Goal: Task Accomplishment & Management: Manage account settings

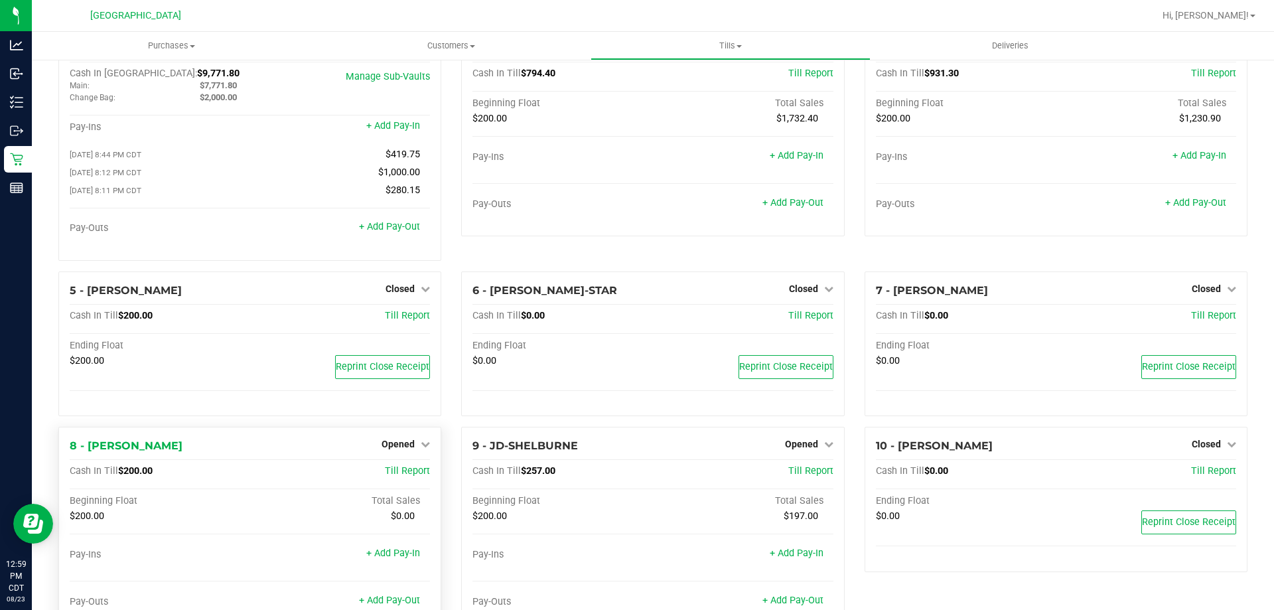
scroll to position [66, 0]
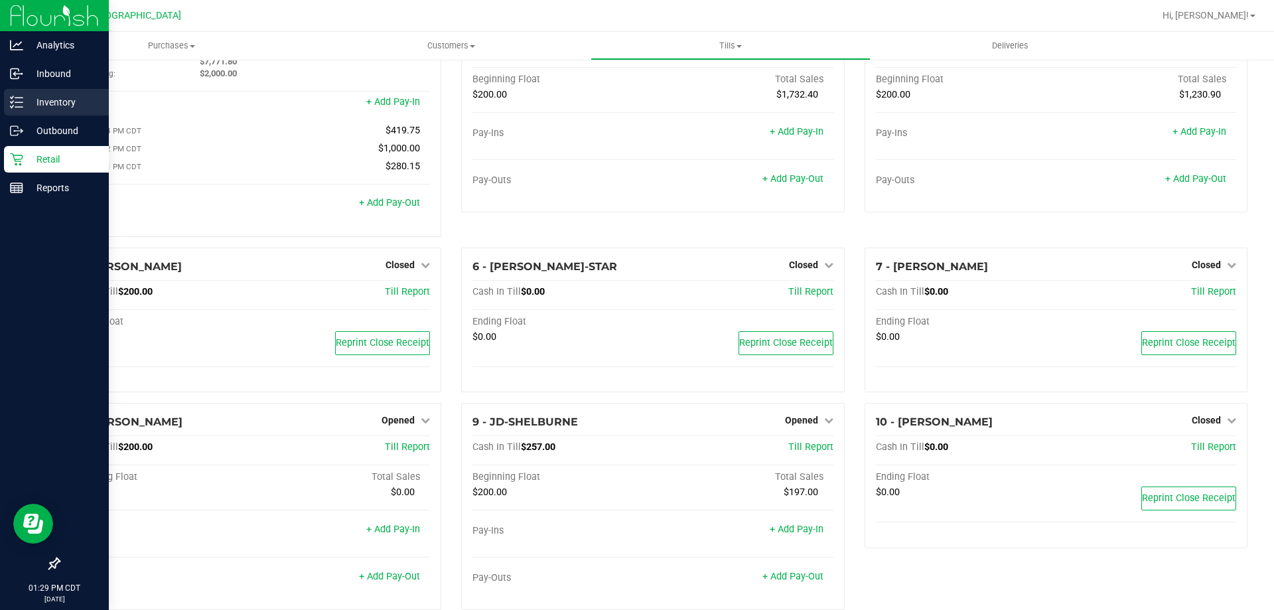
click at [35, 96] on p "Inventory" at bounding box center [63, 102] width 80 height 16
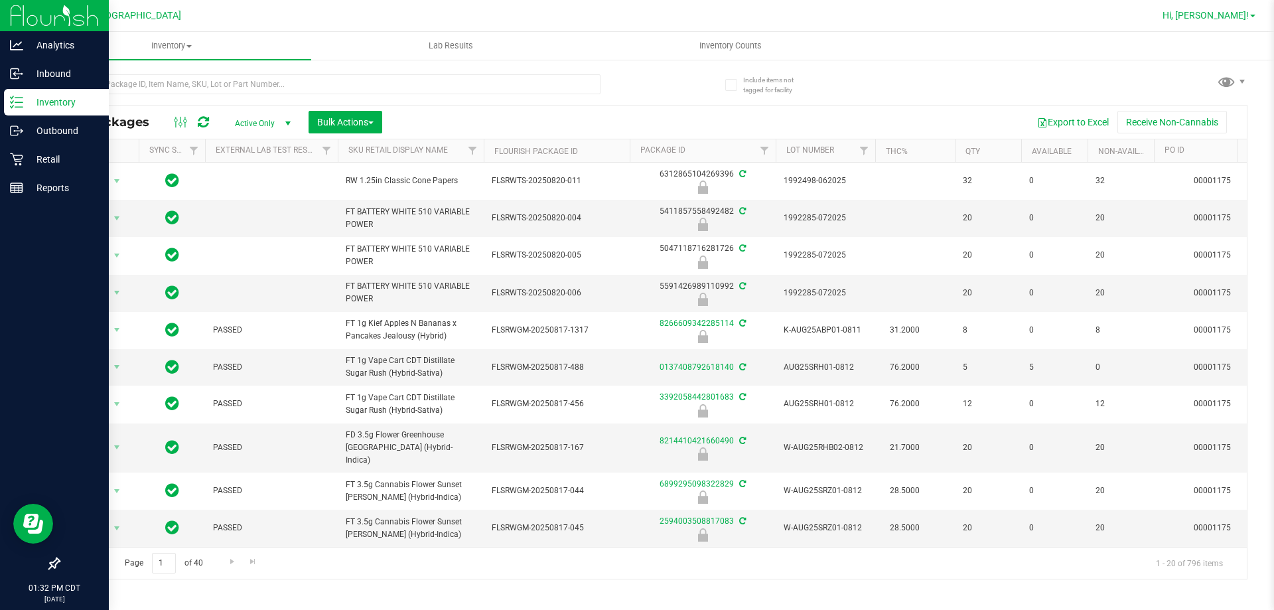
click at [1245, 16] on span "Hi, [PERSON_NAME]!" at bounding box center [1205, 15] width 86 height 11
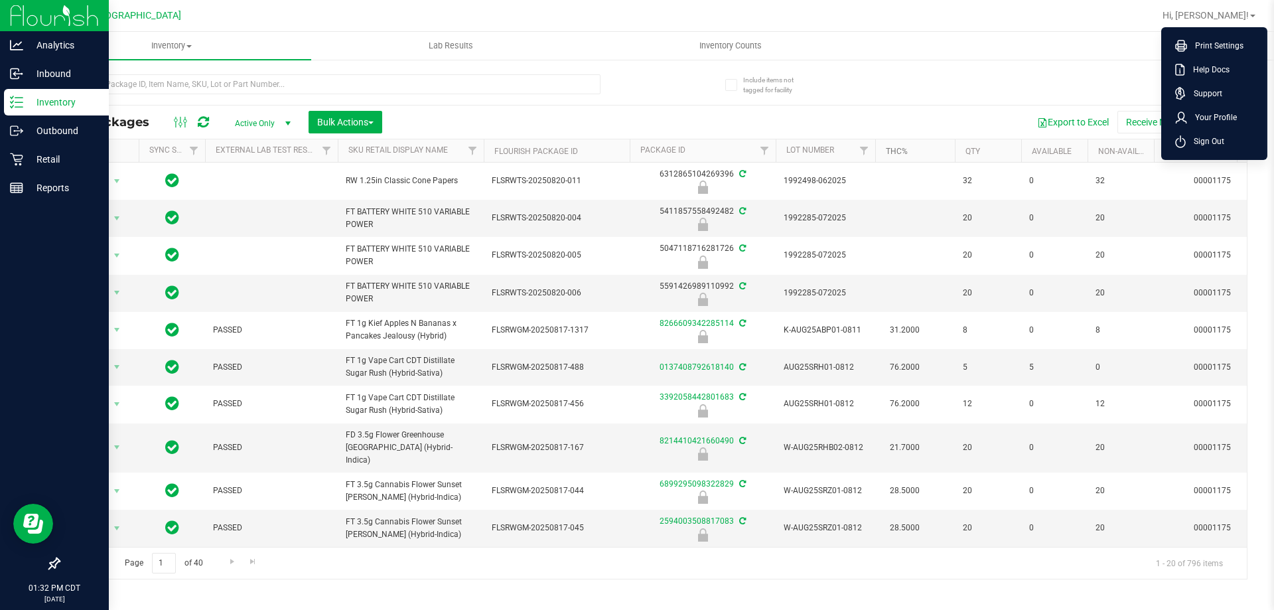
click at [903, 153] on link "THC%" at bounding box center [897, 151] width 22 height 9
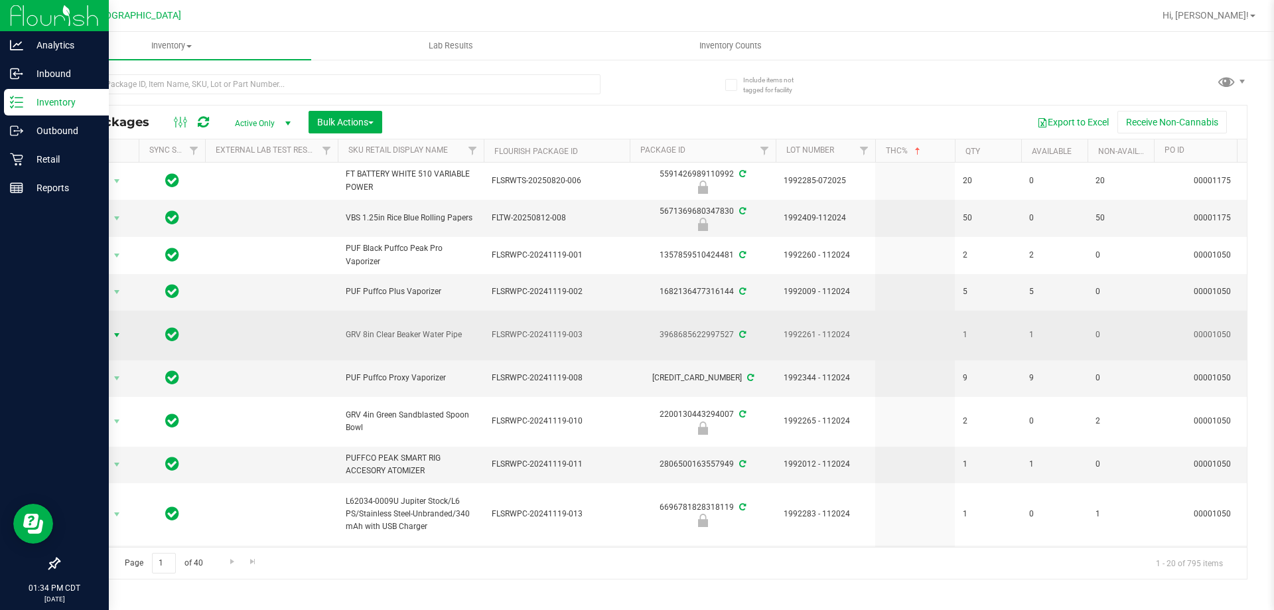
click at [92, 334] on span "Action" at bounding box center [90, 335] width 36 height 19
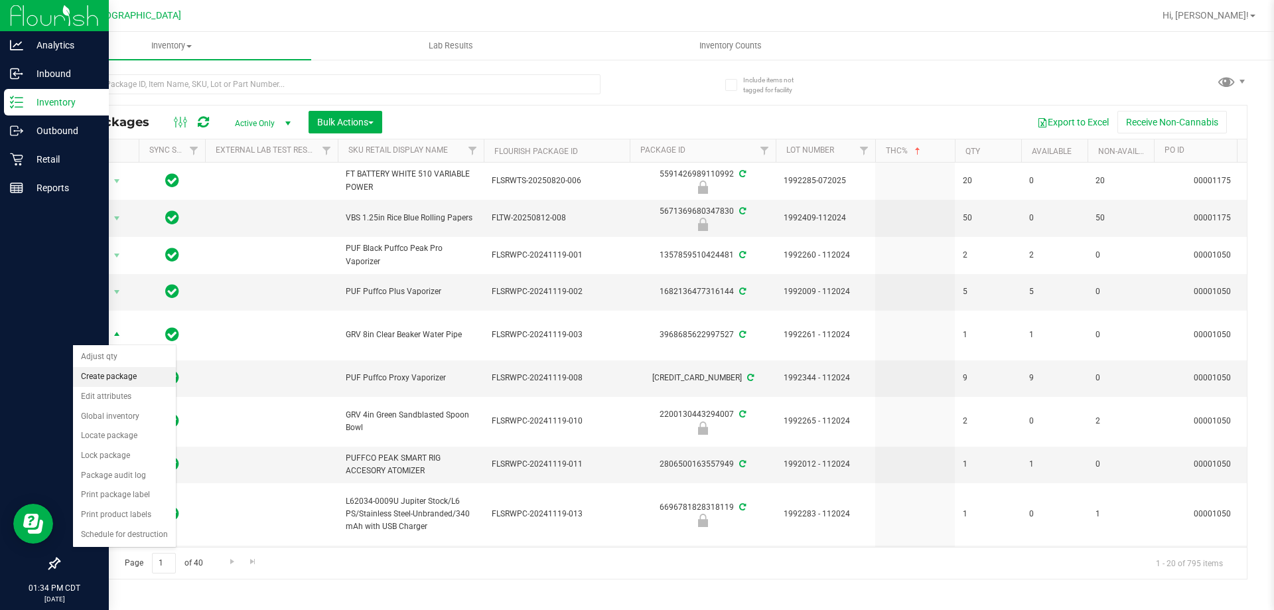
click at [128, 378] on li "Create package" at bounding box center [124, 377] width 103 height 20
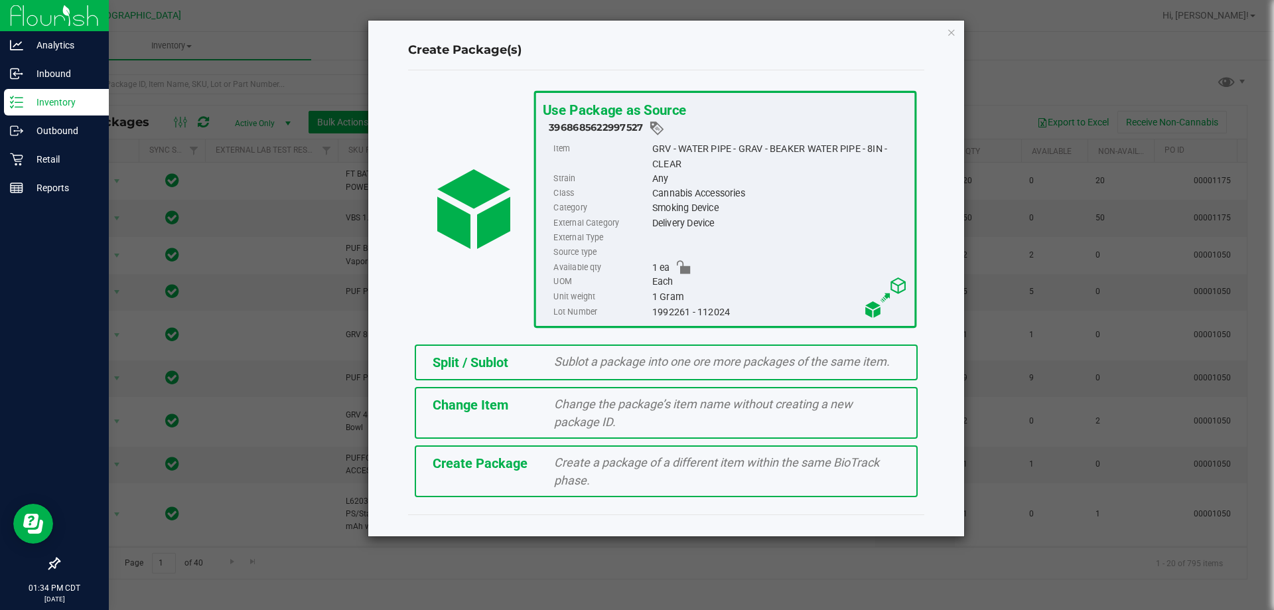
click at [480, 366] on span "Split / Sublot" at bounding box center [471, 362] width 76 height 16
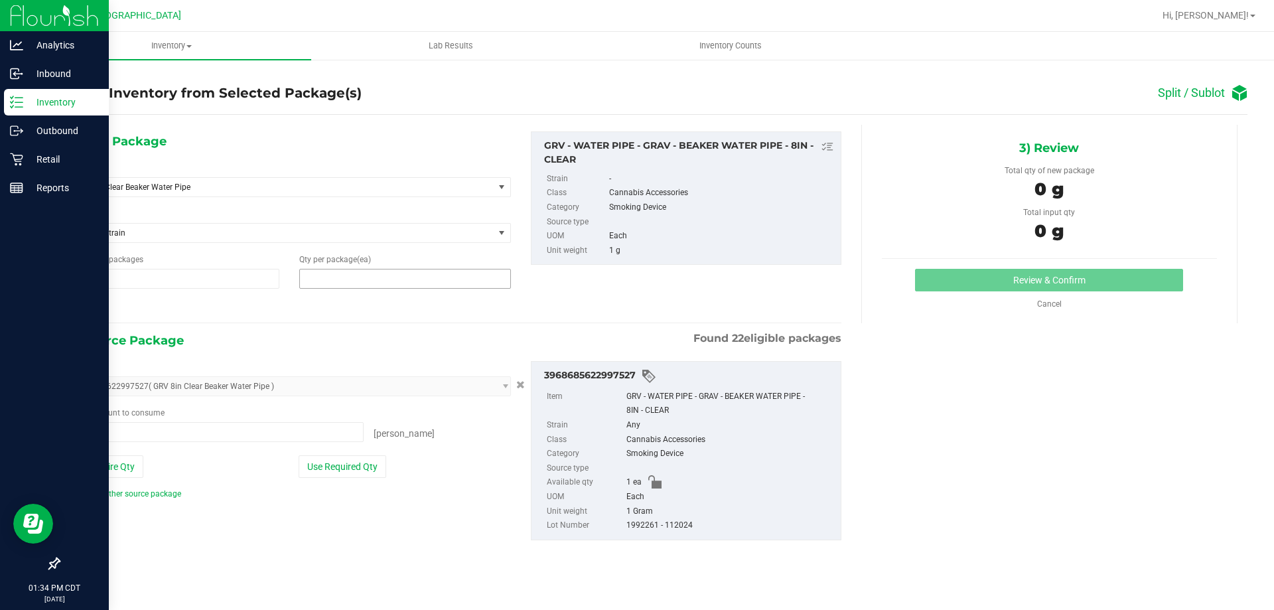
click at [380, 273] on span at bounding box center [404, 279] width 211 height 20
type input "1"
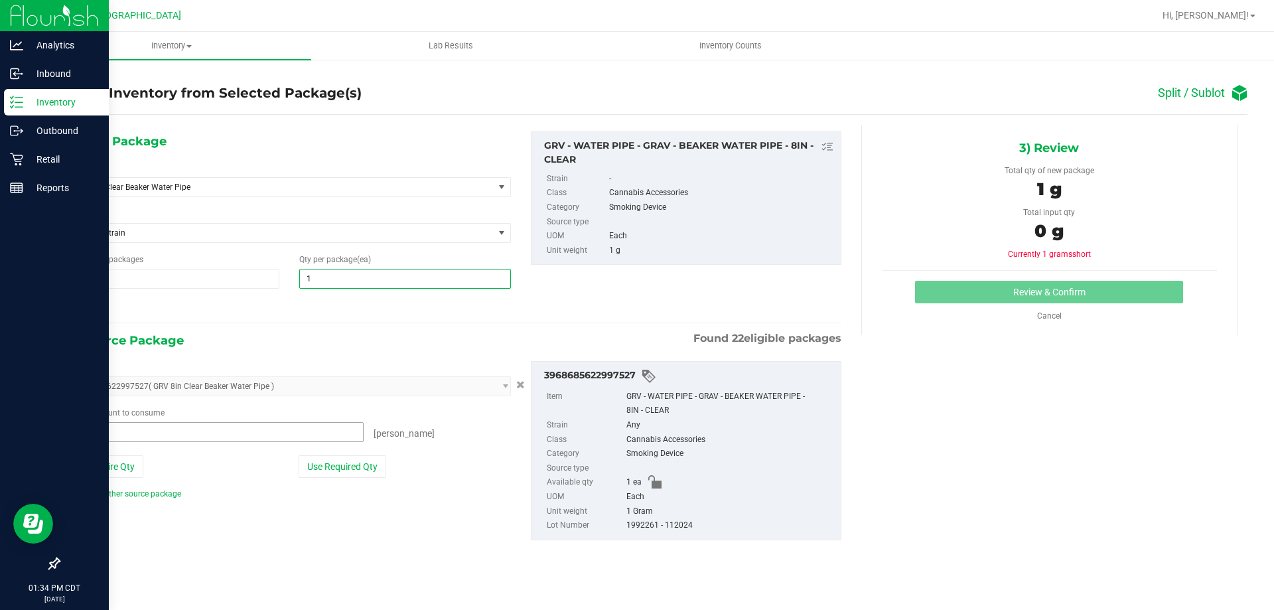
type input "1"
click at [187, 435] on span at bounding box center [215, 432] width 295 height 20
type input "1"
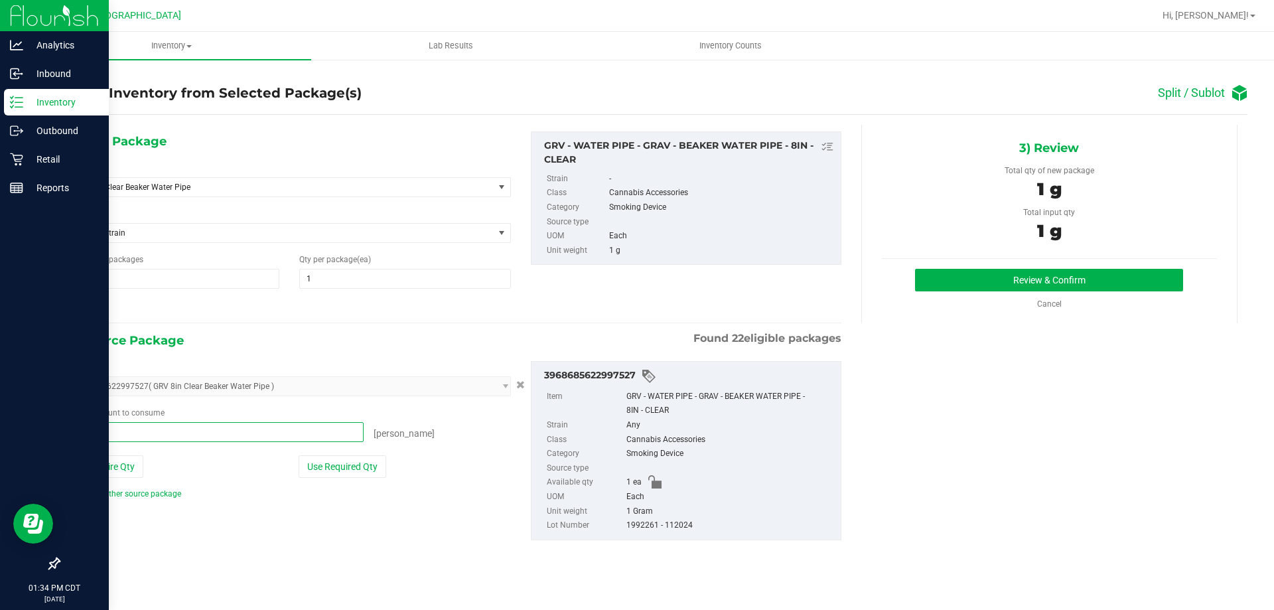
type input "1 ea"
click at [222, 505] on div "Package ID 3968685622997527 ( GRV 8in Clear Beaker Water Pipe ) 016741093522903…" at bounding box center [454, 450] width 793 height 200
click at [1034, 275] on button "Review & Confirm" at bounding box center [1049, 280] width 268 height 23
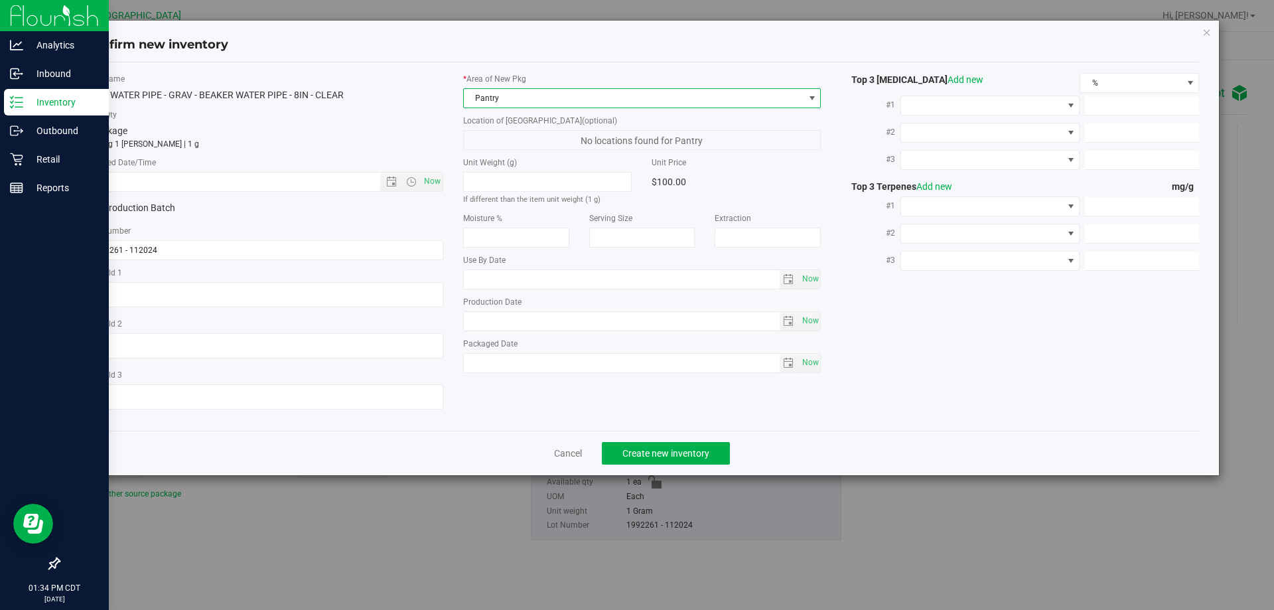
click at [676, 106] on span "Pantry" at bounding box center [634, 98] width 340 height 19
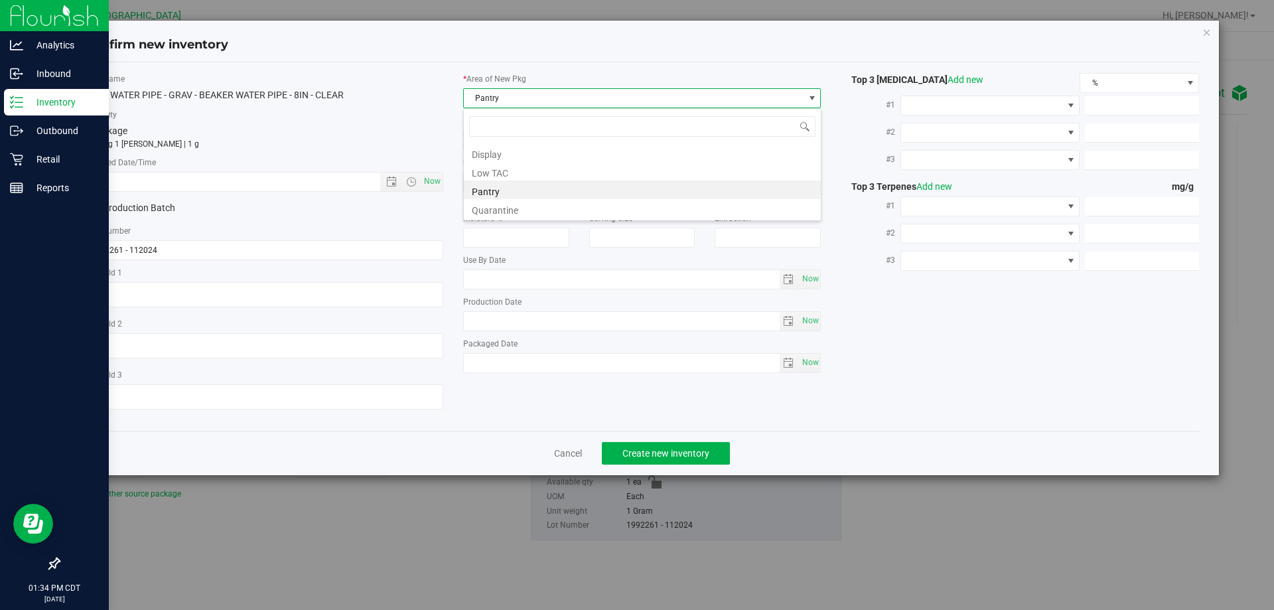
scroll to position [20, 358]
click at [482, 155] on li "Display" at bounding box center [642, 152] width 357 height 19
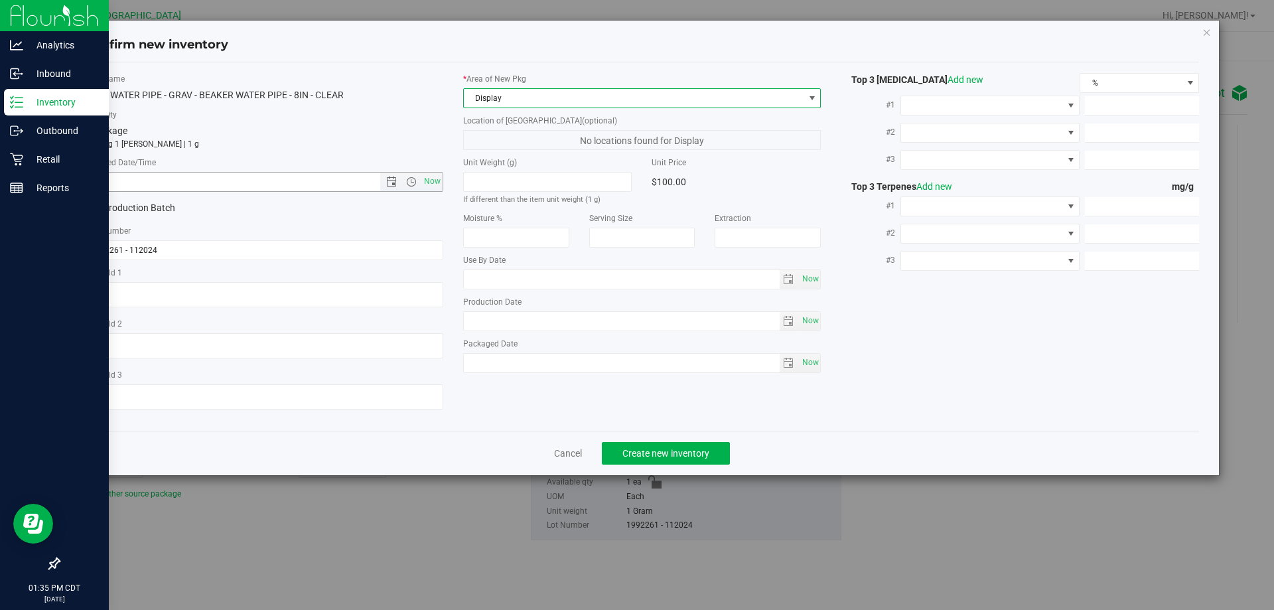
click at [138, 184] on input "text" at bounding box center [244, 181] width 317 height 19
click at [427, 180] on span "Now" at bounding box center [432, 181] width 23 height 19
type input "[DATE] 1:35 PM"
click at [1207, 31] on icon "button" at bounding box center [1206, 32] width 9 height 16
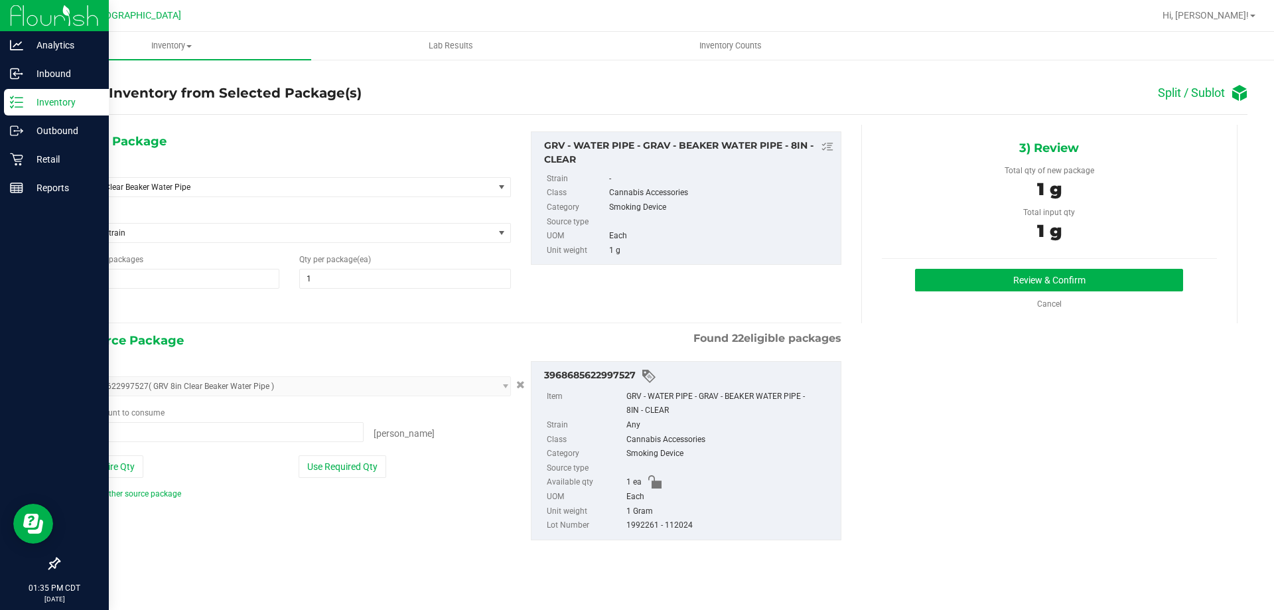
click at [52, 100] on p "Inventory" at bounding box center [63, 102] width 80 height 16
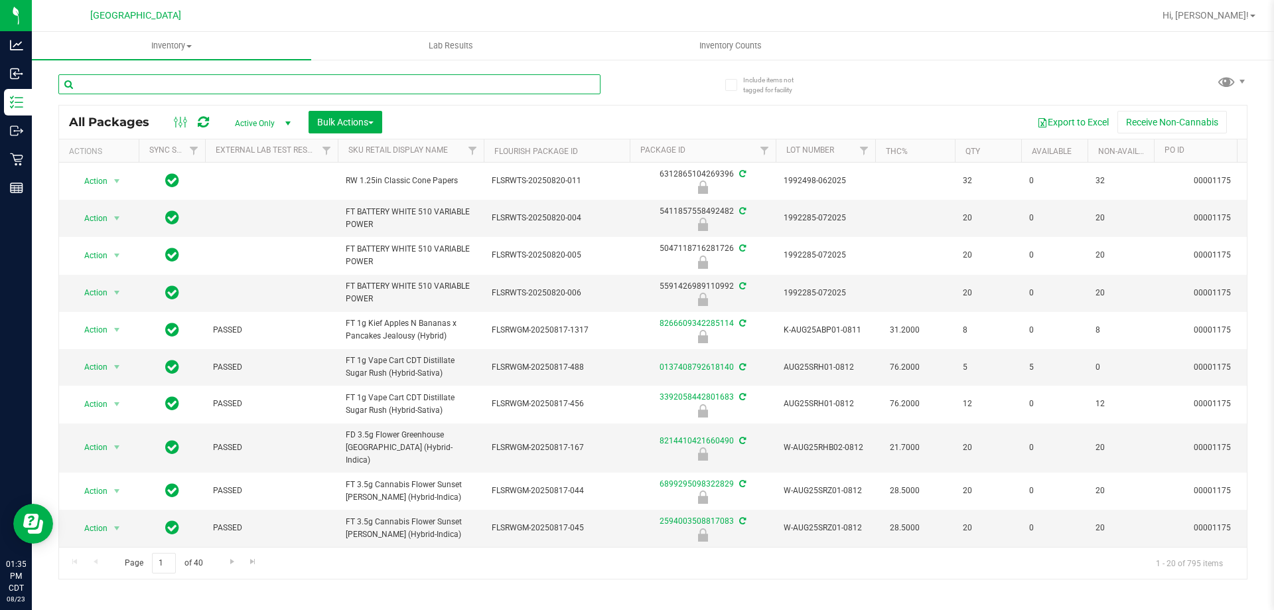
click at [234, 85] on input "text" at bounding box center [329, 84] width 542 height 20
click at [900, 150] on link "THC%" at bounding box center [897, 151] width 22 height 9
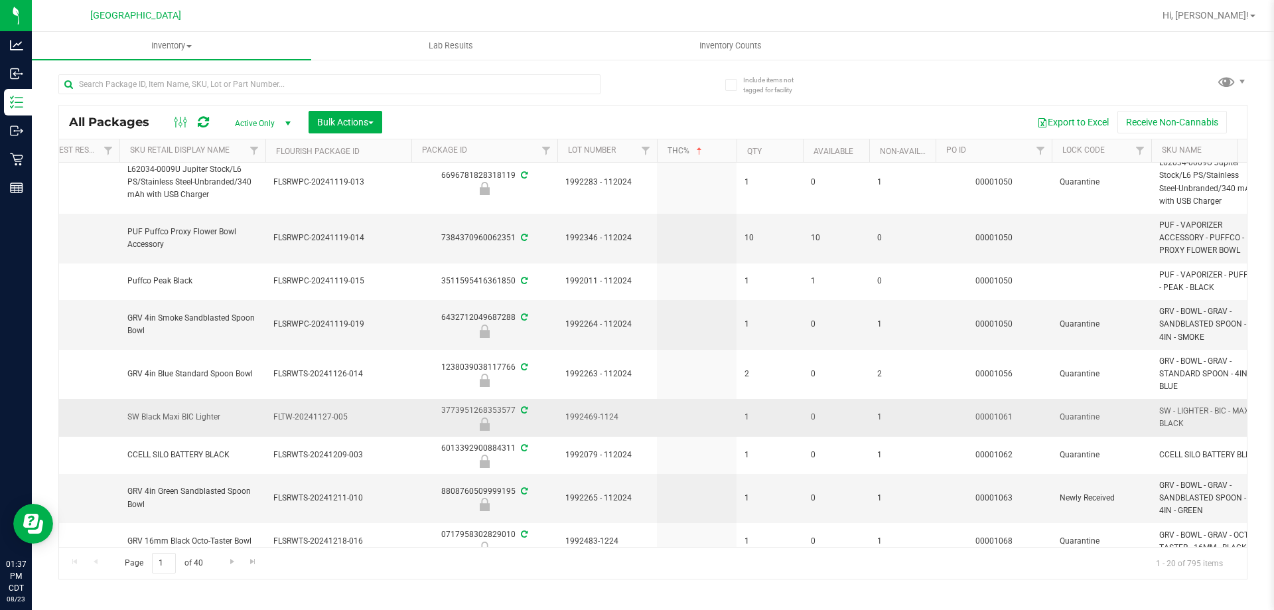
scroll to position [0, 218]
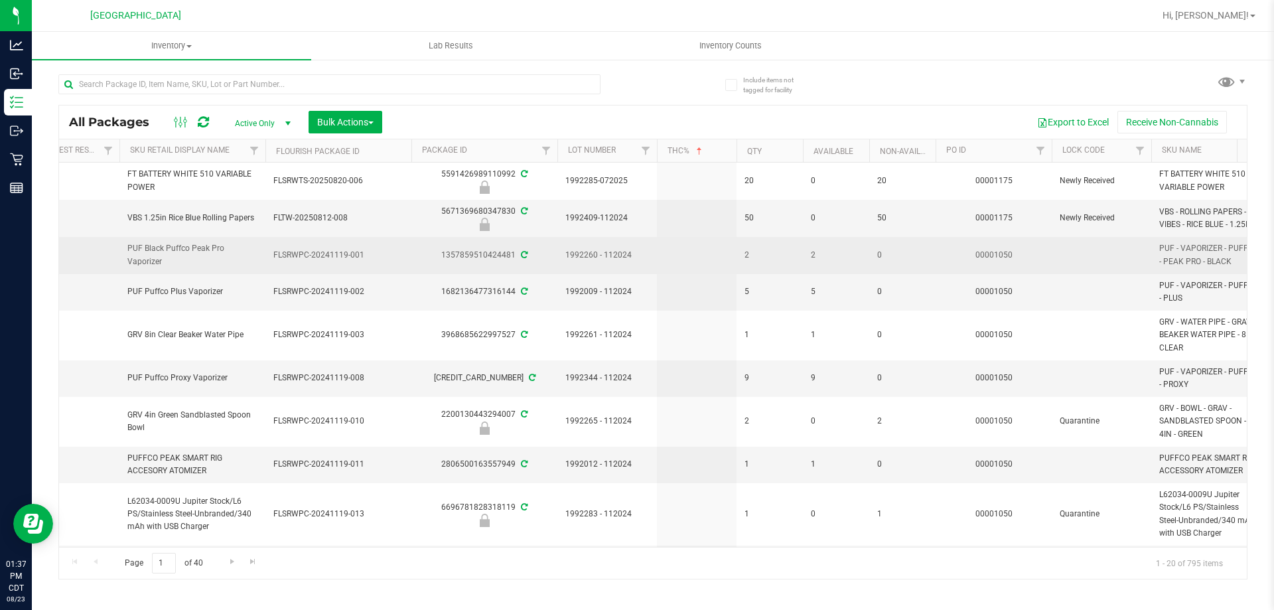
click at [155, 247] on span "PUF Black Puffco Peak Pro Vaporizer" at bounding box center [192, 254] width 130 height 25
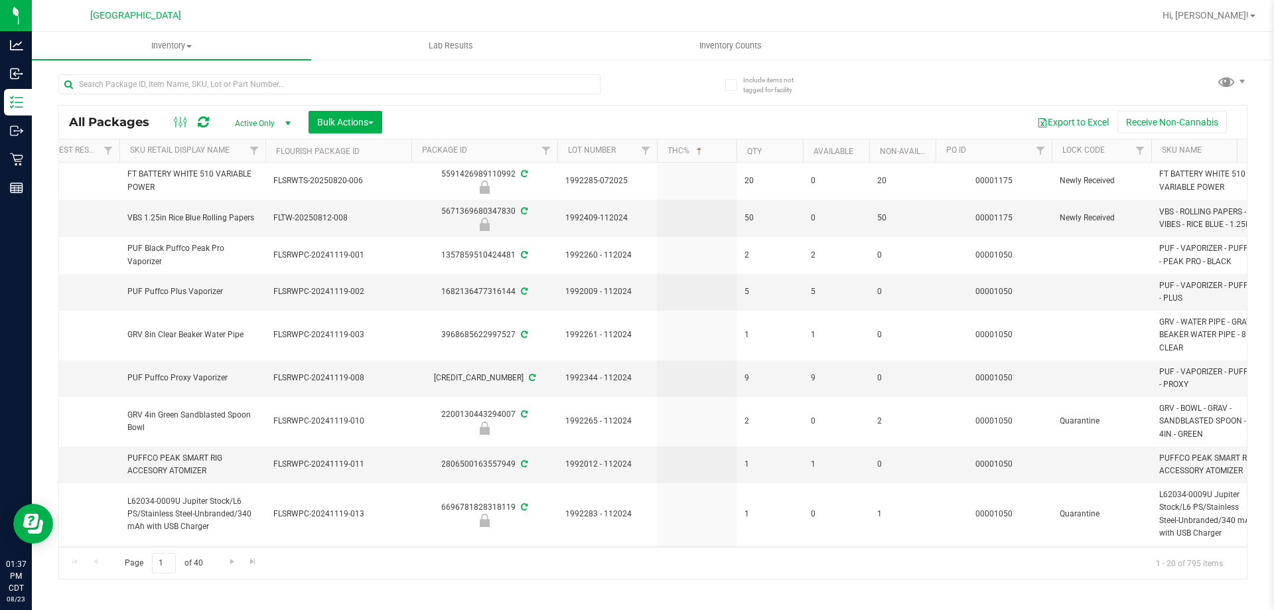
scroll to position [0, 0]
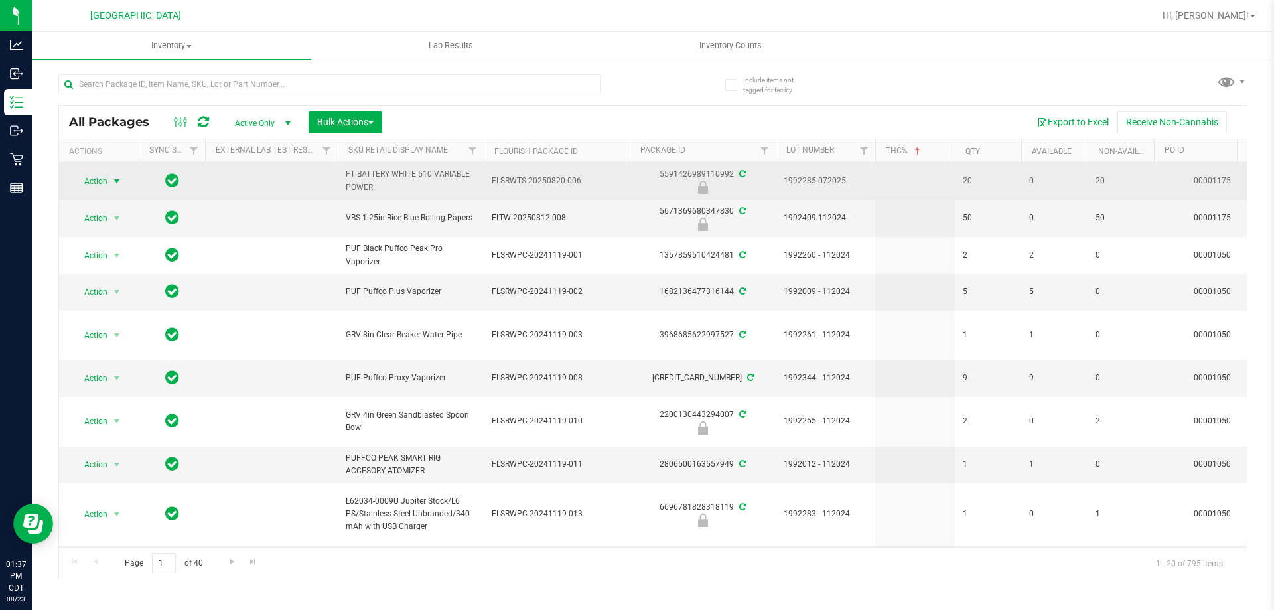
click at [111, 181] on span "select" at bounding box center [116, 181] width 11 height 11
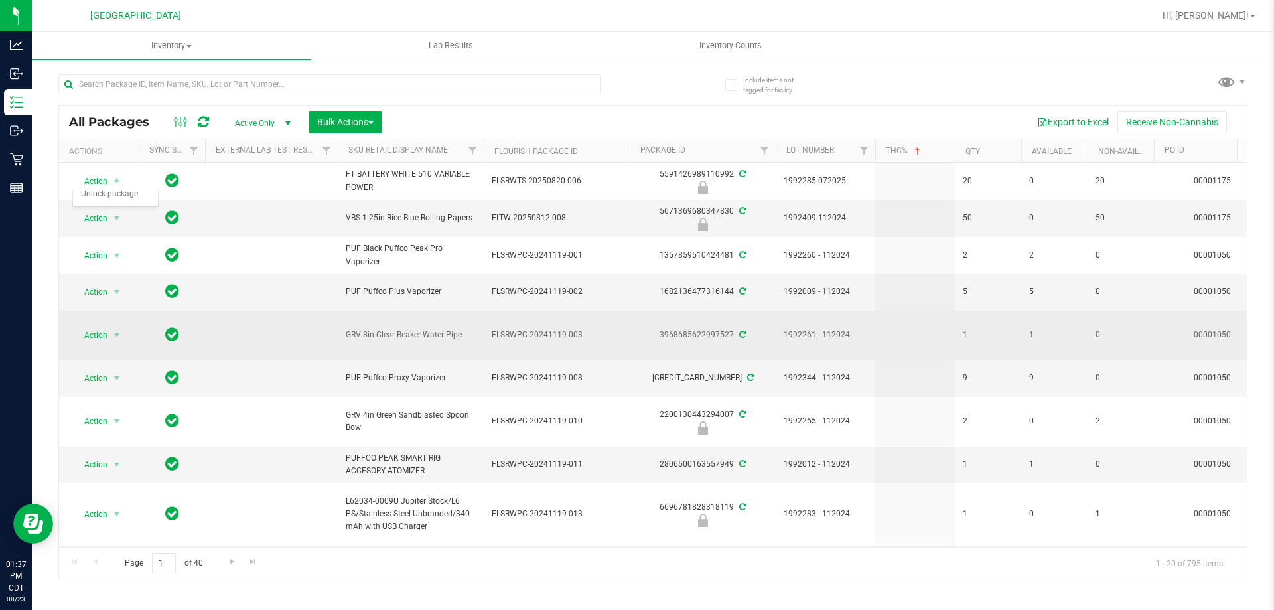
click at [261, 330] on td at bounding box center [271, 335] width 133 height 50
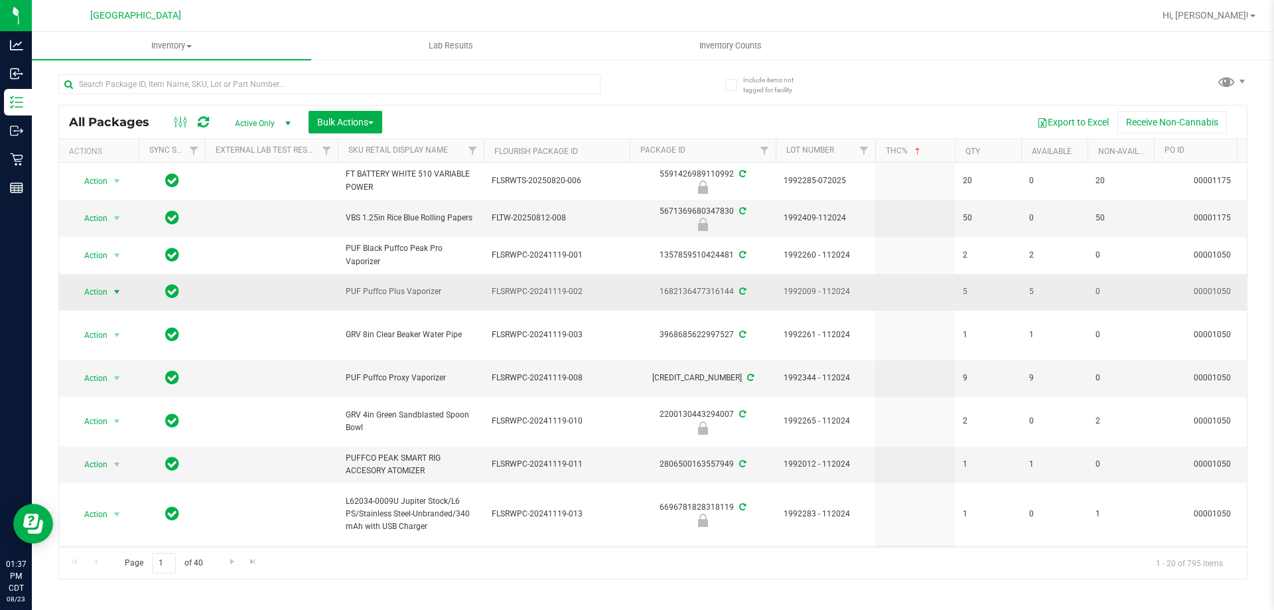
click at [115, 295] on span "select" at bounding box center [116, 292] width 11 height 11
click at [112, 338] on li "Create package" at bounding box center [124, 334] width 103 height 20
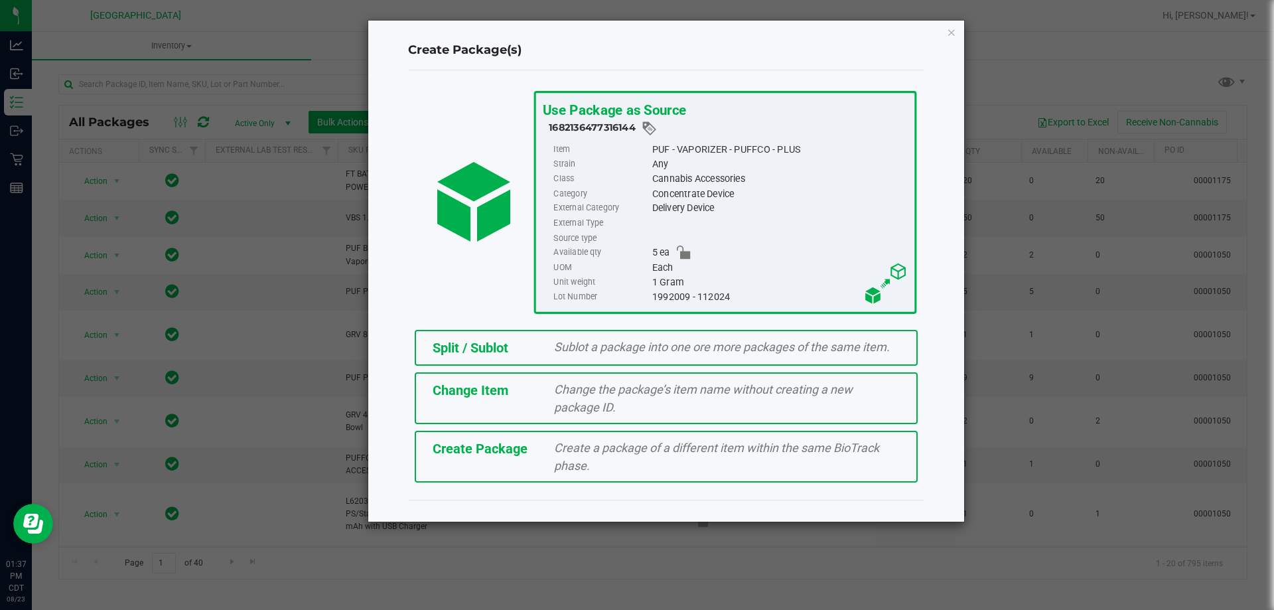
click at [506, 344] on span "Split / Sublot" at bounding box center [471, 348] width 76 height 16
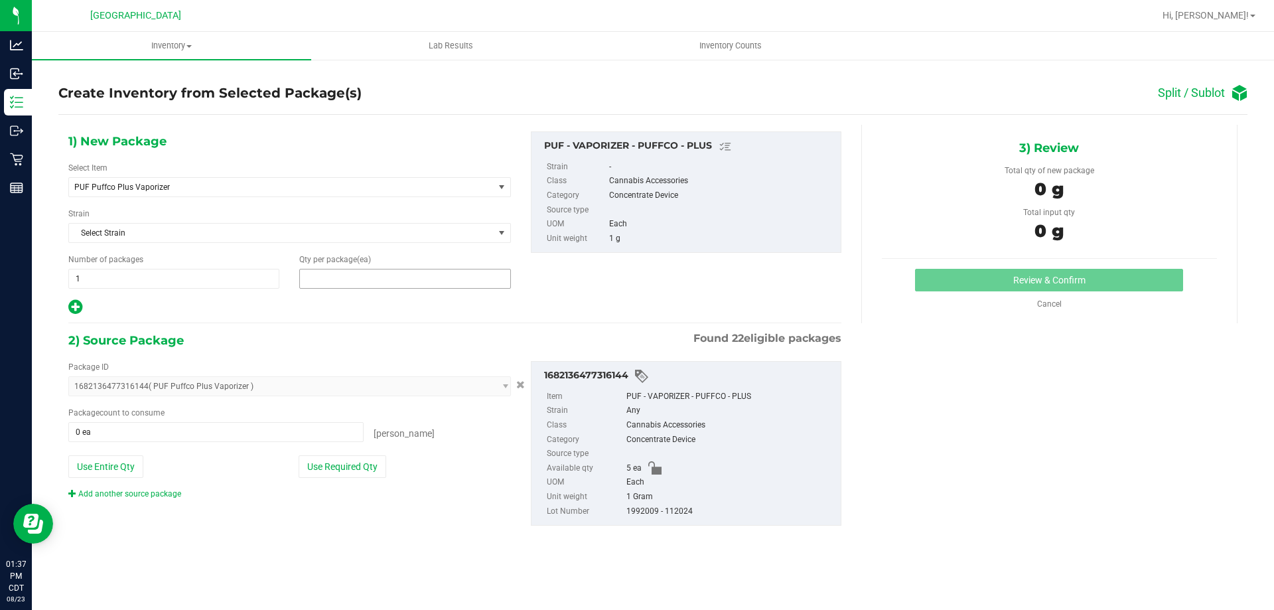
click at [356, 271] on span at bounding box center [404, 279] width 211 height 20
type input "1"
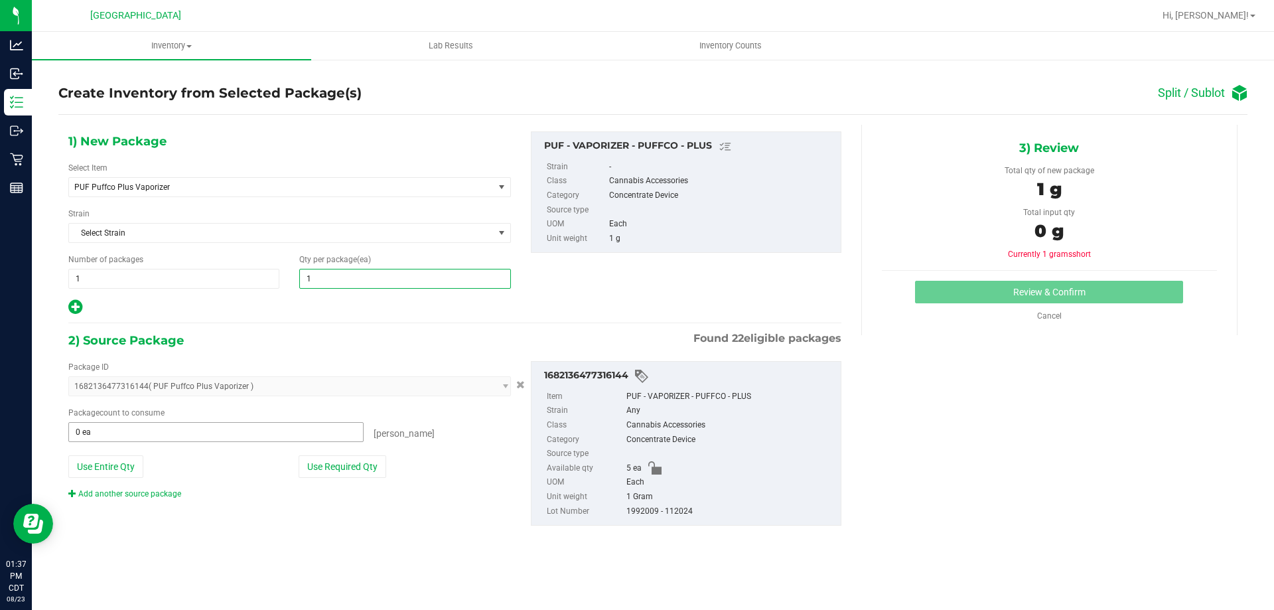
type input "1"
click at [155, 433] on span at bounding box center [215, 432] width 295 height 20
type input "1"
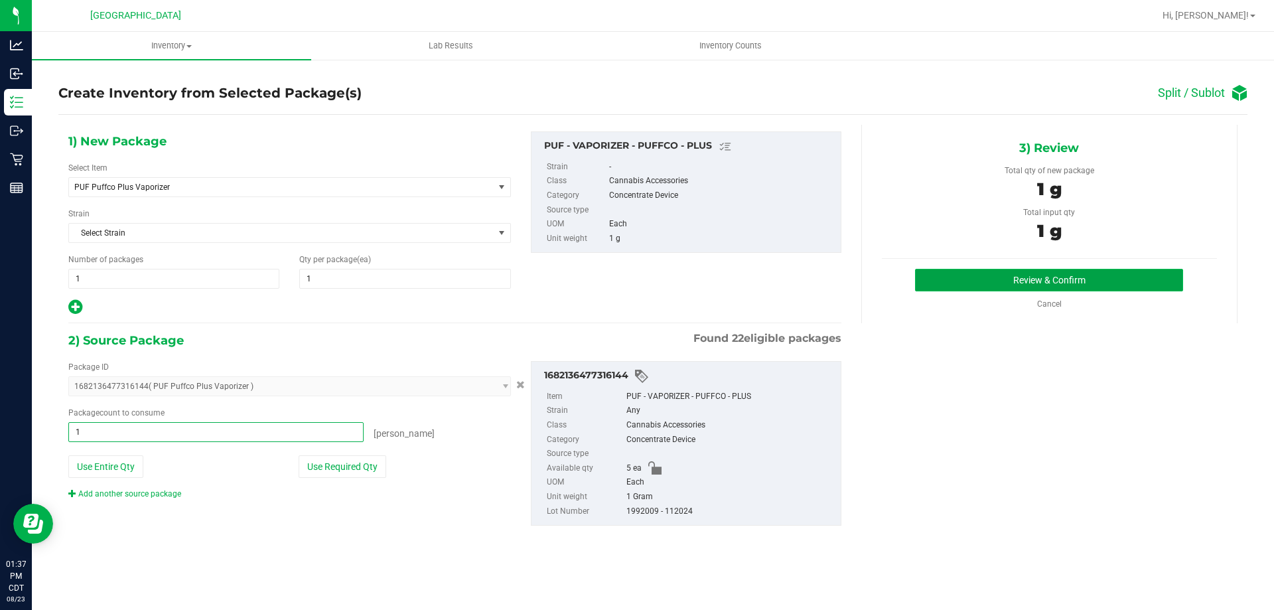
type input "1 ea"
click at [1025, 279] on button "Review & Confirm" at bounding box center [1049, 280] width 268 height 23
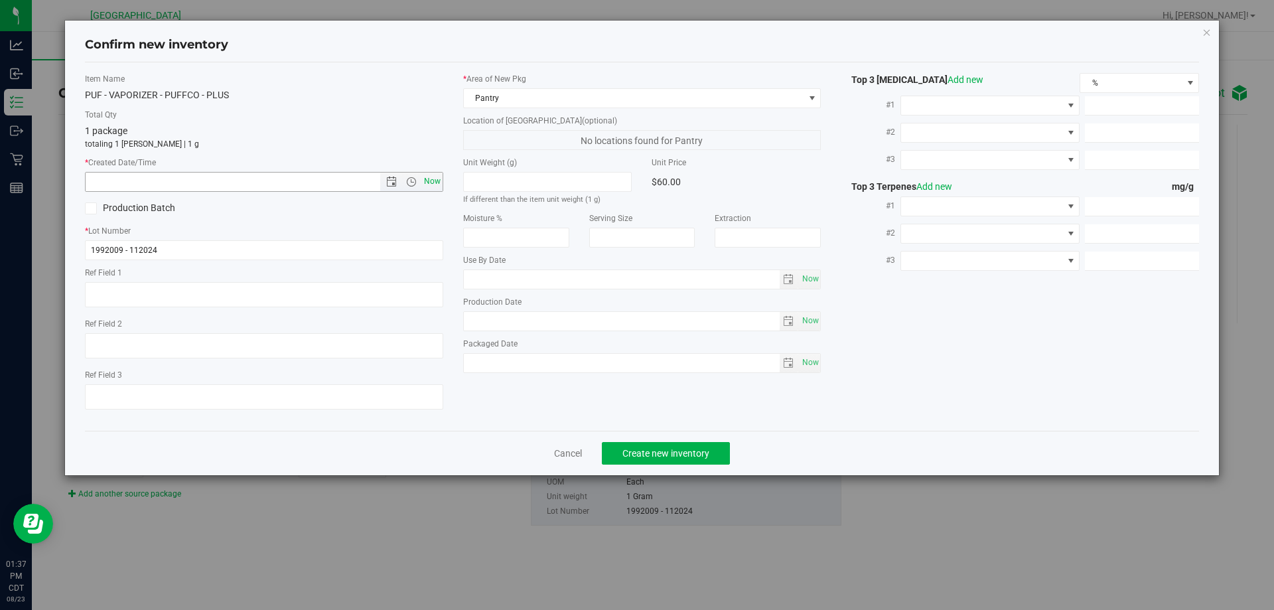
click at [438, 185] on span "Now" at bounding box center [432, 181] width 23 height 19
type input "[DATE] 1:37 PM"
click at [548, 94] on span "Pantry" at bounding box center [634, 98] width 340 height 19
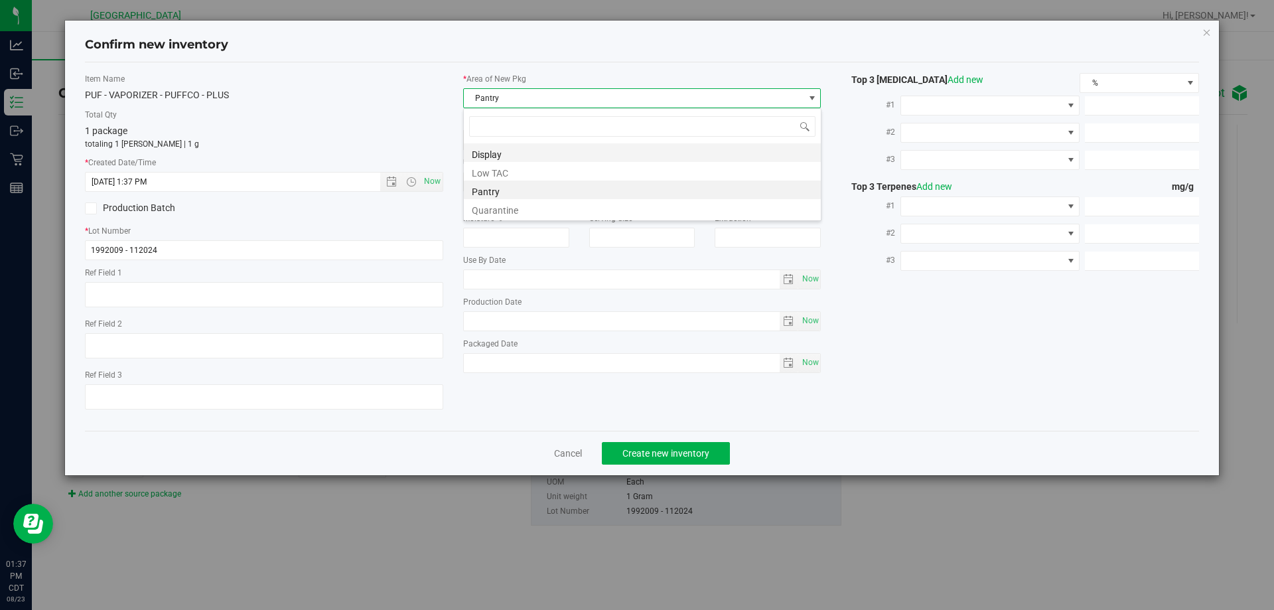
scroll to position [20, 358]
click at [519, 148] on li "Display" at bounding box center [642, 152] width 357 height 19
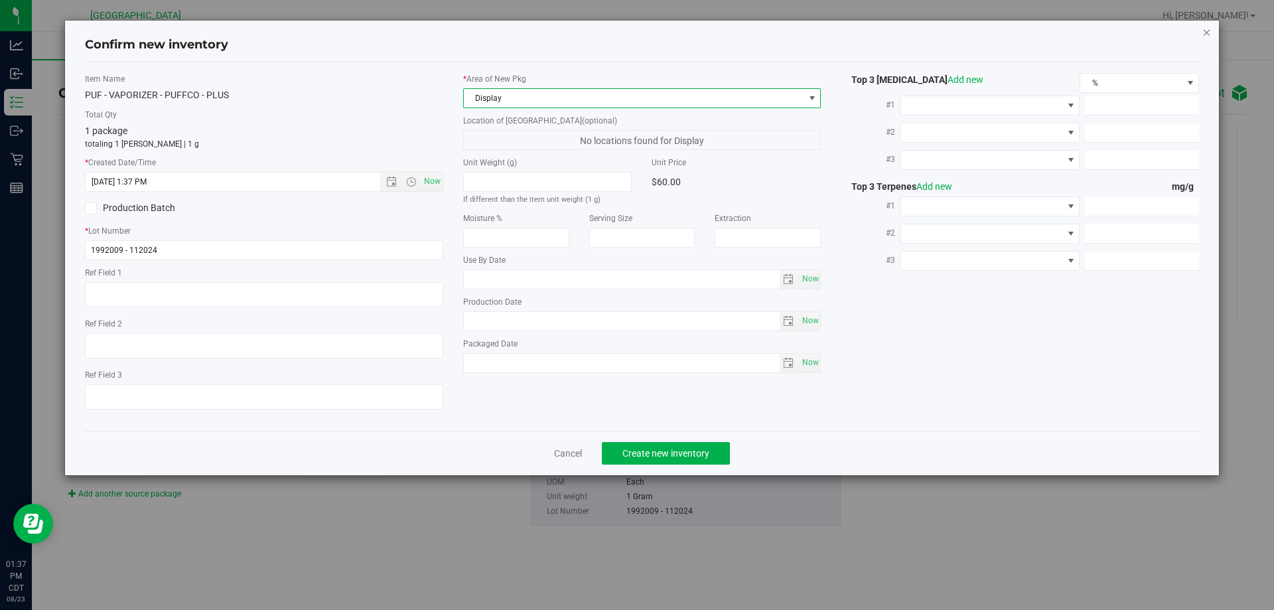
click at [1209, 32] on icon "button" at bounding box center [1206, 32] width 9 height 16
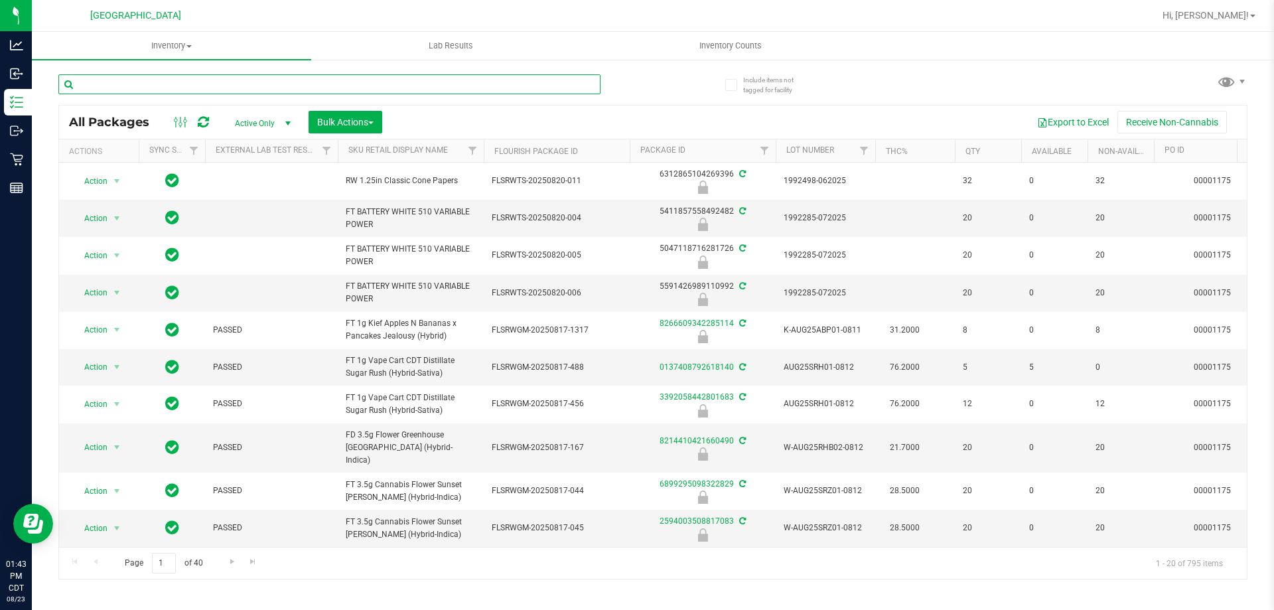
click at [146, 83] on input "text" at bounding box center [329, 84] width 542 height 20
drag, startPoint x: 146, startPoint y: 83, endPoint x: 97, endPoint y: 72, distance: 50.2
click at [97, 72] on div at bounding box center [355, 83] width 594 height 42
click at [153, 78] on input "text" at bounding box center [329, 84] width 542 height 20
type input "1357859510424481"
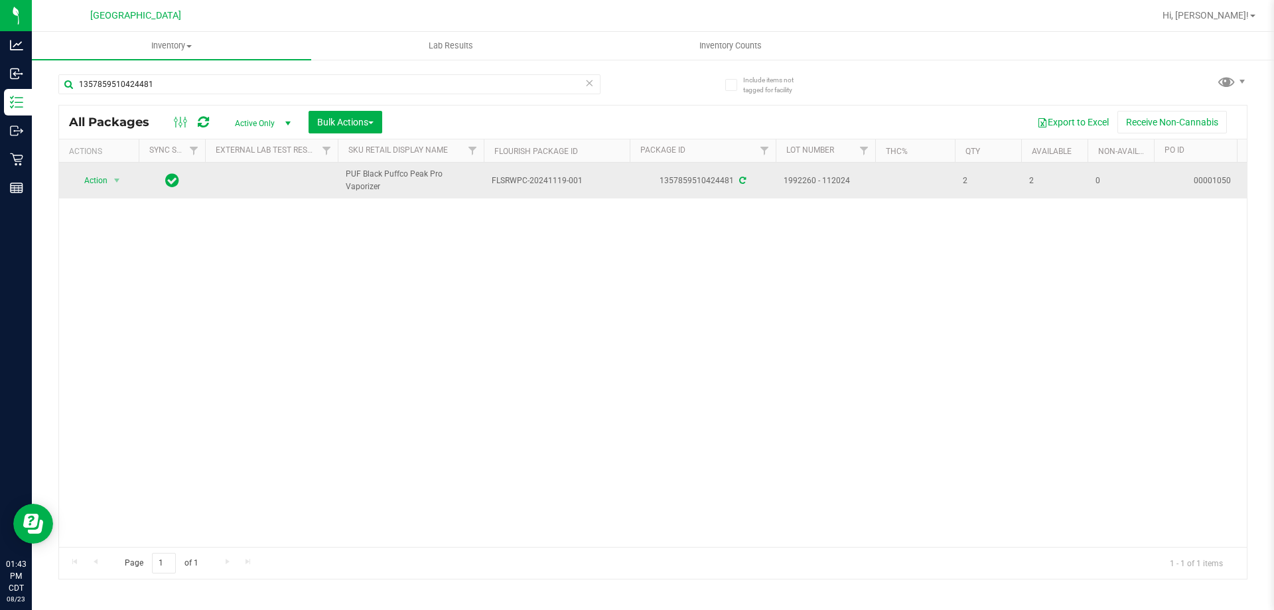
drag, startPoint x: 396, startPoint y: 189, endPoint x: 342, endPoint y: 171, distance: 57.3
click at [342, 171] on td "PUF Black Puffco Peak Pro Vaporizer" at bounding box center [411, 181] width 146 height 36
copy span "PUF Black Puffco Peak Pro Vaporizer"
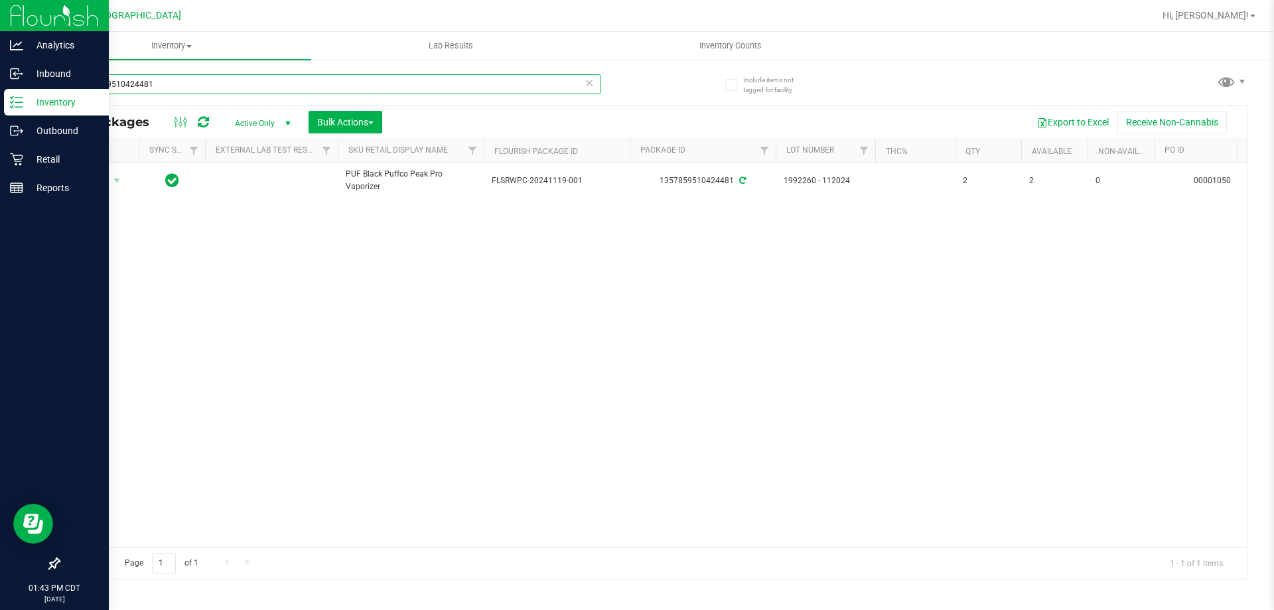
drag, startPoint x: 168, startPoint y: 84, endPoint x: 0, endPoint y: 90, distance: 167.9
click at [0, 90] on div "Analytics Inbound Inventory Outbound Retail Reports 01:43 PM CDT [DATE] 08/23 […" at bounding box center [637, 305] width 1274 height 610
paste input "PUF Black Puffco Peak Pro Vaporizer"
type input "PUF Black Puffco Peak Pro Vaporizer"
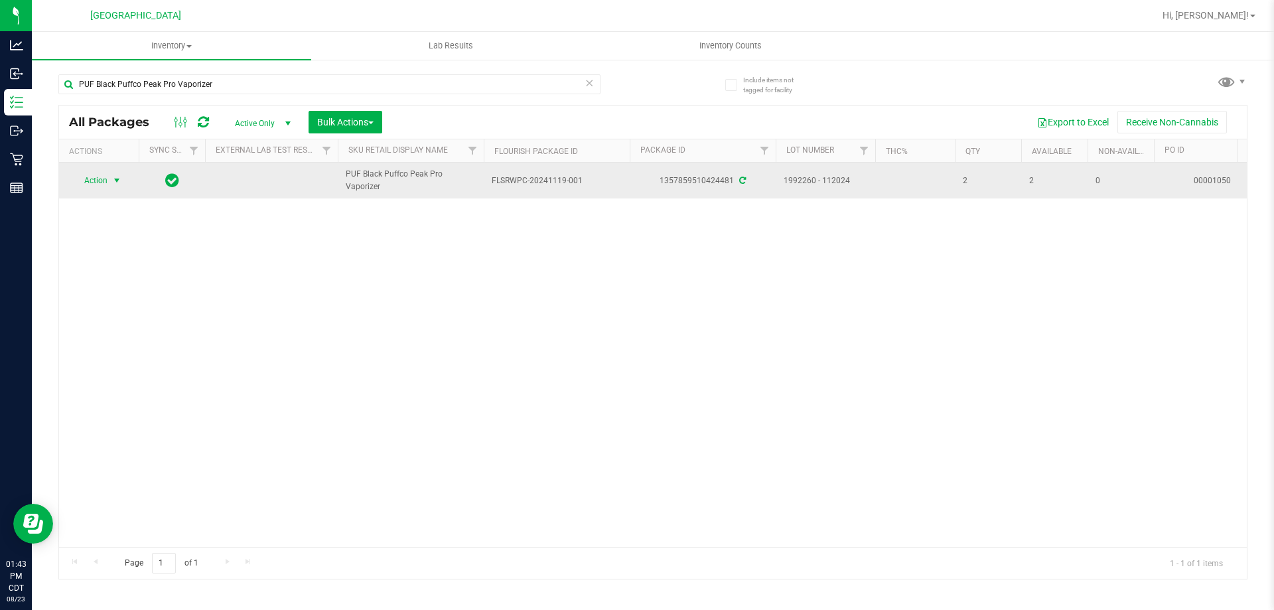
click at [106, 181] on span "Action" at bounding box center [90, 180] width 36 height 19
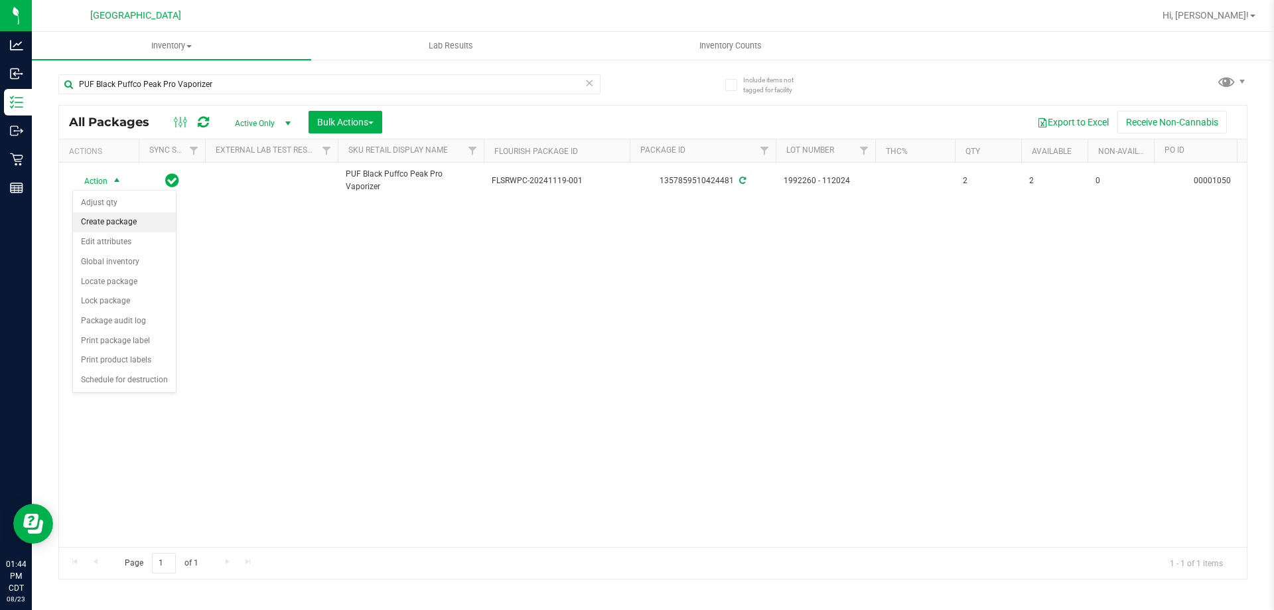
click at [122, 224] on li "Create package" at bounding box center [124, 222] width 103 height 20
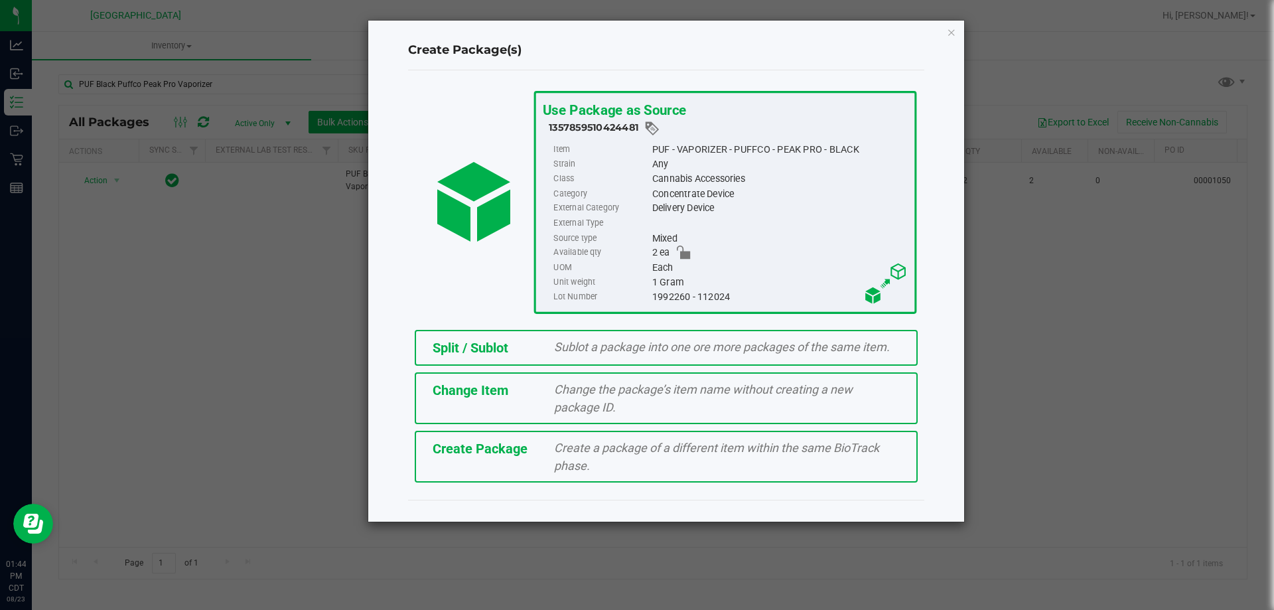
click at [575, 346] on span "Sublot a package into one ore more packages of the same item." at bounding box center [722, 347] width 336 height 14
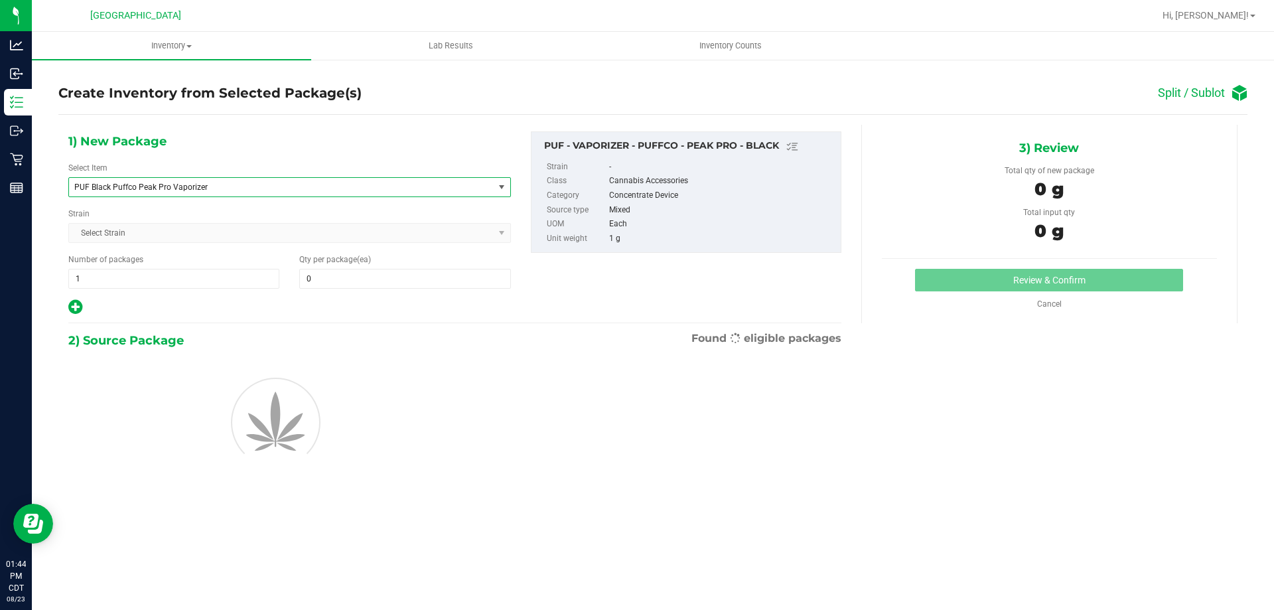
click at [152, 186] on span "PUF Black Puffco Peak Pro Vaporizer" at bounding box center [272, 186] width 397 height 9
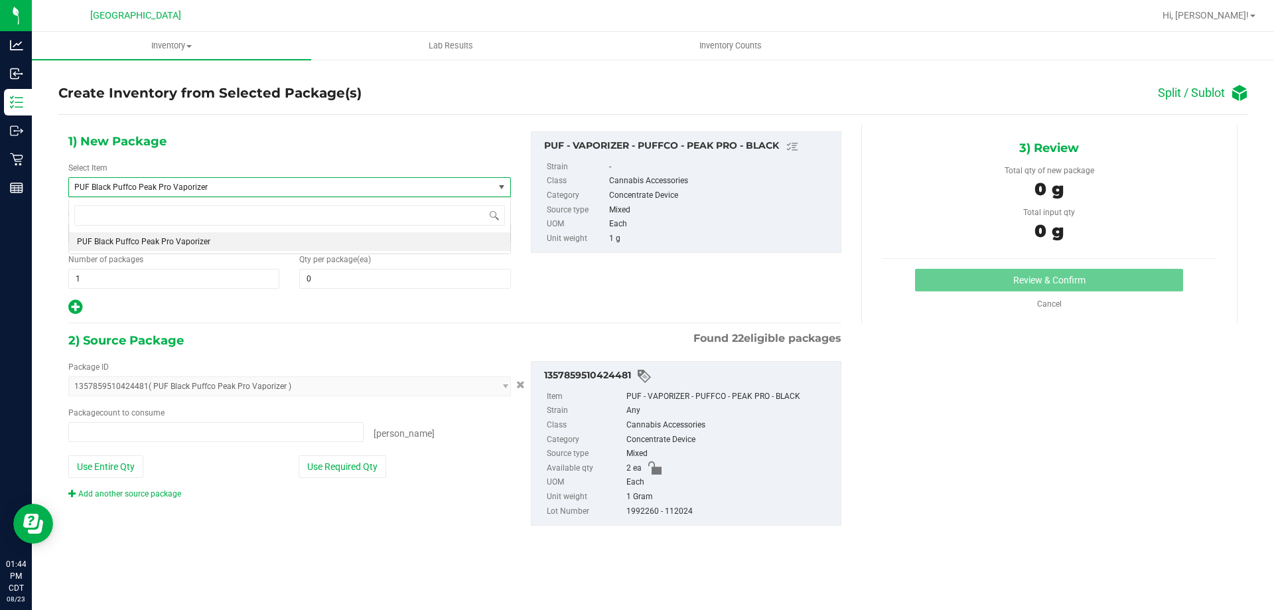
type input "0 ea"
click at [131, 237] on span "PUF Black Puffco Peak Pro Vaporizer" at bounding box center [143, 241] width 133 height 9
type input "0"
click at [342, 276] on span at bounding box center [404, 279] width 211 height 20
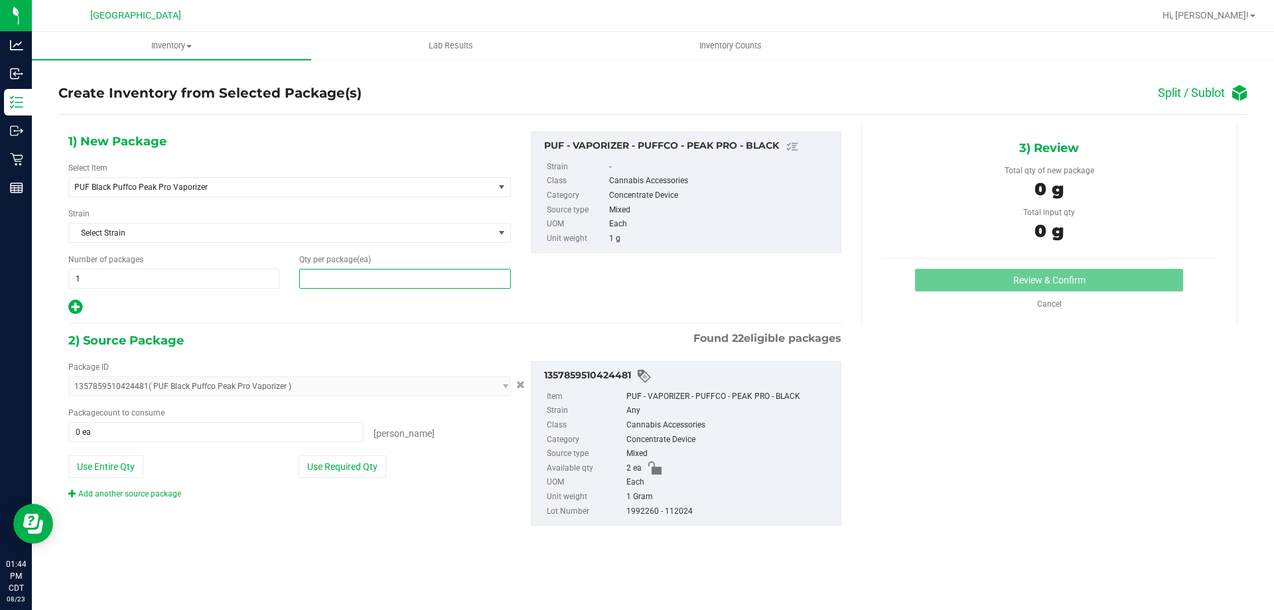
type input "1"
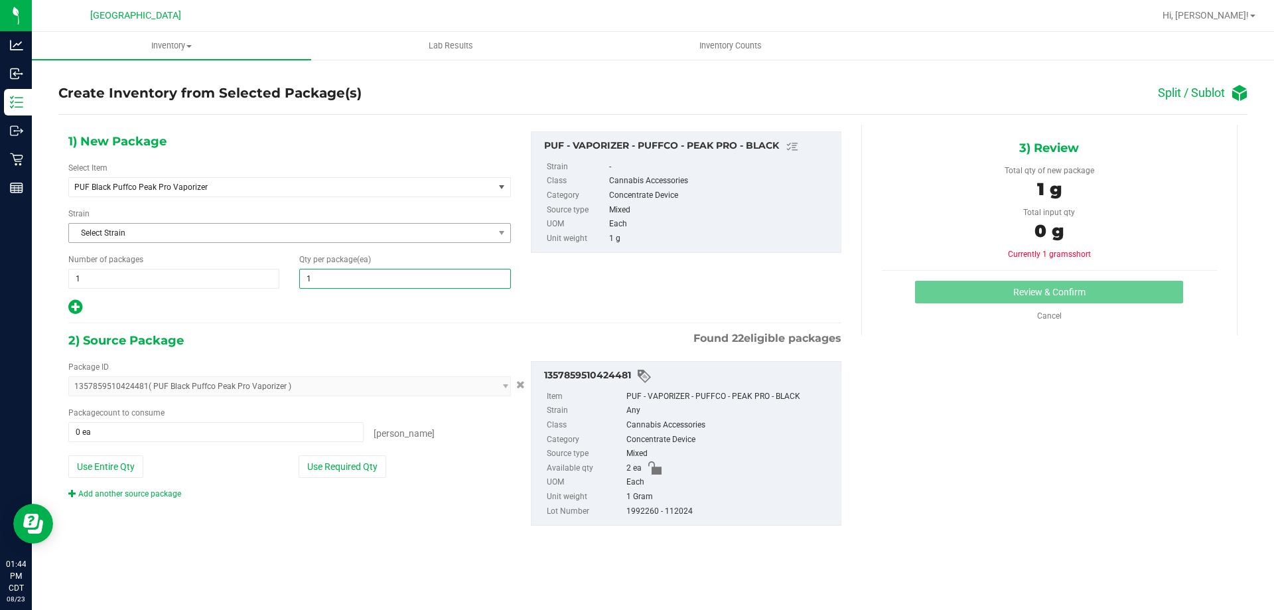
type input "1"
click at [490, 237] on span "Select Strain" at bounding box center [281, 233] width 425 height 19
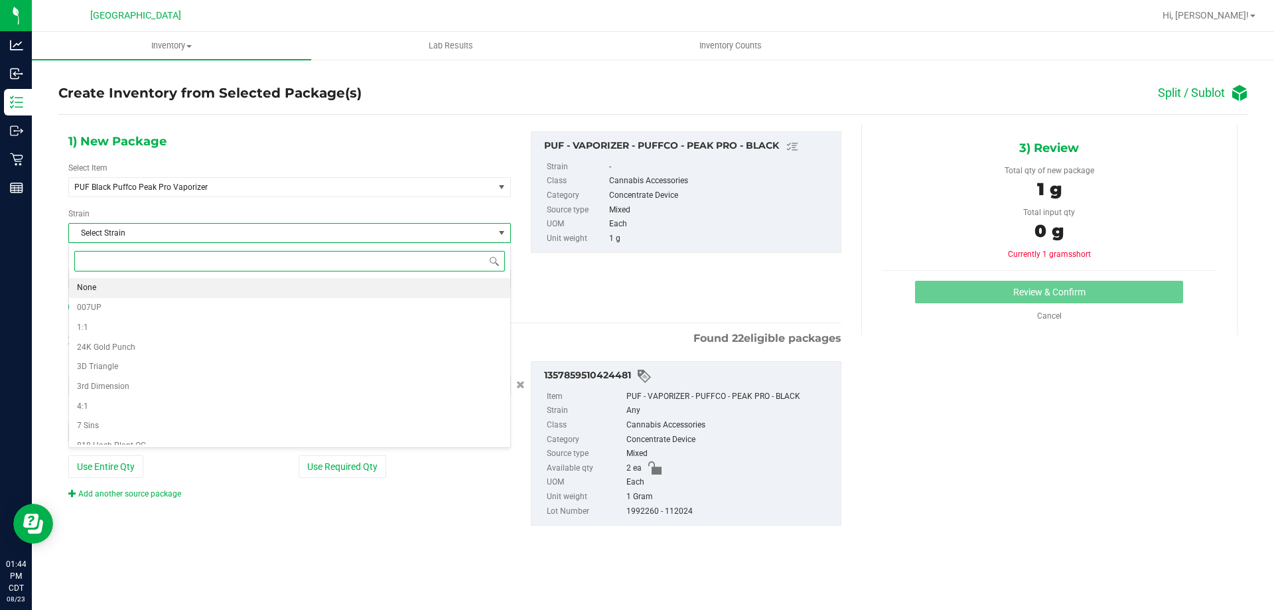
click at [113, 285] on li "None" at bounding box center [289, 288] width 441 height 20
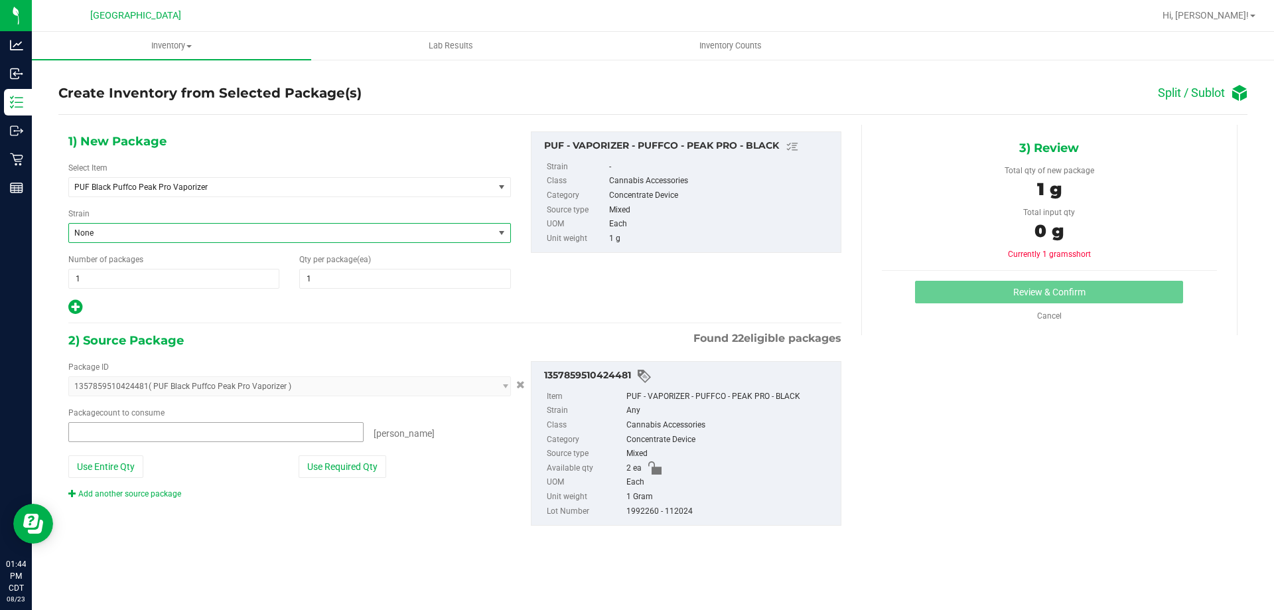
click at [199, 428] on span at bounding box center [215, 432] width 295 height 20
type input "1"
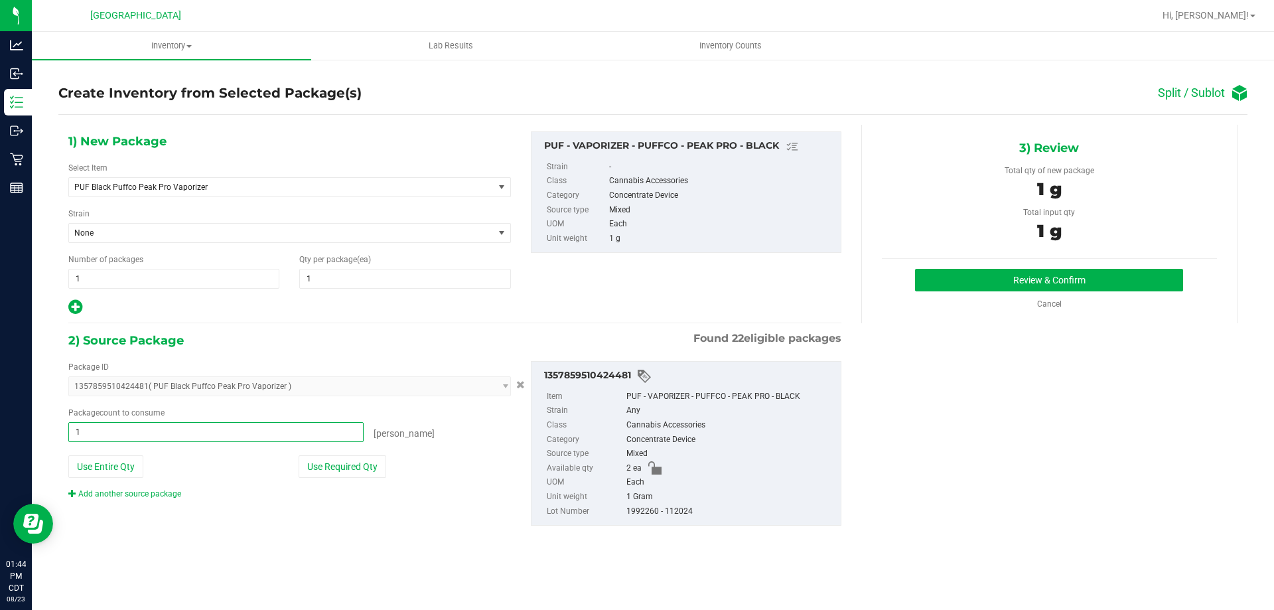
type input "1 ea"
click at [463, 523] on div "Package ID 1357859510424481 ( PUF Black Puffco Peak Pro Vaporizer ) 01674109352…" at bounding box center [454, 443] width 793 height 186
click at [953, 281] on button "Review & Confirm" at bounding box center [1049, 280] width 268 height 23
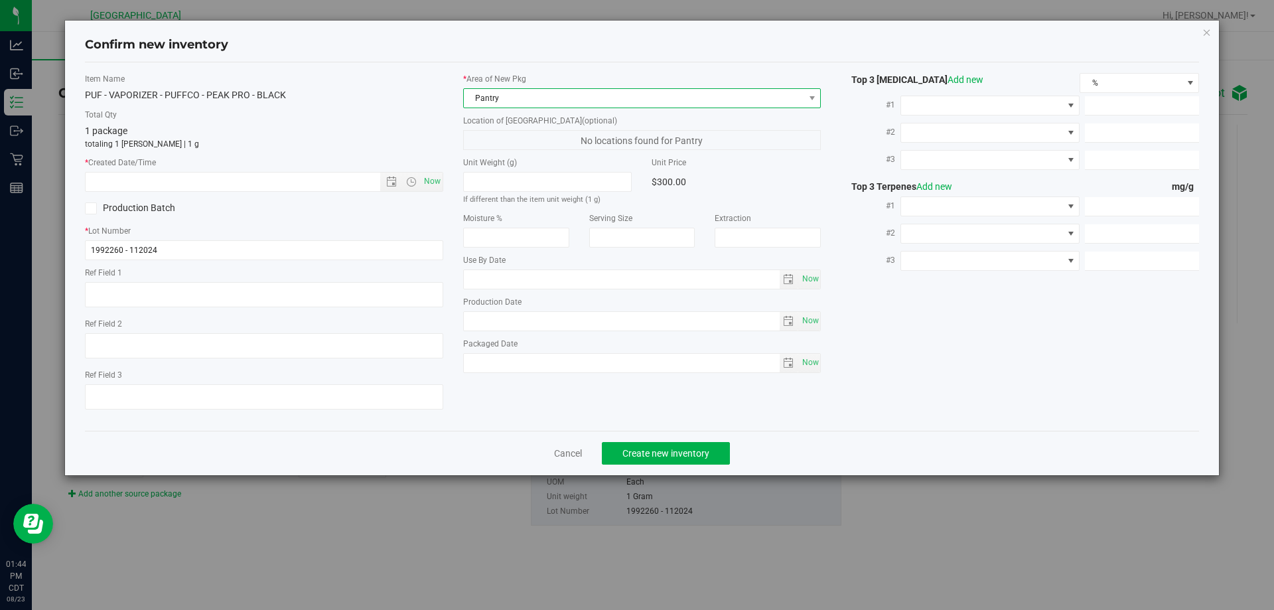
click at [543, 95] on span "Pantry" at bounding box center [634, 98] width 340 height 19
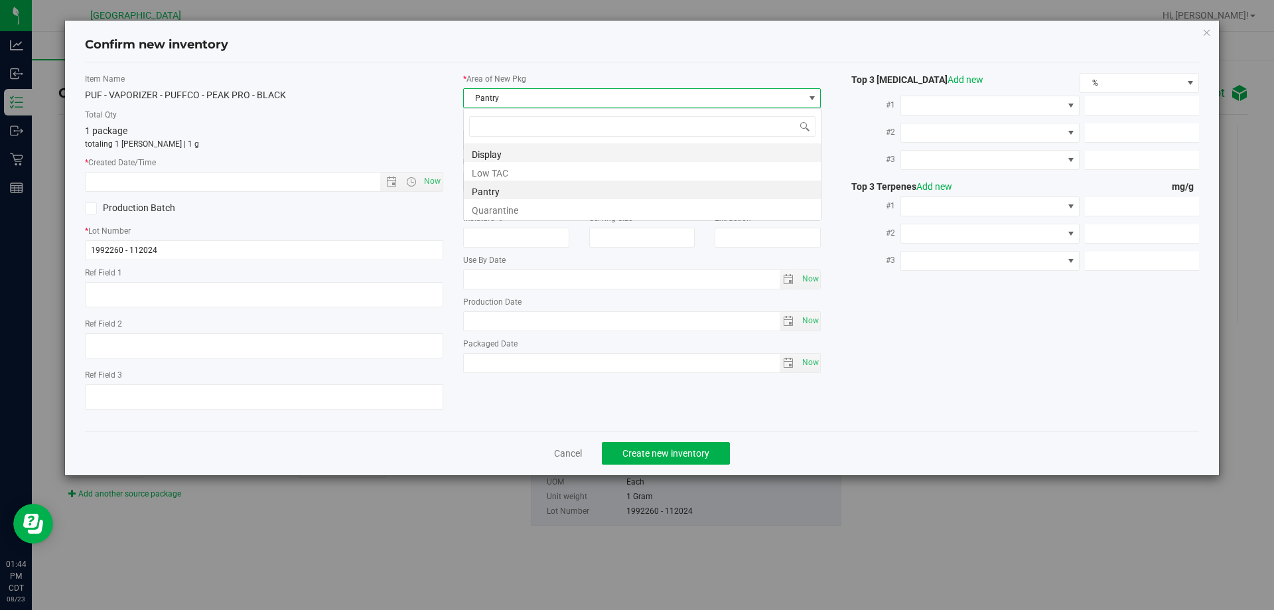
scroll to position [20, 358]
click at [490, 157] on li "Display" at bounding box center [642, 152] width 357 height 19
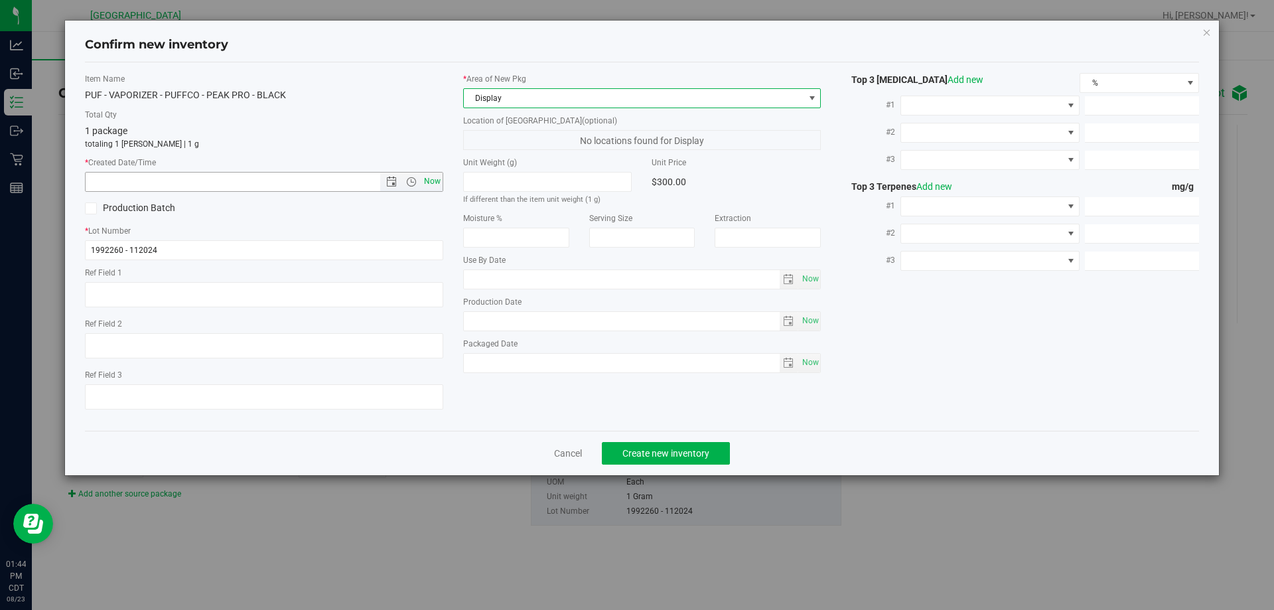
click at [435, 182] on span "Now" at bounding box center [432, 181] width 23 height 19
type input "[DATE] 1:44 PM"
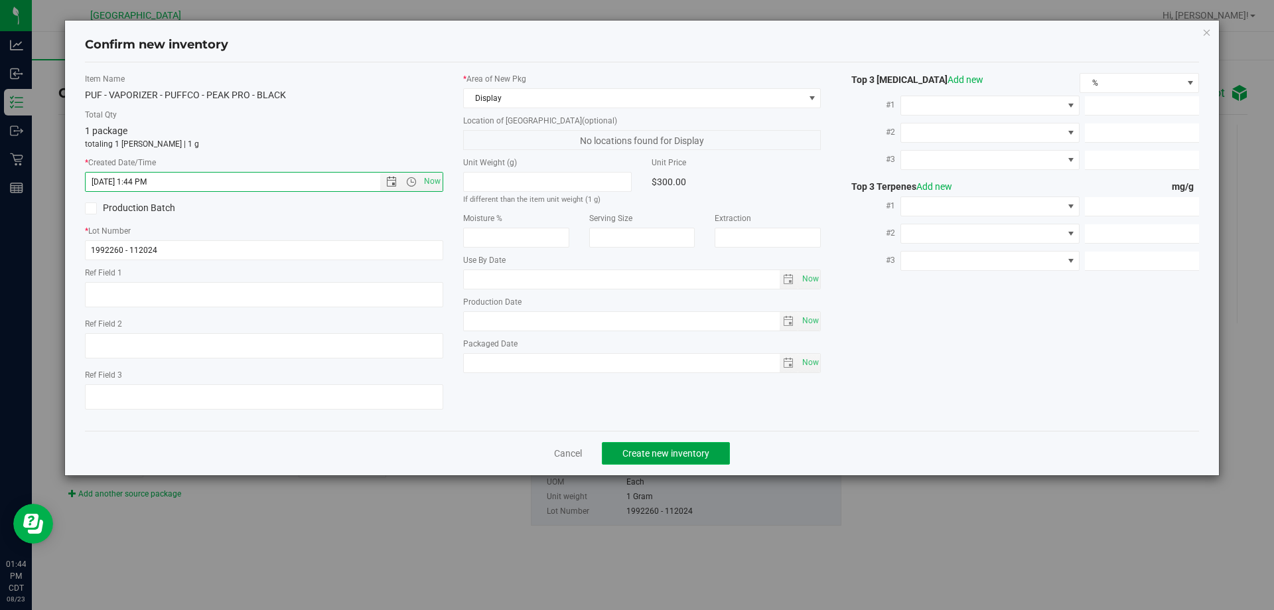
click at [669, 450] on span "Create new inventory" at bounding box center [665, 453] width 87 height 11
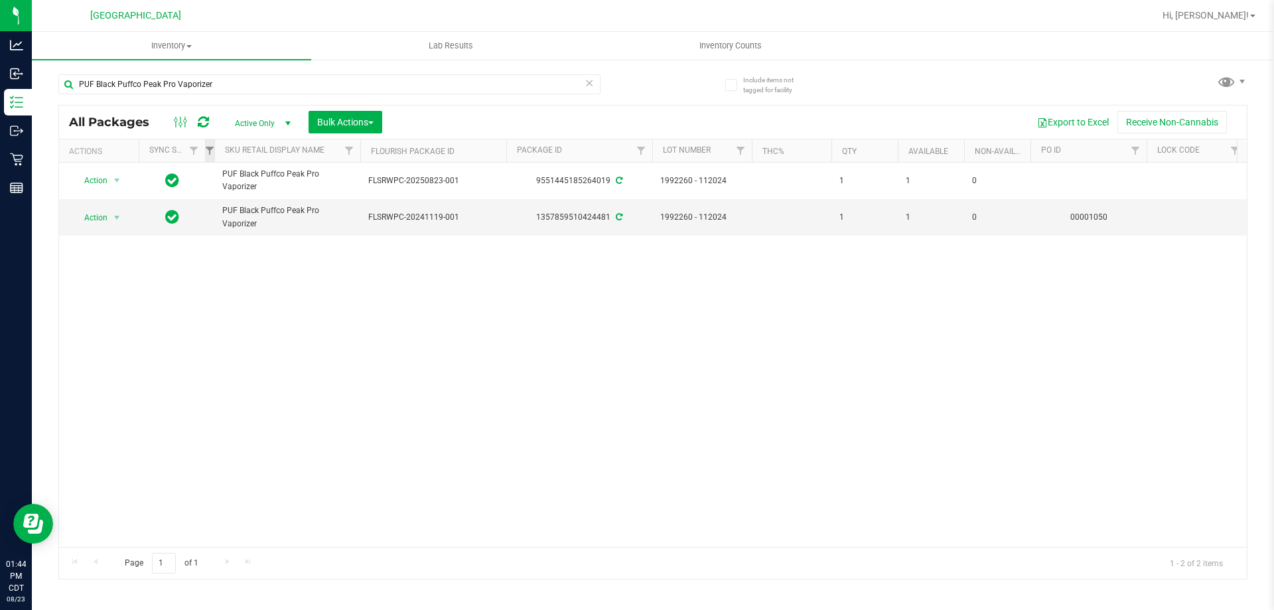
drag, startPoint x: 336, startPoint y: 148, endPoint x: 212, endPoint y: 162, distance: 125.5
click at [212, 162] on div "Actions Sync Status External Lab Test Result Sku Retail Display Name Flourish P…" at bounding box center [648, 150] width 1178 height 23
click at [184, 119] on ellipse at bounding box center [185, 120] width 3 height 3
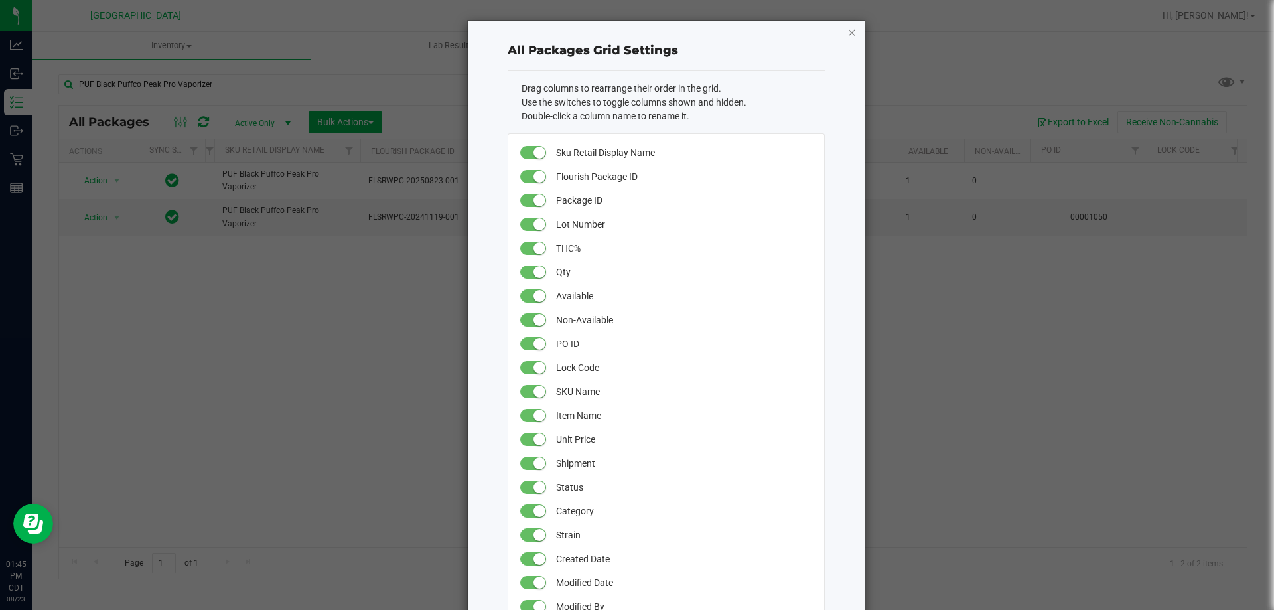
click at [847, 33] on icon "button" at bounding box center [851, 32] width 9 height 16
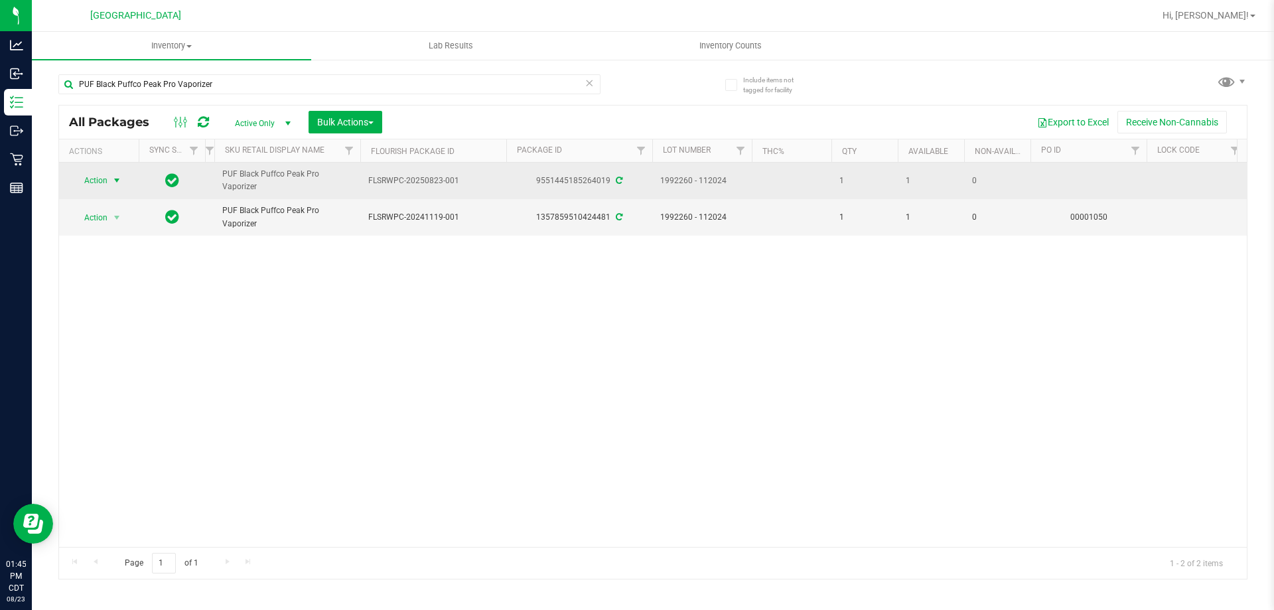
click at [106, 181] on span "Action" at bounding box center [90, 180] width 36 height 19
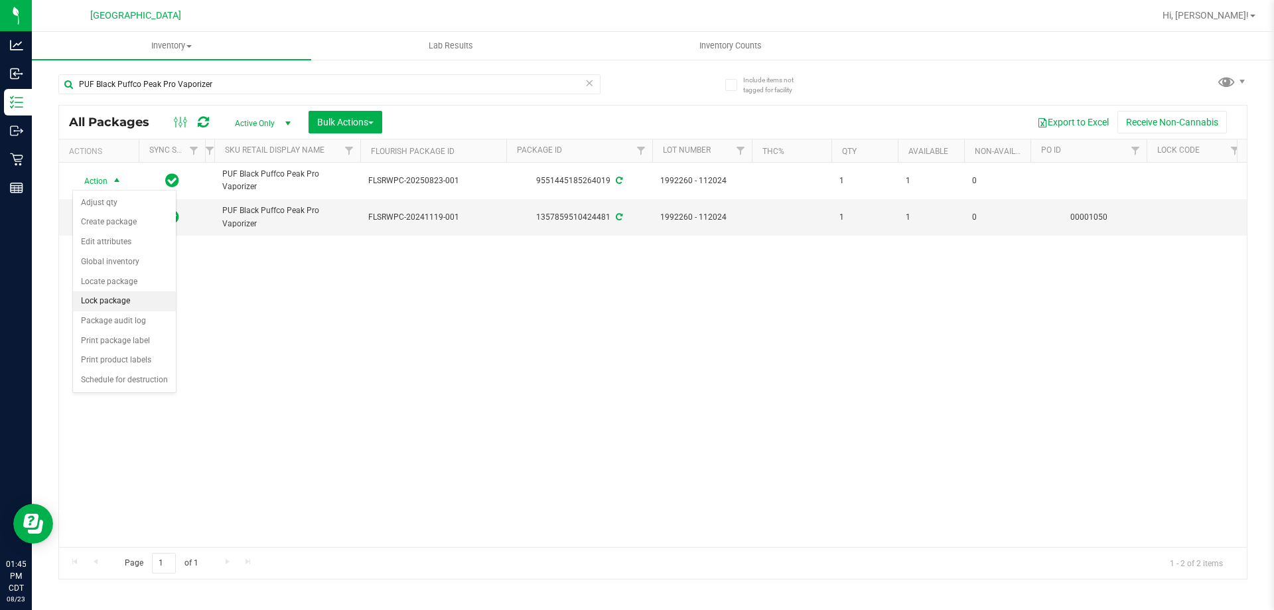
click at [111, 299] on li "Lock package" at bounding box center [124, 301] width 103 height 20
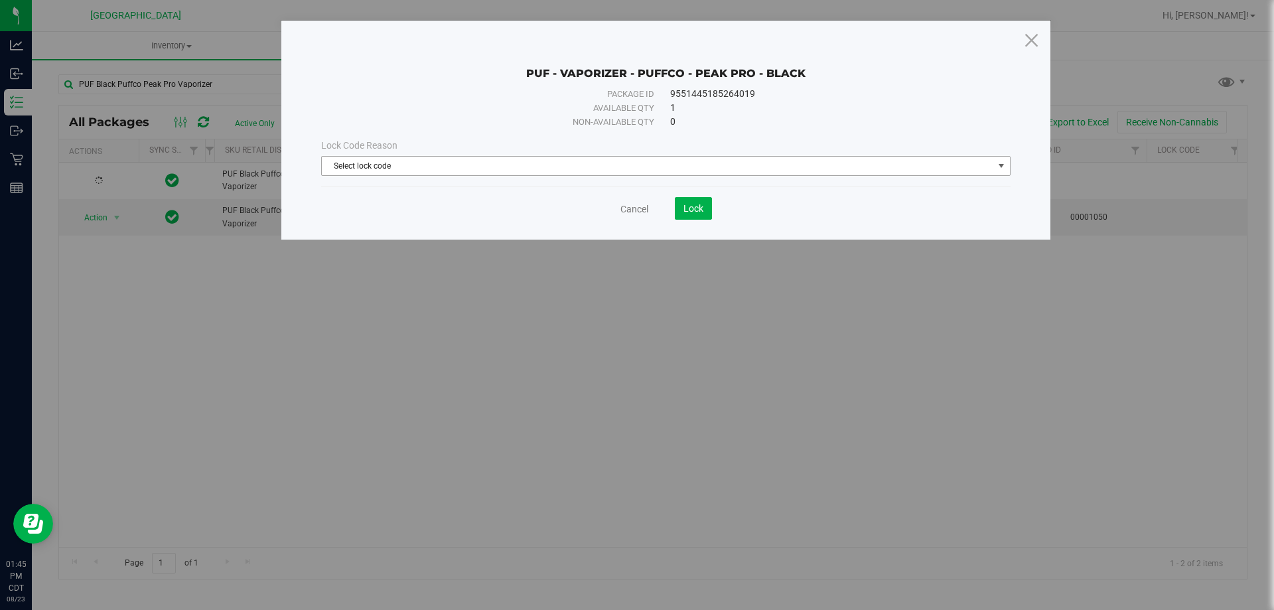
click at [396, 160] on span "Select lock code" at bounding box center [657, 166] width 671 height 19
click at [1033, 45] on icon at bounding box center [1031, 40] width 18 height 32
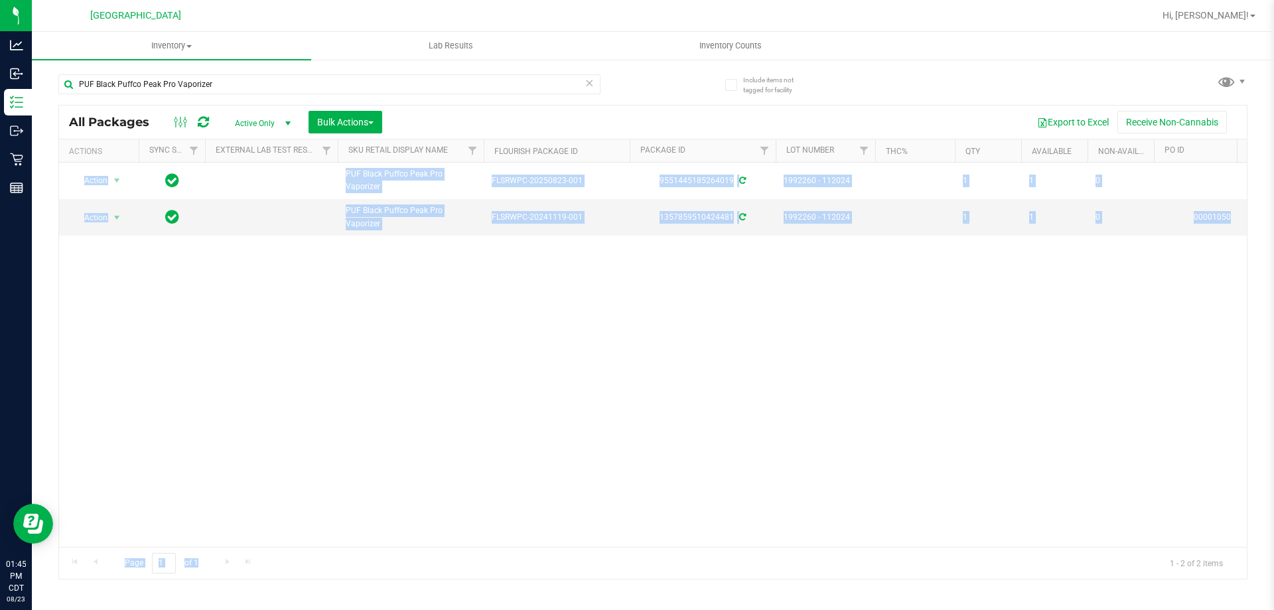
drag, startPoint x: 499, startPoint y: 546, endPoint x: 541, endPoint y: 545, distance: 41.8
click at [541, 545] on div "All Packages Active Only Active Only Lab Samples Locked All External Internal B…" at bounding box center [652, 342] width 1189 height 474
click at [580, 457] on div "Action Action Adjust qty Create package Edit attributes Global inventory Locate…" at bounding box center [652, 355] width 1187 height 384
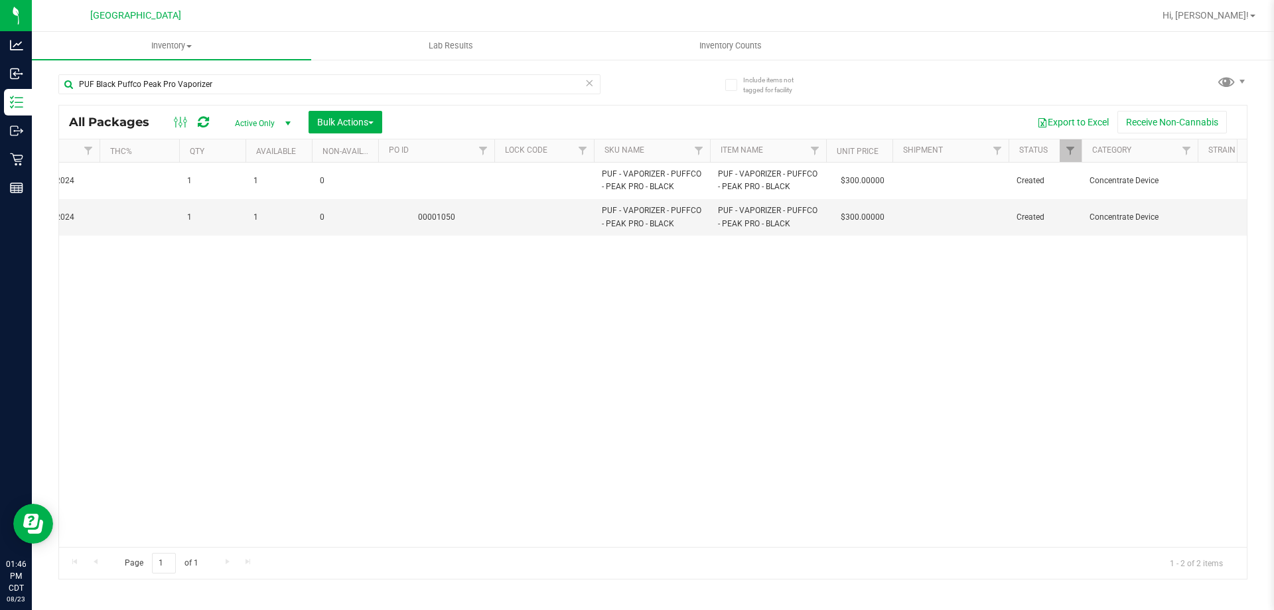
scroll to position [0, 922]
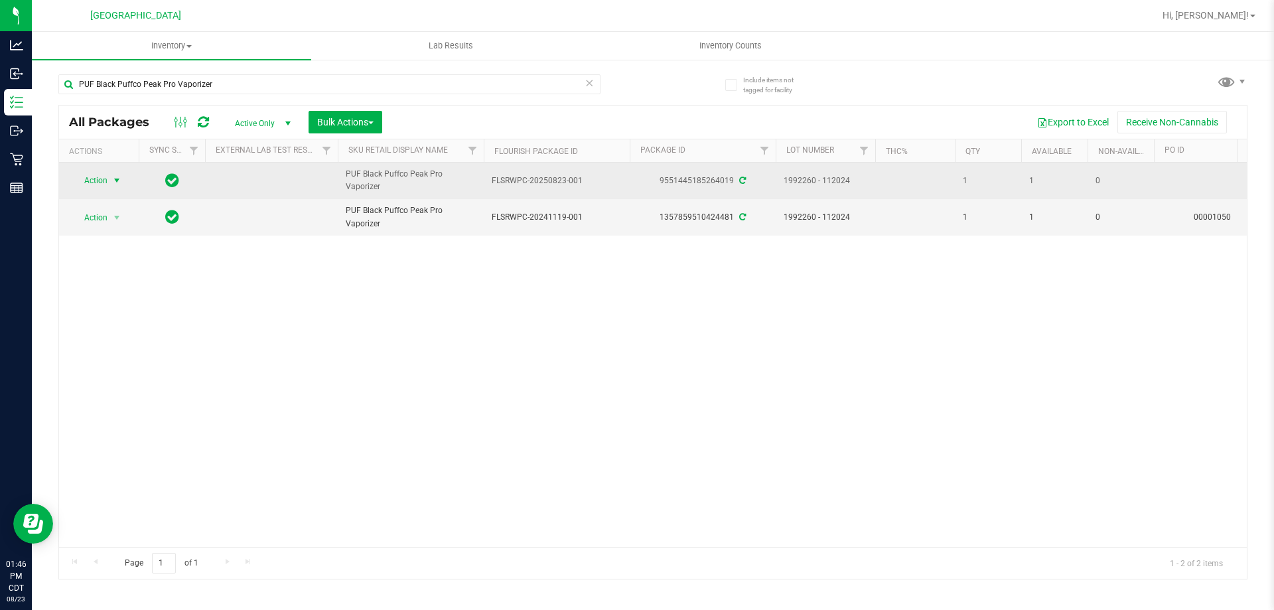
click at [103, 186] on span "Action" at bounding box center [90, 180] width 36 height 19
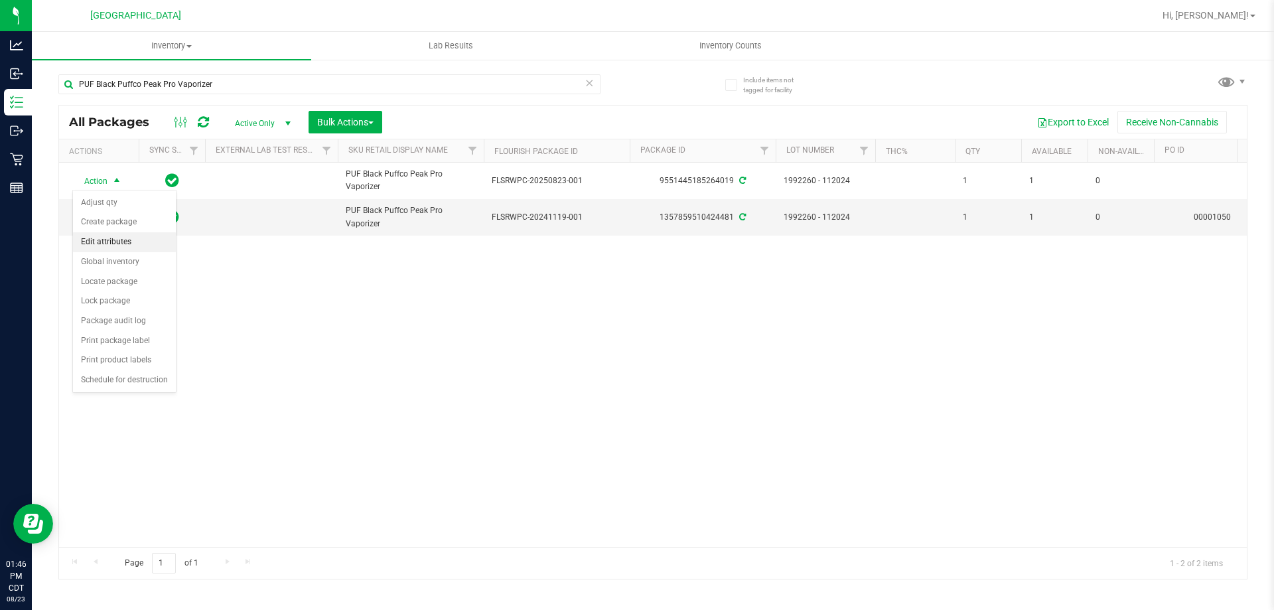
click at [109, 245] on li "Edit attributes" at bounding box center [124, 242] width 103 height 20
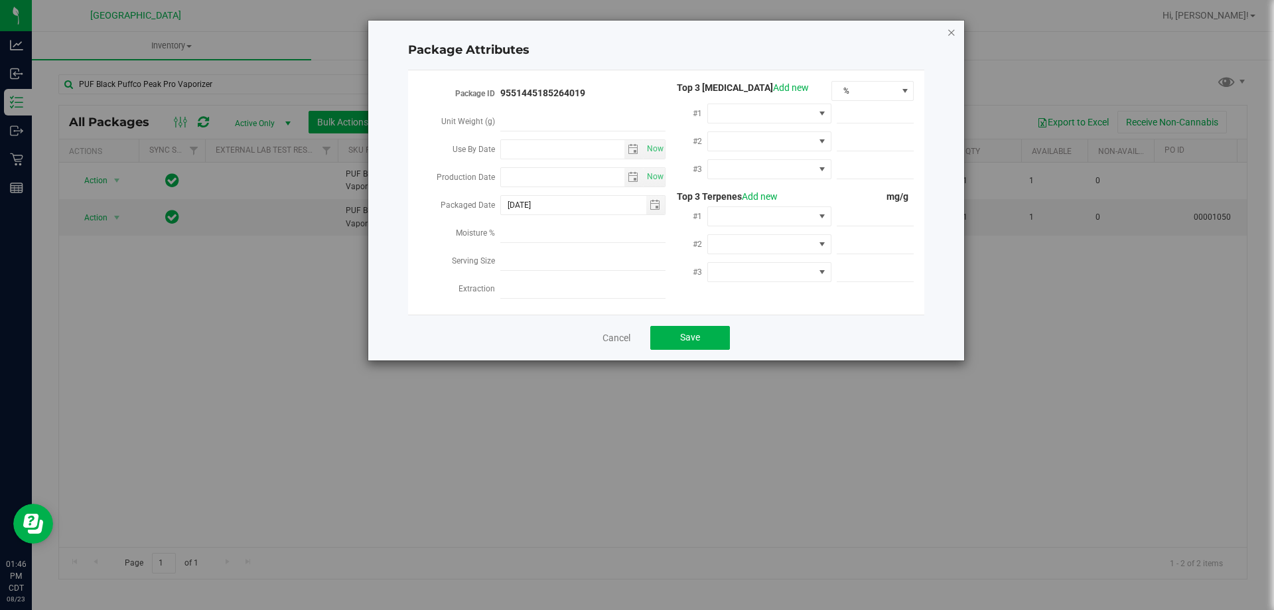
click at [949, 36] on icon "Close modal" at bounding box center [951, 32] width 9 height 16
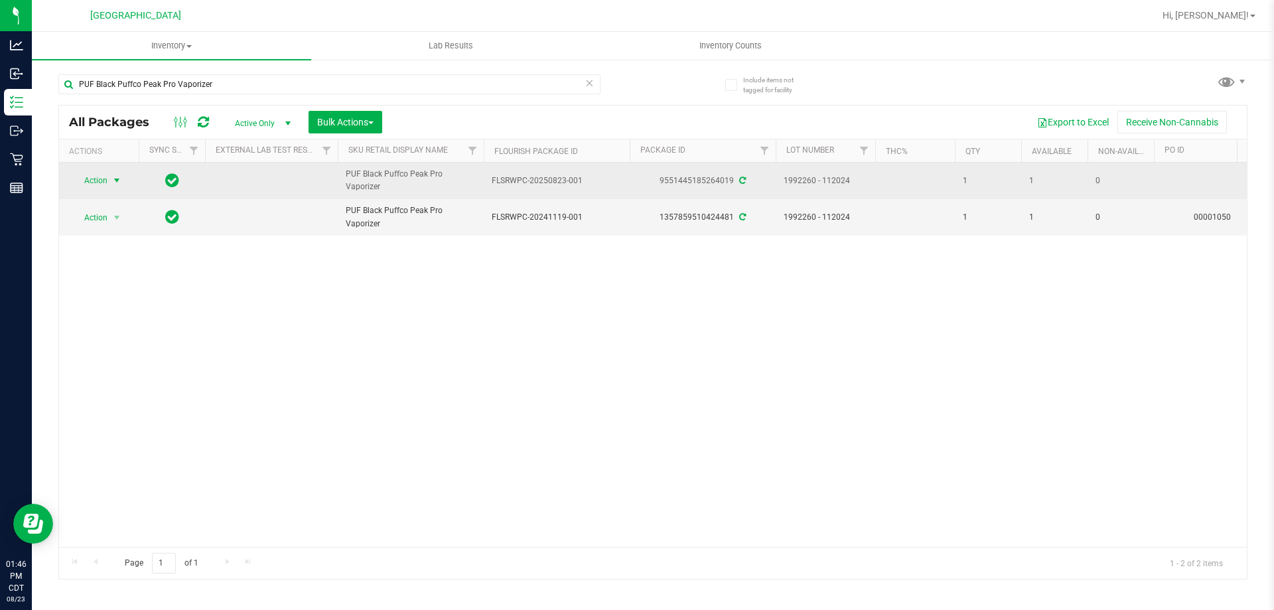
click at [91, 177] on span "Action" at bounding box center [90, 180] width 36 height 19
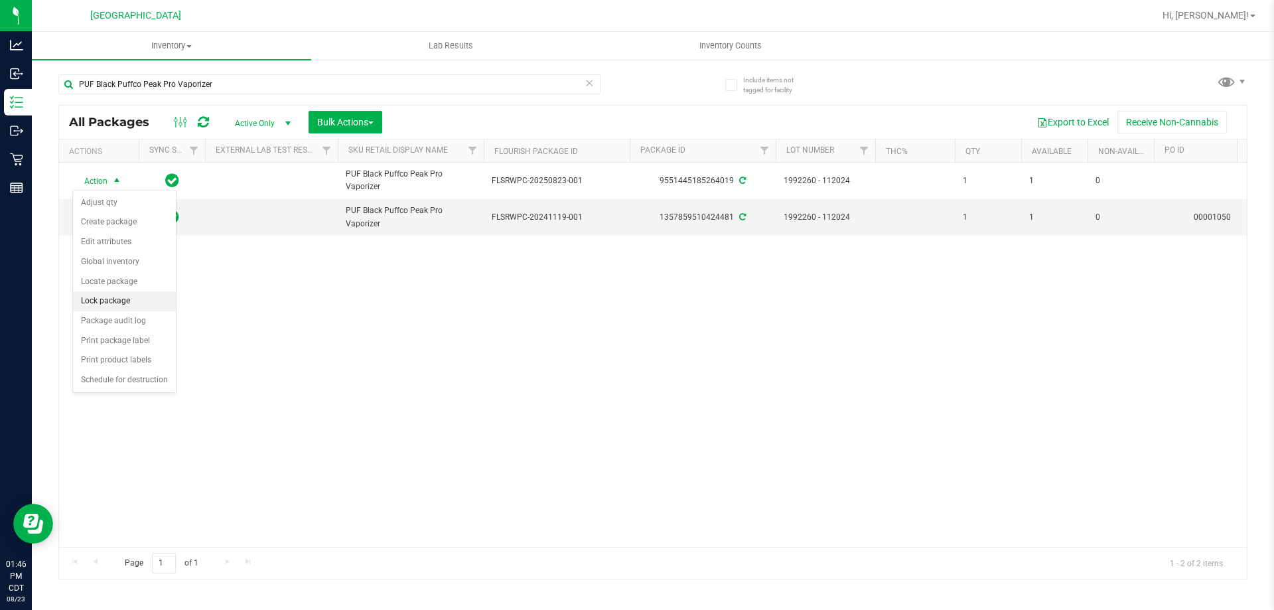
click at [96, 306] on li "Lock package" at bounding box center [124, 301] width 103 height 20
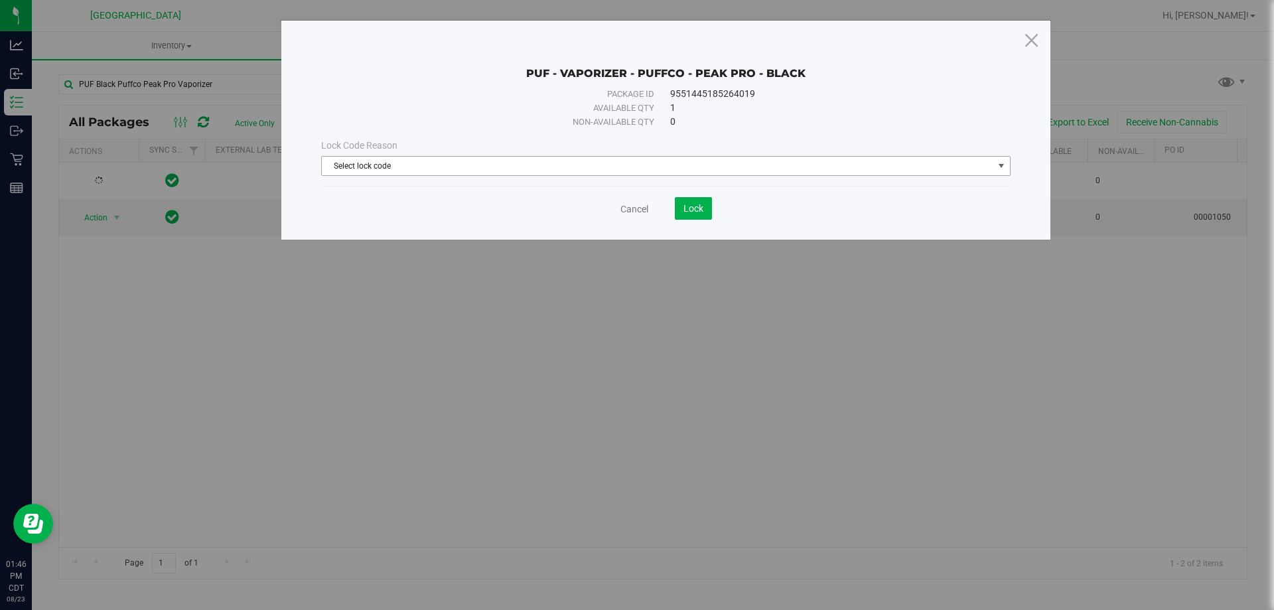
click at [433, 161] on span "Select lock code" at bounding box center [657, 166] width 671 height 19
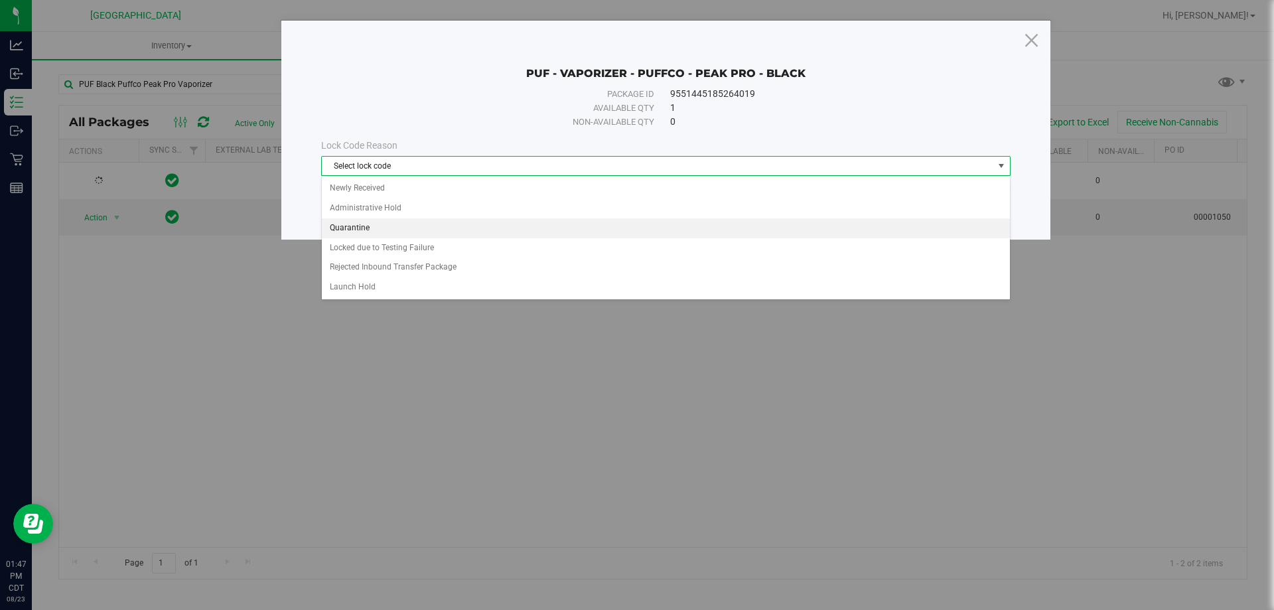
click at [334, 223] on li "Quarantine" at bounding box center [666, 228] width 688 height 20
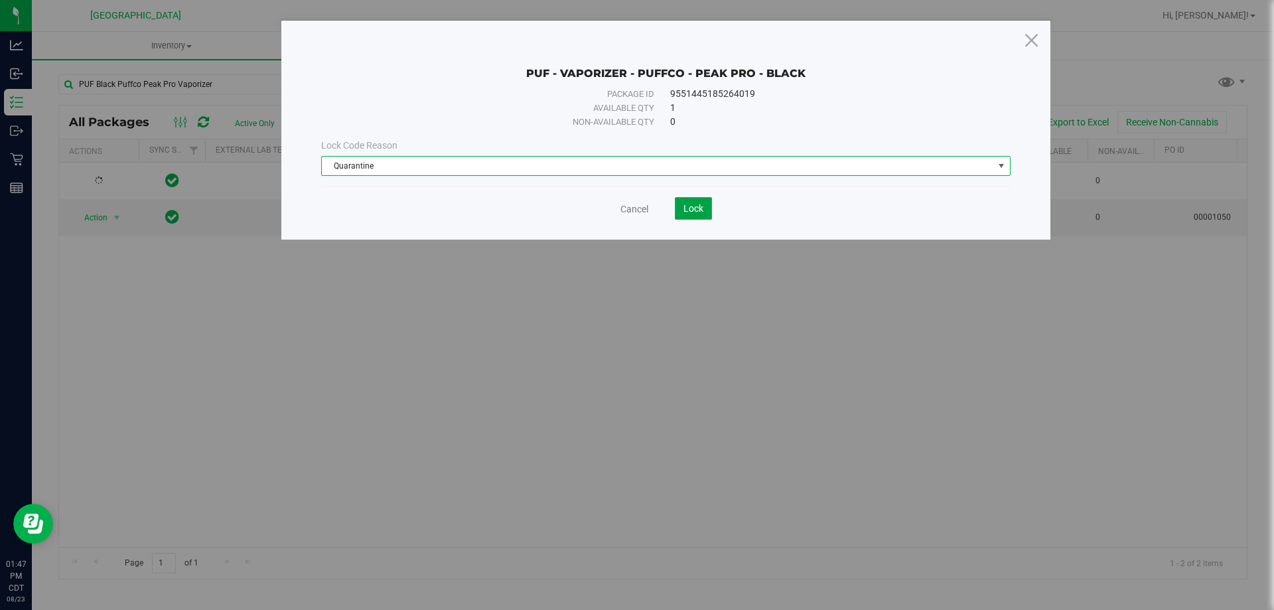
click at [695, 209] on span "Lock" at bounding box center [693, 208] width 20 height 11
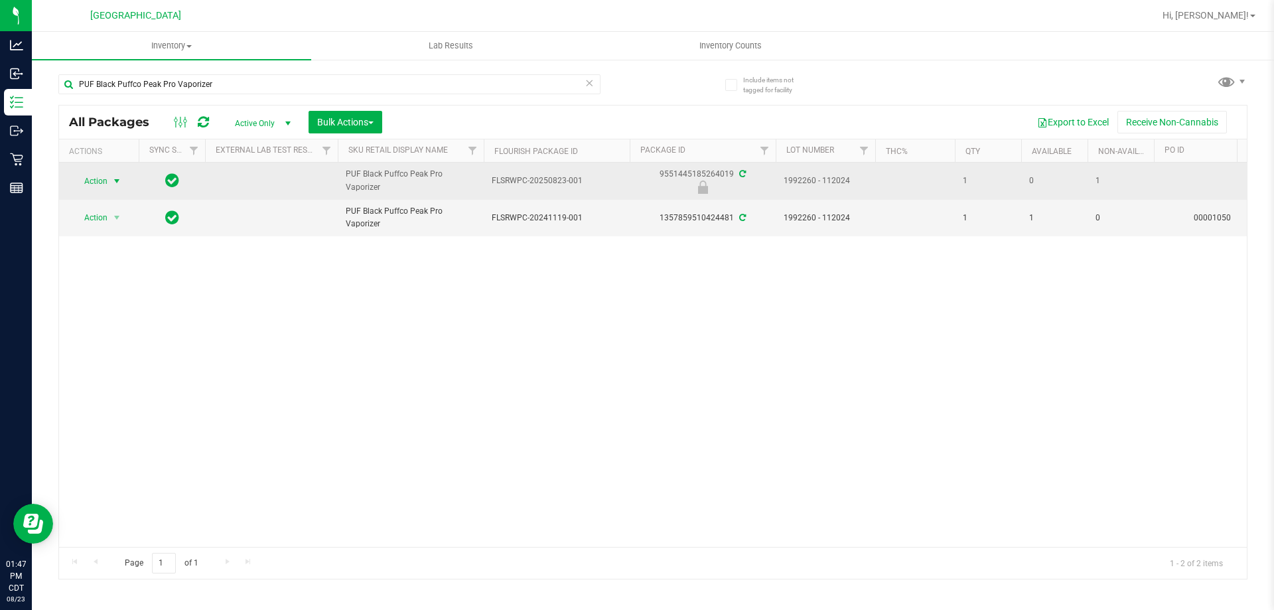
click at [106, 187] on span "Action" at bounding box center [90, 181] width 36 height 19
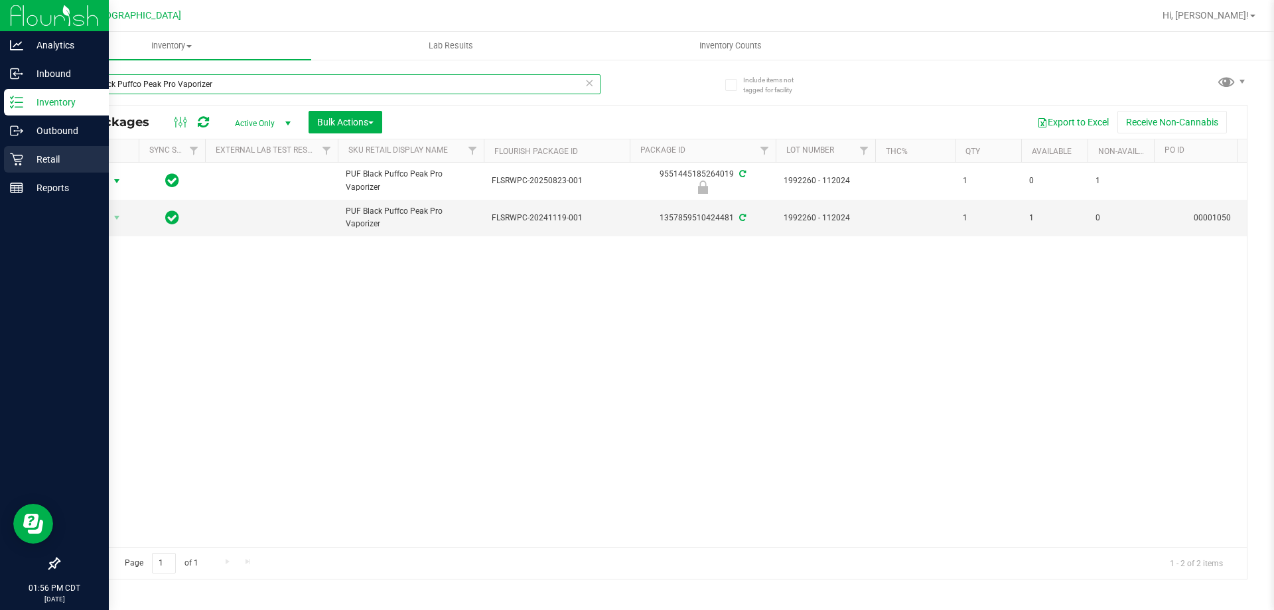
drag, startPoint x: 251, startPoint y: 90, endPoint x: 0, endPoint y: 146, distance: 256.9
click at [0, 145] on div "Analytics Inbound Inventory Outbound Retail Reports 01:56 PM CDT [DATE] 08/23 […" at bounding box center [637, 305] width 1274 height 610
type input "grav"
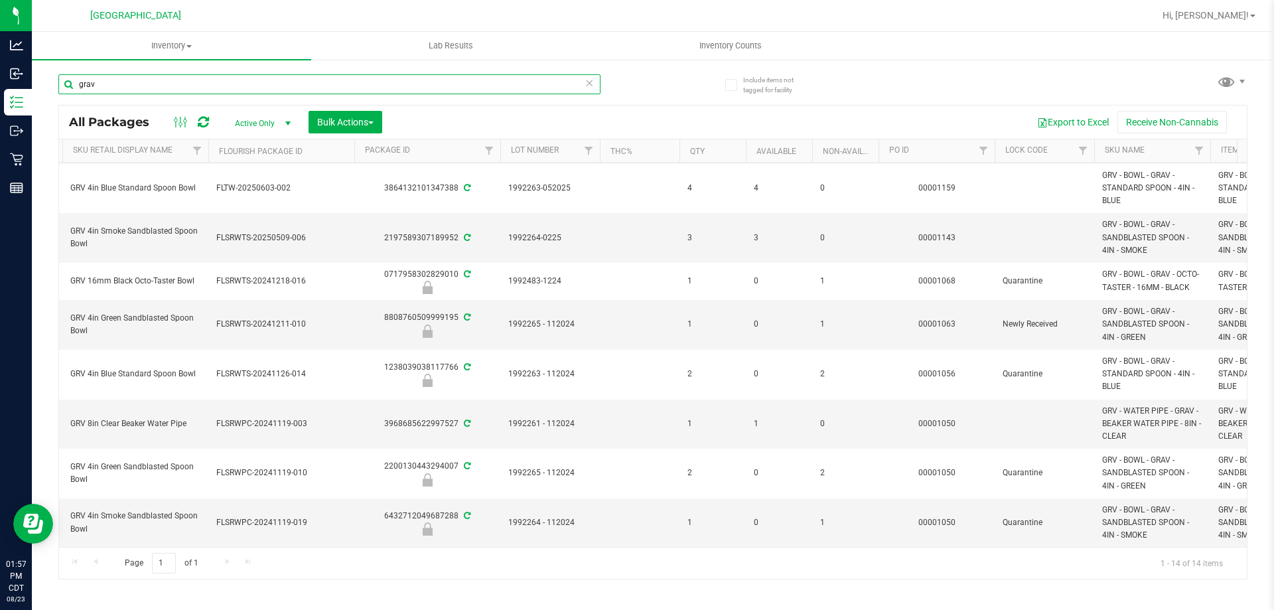
scroll to position [0, 348]
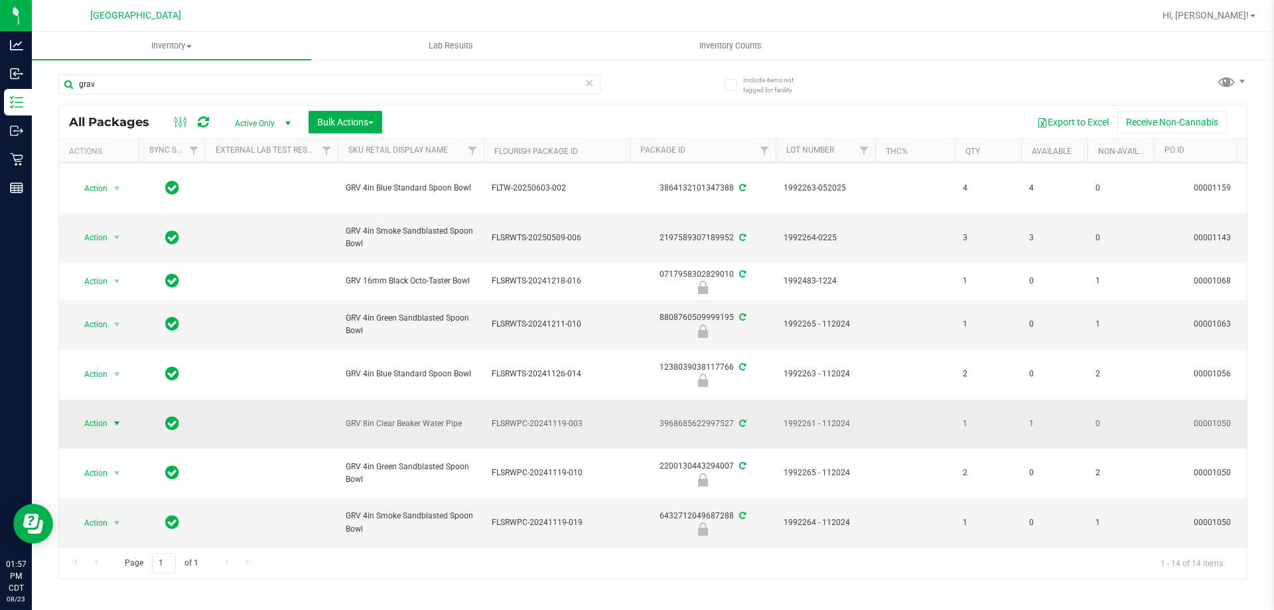
click at [109, 414] on span "select" at bounding box center [117, 423] width 17 height 19
click at [116, 314] on li "Lock package" at bounding box center [124, 313] width 103 height 20
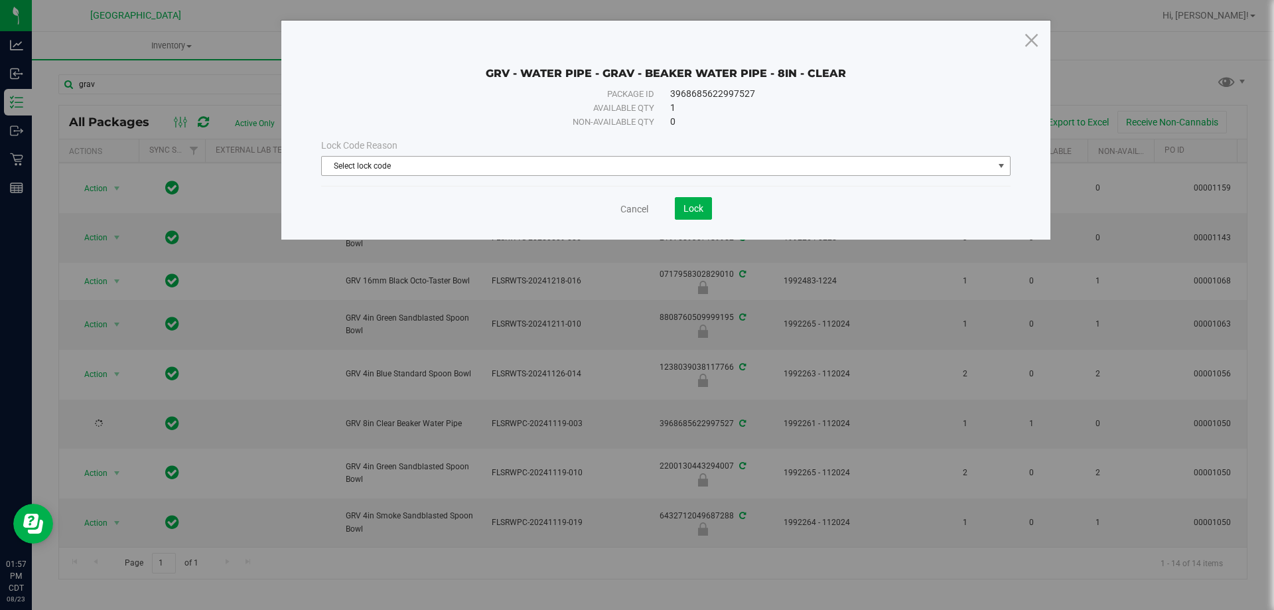
click at [394, 163] on span "Select lock code" at bounding box center [657, 166] width 671 height 19
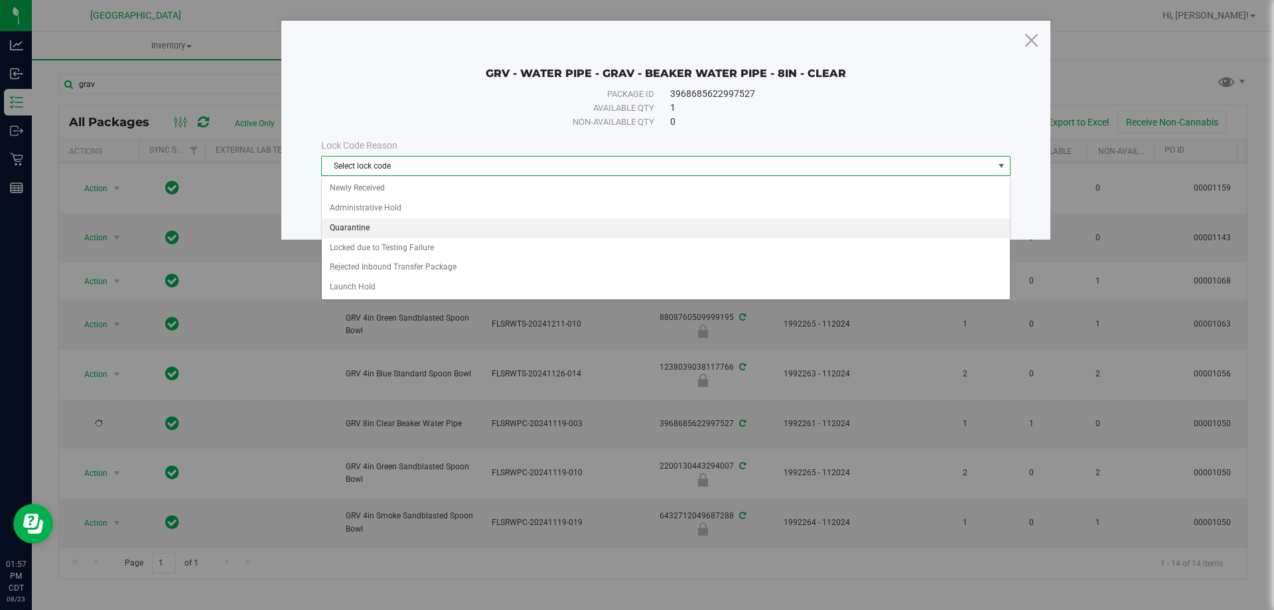
click at [379, 236] on li "Quarantine" at bounding box center [666, 228] width 688 height 20
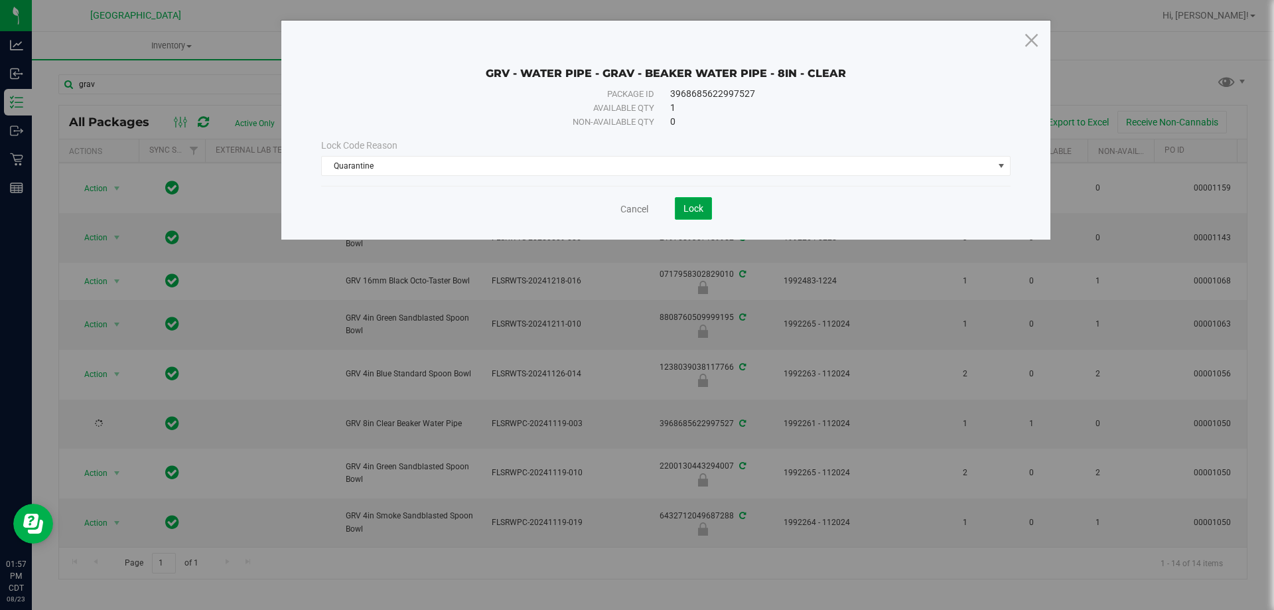
click at [680, 208] on button "Lock" at bounding box center [693, 208] width 37 height 23
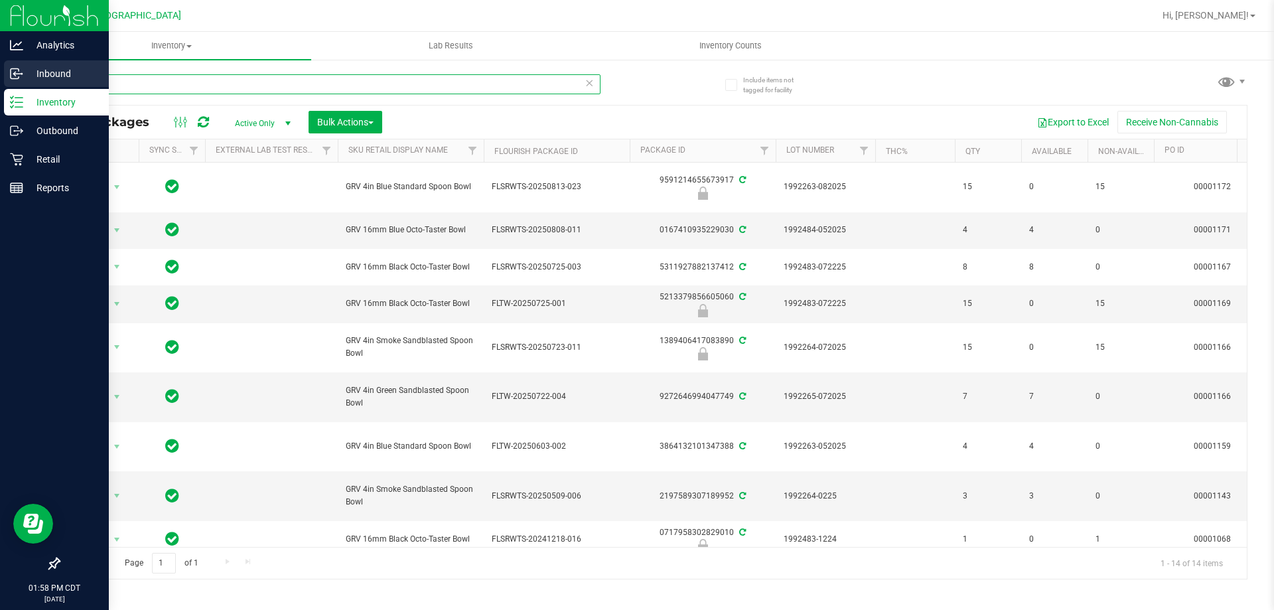
drag, startPoint x: 177, startPoint y: 80, endPoint x: 0, endPoint y: 68, distance: 177.6
click at [0, 68] on div "Analytics Inbound Inventory Outbound Retail Reports 01:58 PM CDT [DATE] 08/23 […" at bounding box center [637, 305] width 1274 height 610
type input "2806500163557949"
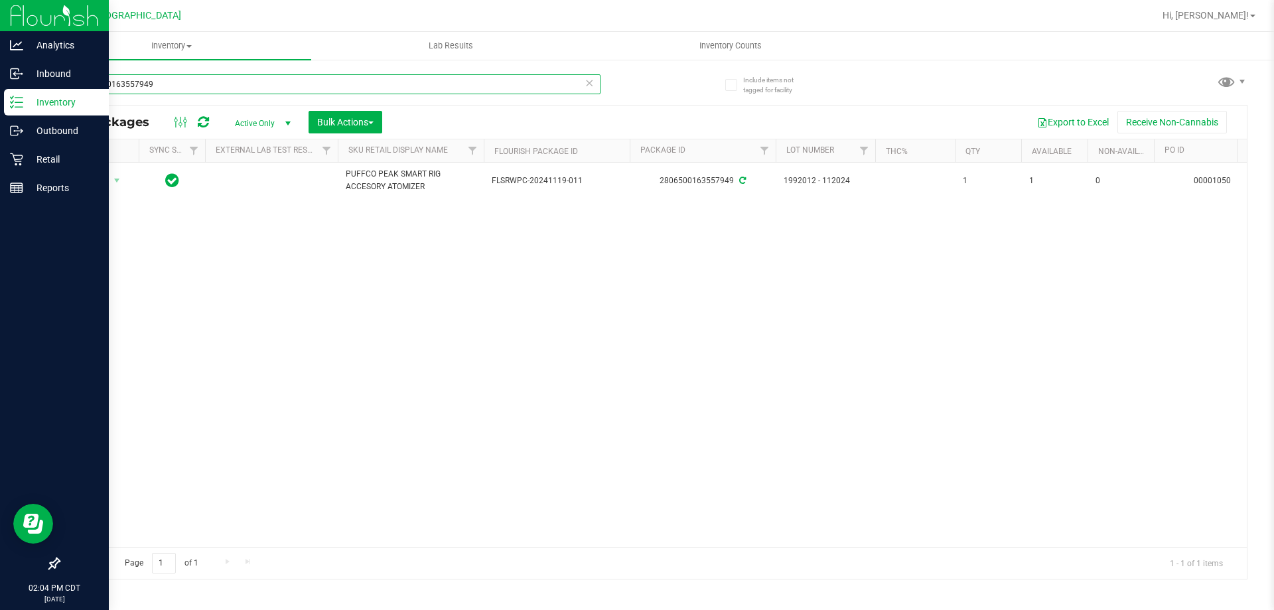
drag, startPoint x: 180, startPoint y: 74, endPoint x: 0, endPoint y: 92, distance: 180.7
click at [0, 92] on div "Analytics Inbound Inventory Outbound Retail Reports 02:04 PM CDT [DATE] 08/23 […" at bounding box center [637, 305] width 1274 height 610
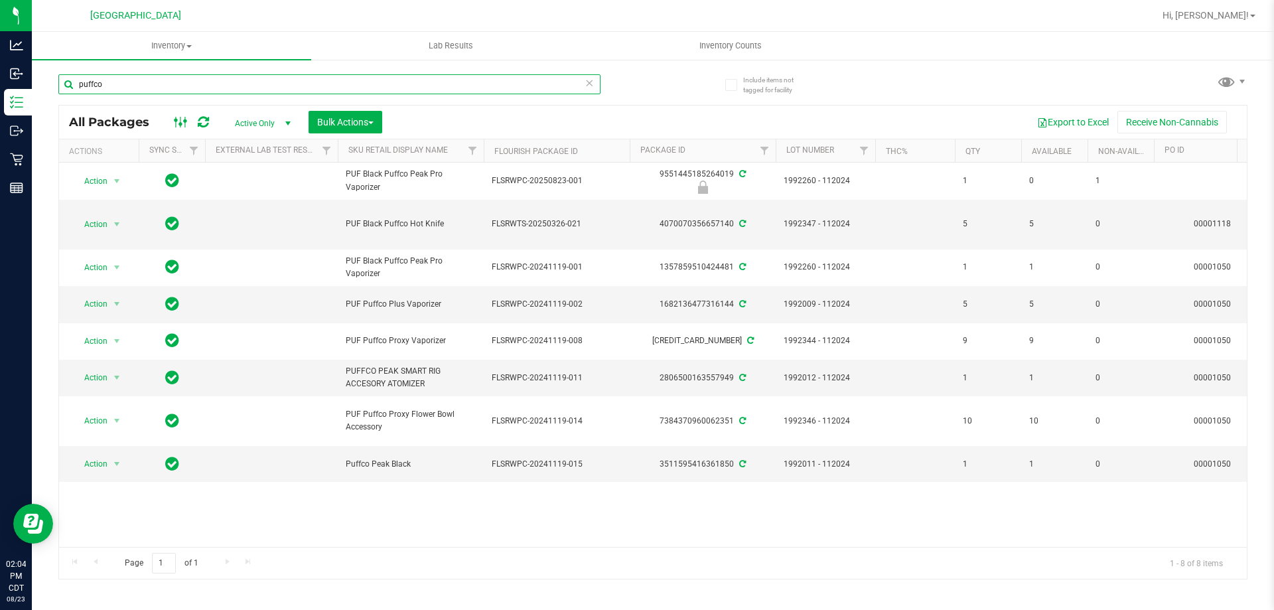
type input "puffco"
click at [181, 119] on icon at bounding box center [181, 122] width 15 height 16
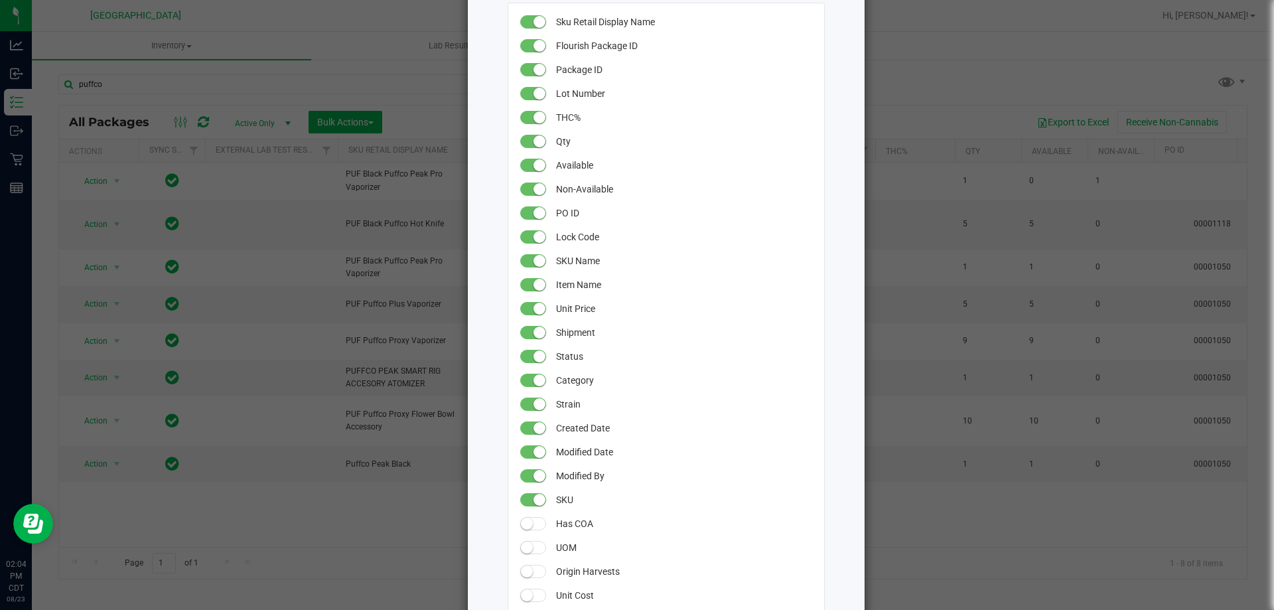
scroll to position [66, 0]
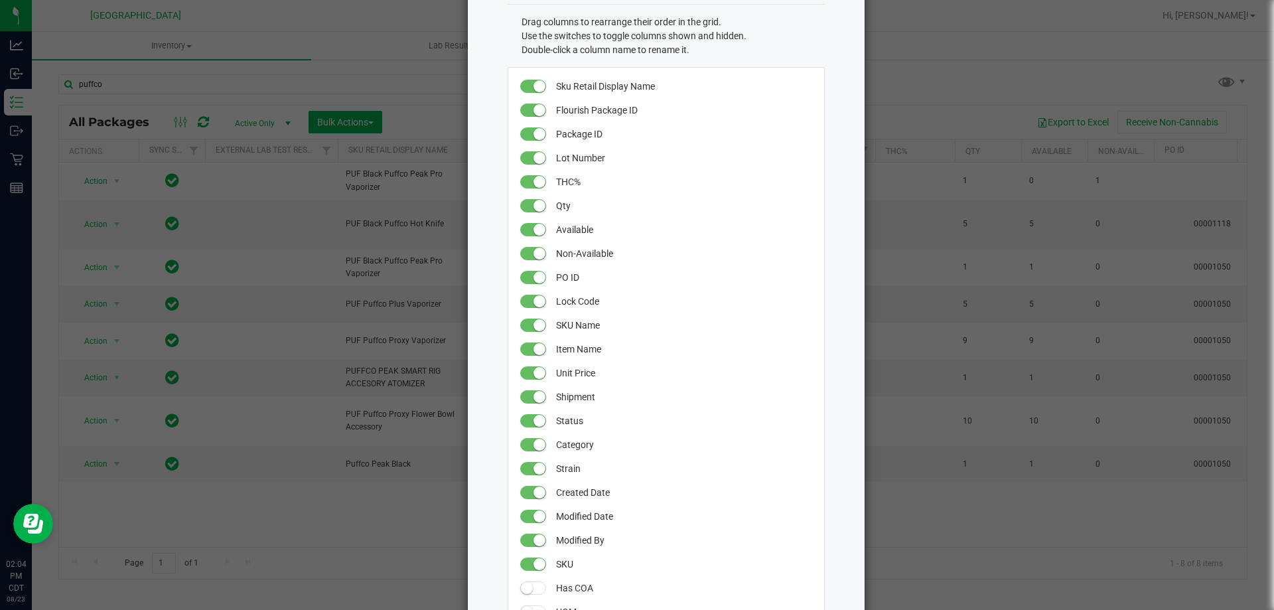
click at [533, 152] on small at bounding box center [539, 158] width 12 height 12
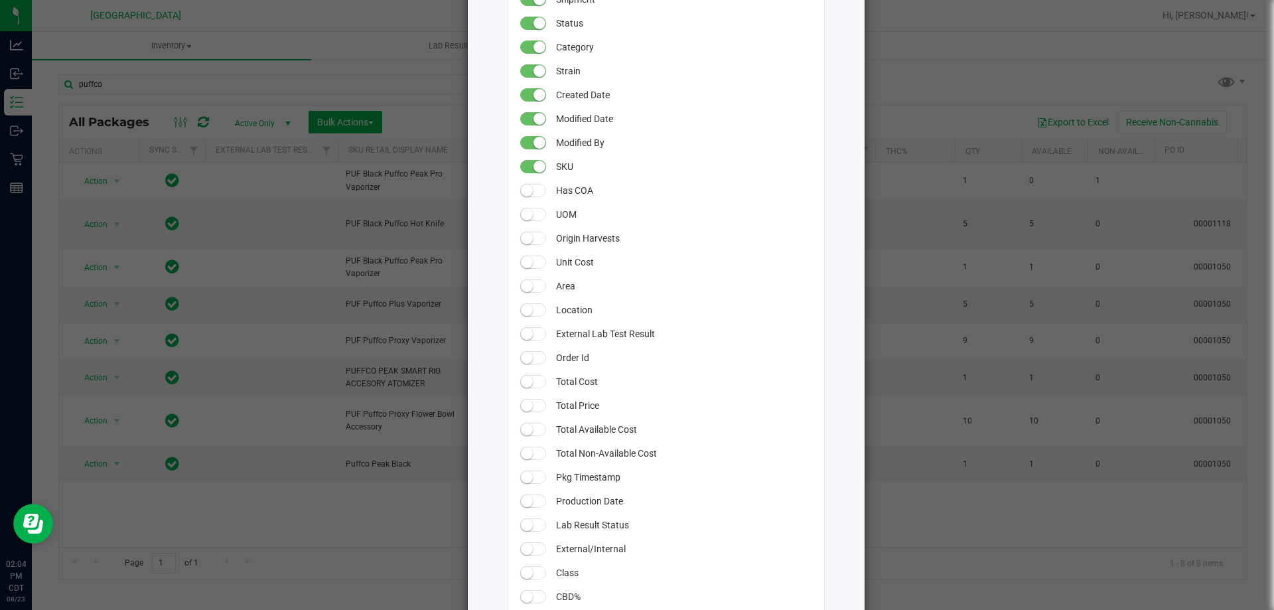
scroll to position [464, 0]
click at [535, 285] on span at bounding box center [533, 285] width 27 height 13
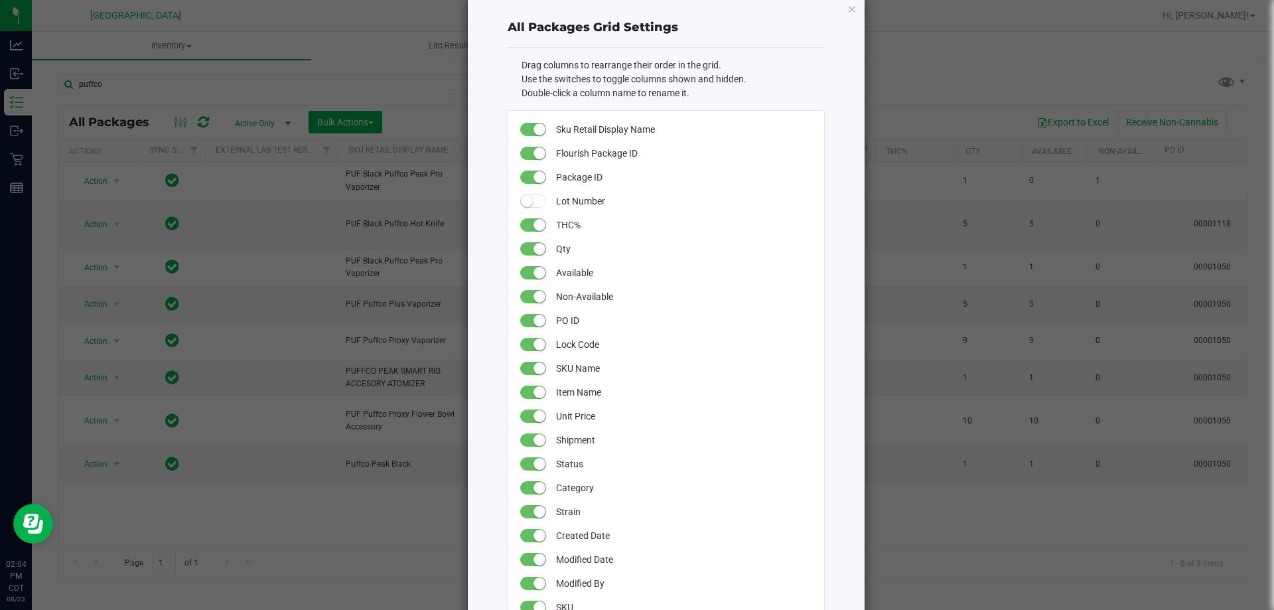
scroll to position [0, 0]
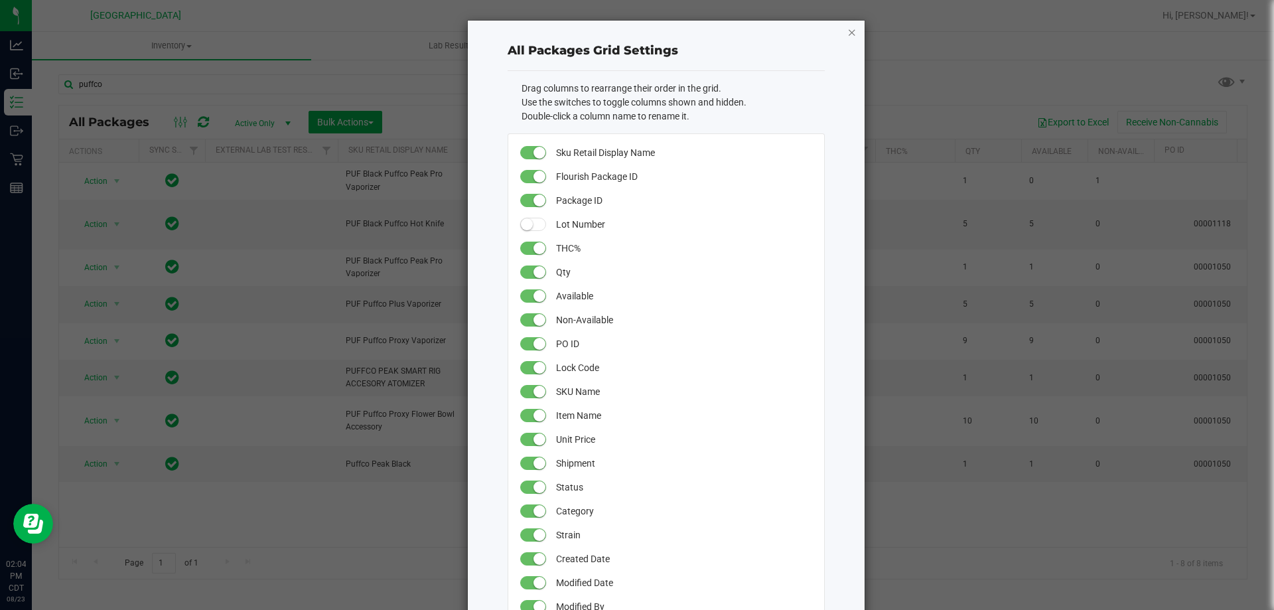
click at [847, 37] on icon "button" at bounding box center [851, 32] width 9 height 16
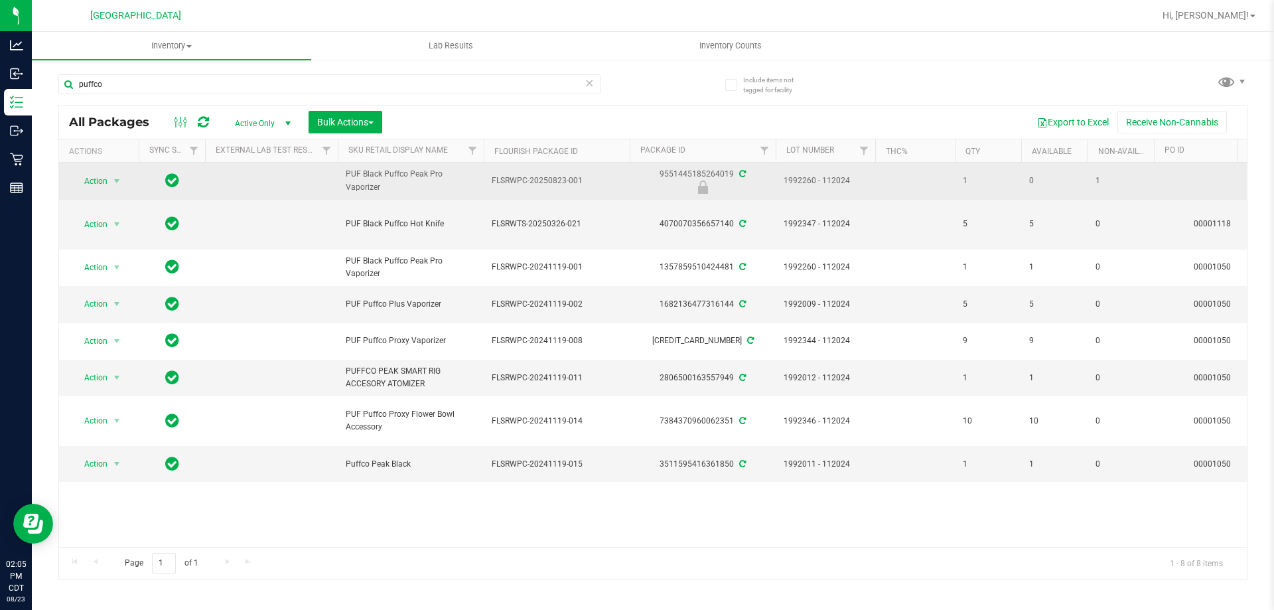
drag, startPoint x: 392, startPoint y: 183, endPoint x: 281, endPoint y: 169, distance: 111.7
copy tr "PUF Black Puffco Peak Pro Vaporizer"
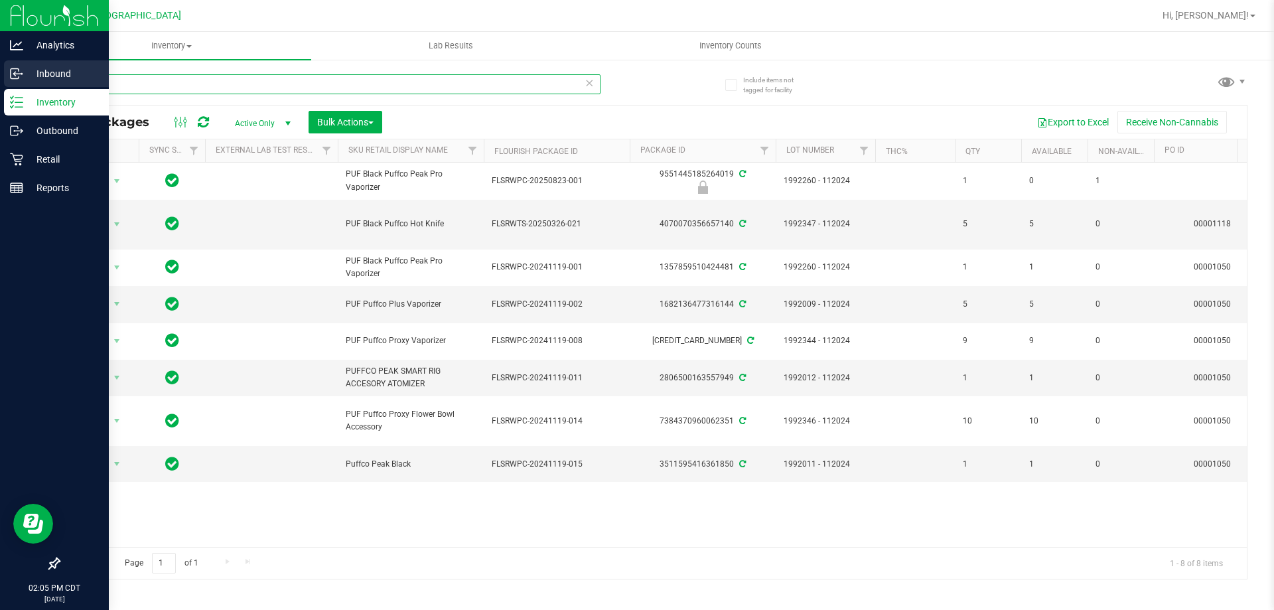
drag, startPoint x: 151, startPoint y: 80, endPoint x: 0, endPoint y: 80, distance: 151.3
click at [0, 80] on div "Analytics Inbound Inventory Outbound Retail Reports 02:05 PM CDT 08/23/2025 08/…" at bounding box center [637, 305] width 1274 height 610
paste input "PUF Black Puffco Peak Pro Vaporizer"
type input "PUF Black Puffco Peak Pro Vaporizer"
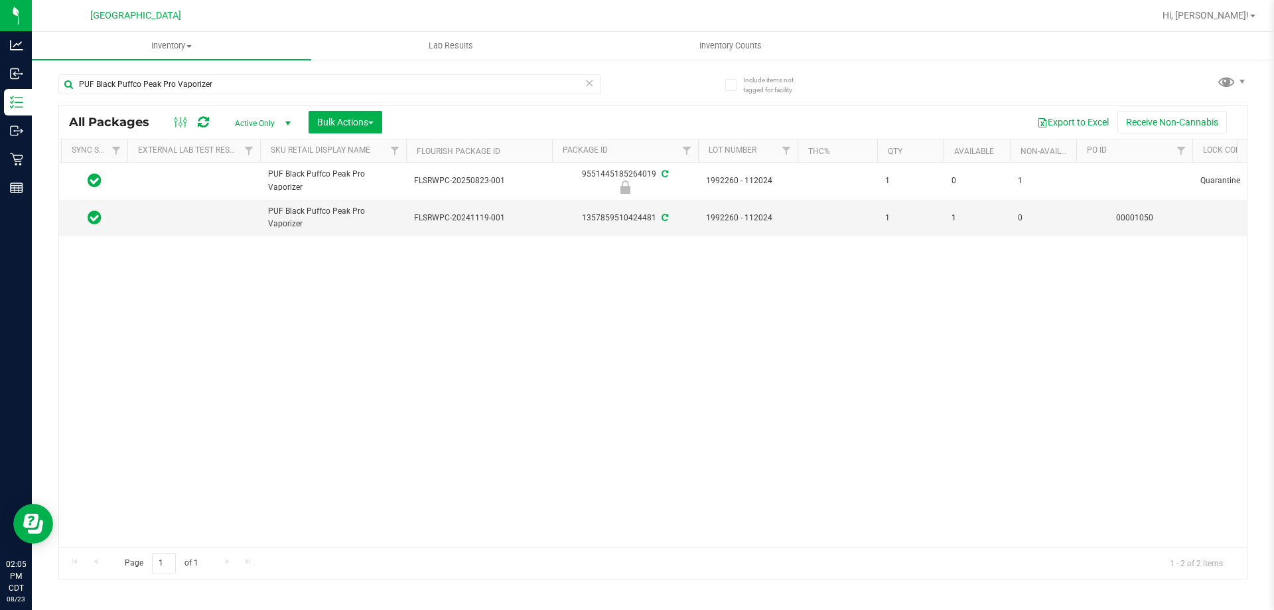
click at [172, 122] on span at bounding box center [181, 122] width 24 height 16
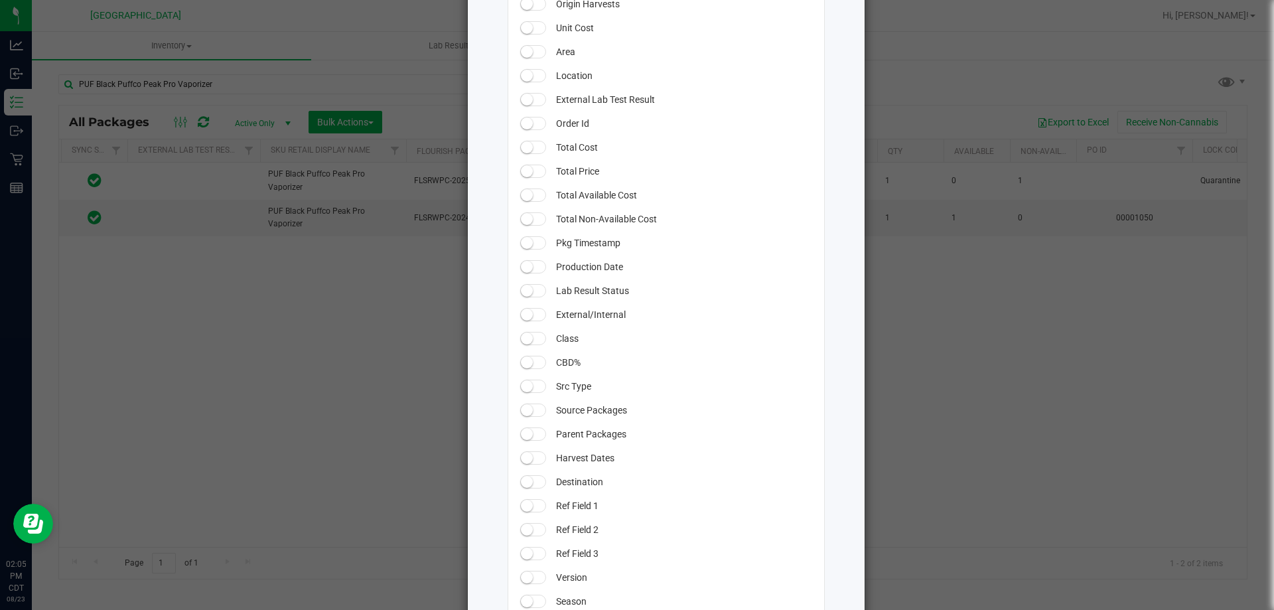
click at [520, 45] on span at bounding box center [533, 51] width 27 height 13
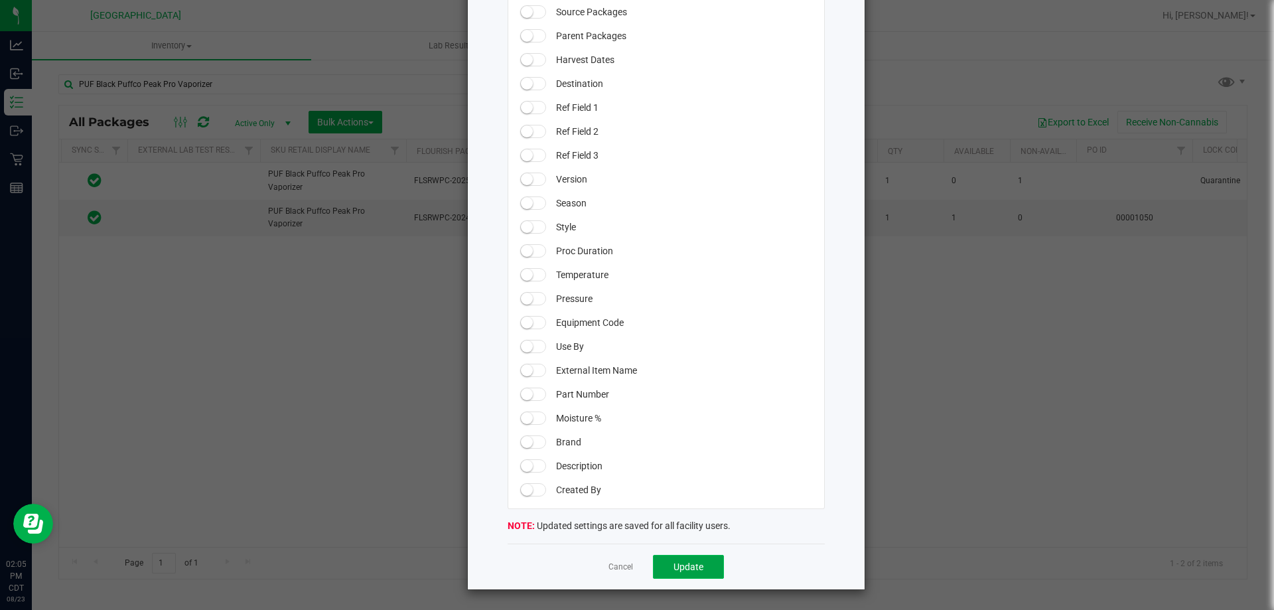
click at [691, 561] on span "Update" at bounding box center [688, 566] width 30 height 11
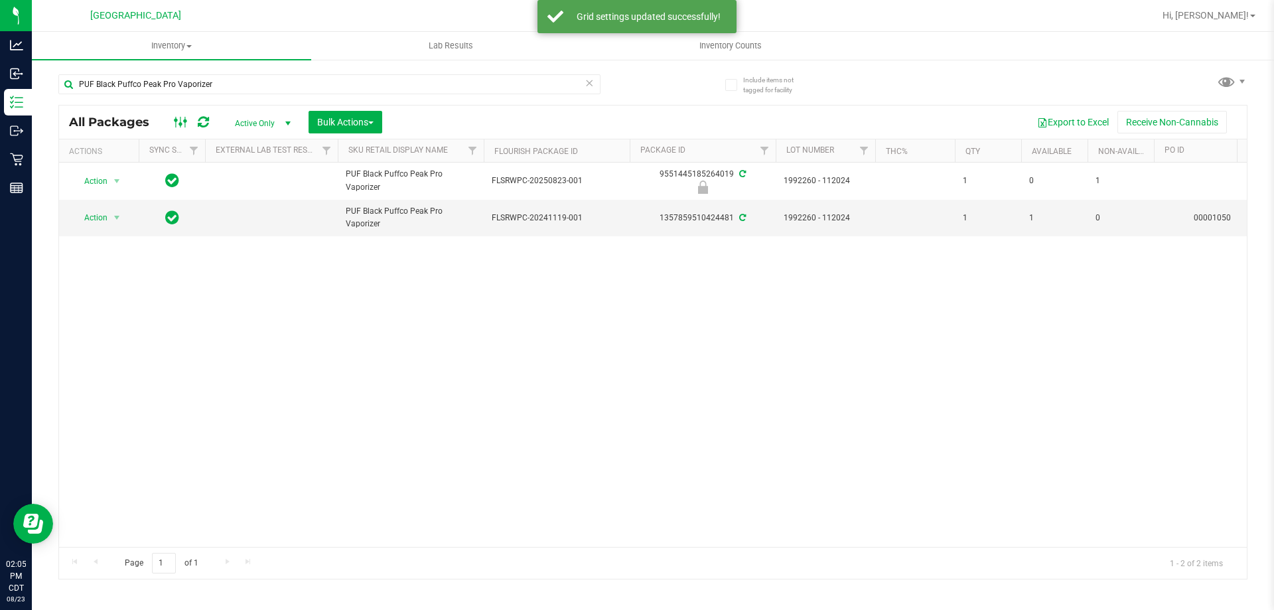
click at [177, 121] on icon at bounding box center [181, 122] width 15 height 16
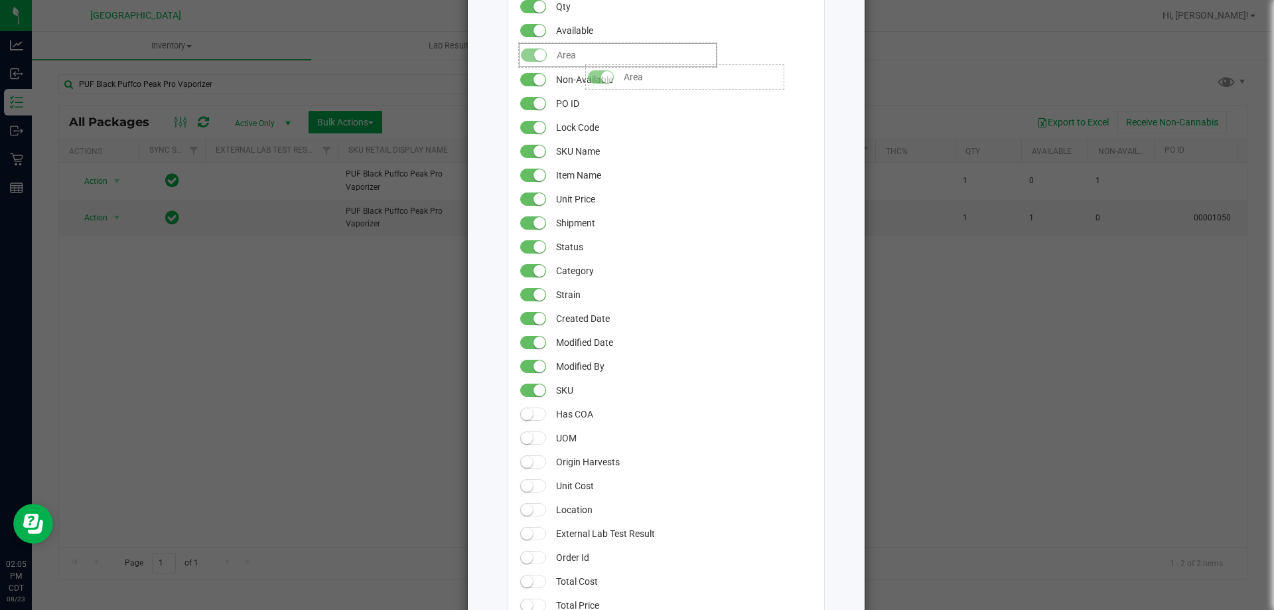
drag, startPoint x: 555, startPoint y: 389, endPoint x: 573, endPoint y: 58, distance: 332.2
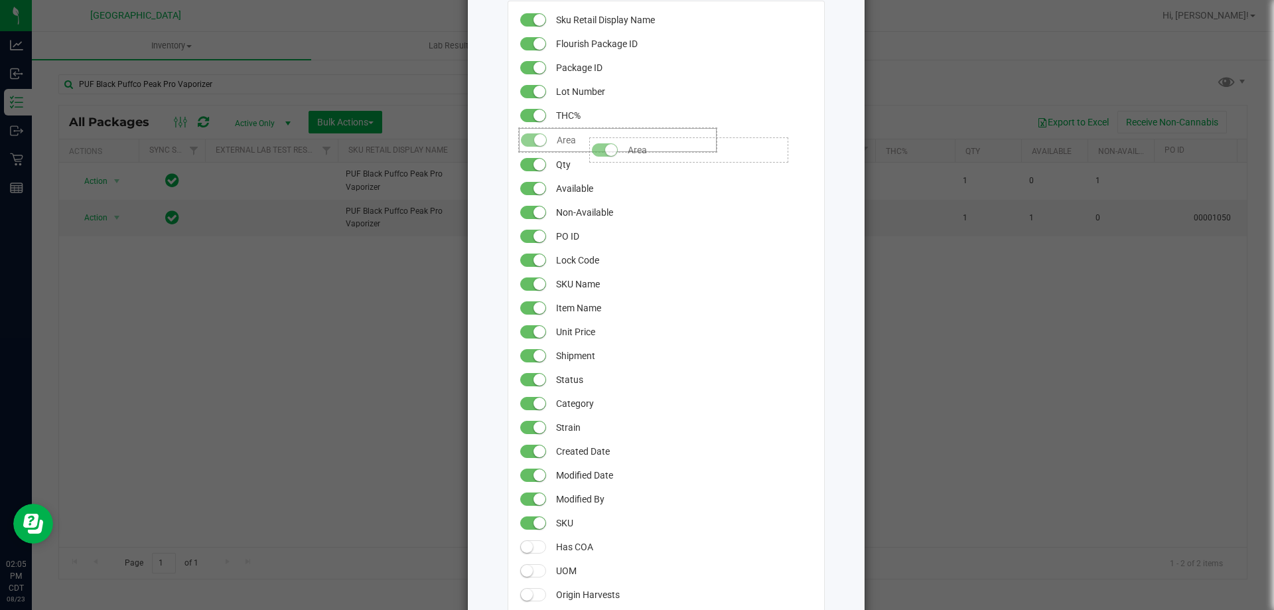
drag, startPoint x: 574, startPoint y: 172, endPoint x: 577, endPoint y: 131, distance: 41.3
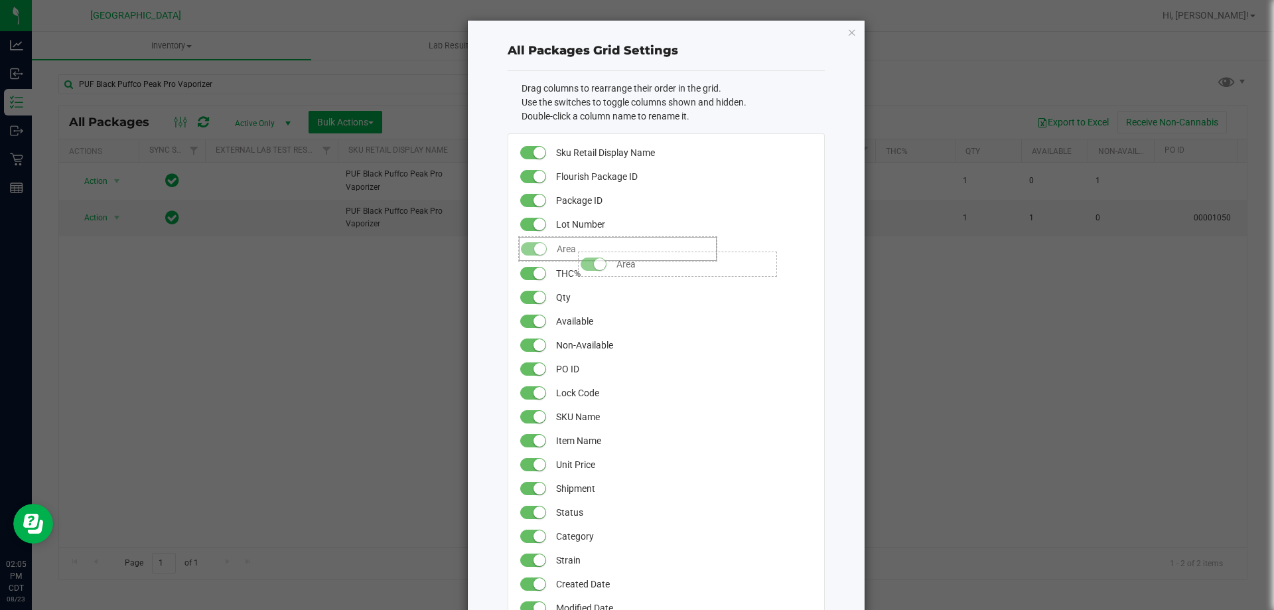
drag, startPoint x: 561, startPoint y: 273, endPoint x: 567, endPoint y: 243, distance: 30.4
drag, startPoint x: 558, startPoint y: 249, endPoint x: 553, endPoint y: 167, distance: 83.1
click at [847, 34] on icon "button" at bounding box center [851, 32] width 9 height 16
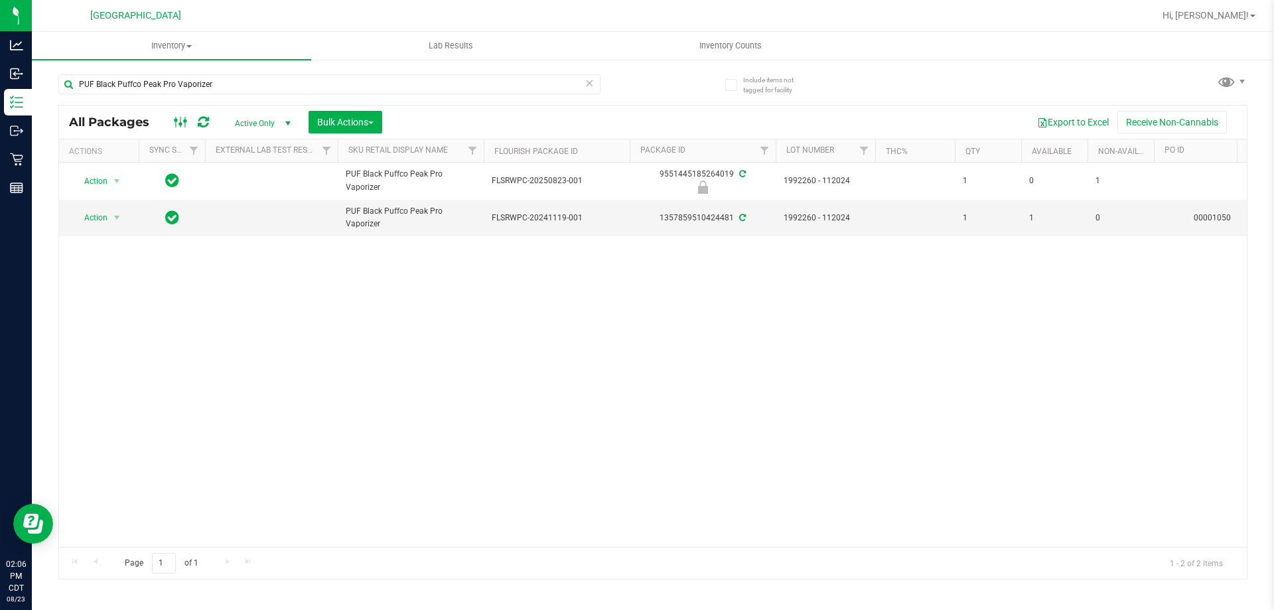
click at [174, 123] on icon at bounding box center [181, 122] width 15 height 16
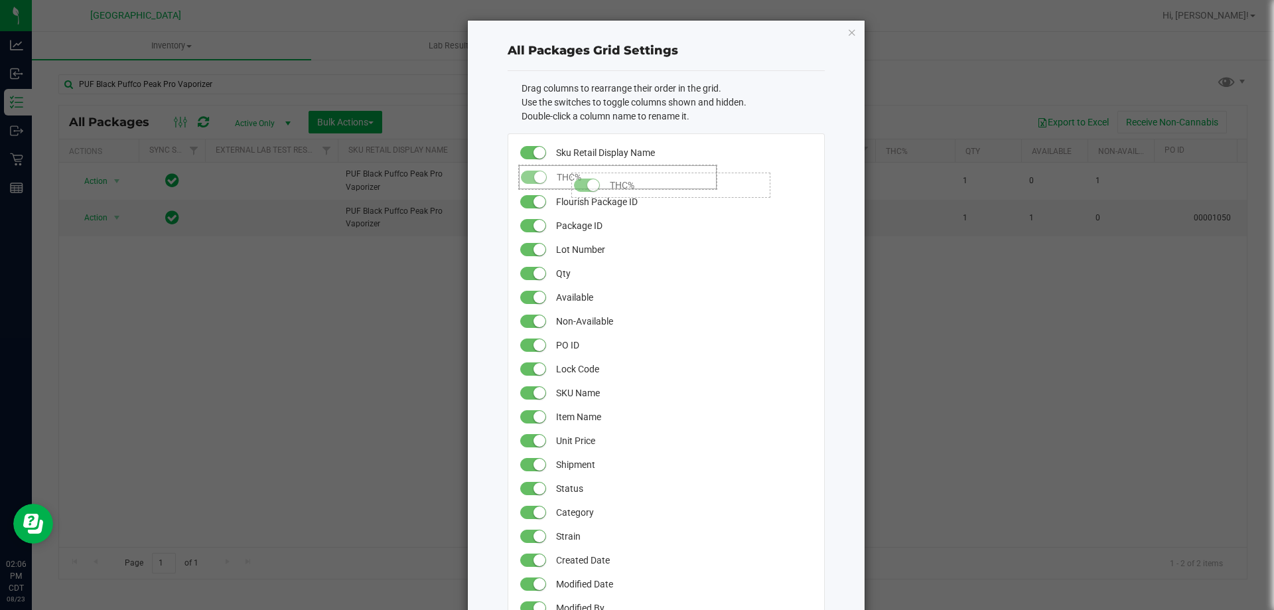
drag, startPoint x: 561, startPoint y: 246, endPoint x: 559, endPoint y: 166, distance: 80.3
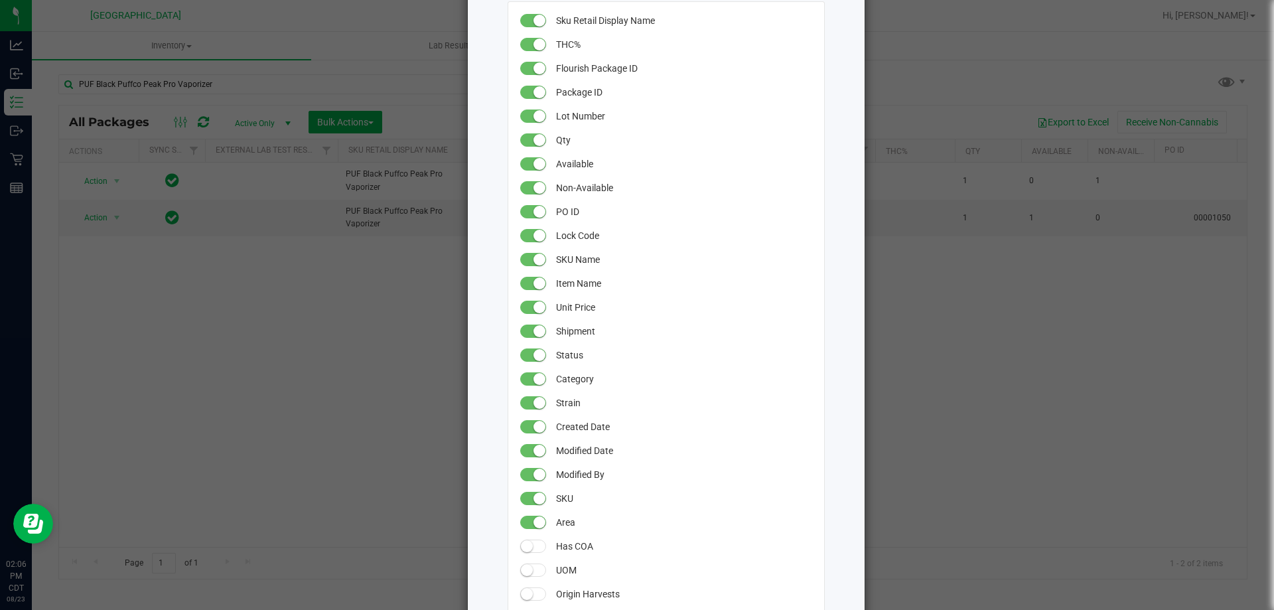
scroll to position [133, 0]
drag, startPoint x: 528, startPoint y: 517, endPoint x: 513, endPoint y: 60, distance: 457.3
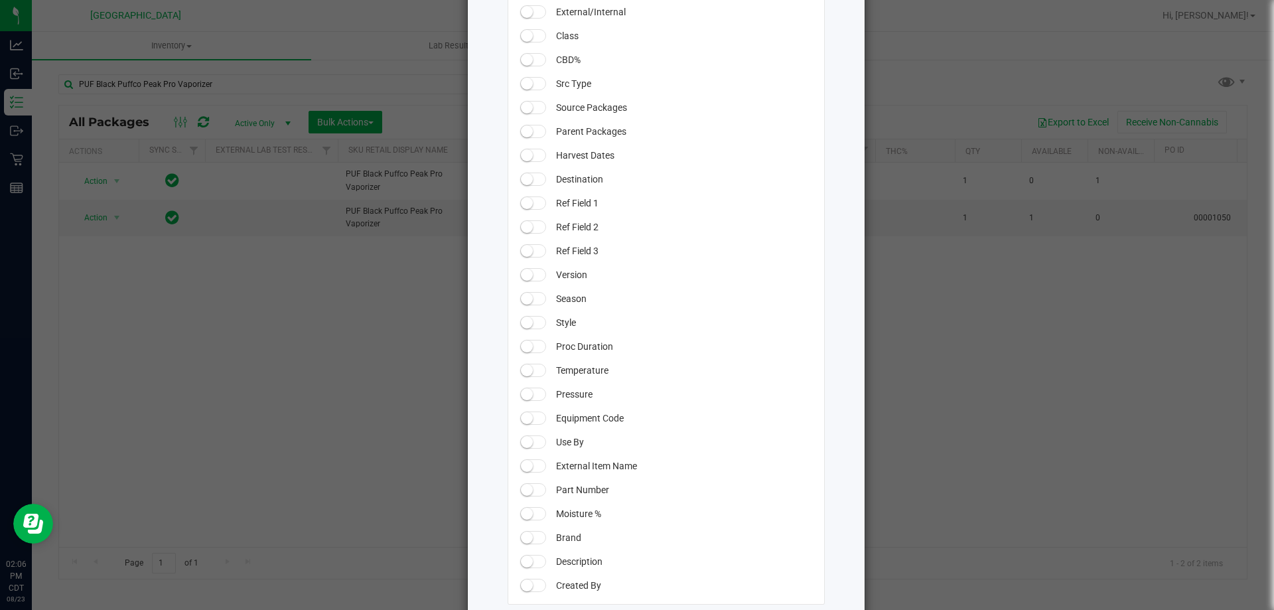
scroll to position [1096, 0]
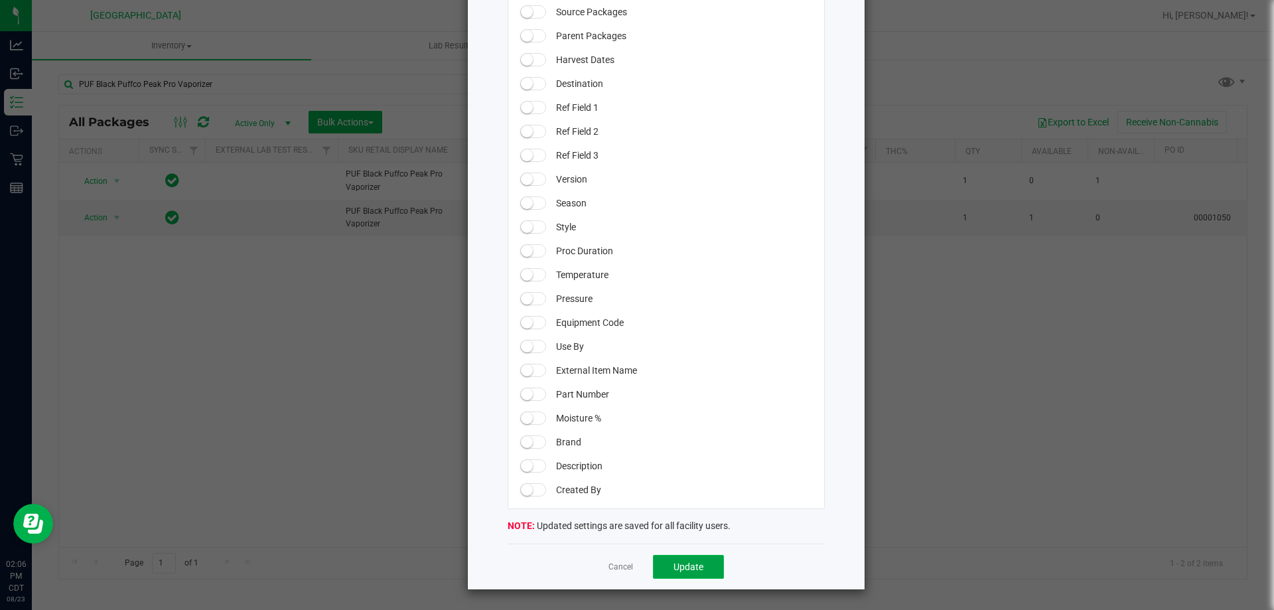
click at [686, 568] on span "Update" at bounding box center [688, 566] width 30 height 11
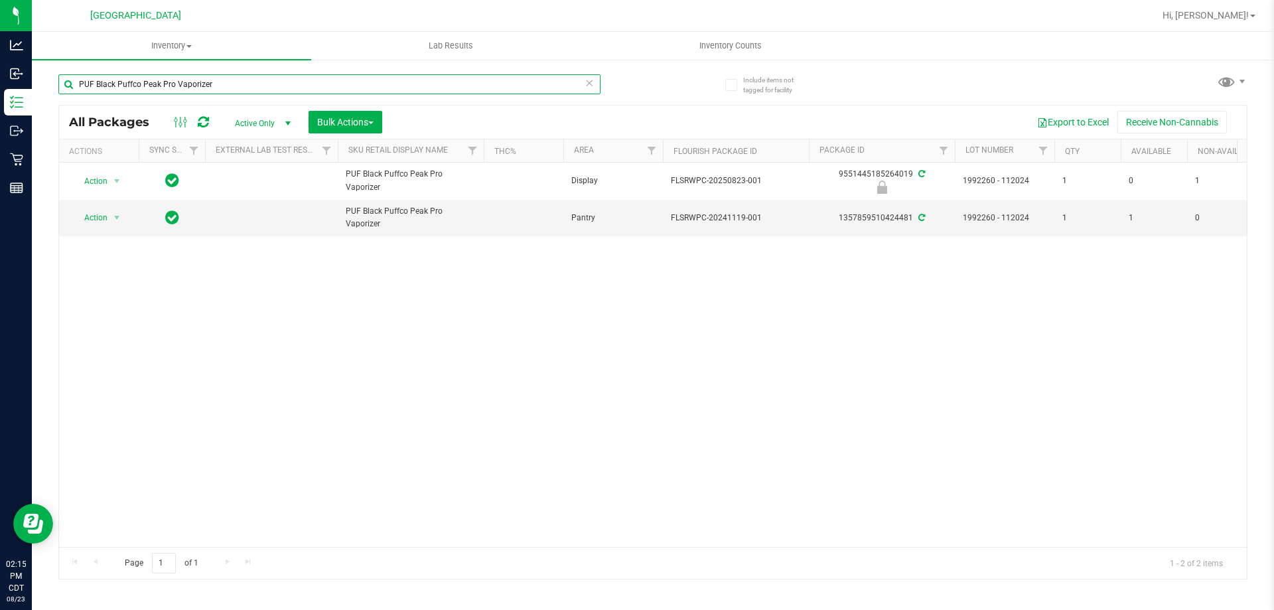
drag, startPoint x: 234, startPoint y: 90, endPoint x: 0, endPoint y: -5, distance: 252.4
click at [0, 0] on html "Analytics Inbound Inventory Outbound Retail Reports 02:15 PM CDT 08/23/2025 08/…" at bounding box center [637, 305] width 1274 height 610
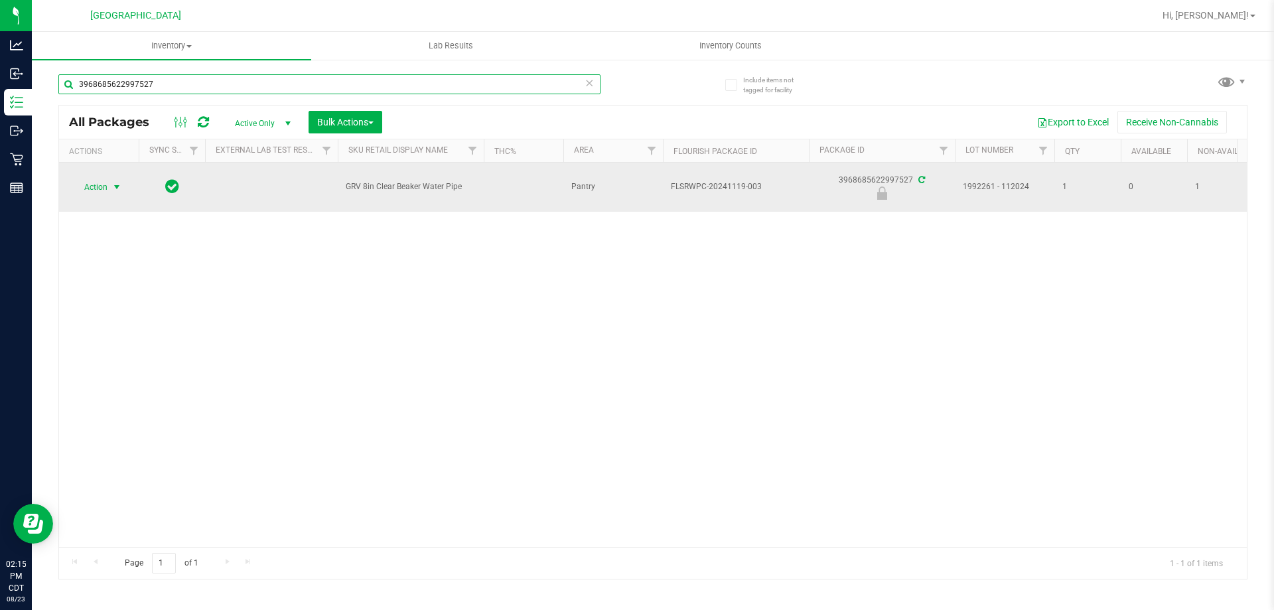
type input "3968685622997527"
click at [94, 186] on span "Action" at bounding box center [90, 187] width 36 height 19
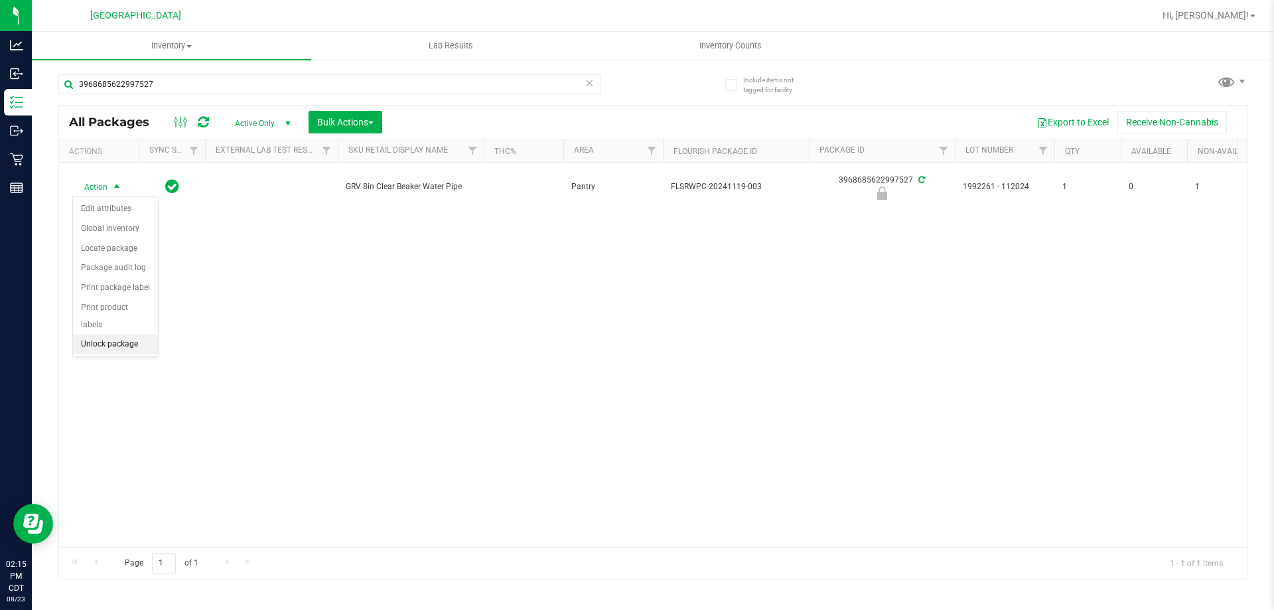
click at [125, 334] on li "Unlock package" at bounding box center [115, 344] width 85 height 20
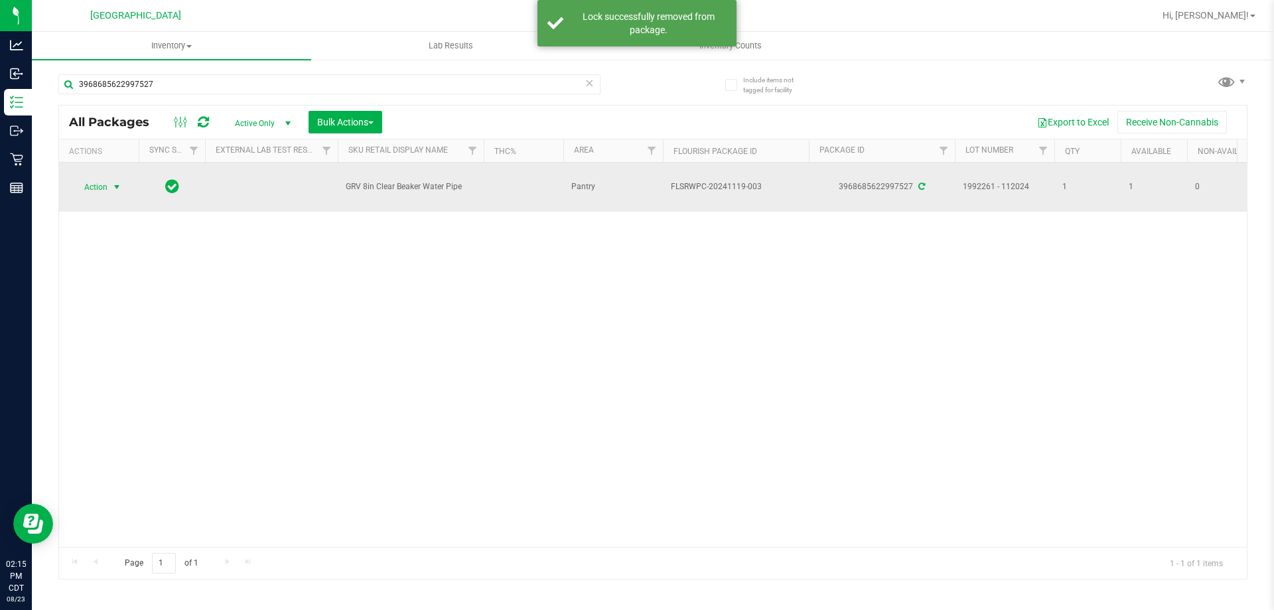
click at [100, 192] on span "Action" at bounding box center [90, 187] width 36 height 19
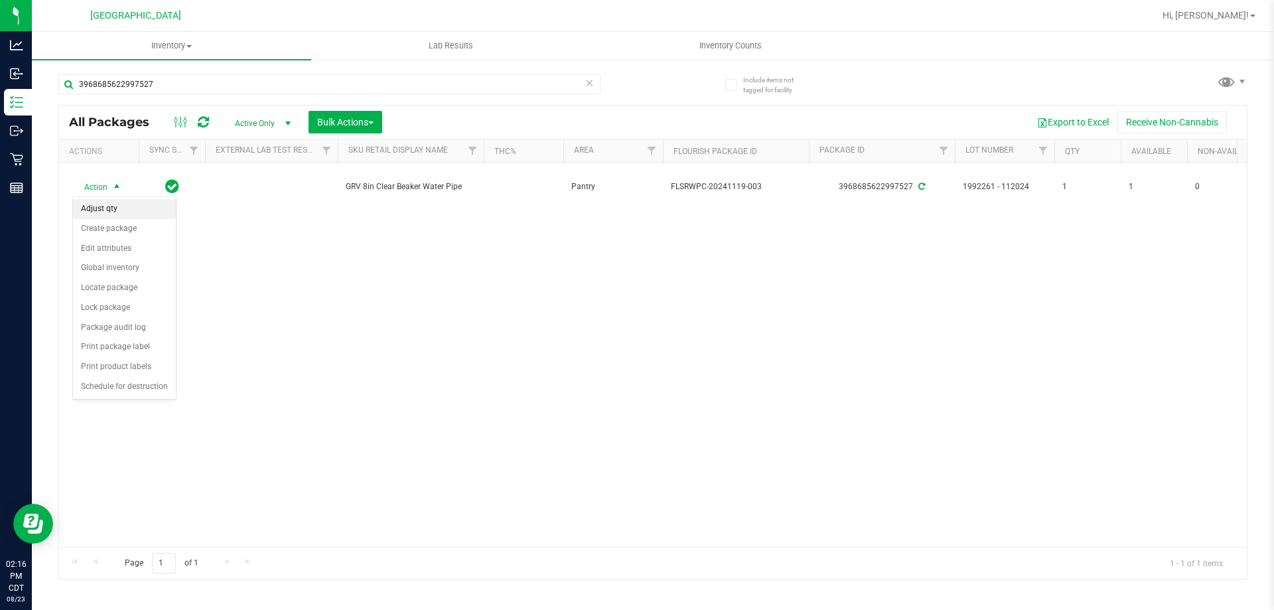
click at [125, 206] on li "Adjust qty" at bounding box center [124, 209] width 103 height 20
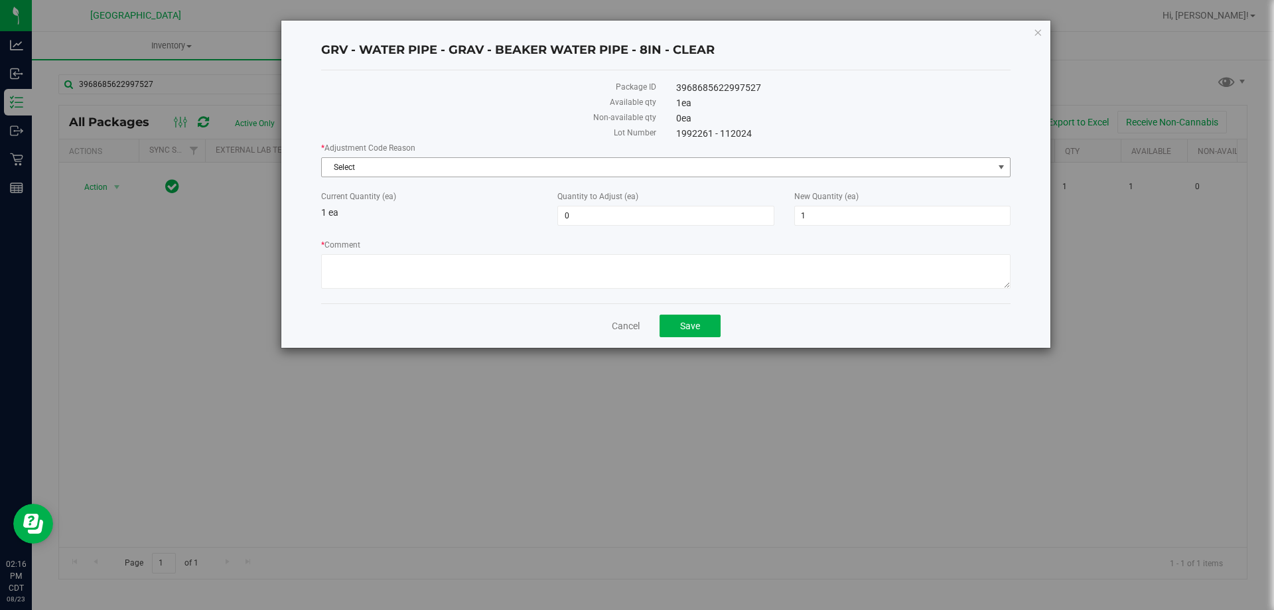
click at [443, 165] on span "Select" at bounding box center [657, 167] width 671 height 19
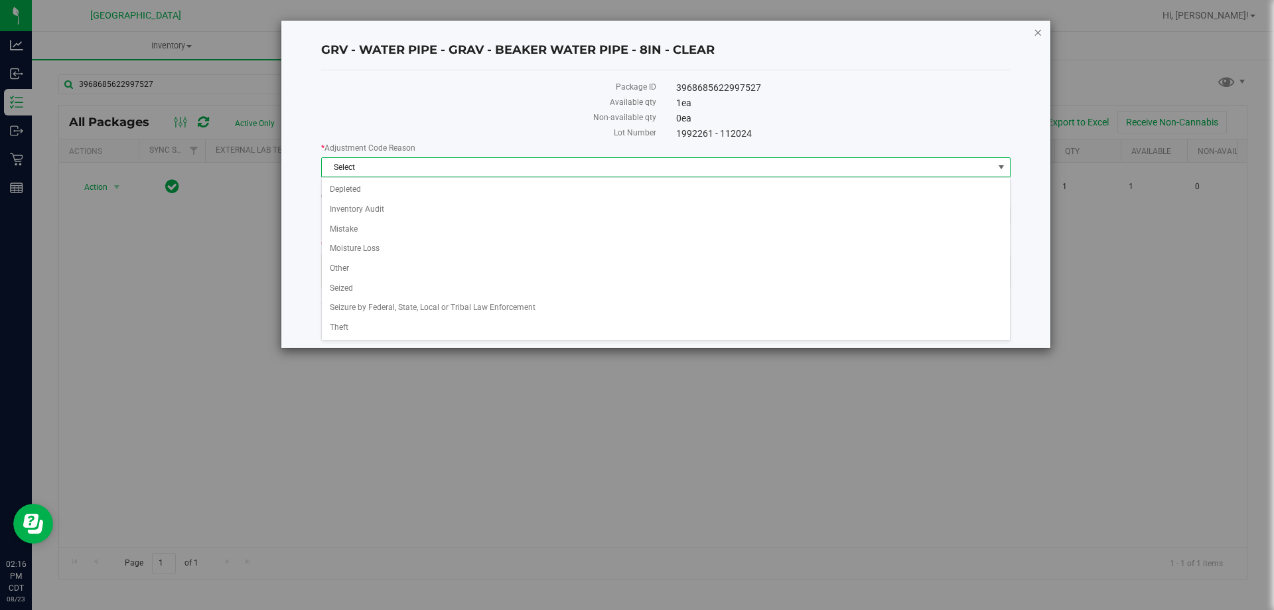
click at [1039, 36] on icon "button" at bounding box center [1037, 32] width 9 height 16
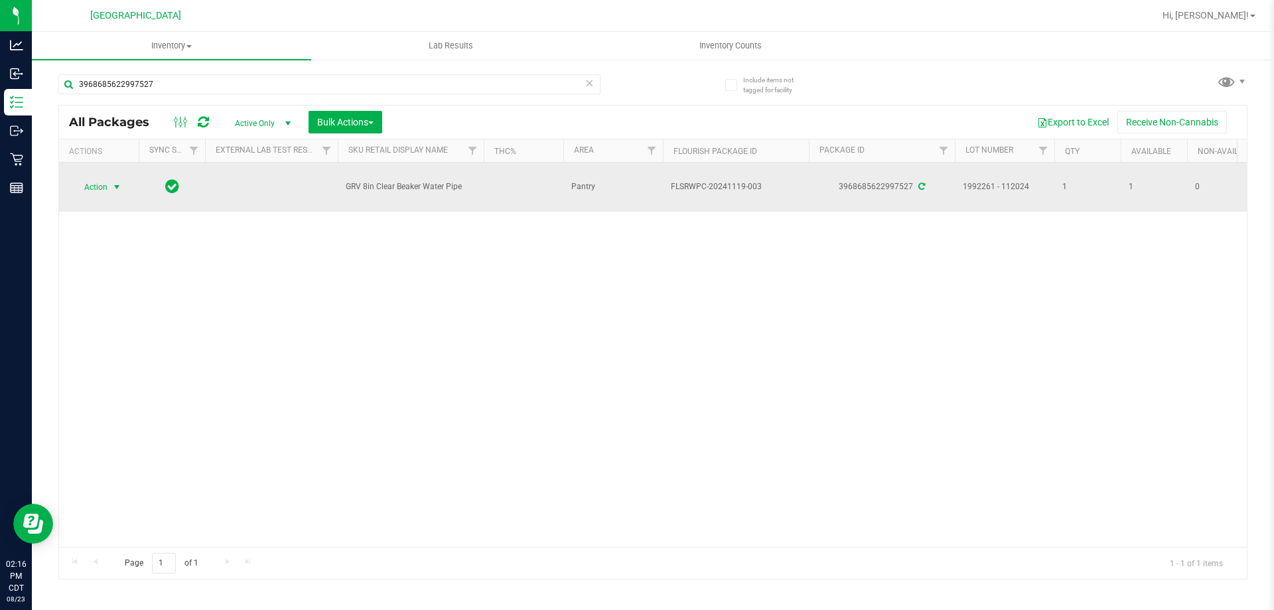
click at [107, 182] on span "Action" at bounding box center [90, 187] width 36 height 19
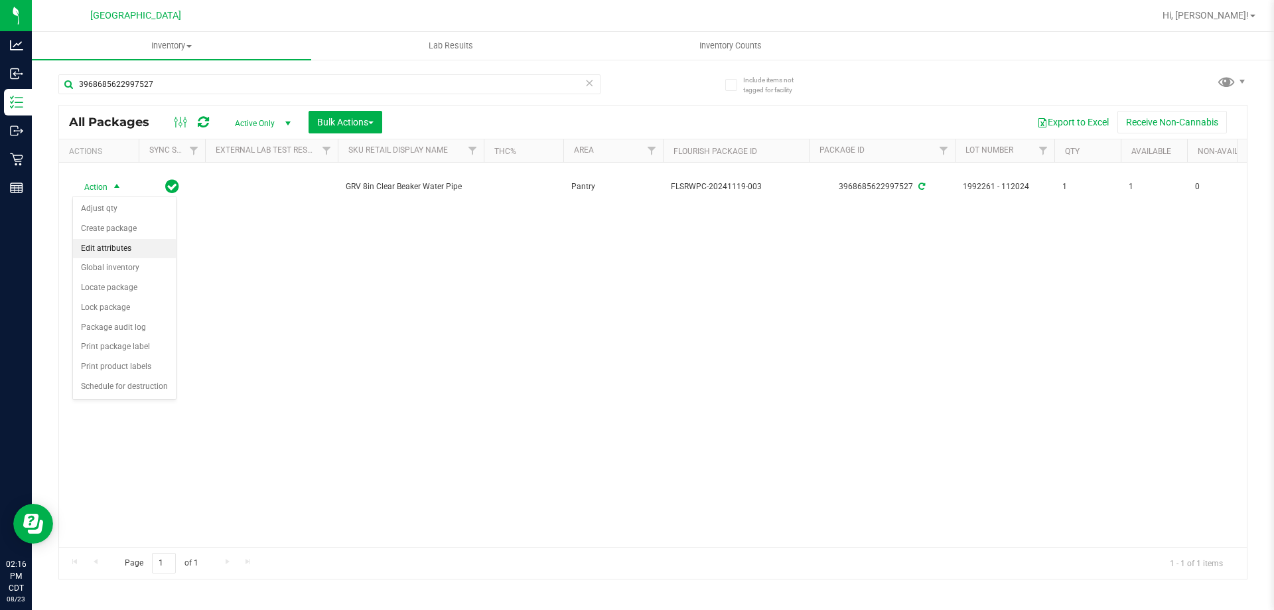
click at [104, 243] on li "Edit attributes" at bounding box center [124, 249] width 103 height 20
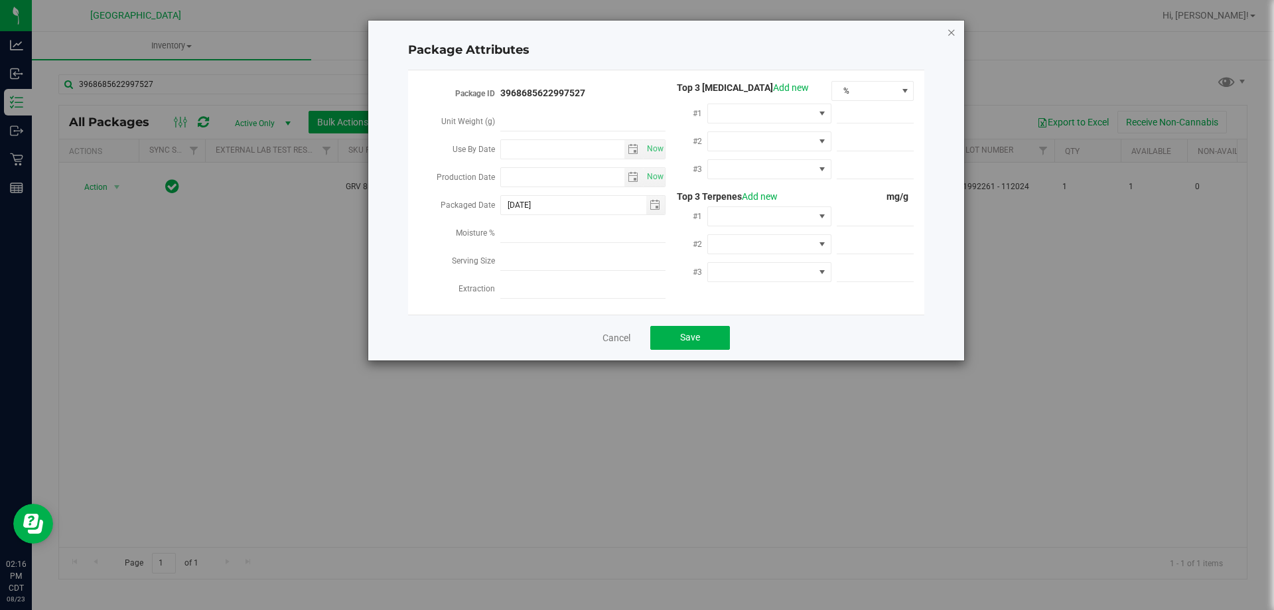
click at [947, 33] on icon "Close modal" at bounding box center [951, 32] width 9 height 16
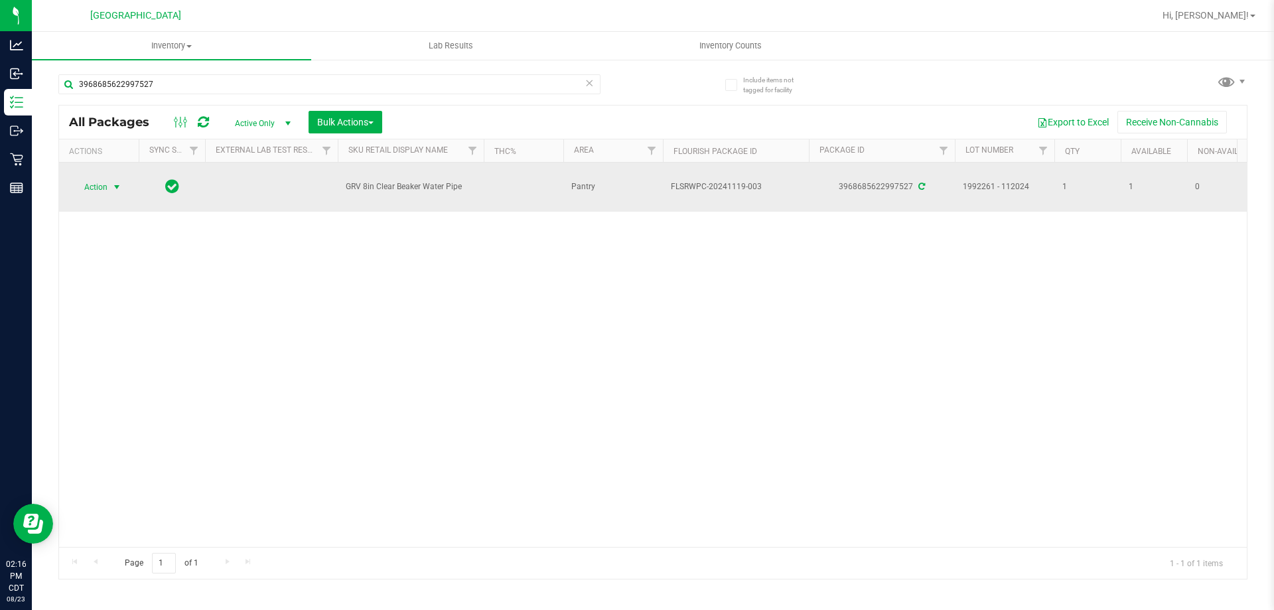
click at [119, 188] on span "select" at bounding box center [116, 187] width 11 height 11
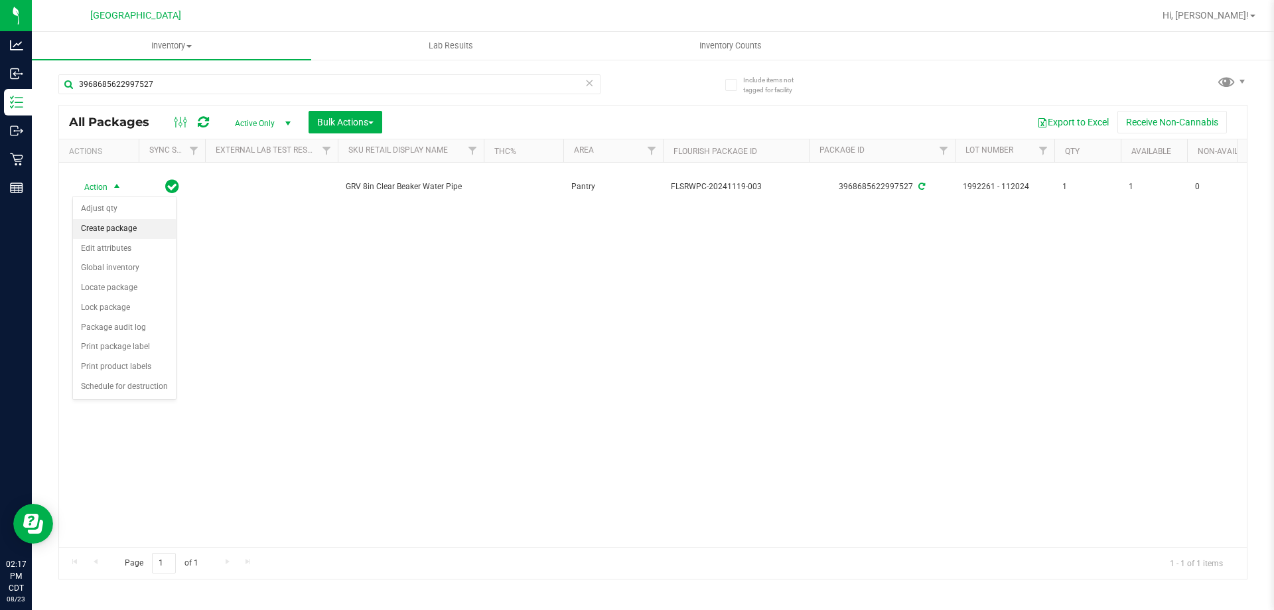
click at [103, 230] on li "Create package" at bounding box center [124, 229] width 103 height 20
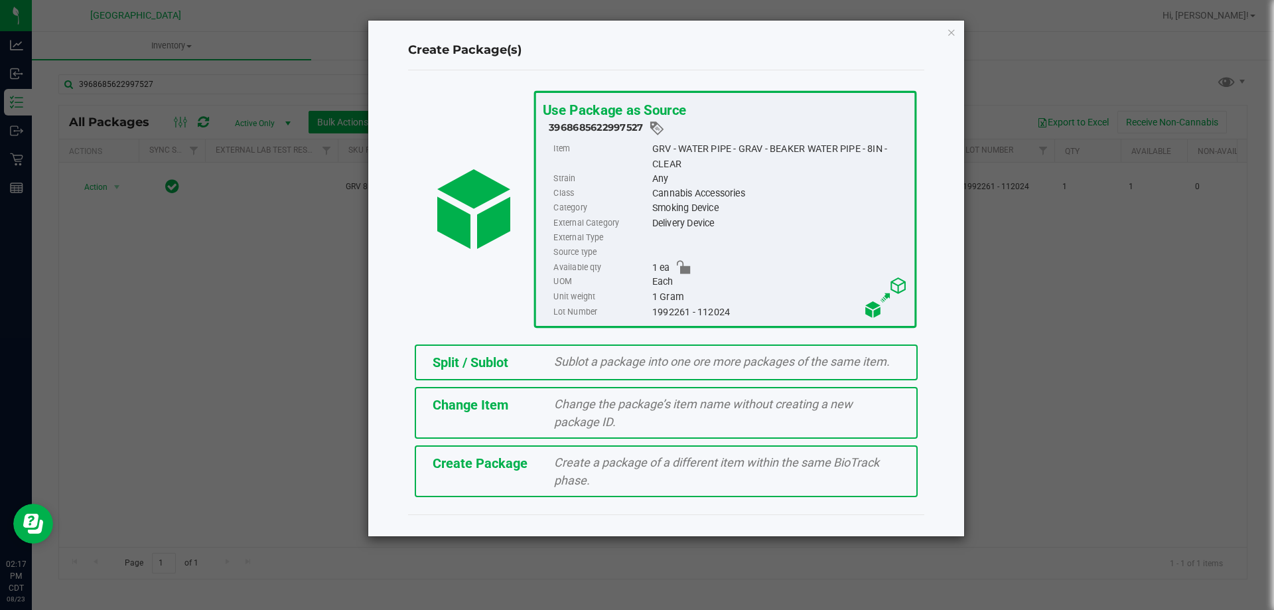
click at [628, 412] on div "Change the package’s item name without creating a new package ID." at bounding box center [727, 413] width 366 height 36
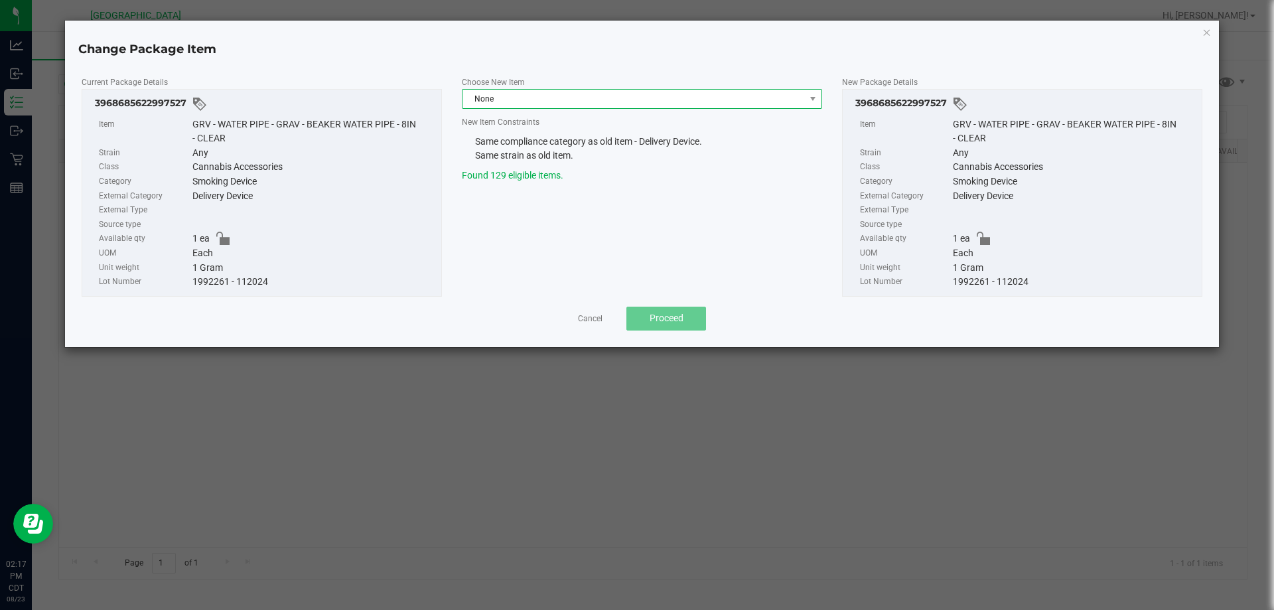
click at [537, 92] on span "None" at bounding box center [633, 99] width 342 height 19
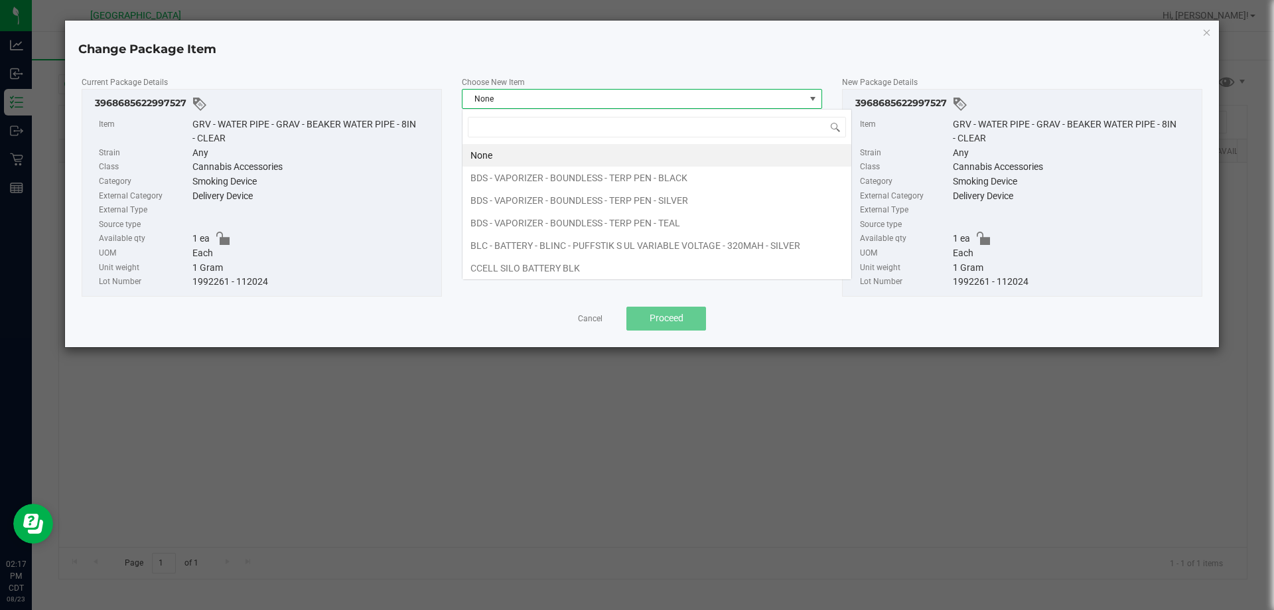
scroll to position [20, 360]
click at [537, 92] on span "None" at bounding box center [633, 99] width 342 height 19
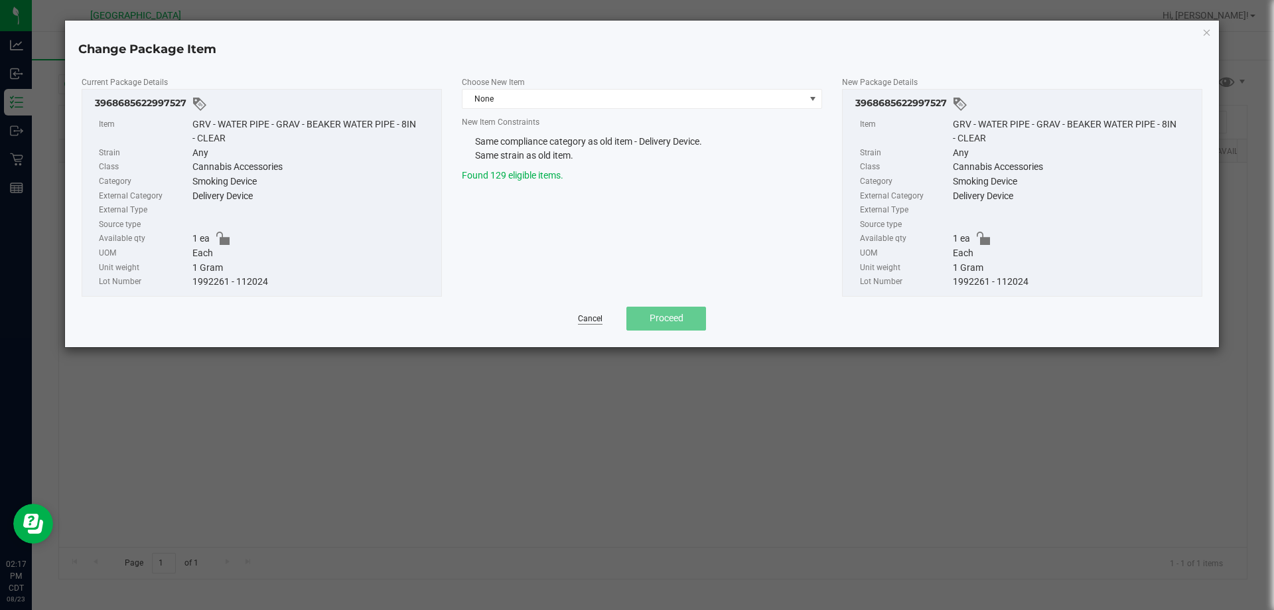
click at [597, 318] on link "Cancel" at bounding box center [590, 318] width 25 height 11
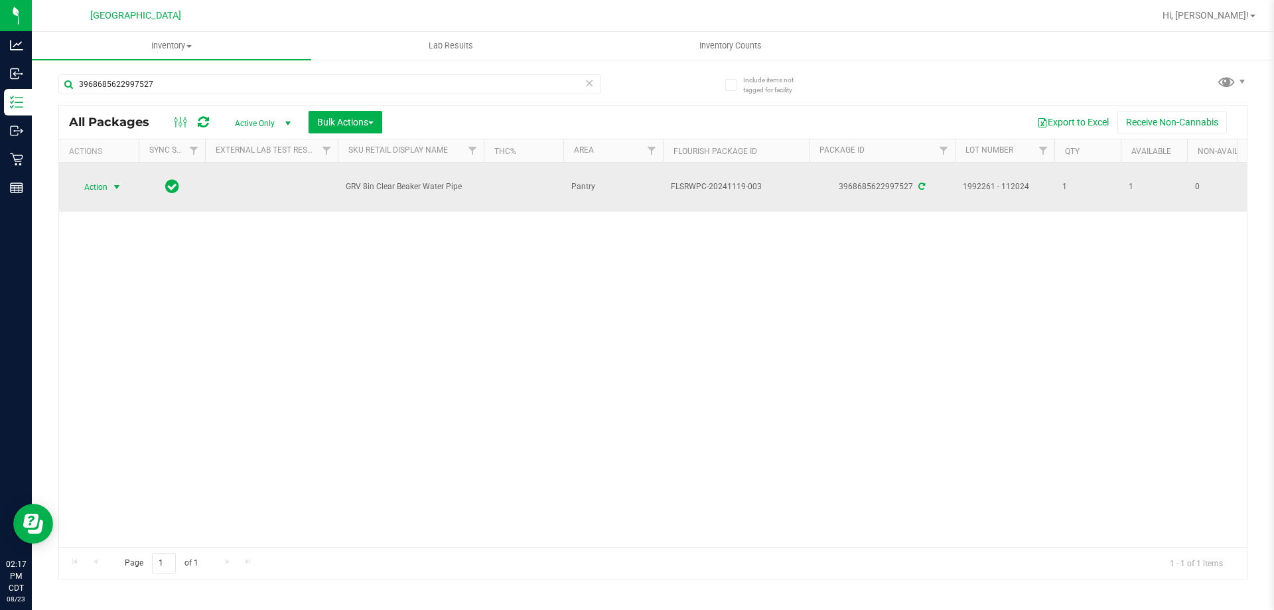
click at [107, 196] on span "Action" at bounding box center [90, 187] width 36 height 19
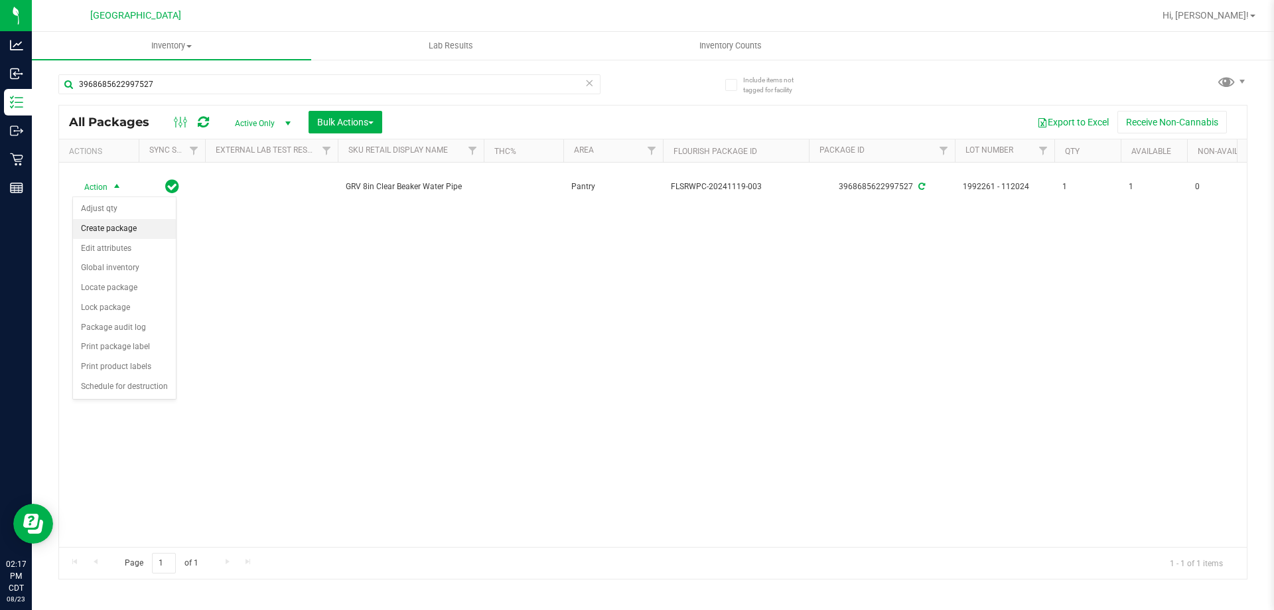
click at [115, 227] on li "Create package" at bounding box center [124, 229] width 103 height 20
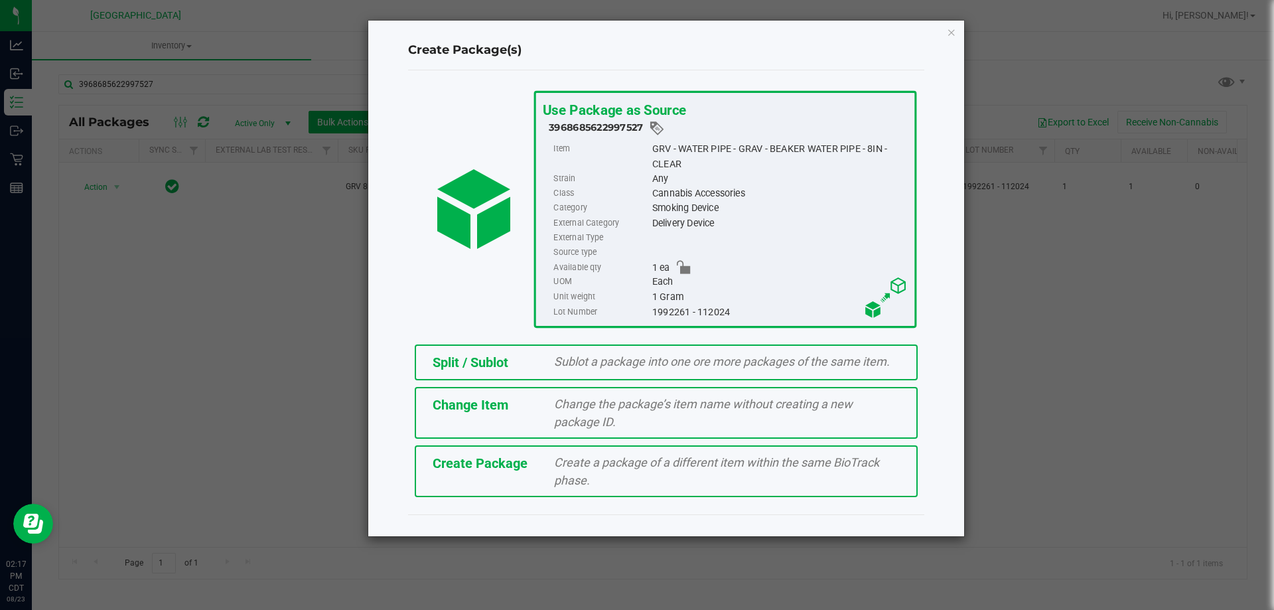
click at [693, 247] on div at bounding box center [778, 252] width 255 height 15
click at [733, 270] on div "1 ea" at bounding box center [778, 267] width 255 height 15
click at [666, 363] on span "Sublot a package into one ore more packages of the same item." at bounding box center [722, 361] width 336 height 14
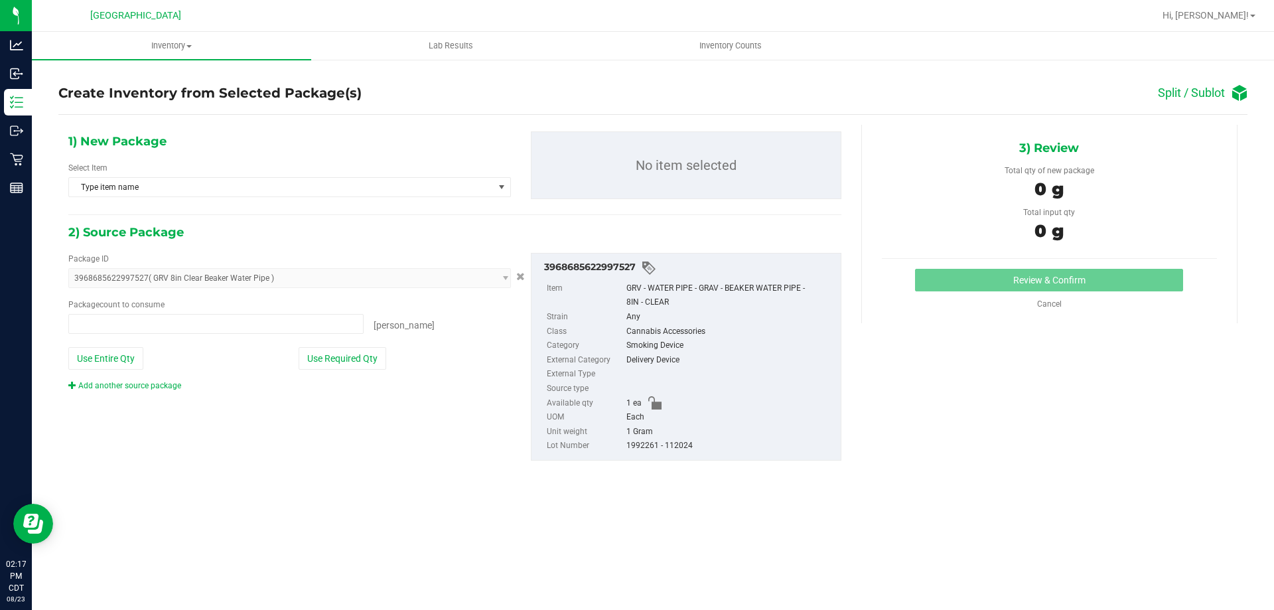
type input "0 ea"
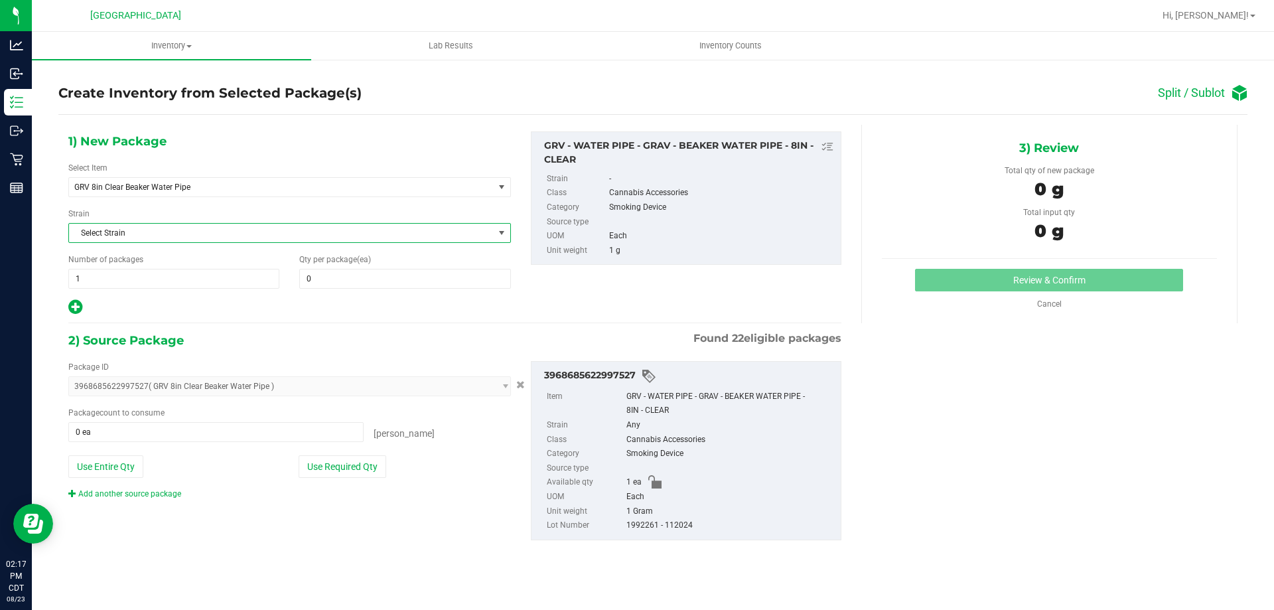
click at [141, 236] on span "Select Strain" at bounding box center [281, 233] width 425 height 19
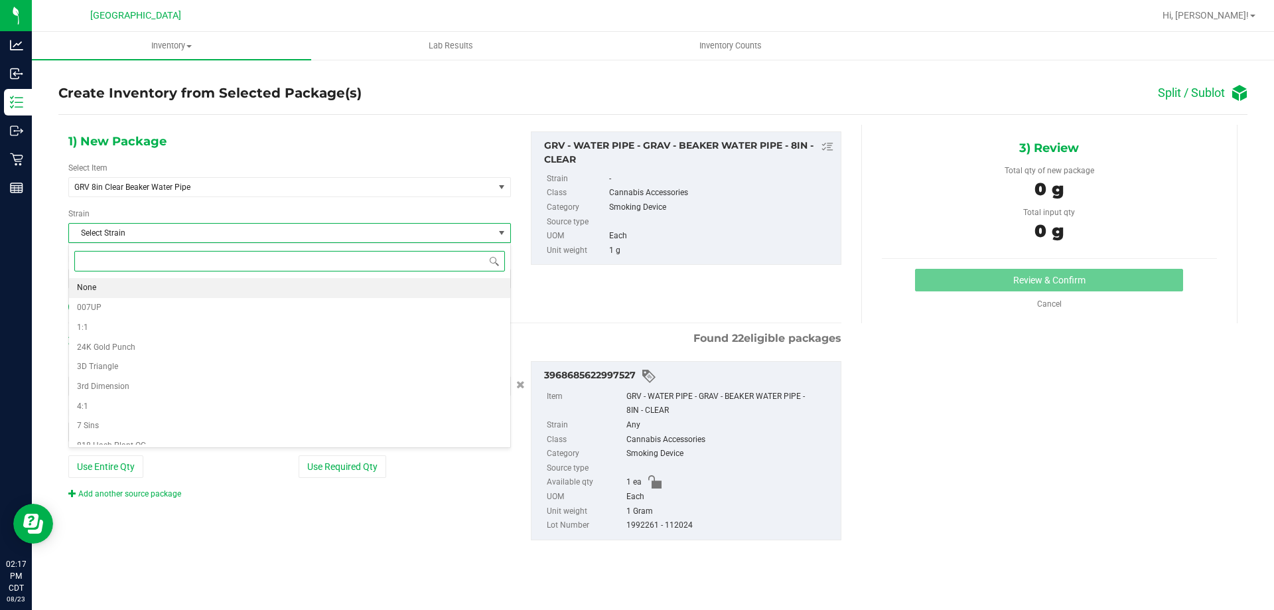
click at [104, 289] on li "None" at bounding box center [289, 288] width 441 height 20
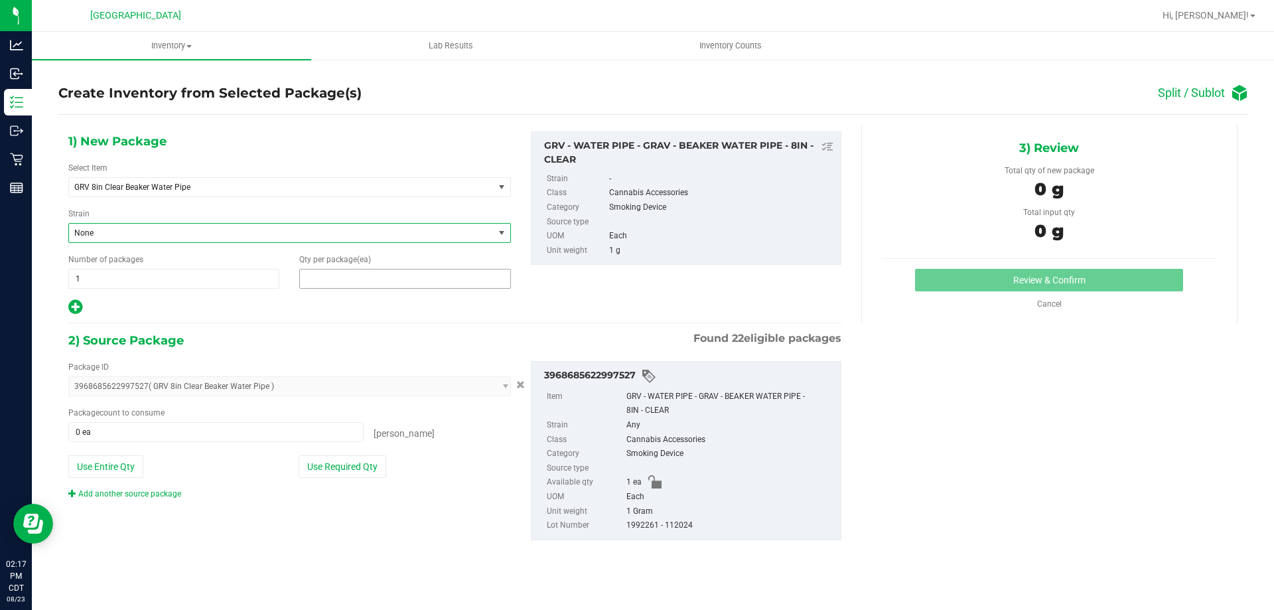
click at [313, 284] on span at bounding box center [404, 279] width 211 height 20
type input "1"
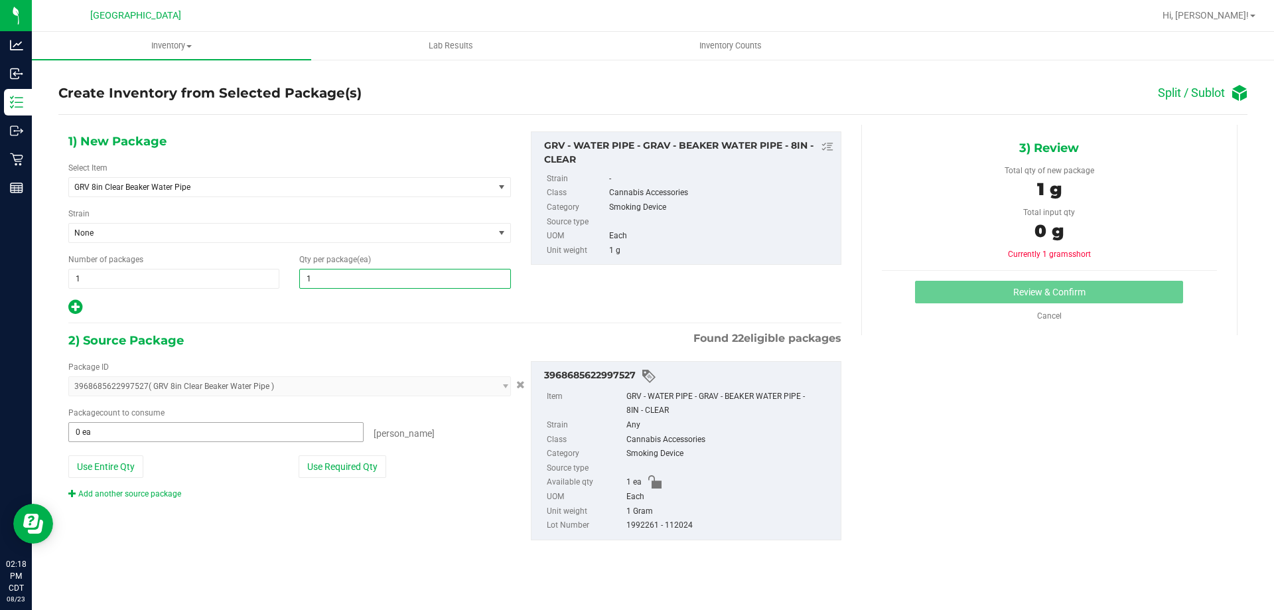
type input "1"
click at [151, 435] on span at bounding box center [215, 432] width 295 height 20
type input "1"
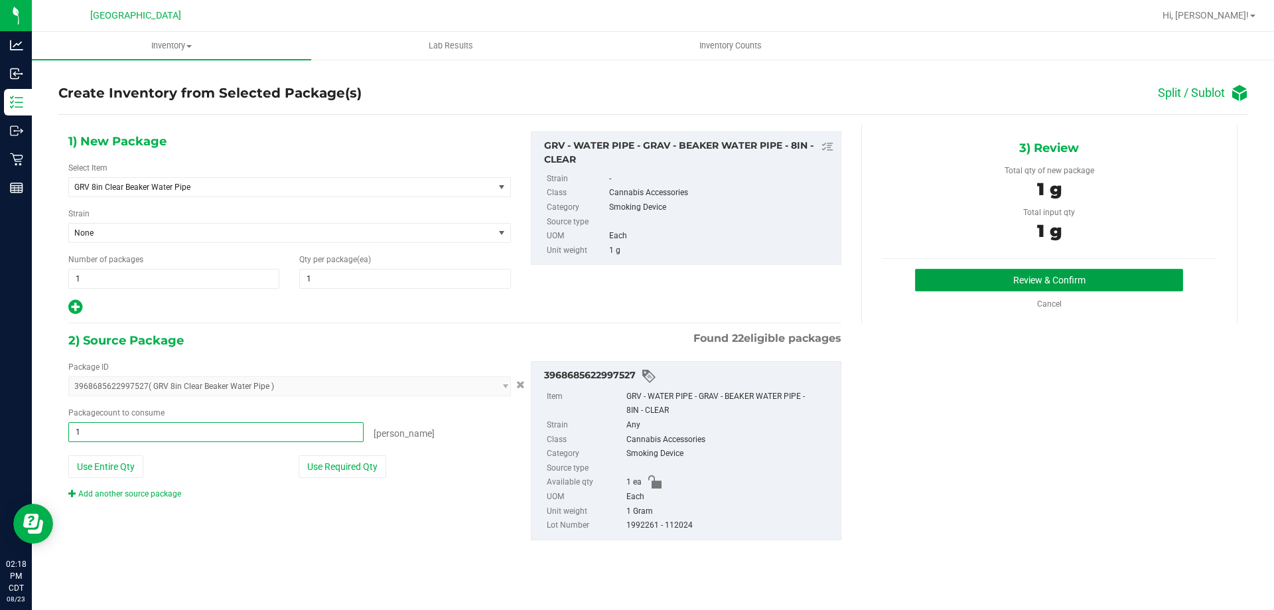
type input "1 ea"
click at [980, 276] on button "Review & Confirm" at bounding box center [1049, 280] width 268 height 23
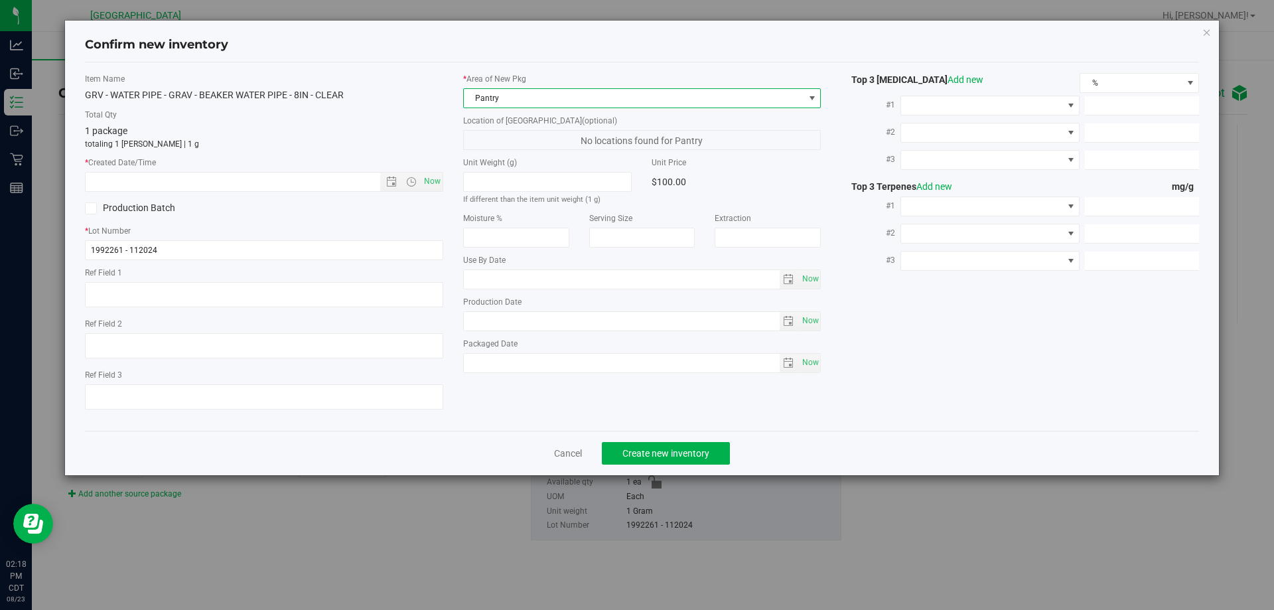
click at [561, 99] on span "Pantry" at bounding box center [634, 98] width 340 height 19
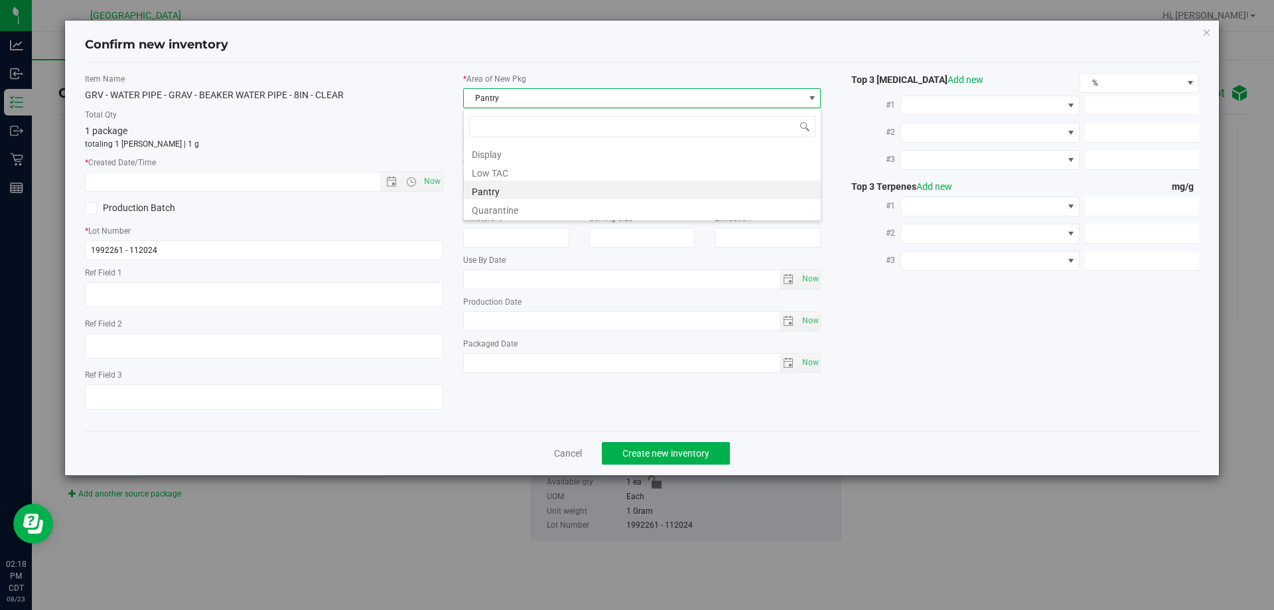
scroll to position [20, 358]
click at [492, 159] on li "Display" at bounding box center [642, 152] width 357 height 19
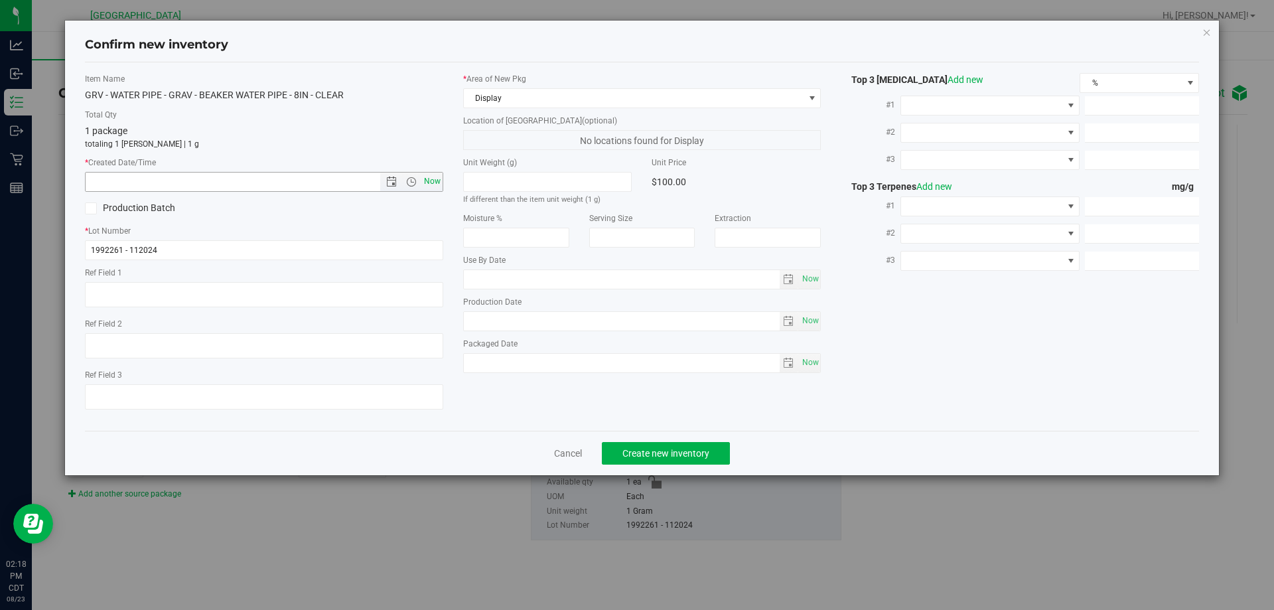
click at [435, 184] on span "Now" at bounding box center [432, 181] width 23 height 19
type input "8/23/2025 2:18 PM"
click at [686, 454] on span "Create new inventory" at bounding box center [665, 453] width 87 height 11
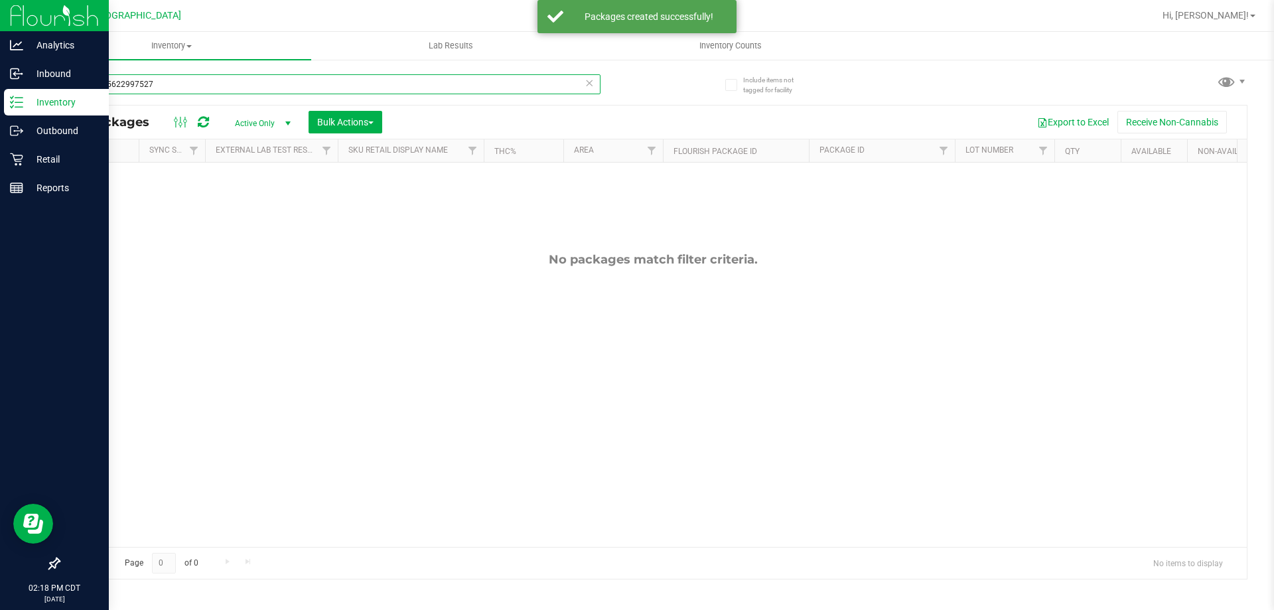
drag, startPoint x: 213, startPoint y: 82, endPoint x: 0, endPoint y: 100, distance: 213.7
click at [0, 100] on div "Analytics Inbound Inventory Outbound Retail Reports 02:18 PM CDT 08/23/2025 08/…" at bounding box center [637, 305] width 1274 height 610
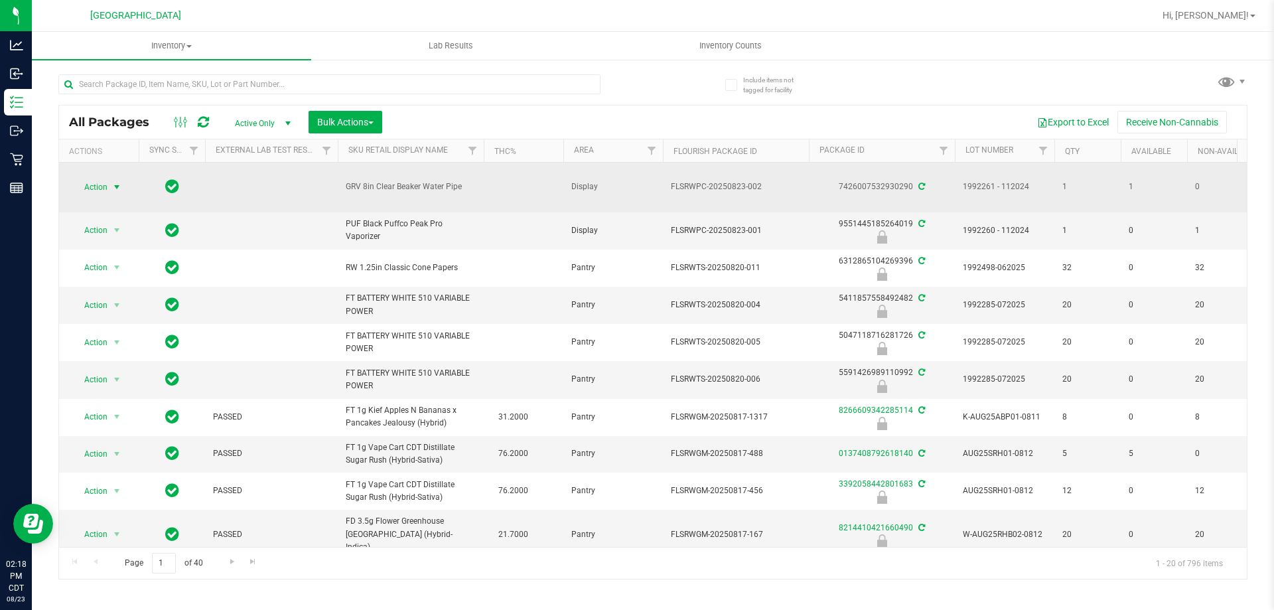
click at [92, 189] on span "Action" at bounding box center [90, 187] width 36 height 19
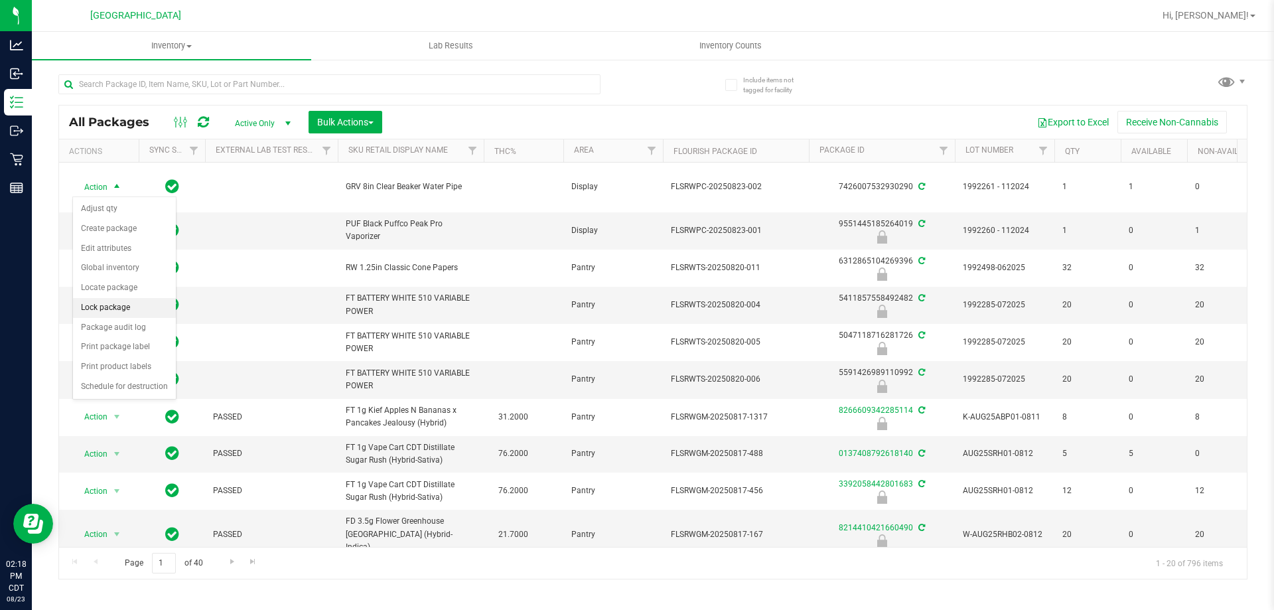
click at [139, 303] on li "Lock package" at bounding box center [124, 308] width 103 height 20
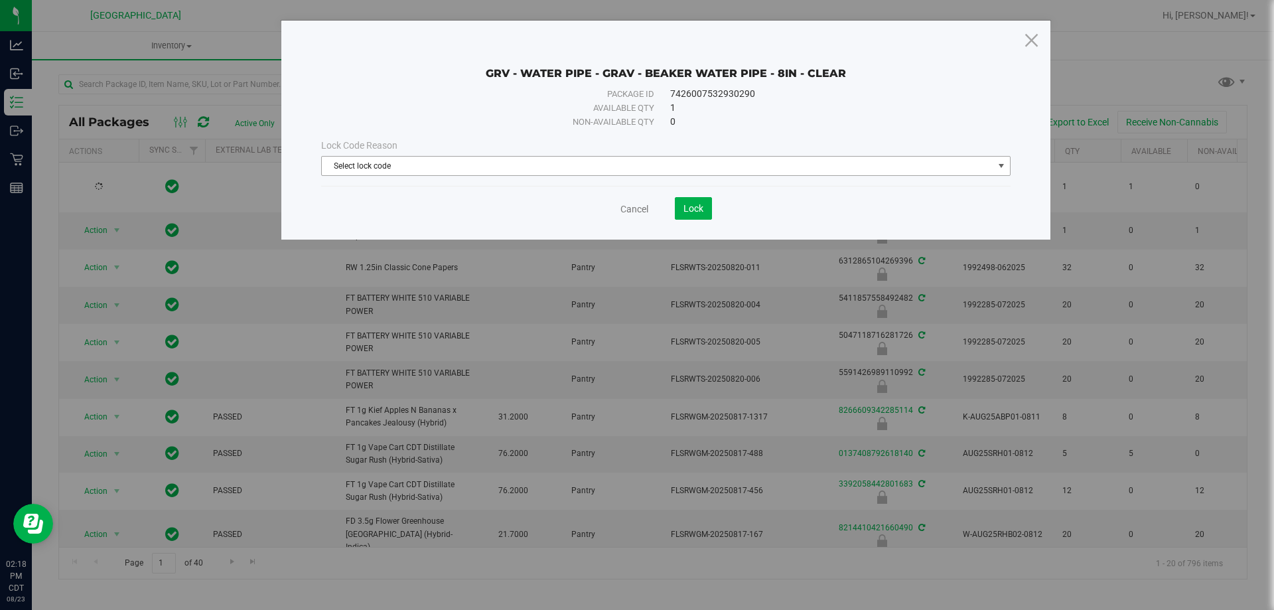
click at [472, 163] on span "Select lock code" at bounding box center [657, 166] width 671 height 19
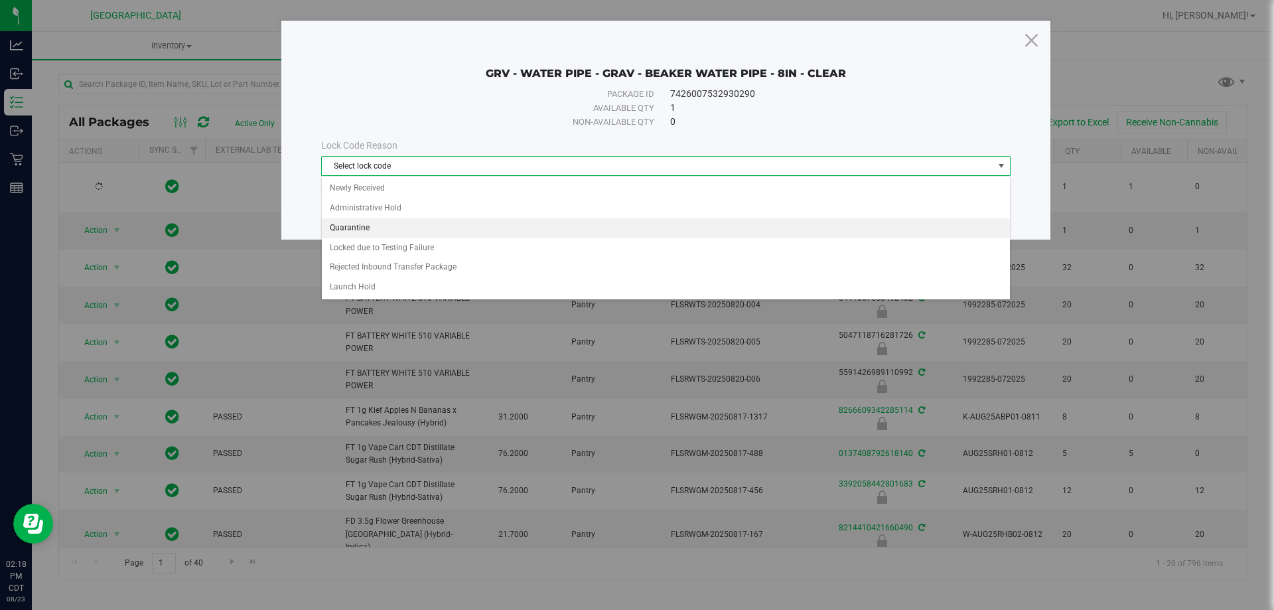
click at [379, 222] on li "Quarantine" at bounding box center [666, 228] width 688 height 20
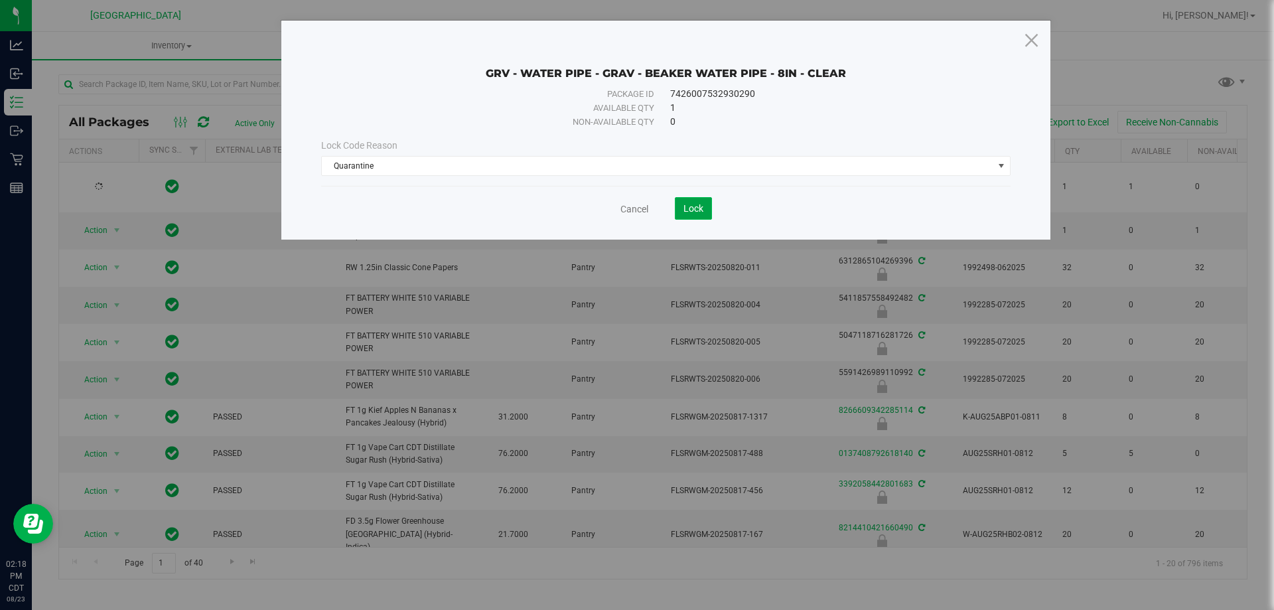
click at [695, 213] on span "Lock" at bounding box center [693, 208] width 20 height 11
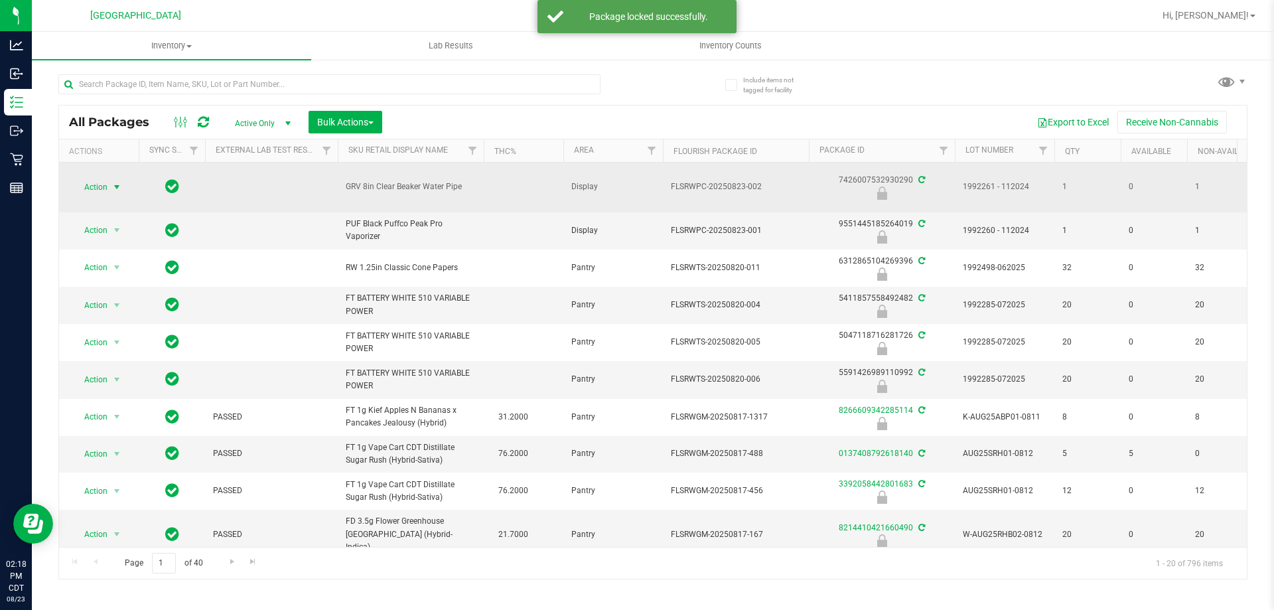
click at [104, 184] on span "Action" at bounding box center [90, 187] width 36 height 19
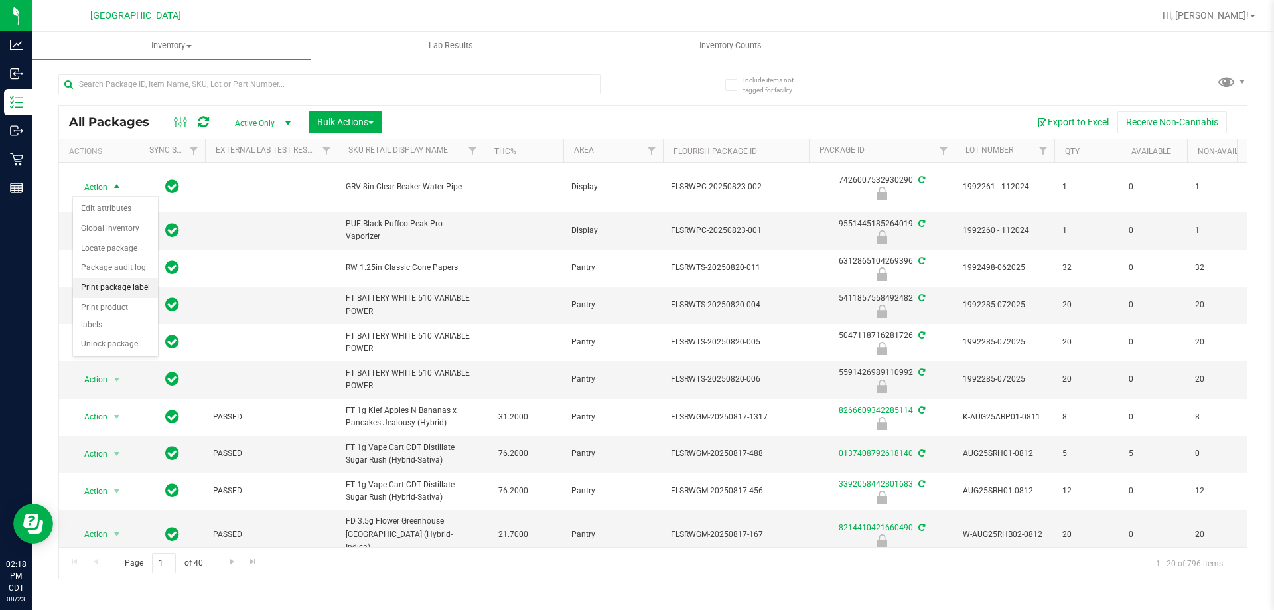
click at [110, 285] on li "Print package label" at bounding box center [115, 288] width 85 height 20
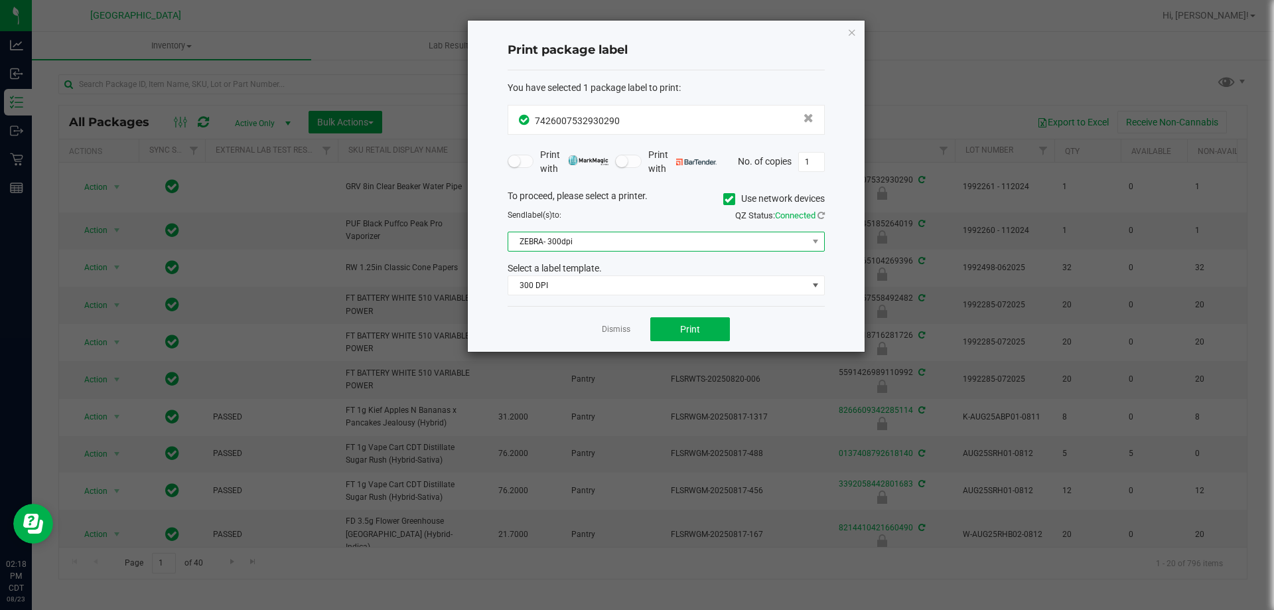
click at [628, 243] on span "ZEBRA- 300dpi" at bounding box center [657, 241] width 299 height 19
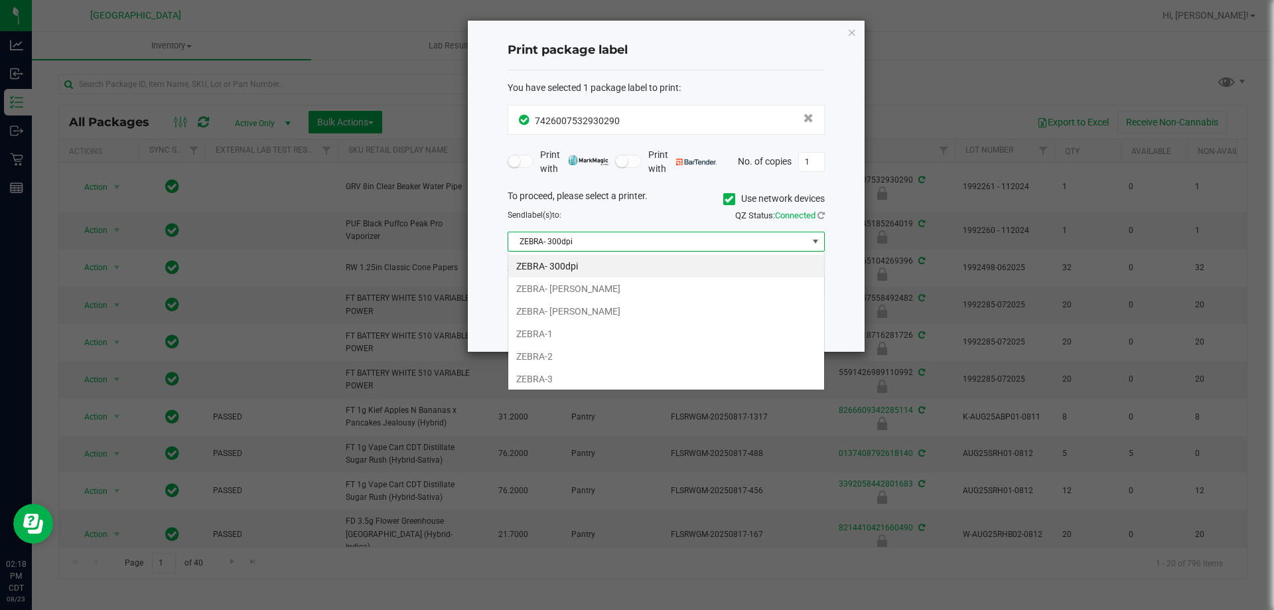
scroll to position [20, 317]
click at [567, 376] on li "ZEBRA-3" at bounding box center [666, 379] width 316 height 23
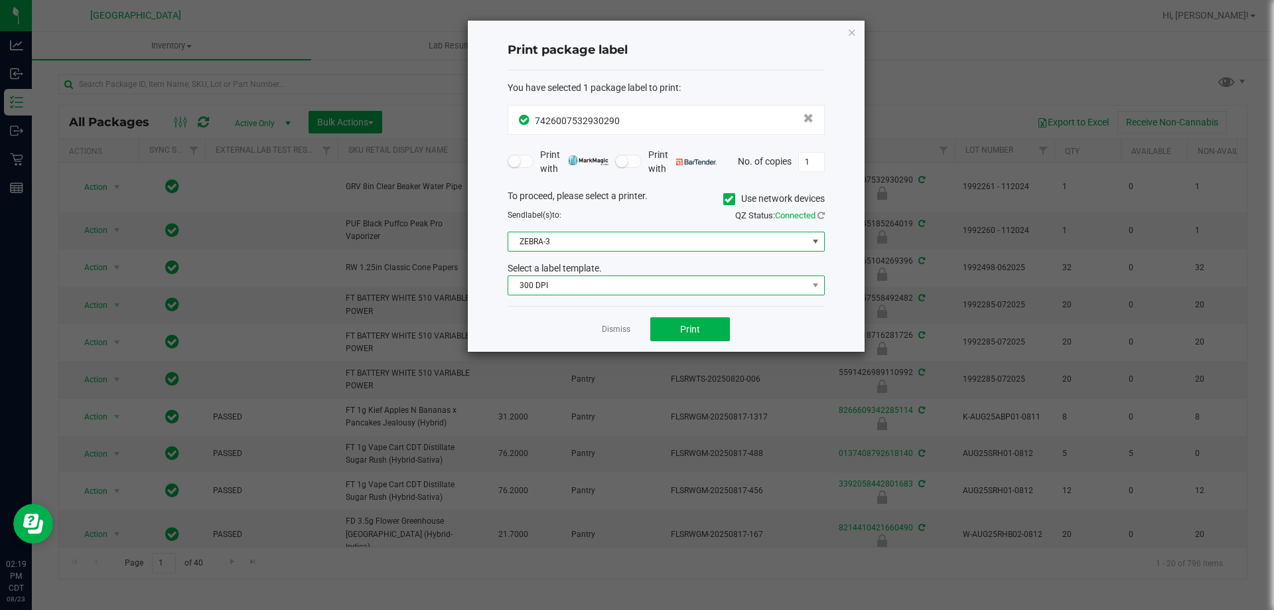
click at [559, 291] on span "300 DPI" at bounding box center [657, 285] width 299 height 19
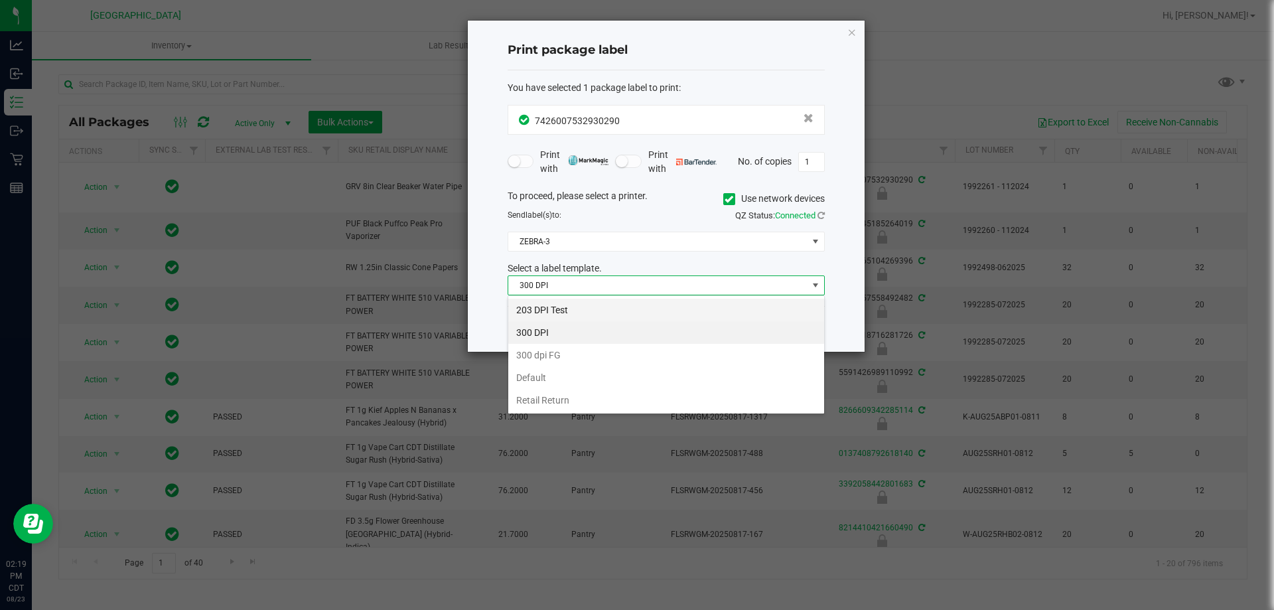
click at [569, 317] on li "203 DPI Test" at bounding box center [666, 310] width 316 height 23
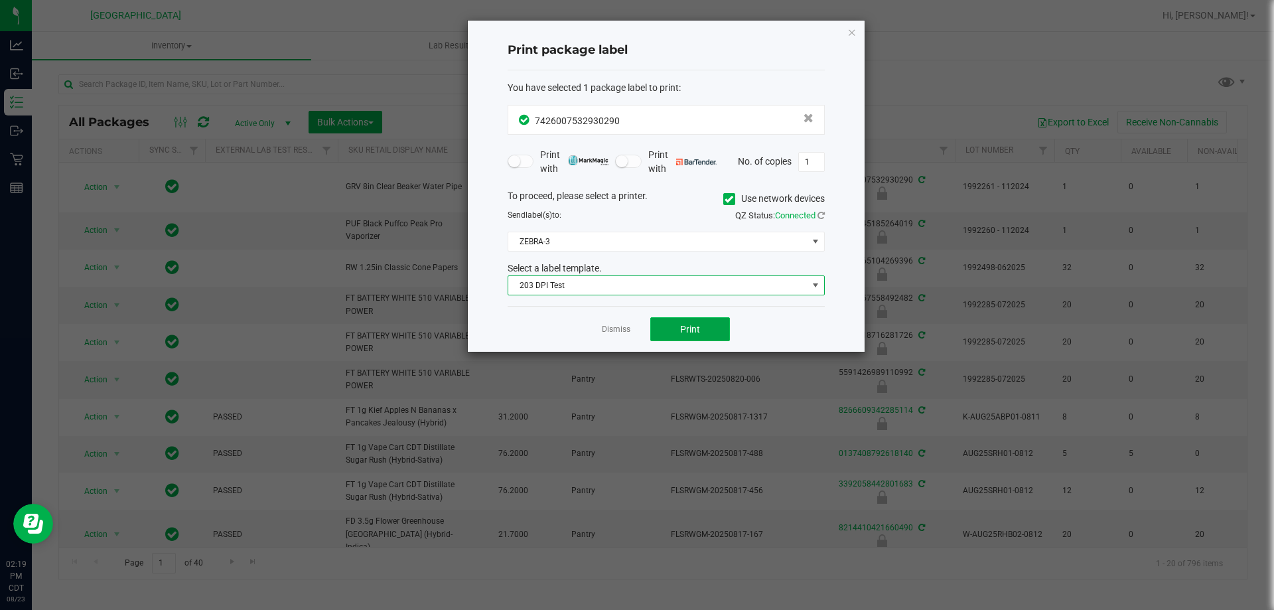
click at [707, 326] on button "Print" at bounding box center [690, 329] width 80 height 24
click at [847, 35] on icon "button" at bounding box center [851, 32] width 9 height 16
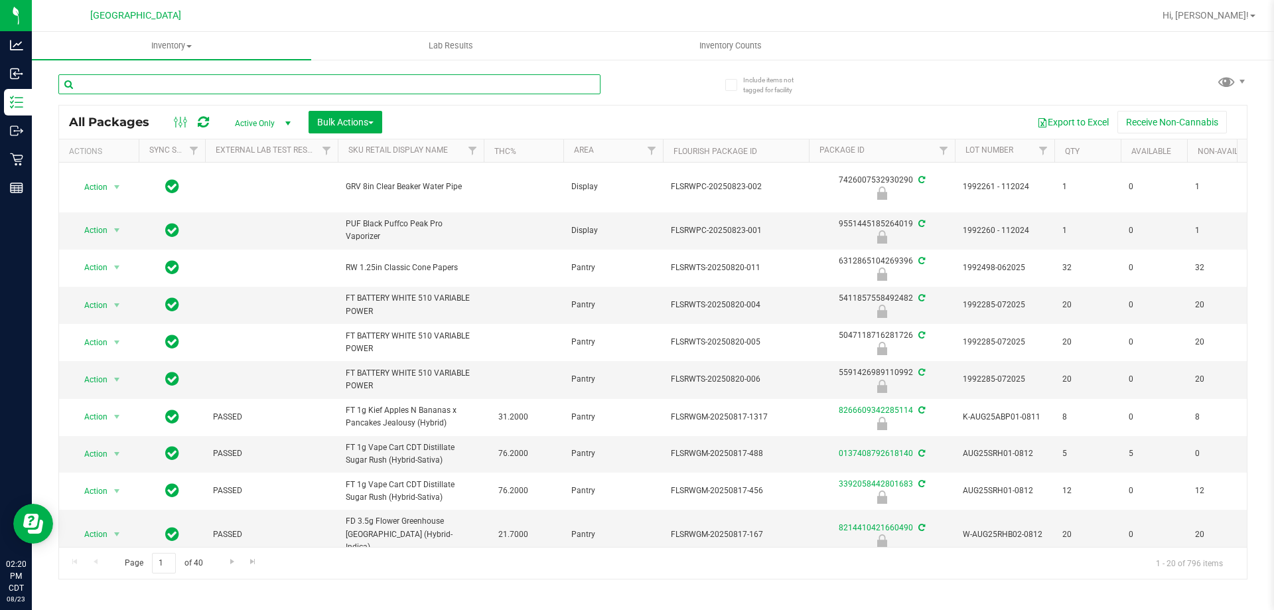
click at [322, 85] on input "text" at bounding box center [329, 84] width 542 height 20
type input "stik"
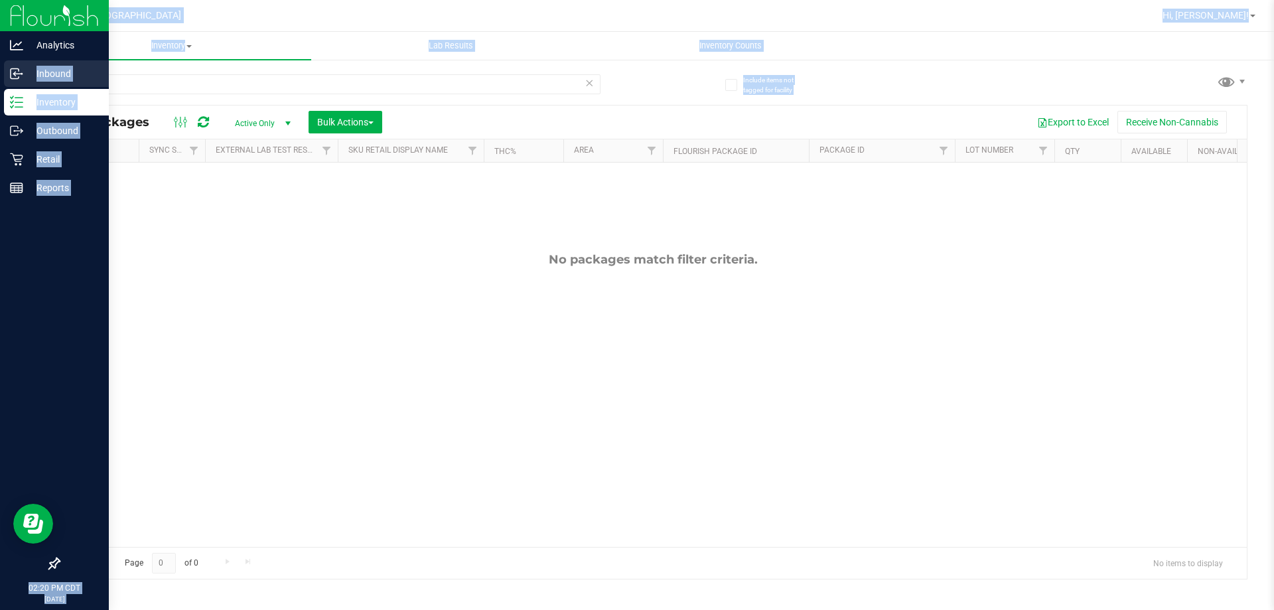
drag, startPoint x: 124, startPoint y: 73, endPoint x: 0, endPoint y: 75, distance: 124.1
click at [0, 75] on div "Analytics Inbound Inventory Outbound Retail Reports 02:20 PM CDT 08/23/2025 08/…" at bounding box center [637, 305] width 1274 height 610
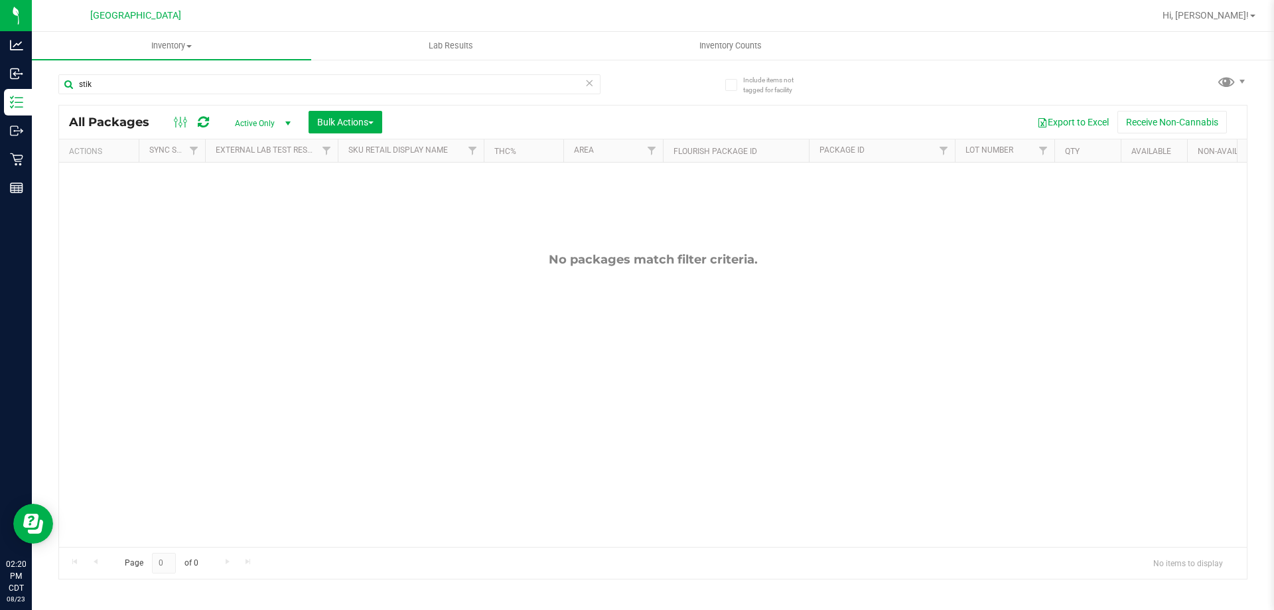
click at [248, 354] on div "No packages match filter criteria." at bounding box center [652, 400] width 1187 height 474
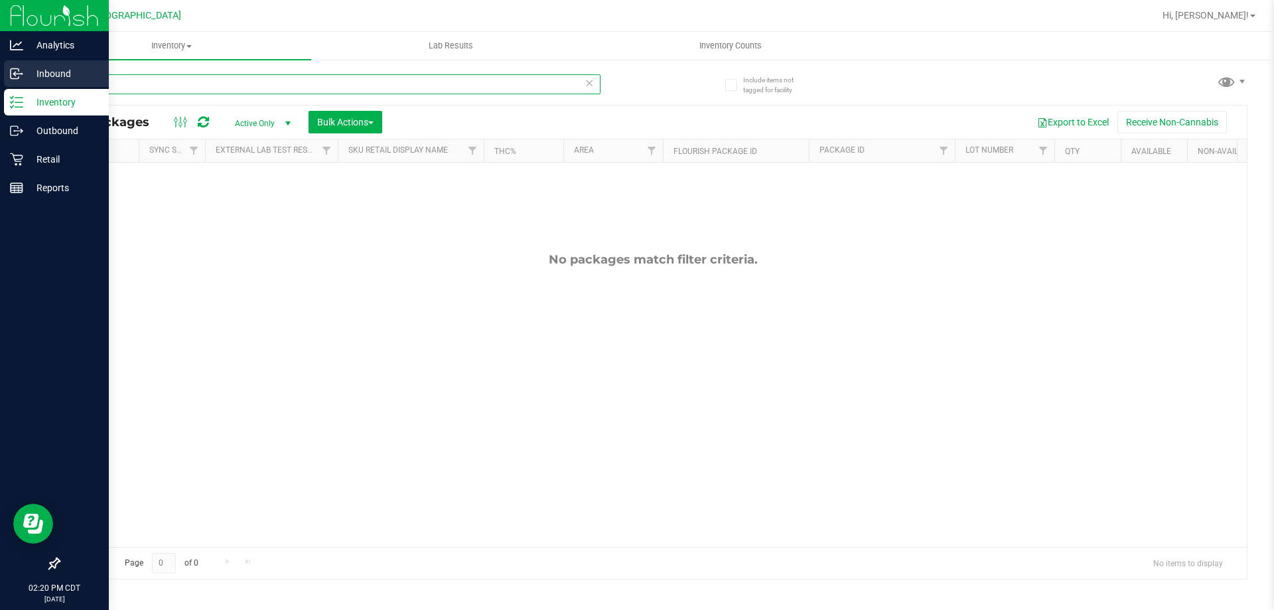
drag, startPoint x: 127, startPoint y: 89, endPoint x: 0, endPoint y: 78, distance: 127.8
click at [0, 83] on div "Analytics Inbound Inventory Outbound Retail Reports 02:20 PM CDT 08/23/2025 08/…" at bounding box center [637, 305] width 1274 height 610
type input "battery"
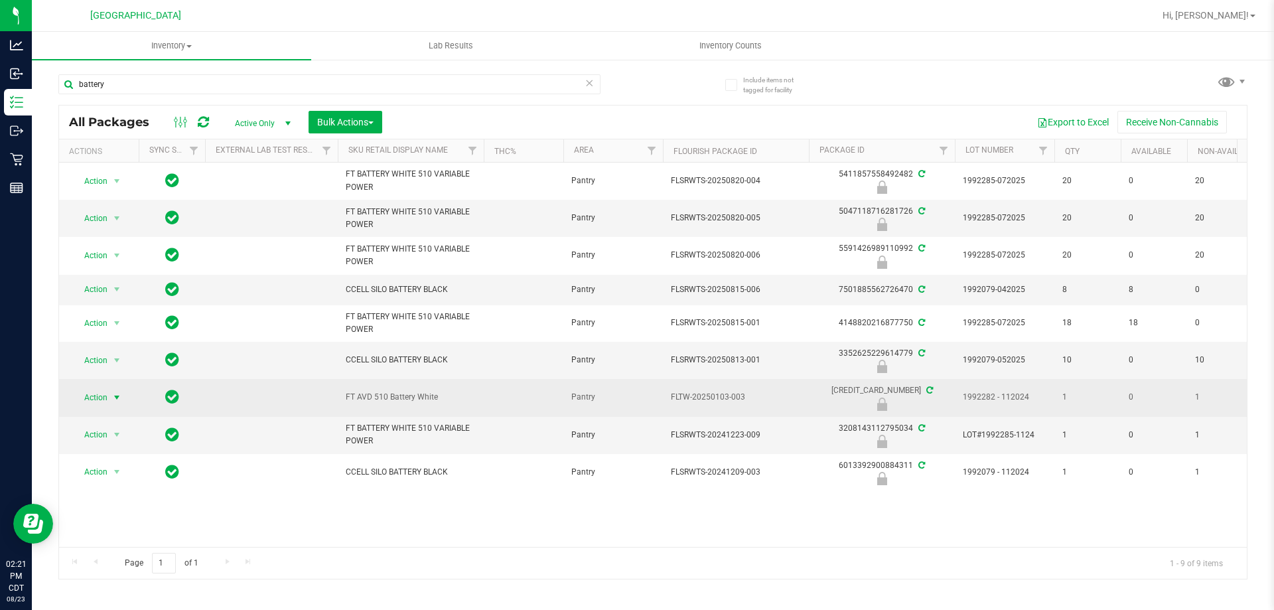
click at [116, 396] on span "select" at bounding box center [116, 397] width 11 height 11
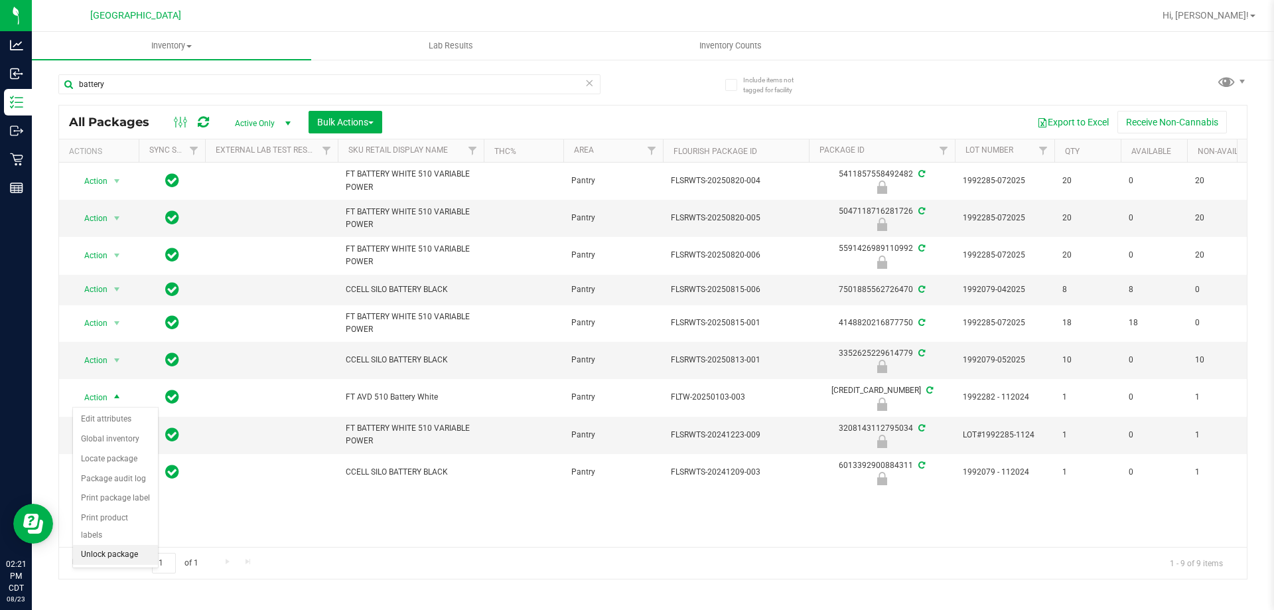
click at [123, 545] on li "Unlock package" at bounding box center [115, 555] width 85 height 20
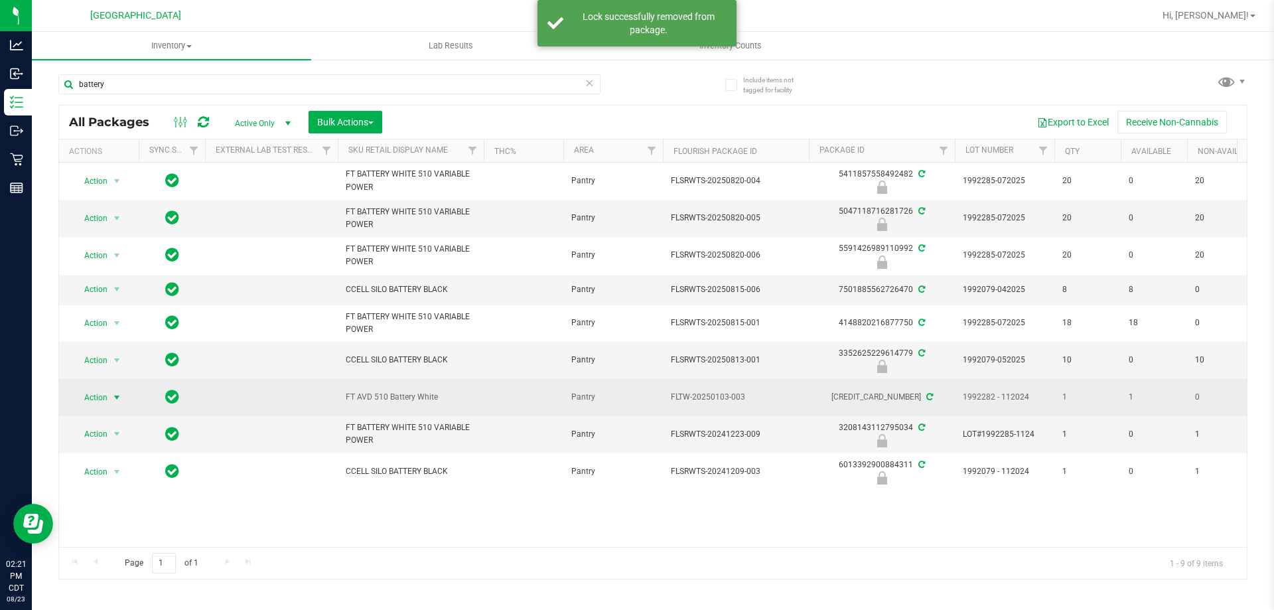
click at [103, 400] on span "Action" at bounding box center [90, 397] width 36 height 19
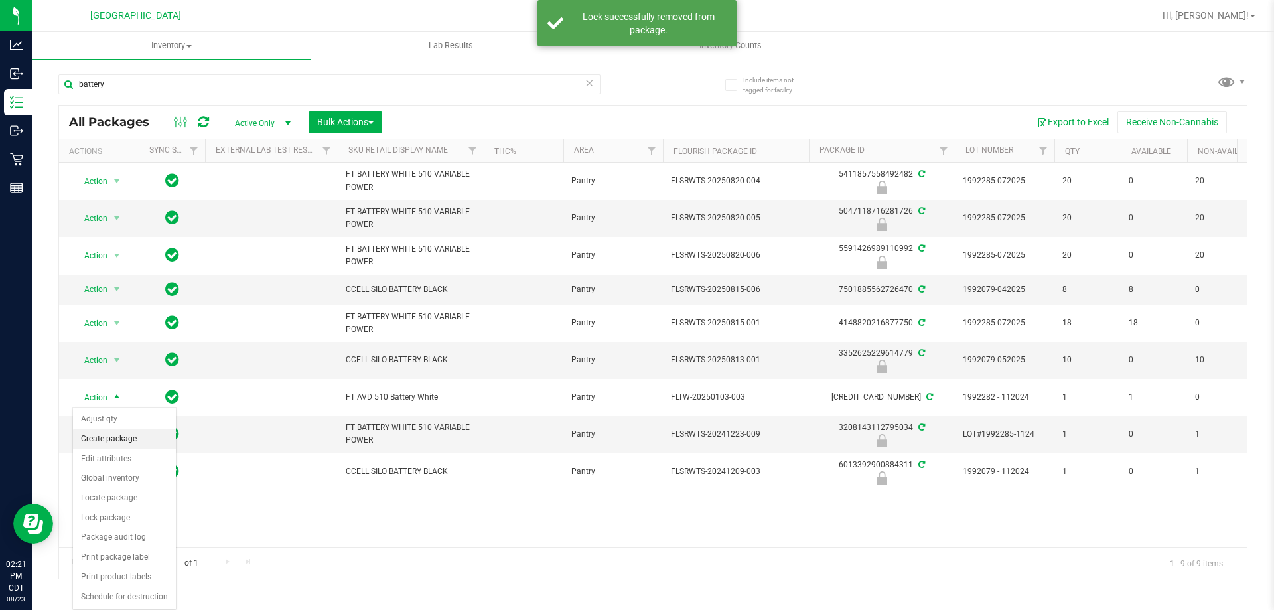
click at [105, 435] on li "Create package" at bounding box center [124, 439] width 103 height 20
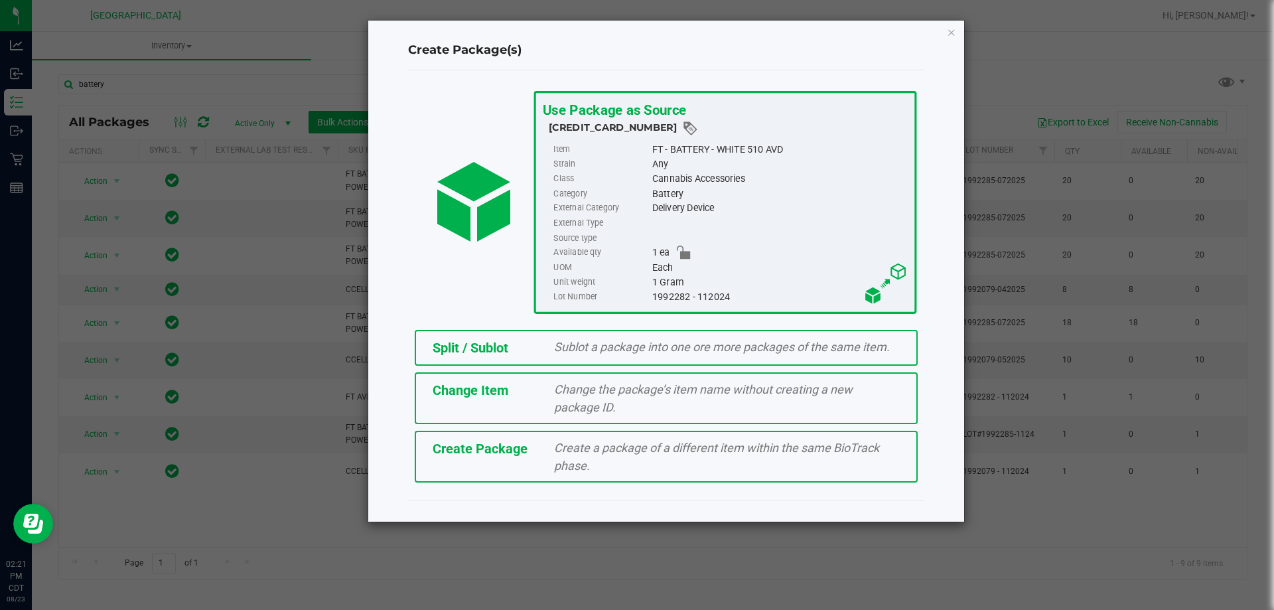
click at [581, 354] on div "Sublot a package into one ore more packages of the same item." at bounding box center [727, 347] width 366 height 18
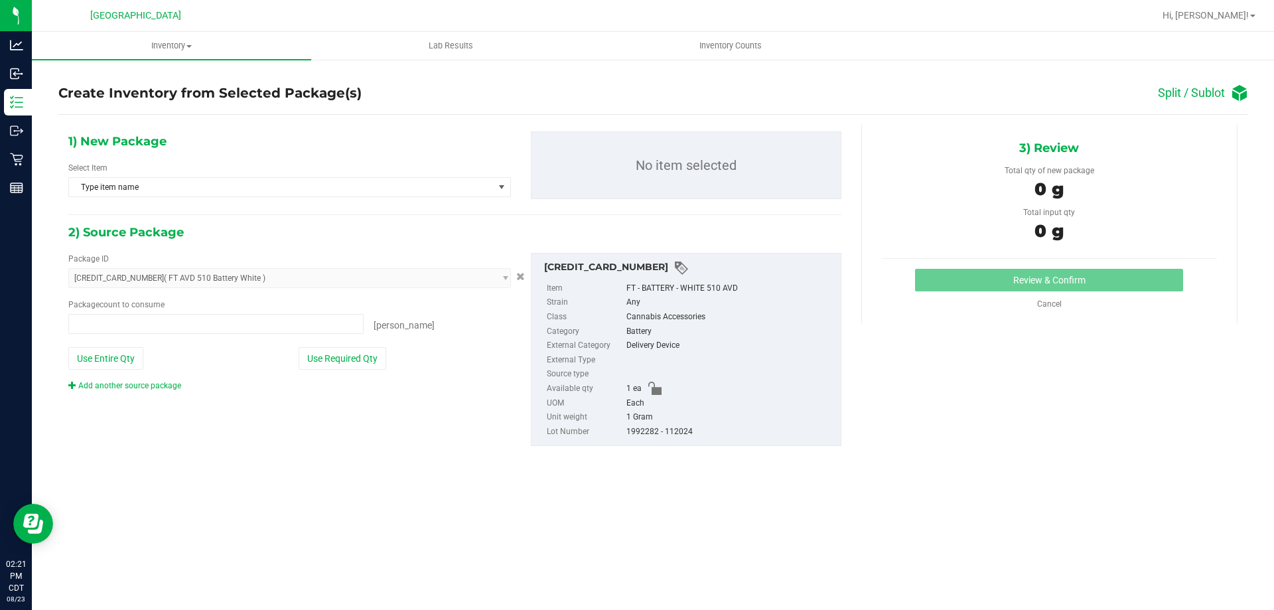
type input "0 ea"
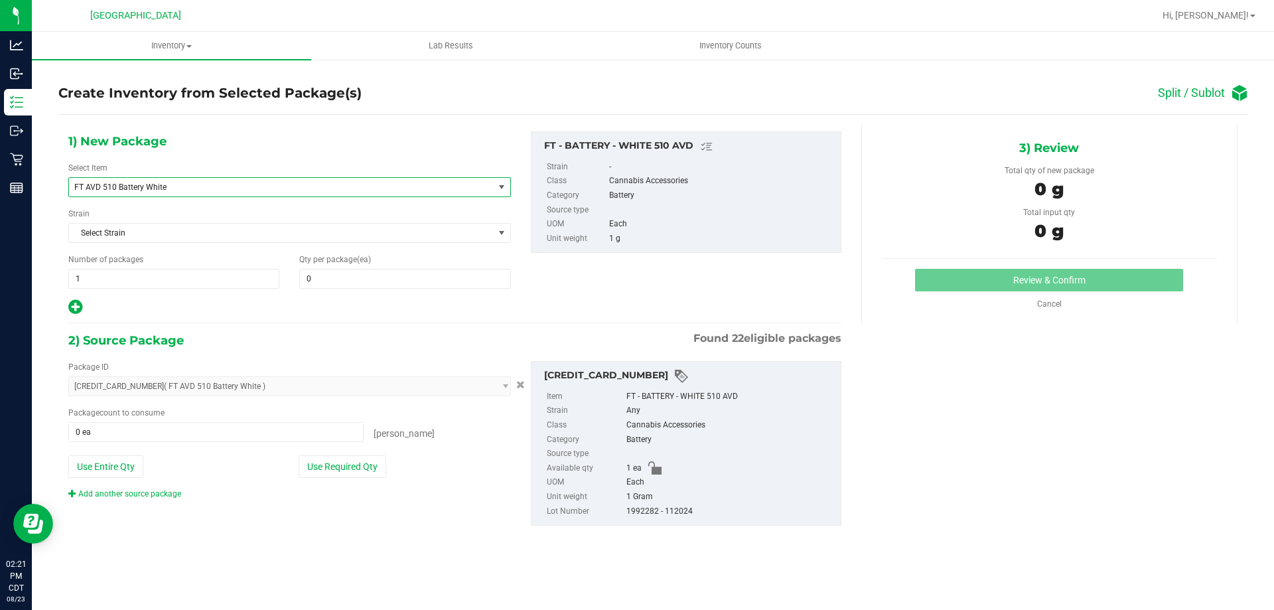
click at [248, 189] on span "FT AVD 510 Battery White" at bounding box center [272, 186] width 397 height 9
click at [306, 142] on div "1) New Package Select Item FT AVD 510 Battery White FT AVD 510 Battery White St…" at bounding box center [289, 223] width 462 height 184
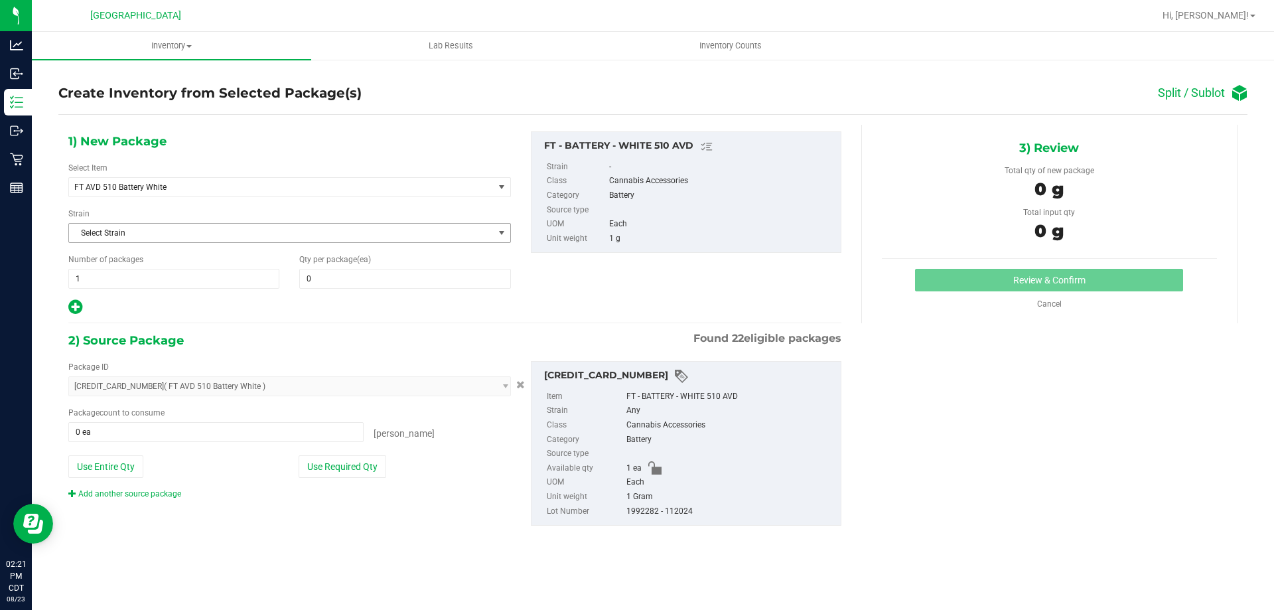
click at [165, 226] on span "Select Strain" at bounding box center [281, 233] width 425 height 19
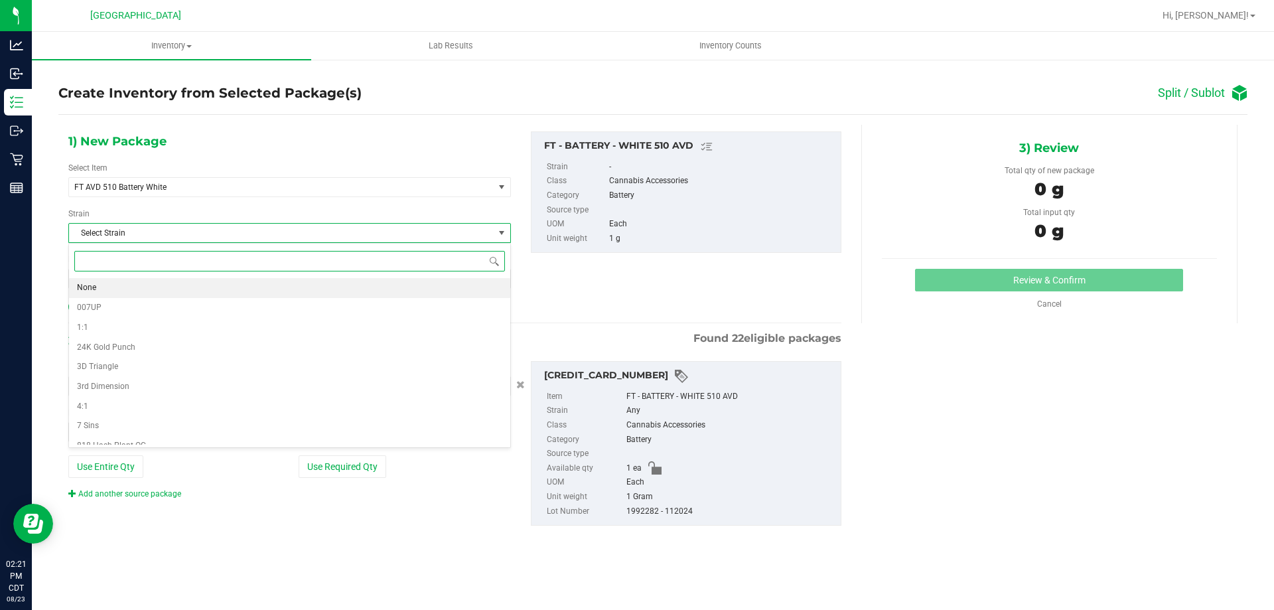
click at [98, 285] on li "None" at bounding box center [289, 288] width 441 height 20
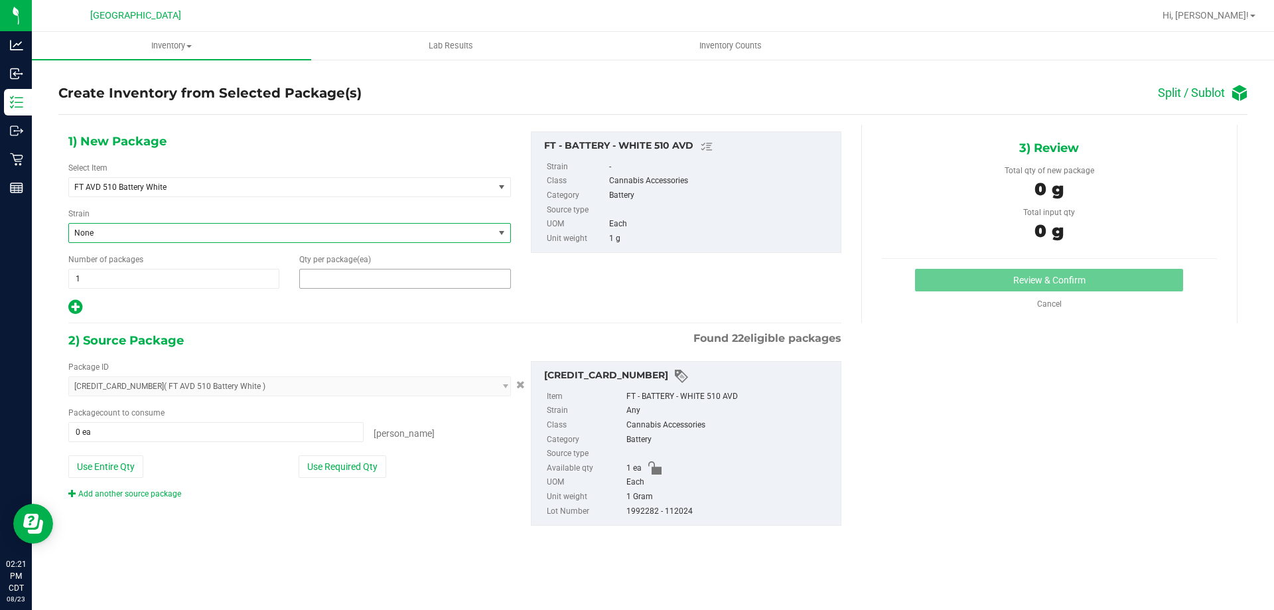
click at [362, 282] on span at bounding box center [404, 279] width 211 height 20
type input "1"
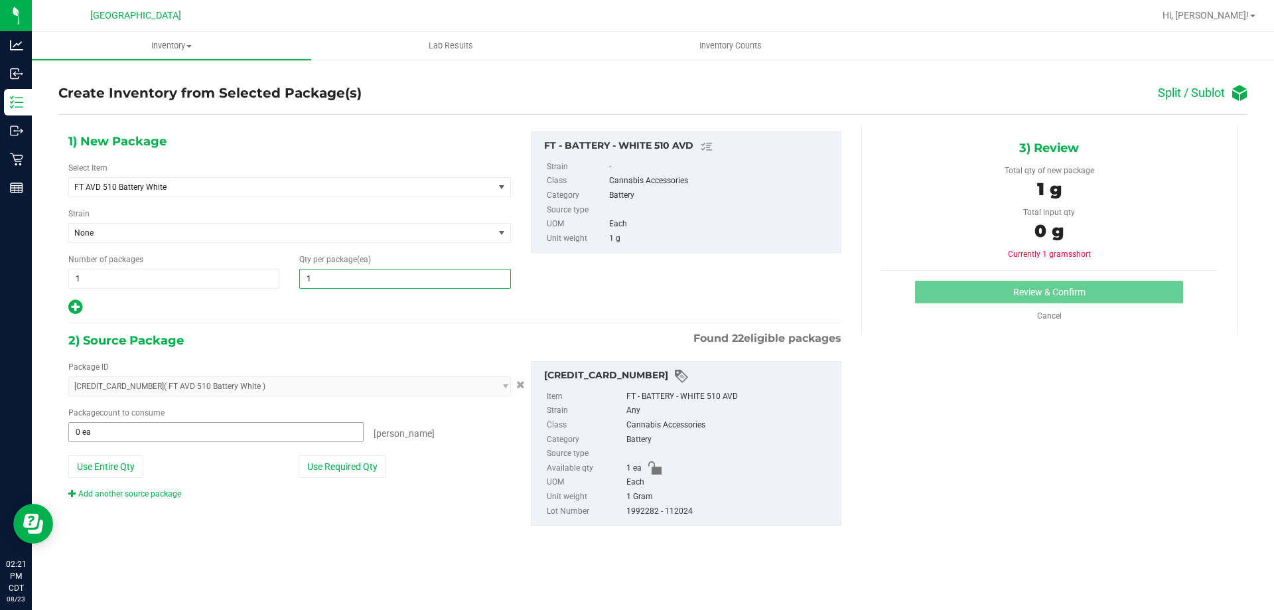
type input "1"
click at [117, 429] on span at bounding box center [215, 432] width 295 height 20
type input "1"
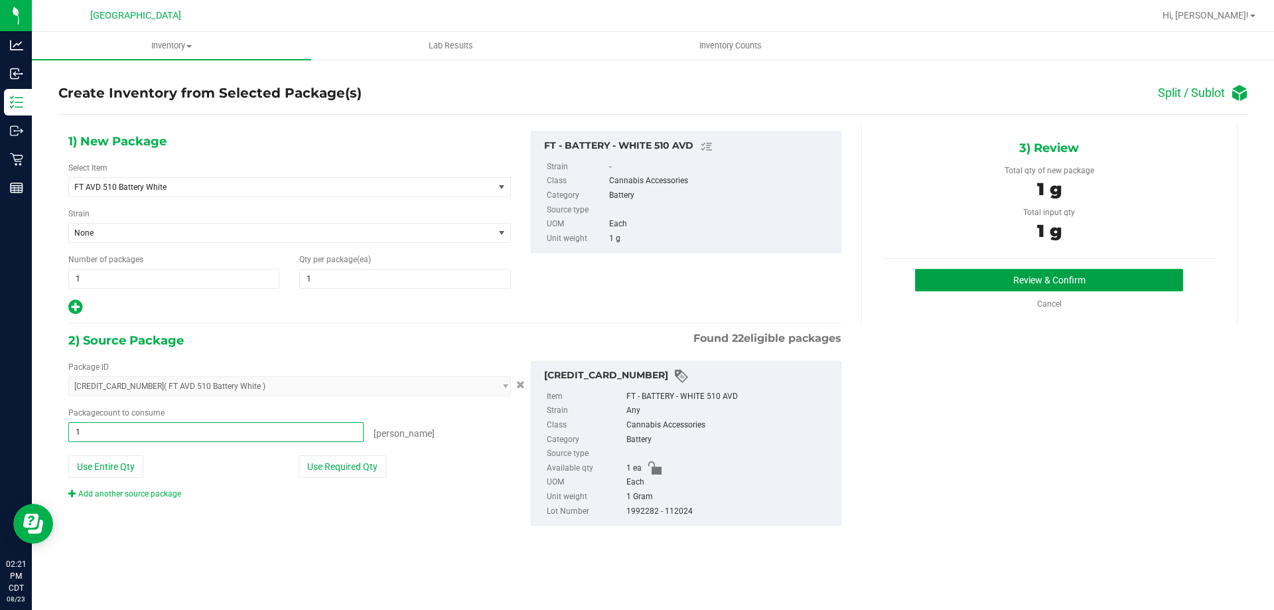
type input "1 ea"
click at [1071, 284] on button "Review & Confirm" at bounding box center [1049, 280] width 268 height 23
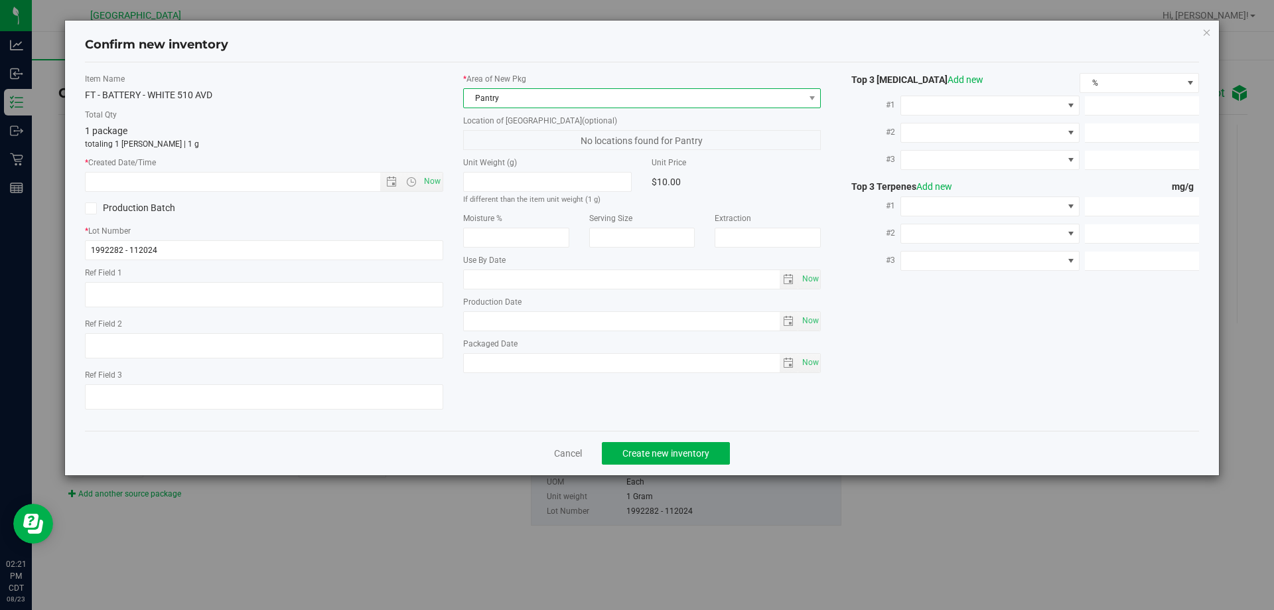
click at [515, 92] on span "Pantry" at bounding box center [634, 98] width 340 height 19
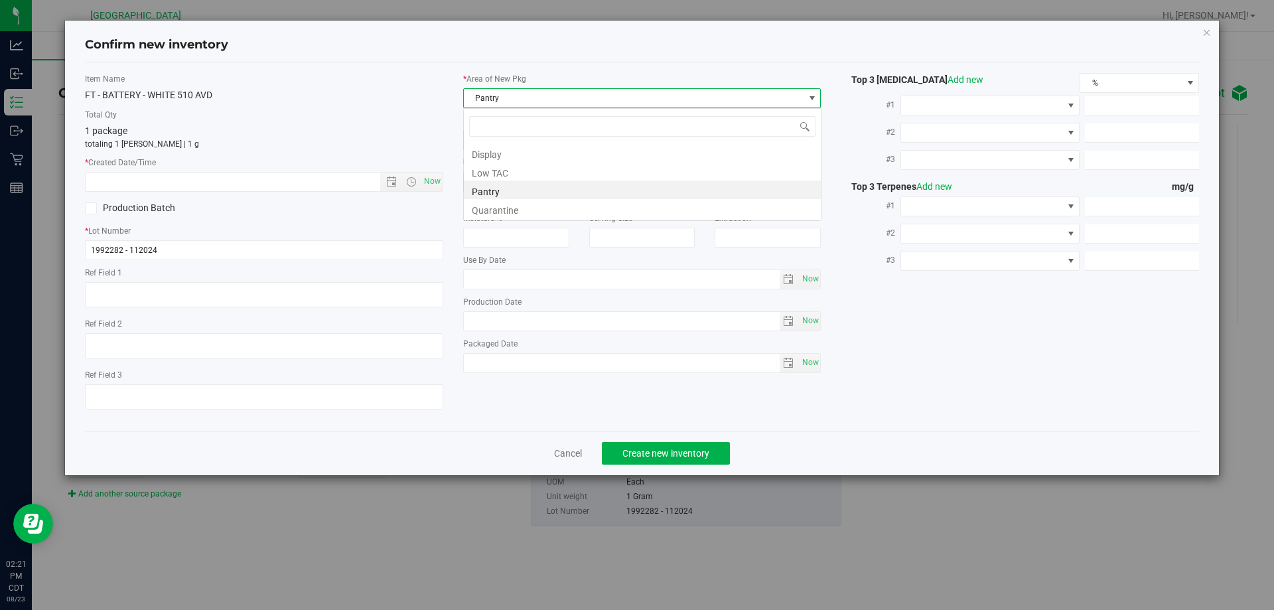
scroll to position [20, 358]
click at [509, 153] on li "Display" at bounding box center [642, 152] width 357 height 19
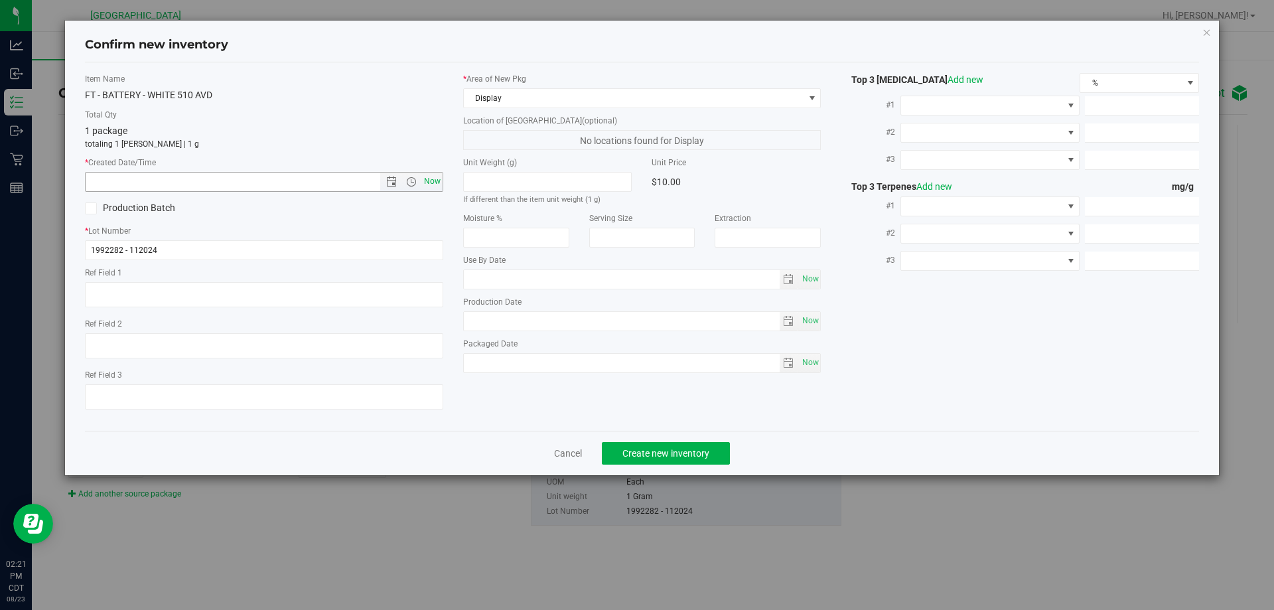
click at [427, 188] on span "Now" at bounding box center [432, 181] width 23 height 19
type input "8/23/2025 2:21 PM"
click at [679, 460] on button "Create new inventory" at bounding box center [666, 453] width 128 height 23
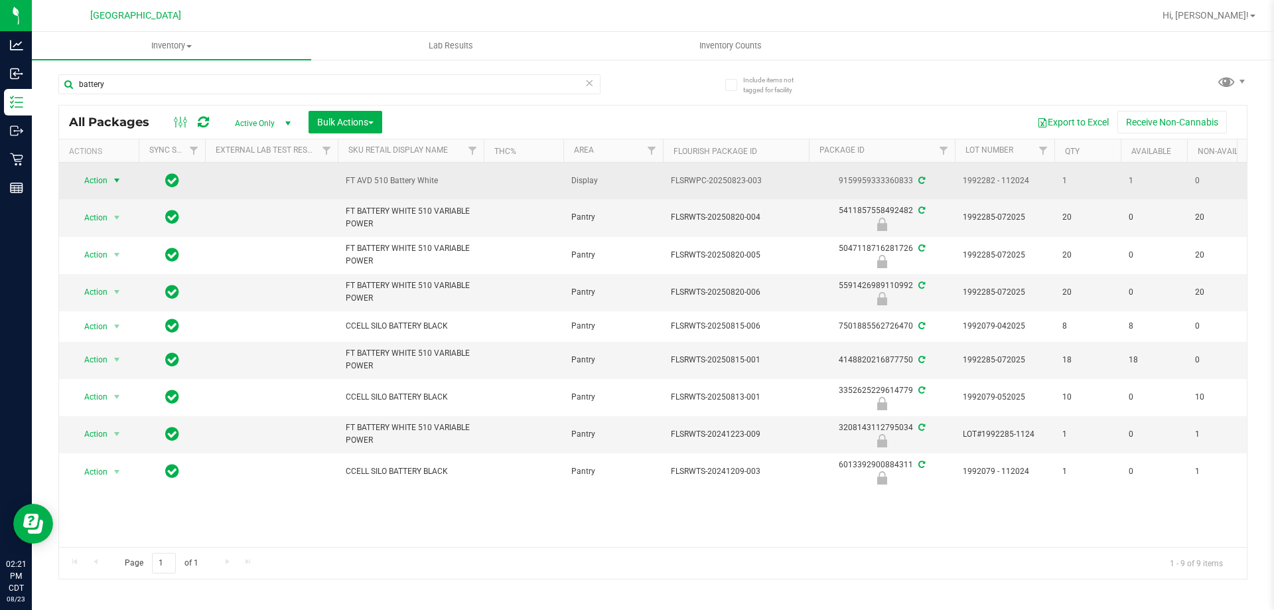
click at [97, 177] on span "Action" at bounding box center [90, 180] width 36 height 19
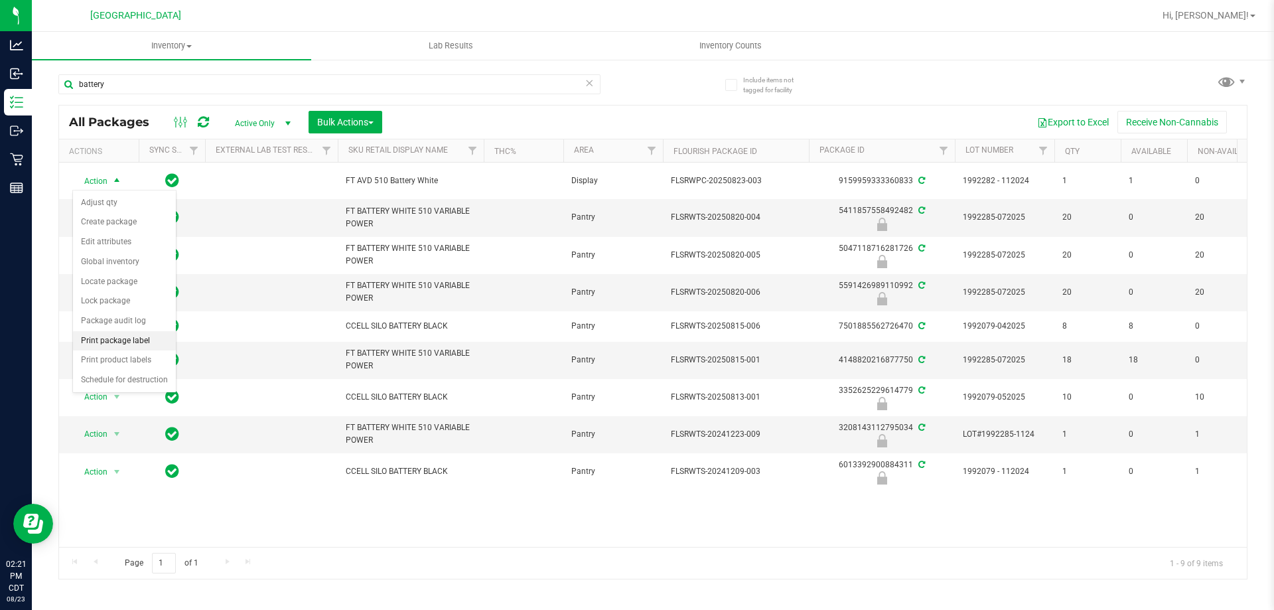
click at [119, 340] on li "Print package label" at bounding box center [124, 341] width 103 height 20
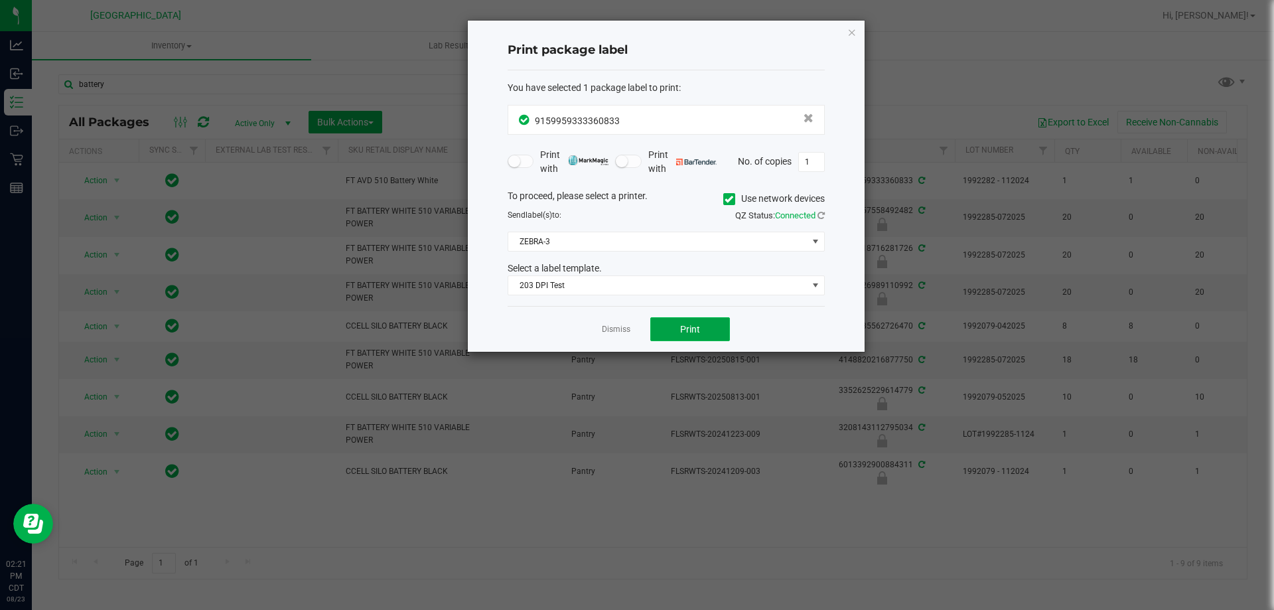
click at [677, 326] on button "Print" at bounding box center [690, 329] width 80 height 24
drag, startPoint x: 854, startPoint y: 28, endPoint x: 850, endPoint y: 35, distance: 8.6
click at [853, 29] on icon "button" at bounding box center [851, 32] width 9 height 16
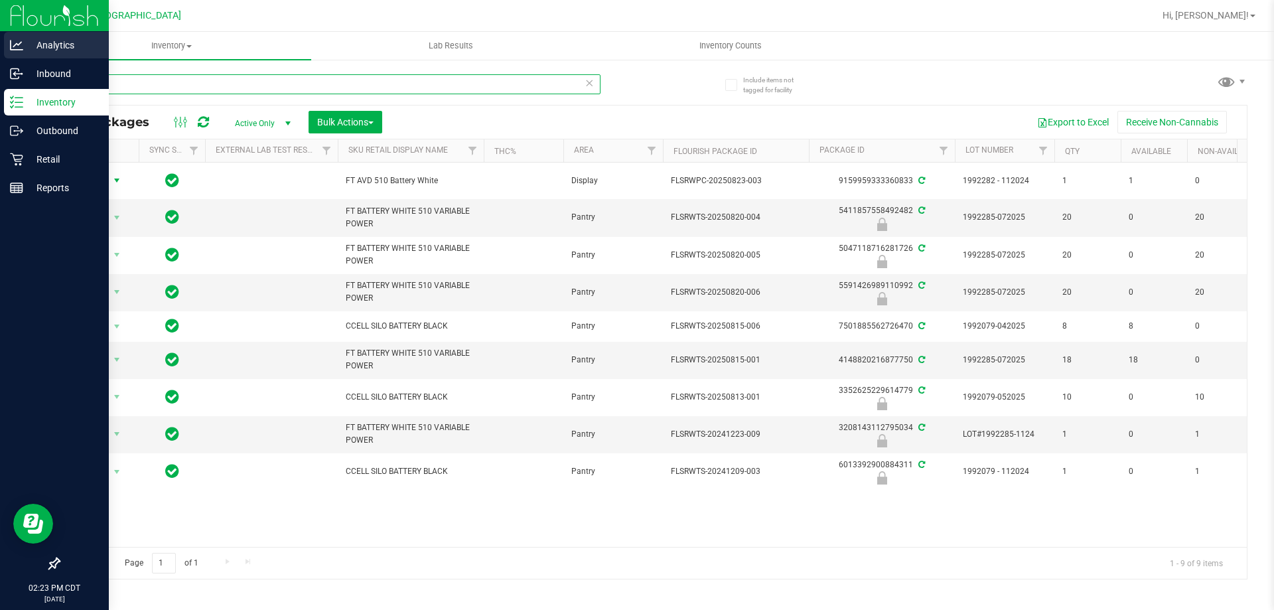
drag, startPoint x: 164, startPoint y: 80, endPoint x: 0, endPoint y: 33, distance: 170.5
click at [0, 64] on div "Analytics Inbound Inventory Outbound Retail Reports 02:23 PM CDT 08/23/2025 08/…" at bounding box center [637, 305] width 1274 height 610
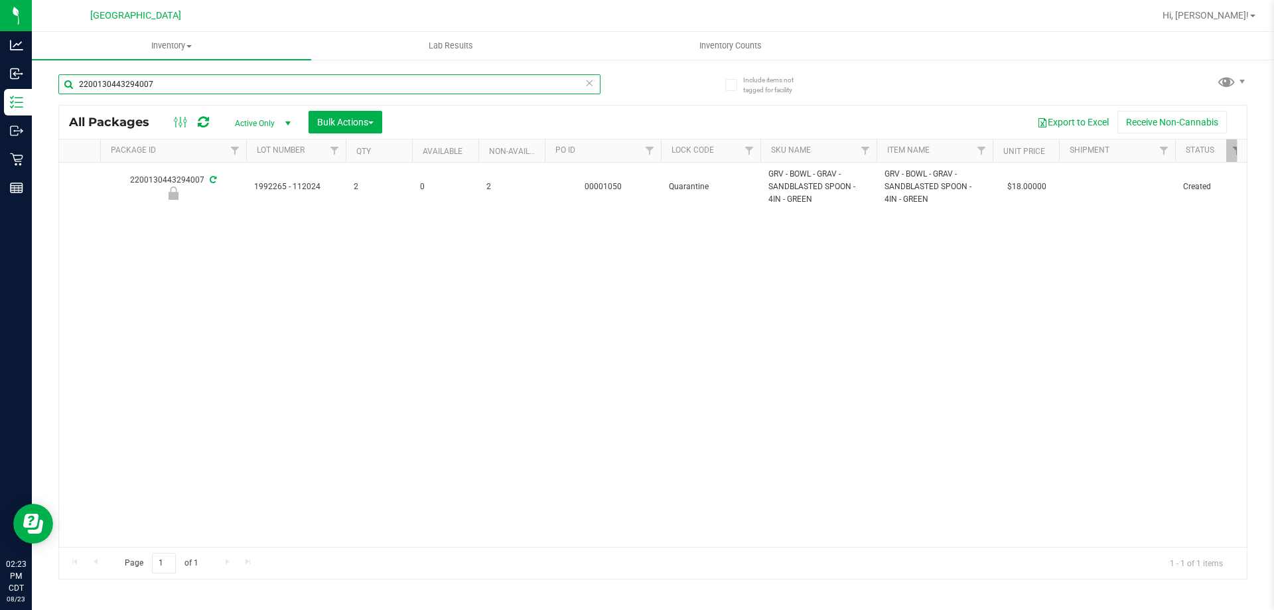
scroll to position [0, 766]
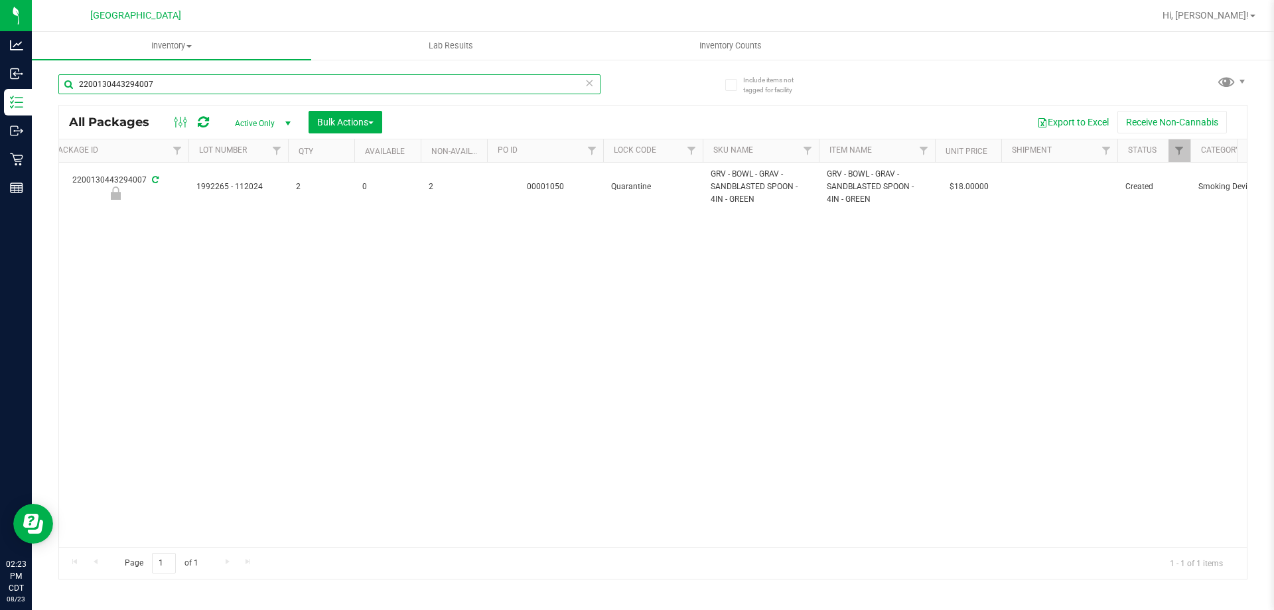
type input "2200130443294007"
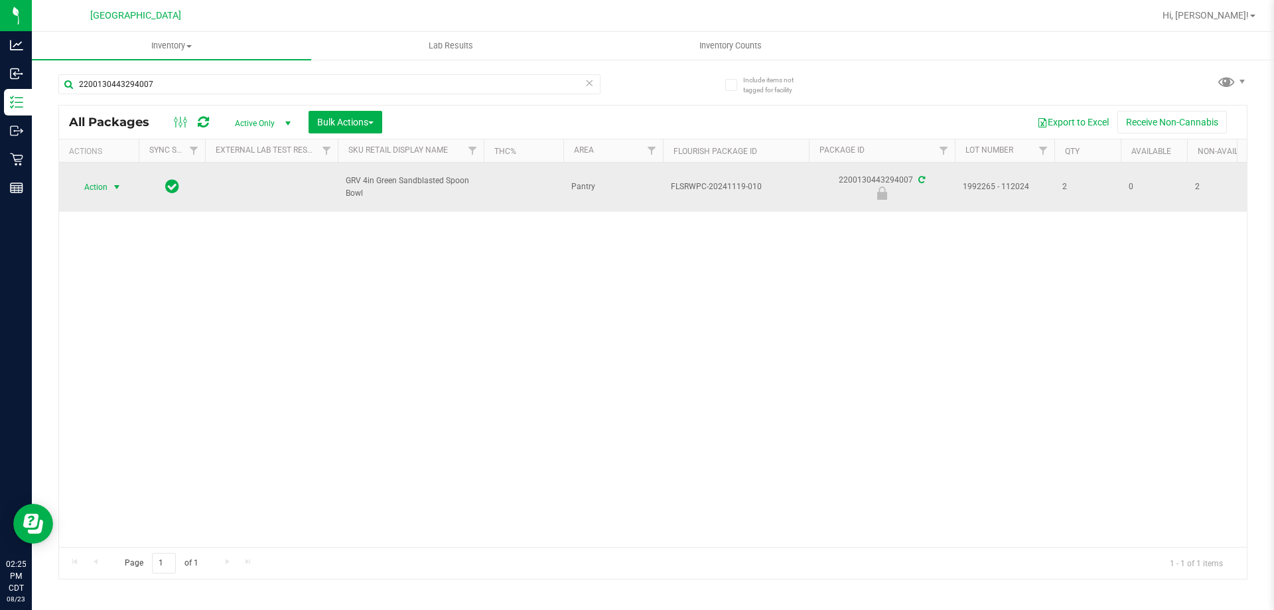
click at [111, 187] on span "select" at bounding box center [116, 187] width 11 height 11
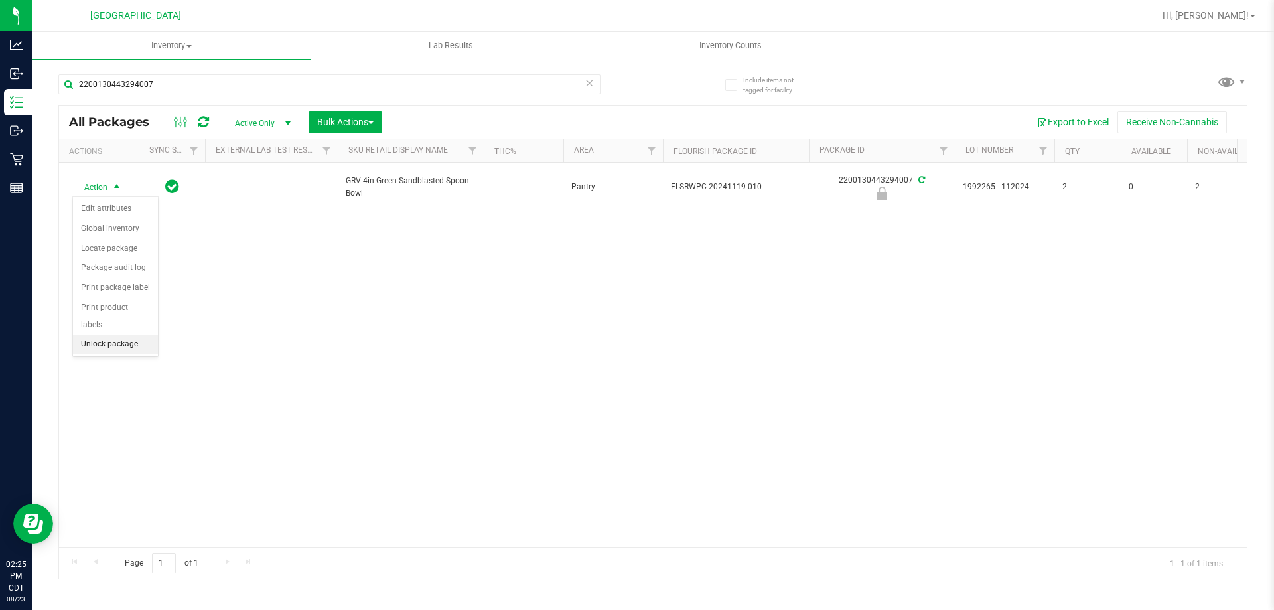
click at [132, 334] on li "Unlock package" at bounding box center [115, 344] width 85 height 20
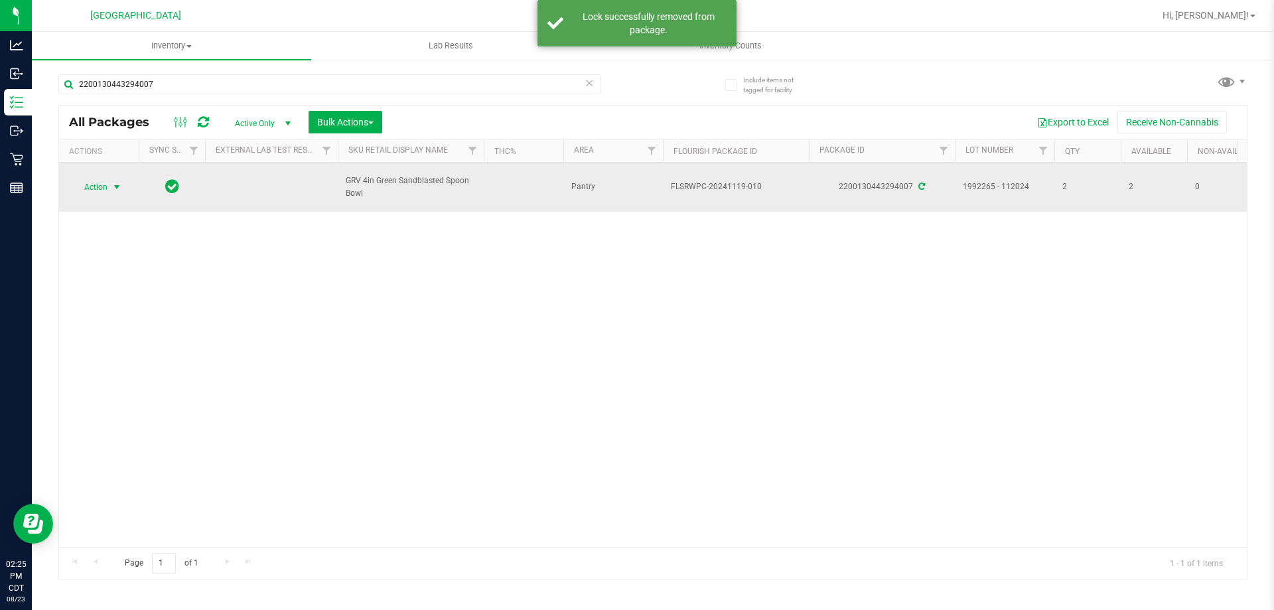
click at [100, 180] on span "Action" at bounding box center [90, 187] width 36 height 19
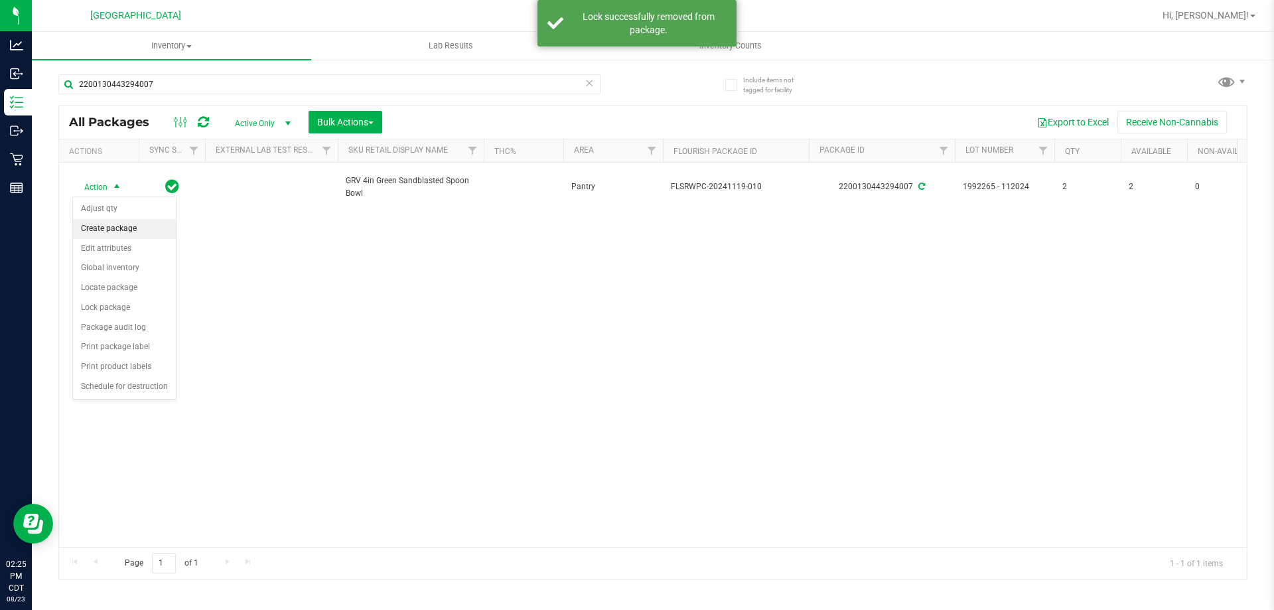
click at [113, 229] on li "Create package" at bounding box center [124, 229] width 103 height 20
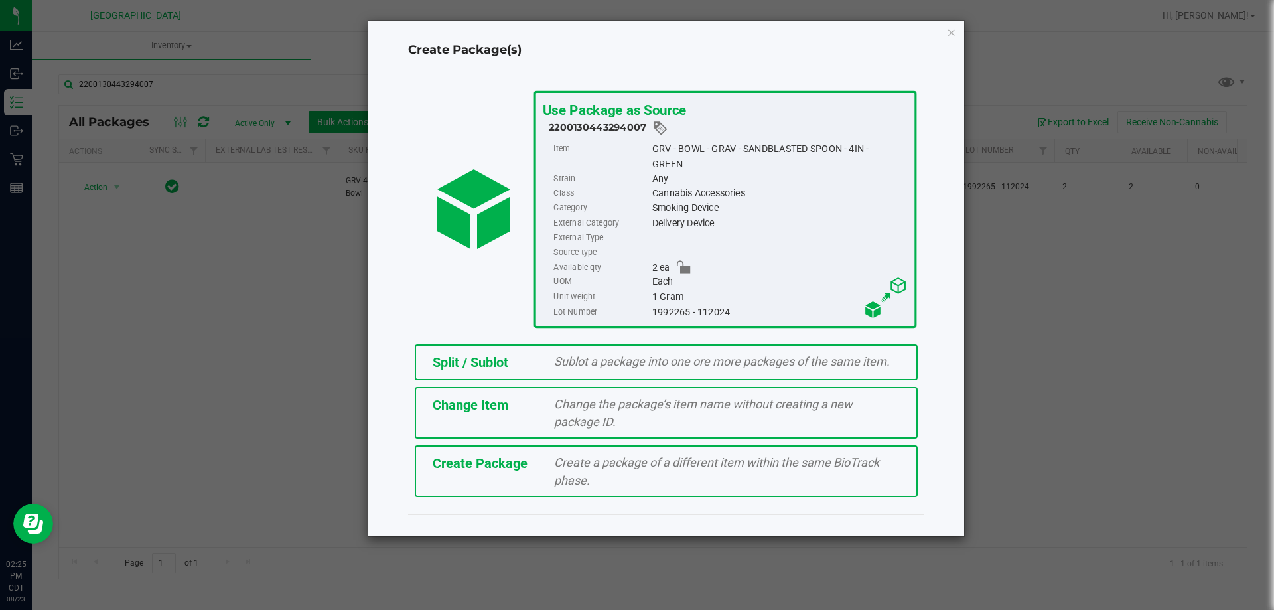
click at [602, 359] on span "Sublot a package into one ore more packages of the same item." at bounding box center [722, 361] width 336 height 14
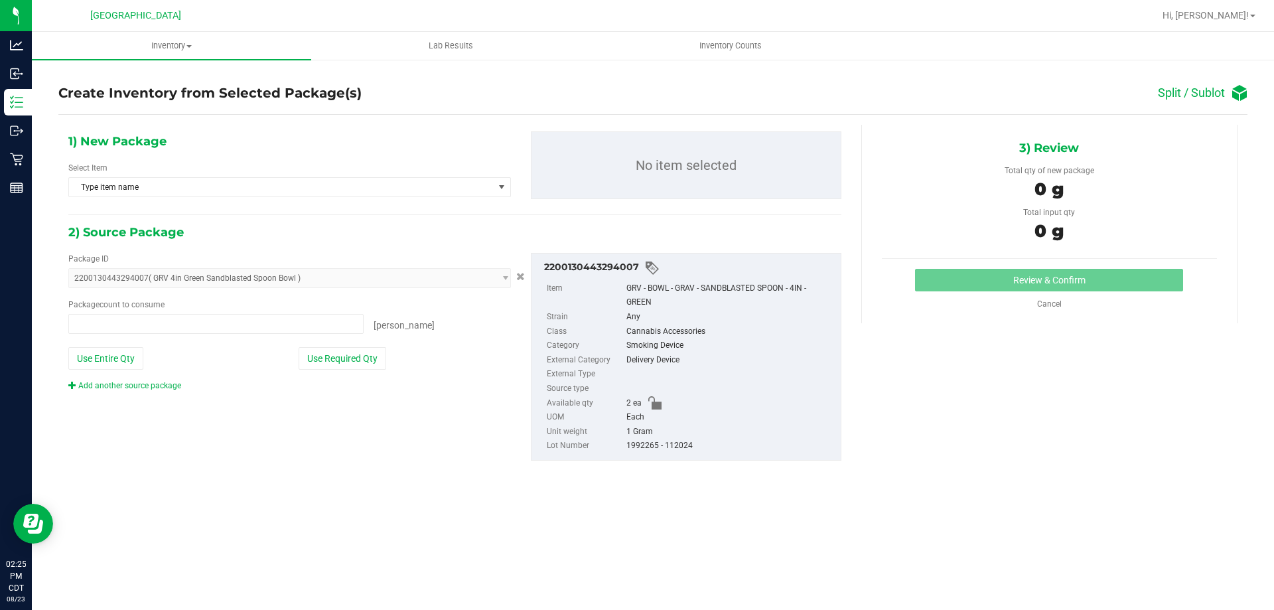
type input "0 ea"
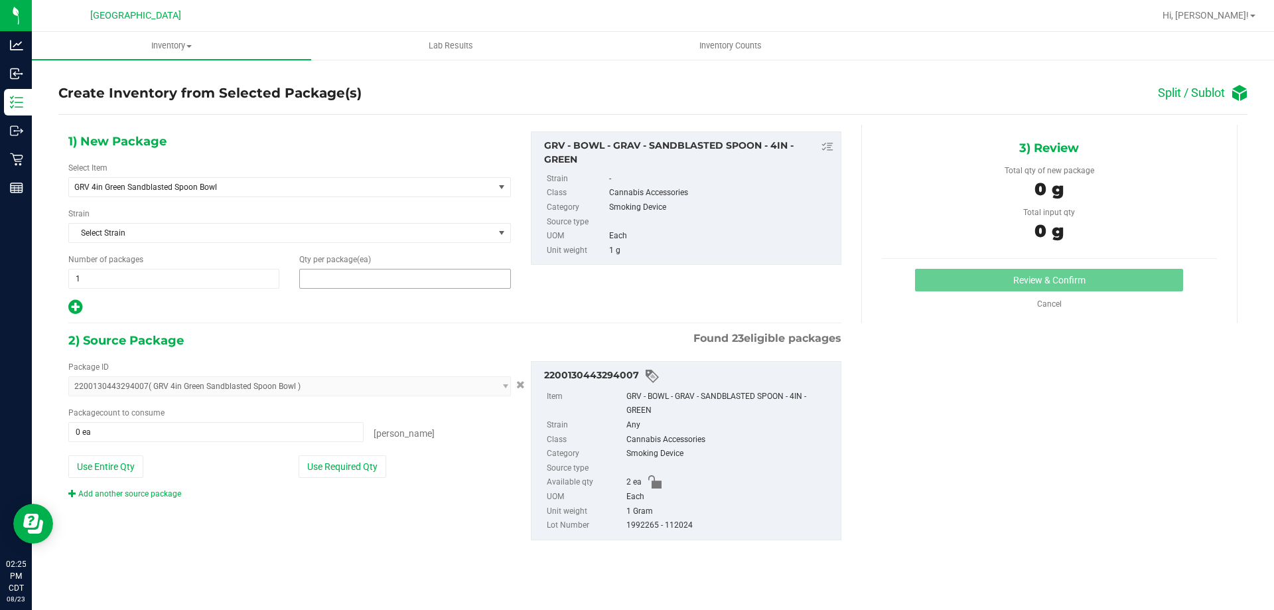
click at [337, 273] on span at bounding box center [404, 279] width 211 height 20
type input "2"
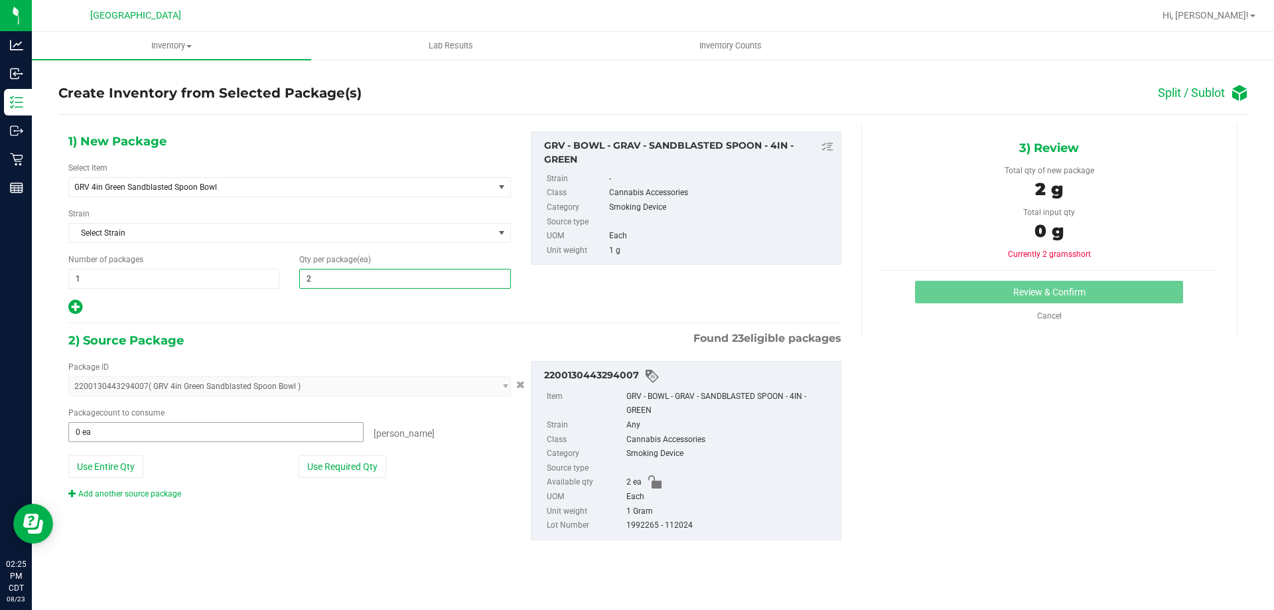
type input "2"
click at [108, 429] on span at bounding box center [215, 432] width 295 height 20
type input "2"
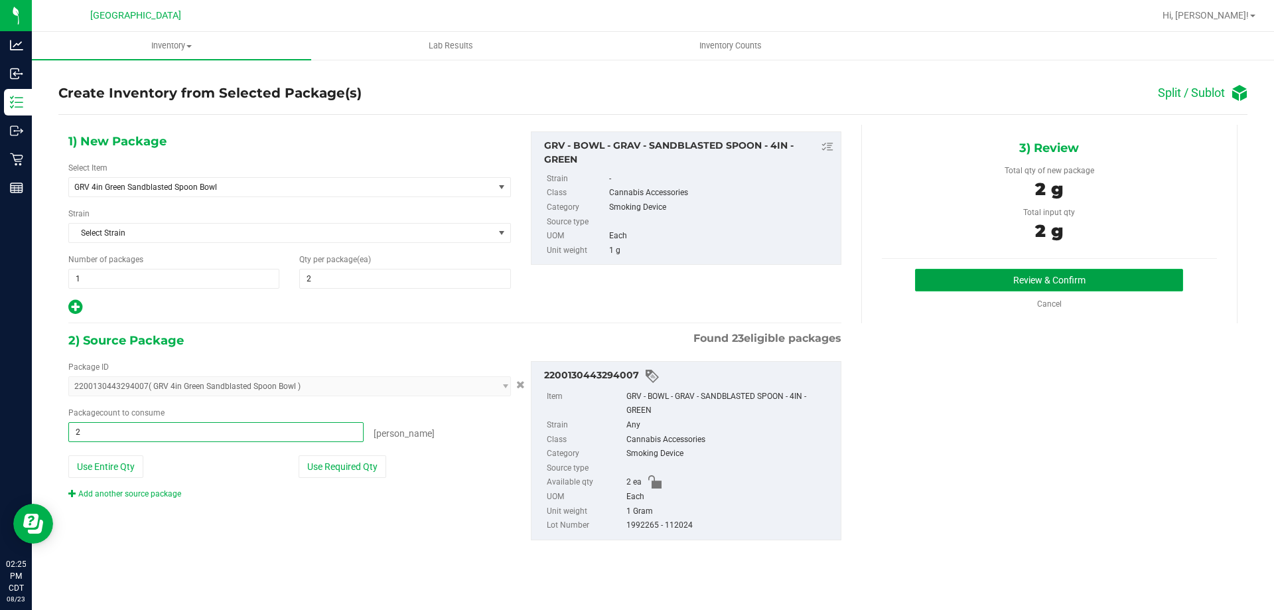
type input "2 ea"
click at [986, 279] on button "Review & Confirm" at bounding box center [1049, 280] width 268 height 23
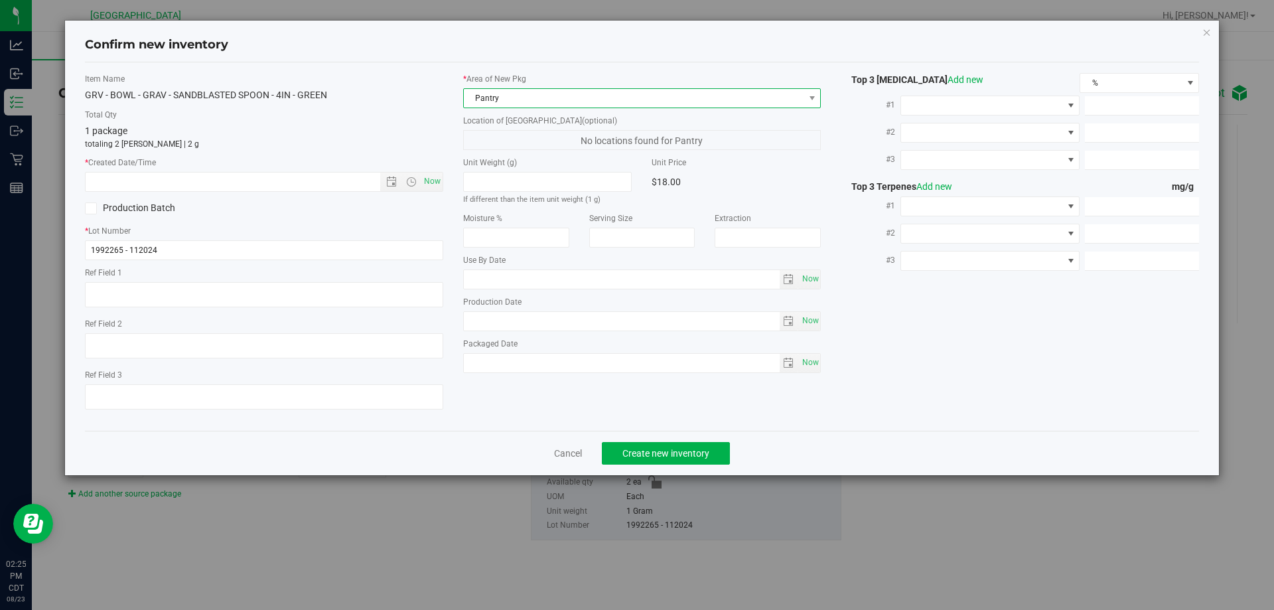
click at [557, 96] on span "Pantry" at bounding box center [634, 98] width 340 height 19
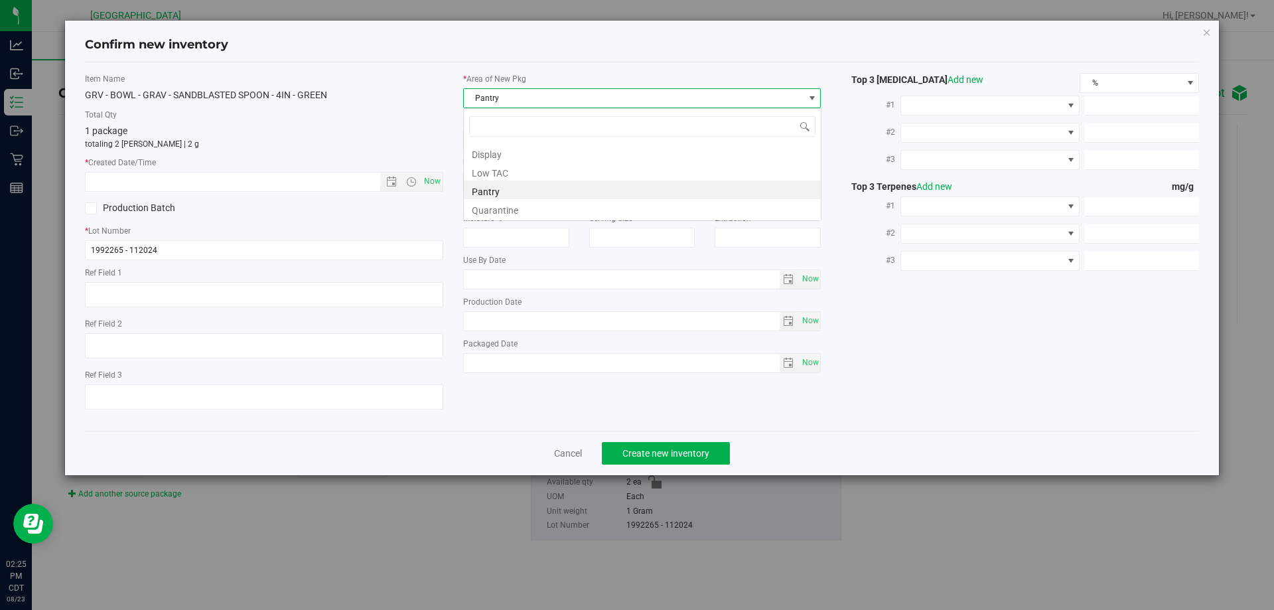
scroll to position [20, 358]
click at [510, 152] on li "Display" at bounding box center [642, 152] width 357 height 19
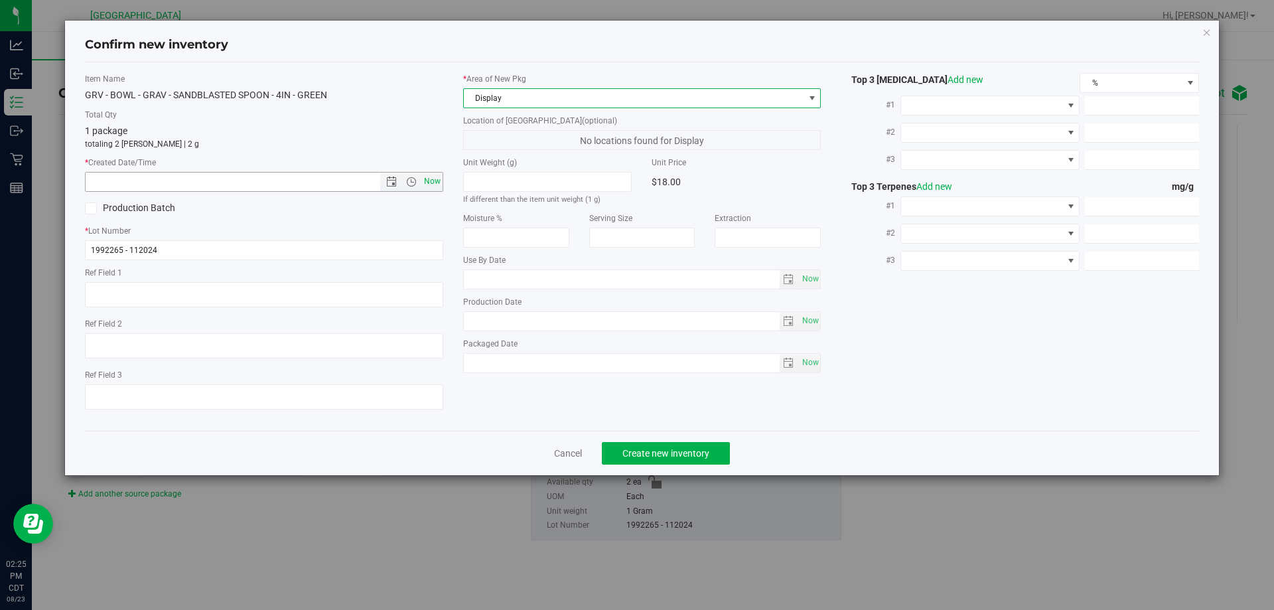
click at [432, 185] on span "Now" at bounding box center [432, 181] width 23 height 19
type input "8/23/2025 2:25 PM"
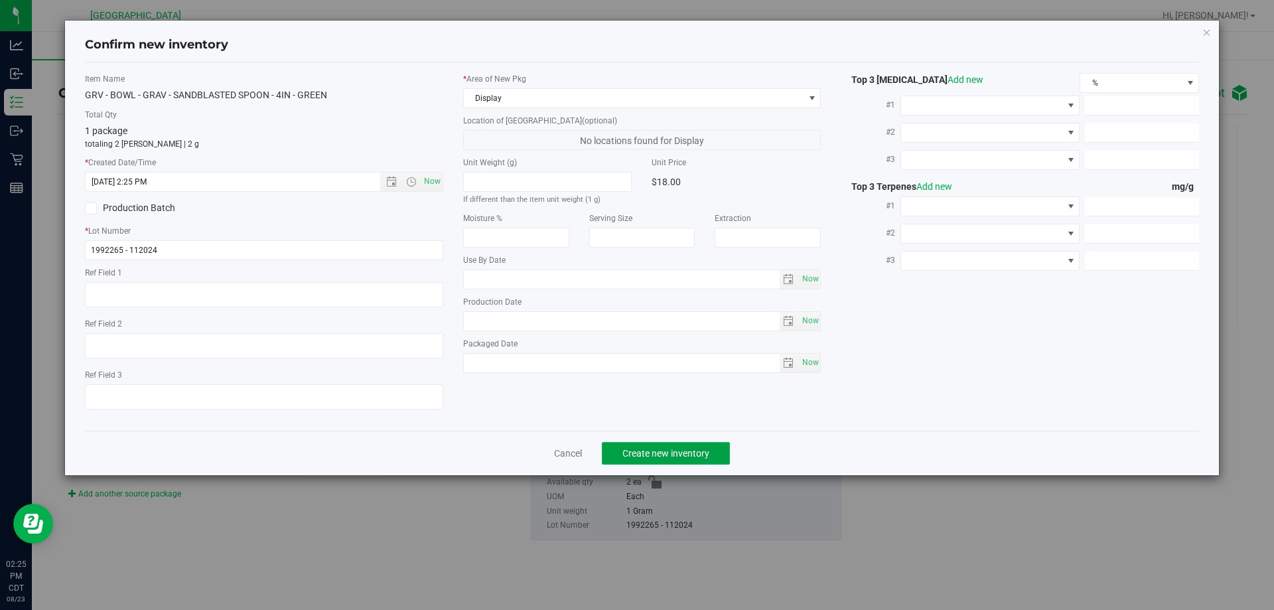
click at [677, 454] on span "Create new inventory" at bounding box center [665, 453] width 87 height 11
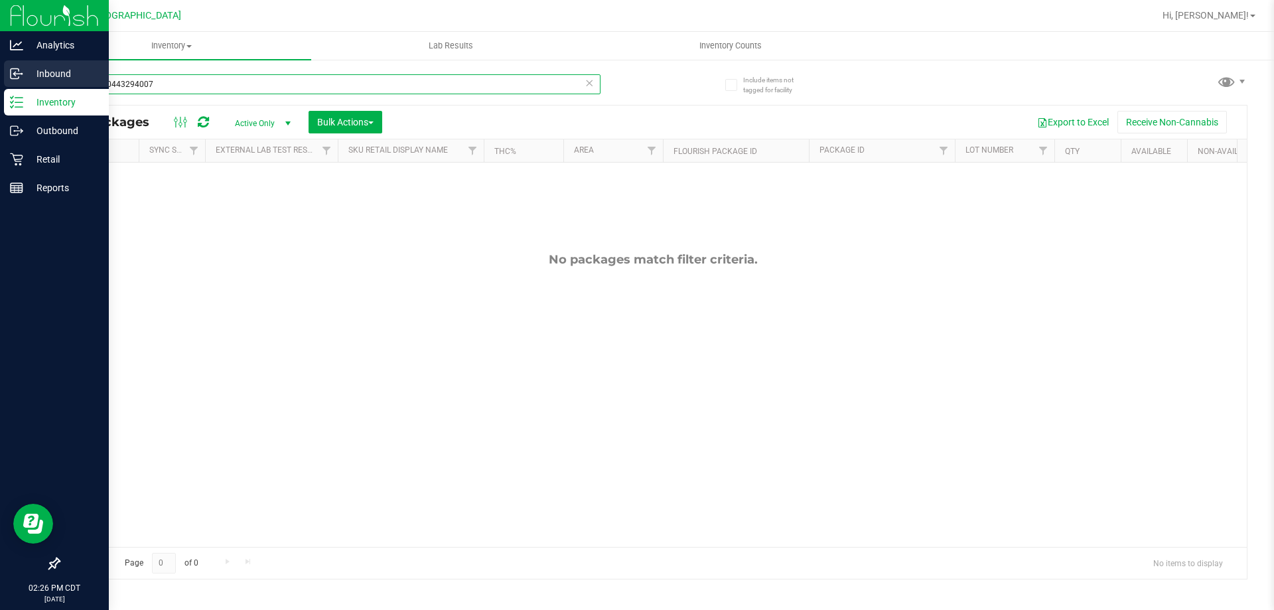
drag, startPoint x: 232, startPoint y: 86, endPoint x: 0, endPoint y: 76, distance: 232.4
click at [0, 76] on div "Analytics Inbound Inventory Outbound Retail Reports 02:26 PM CDT 08/23/2025 08/…" at bounding box center [637, 305] width 1274 height 610
type input "green"
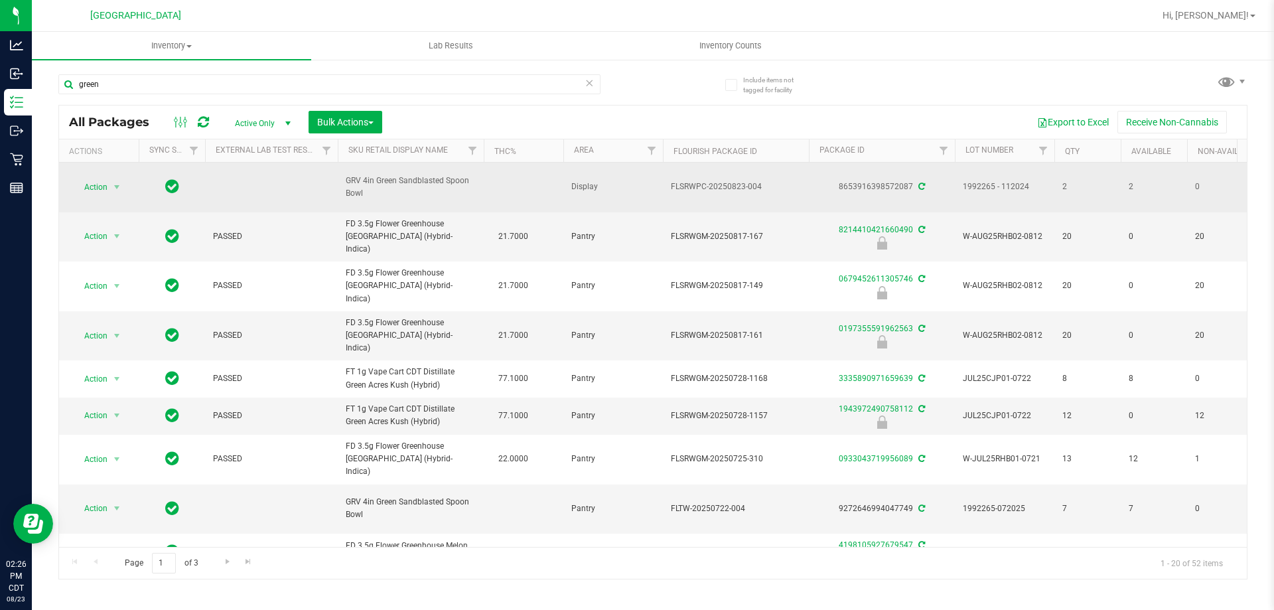
click at [382, 194] on span "GRV 4in Green Sandblasted Spoon Bowl" at bounding box center [411, 186] width 130 height 25
click at [91, 180] on span "Action" at bounding box center [90, 187] width 36 height 19
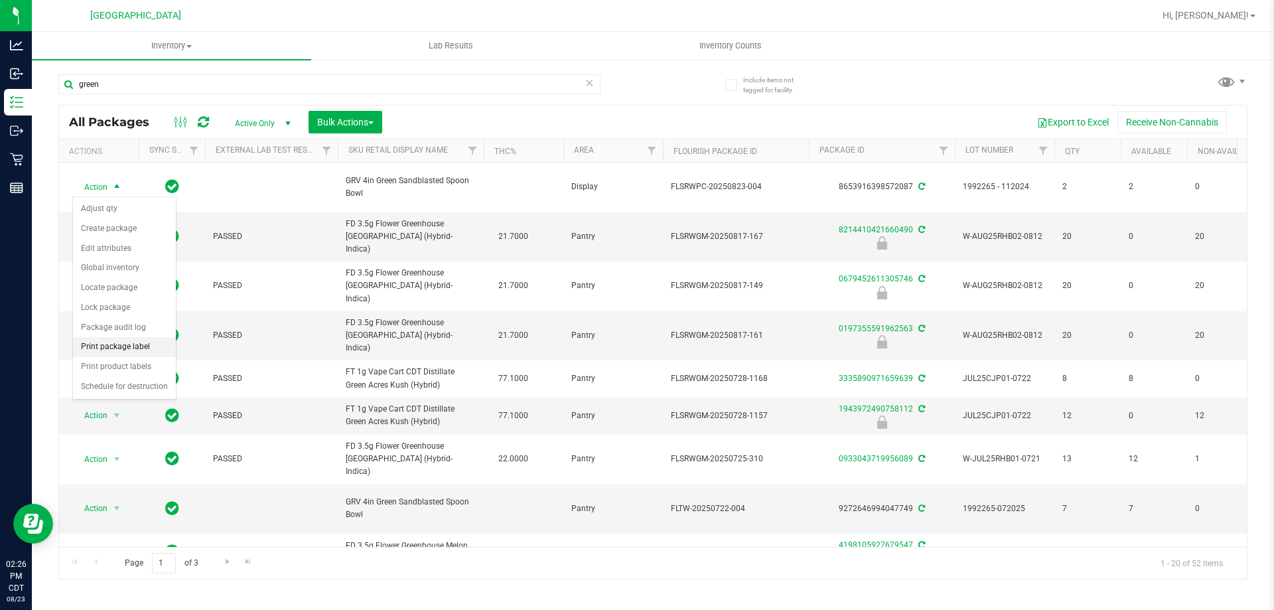
click at [109, 344] on li "Print package label" at bounding box center [124, 347] width 103 height 20
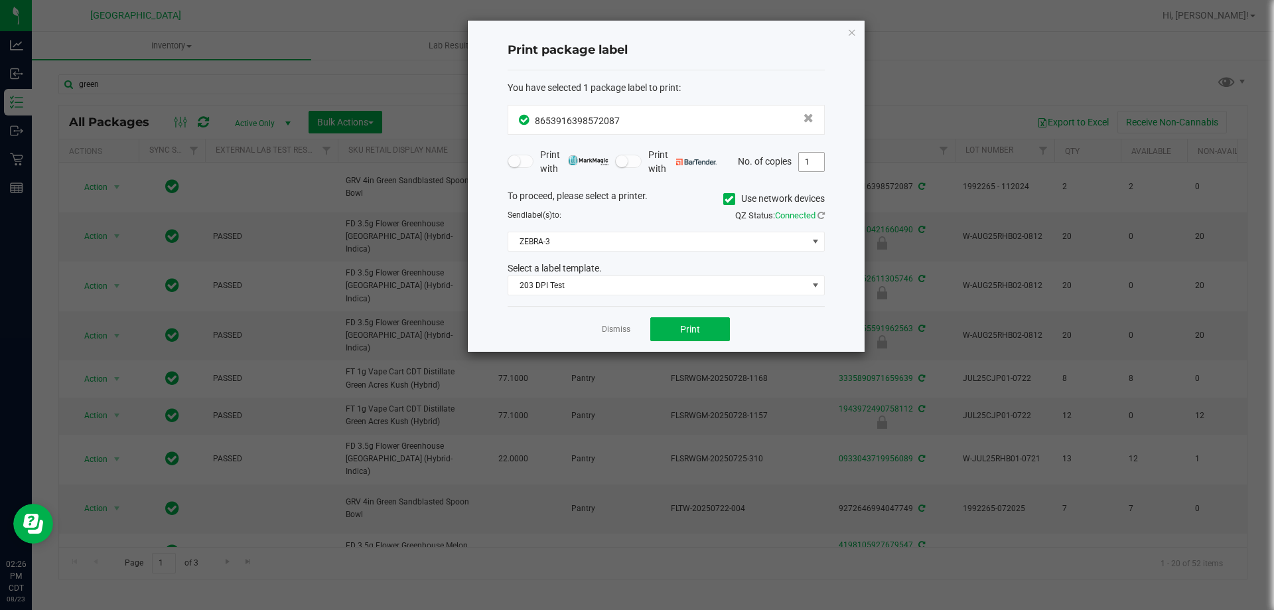
click at [810, 161] on input "1" at bounding box center [811, 162] width 25 height 19
type input "2"
click at [724, 322] on button "Print" at bounding box center [690, 329] width 80 height 24
click at [851, 39] on icon "button" at bounding box center [851, 32] width 9 height 16
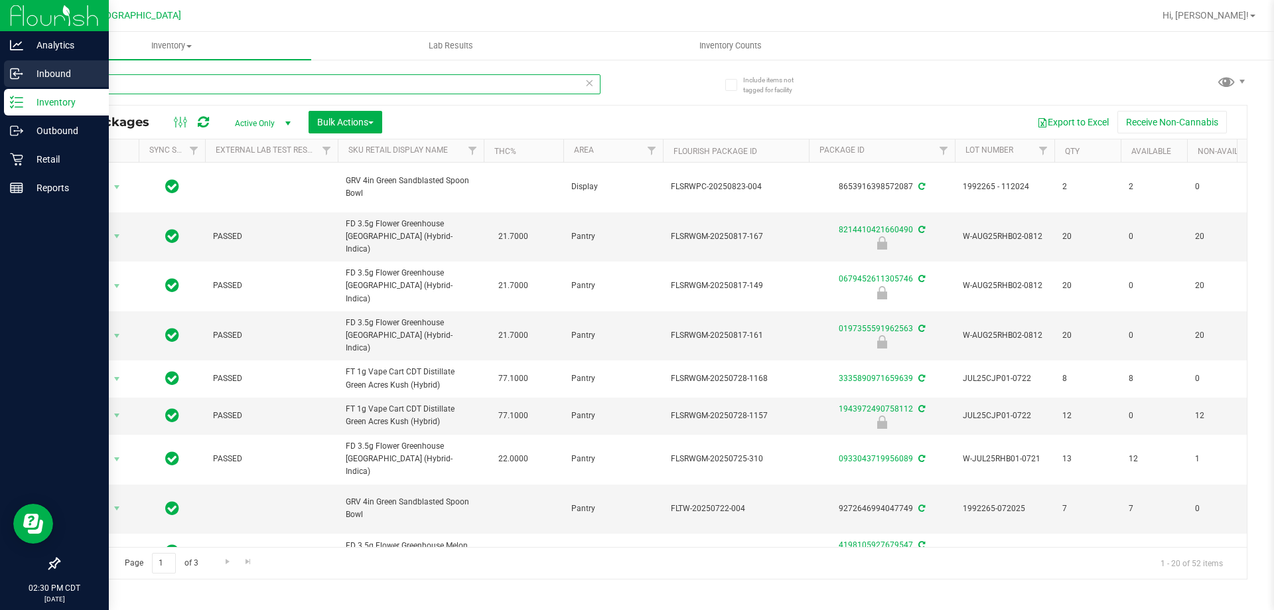
drag, startPoint x: 208, startPoint y: 84, endPoint x: 0, endPoint y: 84, distance: 208.3
click at [0, 84] on div "Analytics Inbound Inventory Outbound Retail Reports 02:30 PM CDT 08/23/2025 08/…" at bounding box center [637, 305] width 1274 height 610
type input "blue"
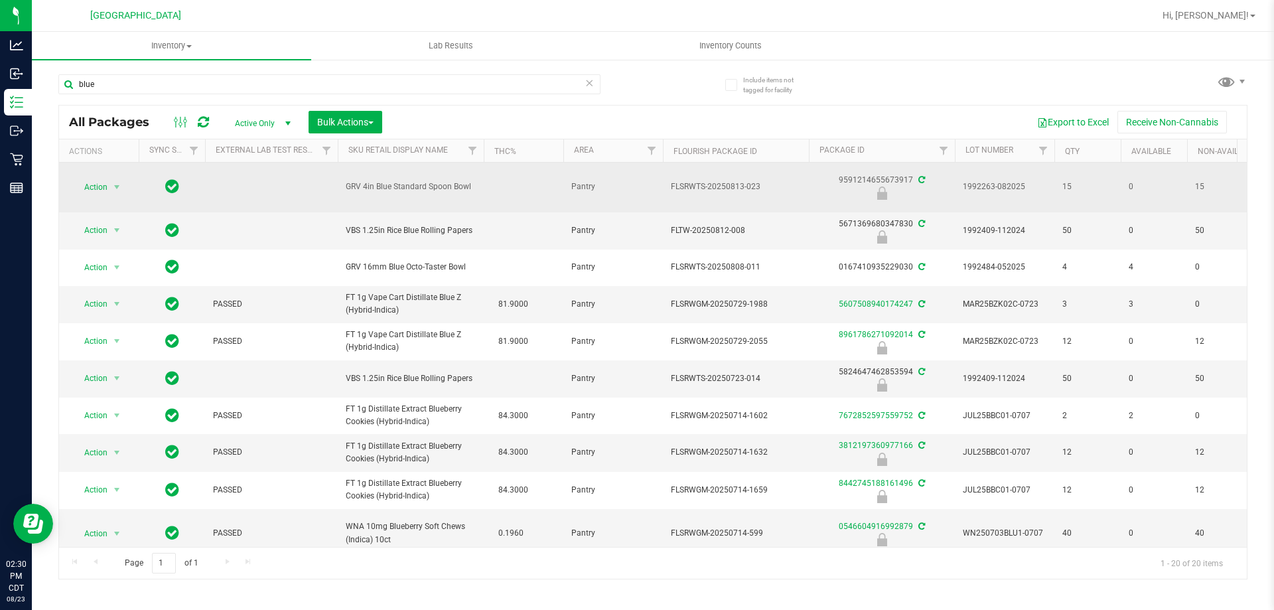
drag, startPoint x: 482, startPoint y: 188, endPoint x: 338, endPoint y: 190, distance: 144.0
click at [338, 190] on td "GRV 4in Blue Standard Spoon Bowl" at bounding box center [411, 188] width 146 height 50
copy span "GRV 4in Blue Standard Spoon Bowl"
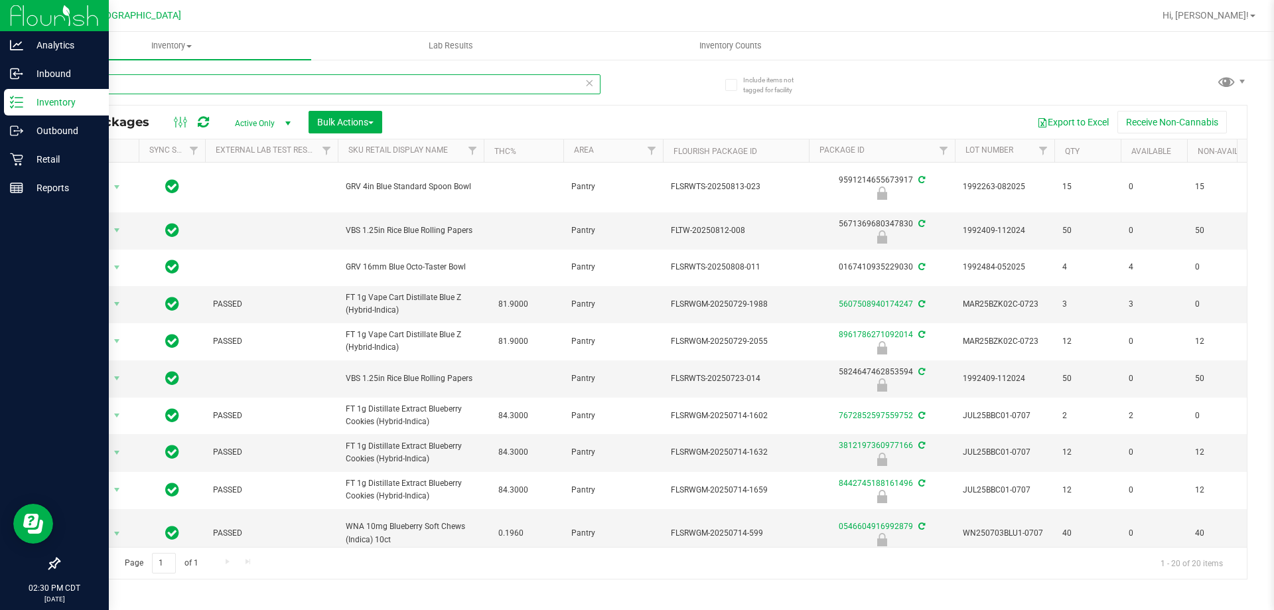
drag, startPoint x: 140, startPoint y: 84, endPoint x: 0, endPoint y: 8, distance: 159.1
click at [0, 34] on div "Analytics Inbound Inventory Outbound Retail Reports 02:30 PM CDT 08/23/2025 08/…" at bounding box center [637, 305] width 1274 height 610
paste input "GRV 4in Blue Standard Spoon Bowl"
type input "GRV 4in Blue Standard Spoon Bowl"
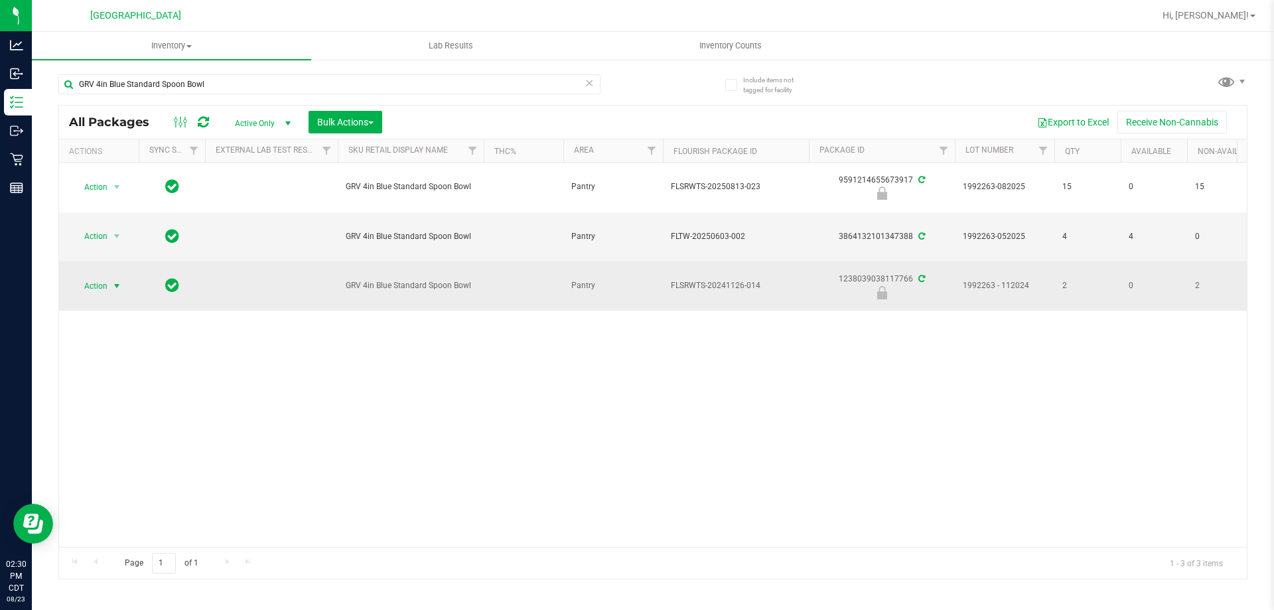
click at [104, 285] on span "Action" at bounding box center [90, 286] width 36 height 19
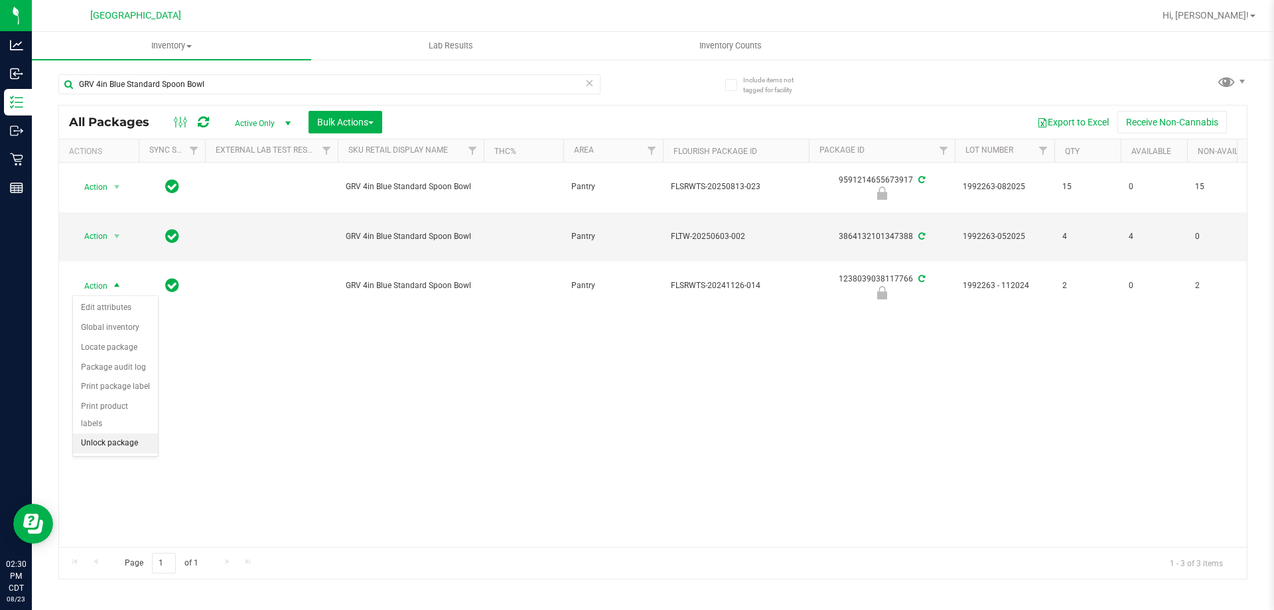
click at [113, 433] on li "Unlock package" at bounding box center [115, 443] width 85 height 20
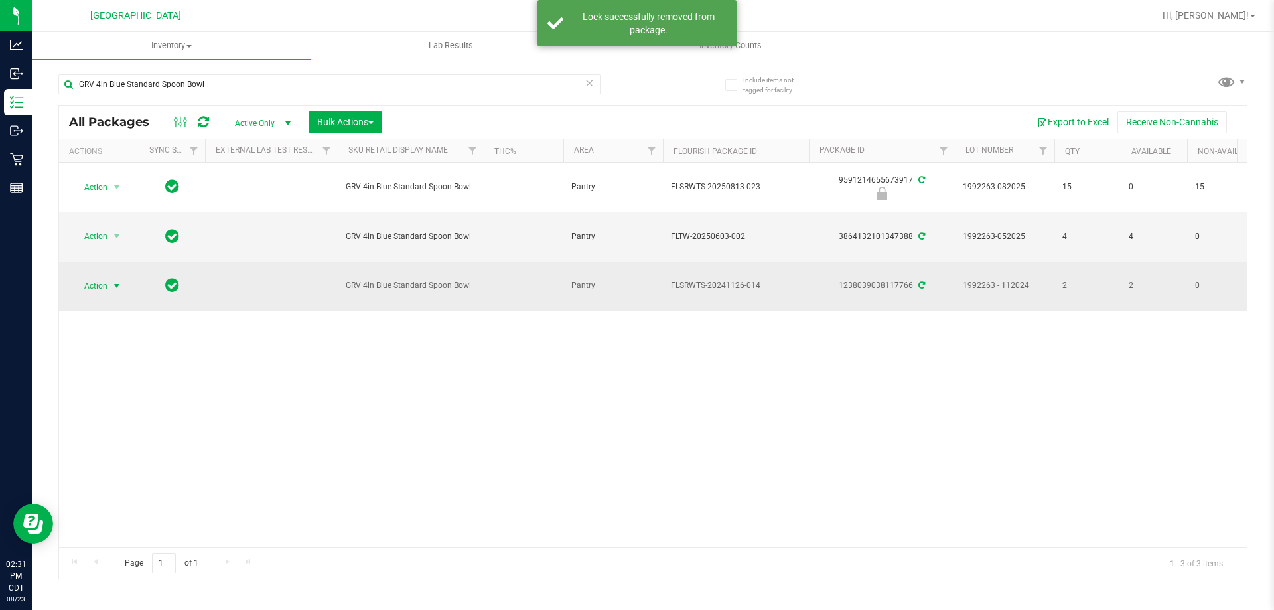
click at [96, 289] on span "Action" at bounding box center [90, 286] width 36 height 19
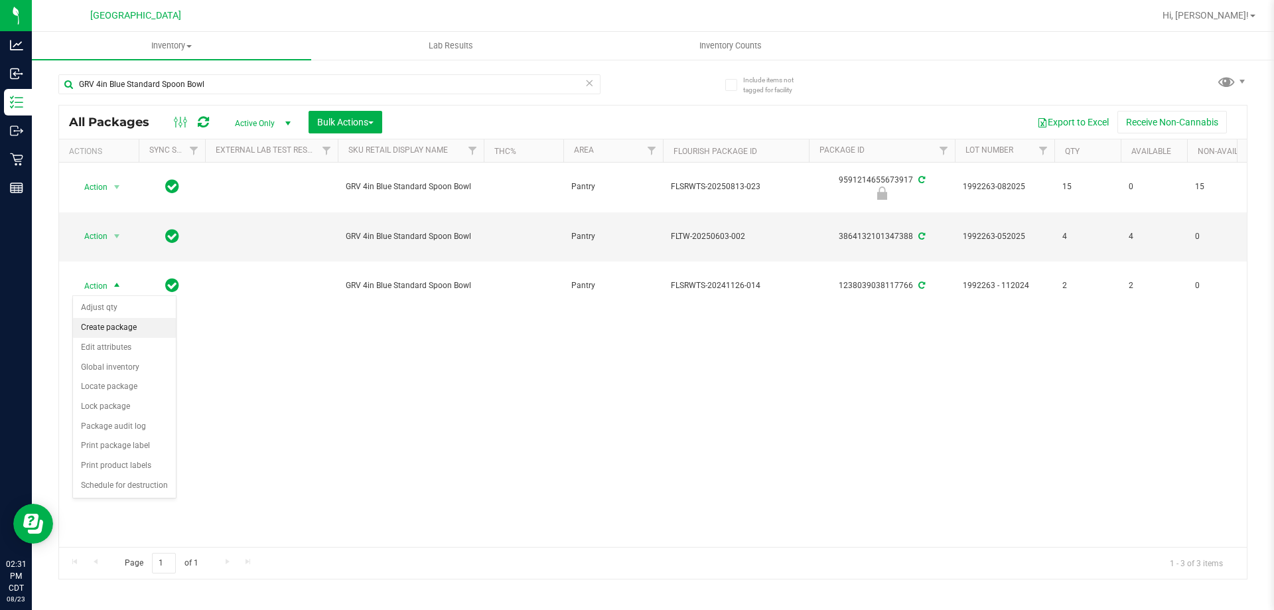
click at [120, 329] on li "Create package" at bounding box center [124, 328] width 103 height 20
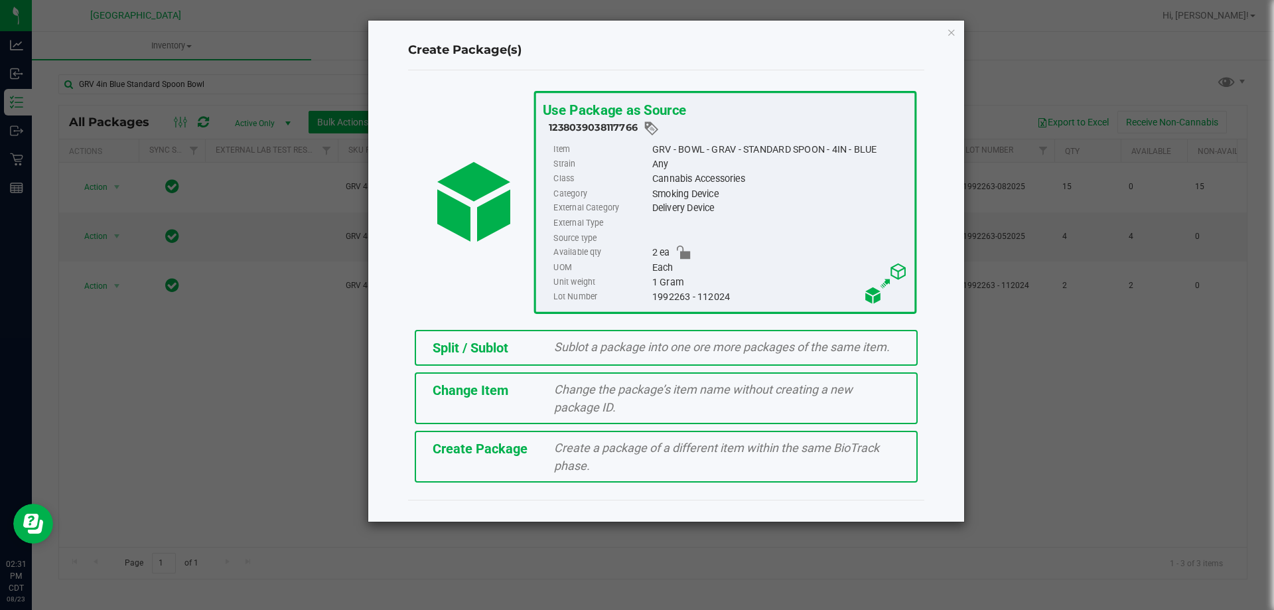
click at [471, 347] on span "Split / Sublot" at bounding box center [471, 348] width 76 height 16
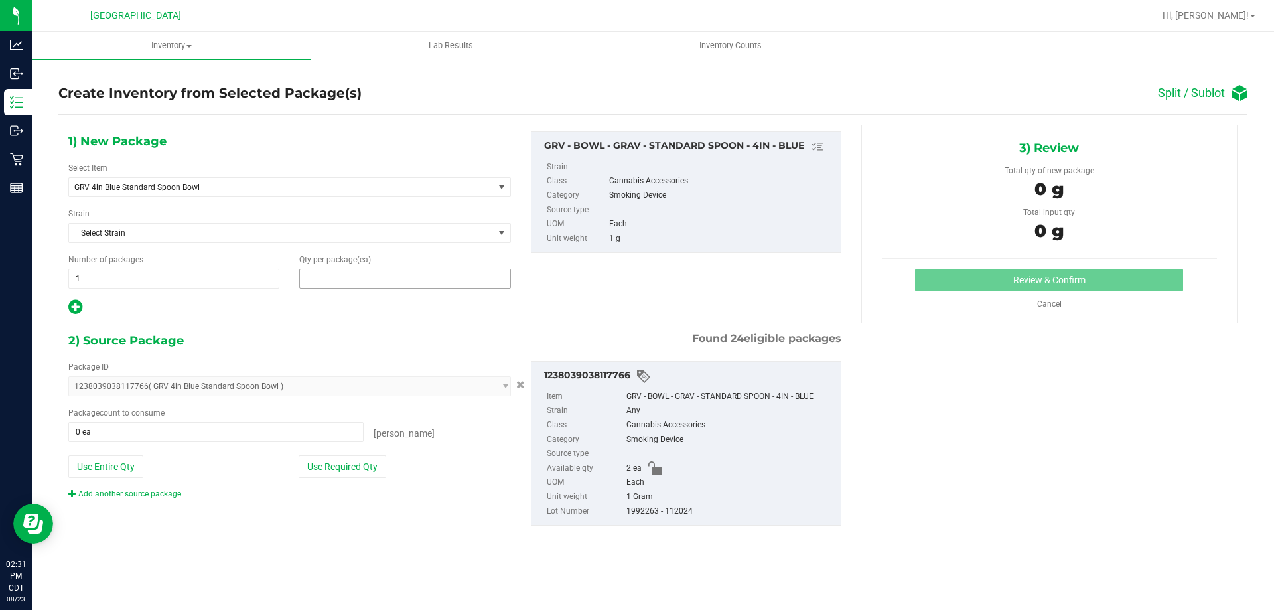
click at [319, 279] on span at bounding box center [404, 279] width 211 height 20
type input "2"
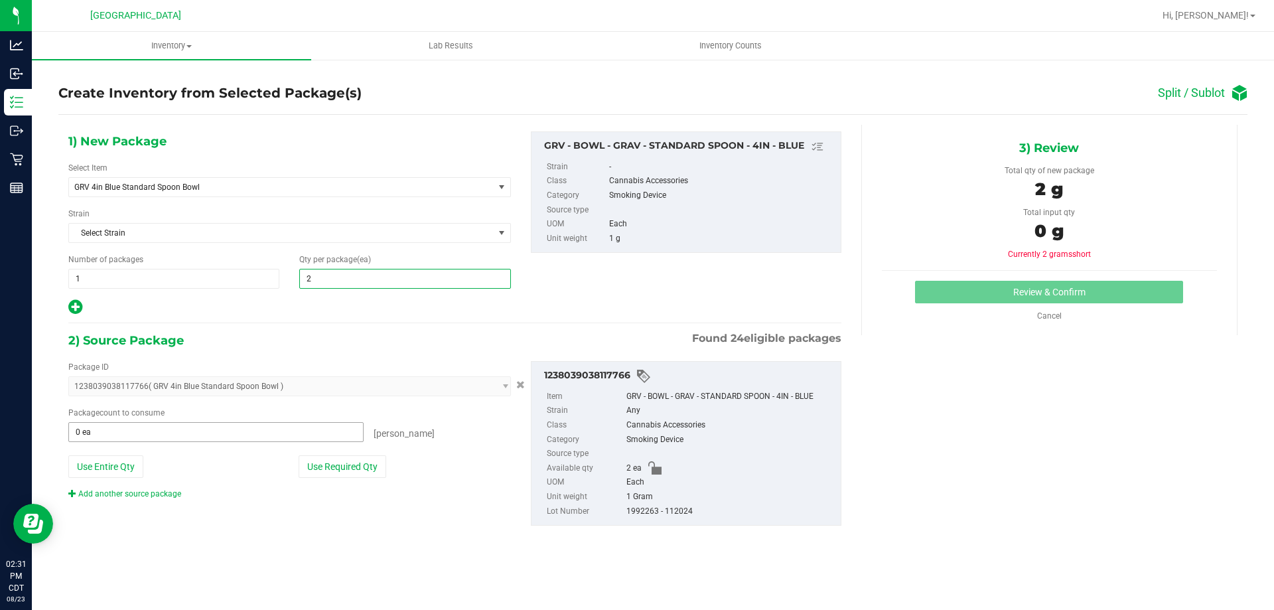
type input "2"
click at [143, 439] on span at bounding box center [215, 432] width 295 height 20
type input "2"
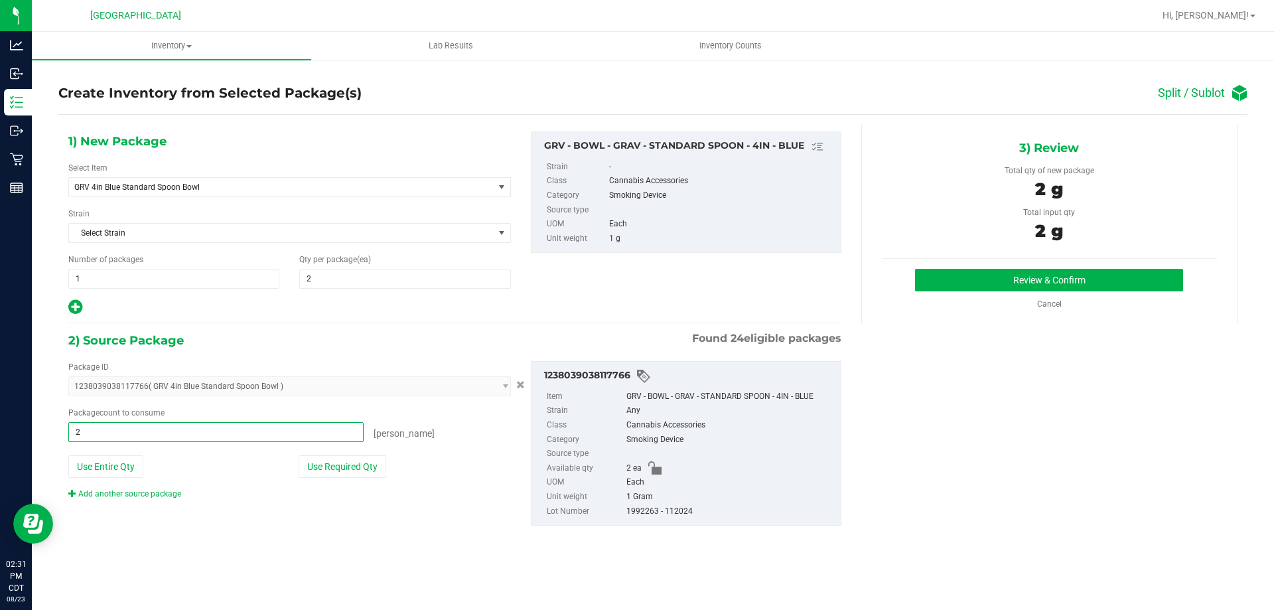
type input "2 ea"
click at [432, 344] on div "2) Source Package Found 24 eligible packages" at bounding box center [454, 340] width 773 height 20
click at [1038, 283] on button "Review & Confirm" at bounding box center [1049, 280] width 268 height 23
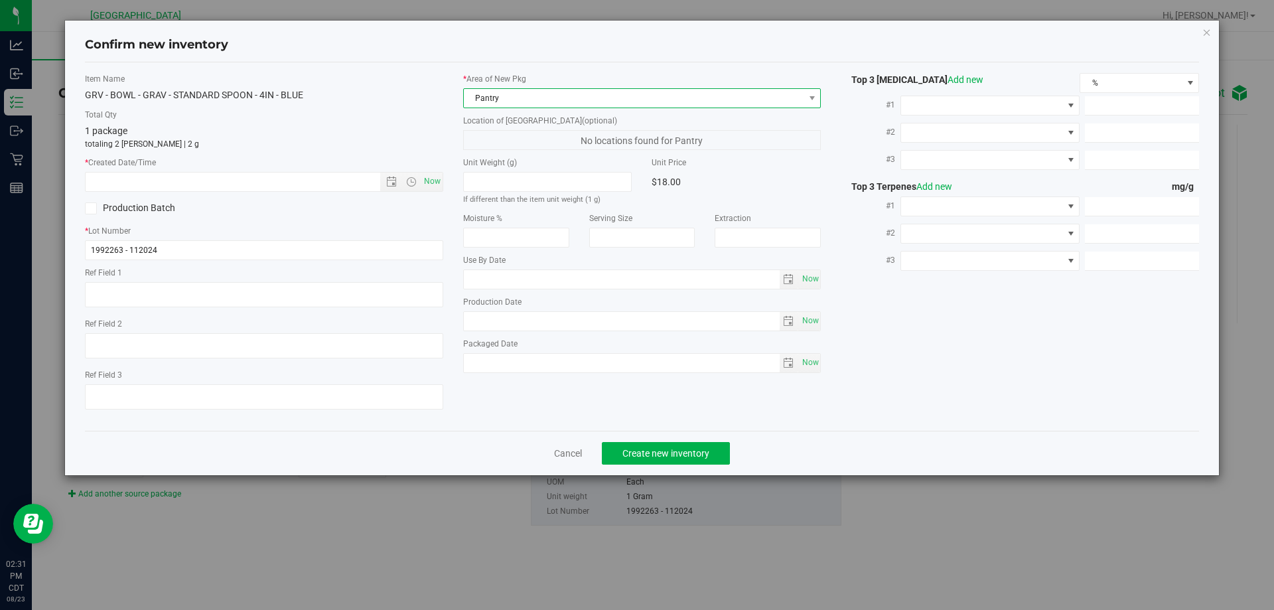
click at [502, 97] on span "Pantry" at bounding box center [634, 98] width 340 height 19
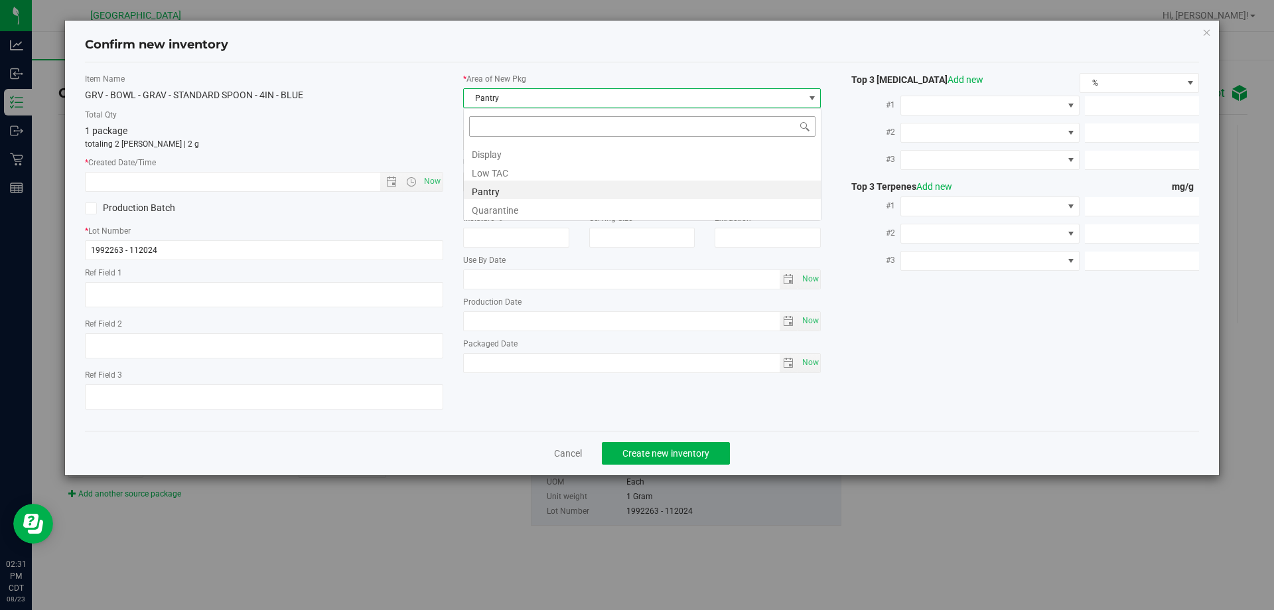
scroll to position [20, 358]
click at [498, 155] on li "Display" at bounding box center [642, 152] width 357 height 19
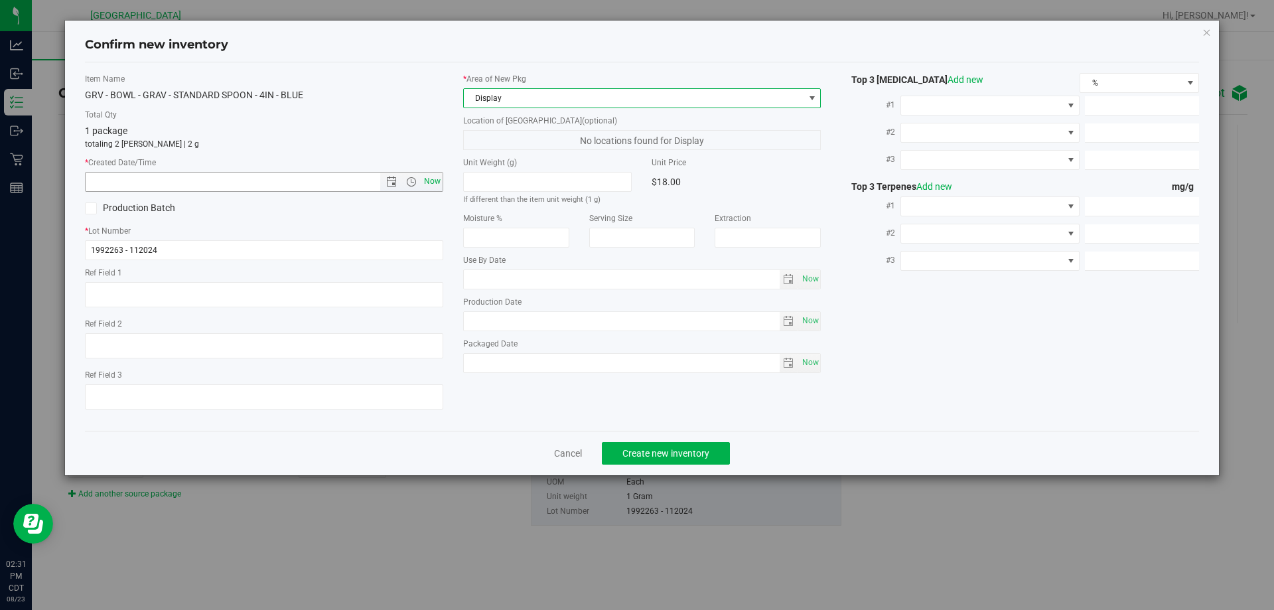
click at [435, 180] on span "Now" at bounding box center [432, 181] width 23 height 19
type input "8/23/2025 2:31 PM"
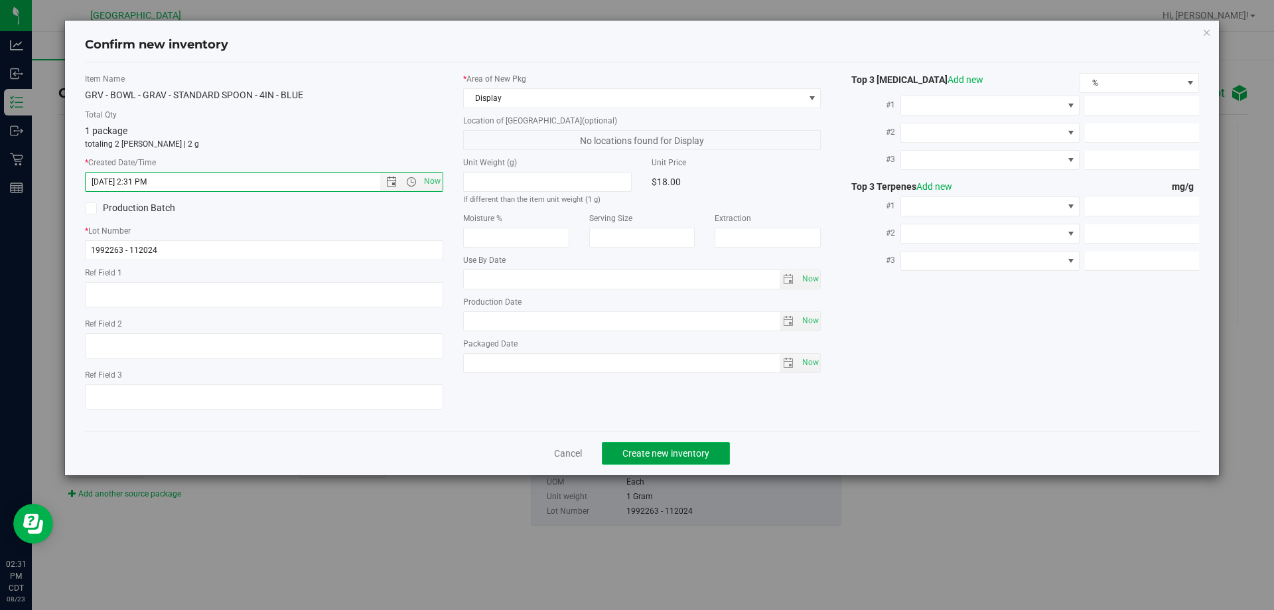
click at [696, 449] on span "Create new inventory" at bounding box center [665, 453] width 87 height 11
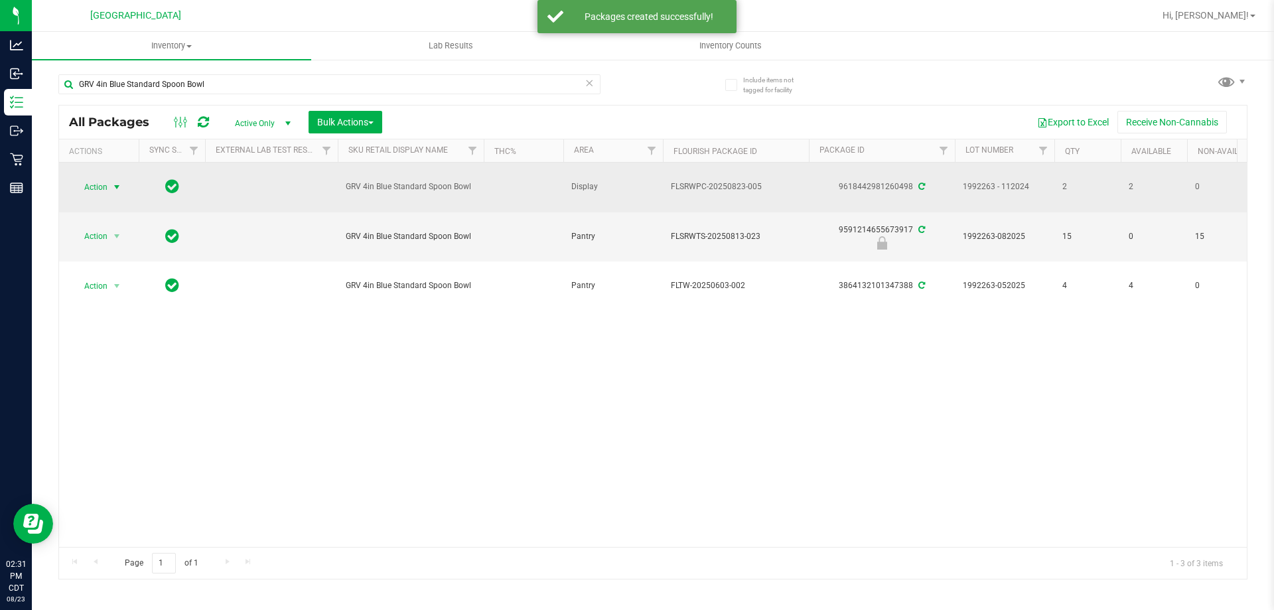
click at [98, 181] on span "Action" at bounding box center [90, 187] width 36 height 19
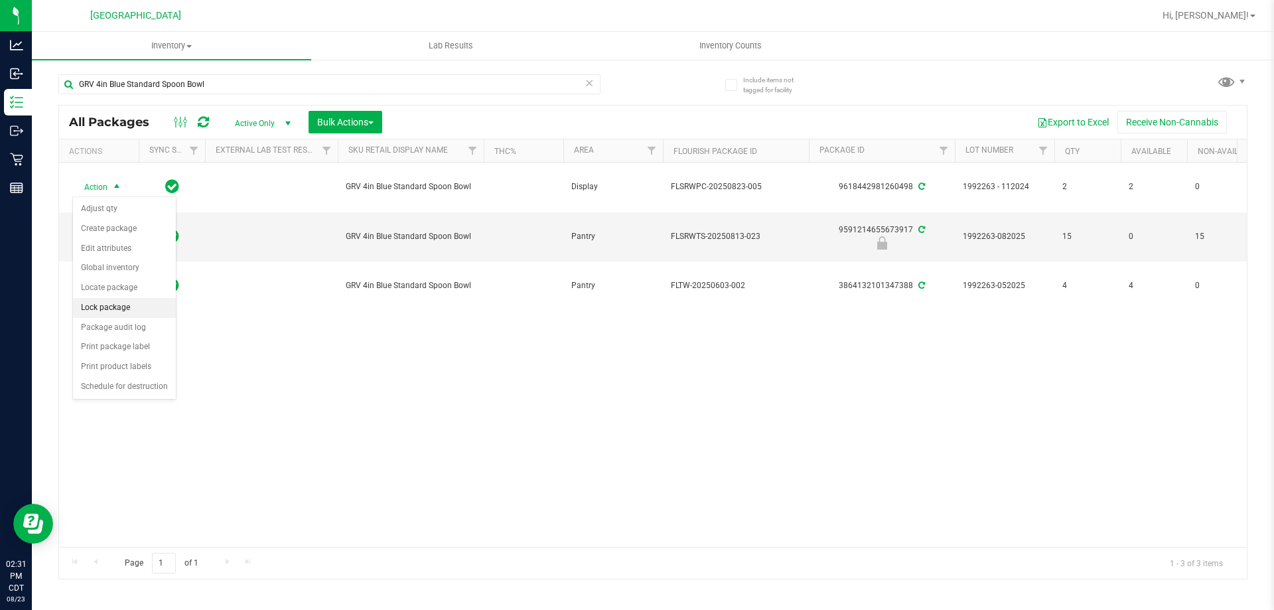
click at [124, 308] on li "Lock package" at bounding box center [124, 308] width 103 height 20
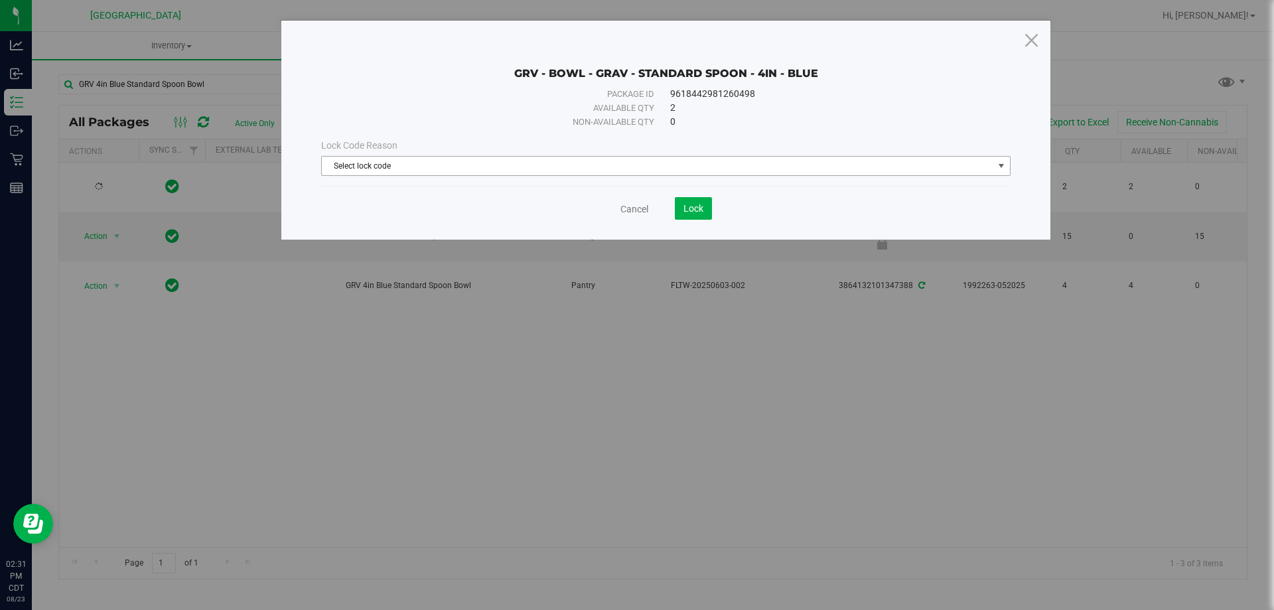
click at [379, 165] on span "Select lock code" at bounding box center [657, 166] width 671 height 19
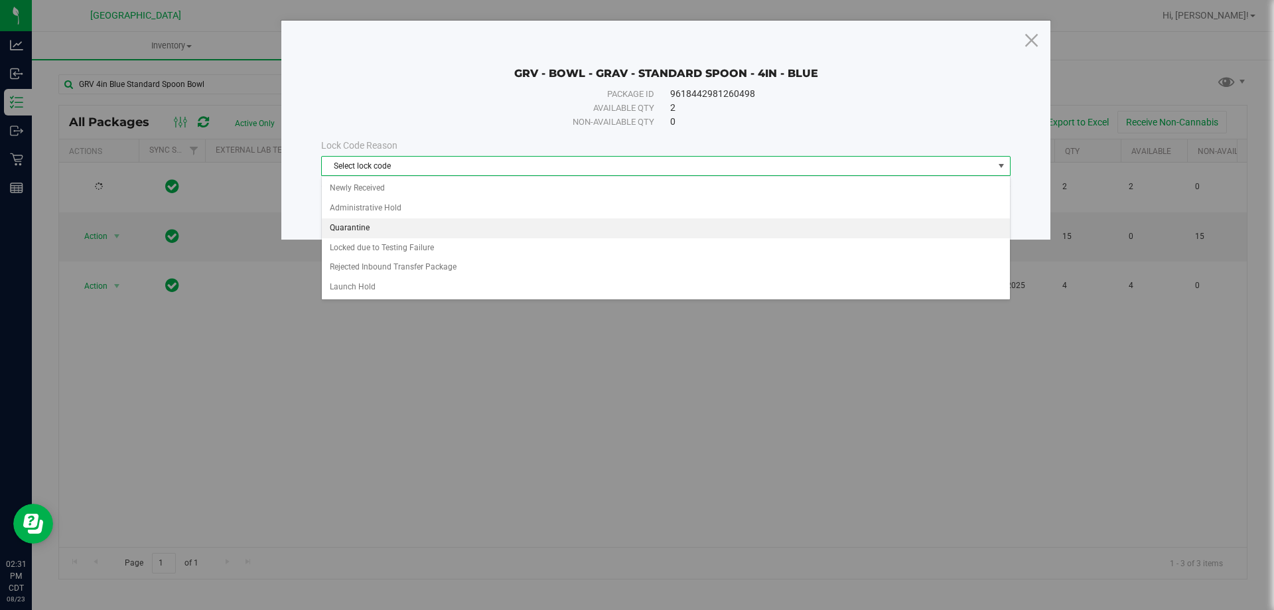
click at [362, 230] on li "Quarantine" at bounding box center [666, 228] width 688 height 20
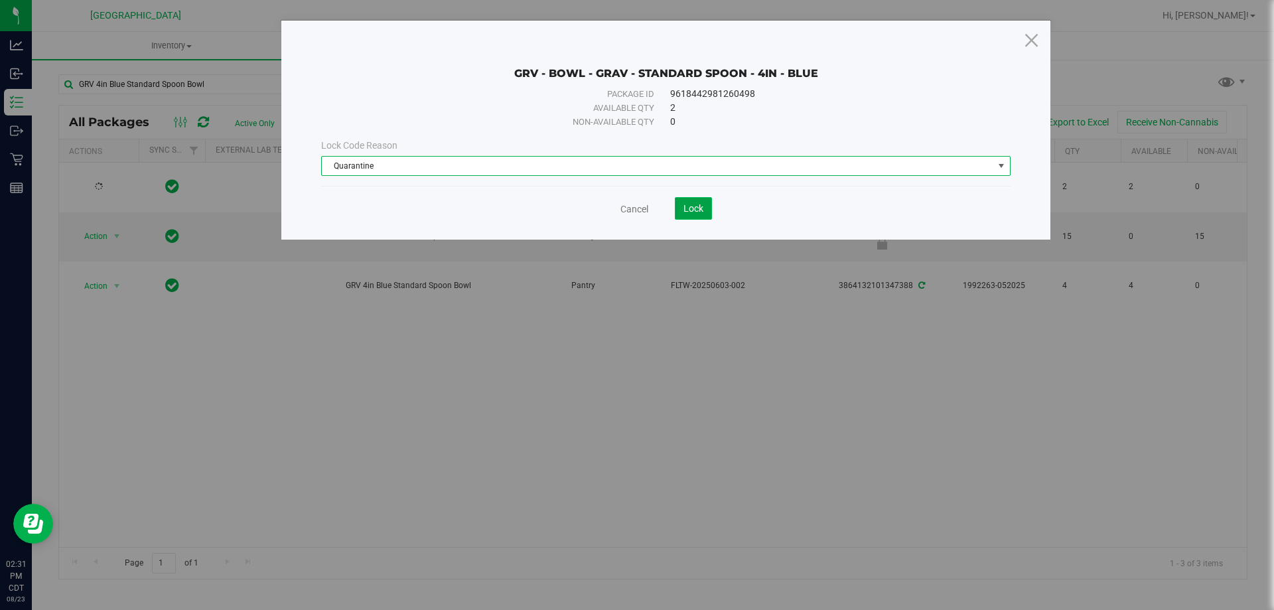
click at [689, 200] on button "Lock" at bounding box center [693, 208] width 37 height 23
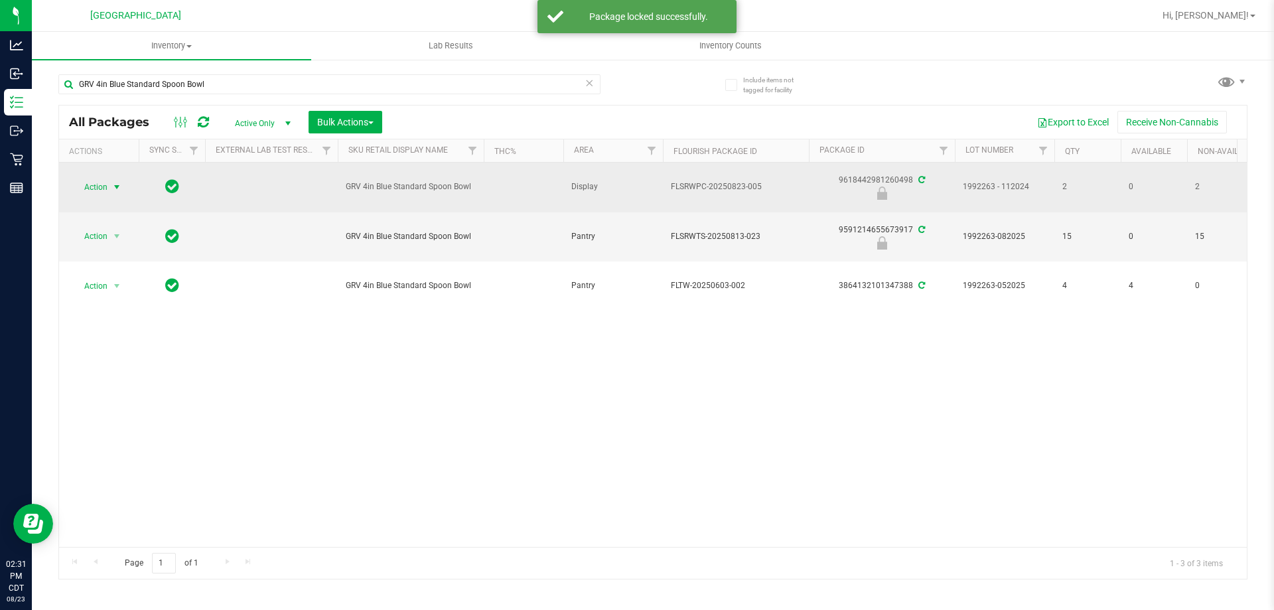
click at [94, 178] on span "Action" at bounding box center [90, 187] width 36 height 19
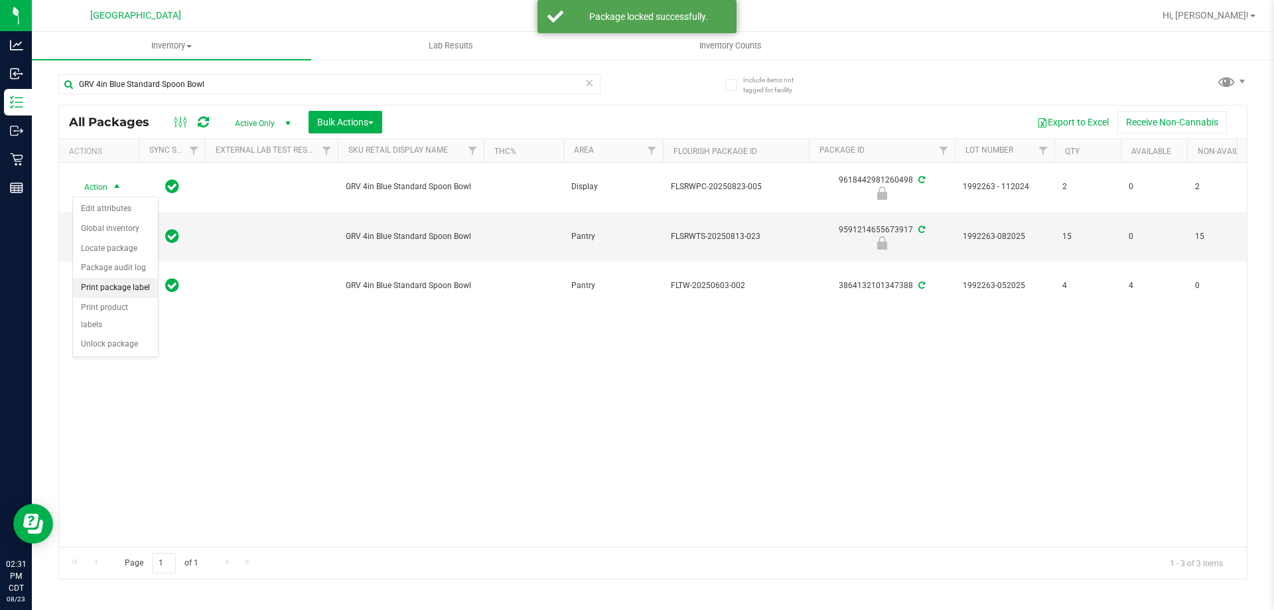
click at [109, 283] on li "Print package label" at bounding box center [115, 288] width 85 height 20
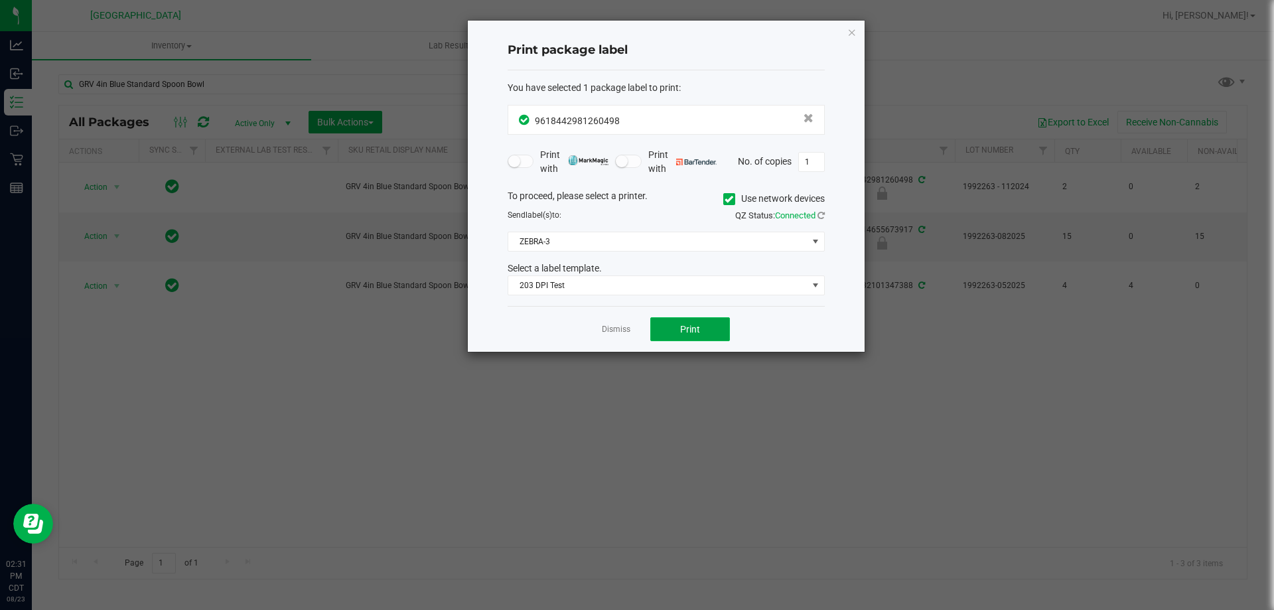
click at [693, 330] on span "Print" at bounding box center [690, 329] width 20 height 11
click at [851, 34] on icon "button" at bounding box center [851, 32] width 9 height 16
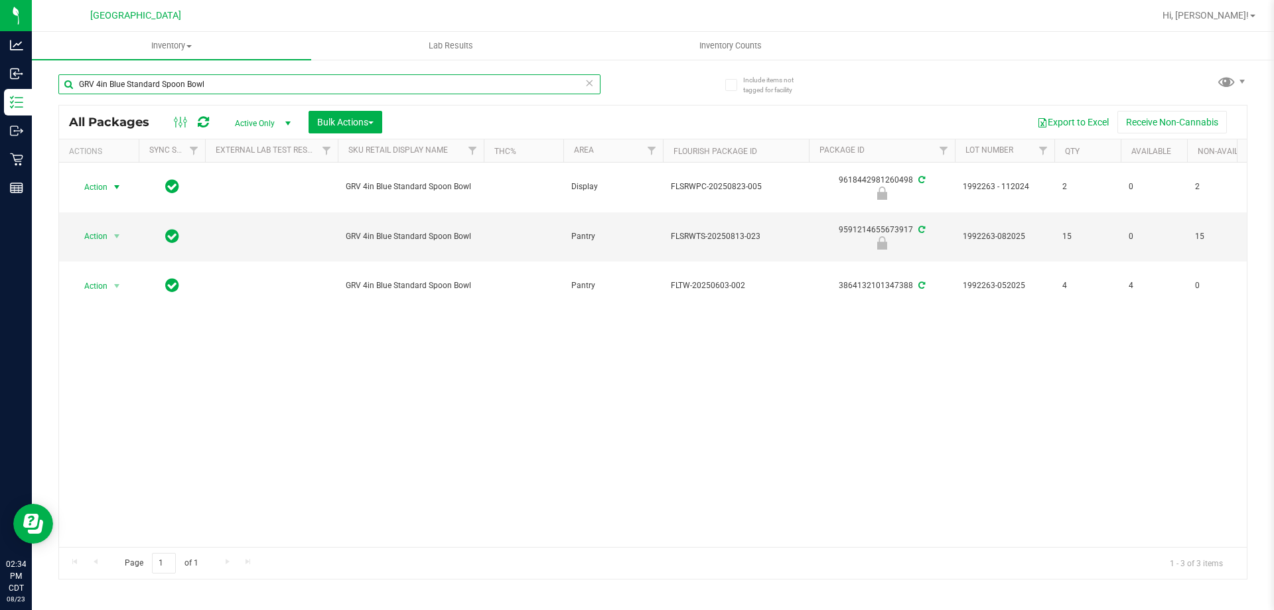
drag, startPoint x: 256, startPoint y: 85, endPoint x: 0, endPoint y: -1, distance: 270.0
click at [0, 0] on html "Analytics Inbound Inventory Outbound Retail Reports 02:34 PM CDT 08/23/2025 08/…" at bounding box center [637, 305] width 1274 height 610
type input "643271204968728"
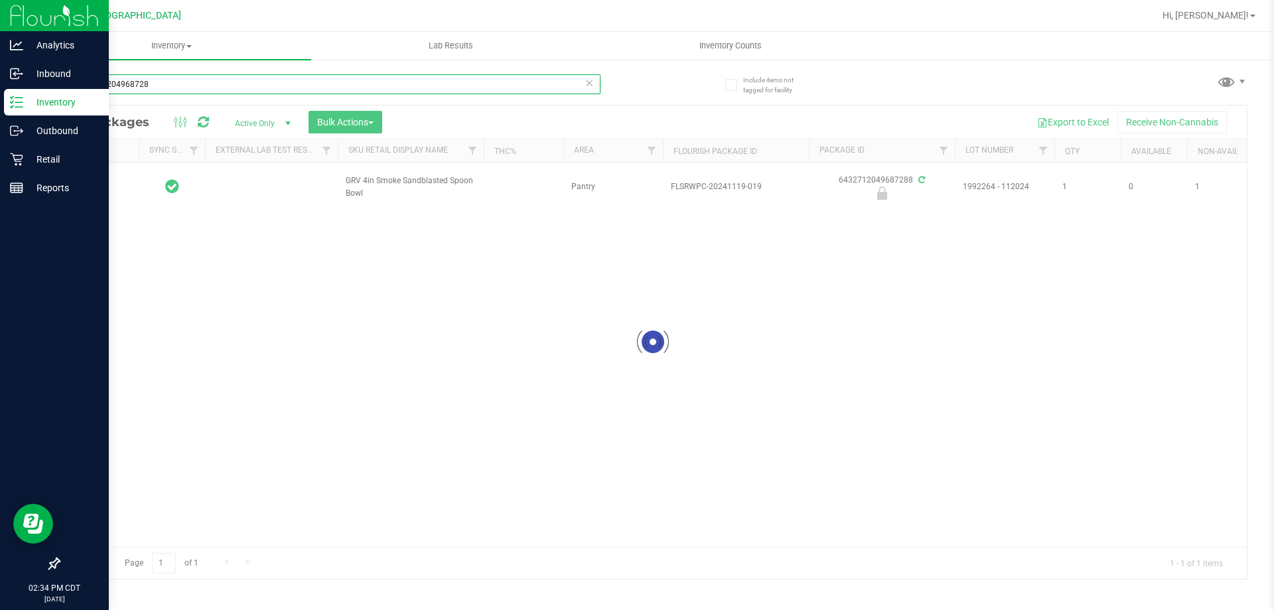
drag, startPoint x: 208, startPoint y: 90, endPoint x: 0, endPoint y: 100, distance: 207.9
click at [0, 100] on div "Analytics Inbound Inventory Outbound Retail Reports 02:34 PM CDT 08/23/2025 08/…" at bounding box center [637, 305] width 1274 height 610
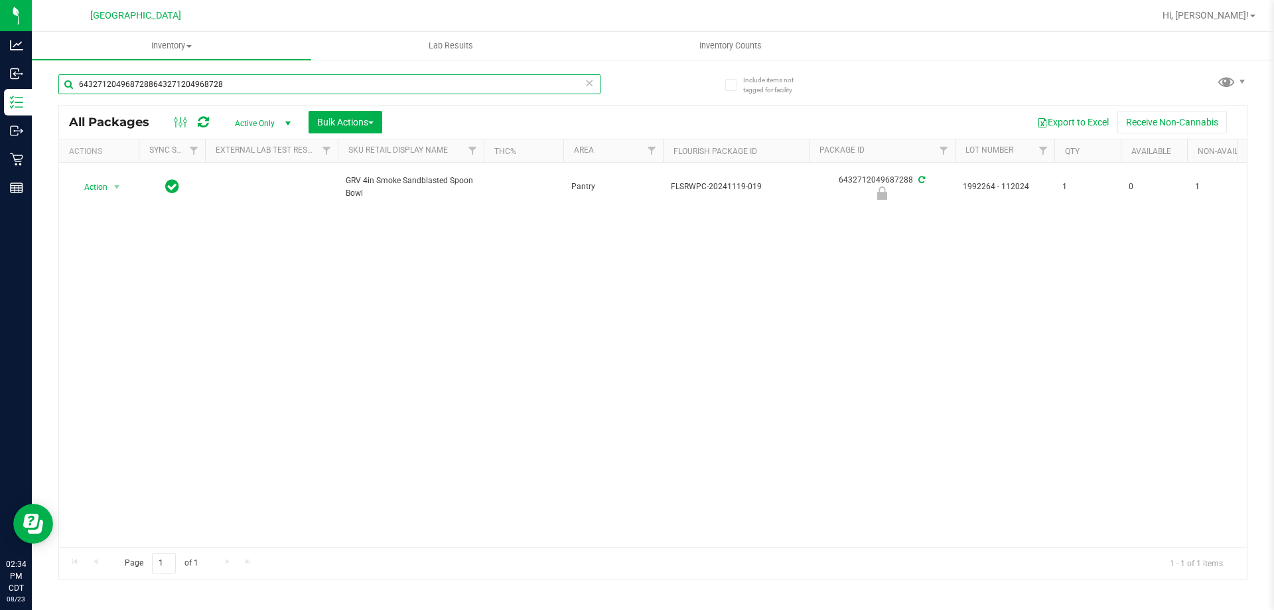
type input "64327120496872886432712049687288"
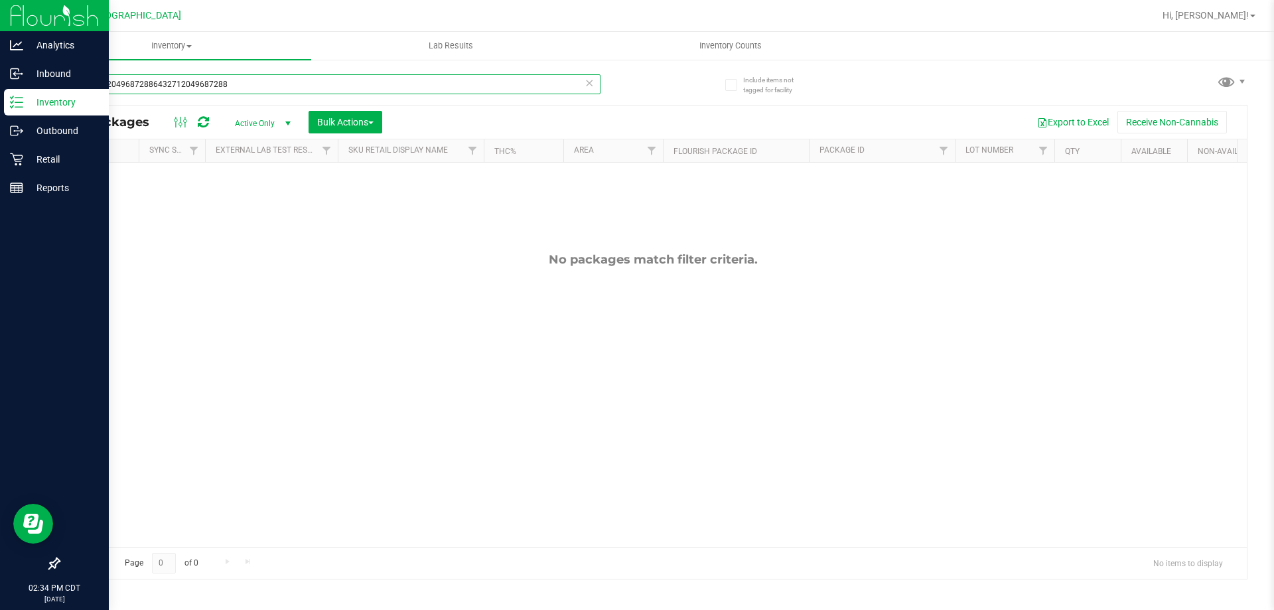
drag, startPoint x: 235, startPoint y: 82, endPoint x: 0, endPoint y: 91, distance: 235.0
click at [0, 91] on div "Analytics Inbound Inventory Outbound Retail Reports 02:34 PM CDT 08/23/2025 08/…" at bounding box center [637, 305] width 1274 height 610
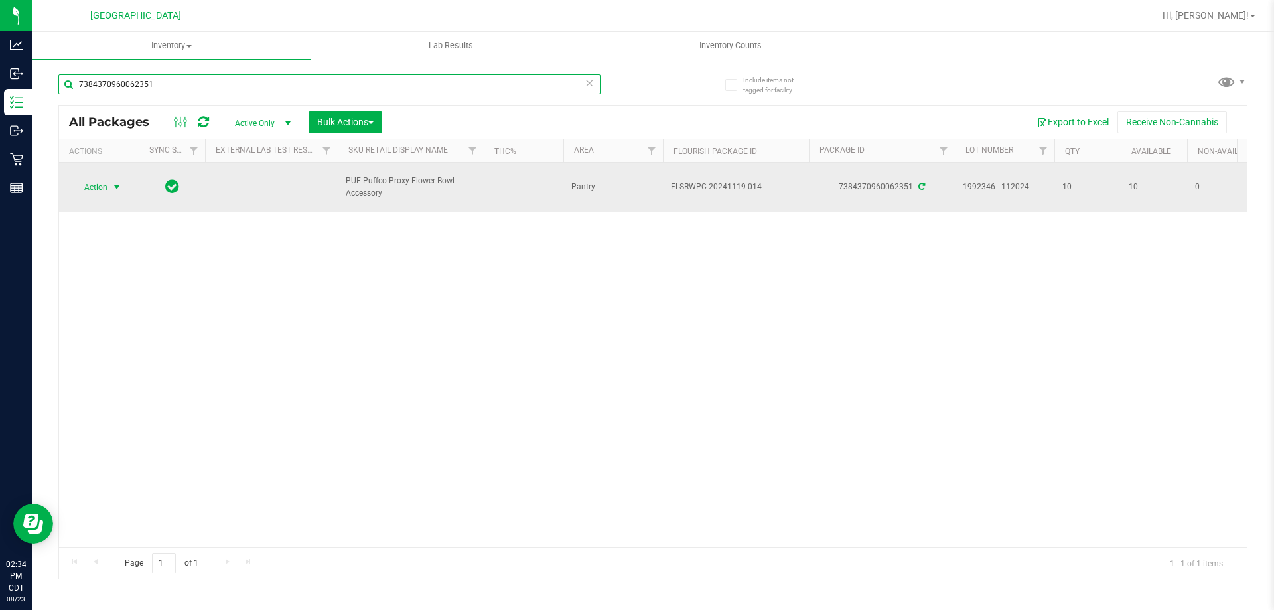
type input "7384370960062351"
click at [102, 185] on span "Action" at bounding box center [90, 187] width 36 height 19
click at [104, 188] on span "Action" at bounding box center [90, 187] width 36 height 19
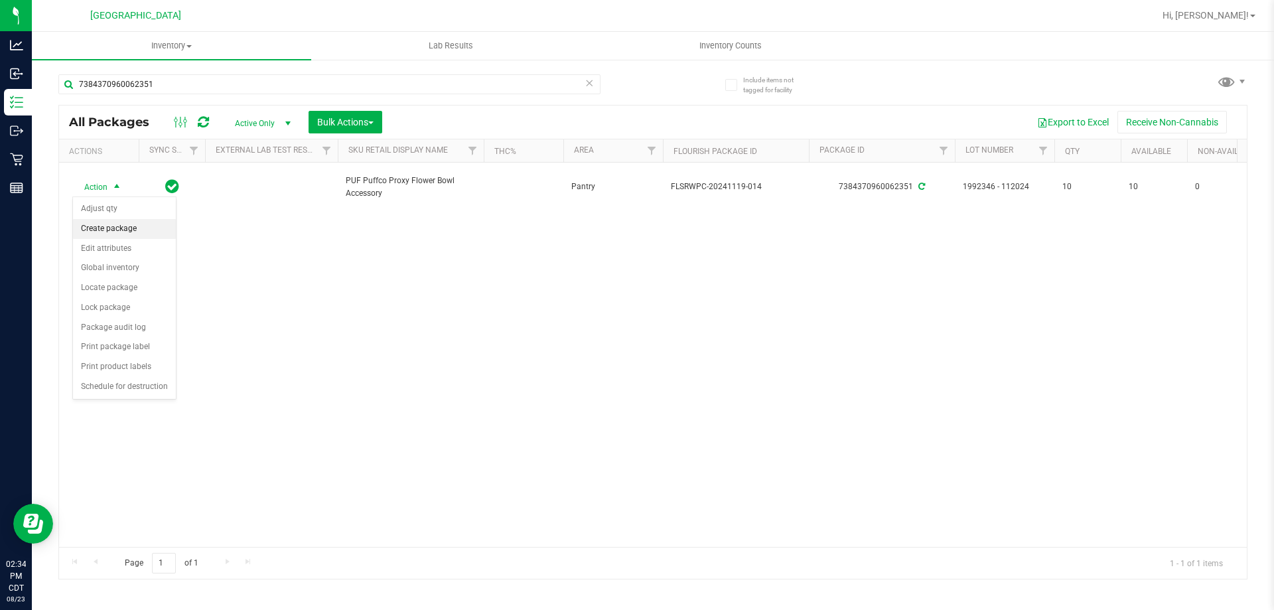
click at [127, 230] on li "Create package" at bounding box center [124, 229] width 103 height 20
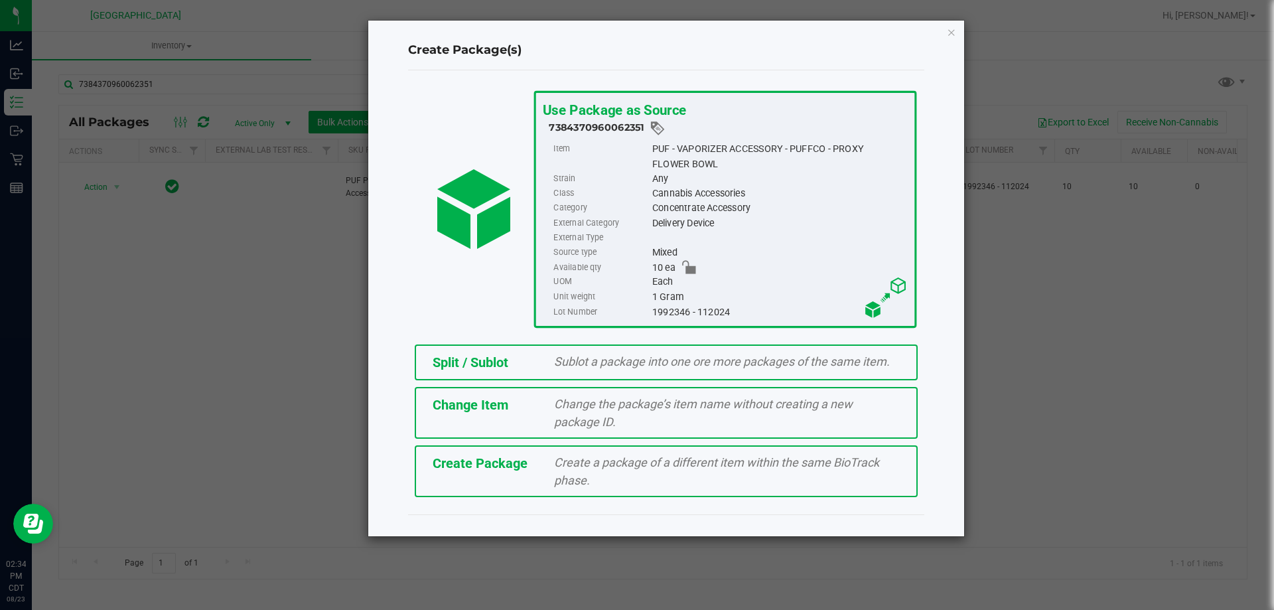
click at [582, 366] on span "Sublot a package into one ore more packages of the same item." at bounding box center [722, 361] width 336 height 14
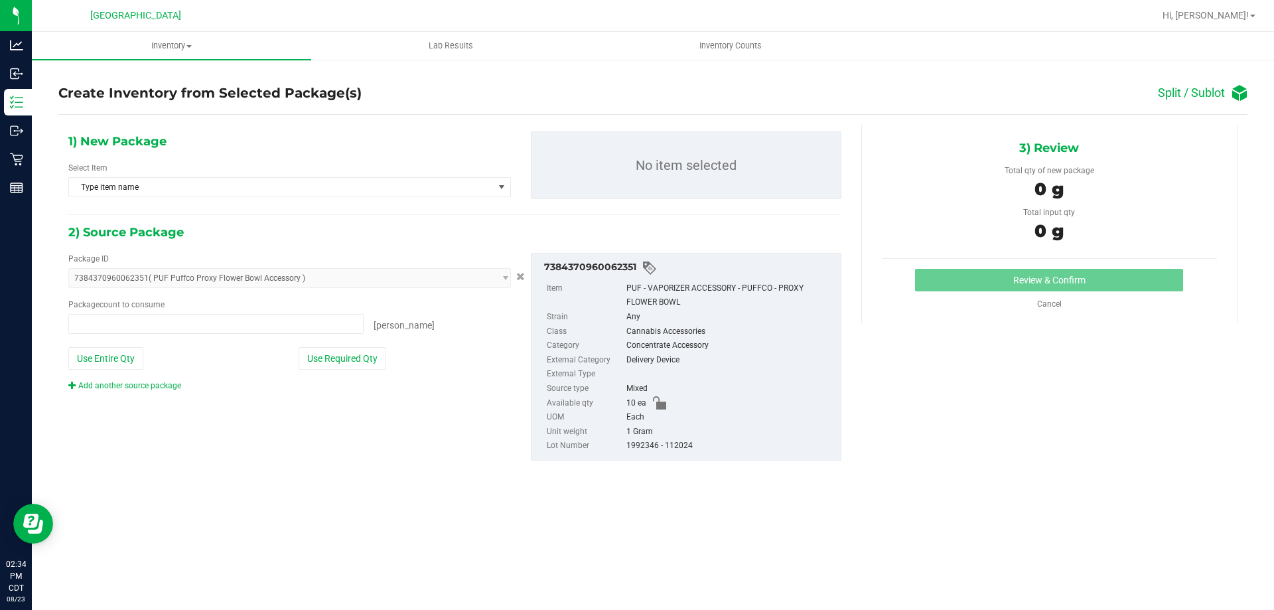
type input "0 ea"
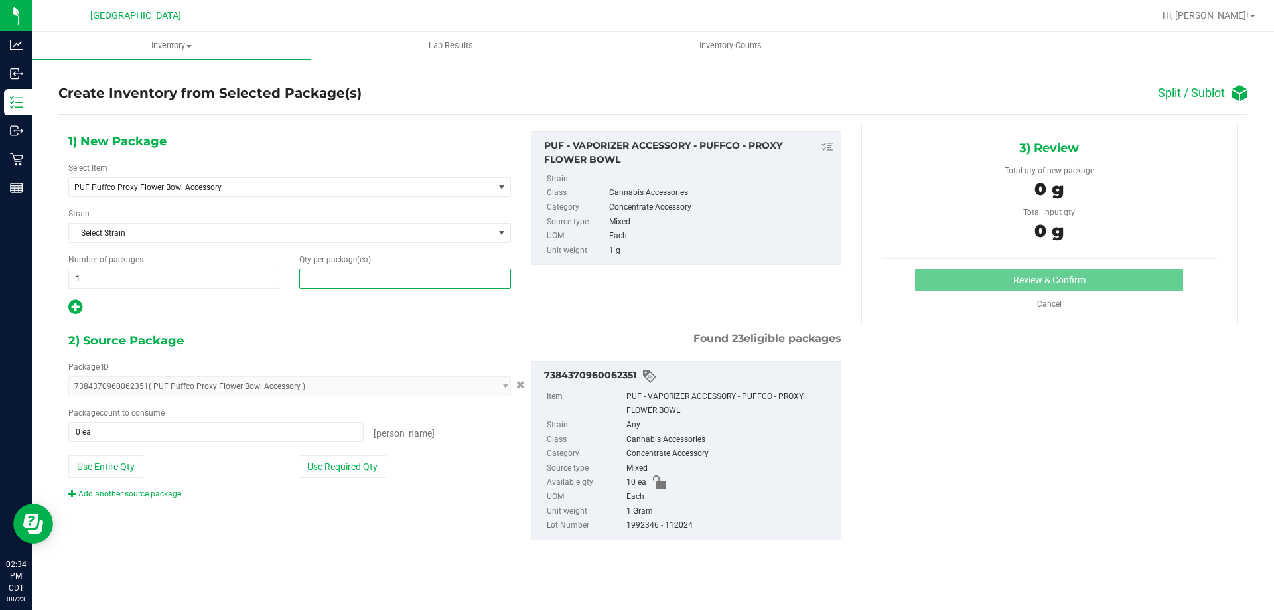
click at [341, 277] on span at bounding box center [404, 279] width 211 height 20
type input "1"
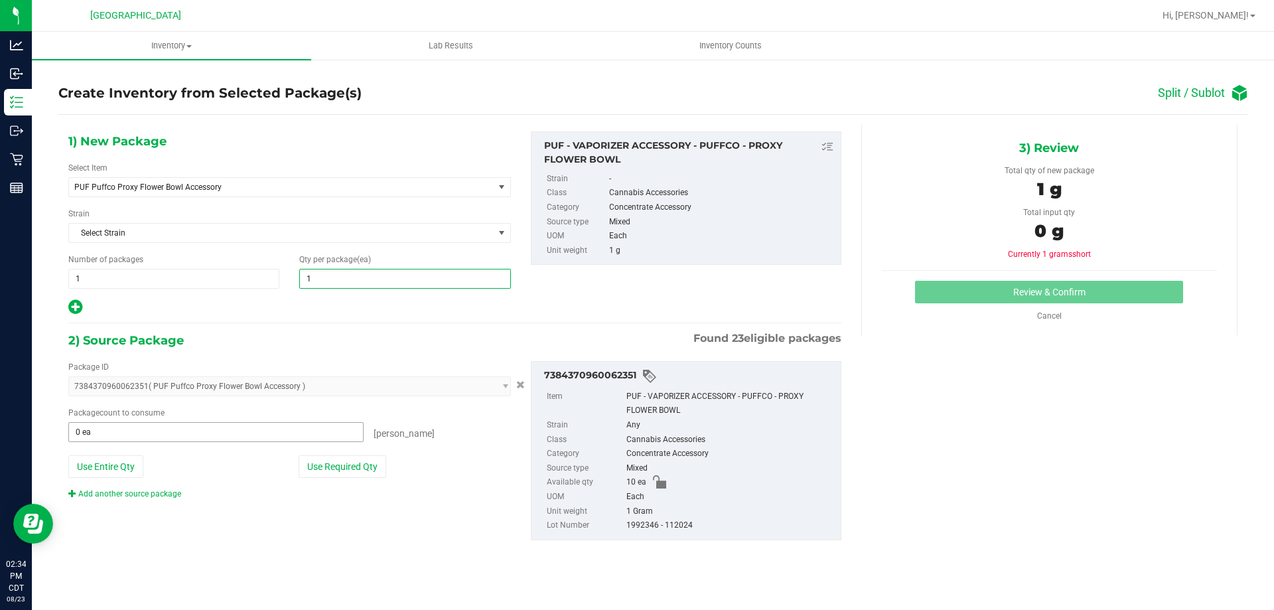
type input "1"
click at [243, 434] on span at bounding box center [215, 432] width 295 height 20
type input "1"
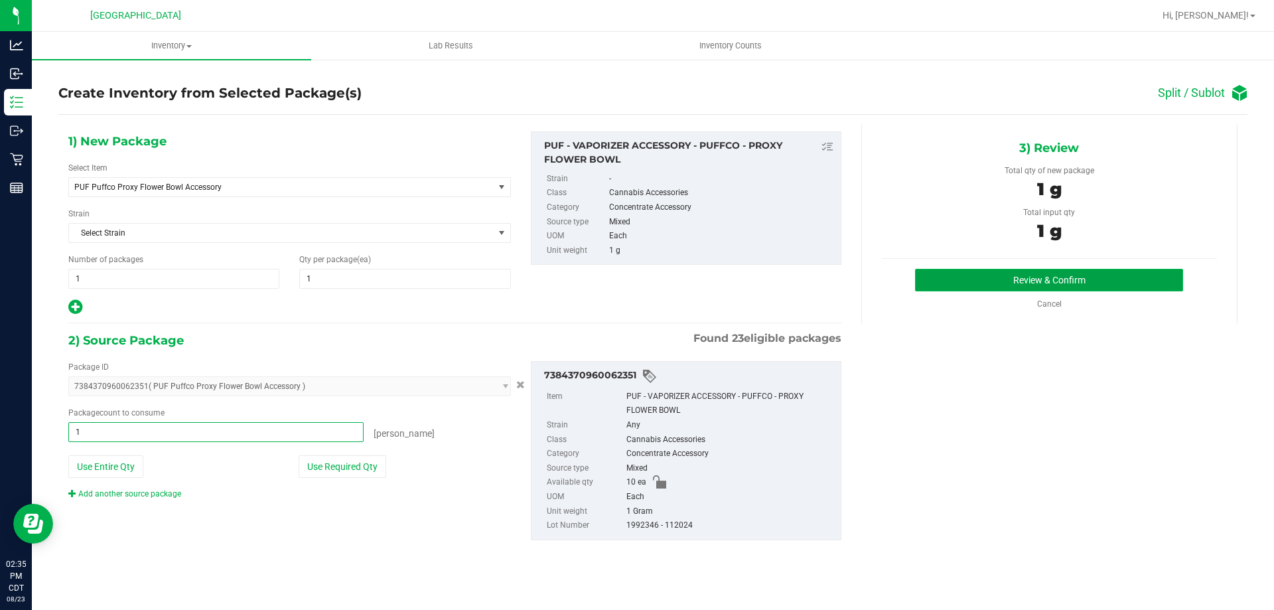
type input "1 ea"
click at [989, 279] on button "Review & Confirm" at bounding box center [1049, 280] width 268 height 23
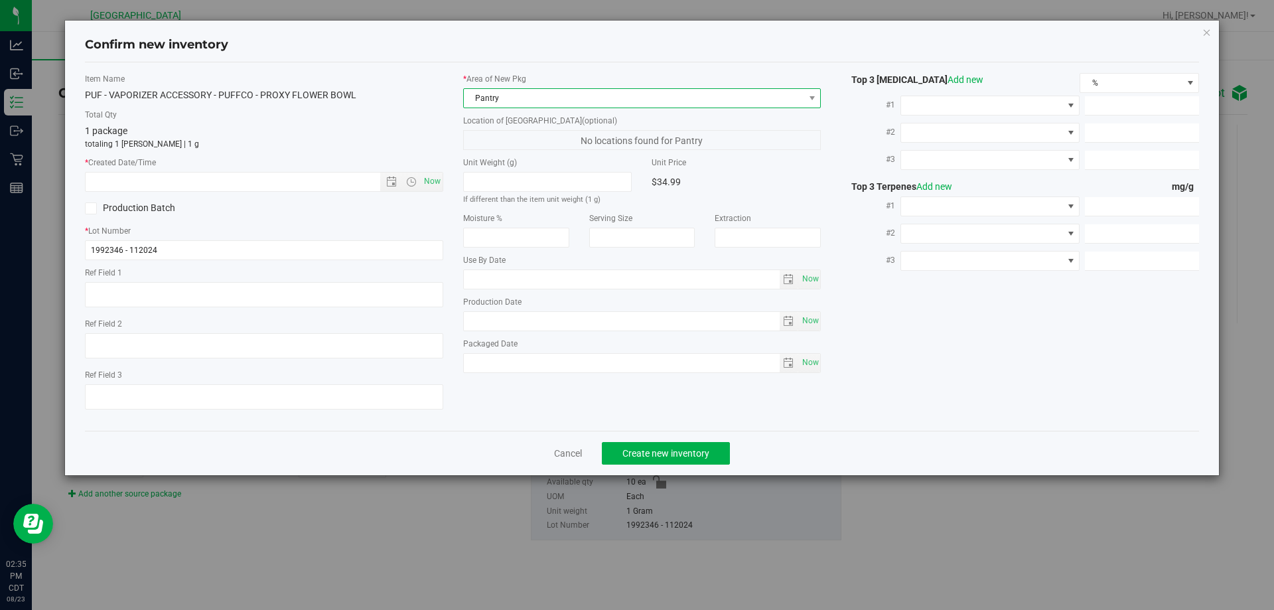
click at [521, 106] on span "Pantry" at bounding box center [634, 98] width 340 height 19
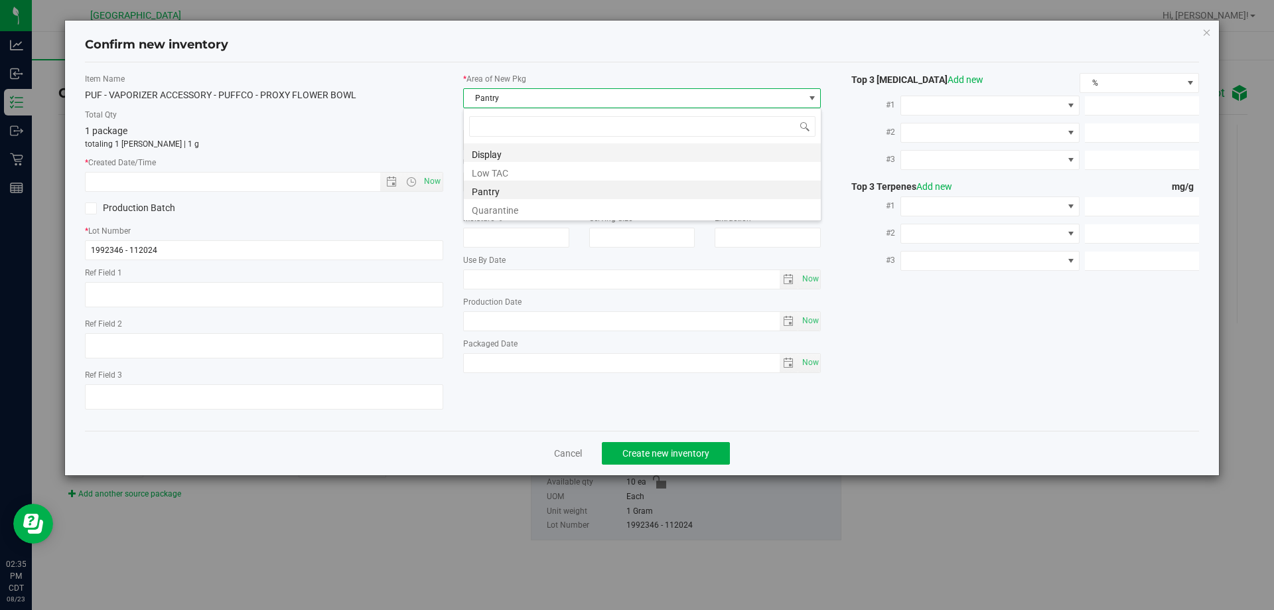
scroll to position [20, 358]
click at [487, 150] on li "Display" at bounding box center [642, 152] width 357 height 19
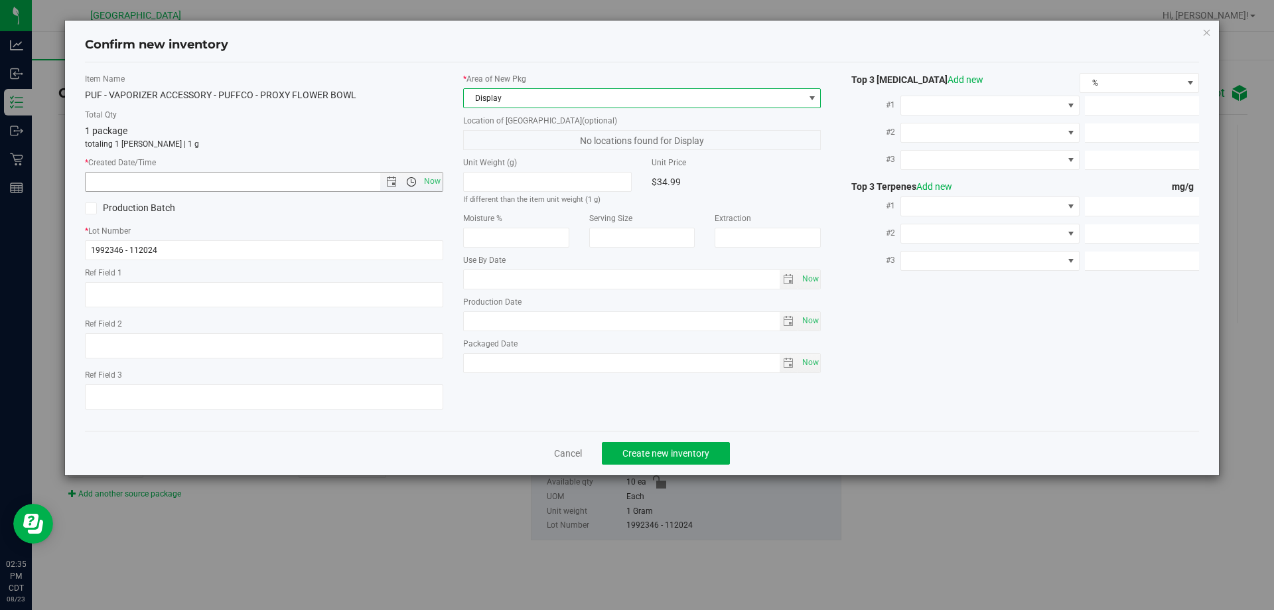
click at [411, 180] on span "Open the time view" at bounding box center [411, 181] width 11 height 11
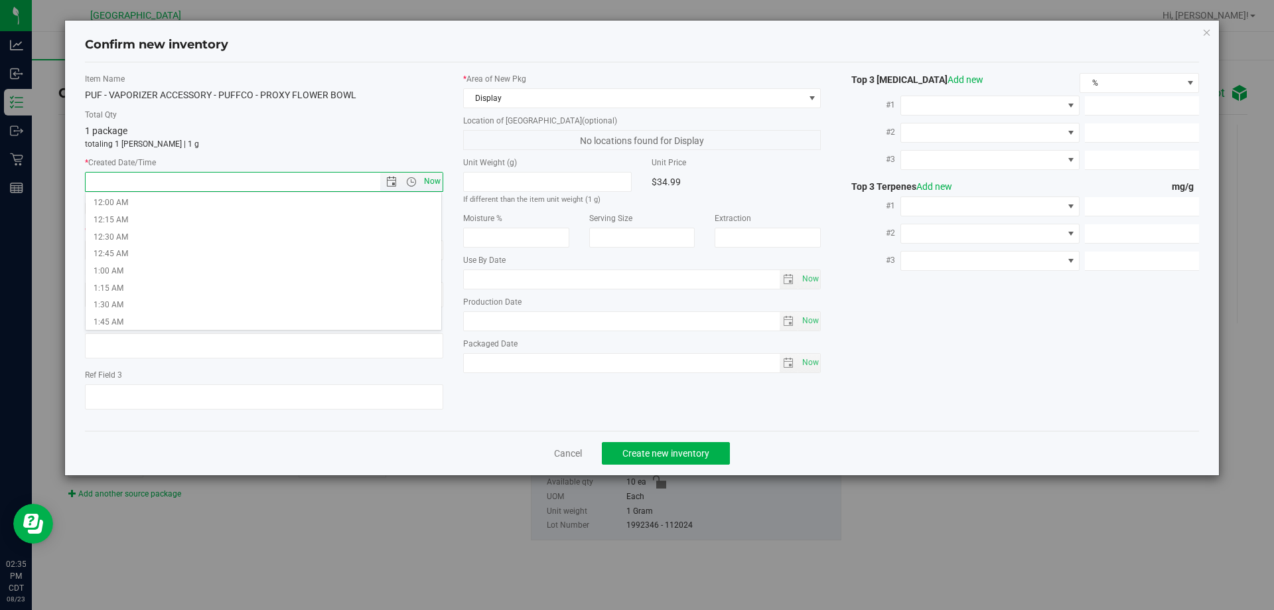
click at [435, 180] on span "Now" at bounding box center [432, 181] width 23 height 19
type input "8/23/2025 2:35 PM"
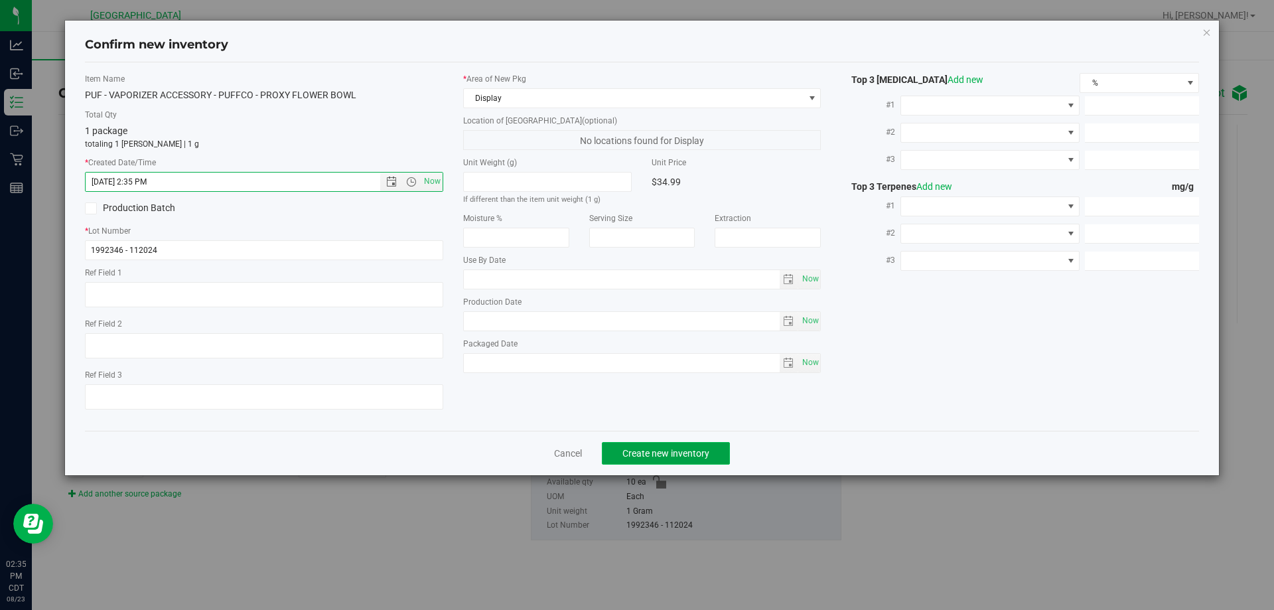
click at [690, 452] on span "Create new inventory" at bounding box center [665, 453] width 87 height 11
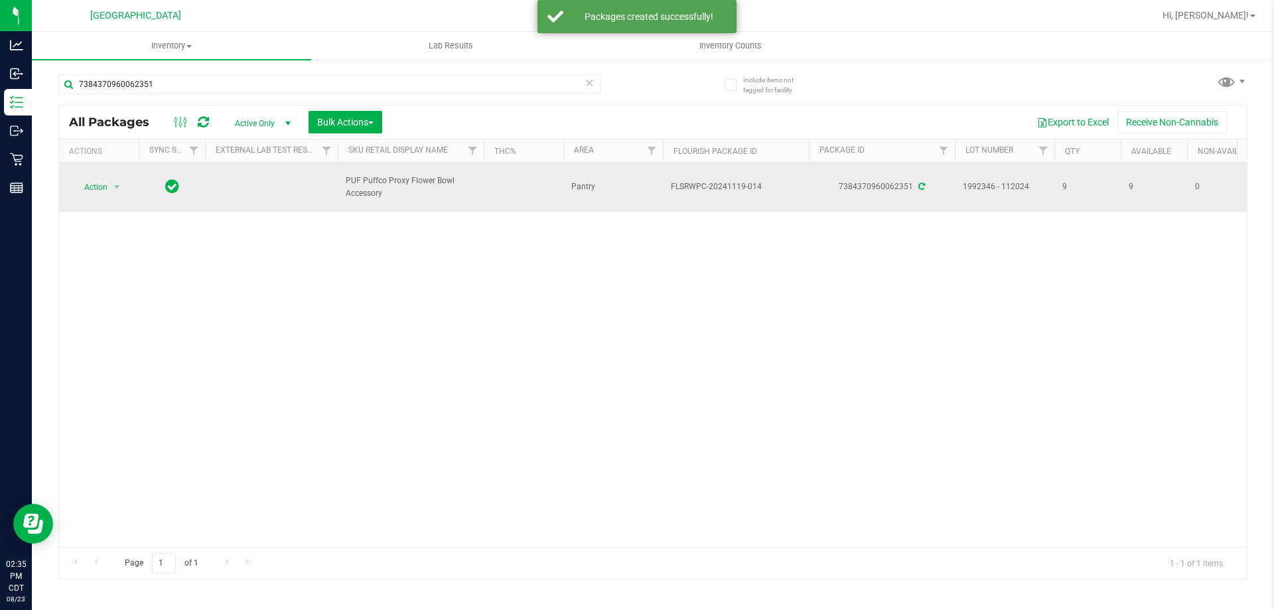
drag, startPoint x: 403, startPoint y: 192, endPoint x: 324, endPoint y: 175, distance: 80.8
copy tr "PUF Puffco Proxy Flower Bowl Accessory"
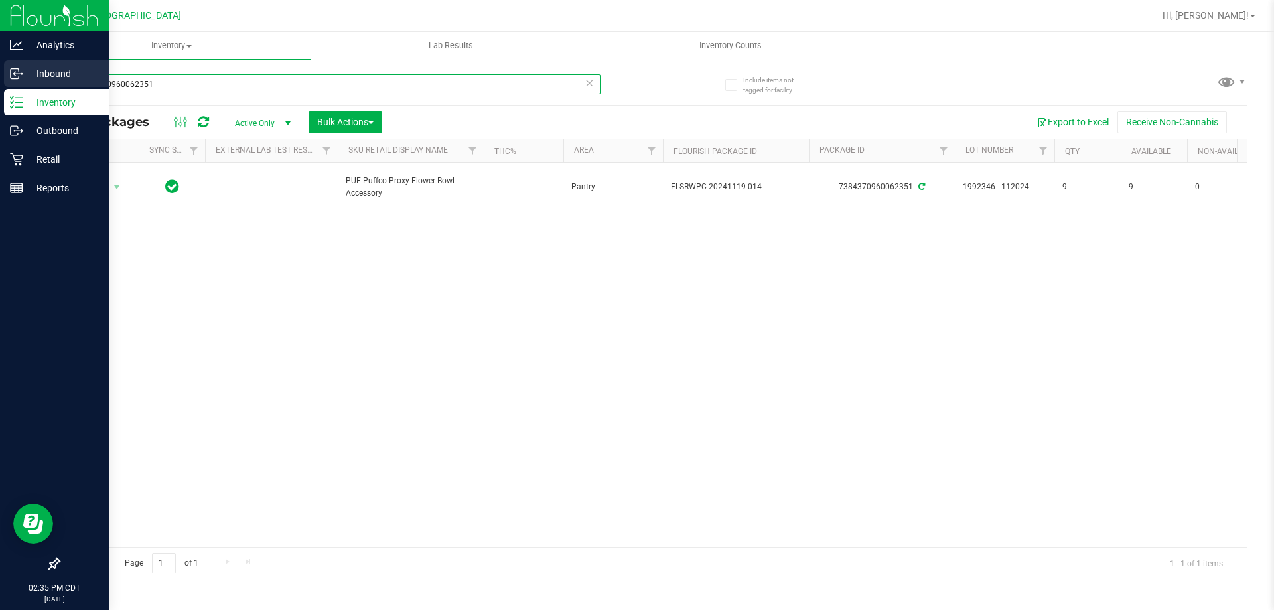
drag, startPoint x: 219, startPoint y: 82, endPoint x: 0, endPoint y: 62, distance: 219.8
click at [0, 81] on div "Analytics Inbound Inventory Outbound Retail Reports 02:35 PM CDT 08/23/2025 08/…" at bounding box center [637, 305] width 1274 height 610
paste input "PUF Puffco Proxy Flower Bowl Accessory"
type input "PUF Puffco Proxy Flower Bowl Accessory"
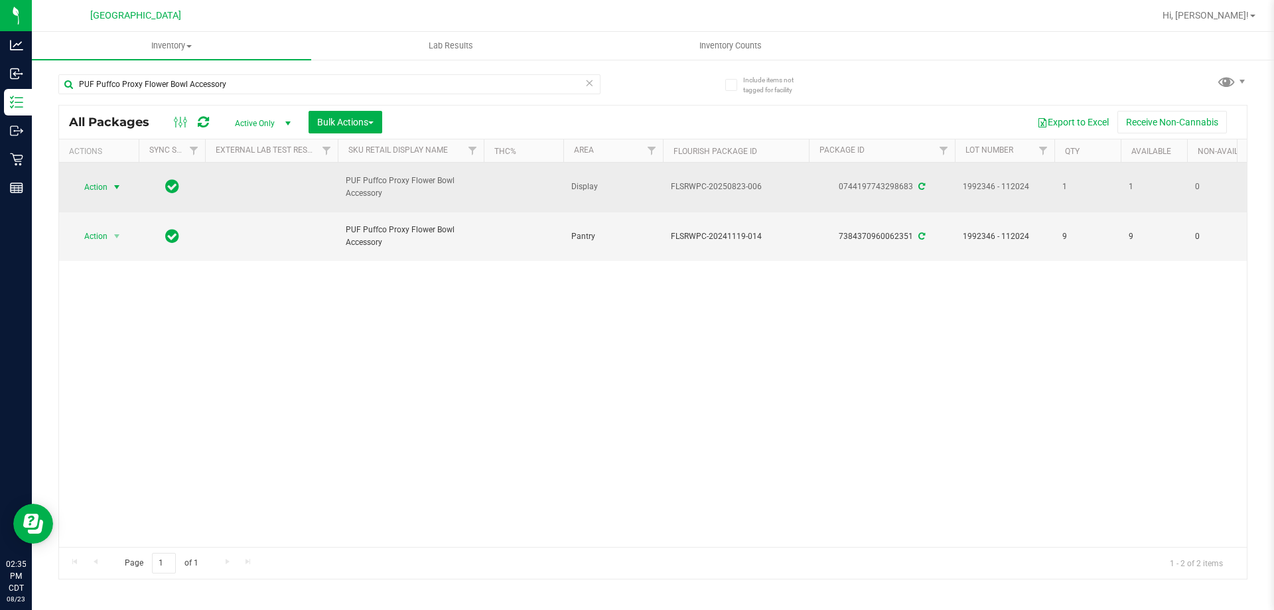
click at [96, 192] on span "Action" at bounding box center [90, 187] width 36 height 19
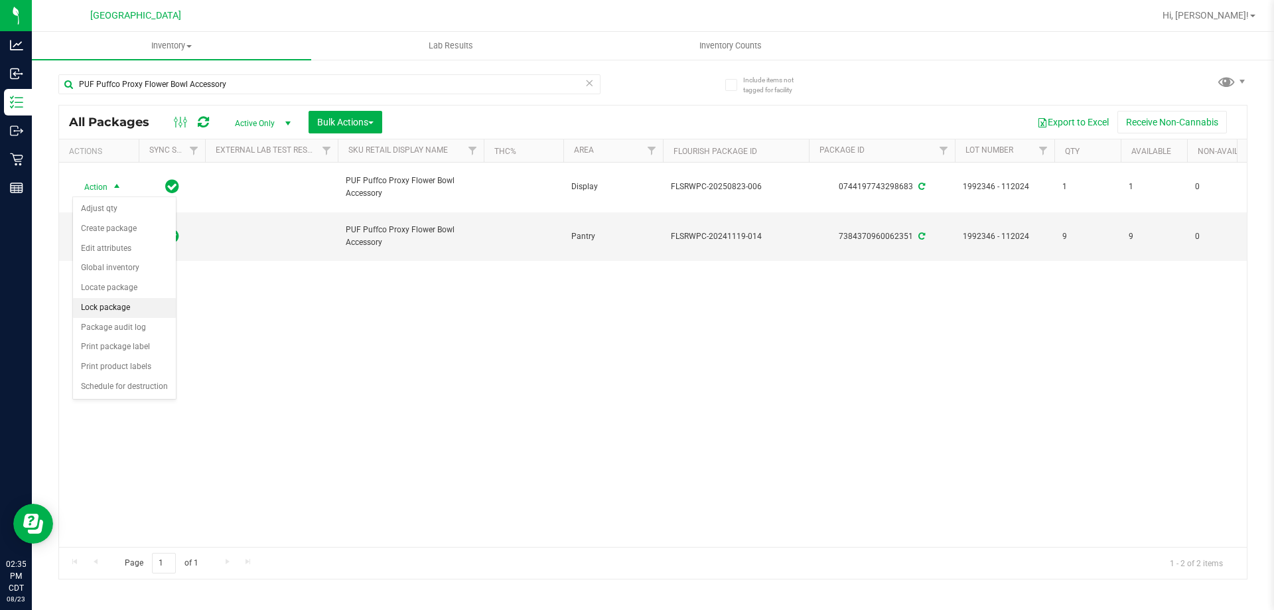
click at [116, 309] on li "Lock package" at bounding box center [124, 308] width 103 height 20
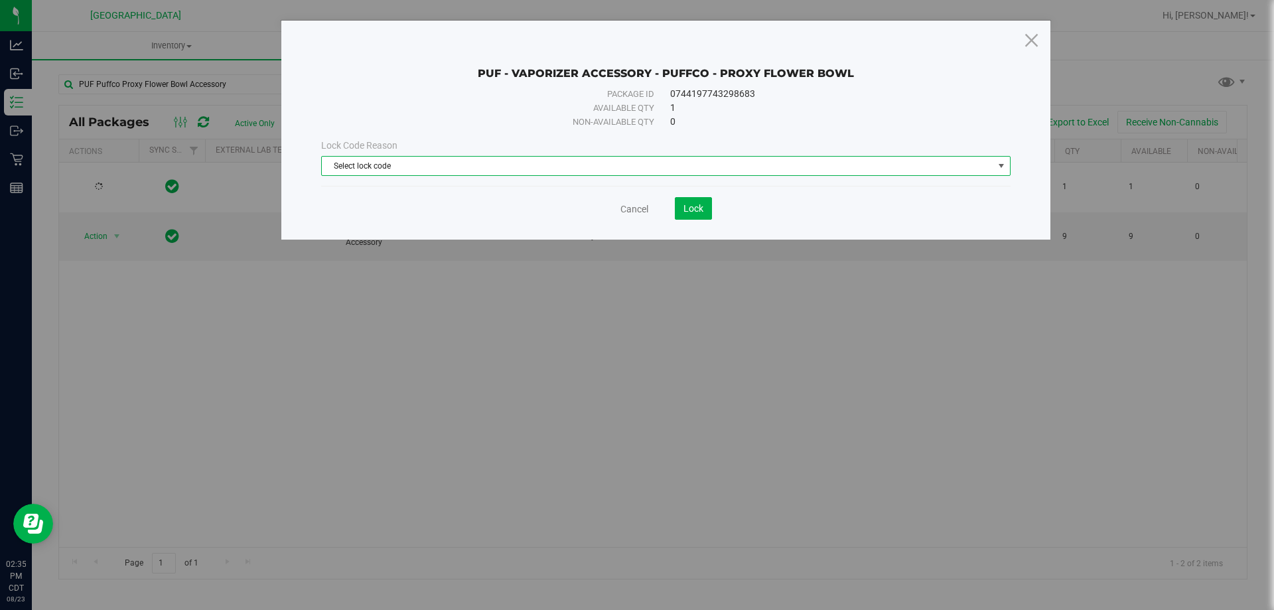
click at [557, 166] on span "Select lock code" at bounding box center [657, 166] width 671 height 19
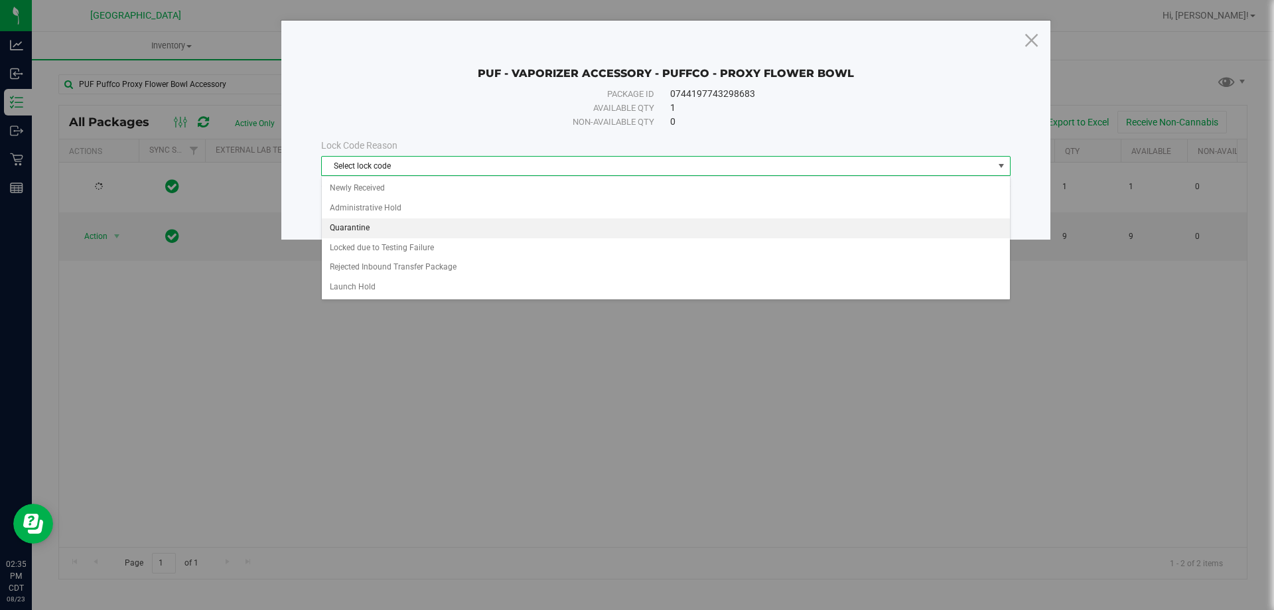
click at [382, 228] on li "Quarantine" at bounding box center [666, 228] width 688 height 20
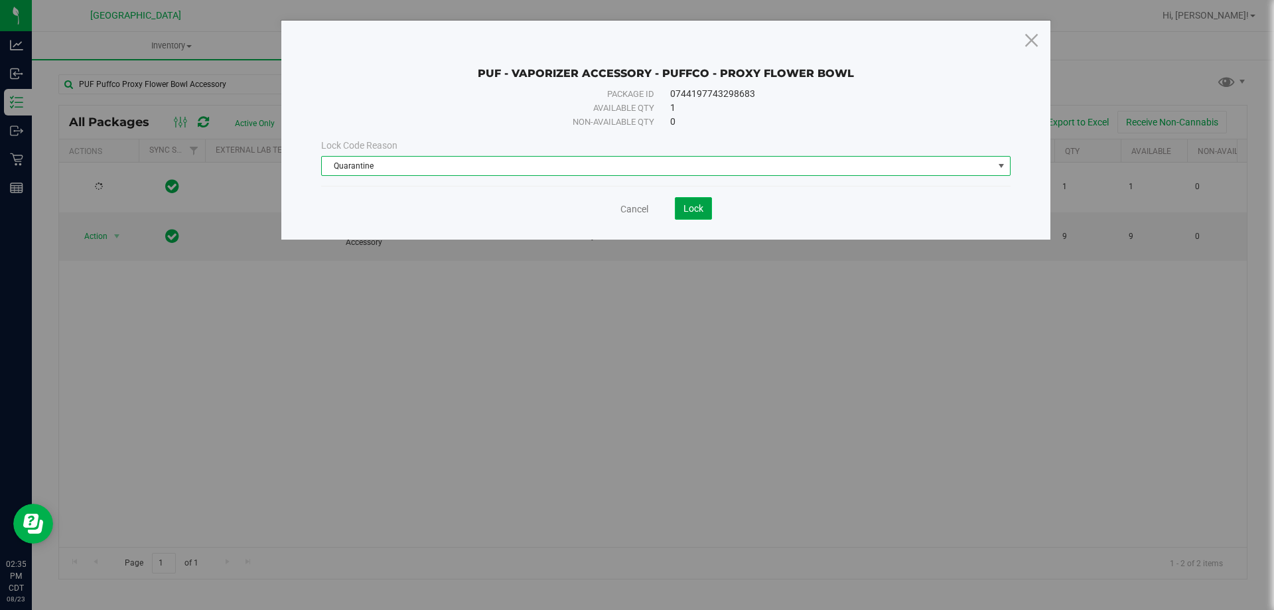
click at [684, 212] on span "Lock" at bounding box center [693, 208] width 20 height 11
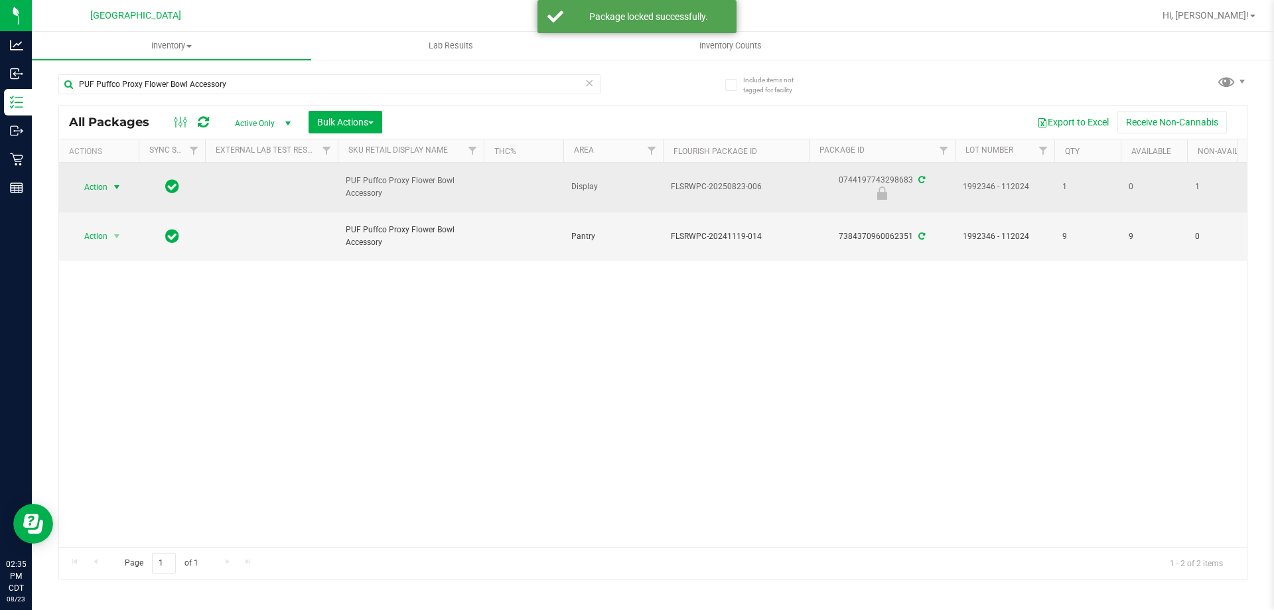
click at [107, 193] on span "Action" at bounding box center [90, 187] width 36 height 19
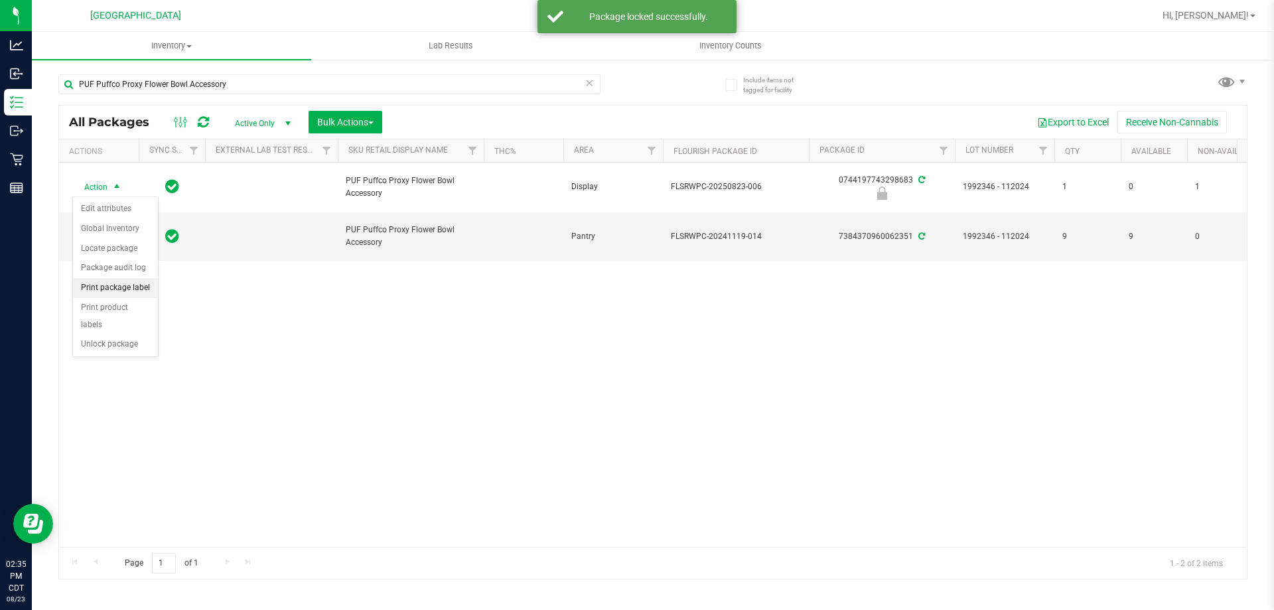
click at [113, 285] on li "Print package label" at bounding box center [115, 288] width 85 height 20
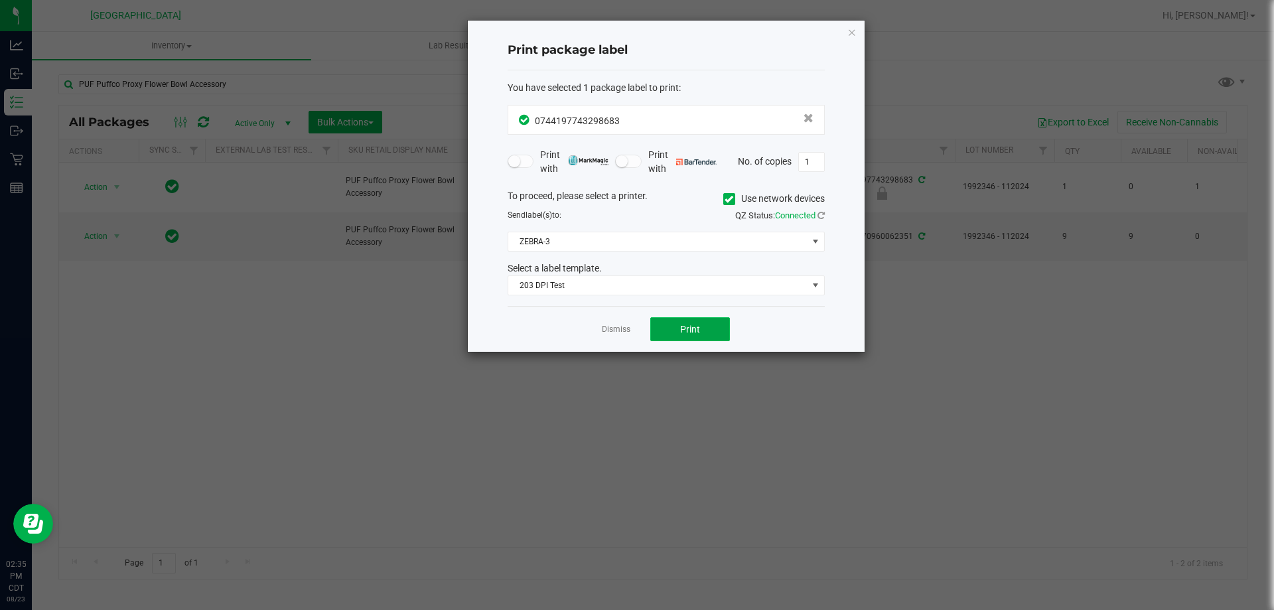
click at [716, 337] on button "Print" at bounding box center [690, 329] width 80 height 24
drag, startPoint x: 854, startPoint y: 34, endPoint x: 844, endPoint y: 36, distance: 10.7
click at [850, 35] on icon "button" at bounding box center [851, 32] width 9 height 16
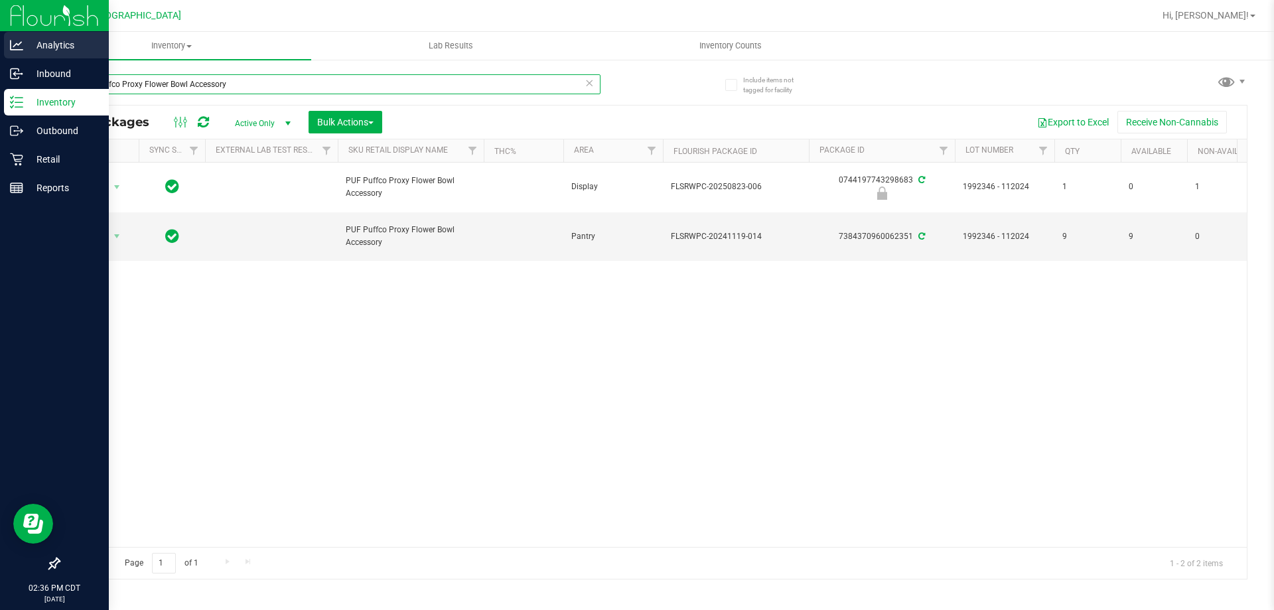
drag, startPoint x: 263, startPoint y: 76, endPoint x: 0, endPoint y: 49, distance: 264.8
click at [0, 49] on div "Analytics Inbound Inventory Outbound Retail Reports 02:36 PM CDT 08/23/2025 08/…" at bounding box center [637, 305] width 1274 height 610
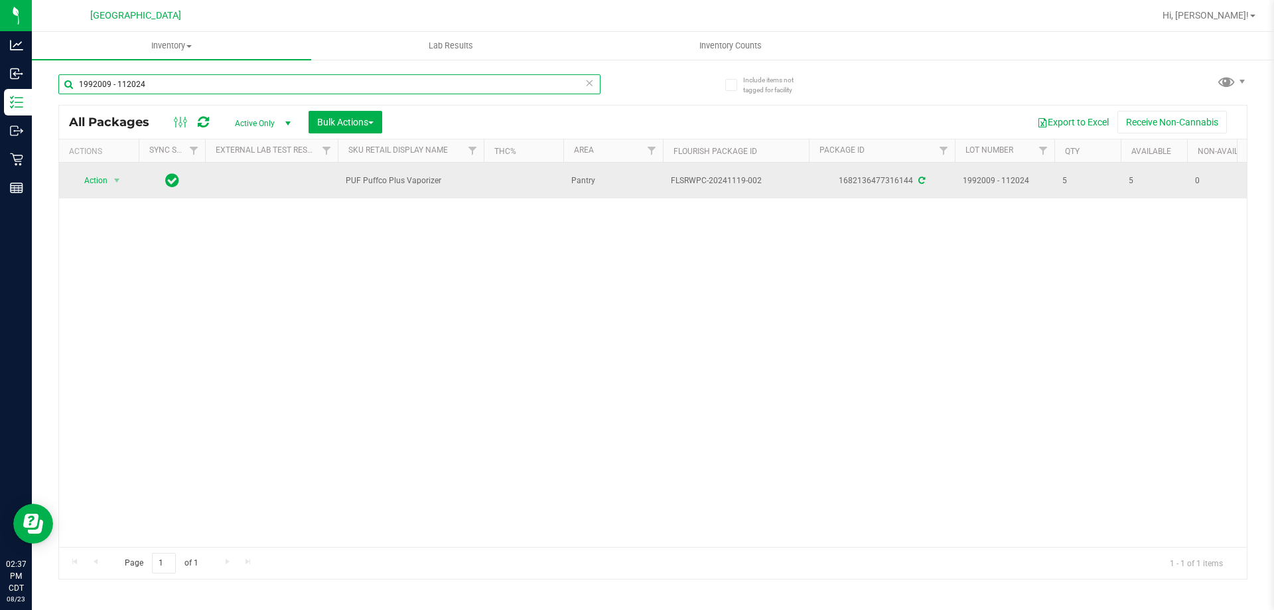
type input "1992009 - 112024"
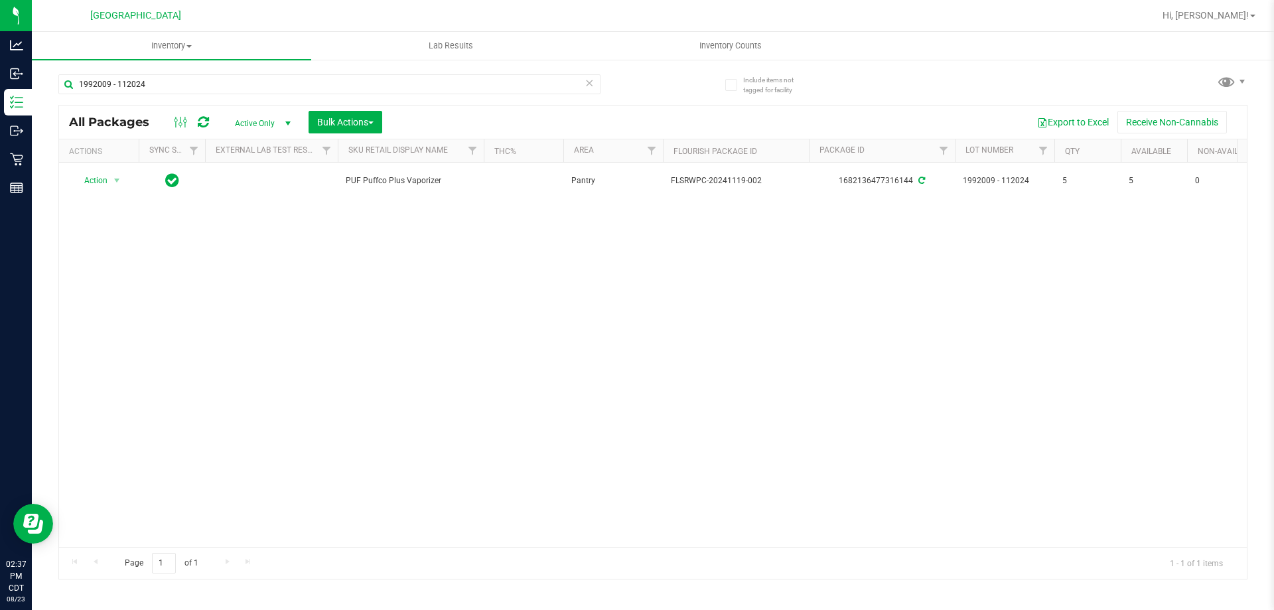
drag, startPoint x: 450, startPoint y: 176, endPoint x: 351, endPoint y: 201, distance: 102.7
click at [351, 201] on div "Action Action Adjust qty Create package Edit attributes Global inventory Locate…" at bounding box center [652, 355] width 1187 height 384
copy table "Action Action Adjust qty Create package Edit attributes Global inventory Locate…"
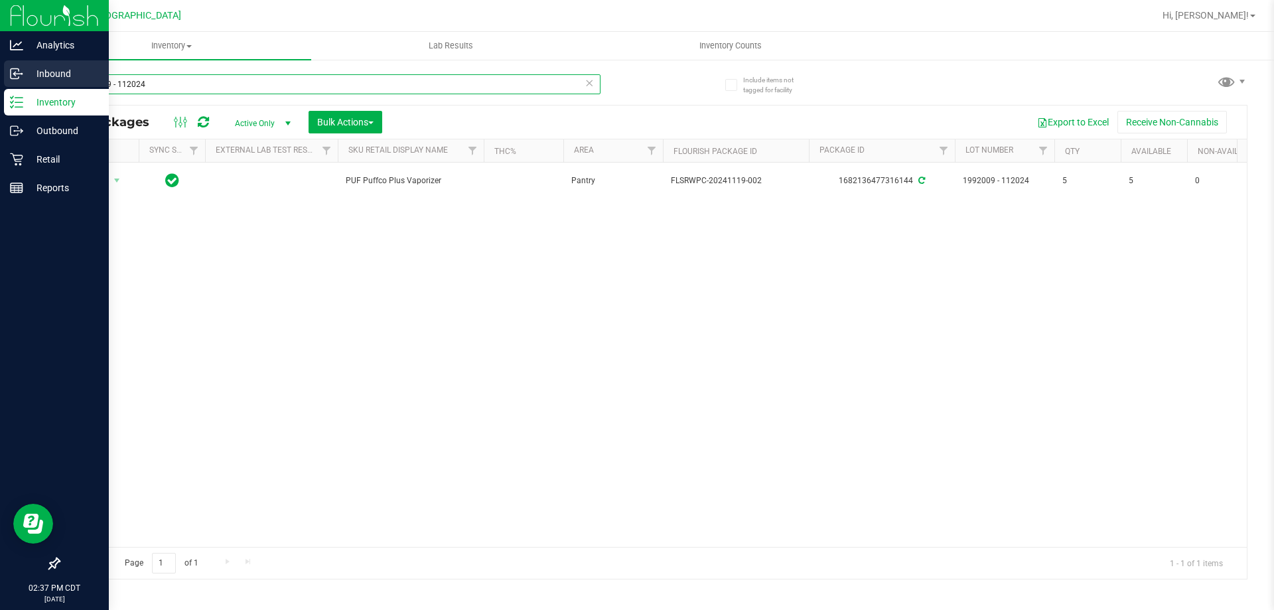
drag, startPoint x: 176, startPoint y: 80, endPoint x: 0, endPoint y: 87, distance: 176.0
click at [0, 87] on div "Analytics Inbound Inventory Outbound Retail Reports 02:37 PM CDT 08/23/2025 08/…" at bounding box center [637, 305] width 1274 height 610
paste input "Action PUF Puffco Plus Vaporizer"
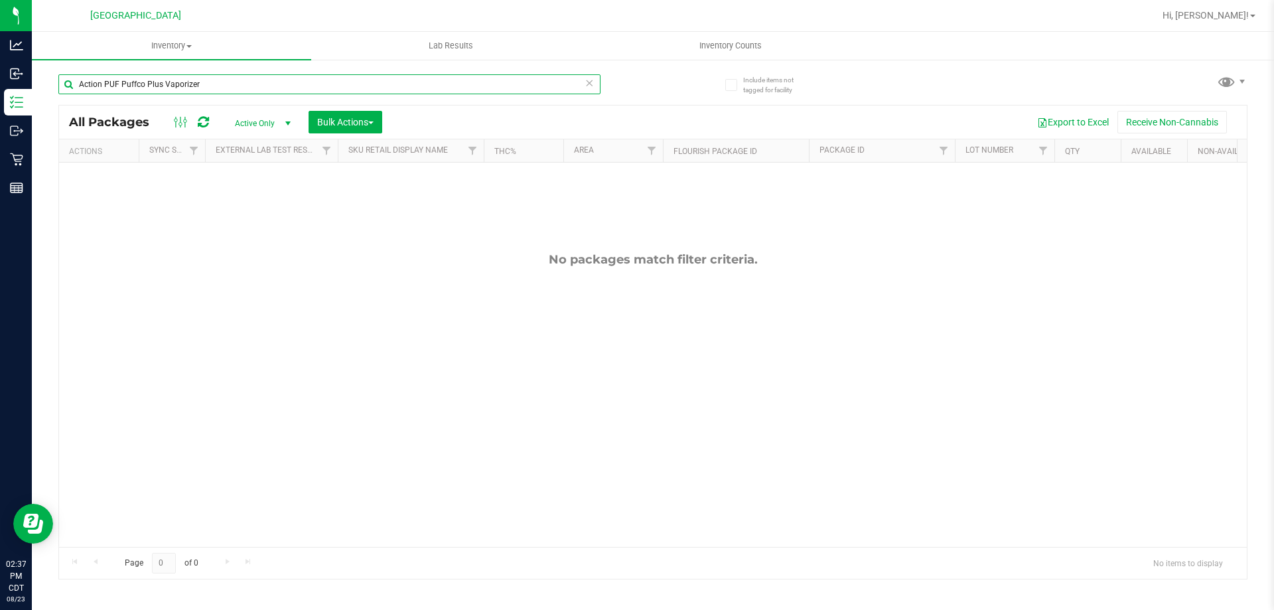
drag, startPoint x: 102, startPoint y: 82, endPoint x: 57, endPoint y: 83, distance: 45.1
click at [57, 83] on div "Include items not tagged for facility Action PUF Puffco Plus Vaporizer All Pack…" at bounding box center [653, 260] width 1242 height 405
type input "PUF Puffco Plus Vaporizer"
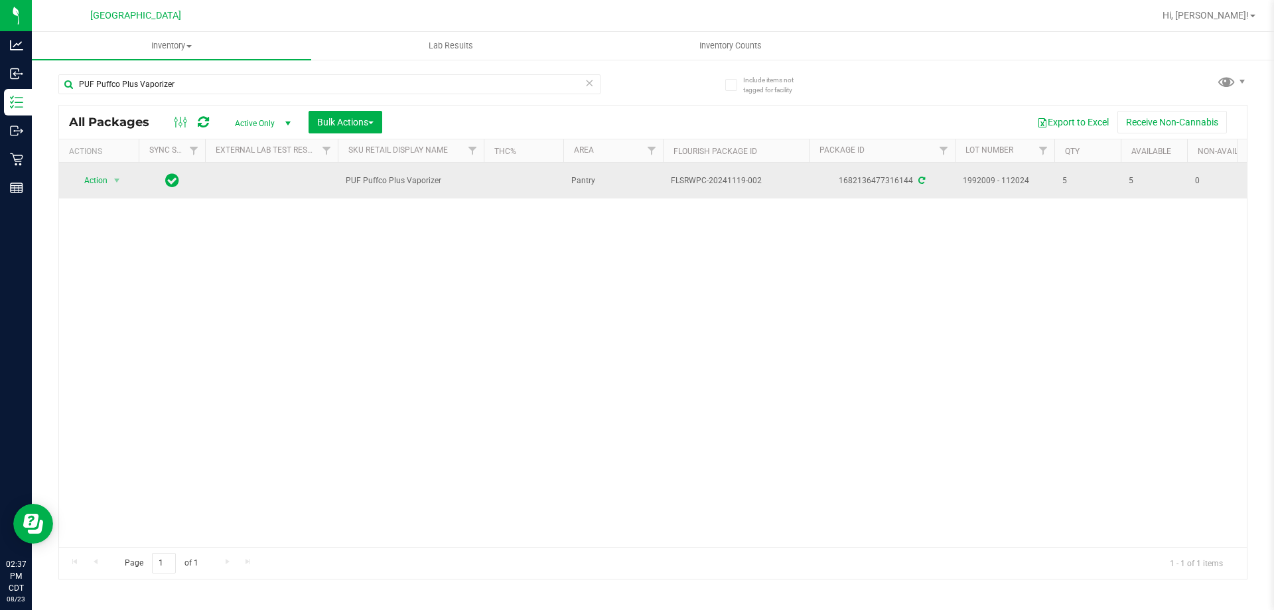
drag, startPoint x: 439, startPoint y: 180, endPoint x: 344, endPoint y: 184, distance: 95.0
click at [344, 184] on td "PUF Puffco Plus Vaporizer" at bounding box center [411, 181] width 146 height 36
copy span "PUF Puffco Plus Vaporizer"
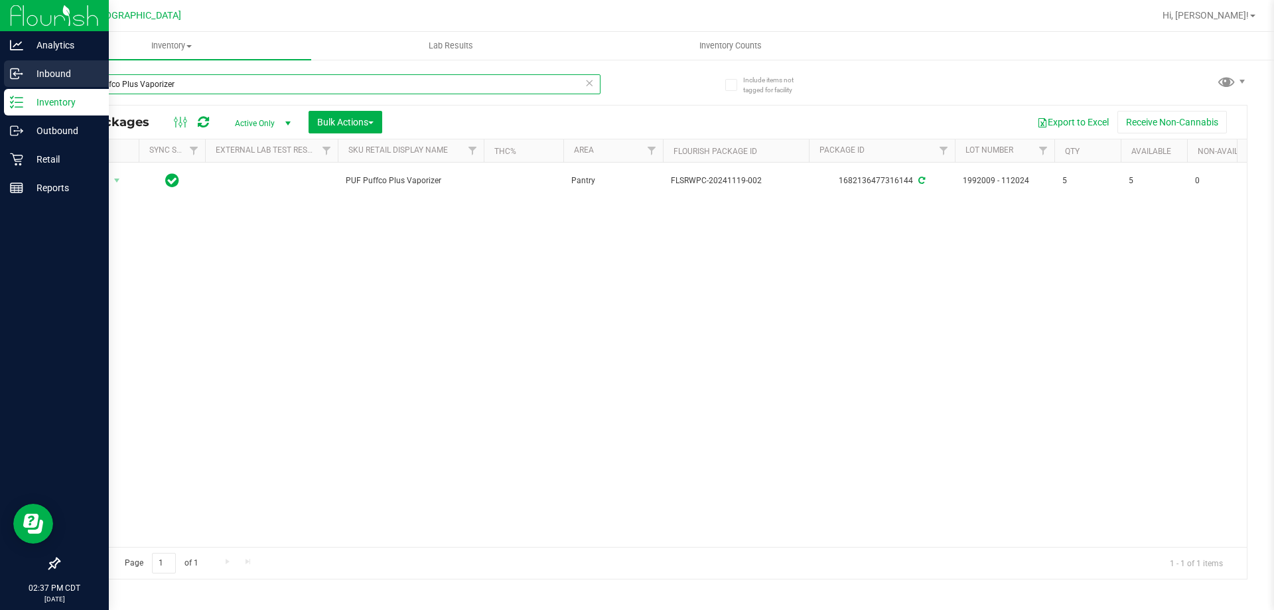
drag, startPoint x: 188, startPoint y: 82, endPoint x: 0, endPoint y: 80, distance: 188.4
click at [0, 80] on div "Analytics Inbound Inventory Outbound Retail Reports 02:37 PM CDT 08/23/2025 08/…" at bounding box center [637, 305] width 1274 height 610
paste input "PUF Puffco Plus Vaporizer"
type input "PUF Puffco Plus Vaporizer"
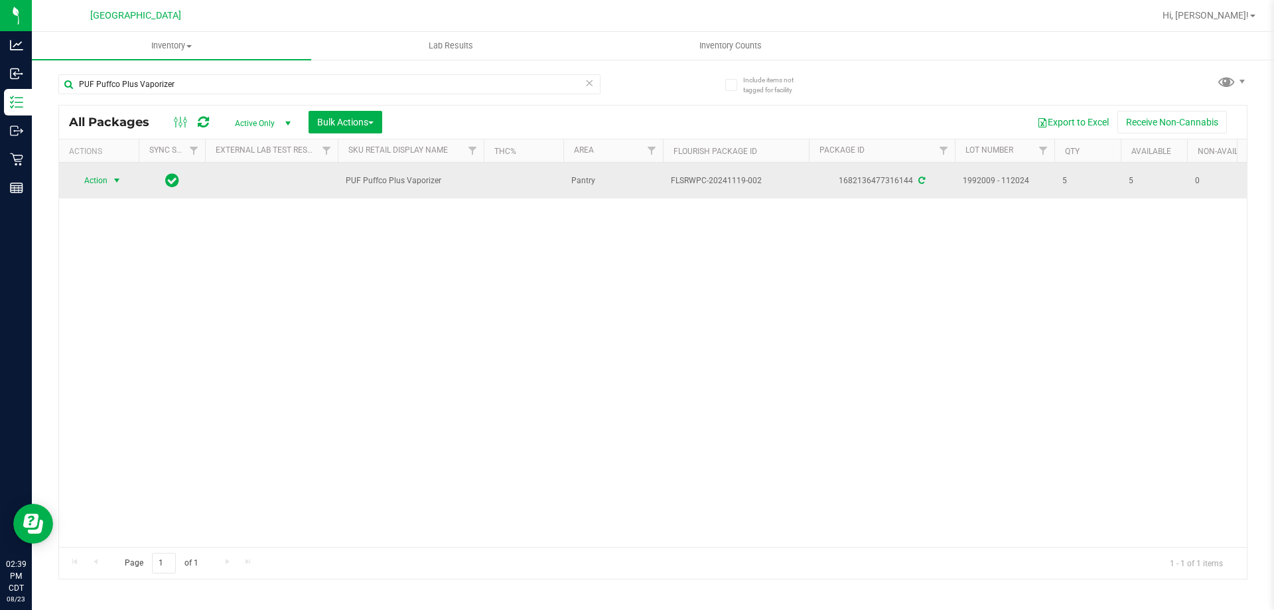
click at [111, 183] on span "select" at bounding box center [117, 180] width 17 height 19
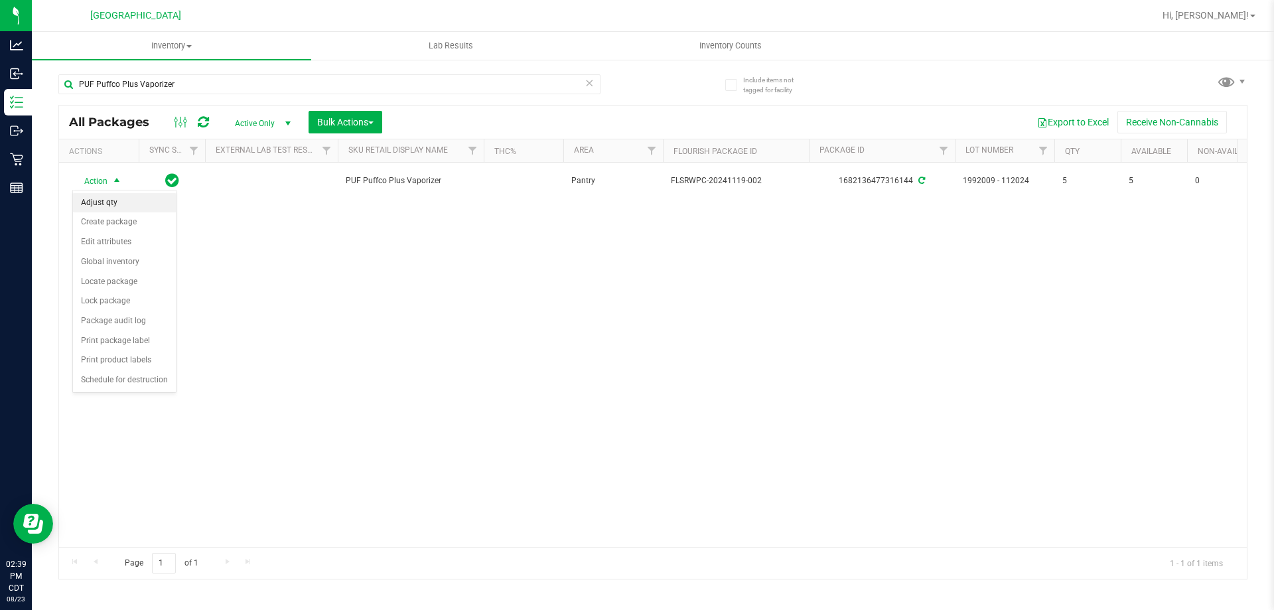
click at [131, 202] on li "Adjust qty" at bounding box center [124, 203] width 103 height 20
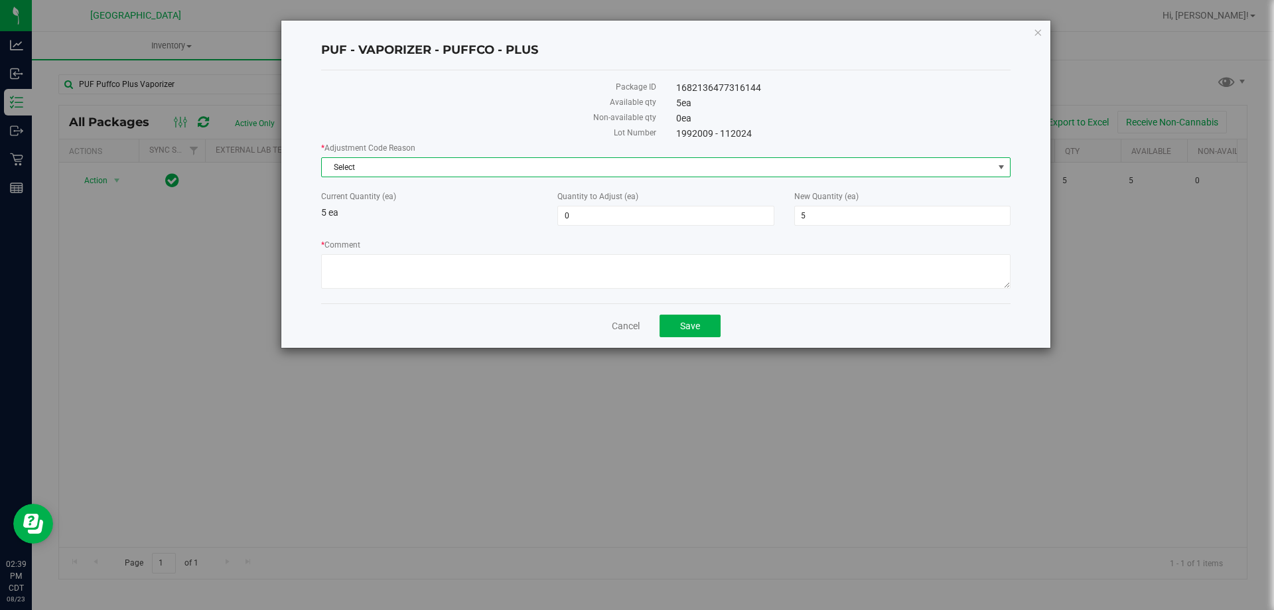
click at [386, 169] on span "Select" at bounding box center [657, 167] width 671 height 19
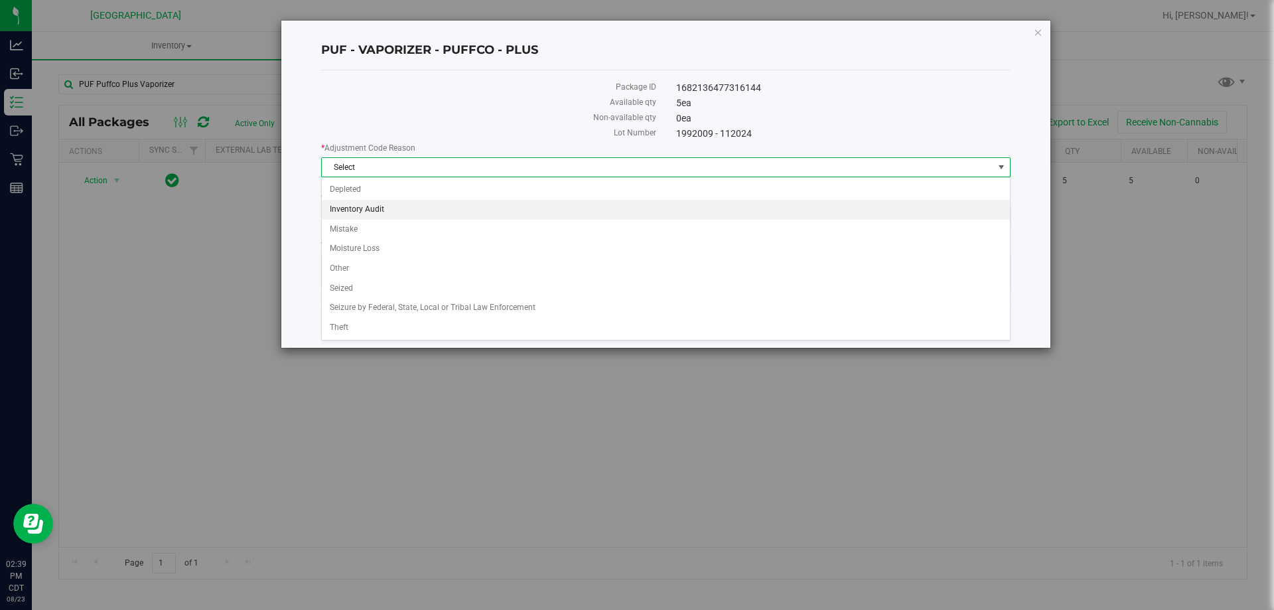
click at [368, 212] on li "Inventory Audit" at bounding box center [666, 210] width 688 height 20
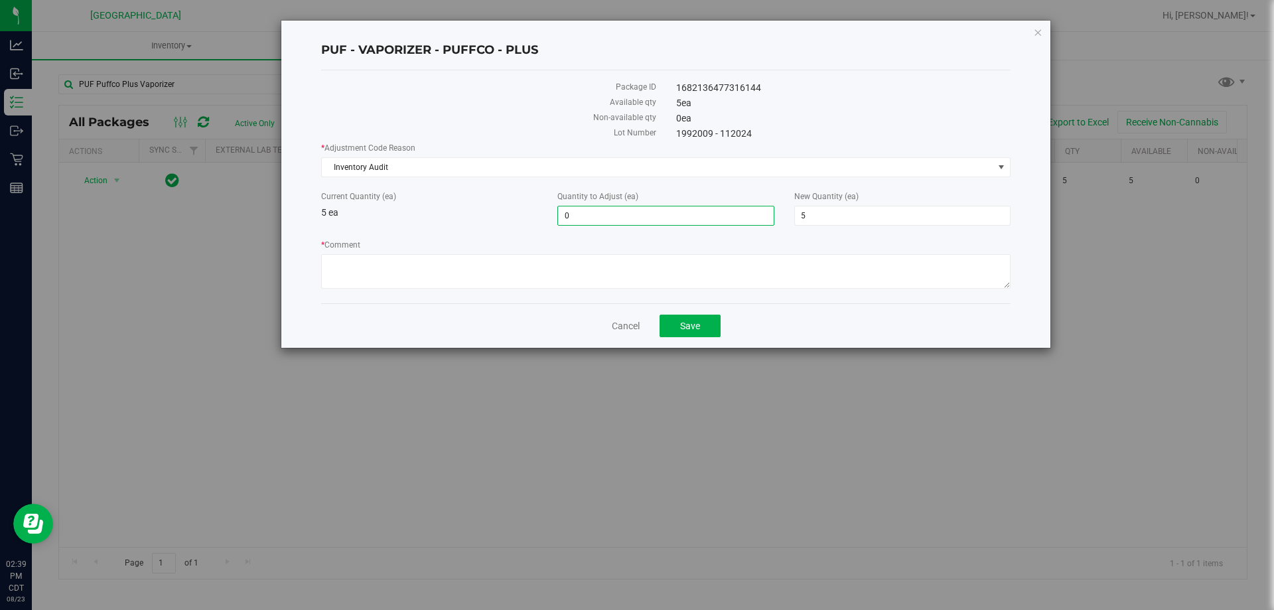
click at [664, 218] on span "0 0" at bounding box center [665, 216] width 216 height 20
type input "1"
type input "6"
click at [401, 256] on textarea "* Comment" at bounding box center [665, 271] width 689 height 34
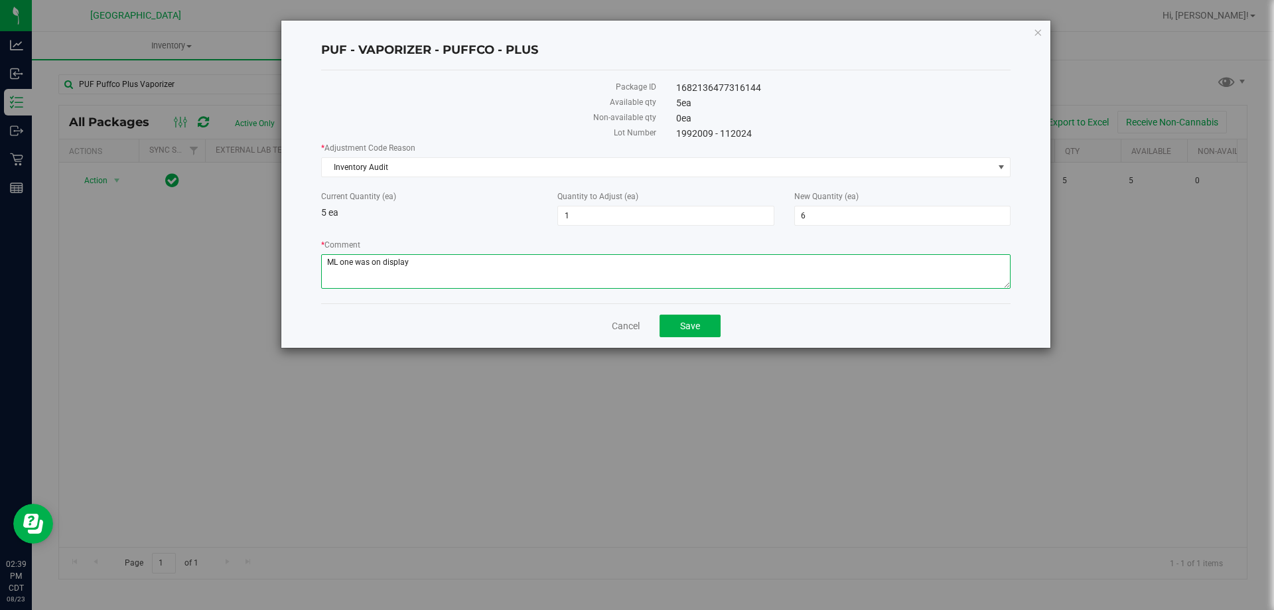
drag, startPoint x: 339, startPoint y: 267, endPoint x: 306, endPoint y: 268, distance: 33.2
click at [306, 267] on div "PUF - VAPORIZER - PUFFCO - PLUS Package ID 1682136477316144 Available qty 5 ea …" at bounding box center [665, 184] width 769 height 327
click at [454, 267] on textarea "* Comment" at bounding box center [665, 271] width 689 height 34
type textarea "one was on display -ML"
click at [701, 328] on button "Save" at bounding box center [689, 325] width 61 height 23
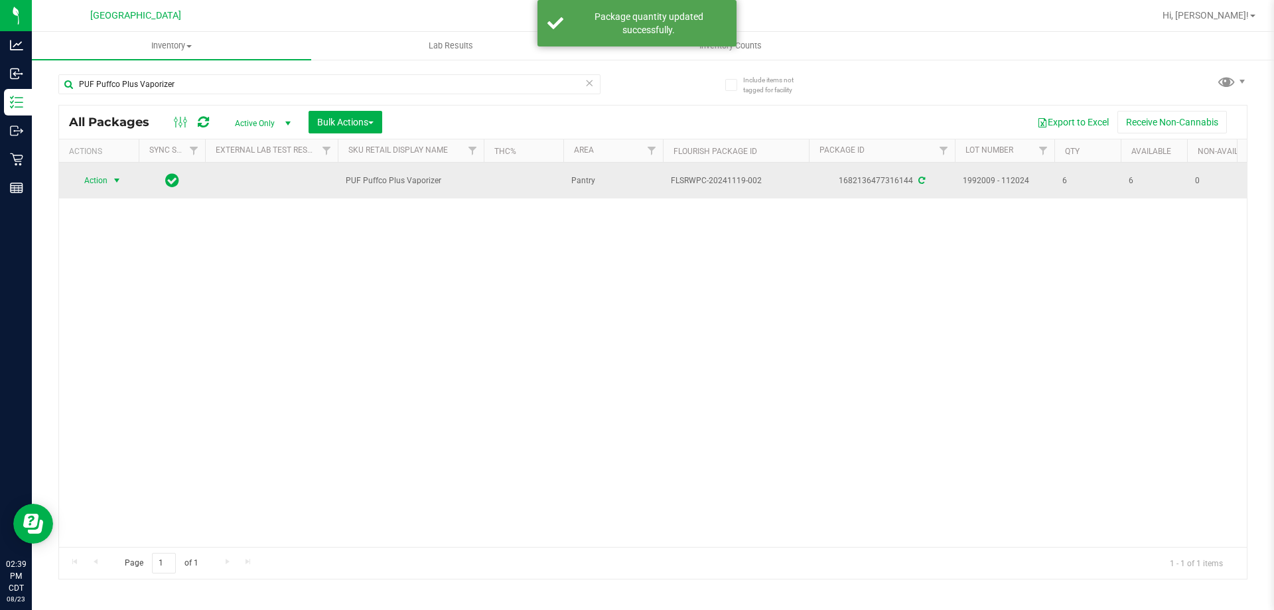
click at [96, 178] on span "Action" at bounding box center [90, 180] width 36 height 19
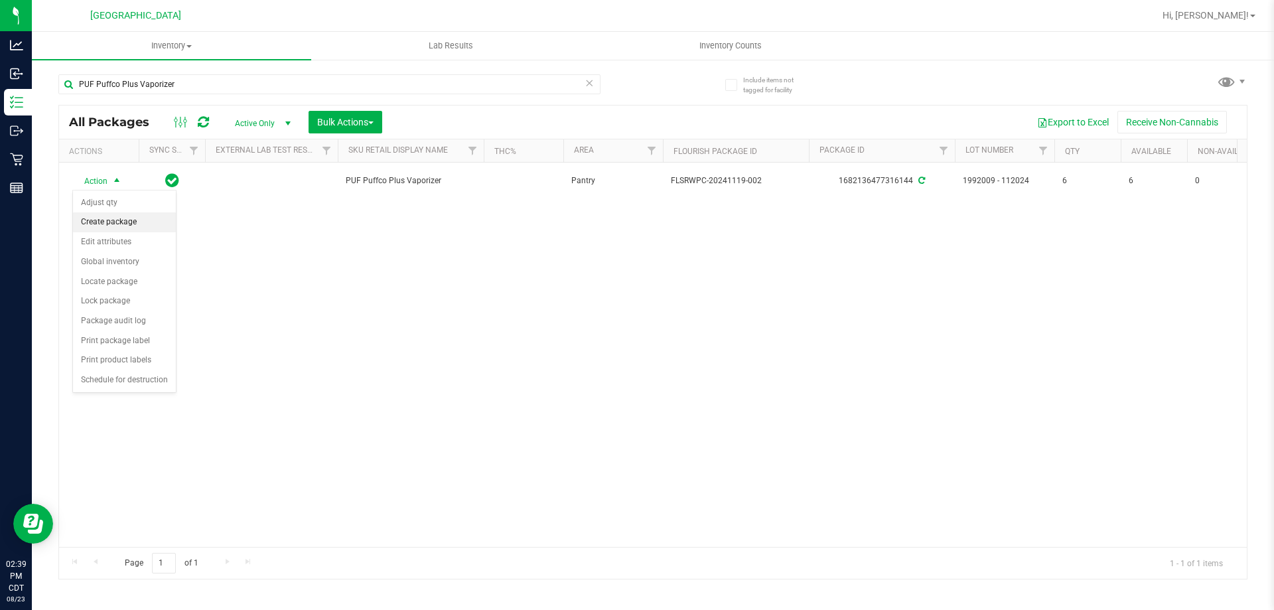
click at [120, 224] on li "Create package" at bounding box center [124, 222] width 103 height 20
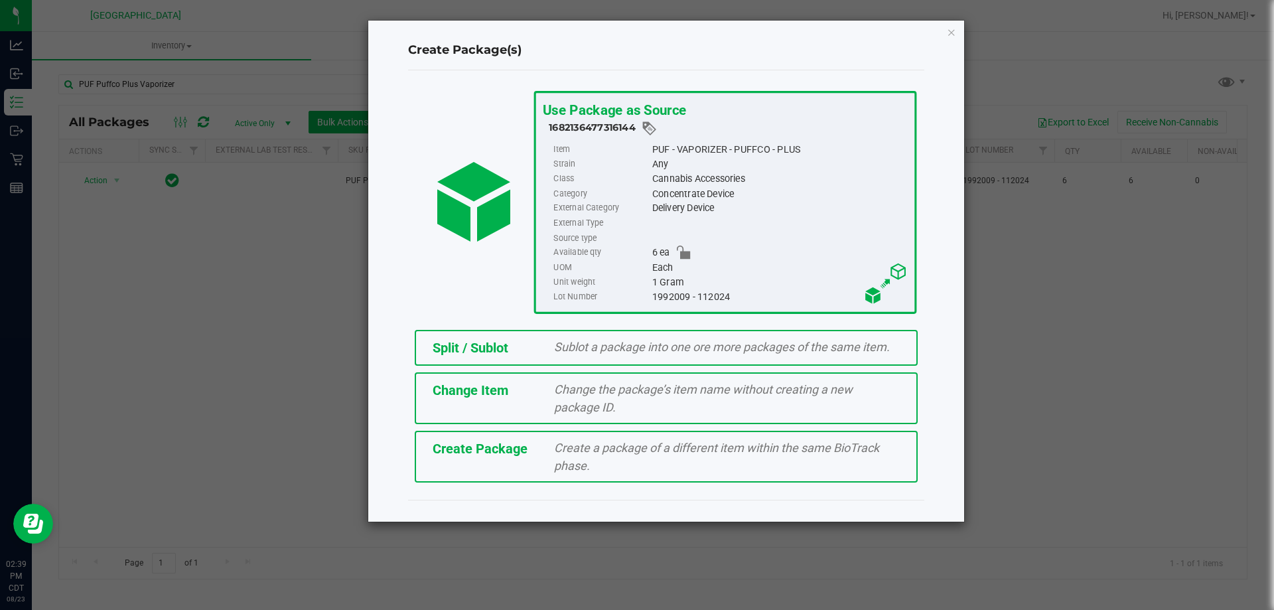
click at [517, 340] on div "Split / Sublot" at bounding box center [484, 348] width 122 height 20
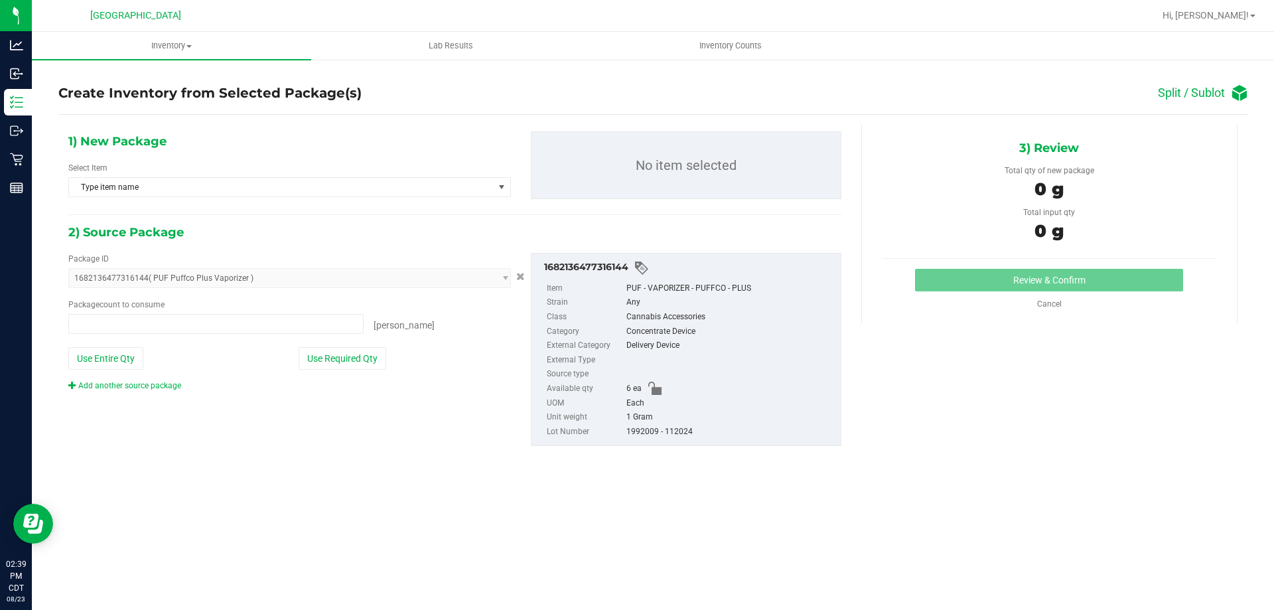
type input "0 ea"
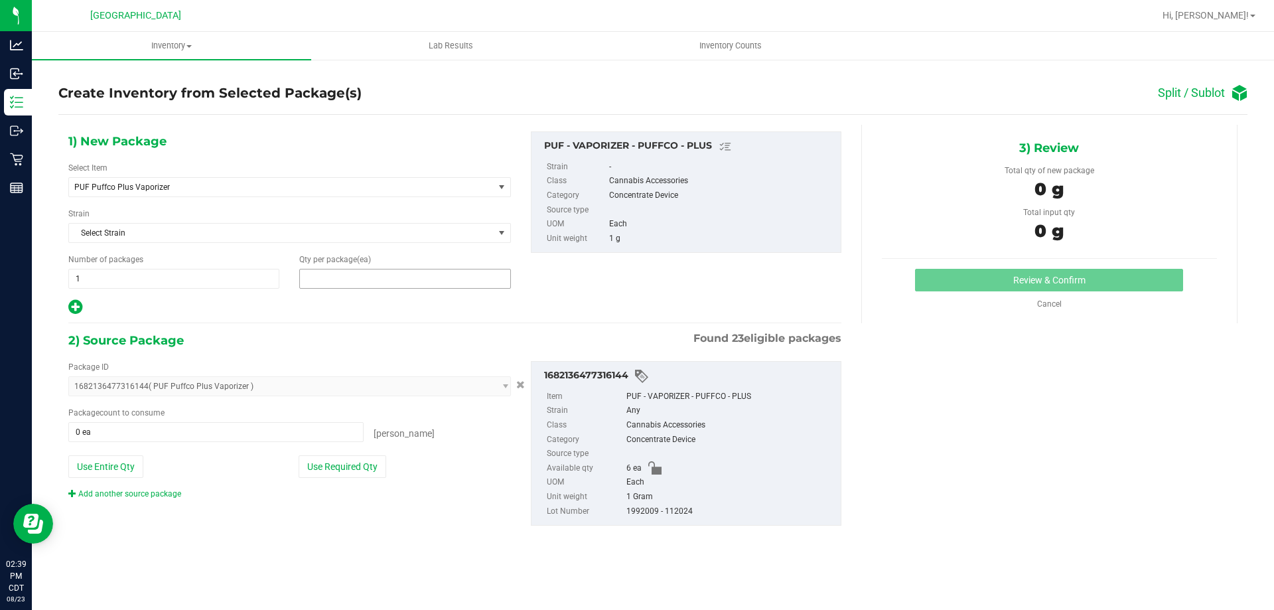
click at [394, 275] on span at bounding box center [404, 279] width 211 height 20
type input "1"
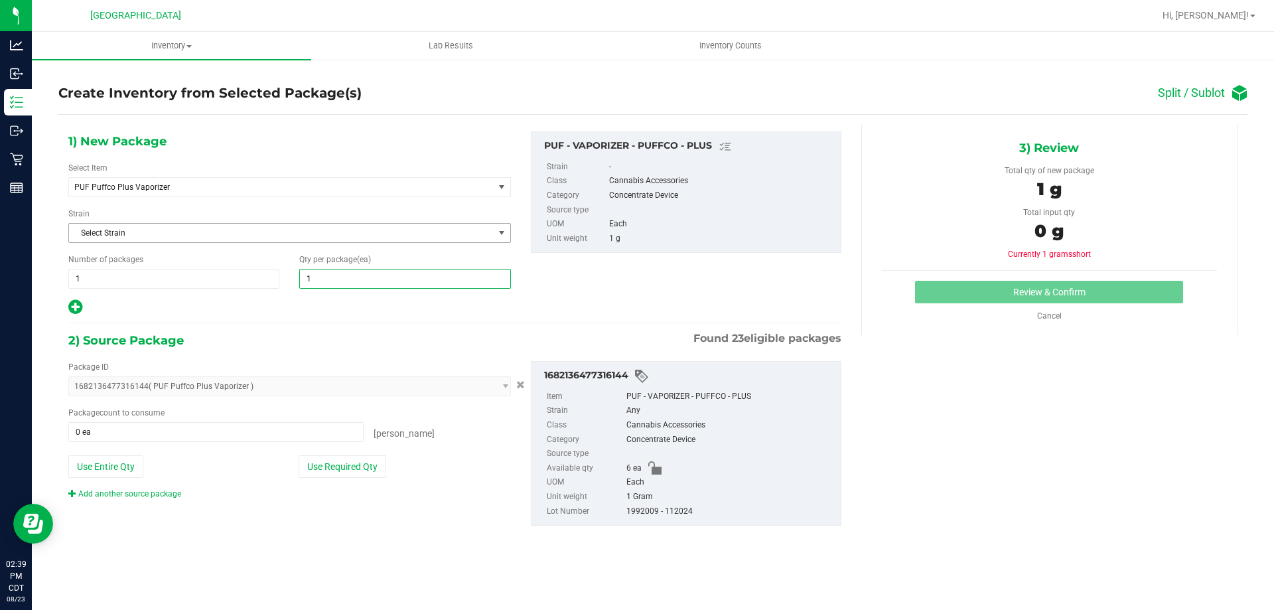
type input "1"
click at [166, 239] on span "Select Strain" at bounding box center [281, 233] width 425 height 19
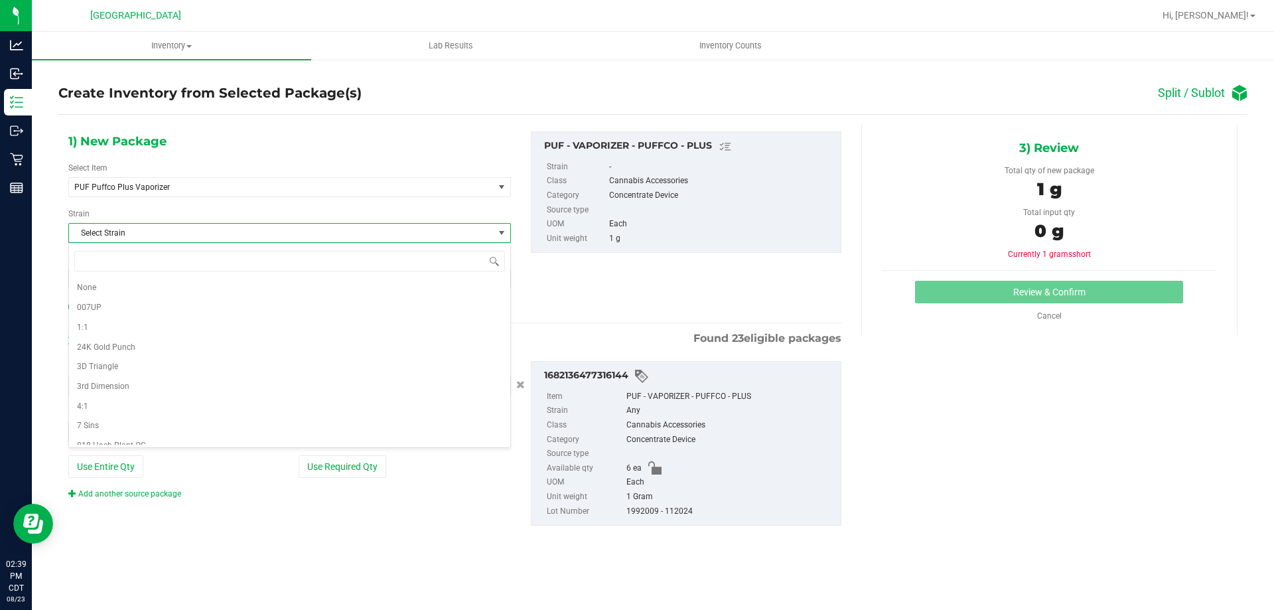
click at [148, 234] on span "Select Strain" at bounding box center [281, 233] width 425 height 19
click at [147, 239] on span "Select Strain" at bounding box center [281, 233] width 425 height 19
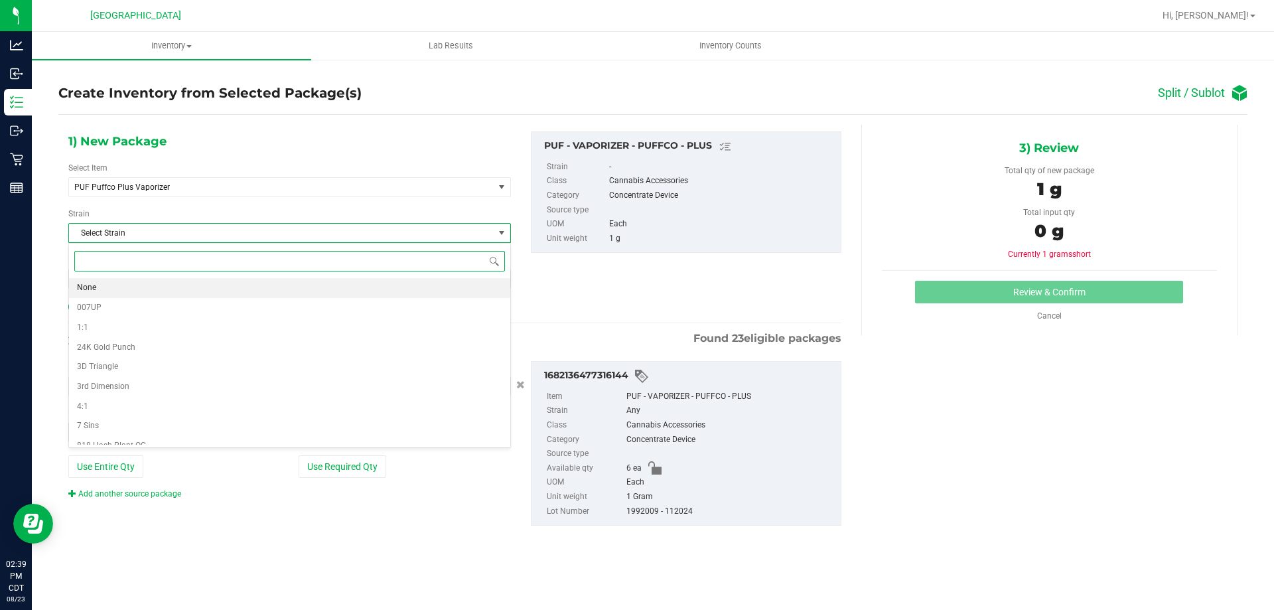
click at [105, 286] on li "None" at bounding box center [289, 288] width 441 height 20
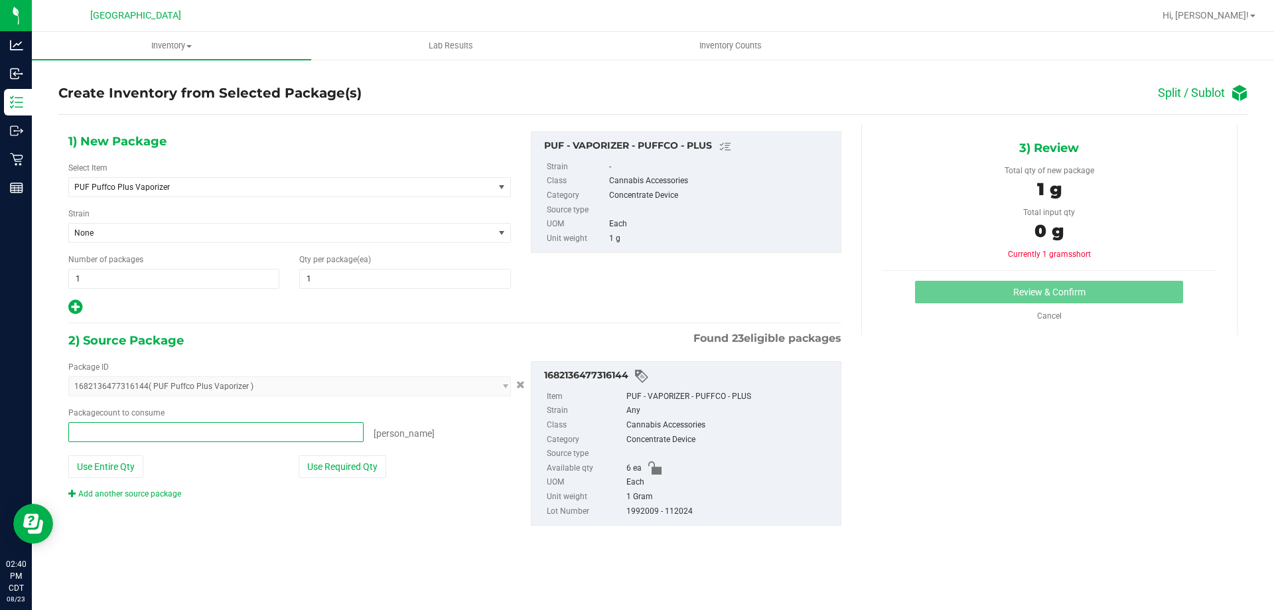
click at [135, 438] on span at bounding box center [215, 432] width 295 height 20
type input "1"
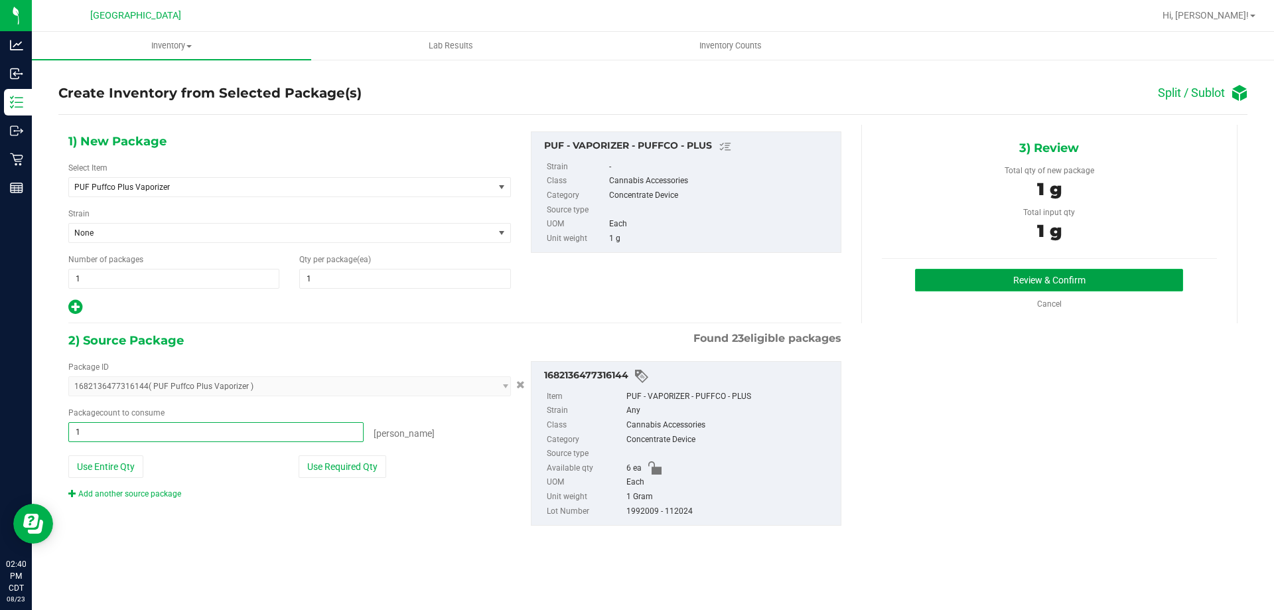
type input "1 ea"
click at [1054, 279] on button "Review & Confirm" at bounding box center [1049, 280] width 268 height 23
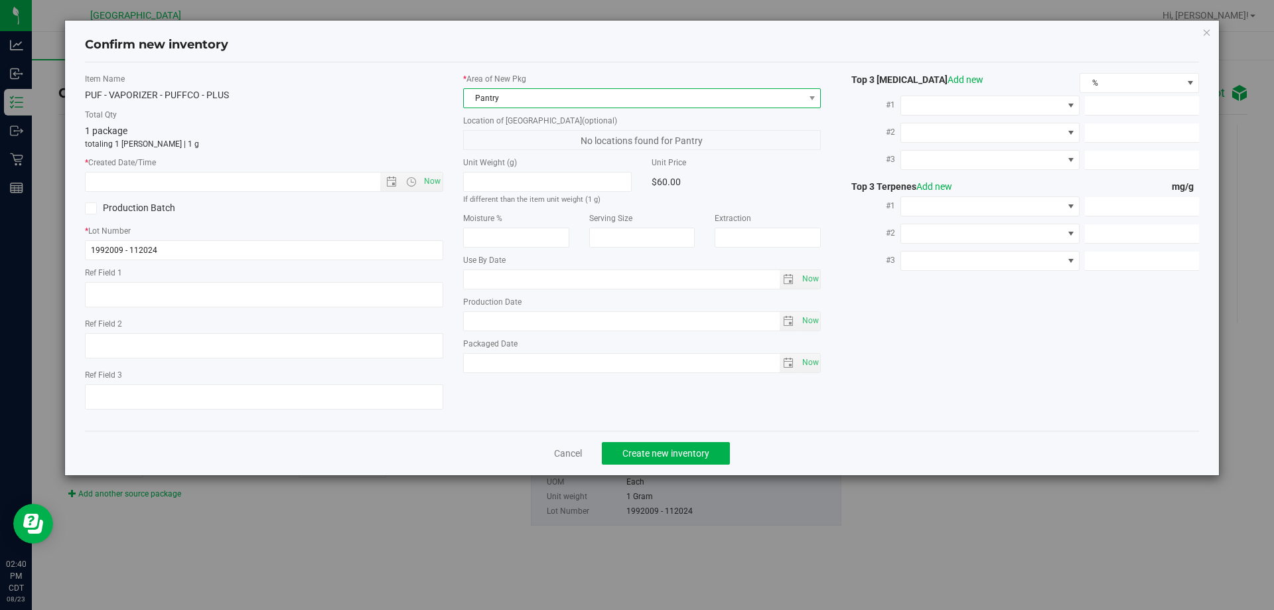
click at [505, 97] on span "Pantry" at bounding box center [634, 98] width 340 height 19
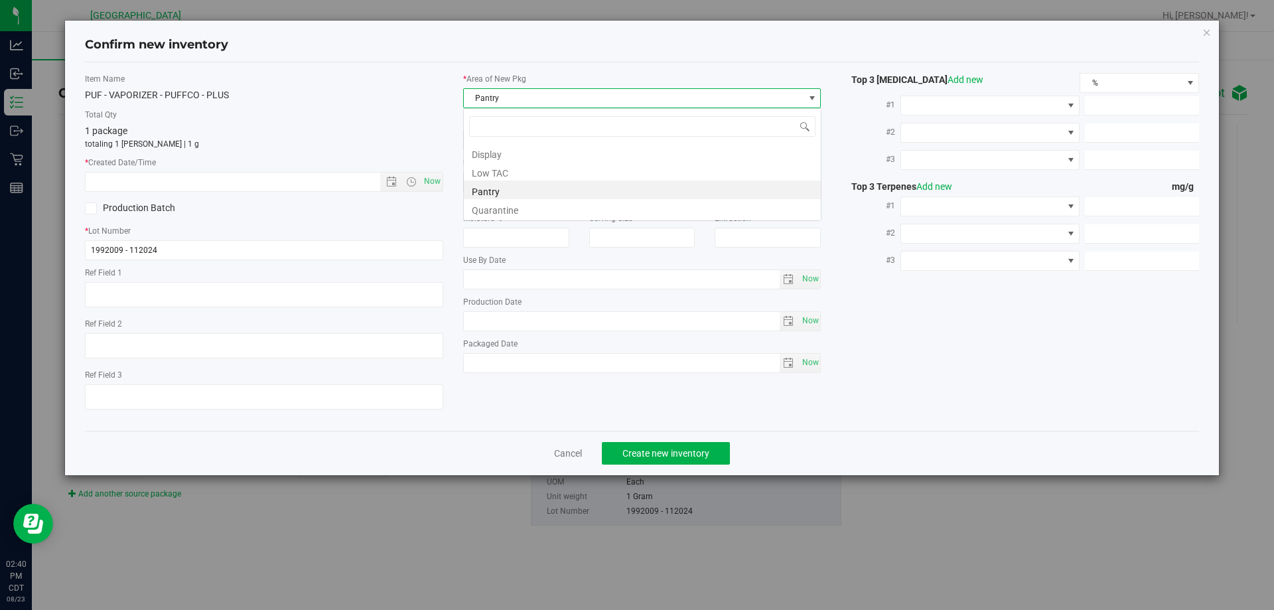
scroll to position [20, 358]
click at [494, 157] on li "Display" at bounding box center [642, 152] width 357 height 19
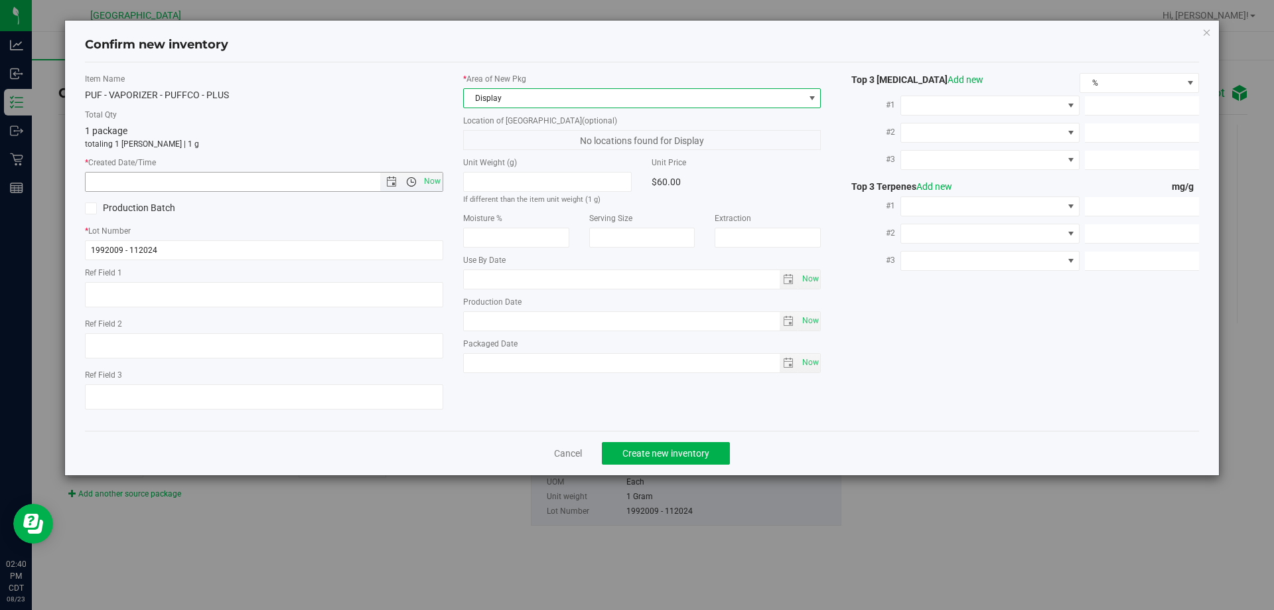
click at [413, 179] on span "Open the time view" at bounding box center [411, 181] width 11 height 11
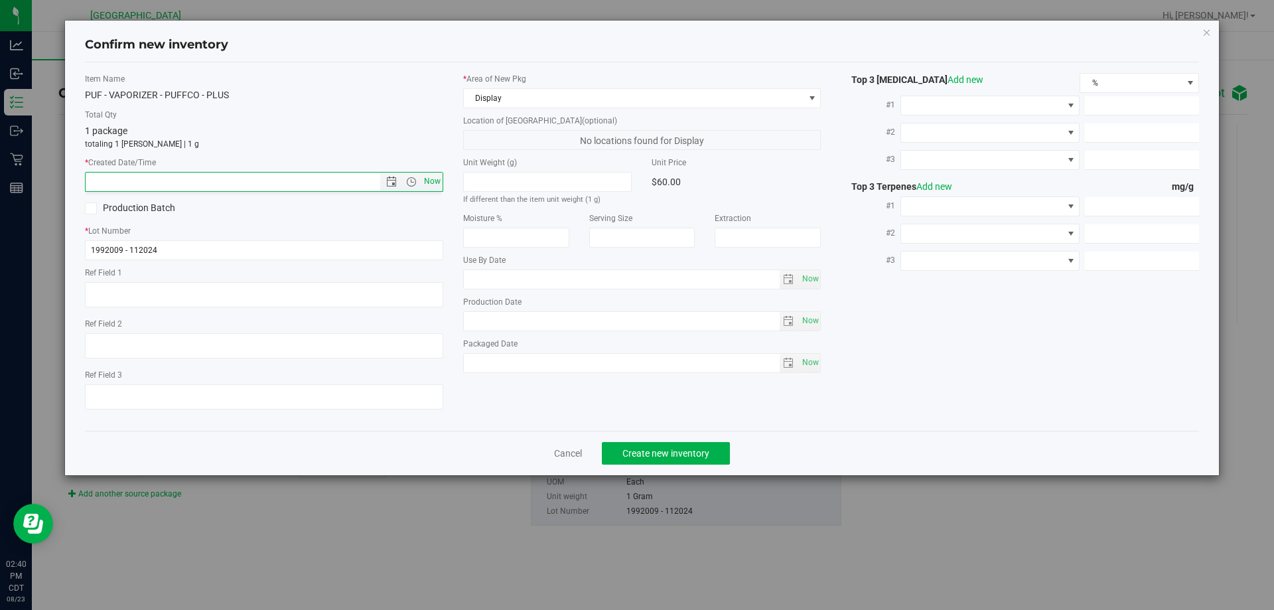
click at [422, 177] on span "Now" at bounding box center [432, 181] width 23 height 19
type input "8/23/2025 2:40 PM"
click at [677, 450] on span "Create new inventory" at bounding box center [665, 453] width 87 height 11
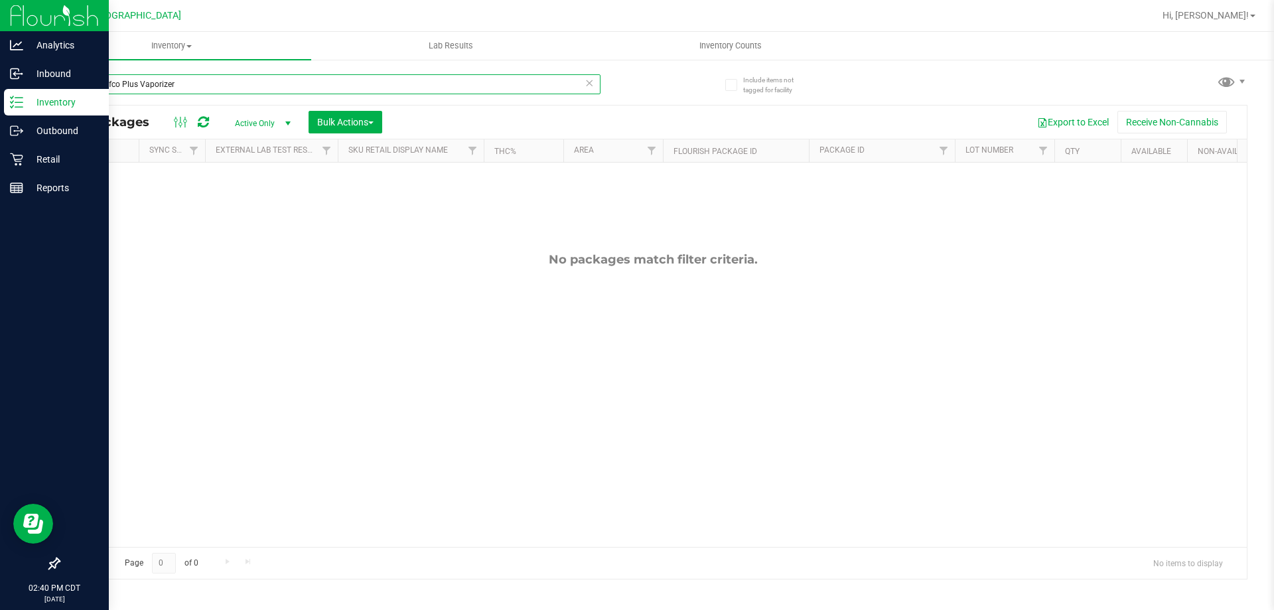
drag, startPoint x: 221, startPoint y: 83, endPoint x: 0, endPoint y: 92, distance: 221.1
click at [0, 92] on div "Analytics Inbound Inventory Outbound Retail Reports 02:40 PM CDT 08/23/2025 08/…" at bounding box center [637, 305] width 1274 height 610
paste input "PUF Puffco Plus Vaporizer"
type input "PUF Puffco Plus Vaporizer"
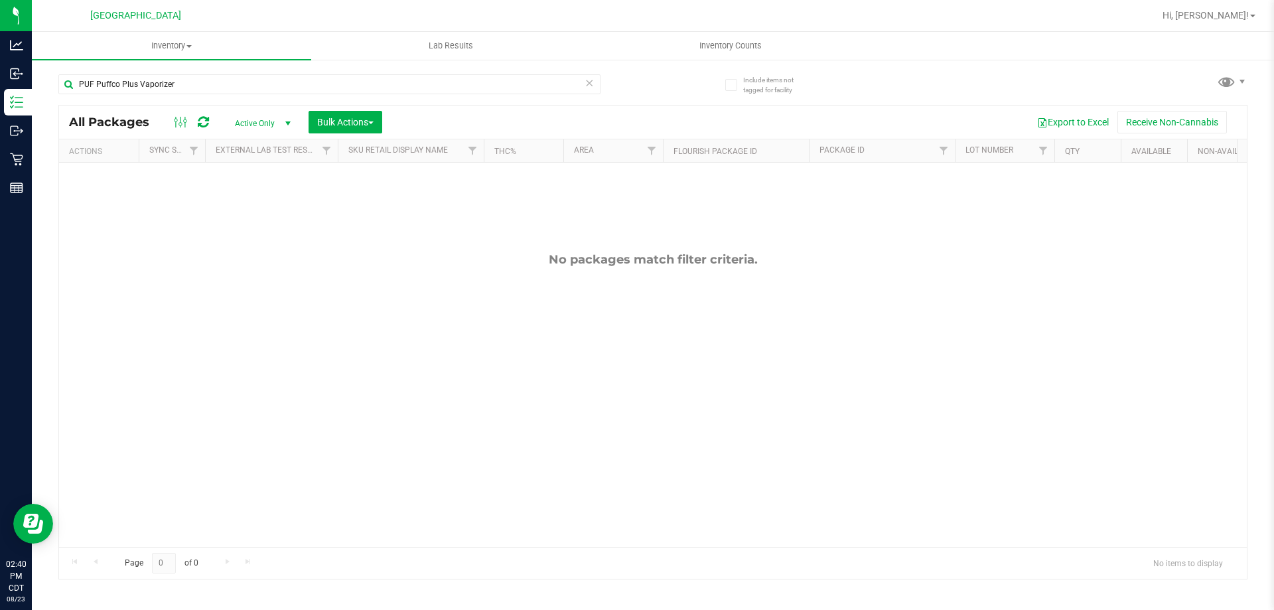
click at [277, 117] on span "Active Only" at bounding box center [260, 123] width 73 height 19
click at [242, 120] on span "Active Only" at bounding box center [260, 123] width 73 height 19
click at [242, 206] on li "All" at bounding box center [260, 204] width 72 height 20
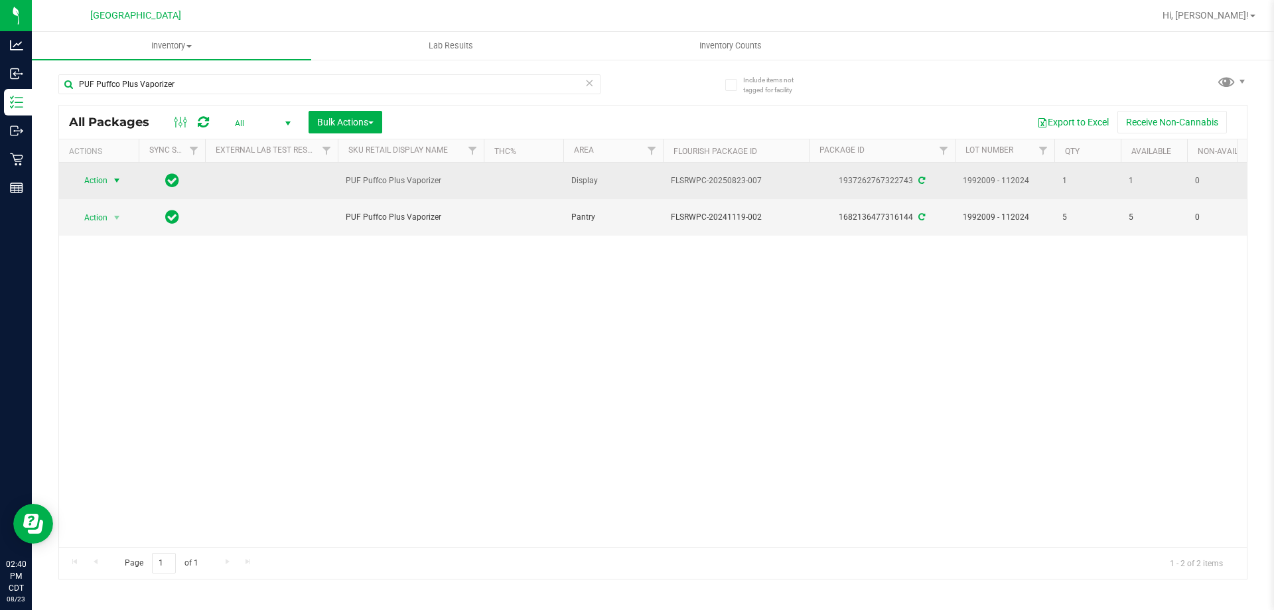
click at [105, 188] on span "Action" at bounding box center [90, 180] width 36 height 19
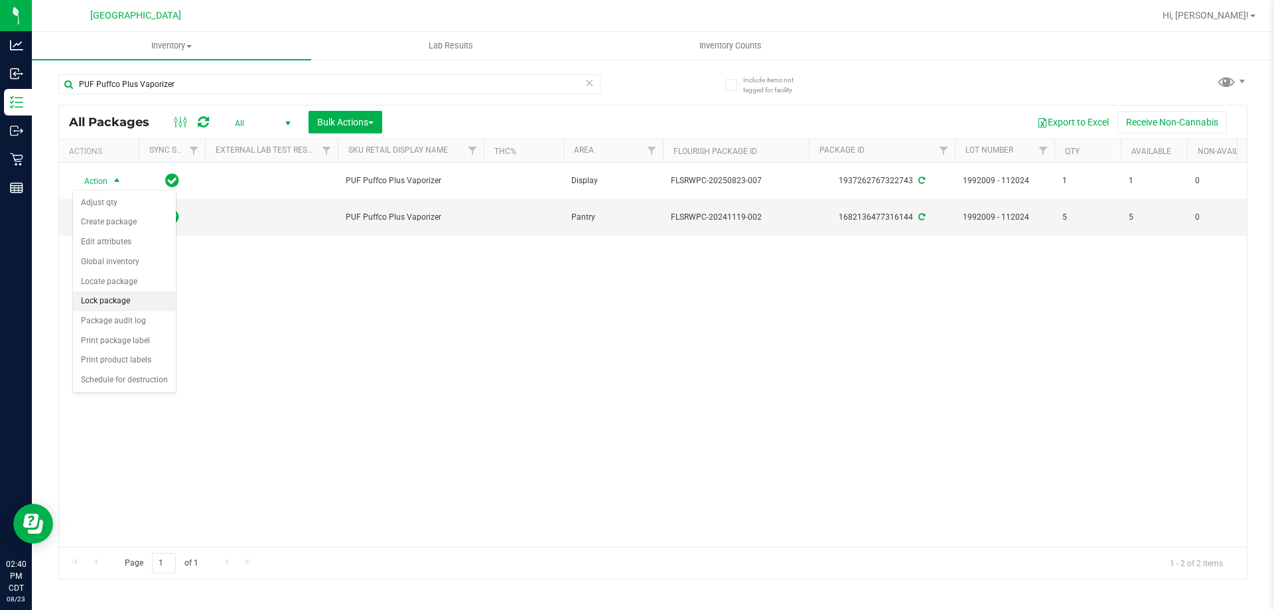
click at [106, 298] on li "Lock package" at bounding box center [124, 301] width 103 height 20
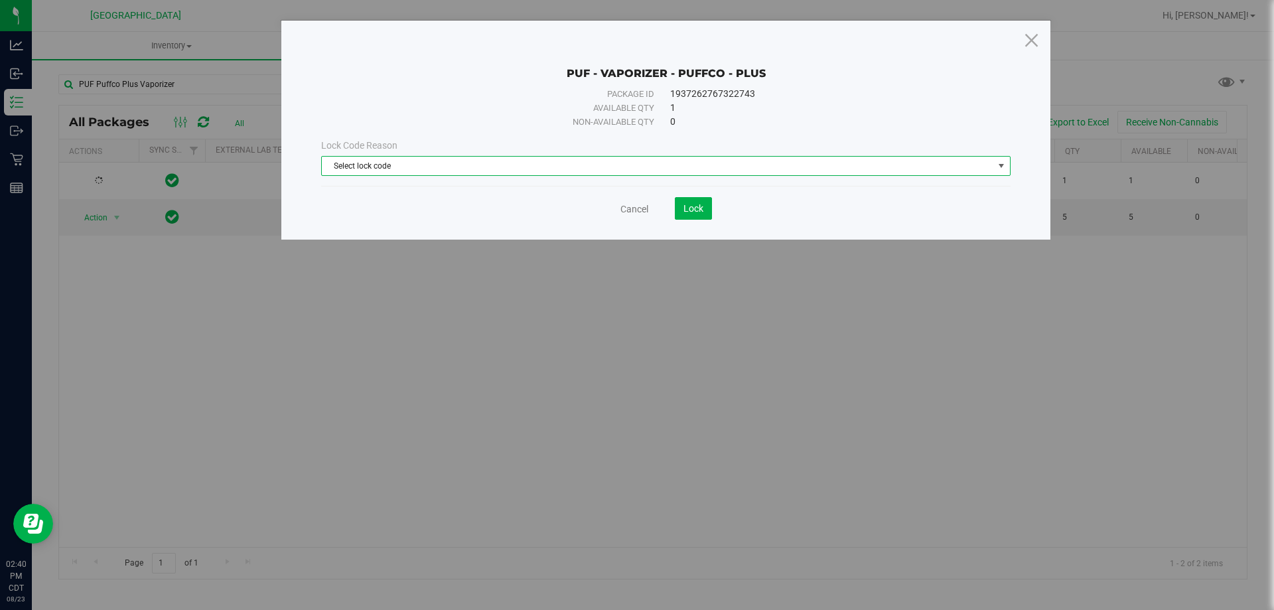
click at [557, 170] on span "Select lock code" at bounding box center [657, 166] width 671 height 19
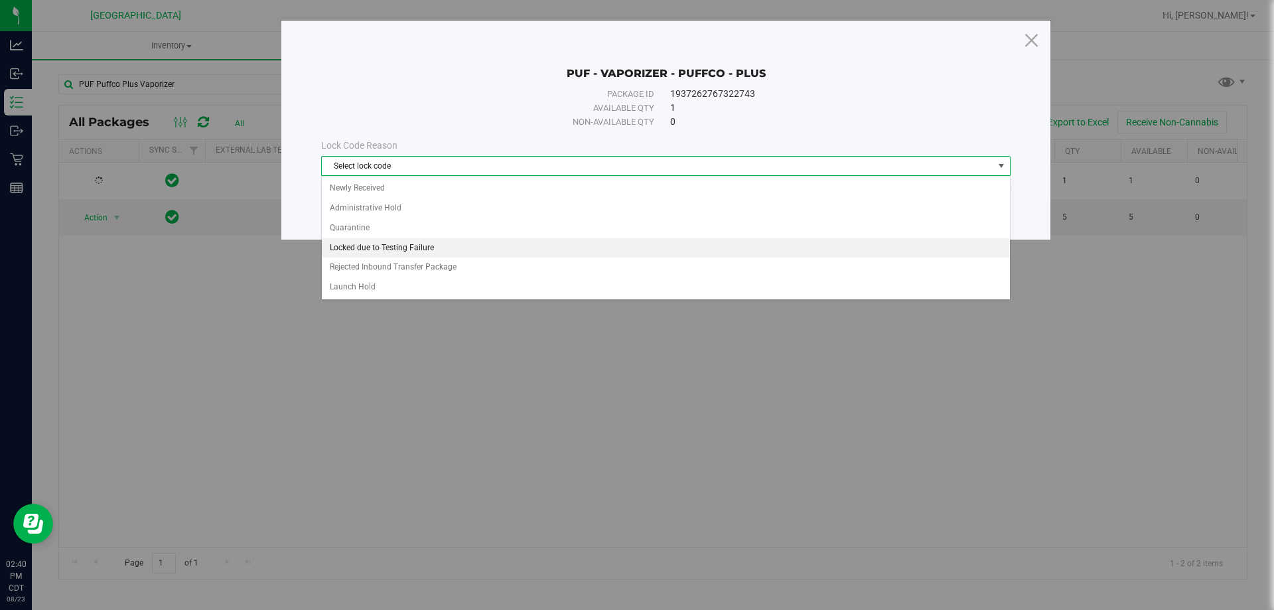
click at [402, 241] on li "Locked due to Testing Failure" at bounding box center [666, 248] width 688 height 20
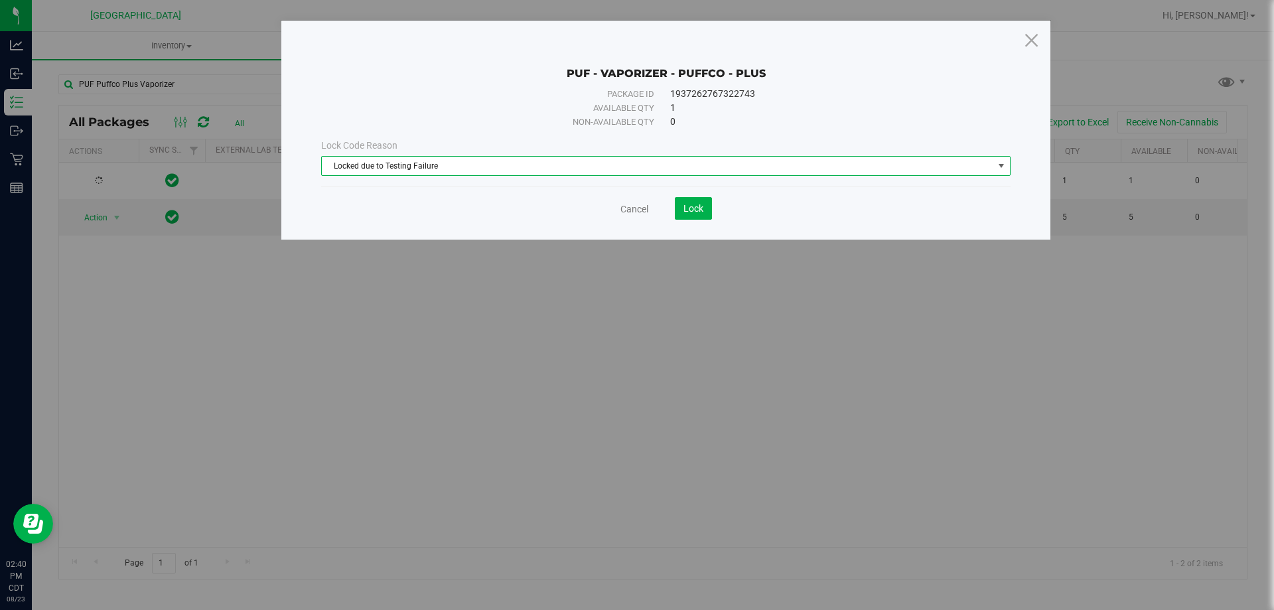
click at [399, 160] on span "Locked due to Testing Failure" at bounding box center [657, 166] width 671 height 19
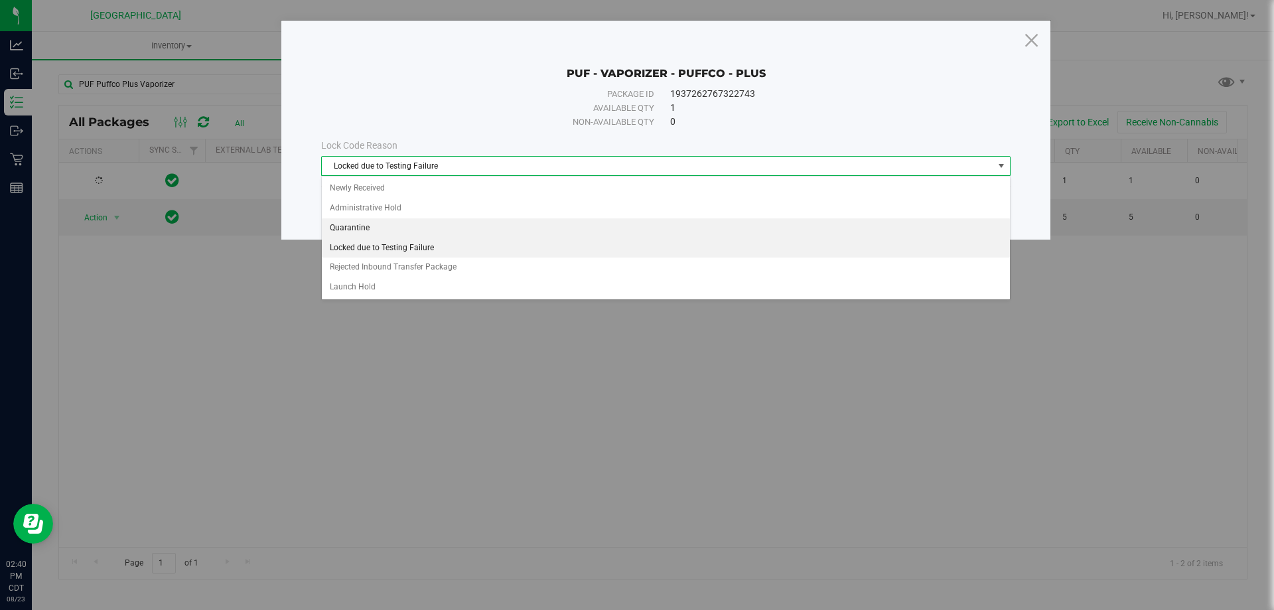
click at [342, 227] on li "Quarantine" at bounding box center [666, 228] width 688 height 20
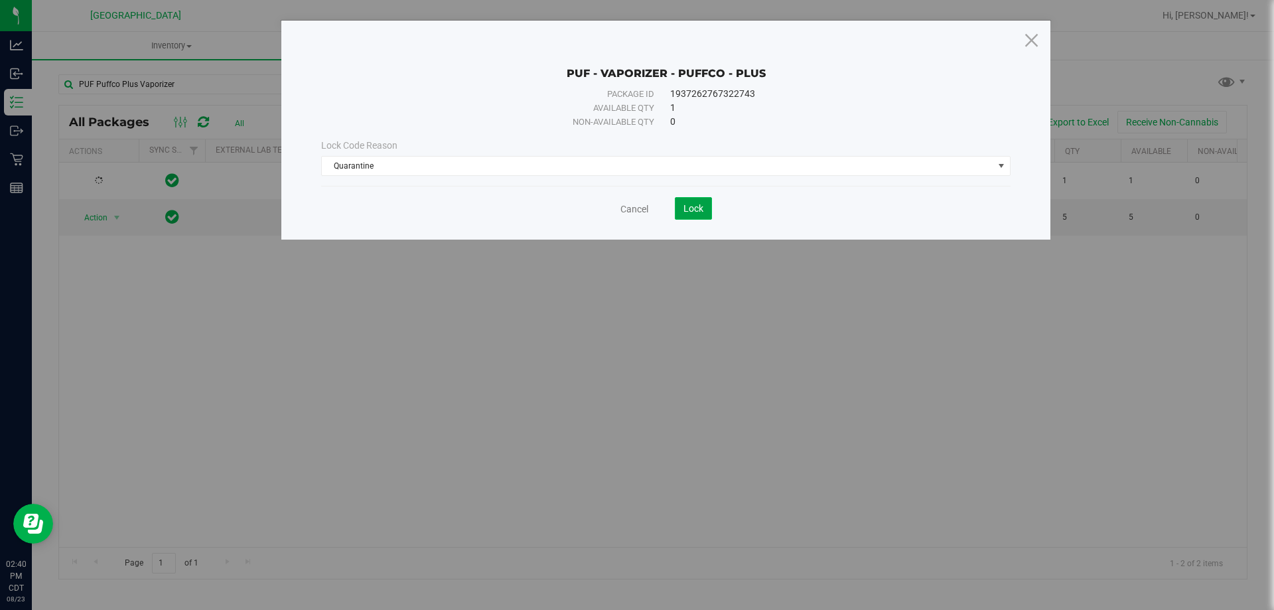
click at [677, 210] on button "Lock" at bounding box center [693, 208] width 37 height 23
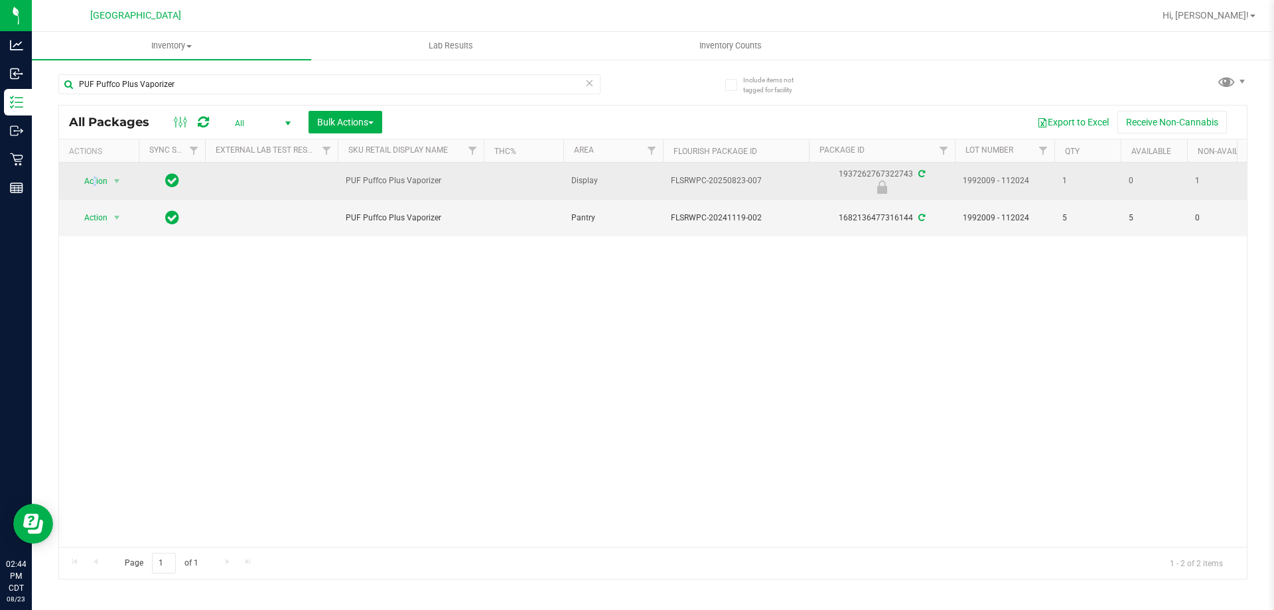
click at [95, 176] on span "Action" at bounding box center [90, 181] width 36 height 19
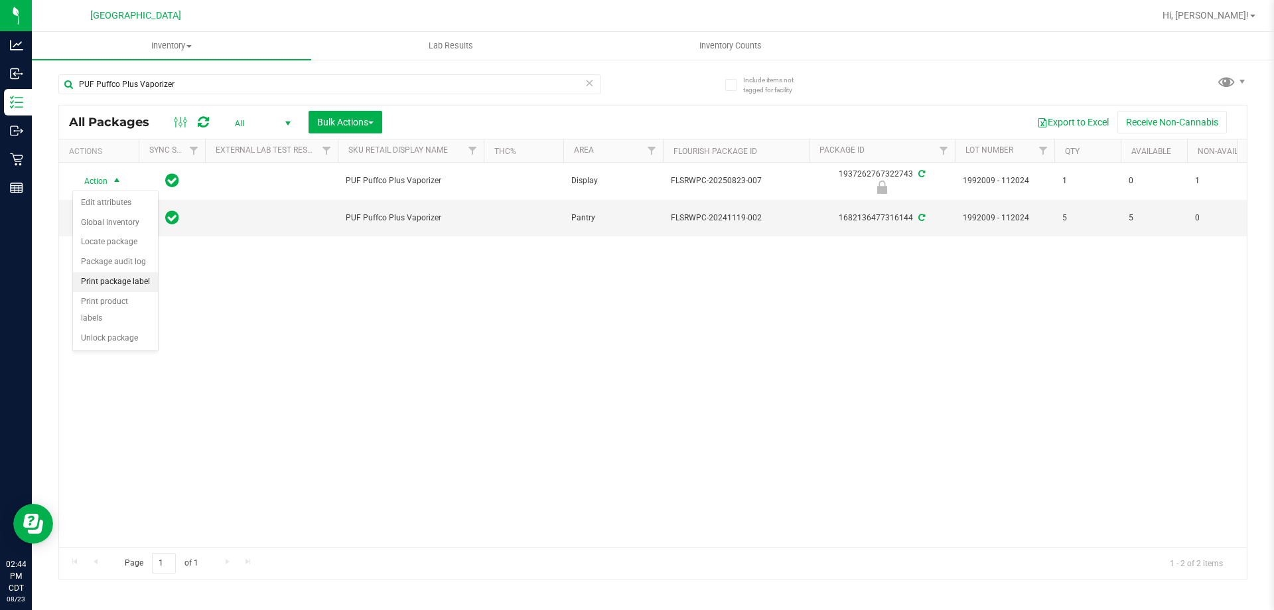
click at [110, 275] on li "Print package label" at bounding box center [115, 282] width 85 height 20
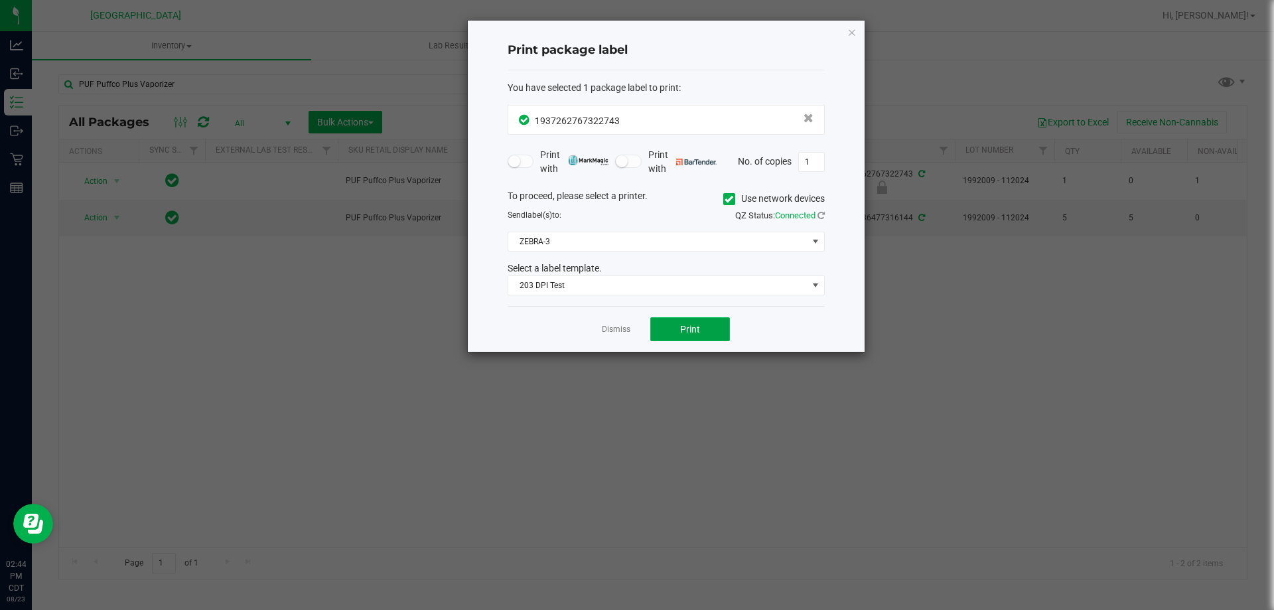
click at [722, 326] on button "Print" at bounding box center [690, 329] width 80 height 24
click at [853, 33] on icon "button" at bounding box center [851, 32] width 9 height 16
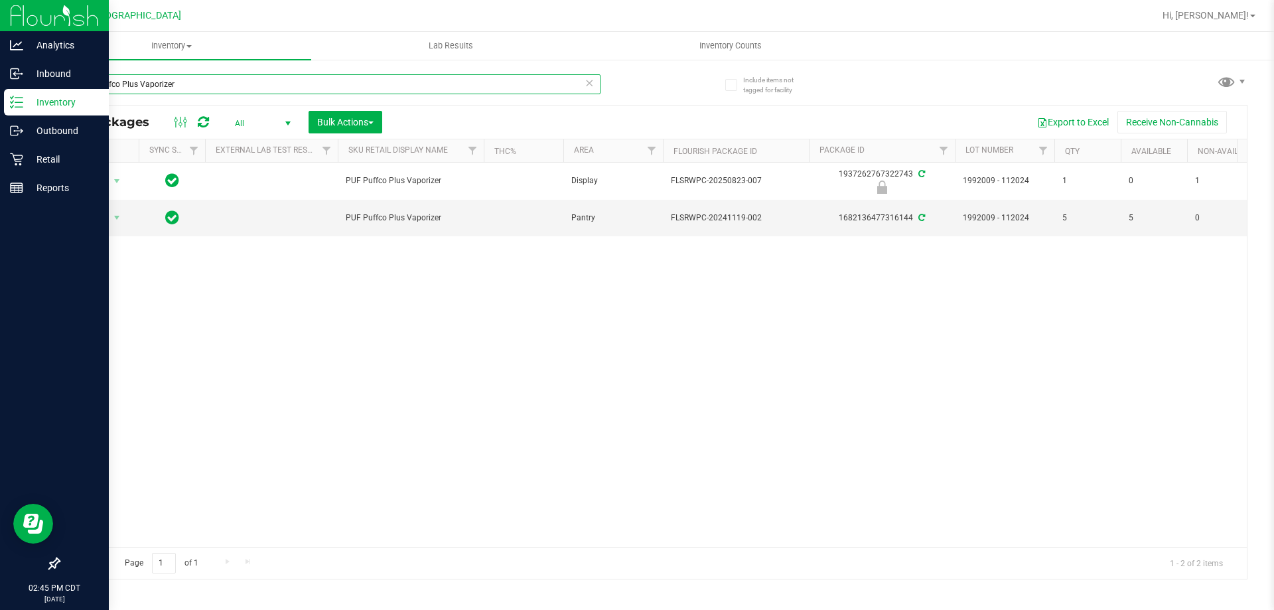
drag, startPoint x: 212, startPoint y: 88, endPoint x: 1, endPoint y: 21, distance: 221.5
click at [0, 21] on div "Analytics Inbound Inventory Outbound Retail Reports 02:45 PM CDT 08/23/2025 08/…" at bounding box center [637, 305] width 1274 height 610
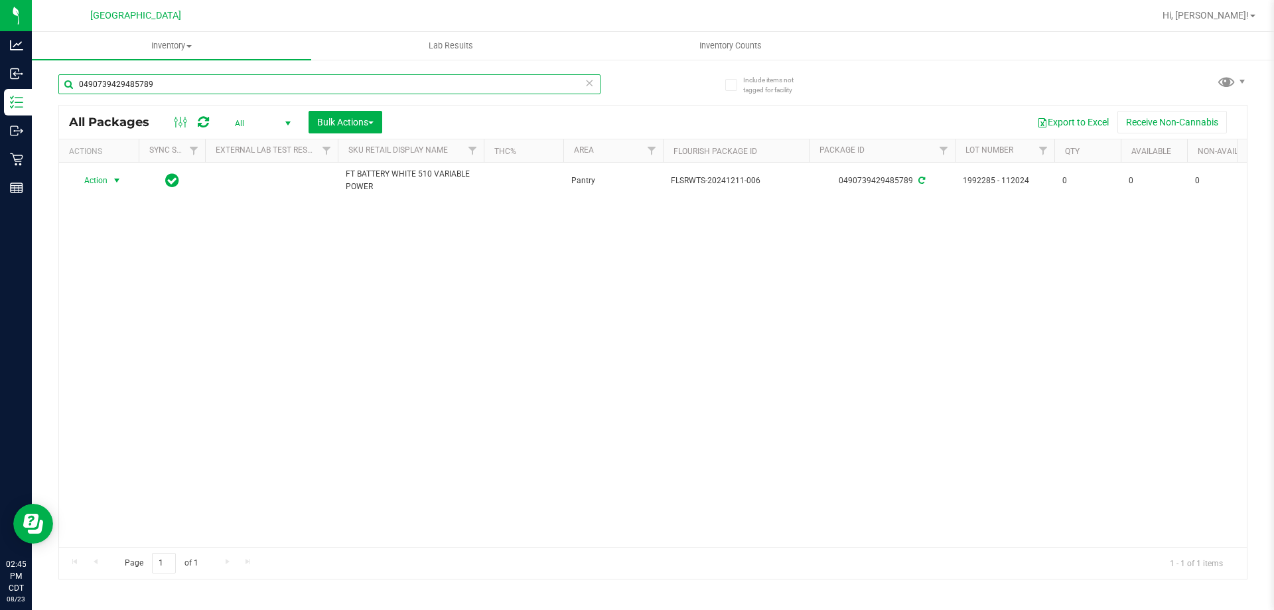
type input "0490739429485789"
click at [94, 180] on span "Action" at bounding box center [90, 180] width 36 height 19
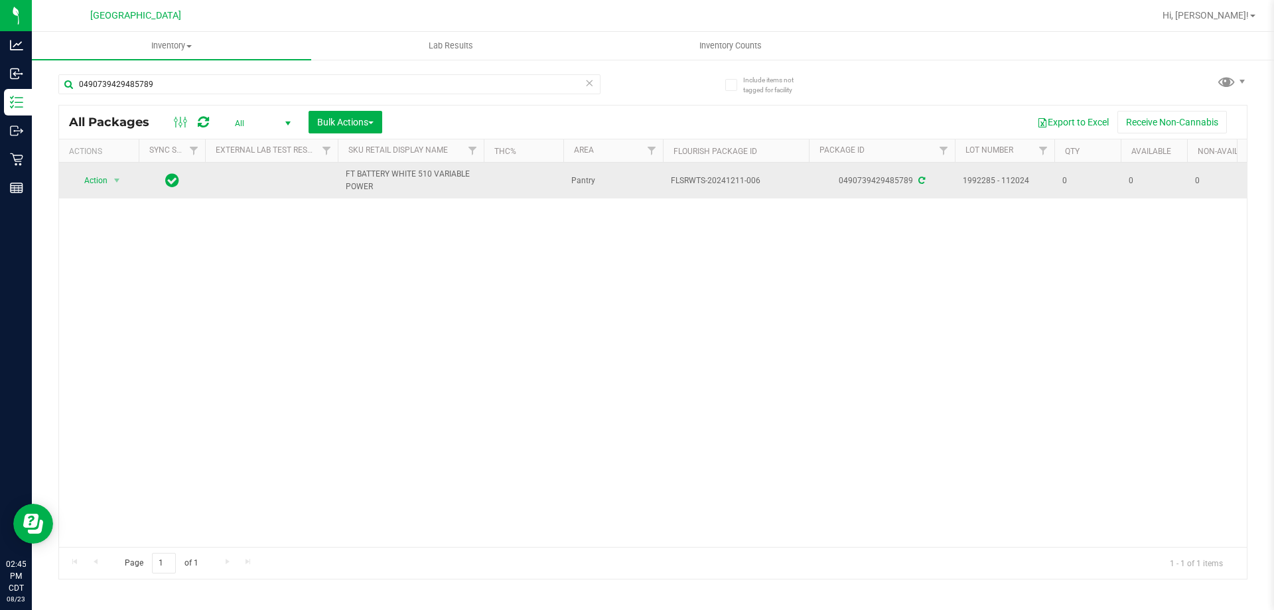
drag, startPoint x: 398, startPoint y: 190, endPoint x: 343, endPoint y: 174, distance: 57.3
click at [343, 174] on td "FT BATTERY WHITE 510 VARIABLE POWER" at bounding box center [411, 181] width 146 height 36
copy span "FT BATTERY WHITE 510 VARIABLE POWER"
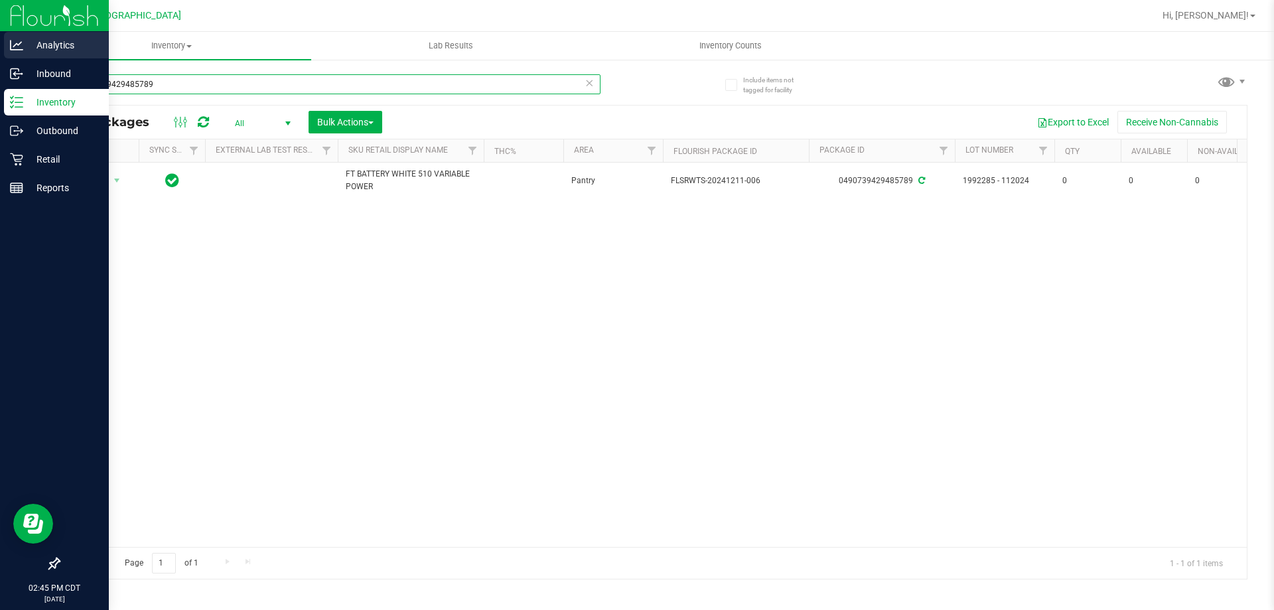
drag, startPoint x: 192, startPoint y: 77, endPoint x: 0, endPoint y: 44, distance: 195.1
click at [0, 44] on div "Analytics Inbound Inventory Outbound Retail Reports 02:45 PM CDT 08/23/2025 08/…" at bounding box center [637, 305] width 1274 height 610
paste input "FT BATTERY WHITE 510 VARIABLE POWER"
type input "FT BATTERY WHITE 510 VARIABLE POWER"
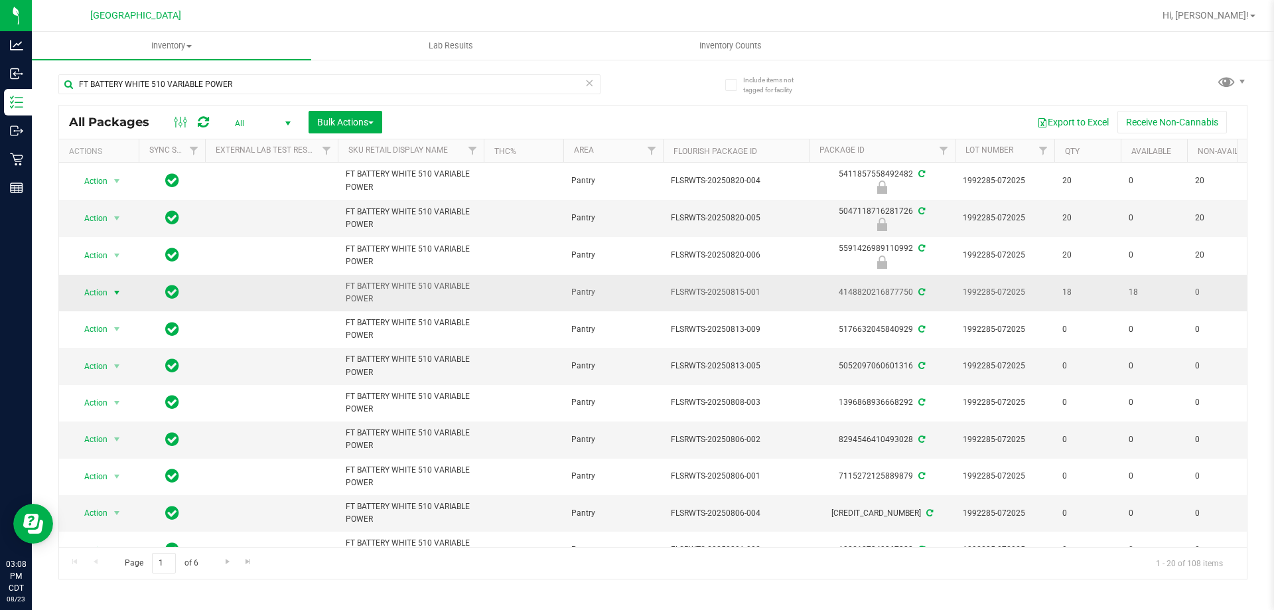
click at [95, 293] on span "Action" at bounding box center [90, 292] width 36 height 19
click at [131, 334] on li "Create package" at bounding box center [124, 334] width 103 height 20
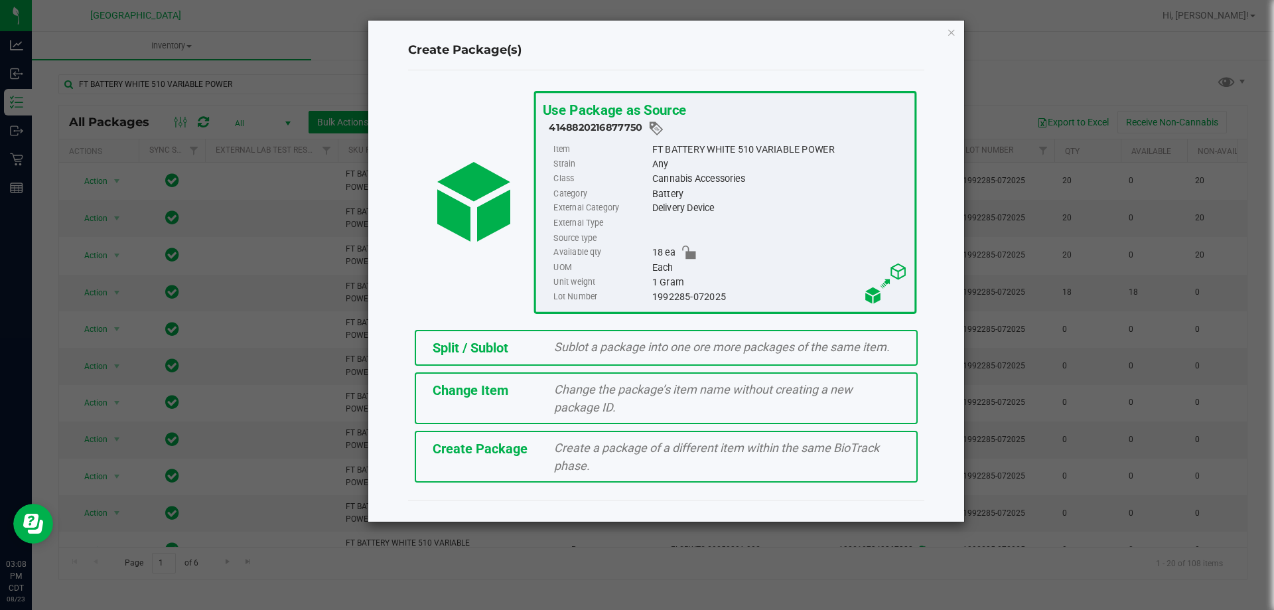
click at [530, 352] on div "Split / Sublot" at bounding box center [484, 348] width 122 height 20
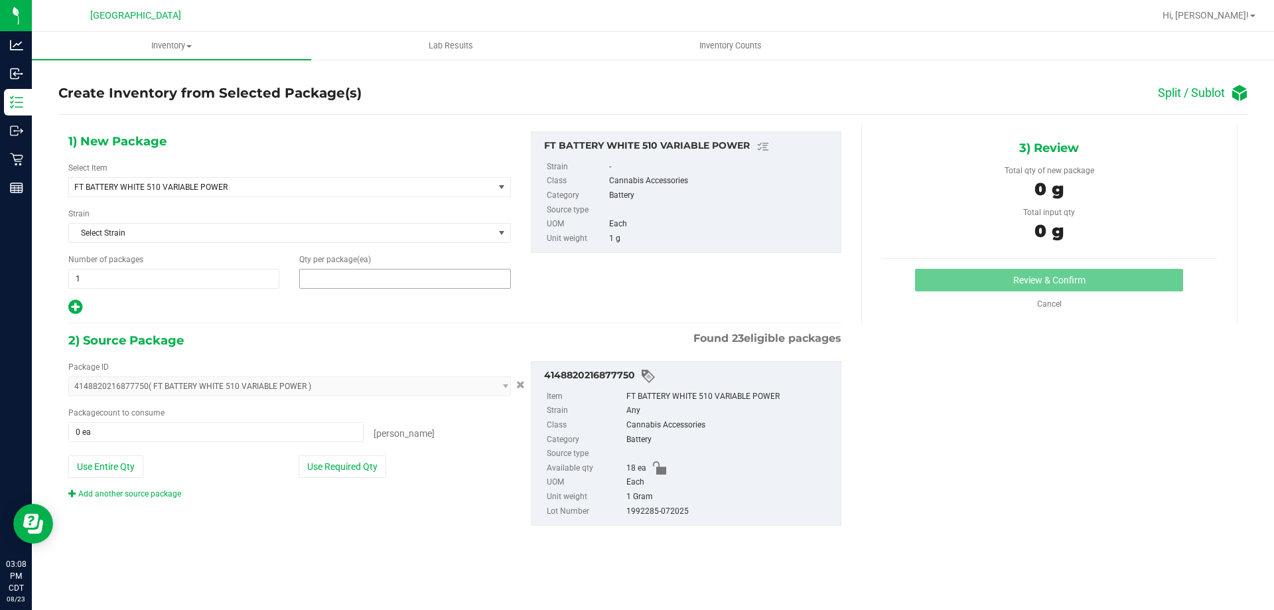
click at [358, 283] on span at bounding box center [404, 279] width 211 height 20
type input "1"
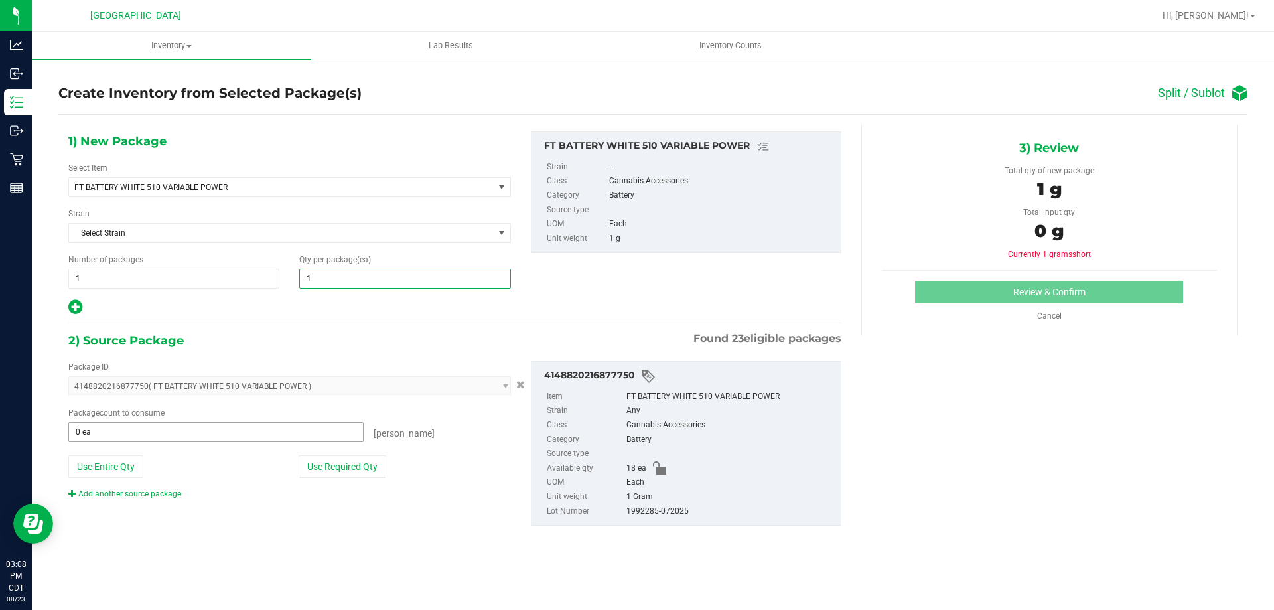
type input "1"
click at [151, 435] on span at bounding box center [215, 432] width 295 height 20
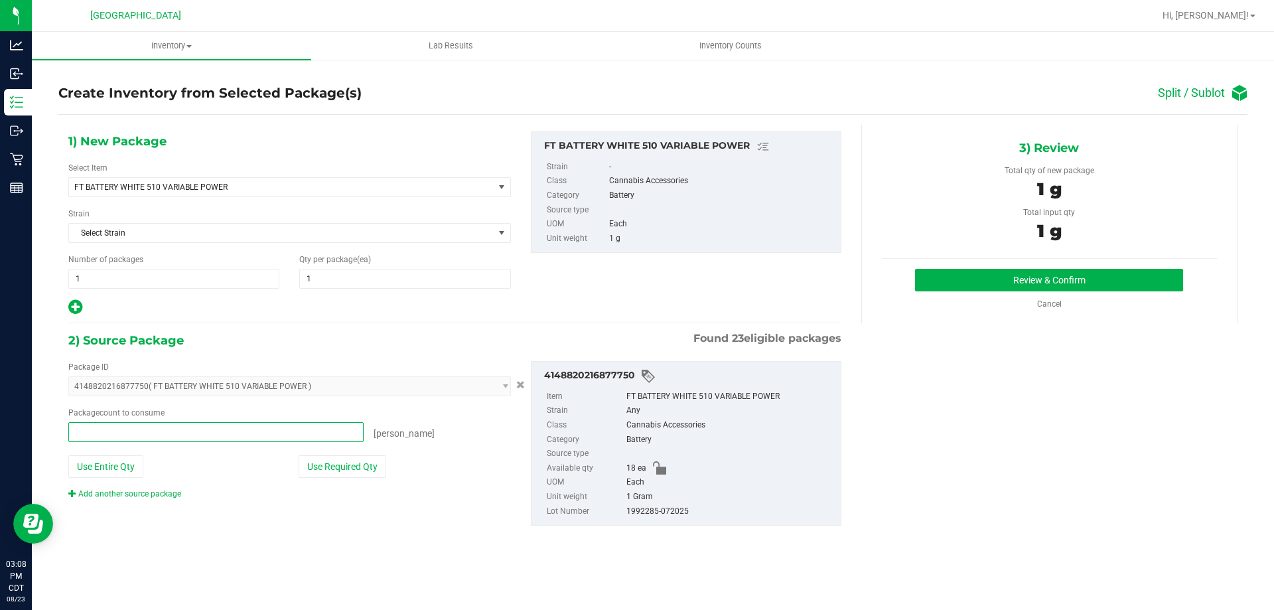
type input "1"
type input "1 ea"
click at [119, 236] on span "Select Strain" at bounding box center [281, 233] width 425 height 19
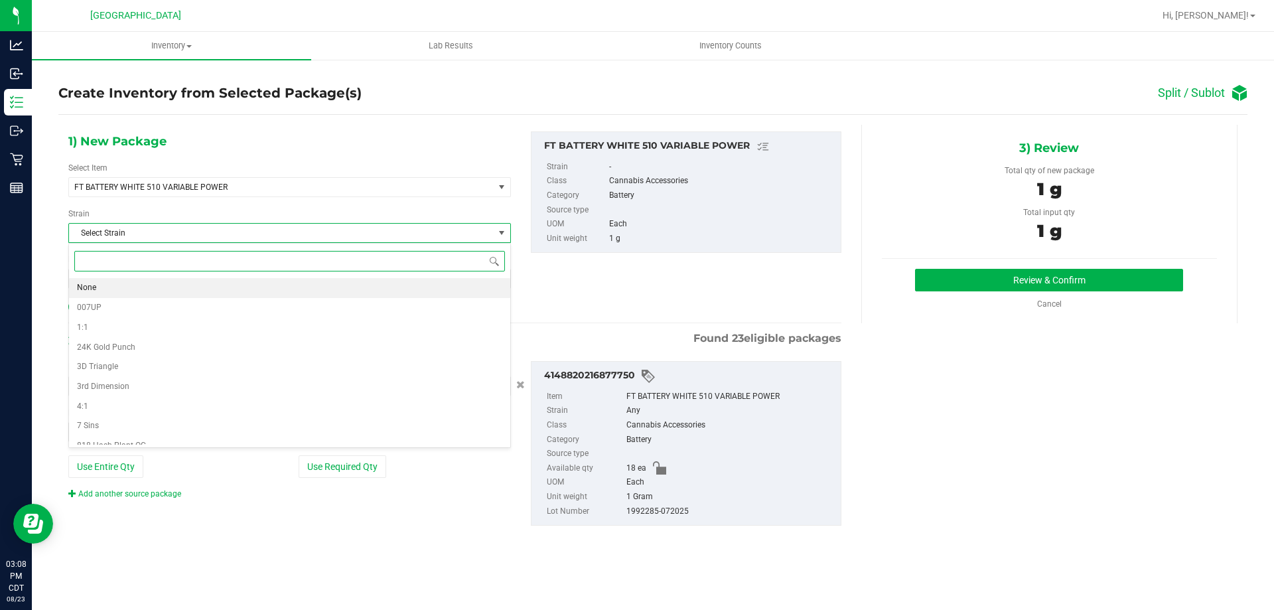
click at [96, 289] on li "None" at bounding box center [289, 288] width 441 height 20
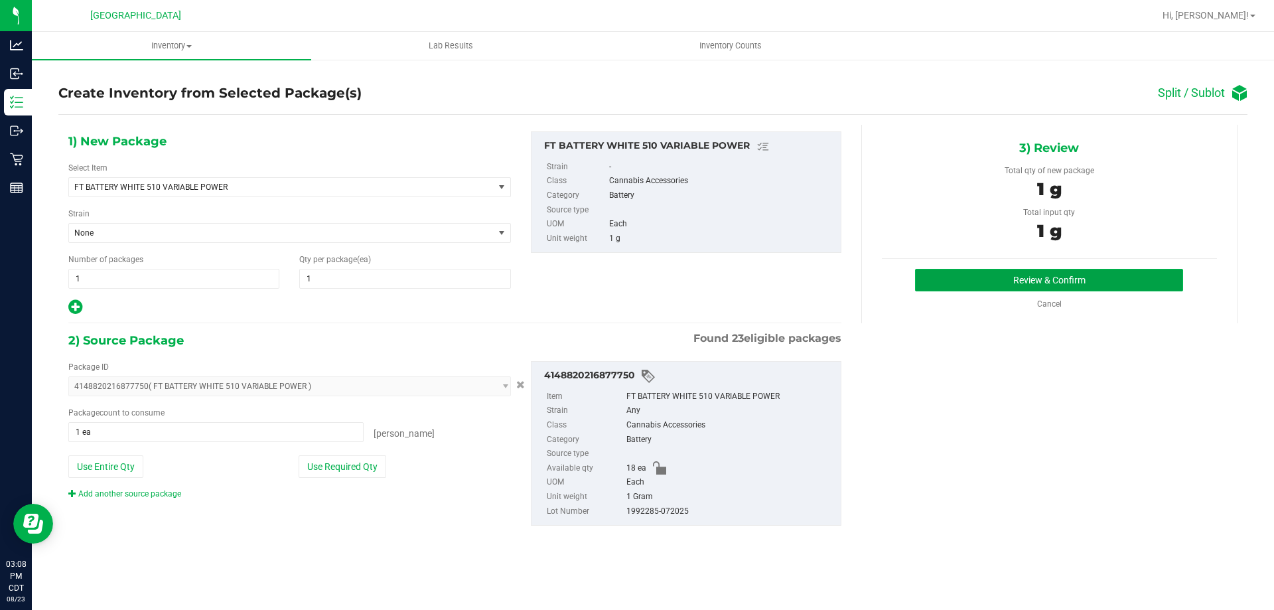
click at [1031, 271] on button "Review & Confirm" at bounding box center [1049, 280] width 268 height 23
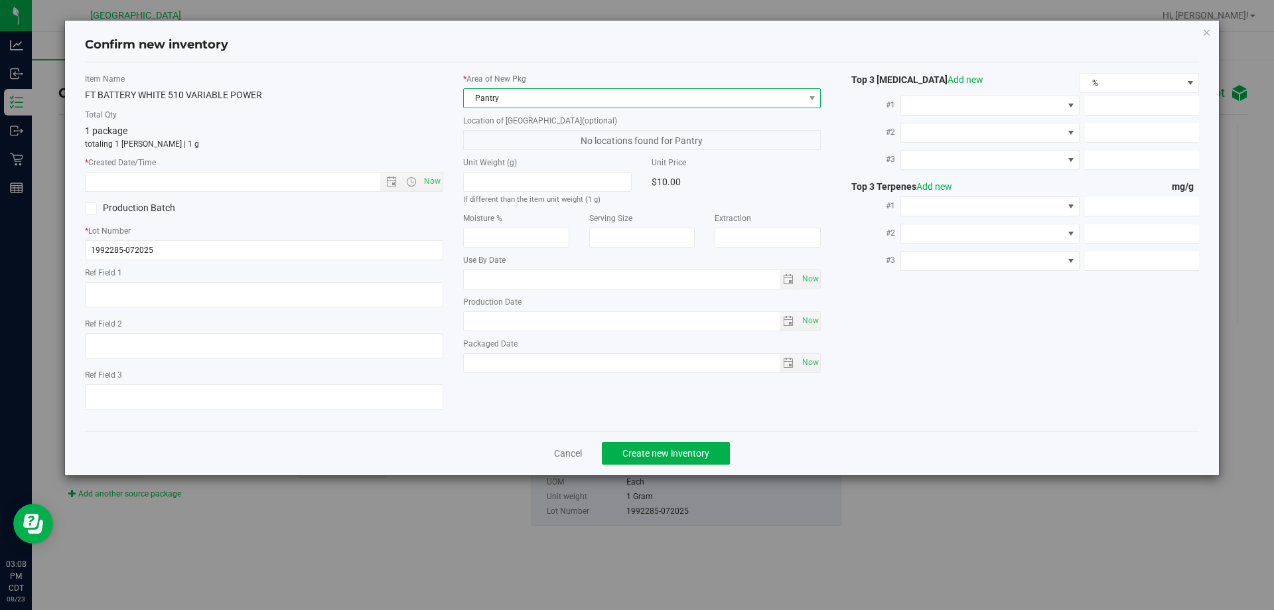
click at [496, 103] on span "Pantry" at bounding box center [634, 98] width 340 height 19
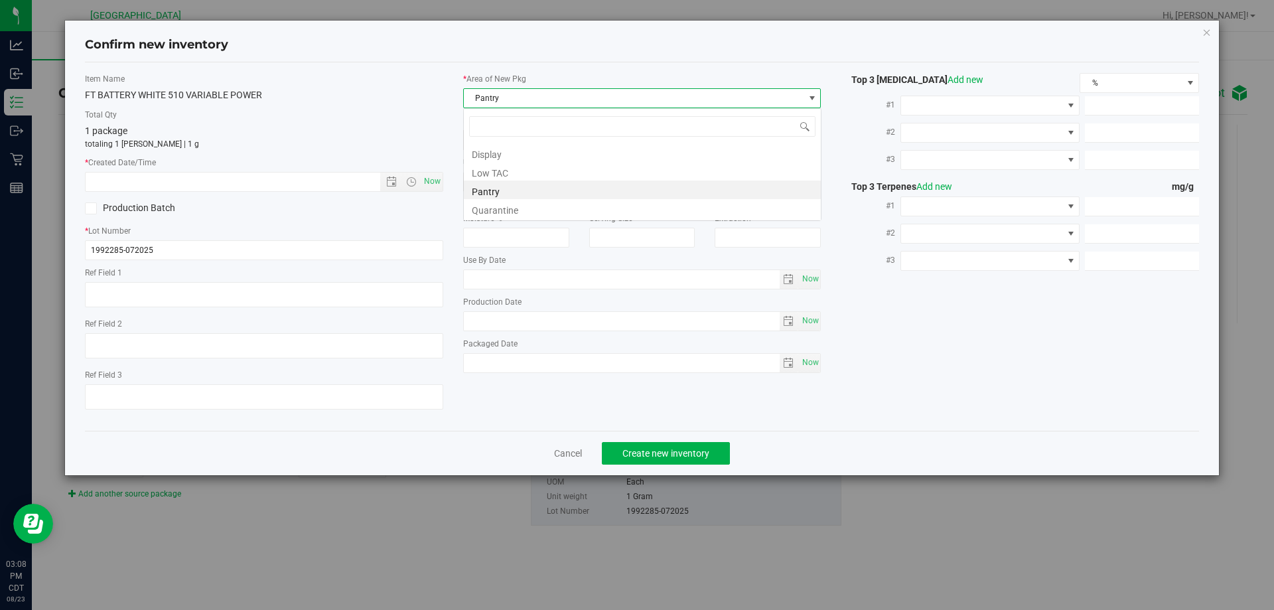
scroll to position [20, 358]
click at [491, 148] on li "Display" at bounding box center [642, 152] width 357 height 19
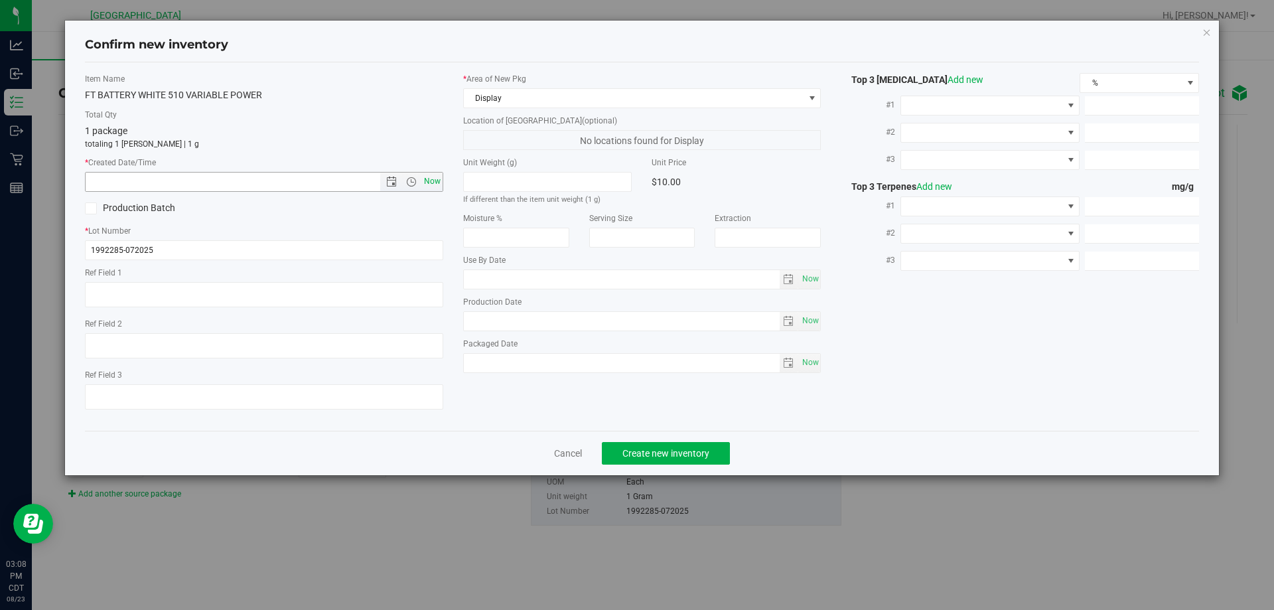
click at [435, 184] on span "Now" at bounding box center [432, 181] width 23 height 19
type input "8/23/2025 3:08 PM"
click at [653, 456] on span "Create new inventory" at bounding box center [665, 453] width 87 height 11
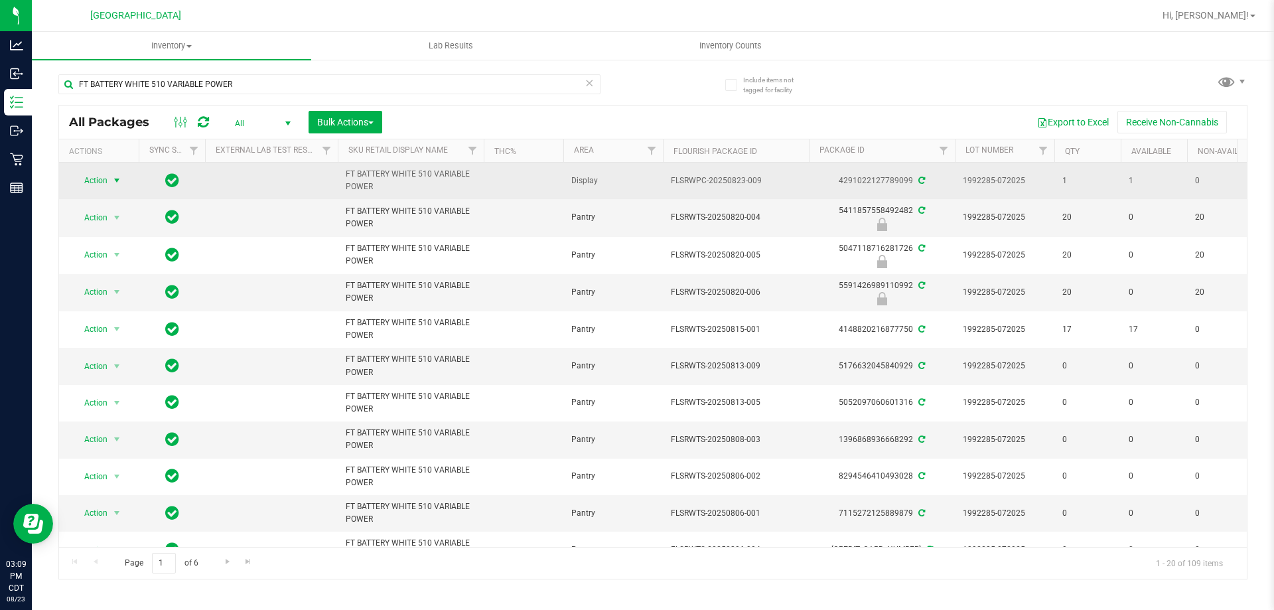
click at [109, 181] on span "select" at bounding box center [117, 180] width 17 height 19
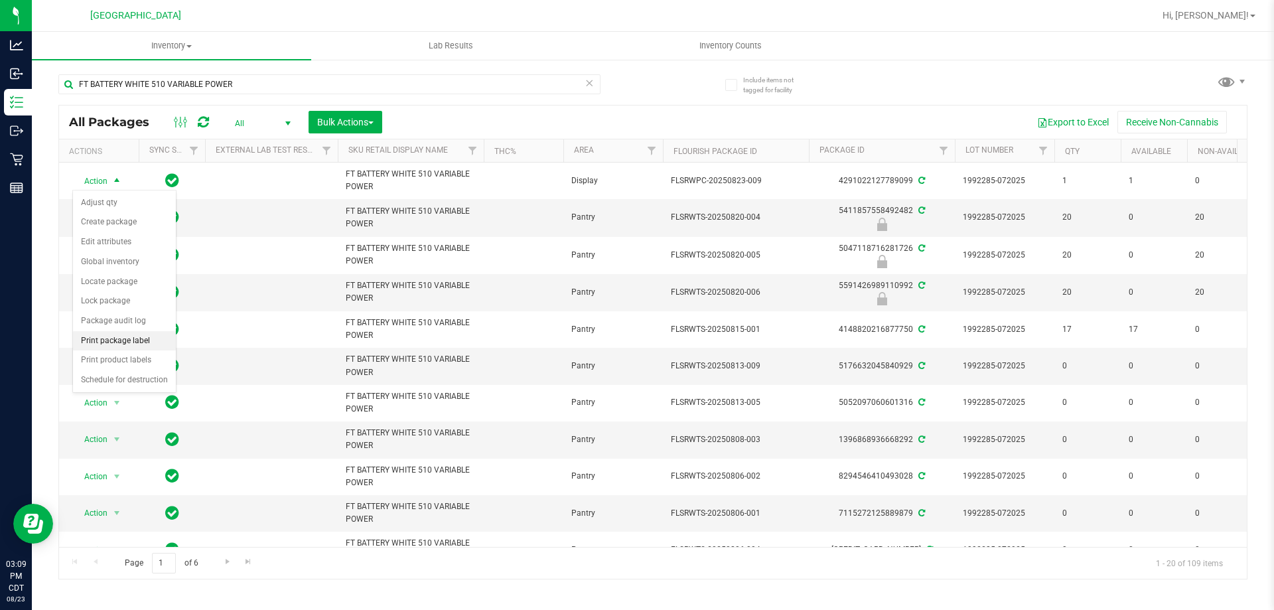
click at [111, 340] on li "Print package label" at bounding box center [124, 341] width 103 height 20
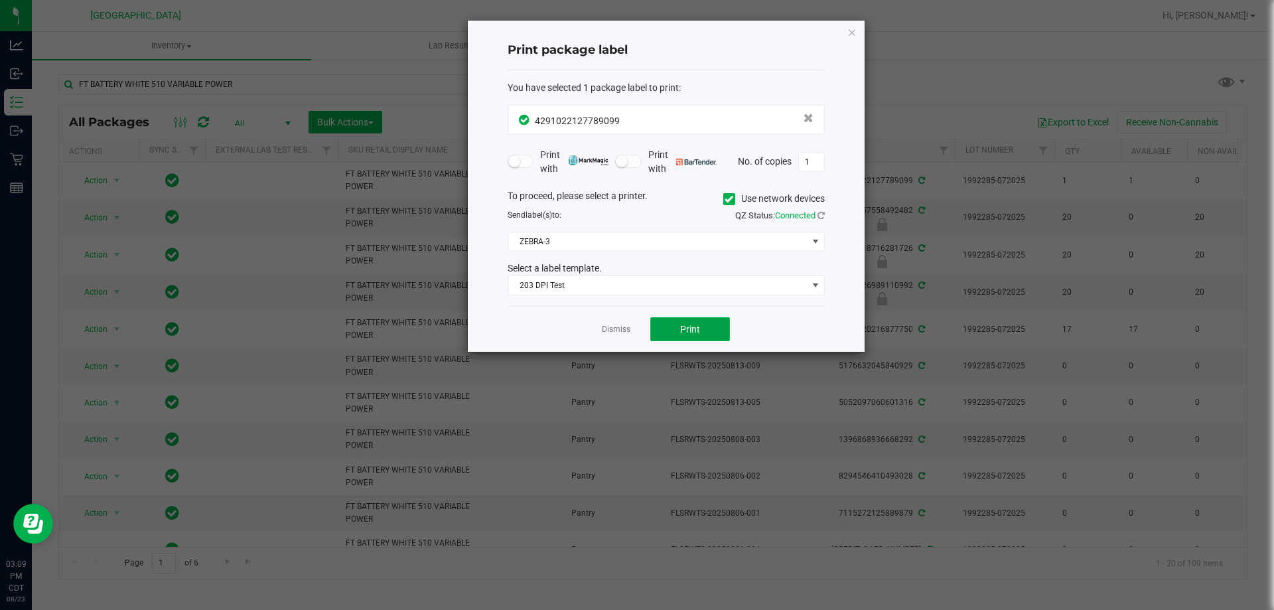
click at [692, 326] on span "Print" at bounding box center [690, 329] width 20 height 11
click at [852, 31] on icon "button" at bounding box center [851, 32] width 9 height 16
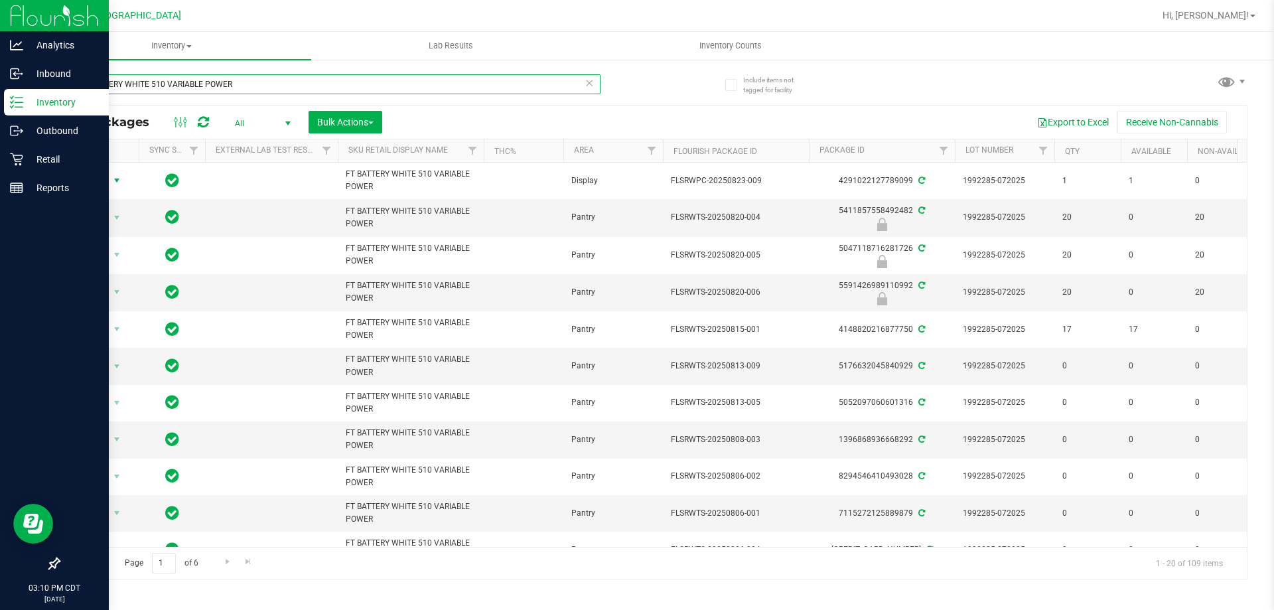
drag, startPoint x: 272, startPoint y: 86, endPoint x: 0, endPoint y: 116, distance: 273.7
click at [0, 116] on div "Analytics Inbound Inventory Outbound Retail Reports 03:10 PM CDT 08/23/2025 08/…" at bounding box center [637, 305] width 1274 height 610
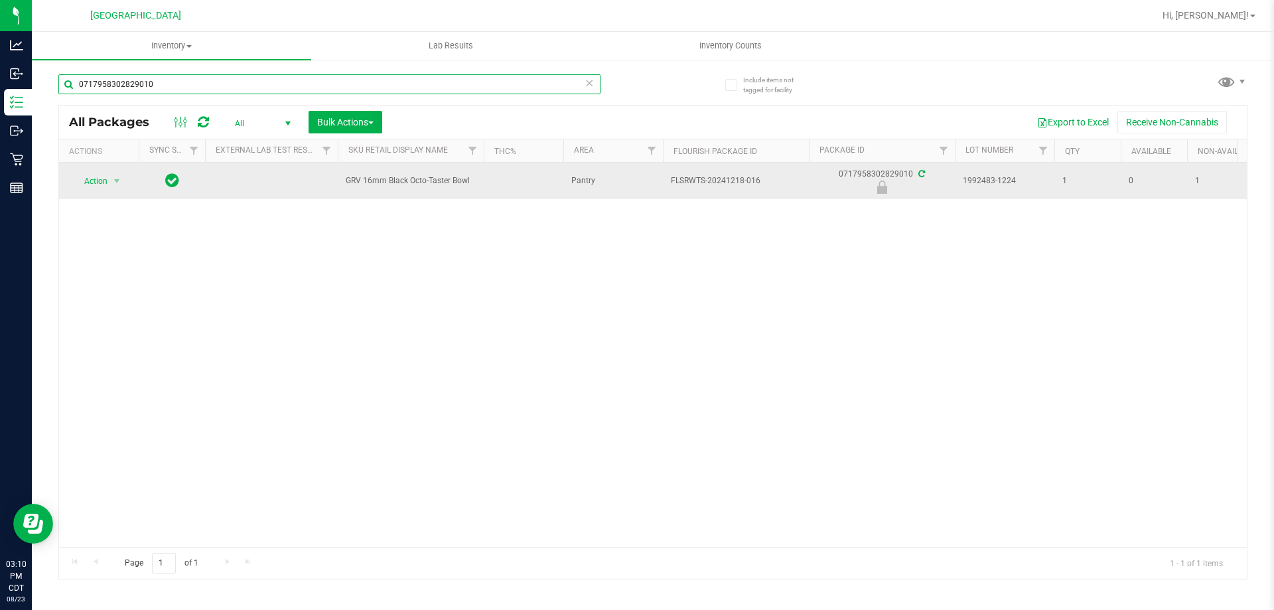
type input "0717958302829010"
click at [90, 183] on span "Action" at bounding box center [90, 181] width 36 height 19
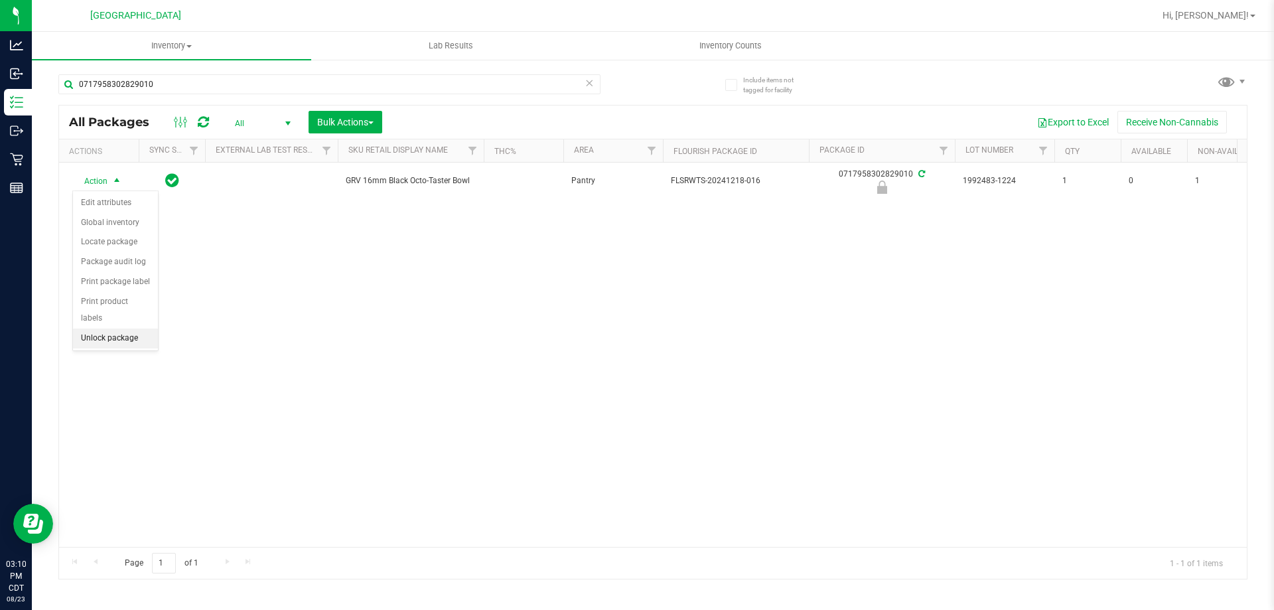
click at [113, 328] on li "Unlock package" at bounding box center [115, 338] width 85 height 20
click at [107, 180] on span "Action" at bounding box center [90, 180] width 36 height 19
click at [133, 218] on li "Create package" at bounding box center [124, 222] width 103 height 20
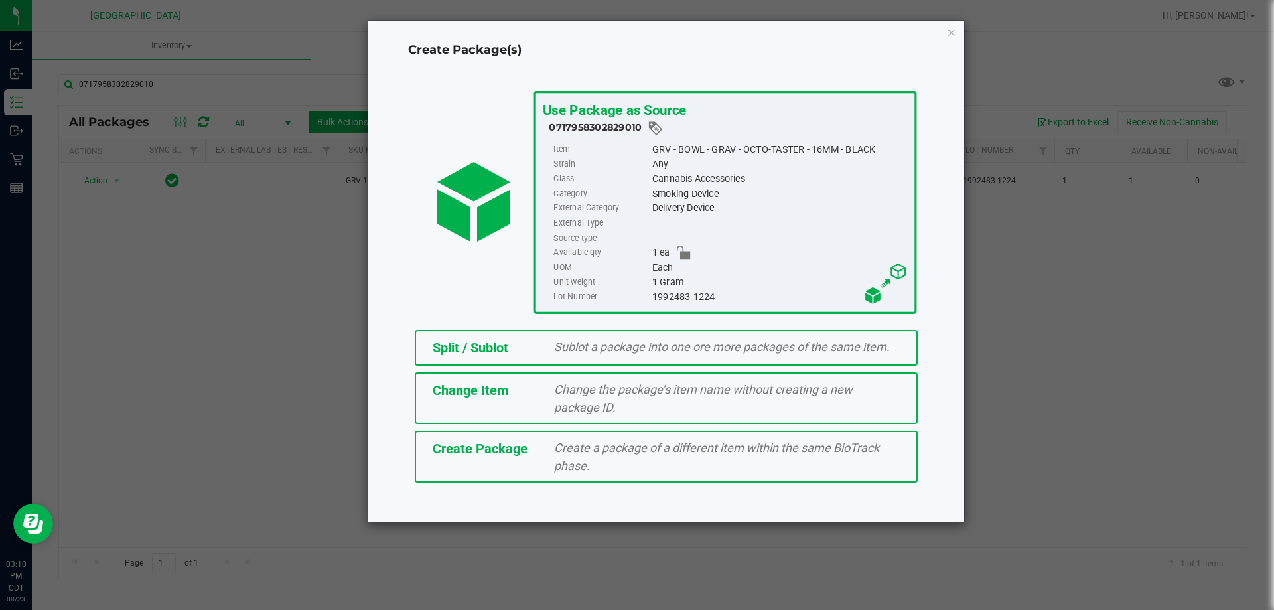
click at [556, 348] on span "Sublot a package into one ore more packages of the same item." at bounding box center [722, 347] width 336 height 14
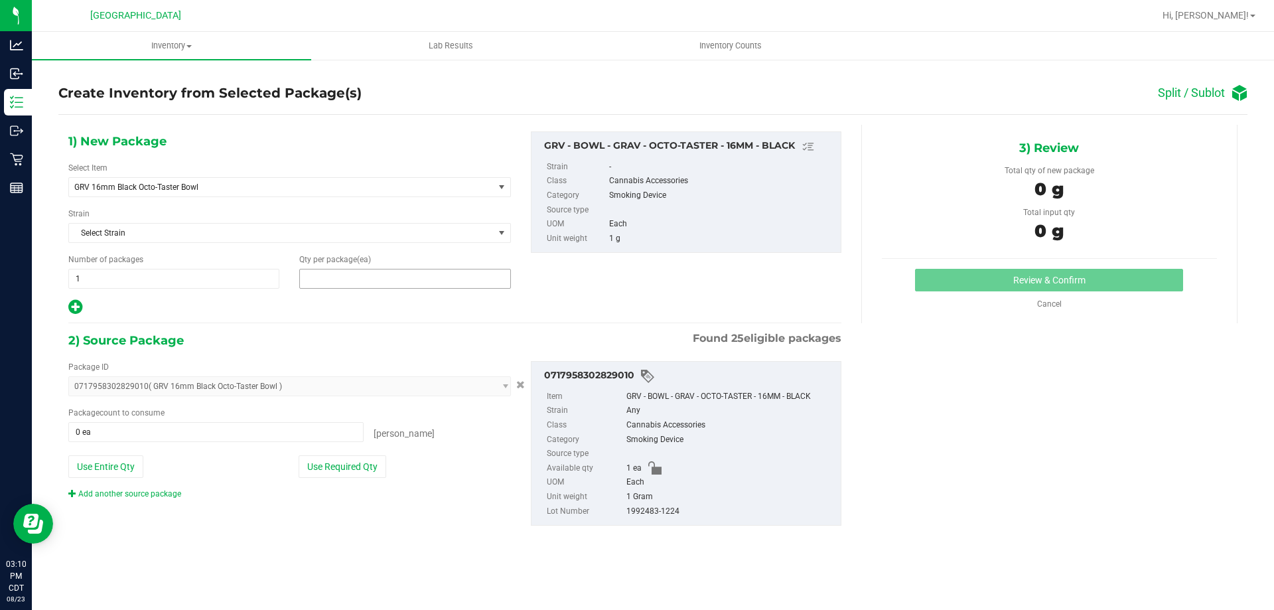
click at [379, 273] on span at bounding box center [404, 279] width 211 height 20
type input "1"
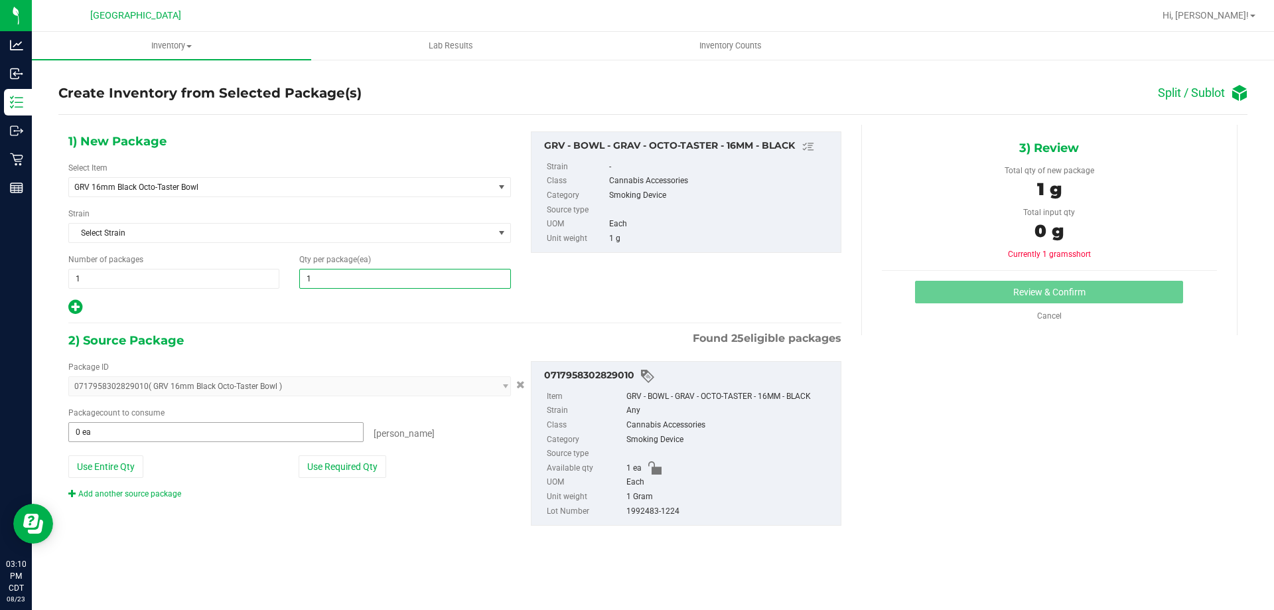
type input "1"
click at [125, 431] on span at bounding box center [215, 432] width 295 height 20
type input "1"
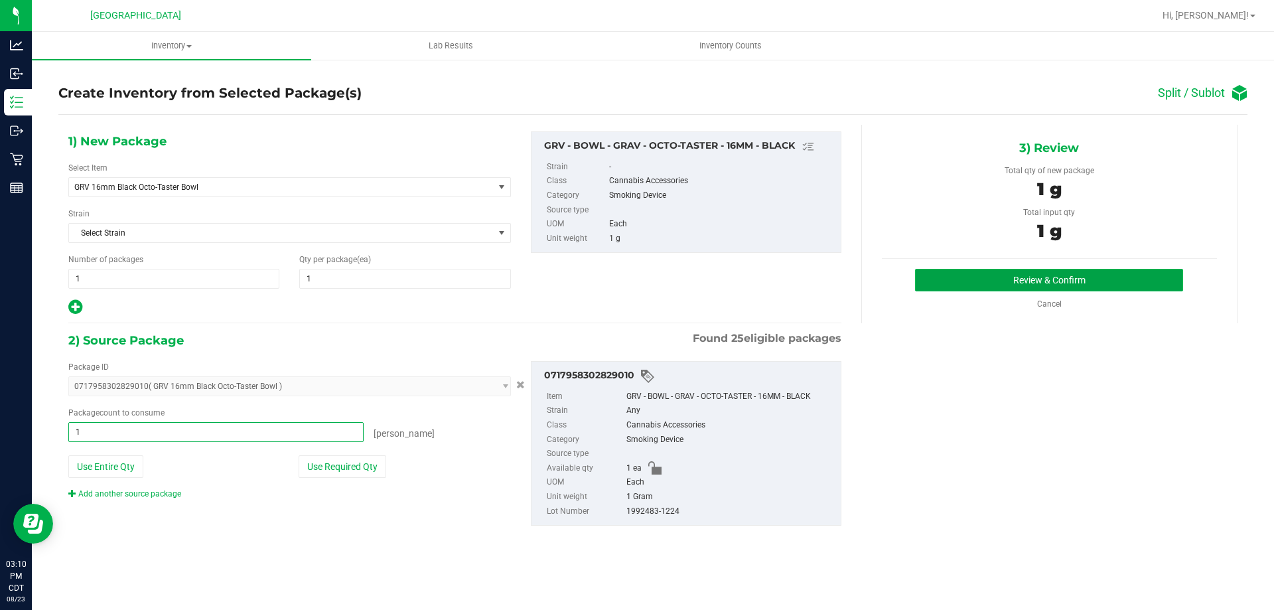
type input "1 ea"
click at [941, 280] on button "Review & Confirm" at bounding box center [1049, 280] width 268 height 23
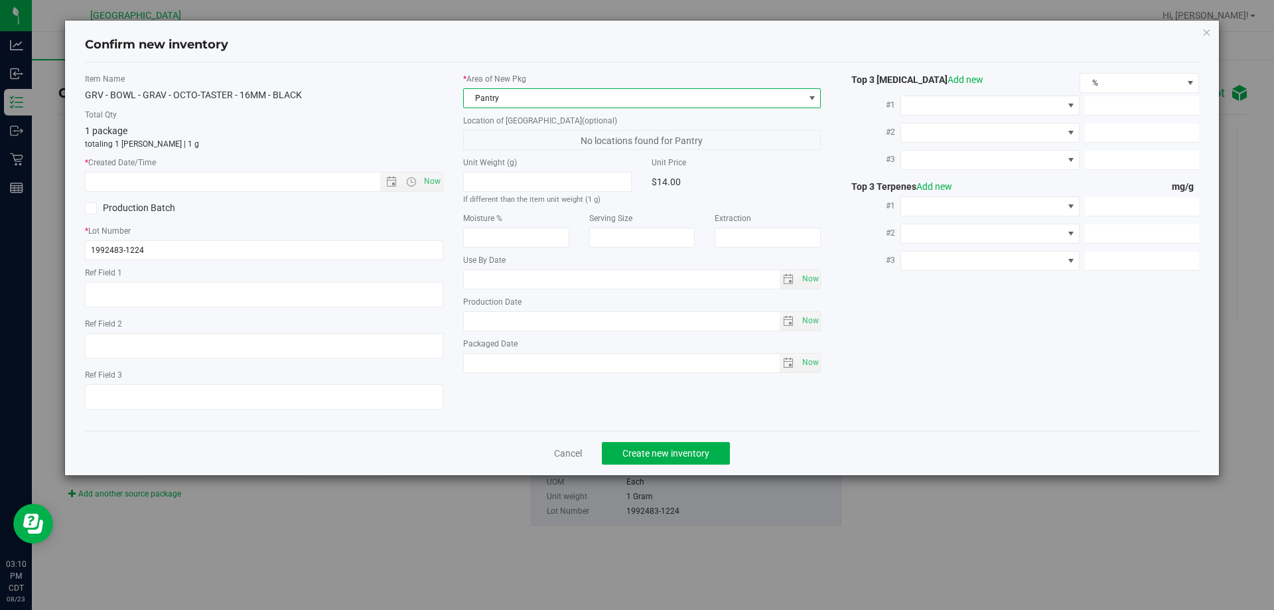
click at [509, 97] on span "Pantry" at bounding box center [634, 98] width 340 height 19
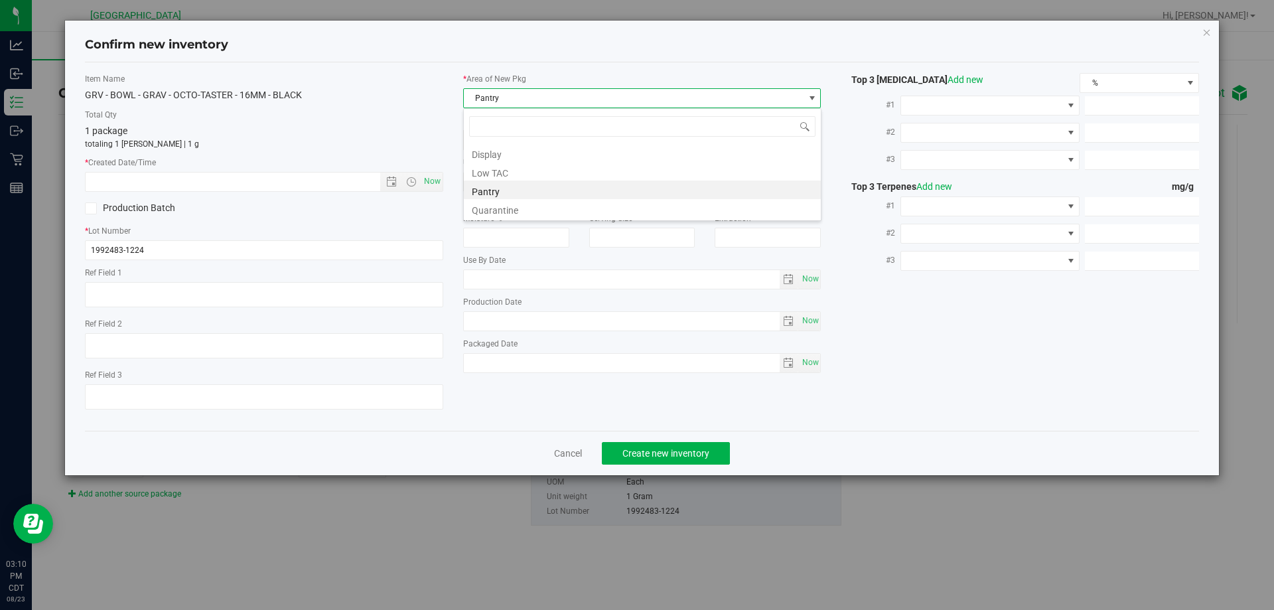
scroll to position [20, 358]
click at [502, 156] on li "Display" at bounding box center [642, 152] width 357 height 19
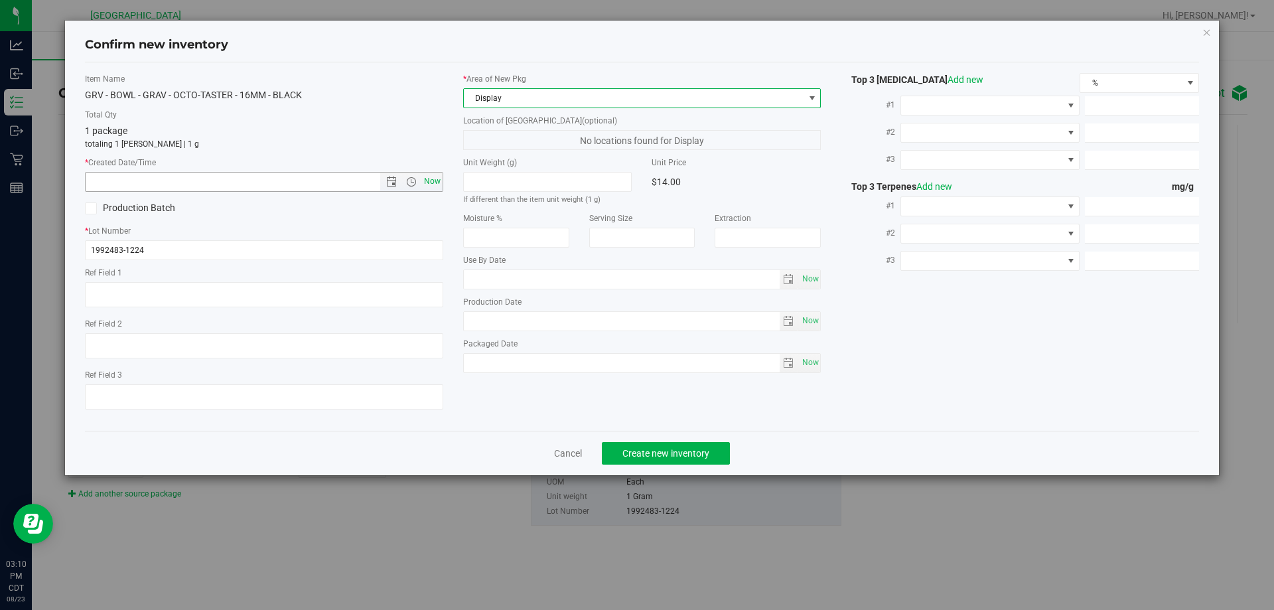
click at [433, 179] on span "Now" at bounding box center [432, 181] width 23 height 19
type input "8/23/2025 3:10 PM"
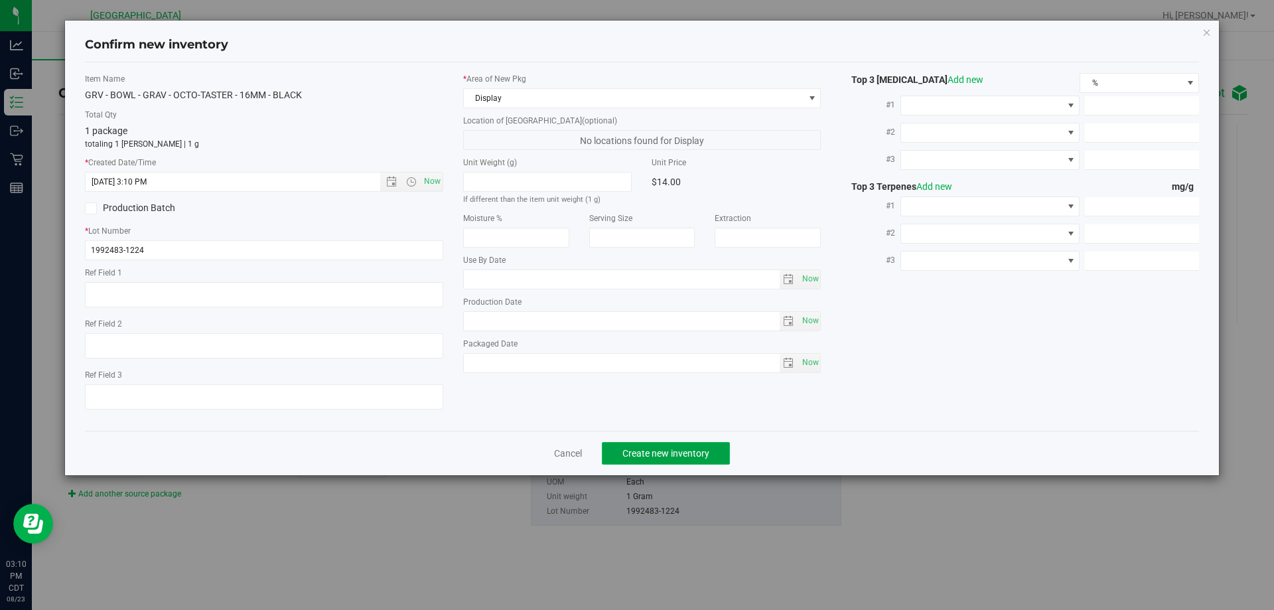
click at [666, 462] on button "Create new inventory" at bounding box center [666, 453] width 128 height 23
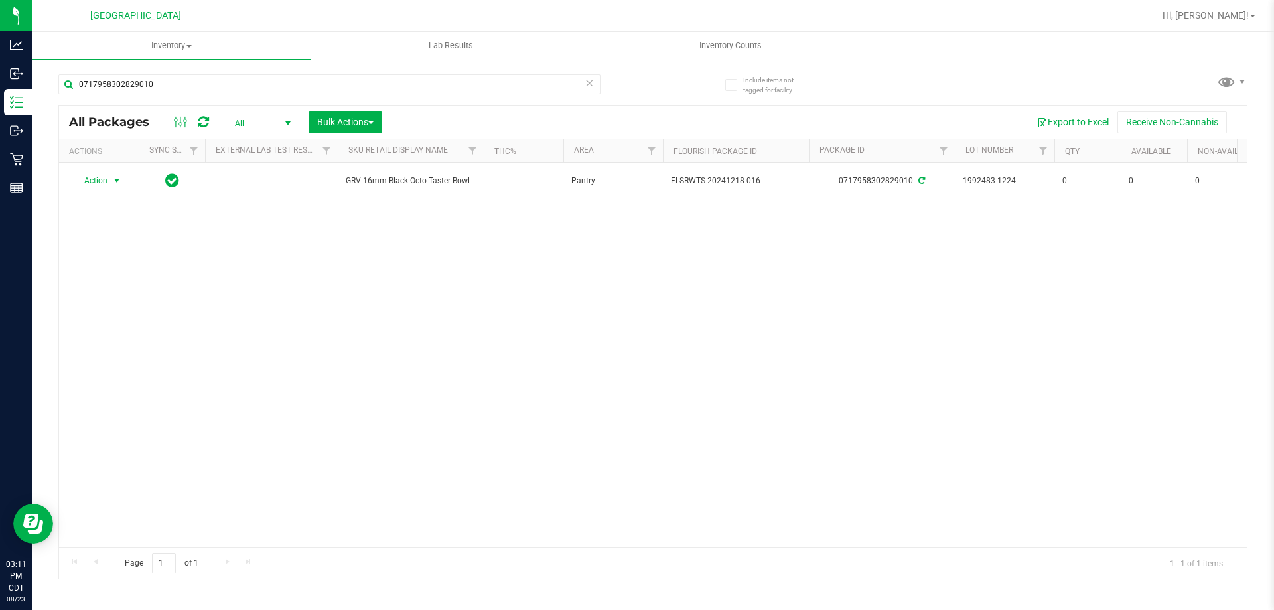
click at [93, 182] on span "Action" at bounding box center [90, 180] width 36 height 19
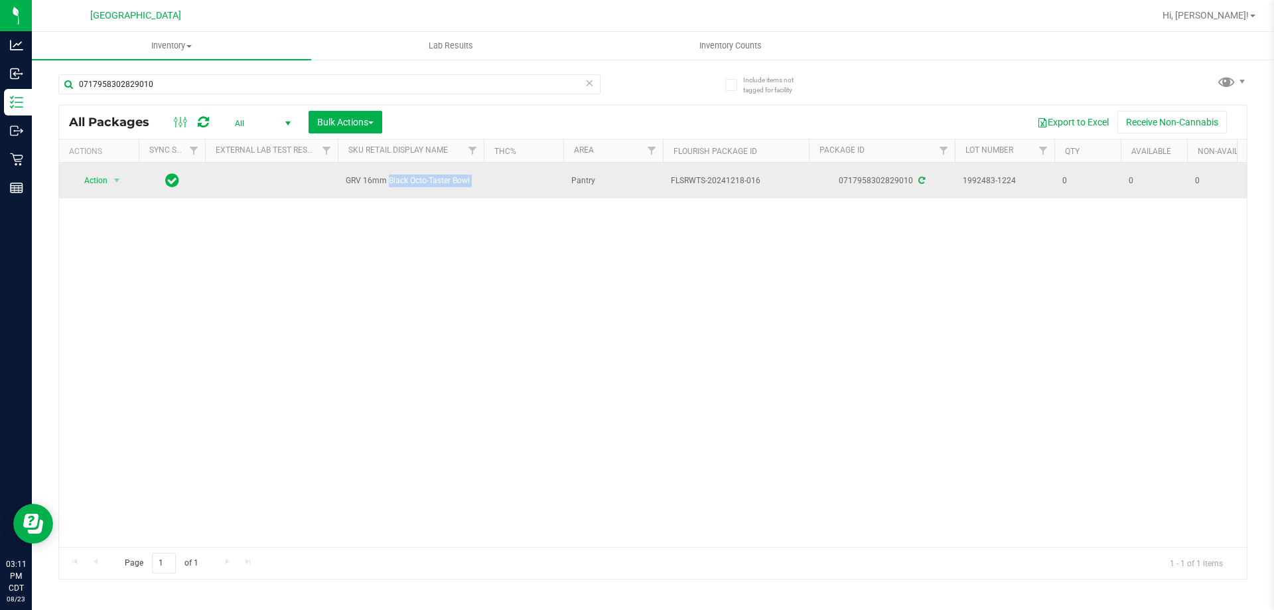
drag, startPoint x: 485, startPoint y: 174, endPoint x: 342, endPoint y: 181, distance: 142.8
click at [107, 183] on span "Action" at bounding box center [90, 180] width 36 height 19
drag, startPoint x: 503, startPoint y: 182, endPoint x: 343, endPoint y: 183, distance: 159.9
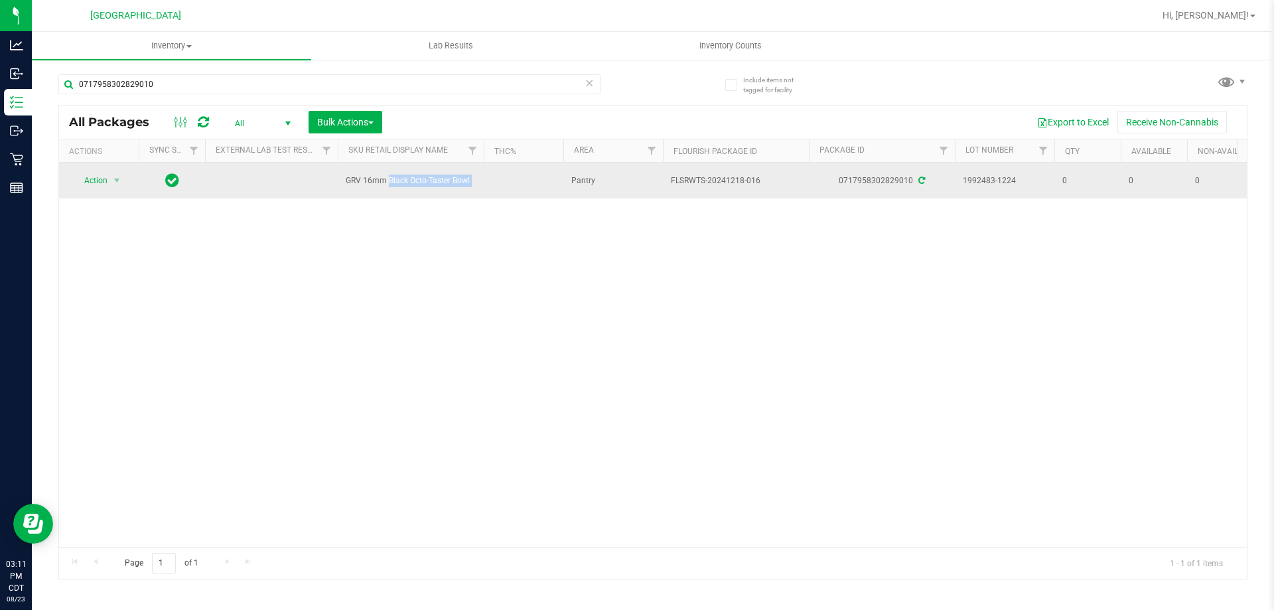
copy tr "GRV 16mm Black Octo-Taster Bowl"
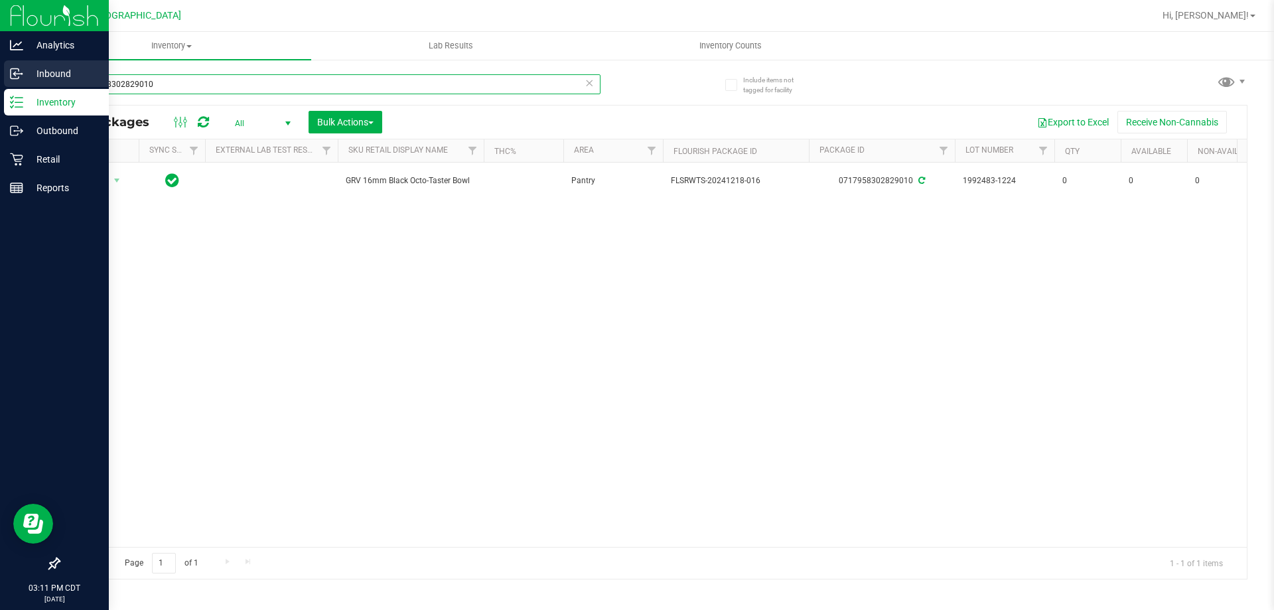
drag, startPoint x: 178, startPoint y: 80, endPoint x: 21, endPoint y: 86, distance: 158.0
click at [21, 86] on div "Analytics Inbound Inventory Outbound Retail Reports 03:11 PM CDT 08/23/2025 08/…" at bounding box center [637, 305] width 1274 height 610
paste input "GRV 16mm Black Octo-Taster Bowl"
type input "GRV 16mm Black Octo-Taster Bowl"
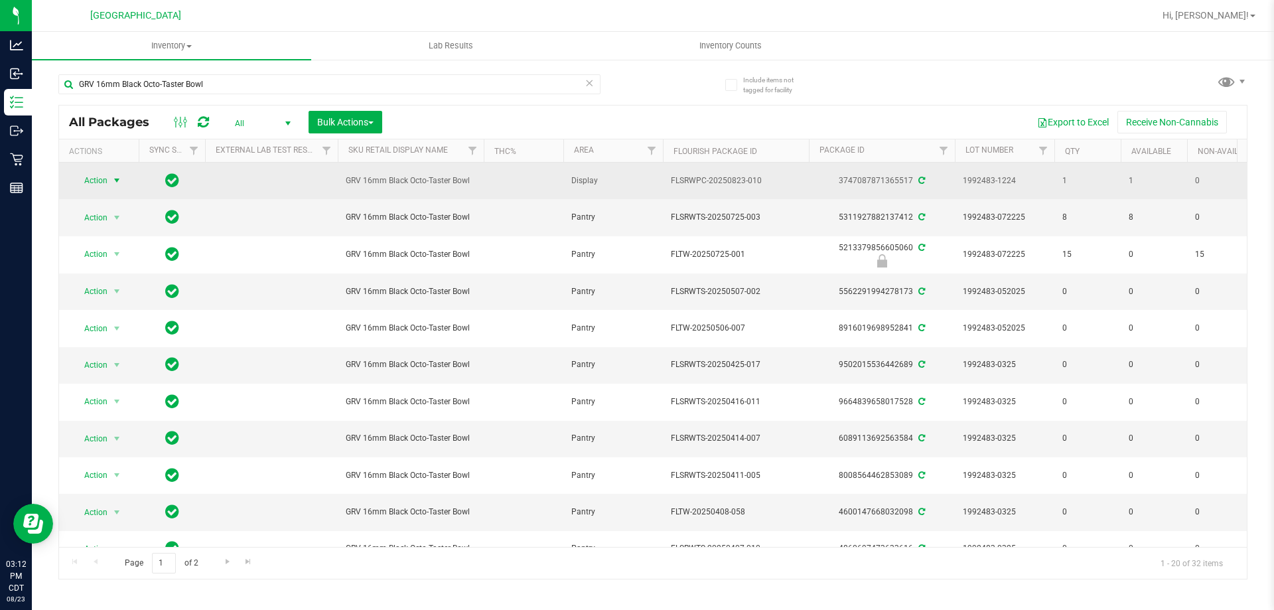
click at [100, 181] on span "Action" at bounding box center [90, 180] width 36 height 19
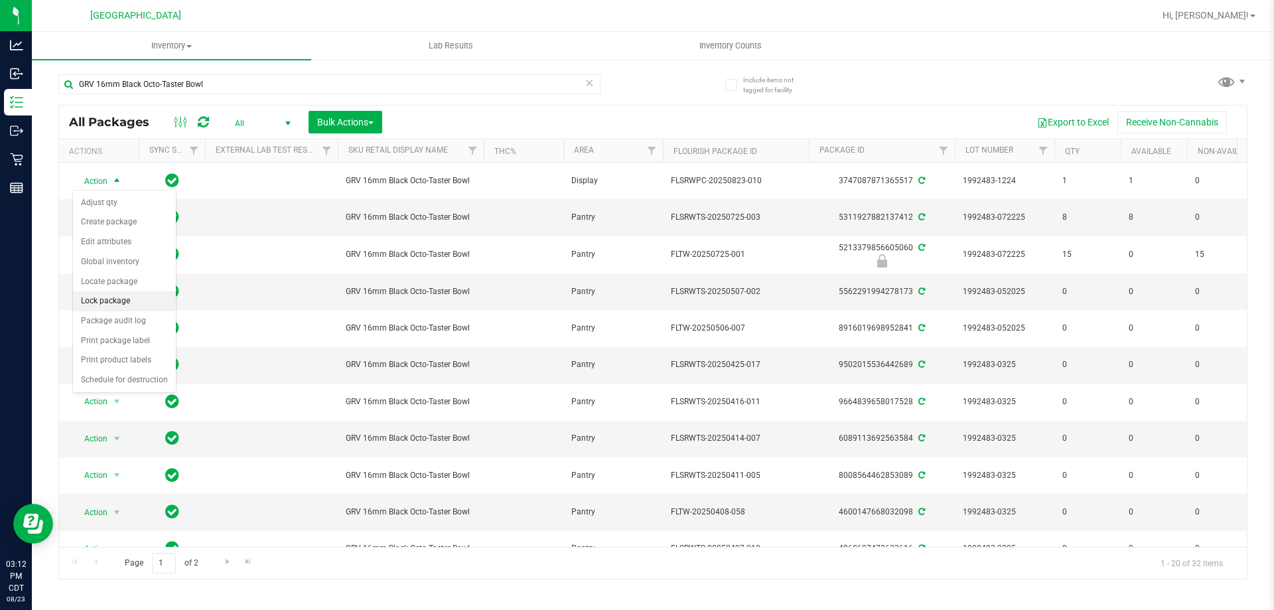
click at [105, 301] on li "Lock package" at bounding box center [124, 301] width 103 height 20
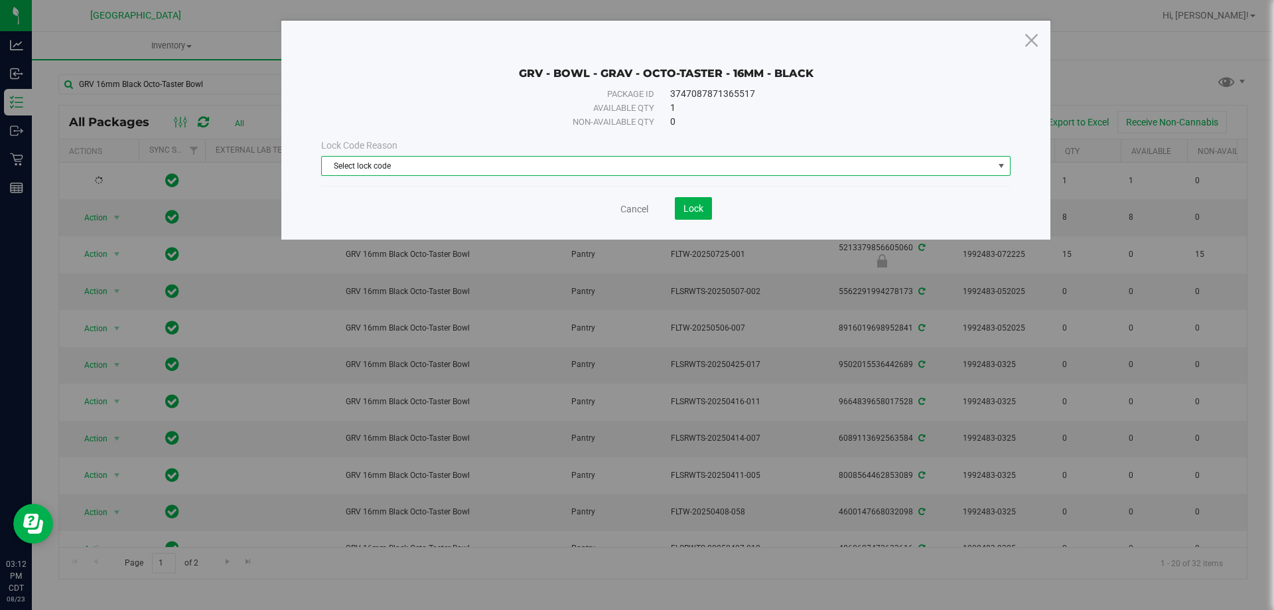
click at [588, 166] on span "Select lock code" at bounding box center [657, 166] width 671 height 19
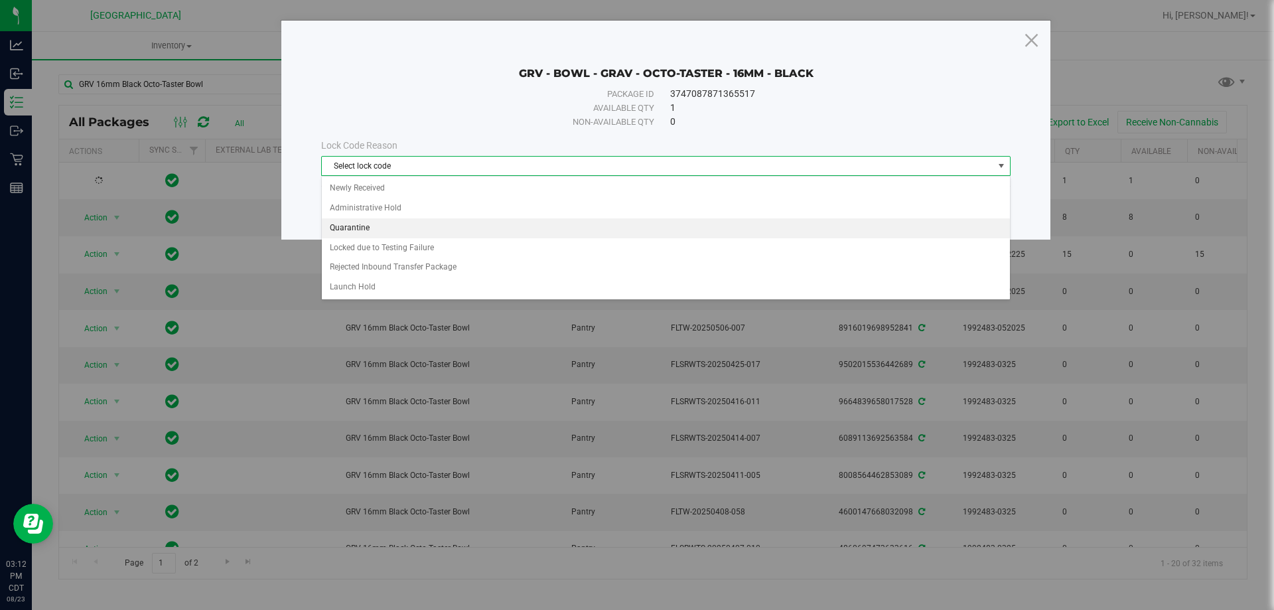
click at [385, 231] on li "Quarantine" at bounding box center [666, 228] width 688 height 20
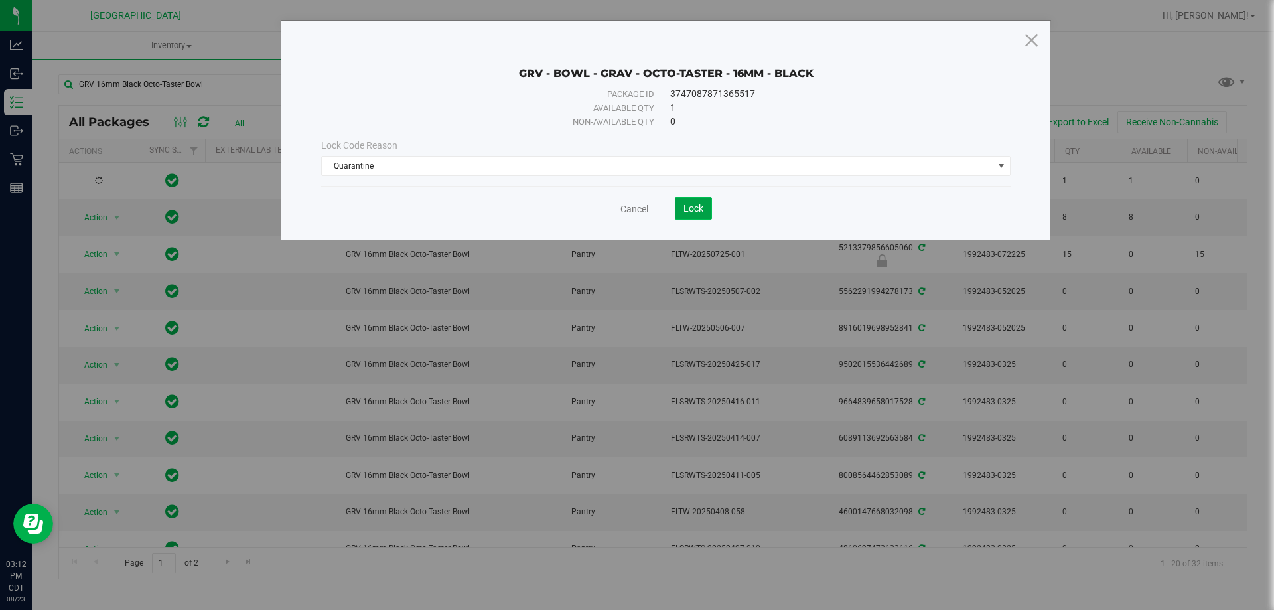
click at [692, 203] on span "Lock" at bounding box center [693, 208] width 20 height 11
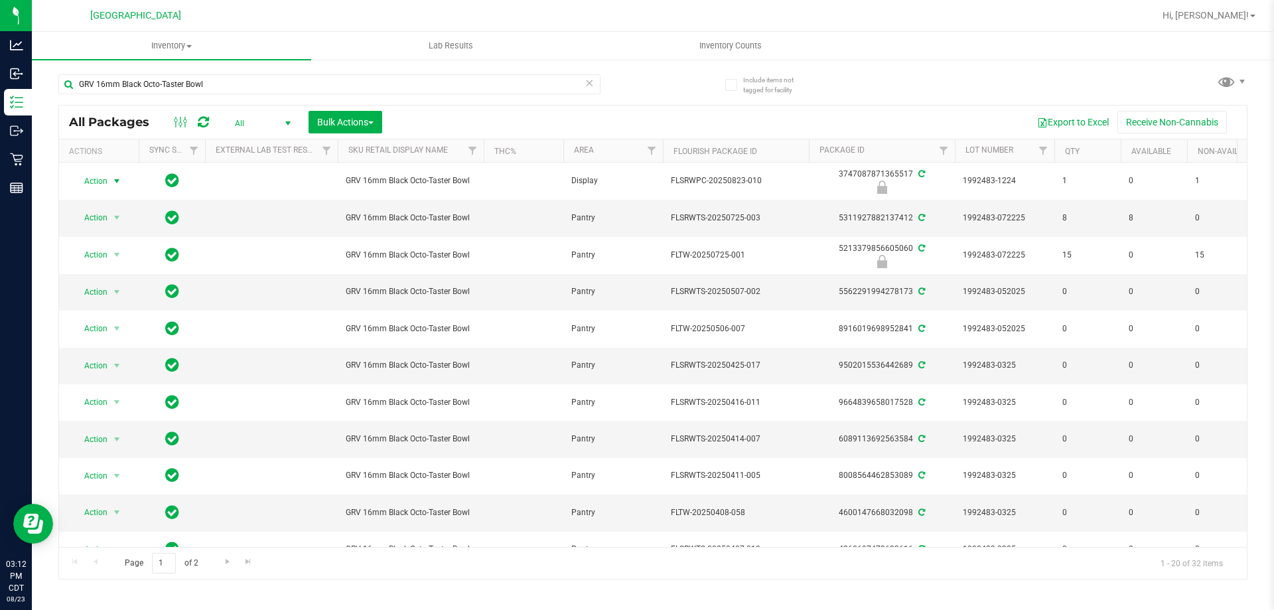
click at [105, 180] on span "Action" at bounding box center [90, 181] width 36 height 19
click at [113, 279] on li "Print package label" at bounding box center [115, 282] width 85 height 20
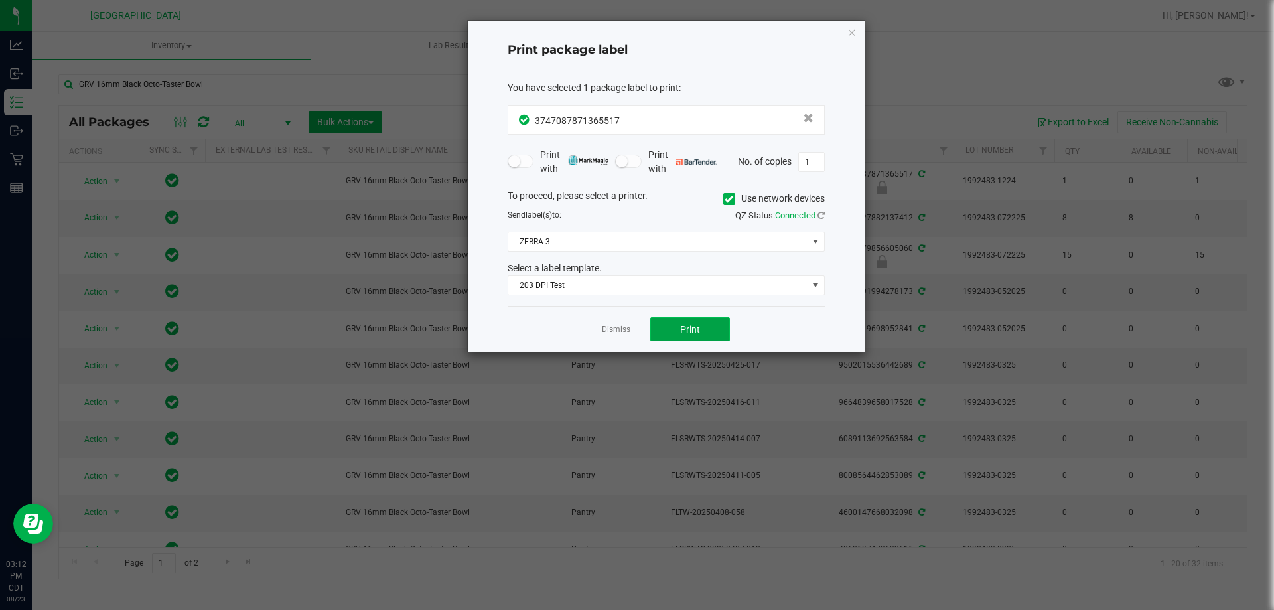
click at [699, 340] on button "Print" at bounding box center [690, 329] width 80 height 24
click at [845, 29] on div "Print package label You have selected 1 package label to print : 37470878713655…" at bounding box center [666, 186] width 397 height 331
click at [854, 35] on icon "button" at bounding box center [851, 32] width 9 height 16
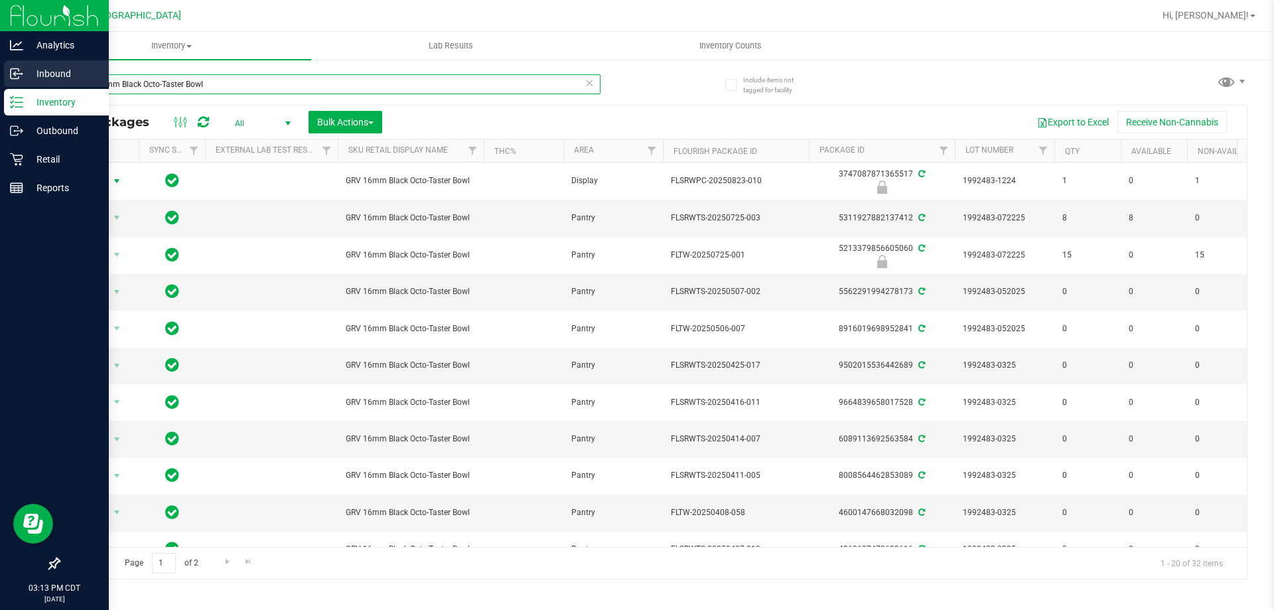
drag, startPoint x: 294, startPoint y: 82, endPoint x: 0, endPoint y: 69, distance: 294.2
click at [0, 71] on div "Analytics Inbound Inventory Outbound Retail Reports 03:13 PM CDT 08/23/2025 08/…" at bounding box center [637, 305] width 1274 height 610
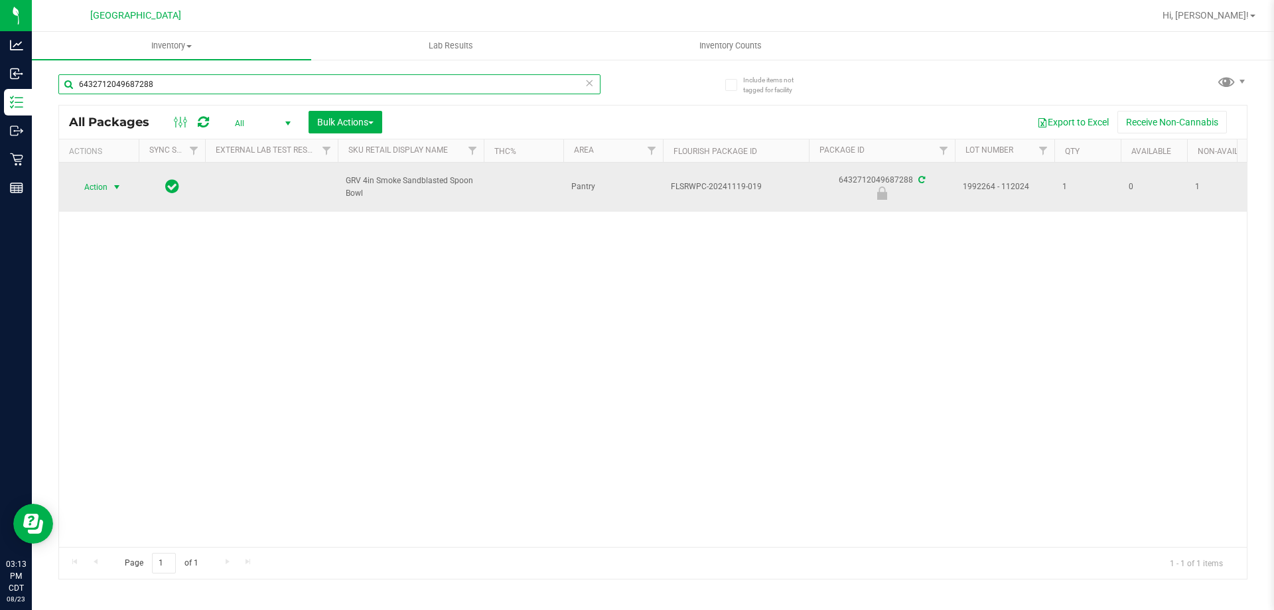
type input "6432712049687288"
click at [104, 182] on span "Action" at bounding box center [90, 187] width 36 height 19
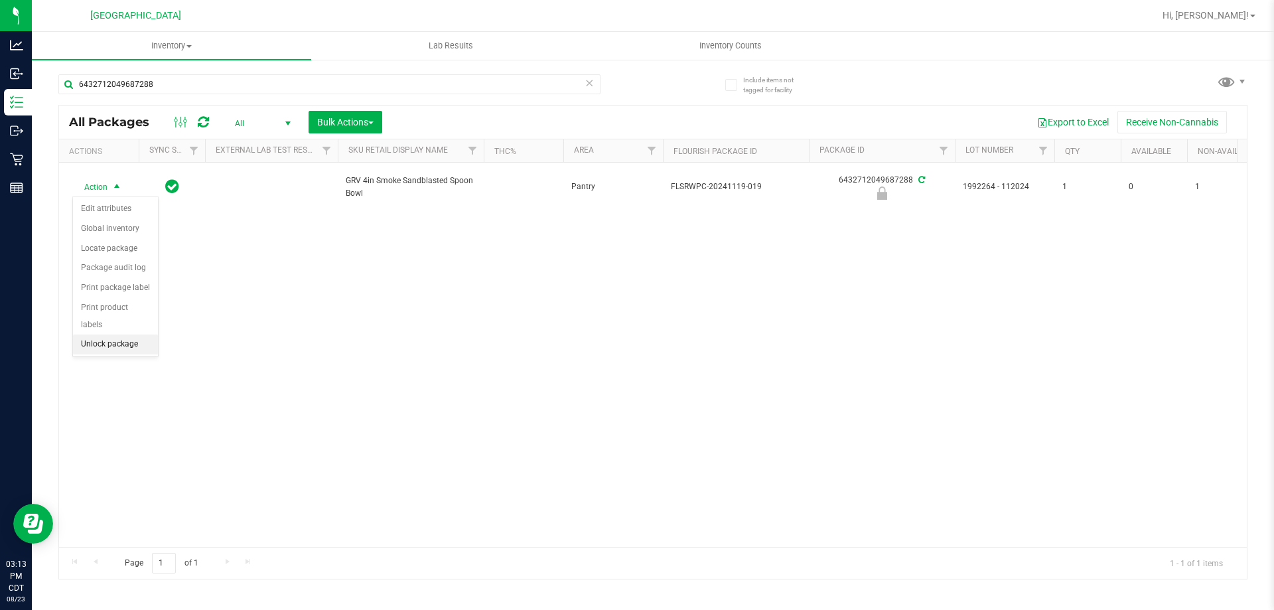
click at [127, 334] on li "Unlock package" at bounding box center [115, 344] width 85 height 20
click at [107, 190] on span "Action" at bounding box center [90, 187] width 36 height 19
click at [137, 235] on li "Create package" at bounding box center [124, 229] width 103 height 20
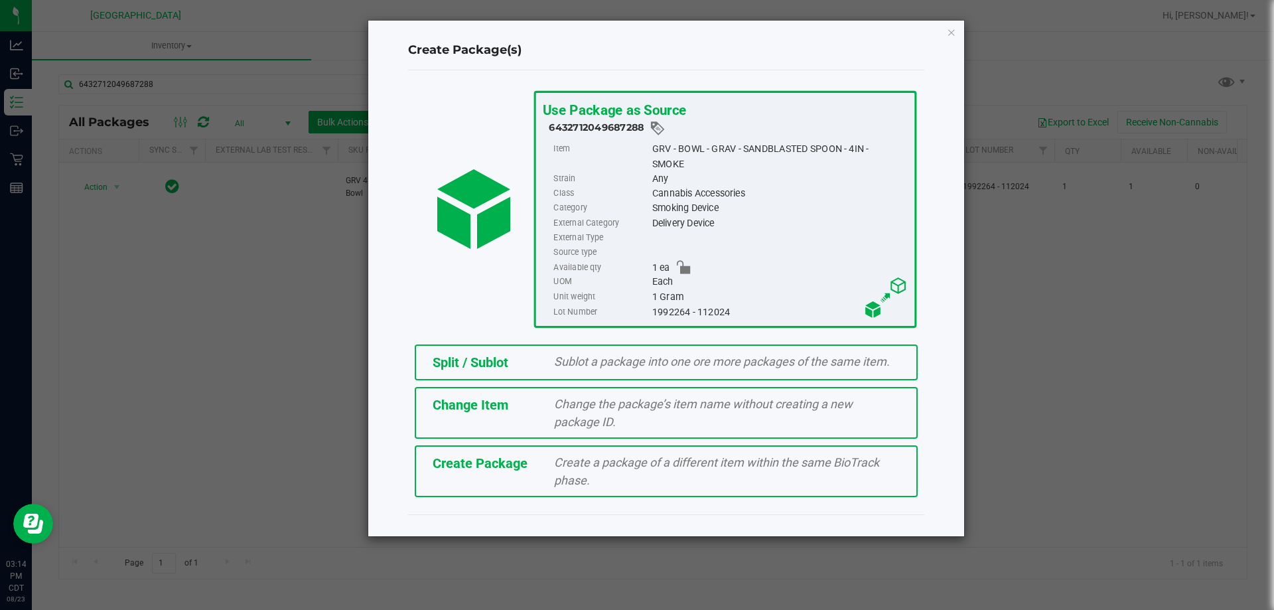
click at [632, 363] on span "Sublot a package into one ore more packages of the same item." at bounding box center [722, 361] width 336 height 14
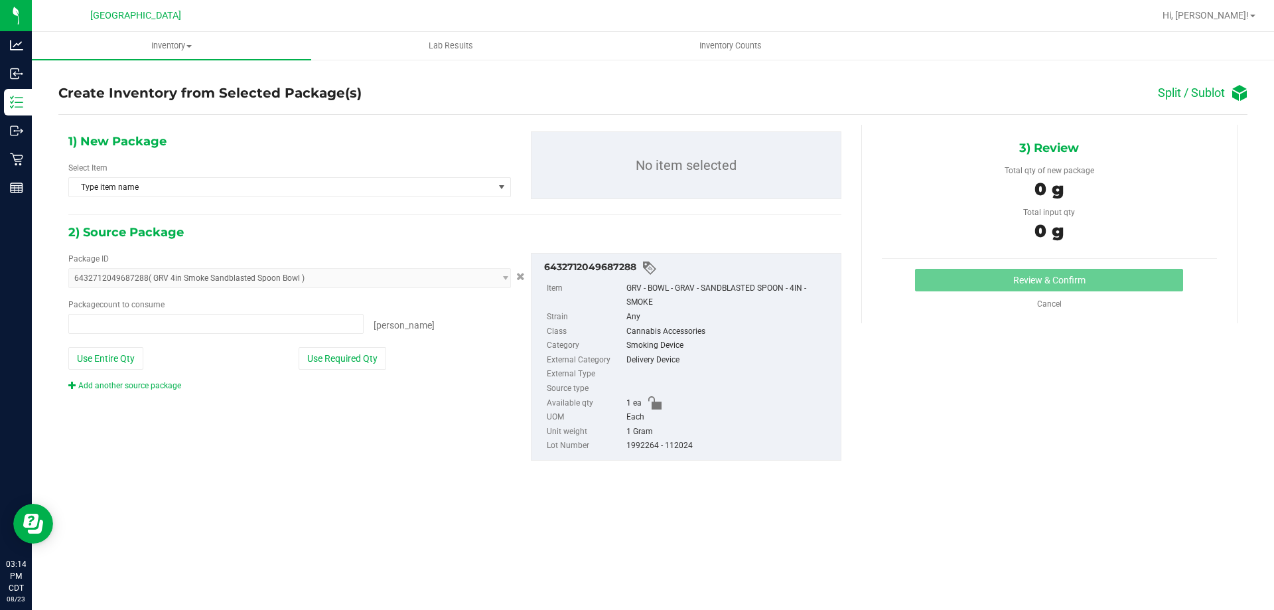
type input "0 ea"
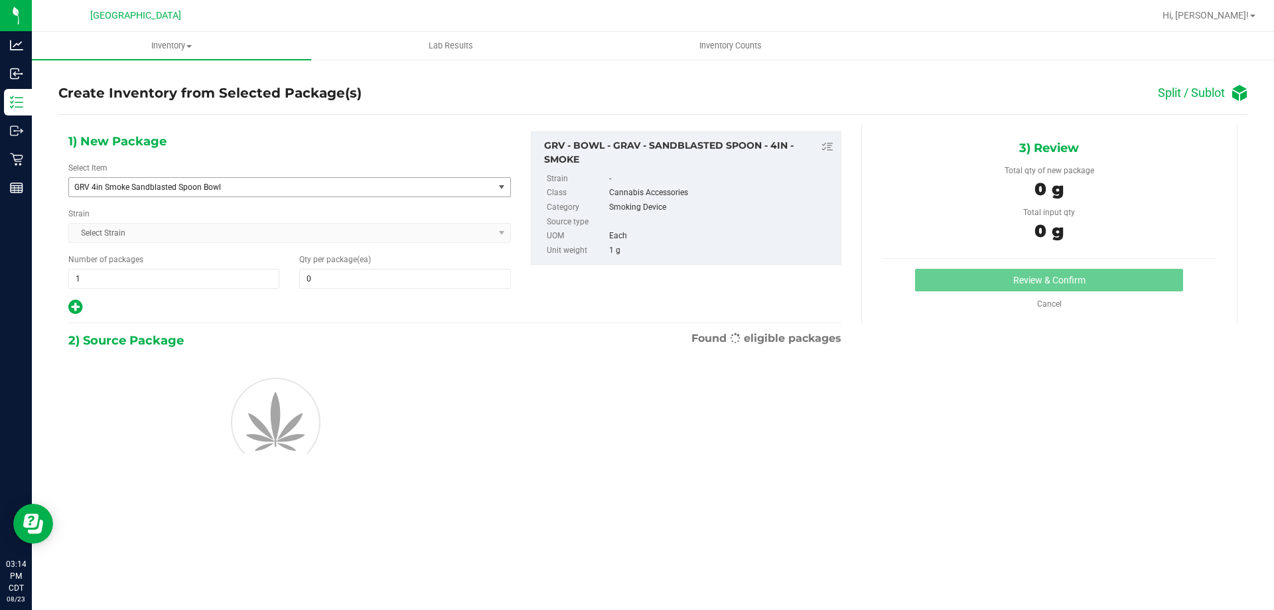
click at [210, 185] on span "GRV 4in Smoke Sandblasted Spoon Bowl" at bounding box center [272, 186] width 397 height 9
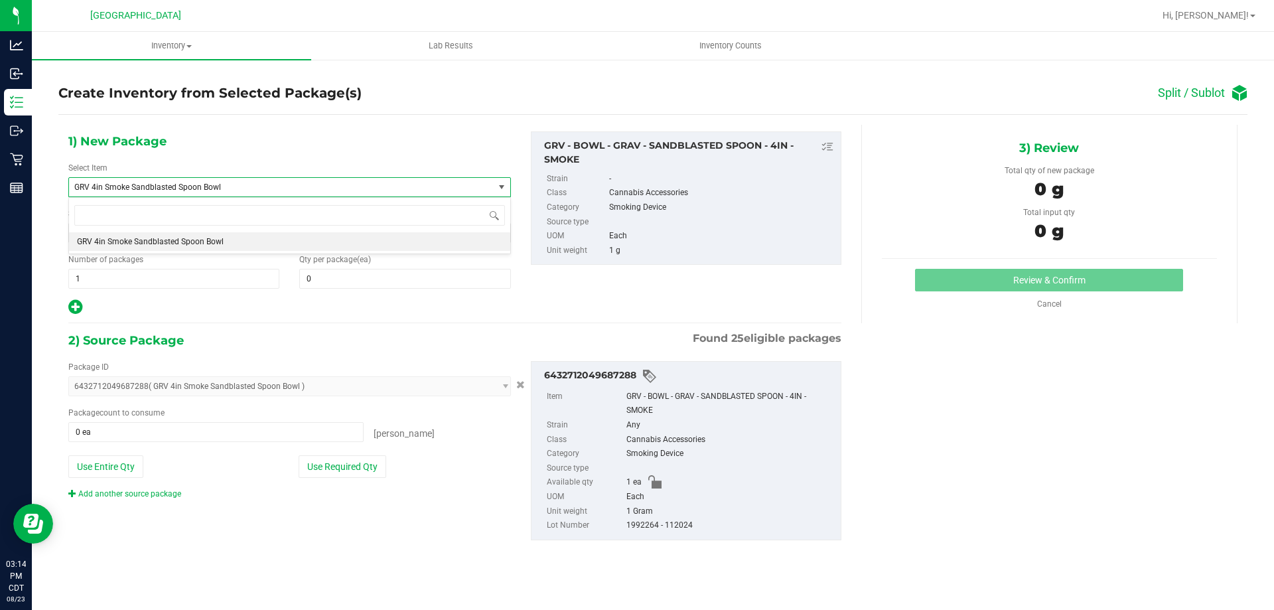
click at [376, 154] on div "1) New Package Select Item GRV 4in Smoke Sandblasted Spoon Bowl GRV 4in Smoke S…" at bounding box center [289, 223] width 462 height 184
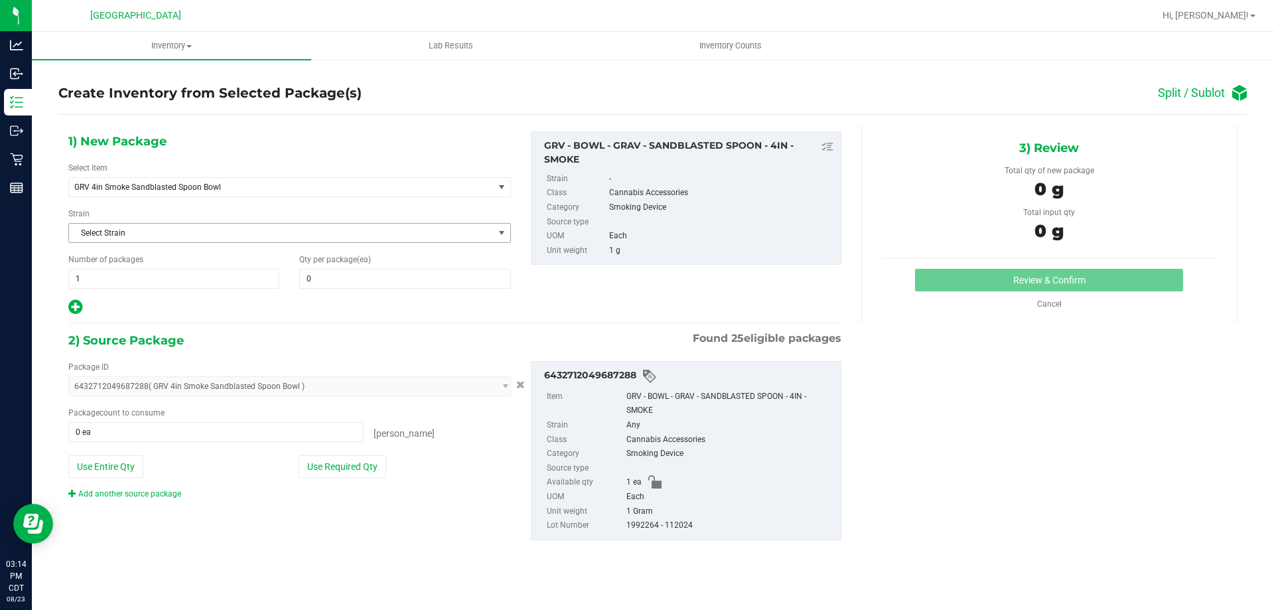
click at [161, 230] on span "Select Strain" at bounding box center [281, 233] width 425 height 19
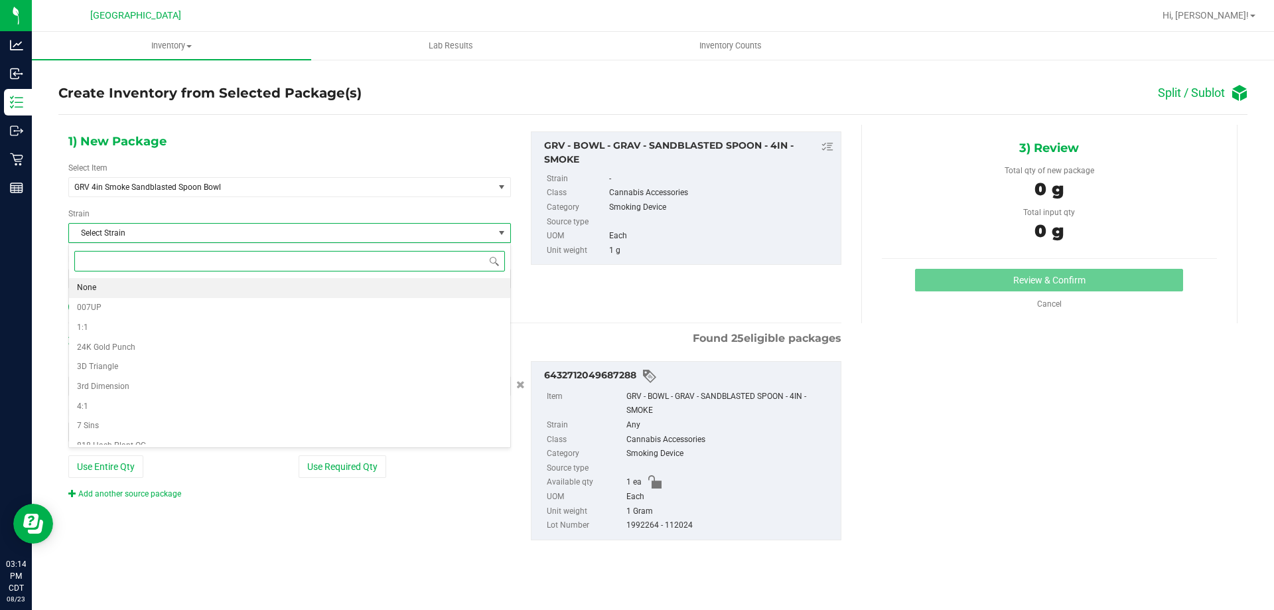
click at [98, 287] on li "None" at bounding box center [289, 288] width 441 height 20
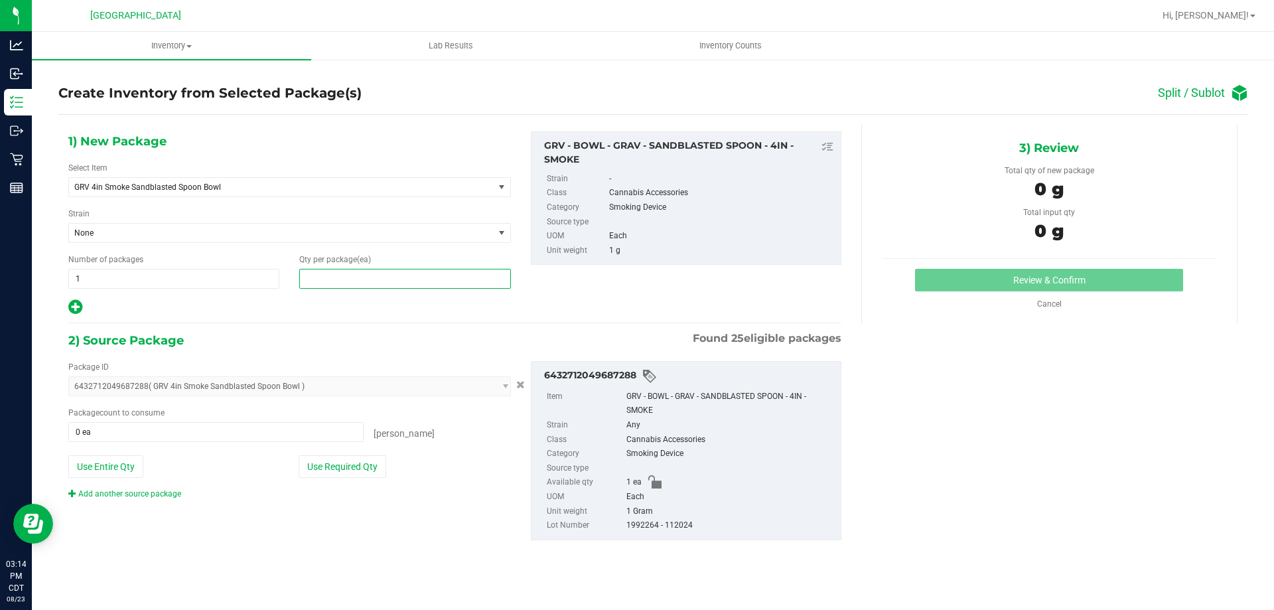
click at [330, 279] on span at bounding box center [404, 279] width 211 height 20
type input "1"
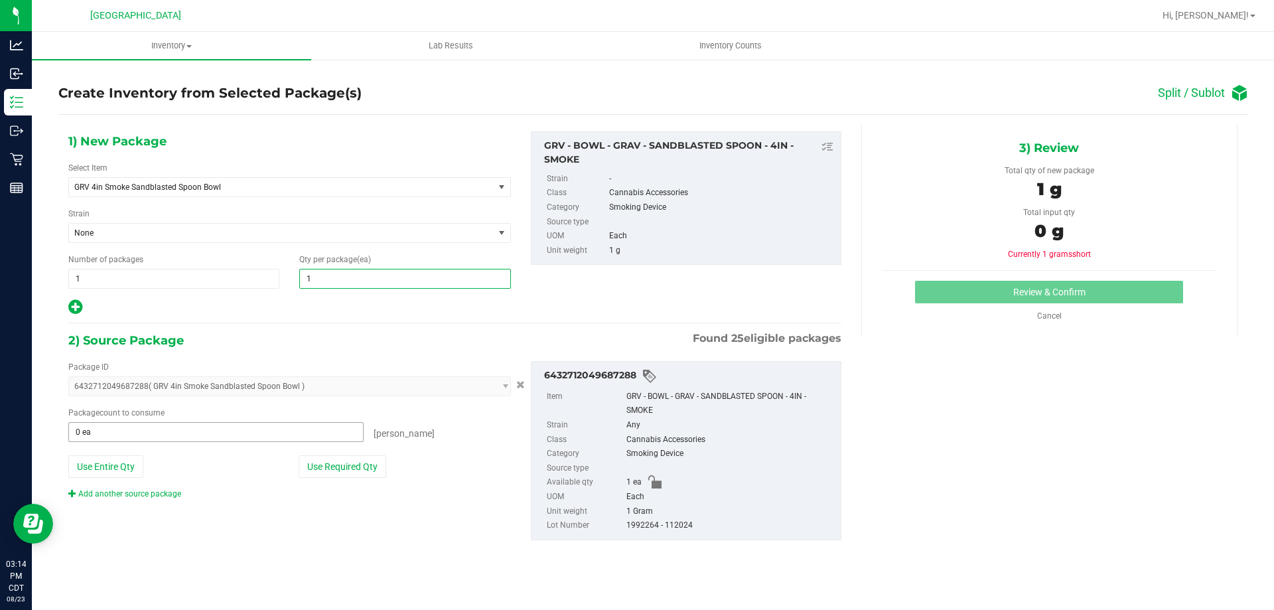
type input "1"
click at [142, 433] on span at bounding box center [215, 432] width 295 height 20
type input "1"
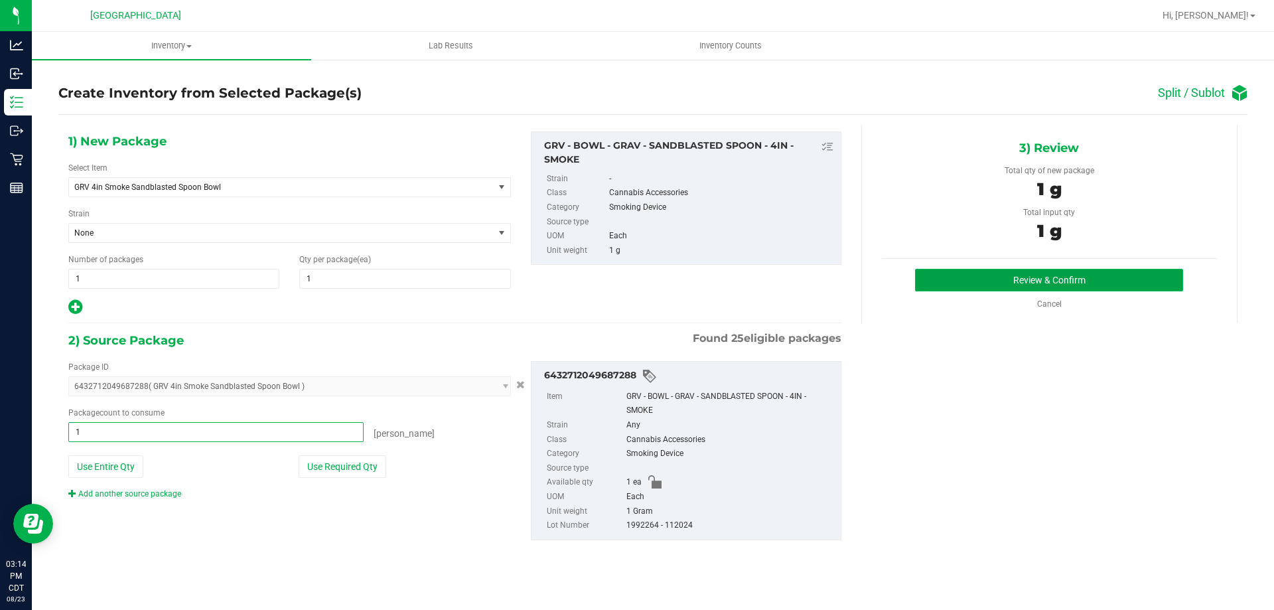
type input "1 ea"
click at [989, 271] on button "Review & Confirm" at bounding box center [1049, 280] width 268 height 23
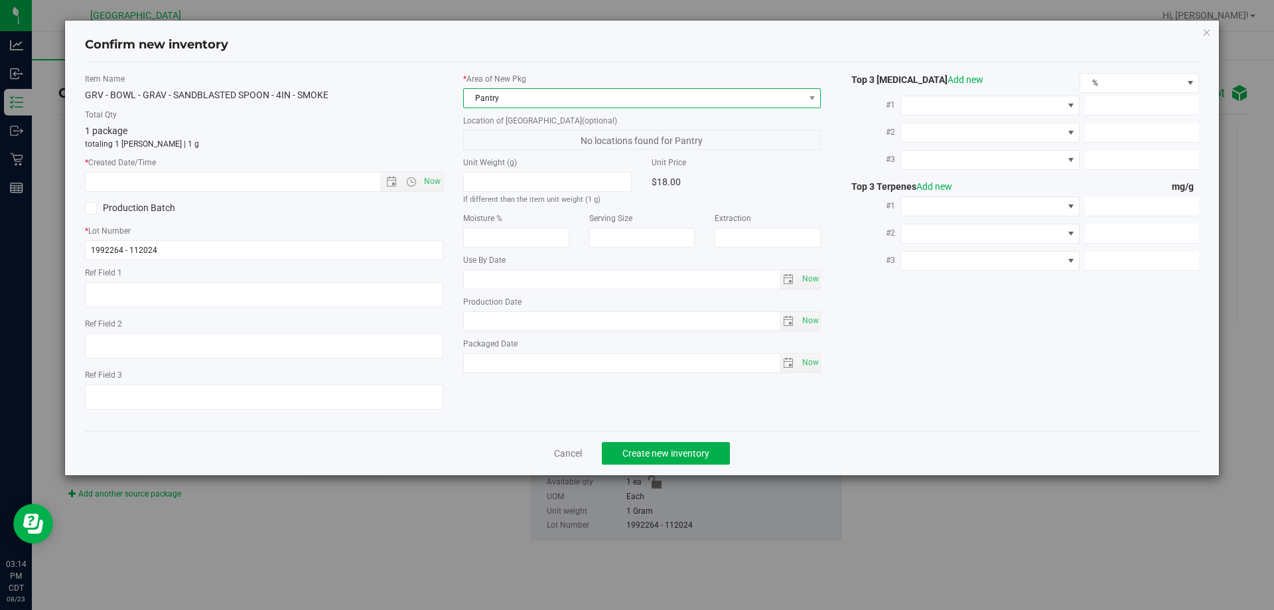
click at [491, 94] on span "Pantry" at bounding box center [634, 98] width 340 height 19
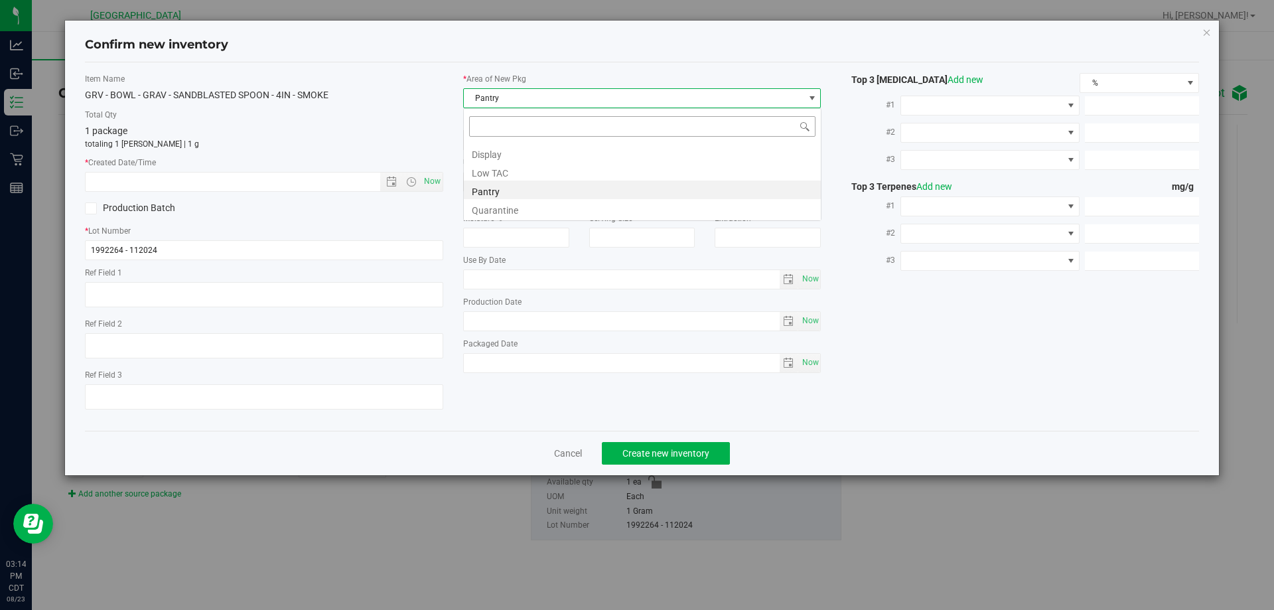
scroll to position [20, 358]
click at [488, 155] on li "Display" at bounding box center [642, 152] width 357 height 19
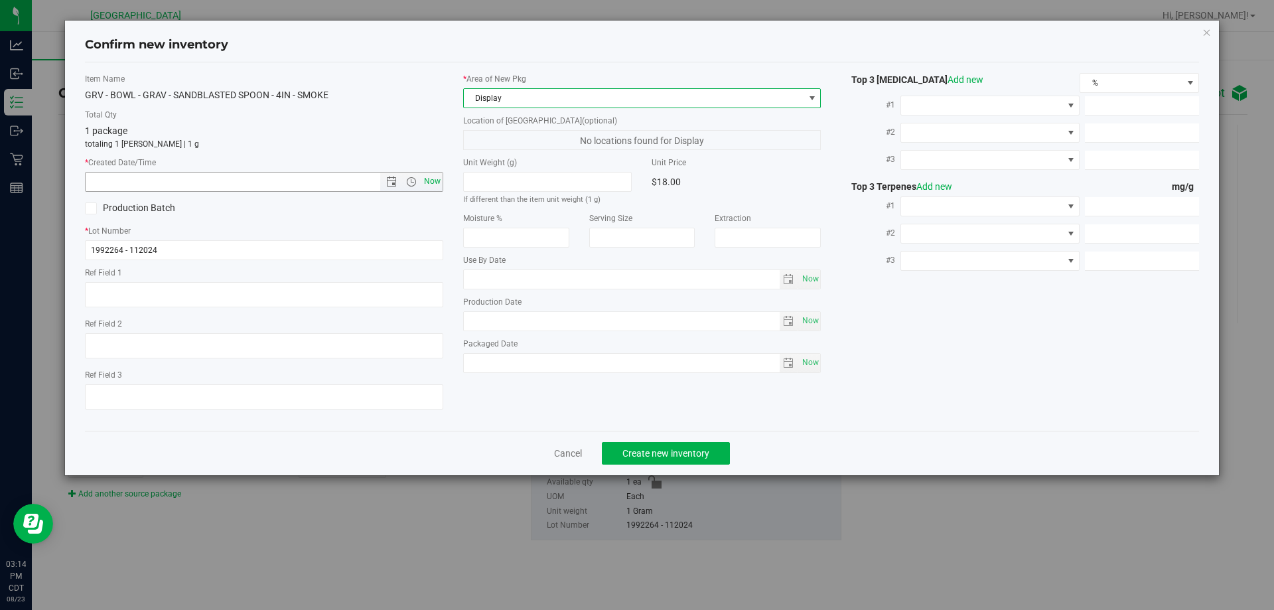
click at [427, 184] on span "Now" at bounding box center [432, 181] width 23 height 19
type input "8/23/2025 3:14 PM"
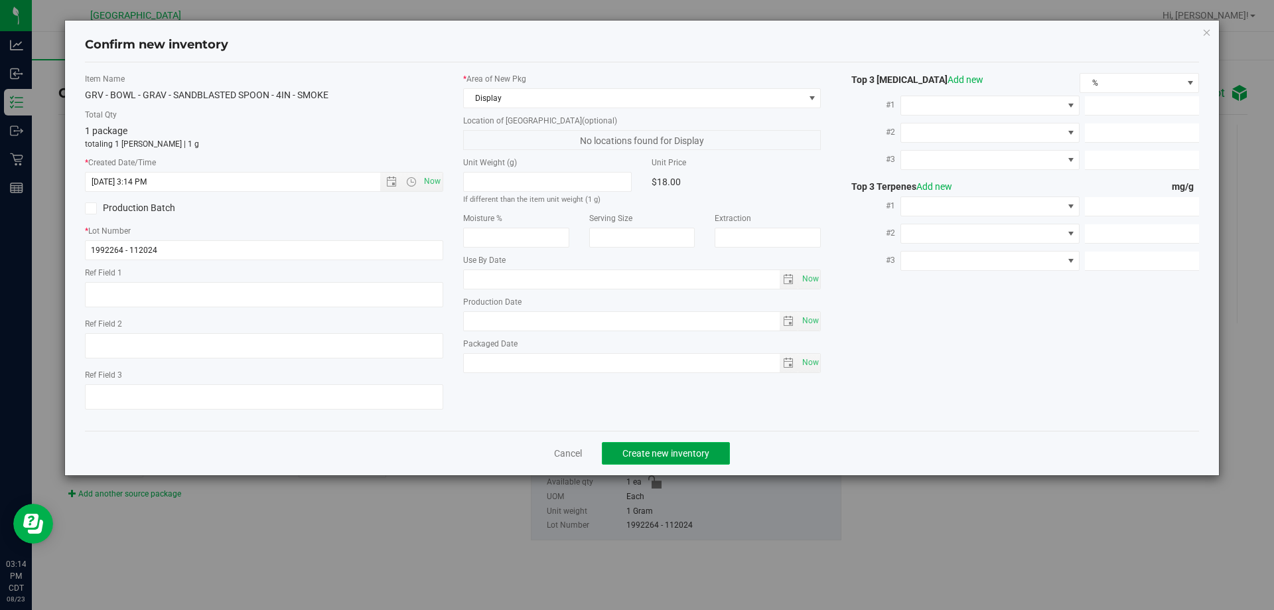
click at [701, 461] on button "Create new inventory" at bounding box center [666, 453] width 128 height 23
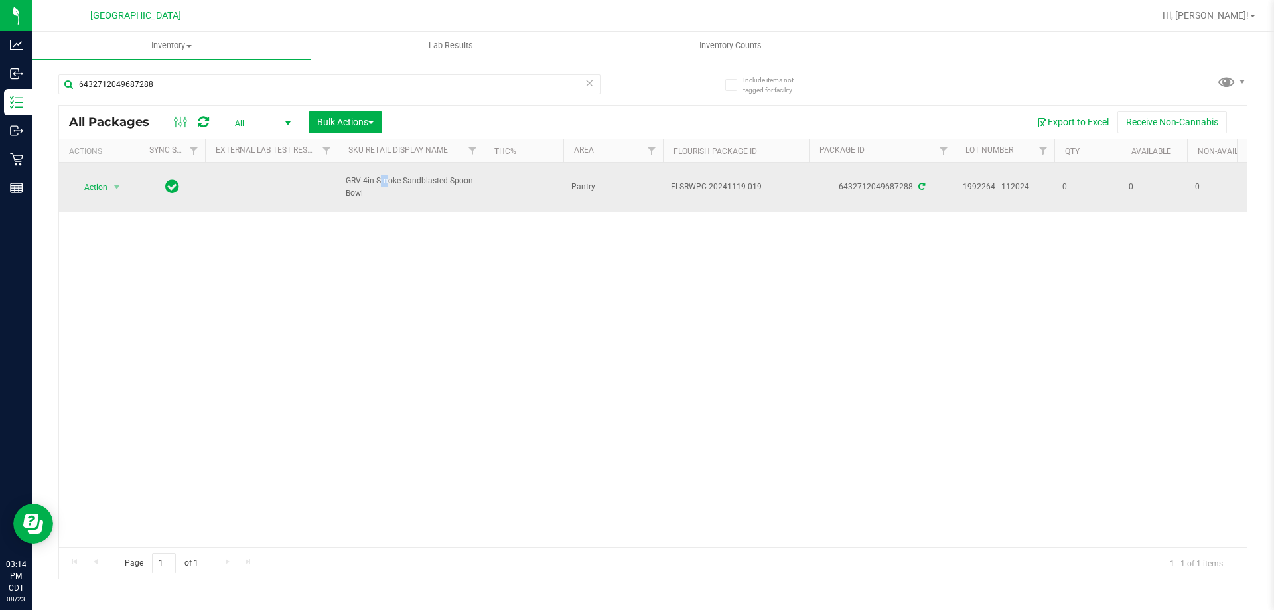
drag, startPoint x: 372, startPoint y: 200, endPoint x: 350, endPoint y: 184, distance: 27.5
click at [350, 184] on td "GRV 4in Smoke Sandblasted Spoon Bowl" at bounding box center [411, 187] width 146 height 49
drag, startPoint x: 377, startPoint y: 187, endPoint x: 366, endPoint y: 188, distance: 11.3
click at [375, 187] on span "GRV 4in Smoke Sandblasted Spoon Bowl" at bounding box center [411, 186] width 130 height 25
drag, startPoint x: 369, startPoint y: 192, endPoint x: 340, endPoint y: 181, distance: 31.1
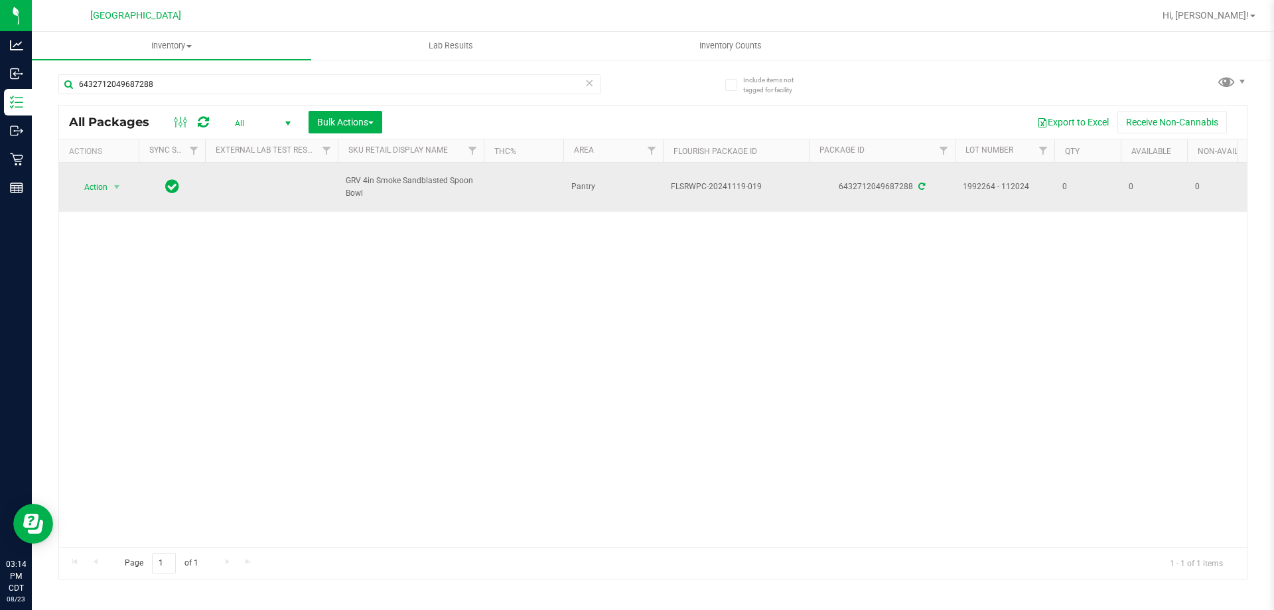
click at [340, 181] on td "GRV 4in Smoke Sandblasted Spoon Bowl" at bounding box center [411, 187] width 146 height 49
copy span "GRV 4in Smoke Sandblasted Spoon Bowl"
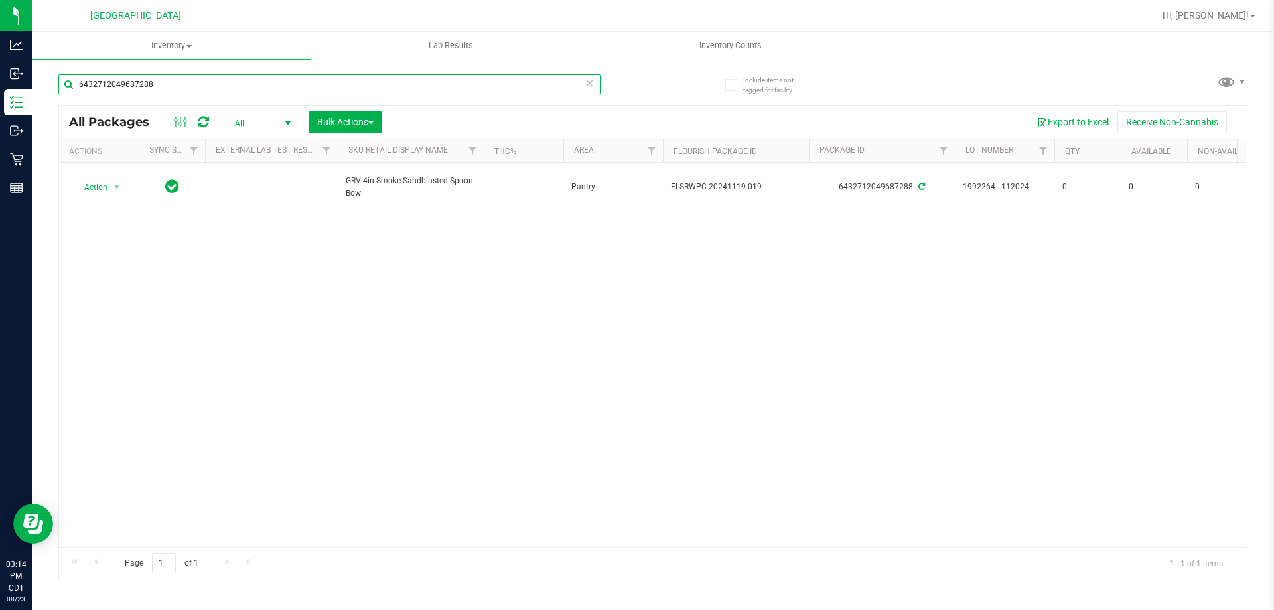
drag, startPoint x: 172, startPoint y: 79, endPoint x: 51, endPoint y: 80, distance: 120.7
click at [51, 80] on div "Include items not tagged for facility 6432712049687288 All Packages All Active …" at bounding box center [653, 260] width 1242 height 405
paste input "GRV 4in Smoke Sandblasted Spoon Bowl"
type input "GRV 4in Smoke Sandblasted Spoon Bowl"
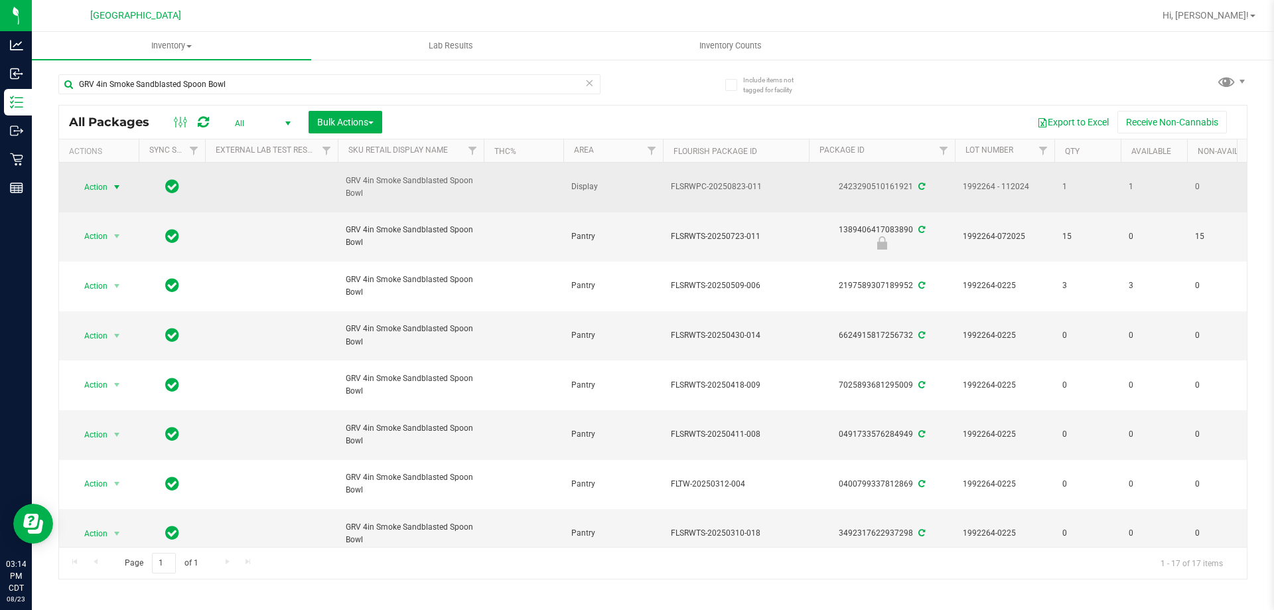
click at [107, 187] on span "Action" at bounding box center [90, 187] width 36 height 19
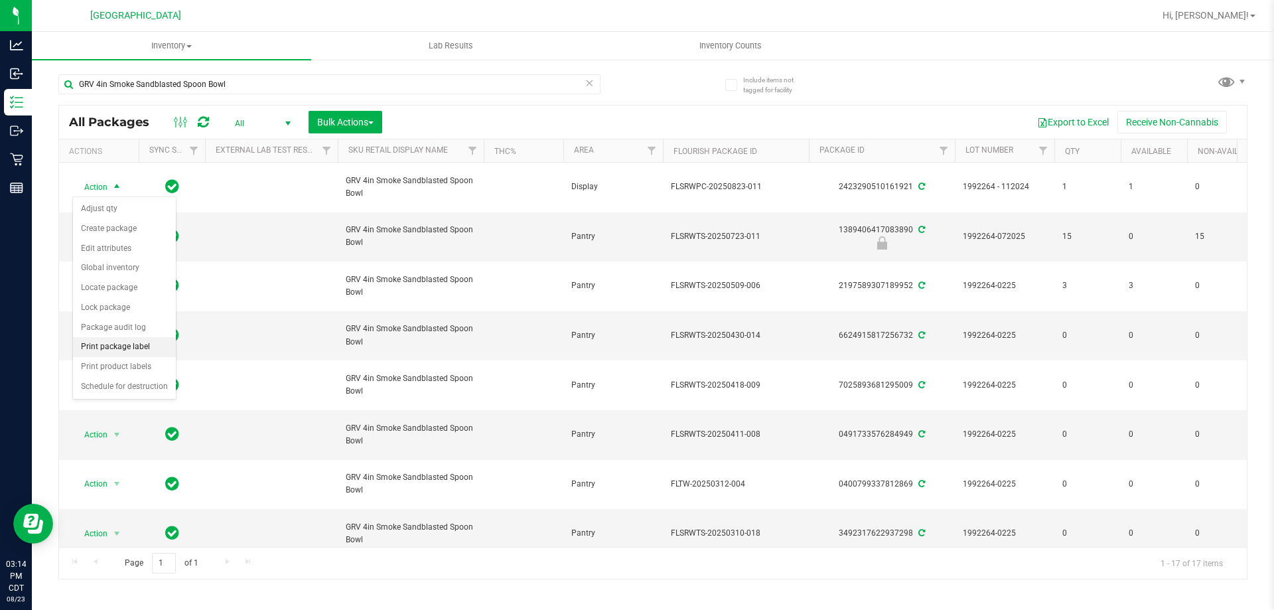
click at [131, 349] on li "Print package label" at bounding box center [124, 347] width 103 height 20
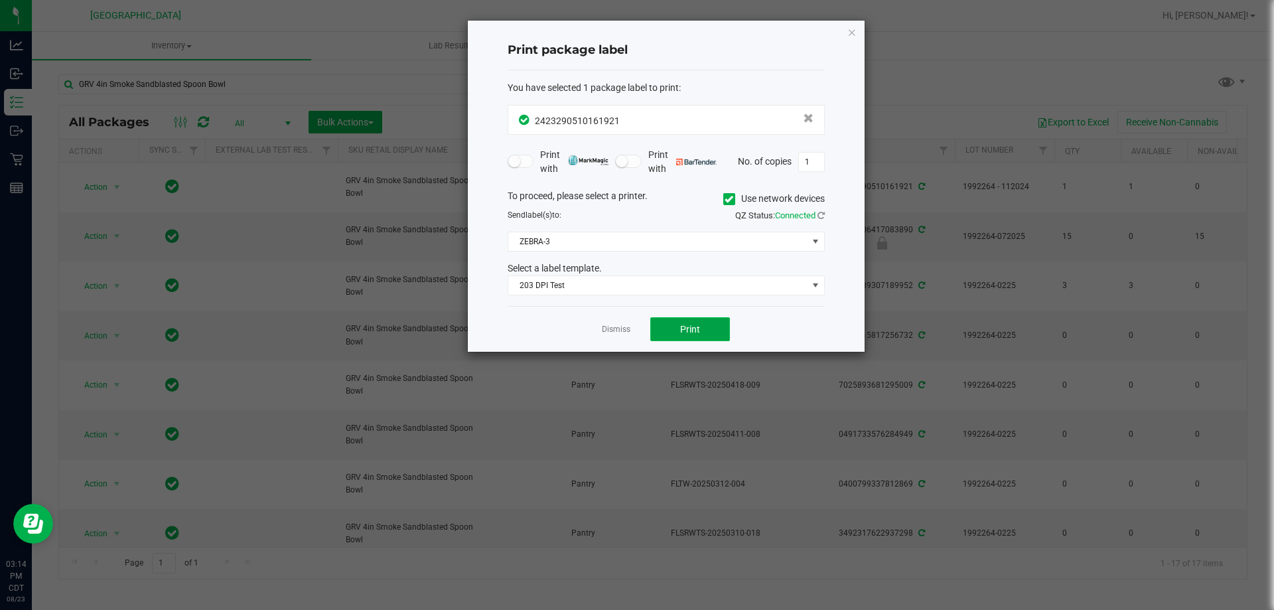
click at [692, 334] on span "Print" at bounding box center [690, 329] width 20 height 11
click at [853, 34] on icon "button" at bounding box center [851, 32] width 9 height 16
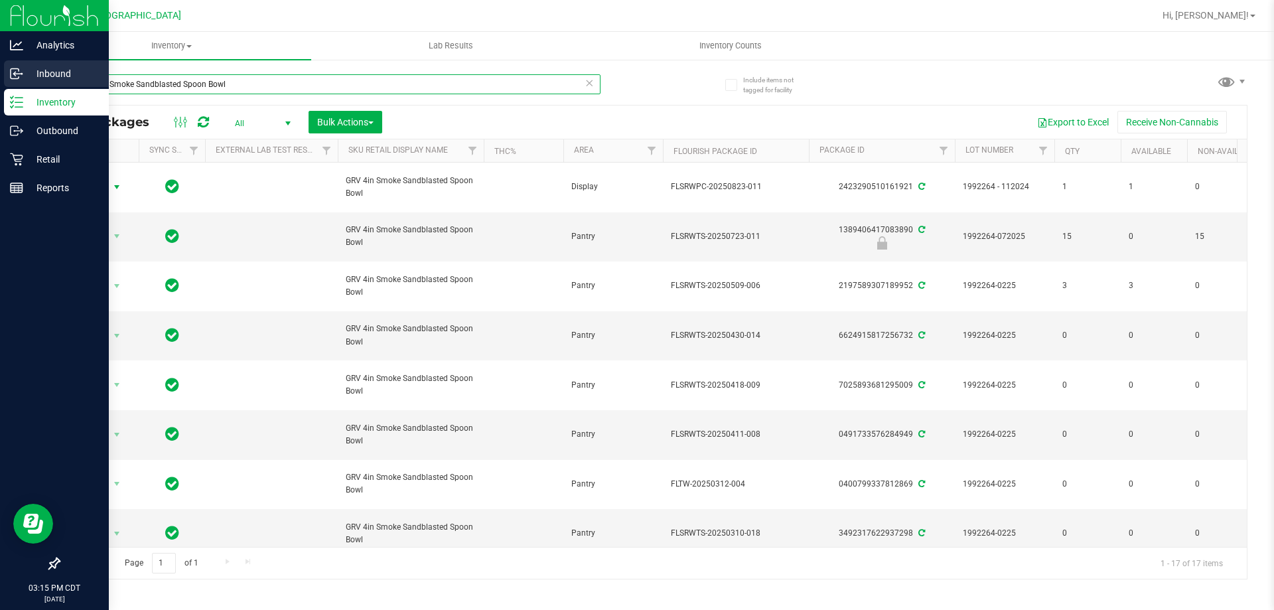
drag, startPoint x: 271, startPoint y: 87, endPoint x: 0, endPoint y: 88, distance: 270.7
click at [0, 88] on div "Analytics Inbound Inventory Outbound Retail Reports 03:15 PM CDT 08/23/2025 08/…" at bounding box center [637, 305] width 1274 height 610
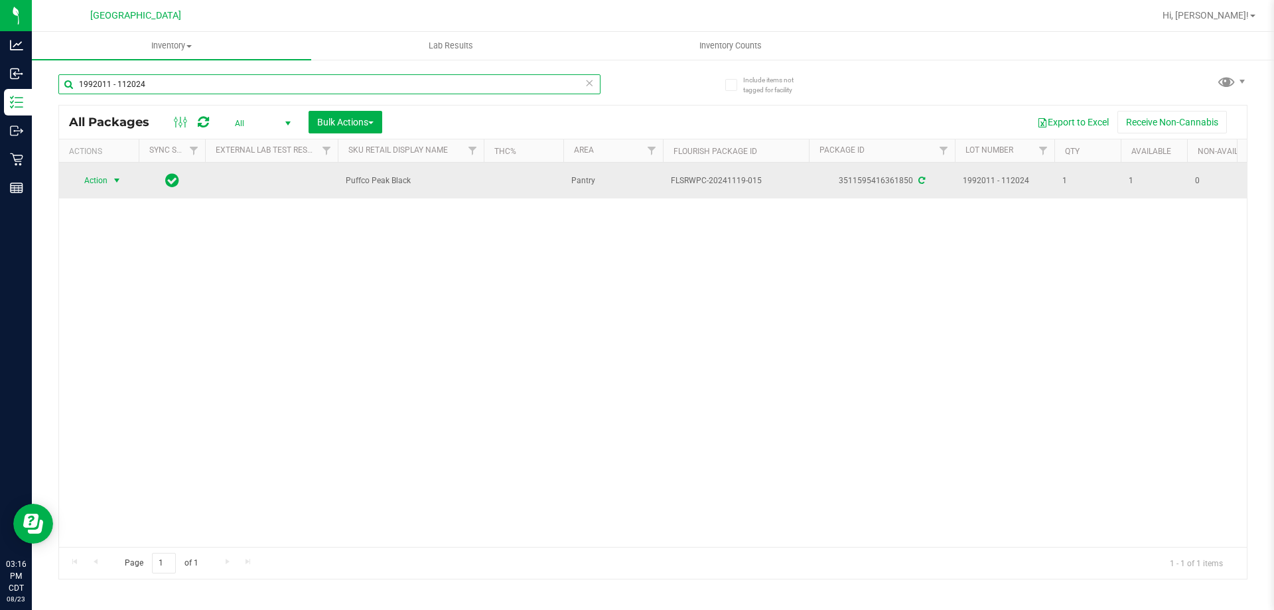
type input "1992011 - 112024"
click at [125, 178] on span "select" at bounding box center [117, 180] width 17 height 19
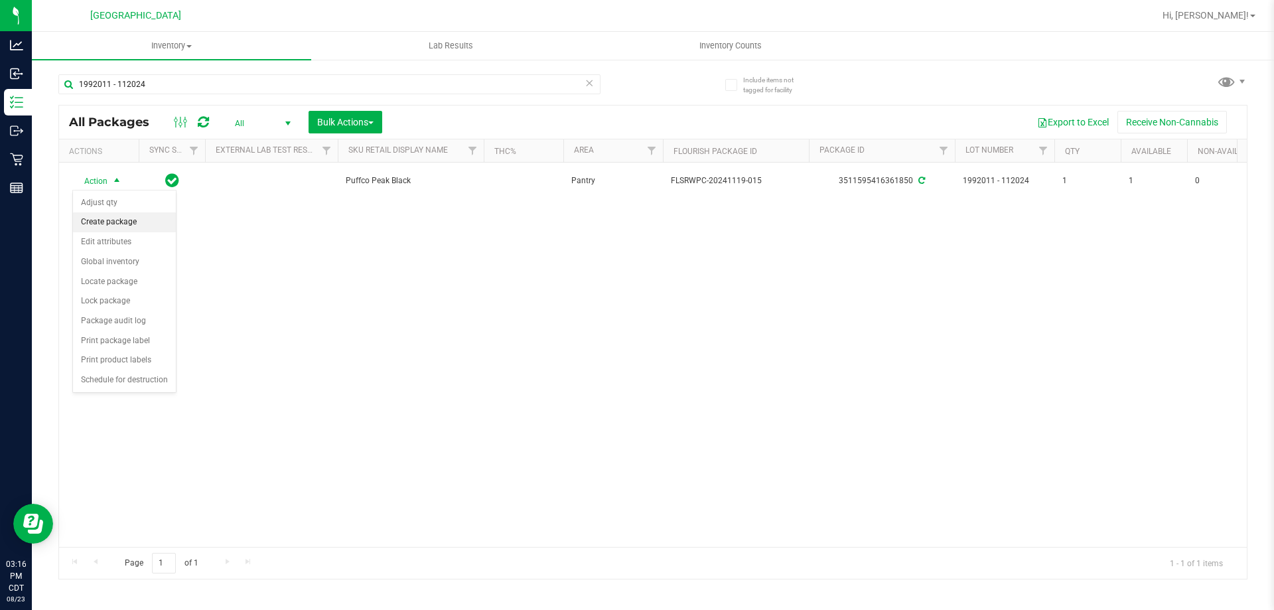
click at [137, 225] on li "Create package" at bounding box center [124, 222] width 103 height 20
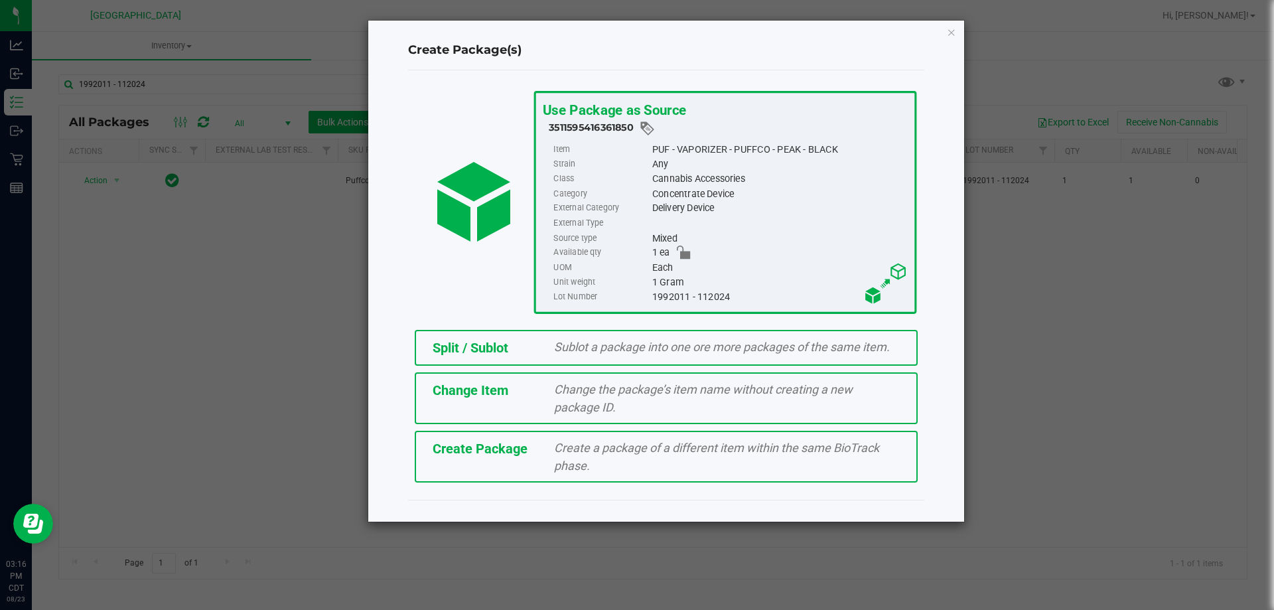
click at [548, 349] on div "Sublot a package into one ore more packages of the same item." at bounding box center [727, 347] width 366 height 18
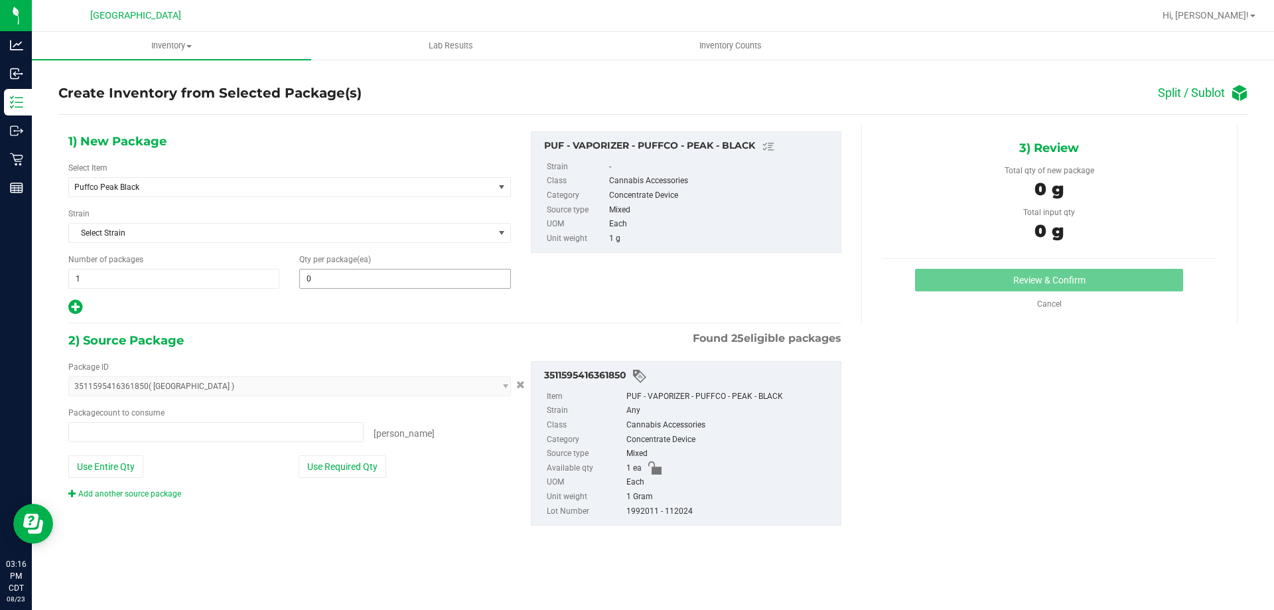
type input "0 ea"
click at [364, 285] on span at bounding box center [404, 279] width 211 height 20
type input "1"
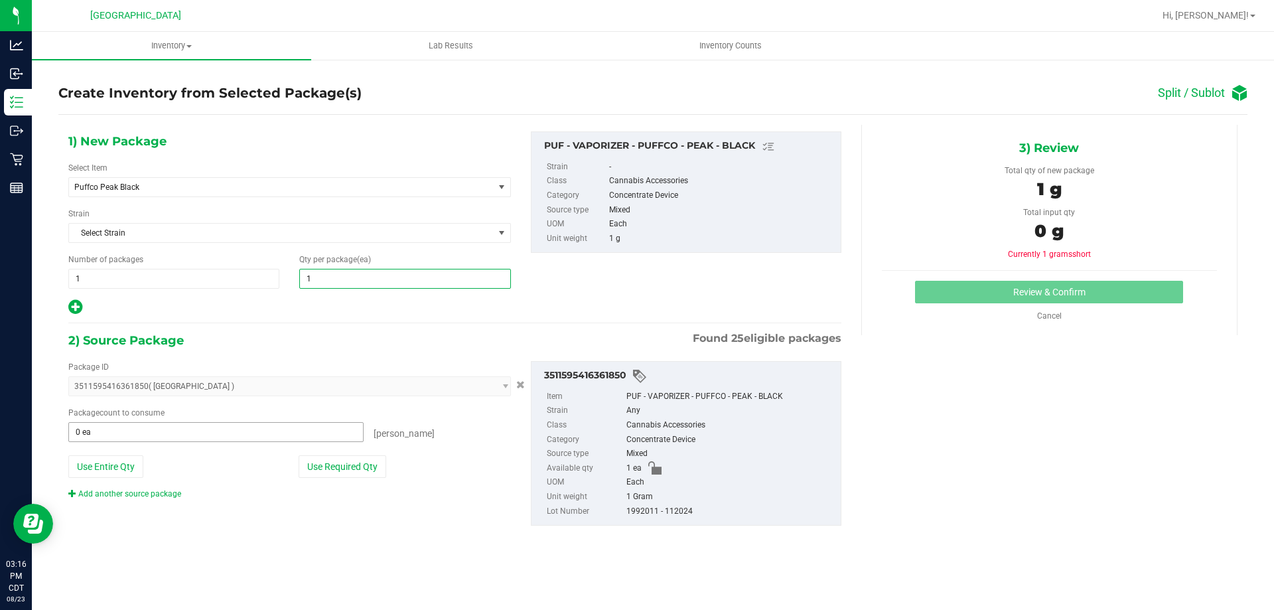
type input "1"
click at [260, 432] on span at bounding box center [215, 432] width 295 height 20
type input "1"
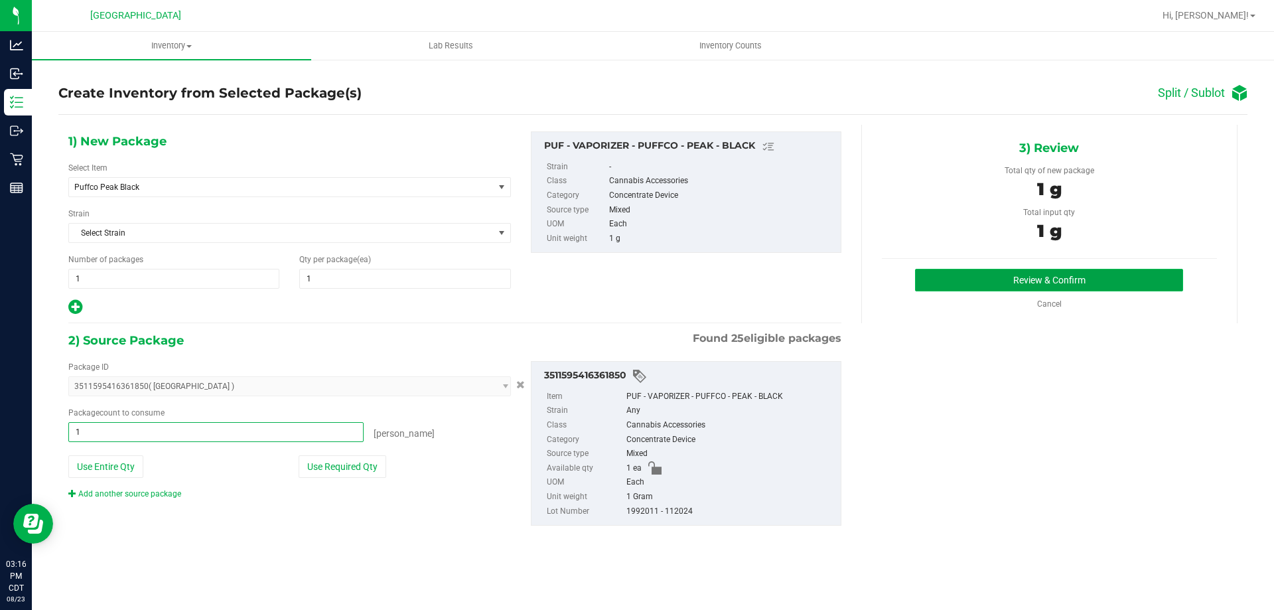
type input "1 ea"
click at [1016, 287] on button "Review & Confirm" at bounding box center [1049, 280] width 268 height 23
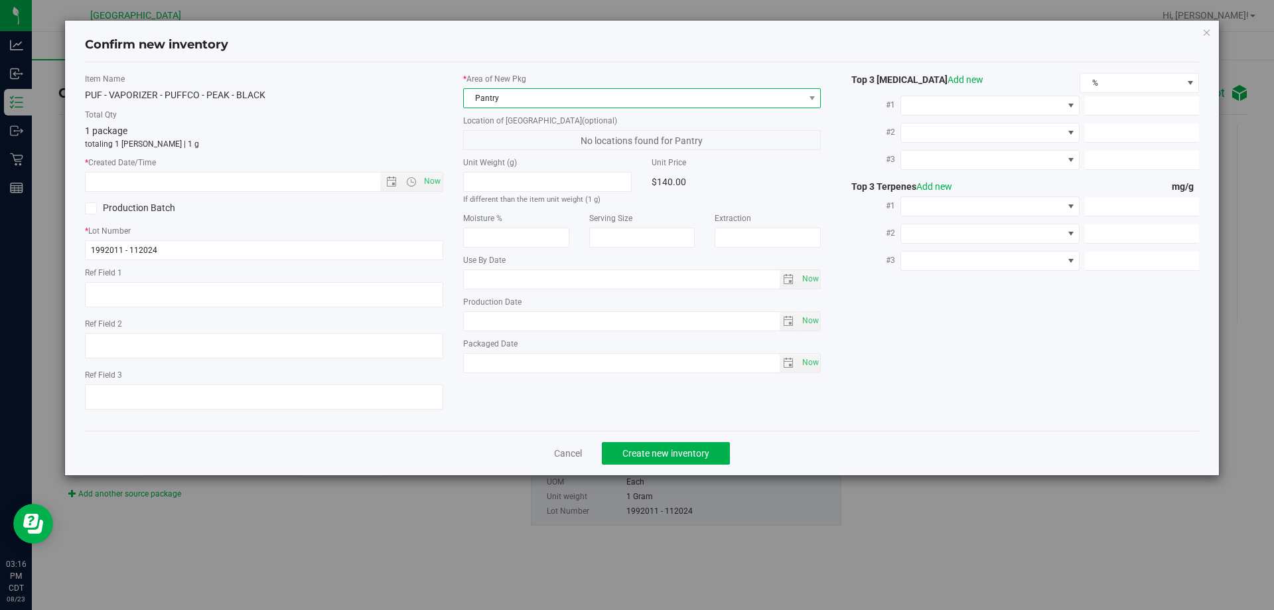
click at [550, 98] on span "Pantry" at bounding box center [634, 98] width 340 height 19
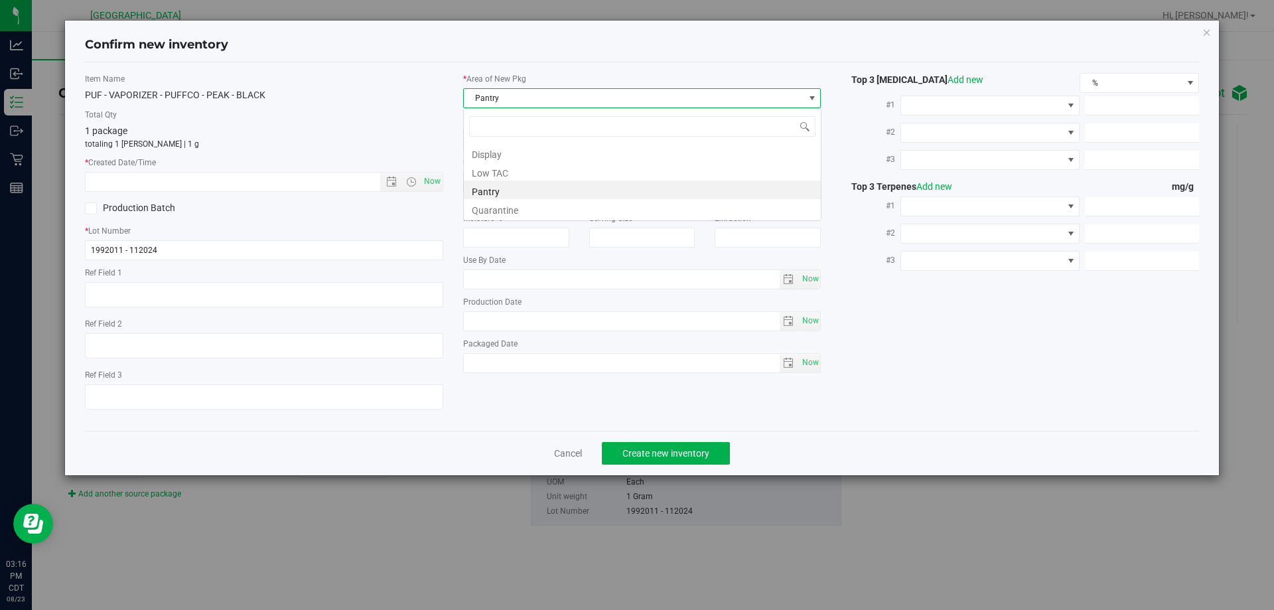
scroll to position [20, 358]
click at [497, 152] on li "Display" at bounding box center [642, 152] width 357 height 19
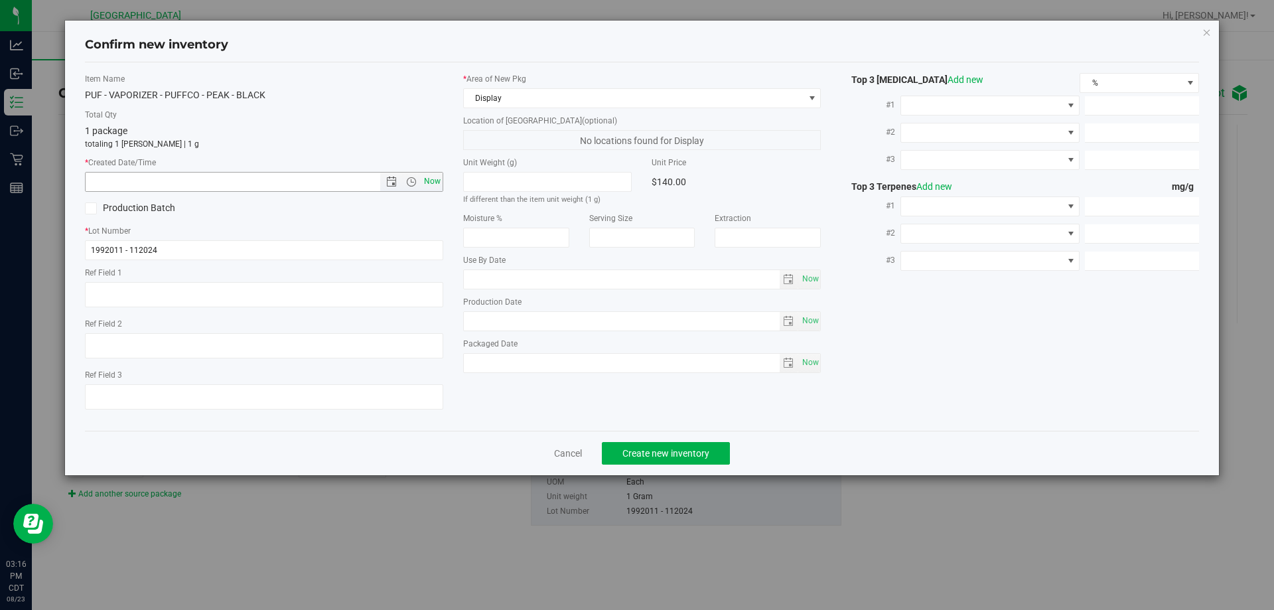
click at [430, 183] on span "Now" at bounding box center [432, 181] width 23 height 19
type input "8/23/2025 3:16 PM"
click at [687, 454] on span "Create new inventory" at bounding box center [665, 453] width 87 height 11
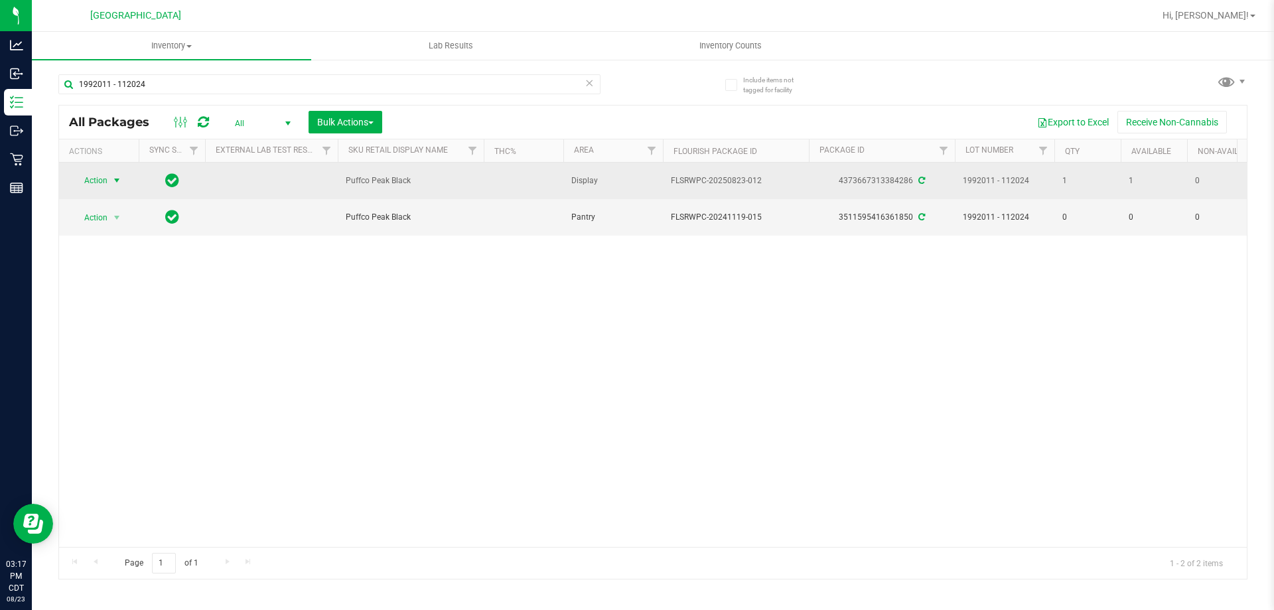
click at [97, 180] on span "Action" at bounding box center [90, 180] width 36 height 19
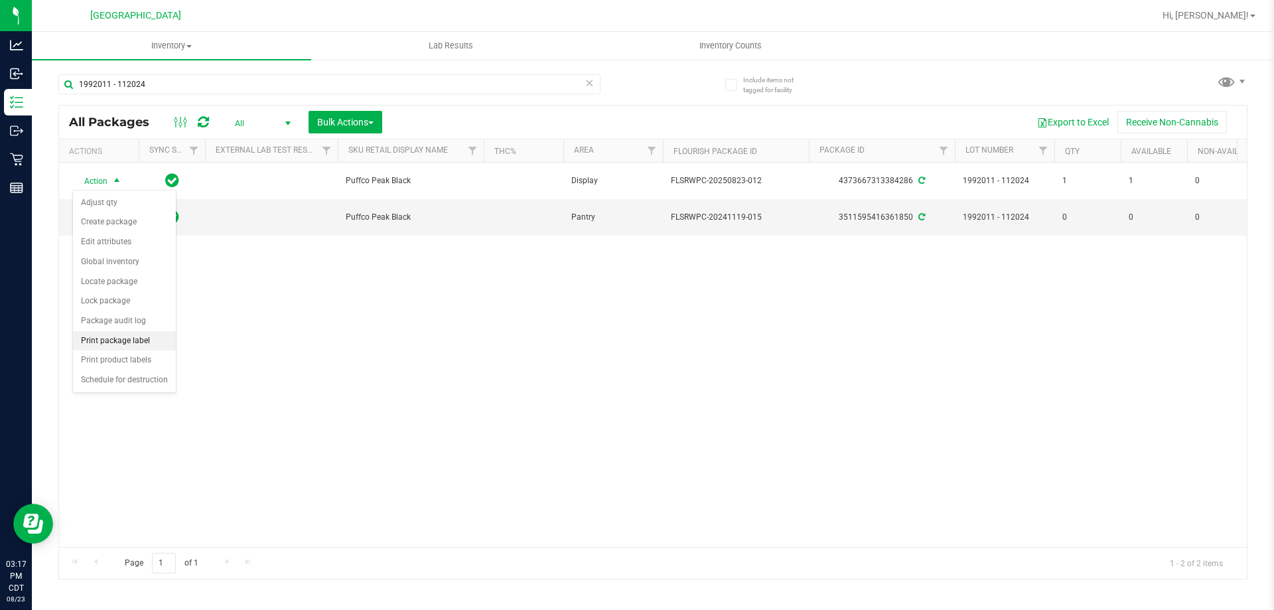
click at [155, 344] on li "Print package label" at bounding box center [124, 341] width 103 height 20
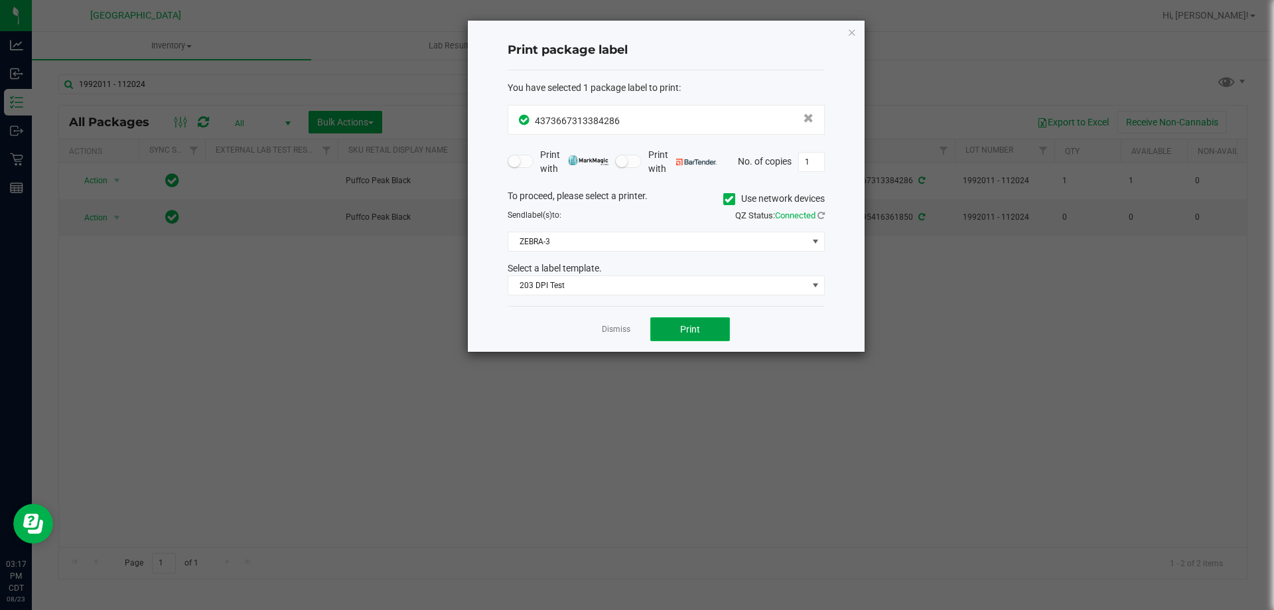
click at [675, 332] on button "Print" at bounding box center [690, 329] width 80 height 24
click at [854, 32] on icon "button" at bounding box center [851, 32] width 9 height 16
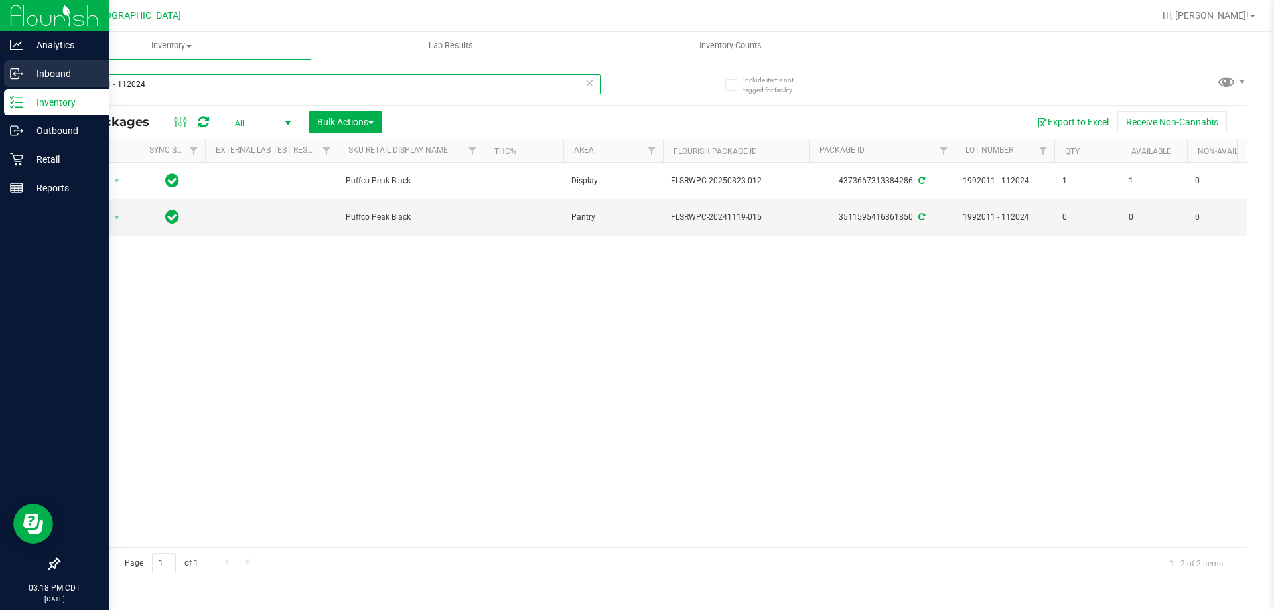
drag, startPoint x: 196, startPoint y: 81, endPoint x: 7, endPoint y: 84, distance: 188.4
click at [0, 84] on div "Analytics Inbound Inventory Outbound Retail Reports 03:18 PM CDT 08/23/2025 08/…" at bounding box center [637, 305] width 1274 height 610
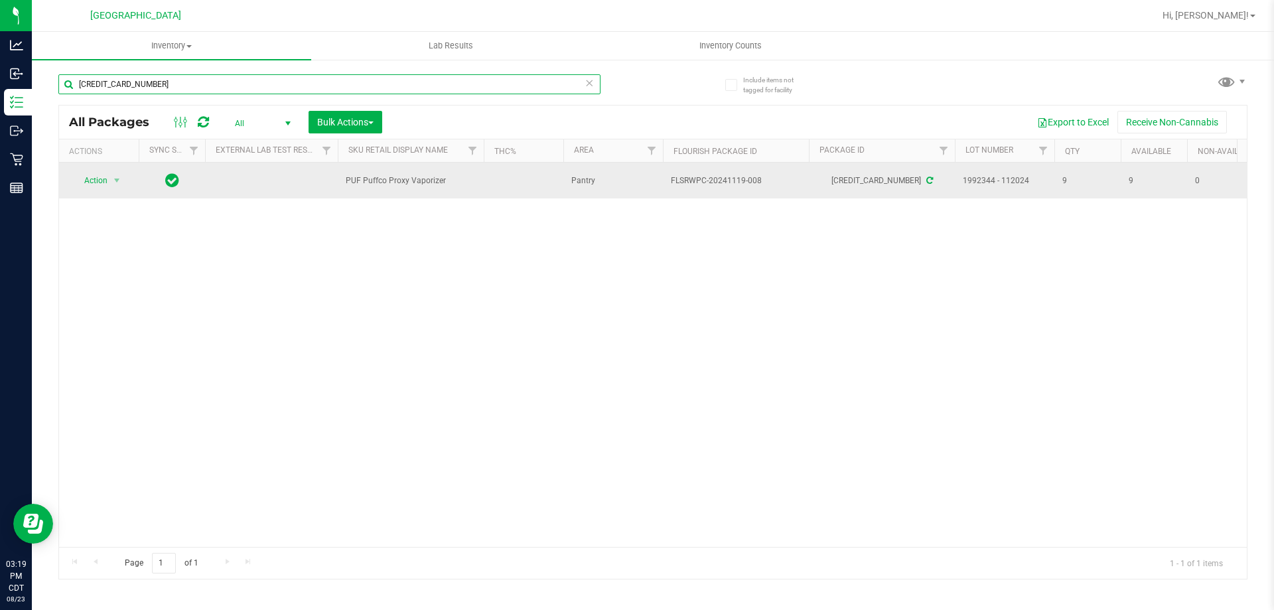
type input "[CREDIT_CARD_NUMBER]"
drag, startPoint x: 451, startPoint y: 182, endPoint x: 347, endPoint y: 187, distance: 104.3
click at [347, 187] on td "PUF Puffco Proxy Vaporizer" at bounding box center [411, 181] width 146 height 36
copy span "PUF Puffco Proxy Vaporizer"
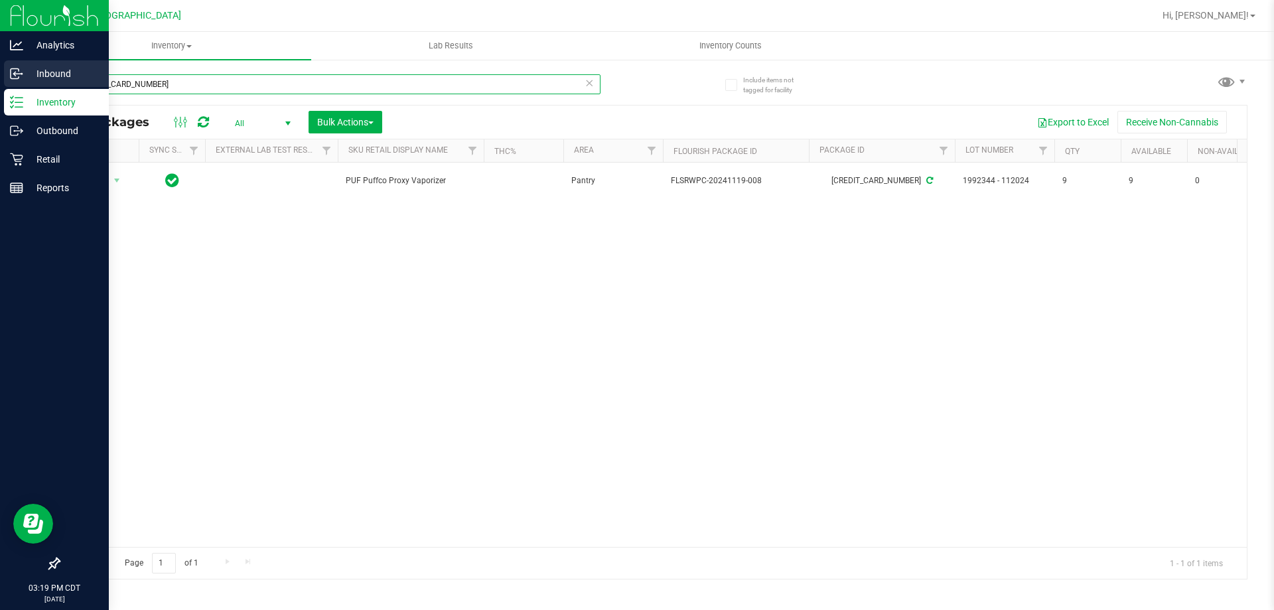
drag, startPoint x: 180, startPoint y: 78, endPoint x: 0, endPoint y: 60, distance: 181.3
click at [0, 60] on div "Analytics Inbound Inventory Outbound Retail Reports 03:19 PM CDT 08/23/2025 08/…" at bounding box center [637, 305] width 1274 height 610
paste input "PUF Puffco Proxy Vaporizer"
type input "PUF Puffco Proxy Vaporizer"
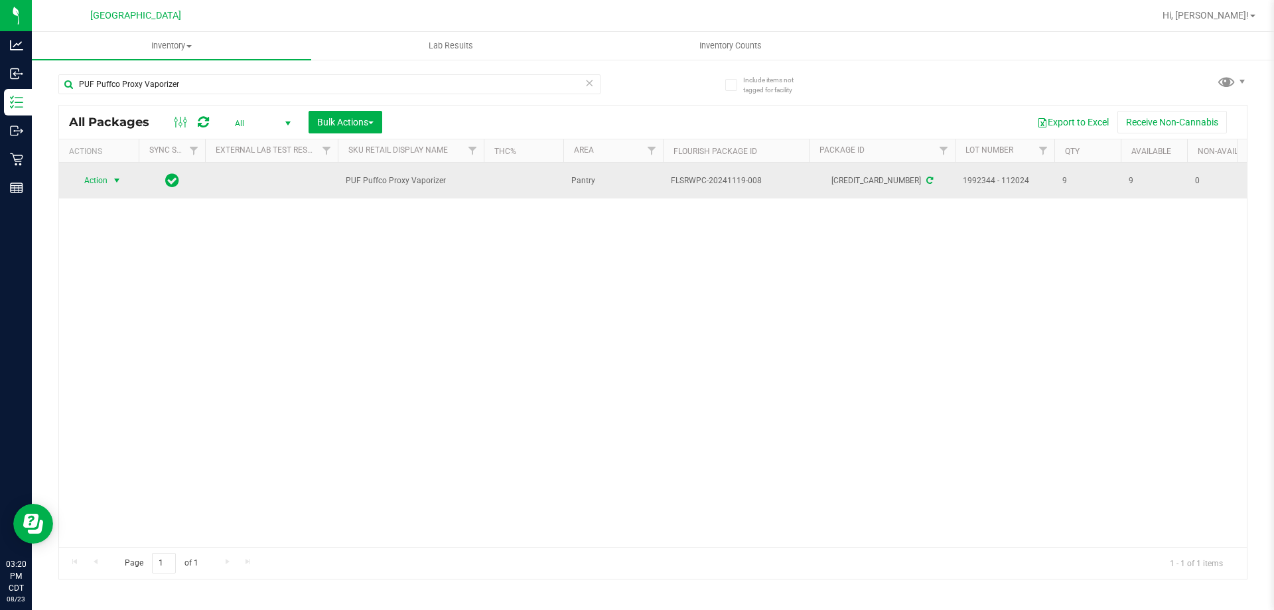
click at [113, 179] on span "select" at bounding box center [116, 180] width 11 height 11
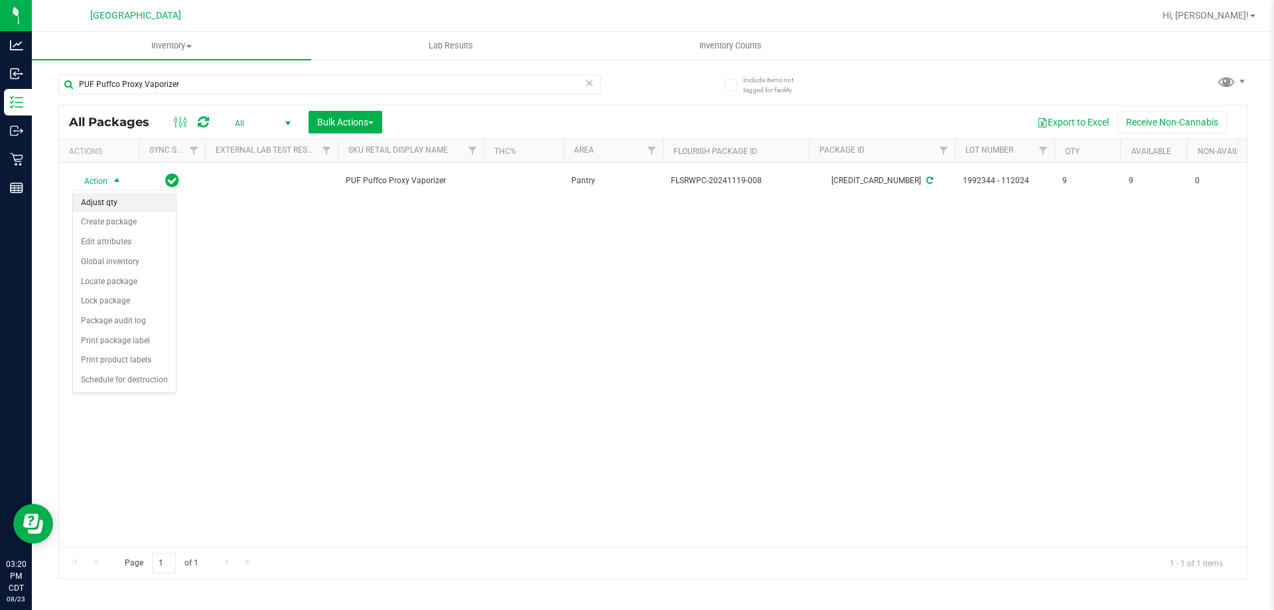
click at [117, 207] on li "Adjust qty" at bounding box center [124, 203] width 103 height 20
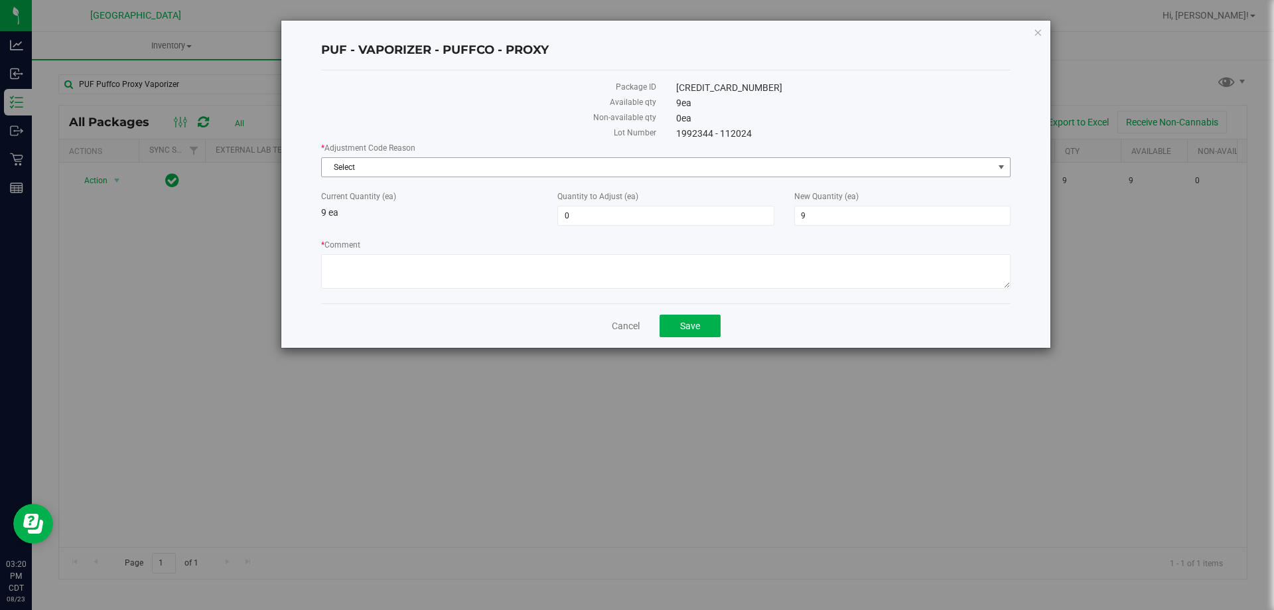
click at [383, 161] on span "Select" at bounding box center [657, 167] width 671 height 19
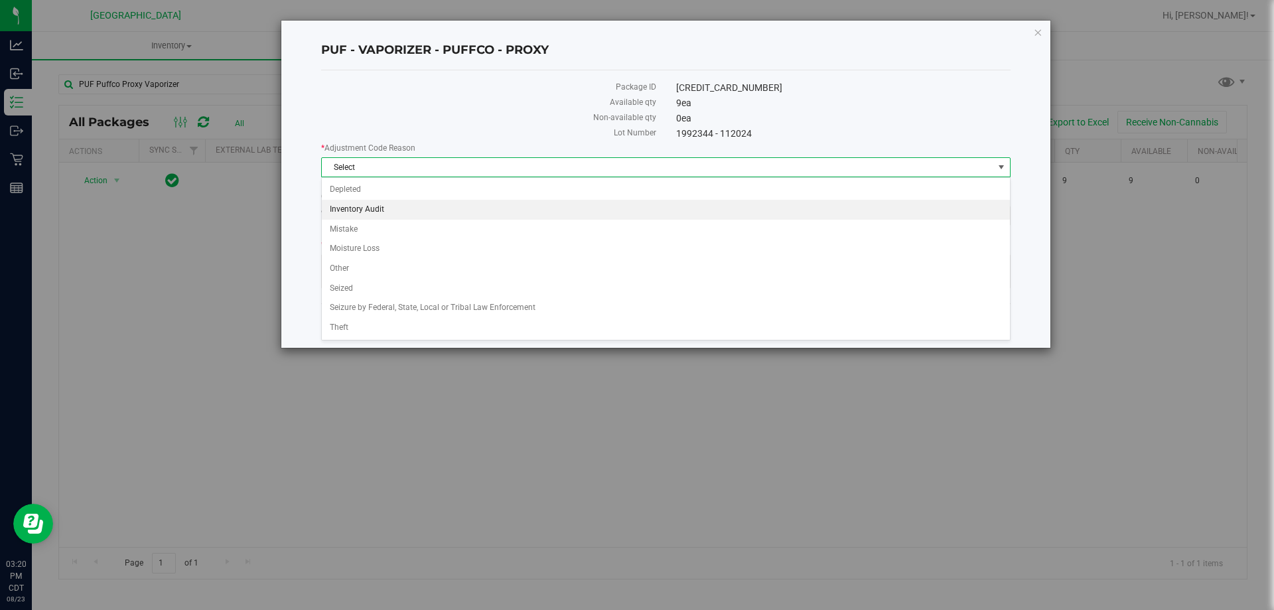
click at [372, 212] on li "Inventory Audit" at bounding box center [666, 210] width 688 height 20
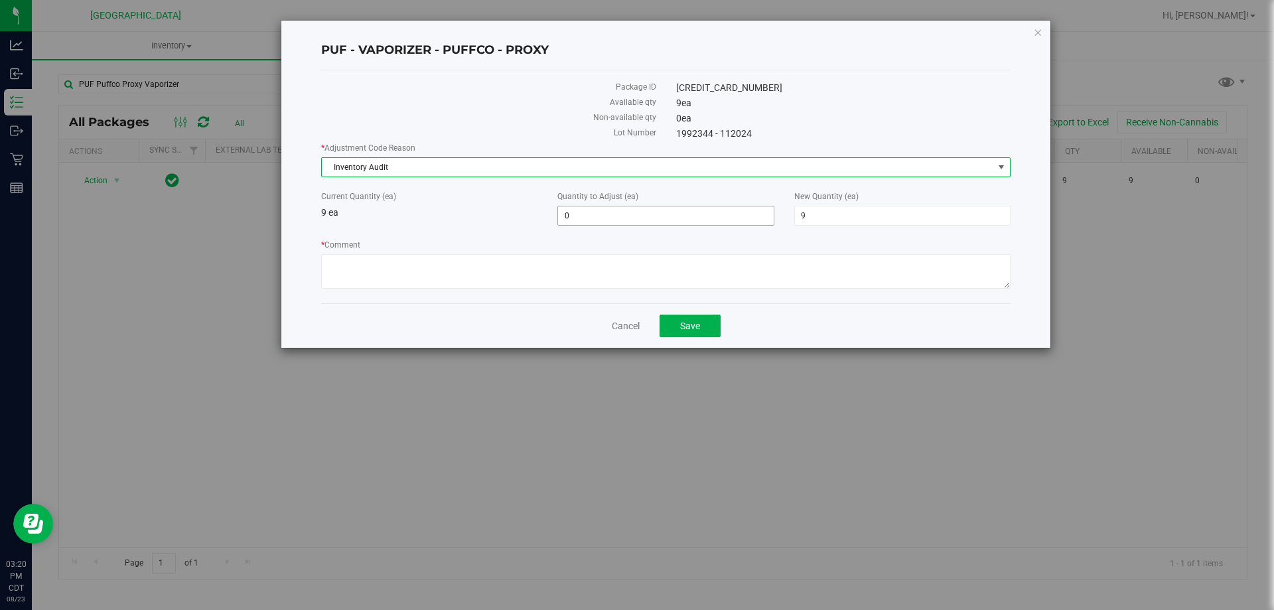
click at [671, 224] on span "0 0" at bounding box center [665, 216] width 216 height 20
type input "1"
type input "10"
click at [398, 269] on textarea "* Comment" at bounding box center [665, 271] width 689 height 34
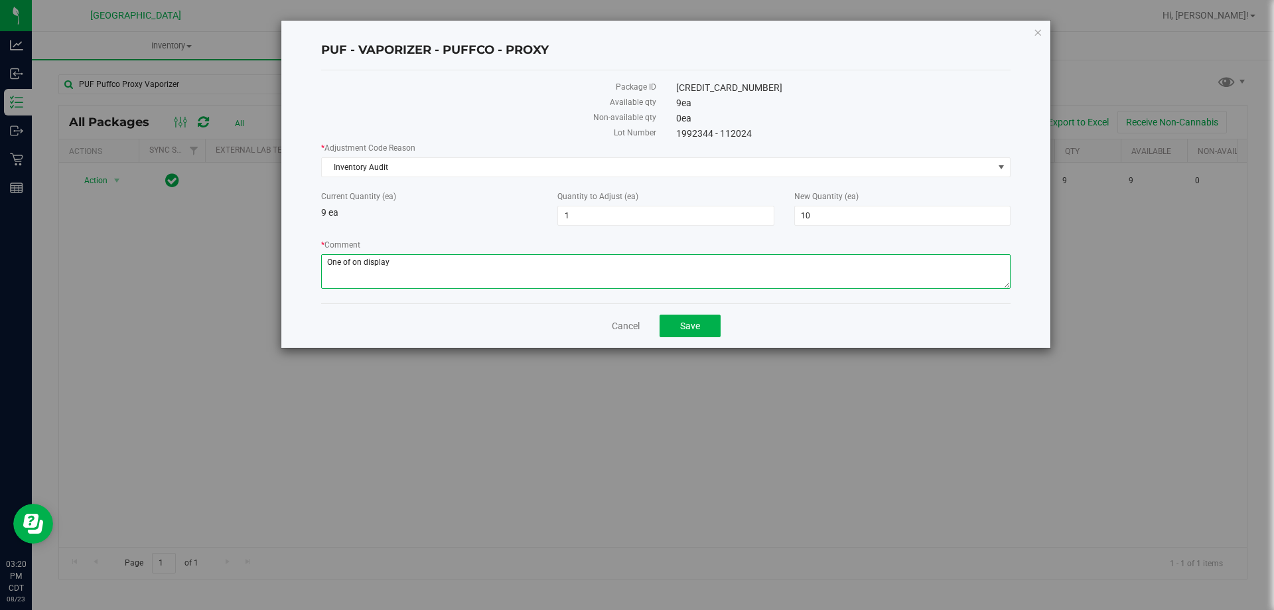
click at [352, 261] on textarea "* Comment" at bounding box center [665, 271] width 689 height 34
type textarea "One was on display"
click at [688, 324] on span "Save" at bounding box center [690, 325] width 20 height 11
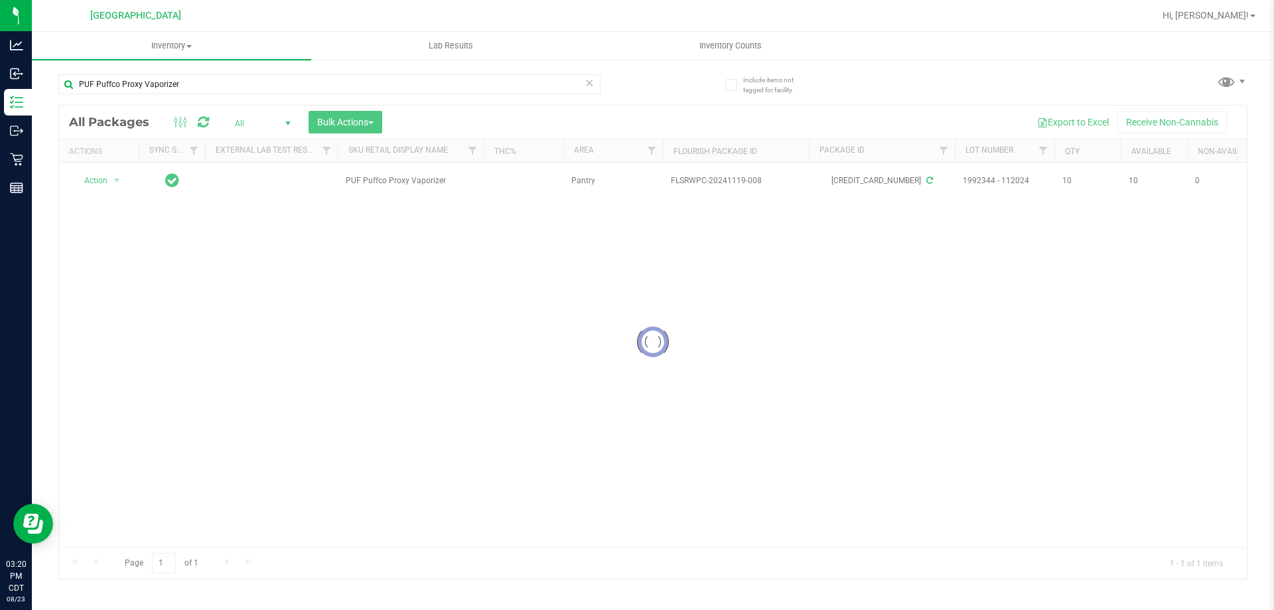
click at [105, 180] on div at bounding box center [652, 341] width 1187 height 473
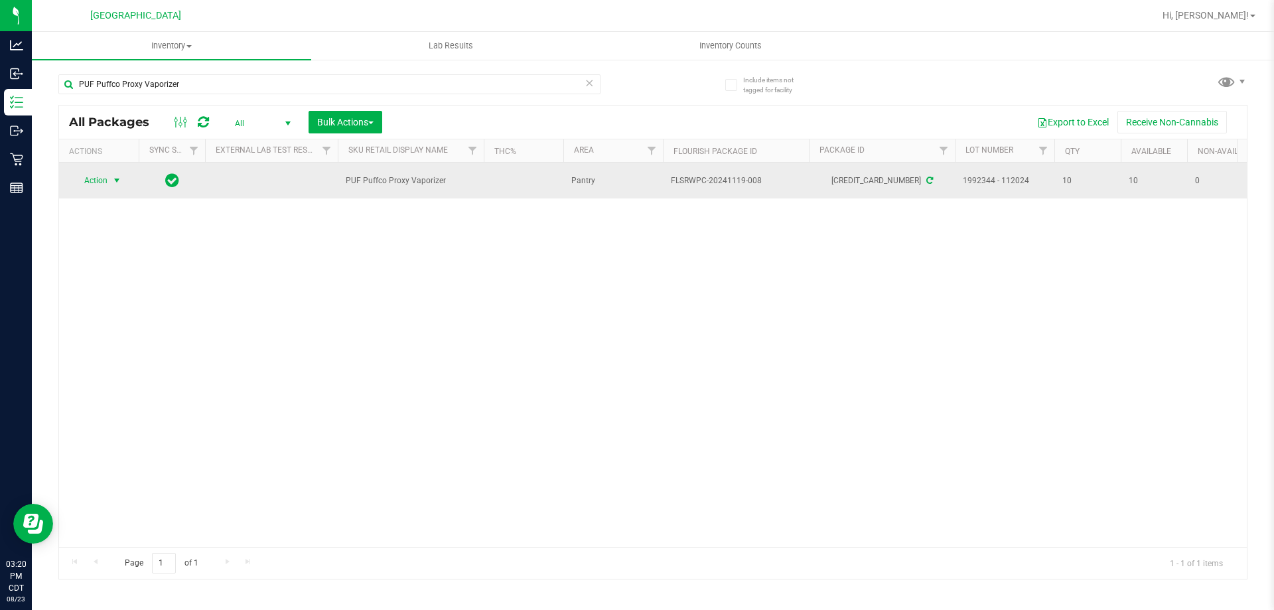
click at [107, 186] on span "Action" at bounding box center [90, 180] width 36 height 19
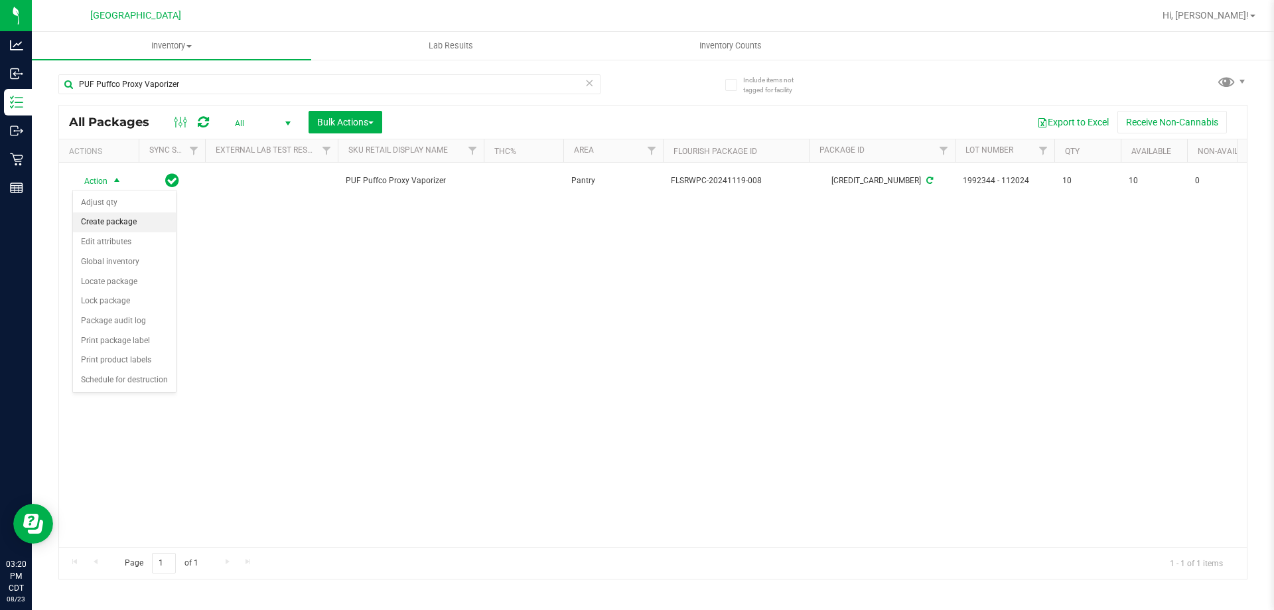
click at [113, 222] on li "Create package" at bounding box center [124, 222] width 103 height 20
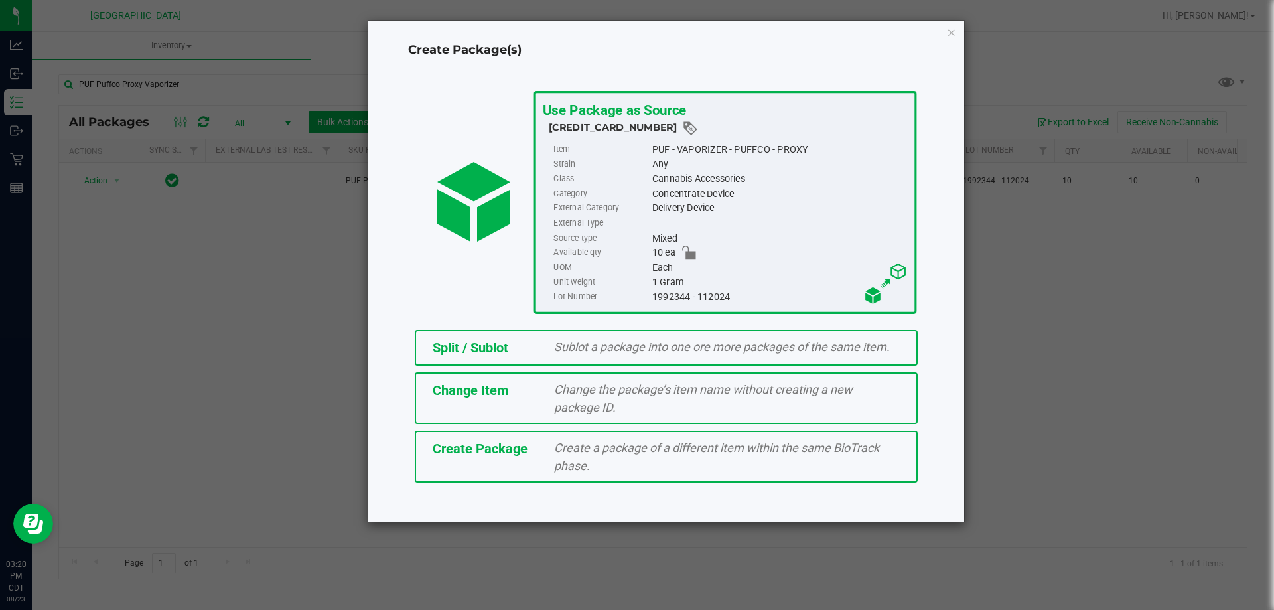
click at [513, 358] on div "Split / Sublot" at bounding box center [484, 348] width 122 height 20
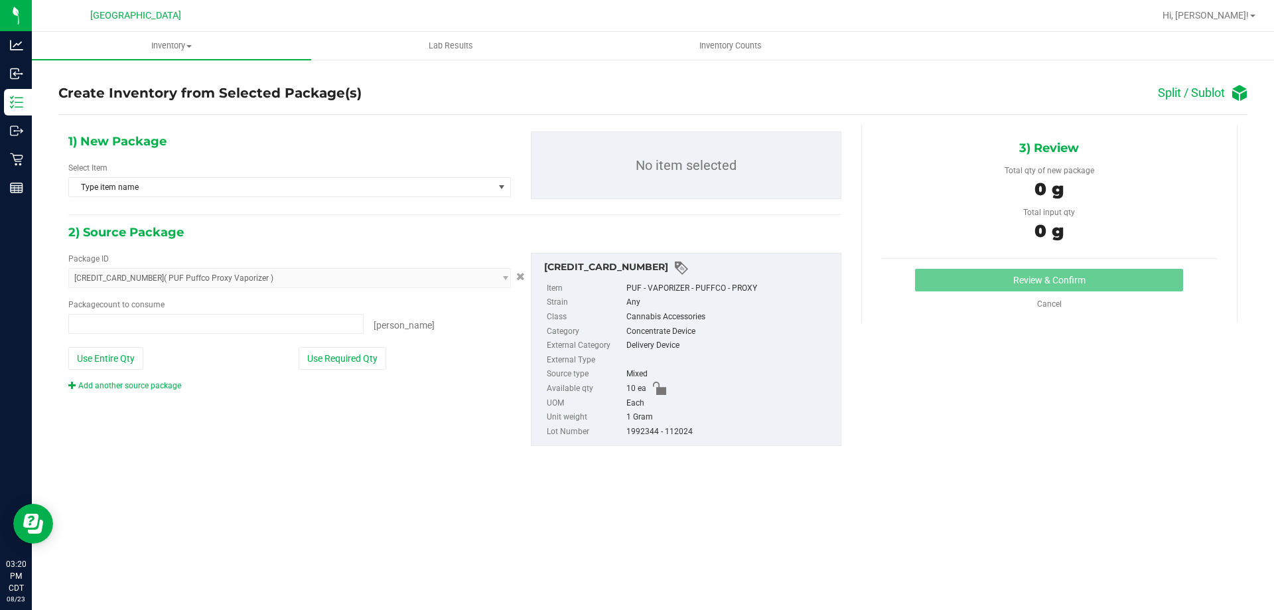
type input "0 ea"
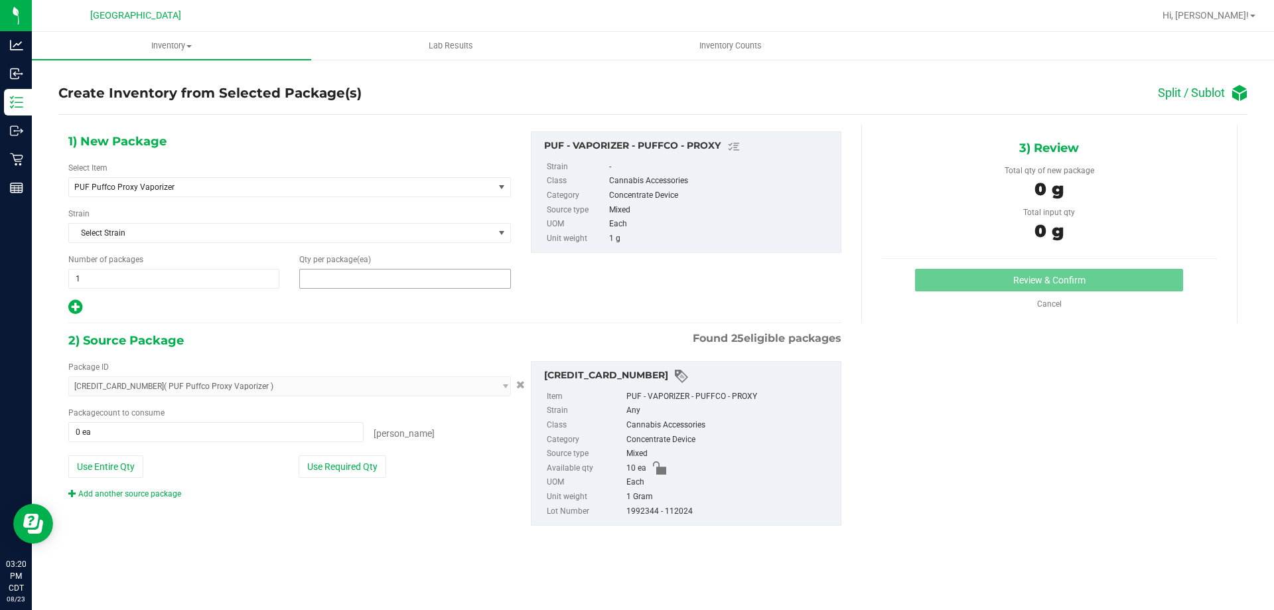
click at [358, 284] on span at bounding box center [404, 279] width 211 height 20
type input "1"
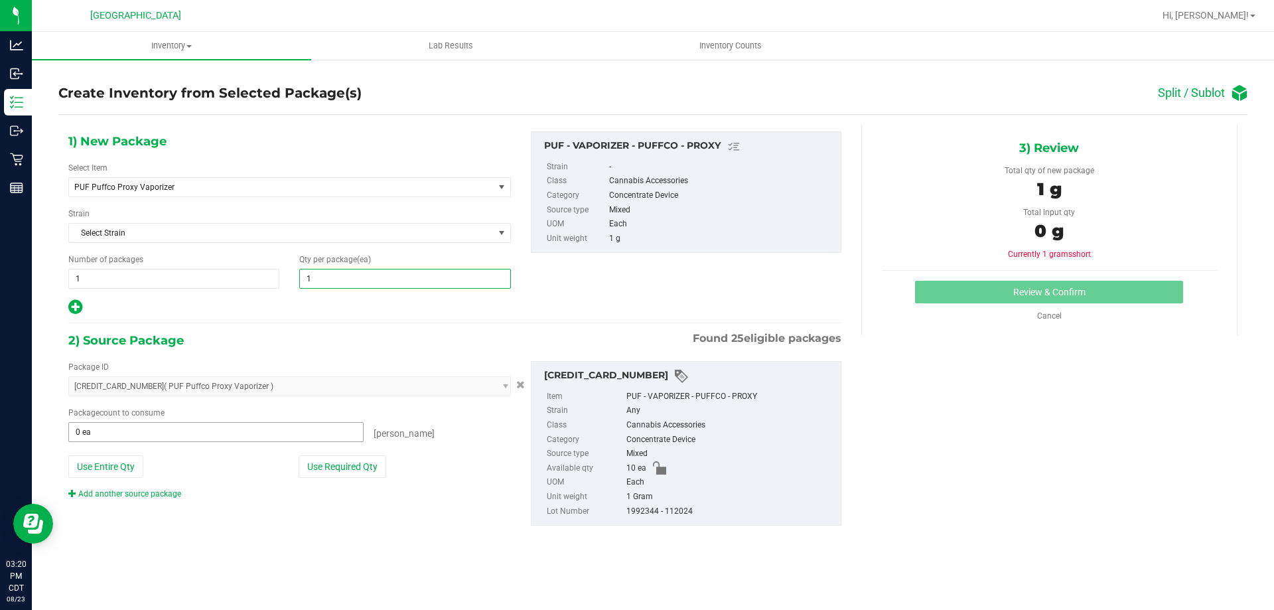
type input "1"
click at [198, 427] on span at bounding box center [215, 432] width 295 height 20
type input "1"
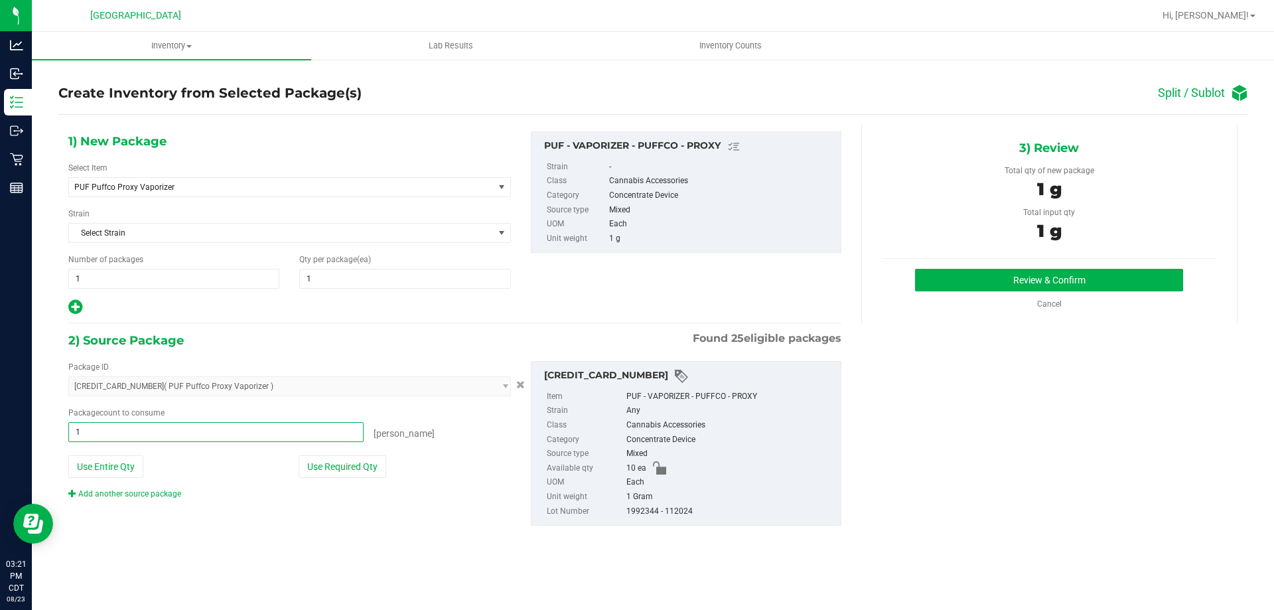
type input "1 ea"
click at [385, 566] on div "Inventory All packages All inventory Waste log Create inventory Lab Results Inv…" at bounding box center [653, 321] width 1242 height 578
click at [1089, 269] on button "Review & Confirm" at bounding box center [1049, 280] width 268 height 23
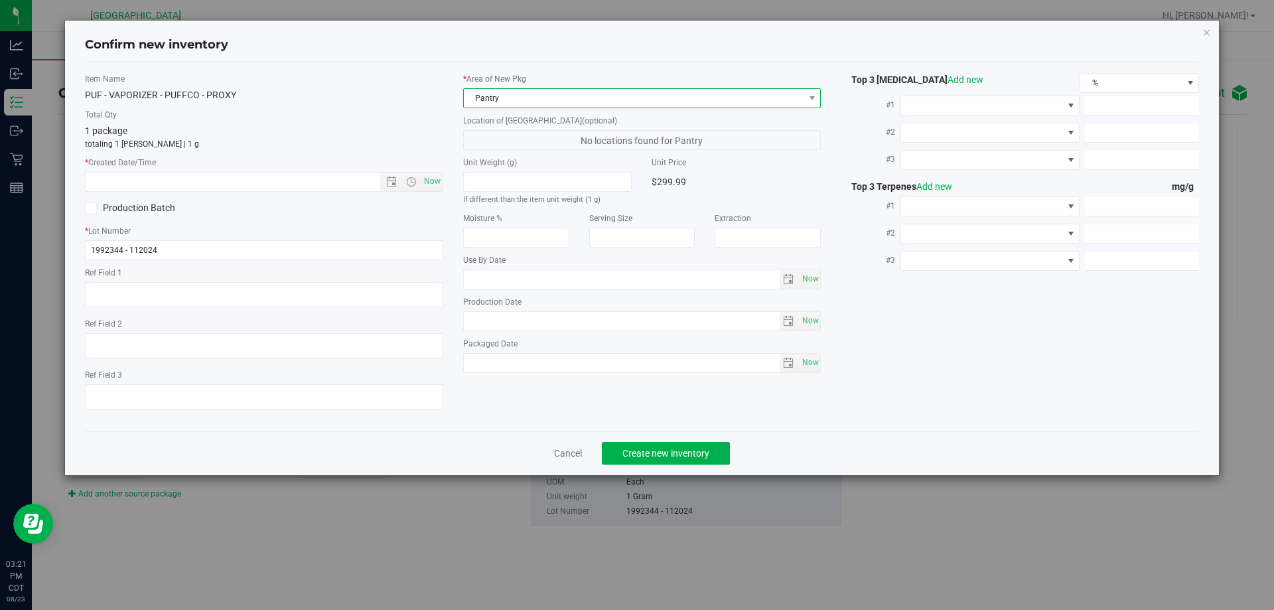
click at [530, 97] on span "Pantry" at bounding box center [634, 98] width 340 height 19
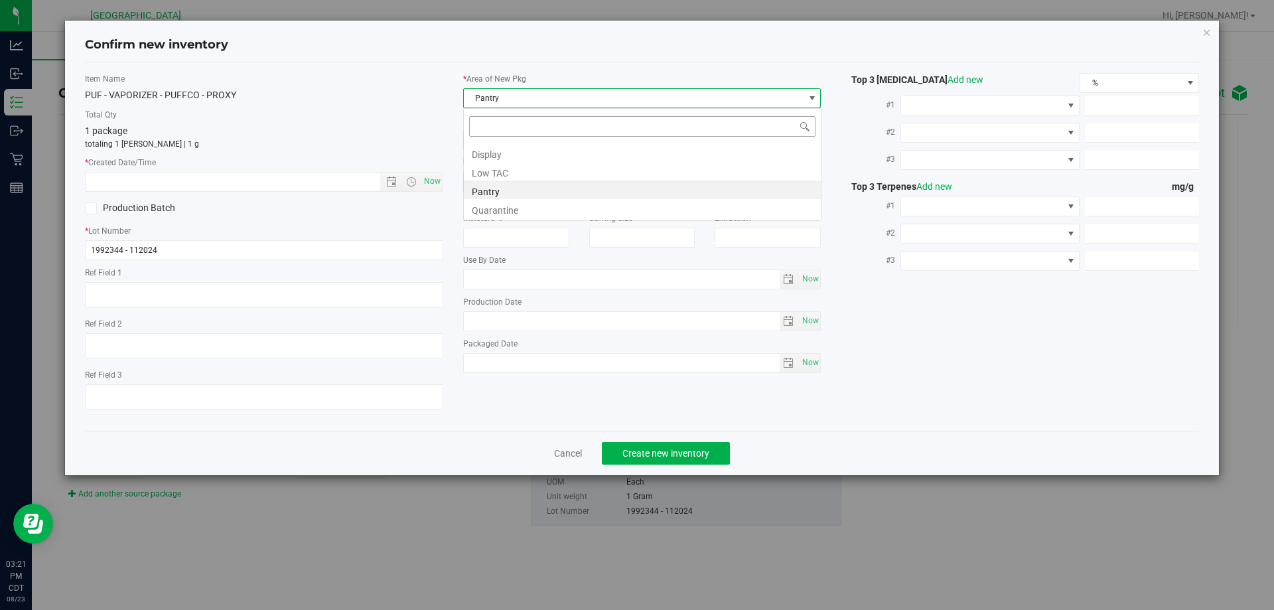
scroll to position [20, 358]
click at [492, 151] on li "Display" at bounding box center [642, 152] width 357 height 19
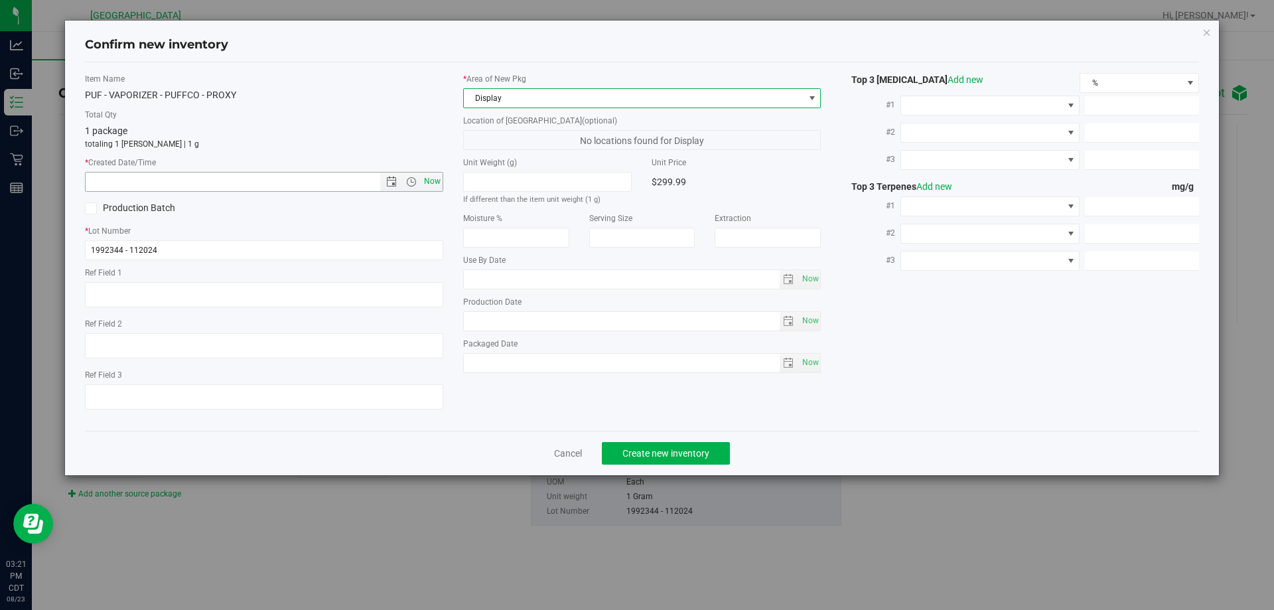
click at [436, 180] on span "Now" at bounding box center [432, 181] width 23 height 19
type input "8/23/2025 3:21 PM"
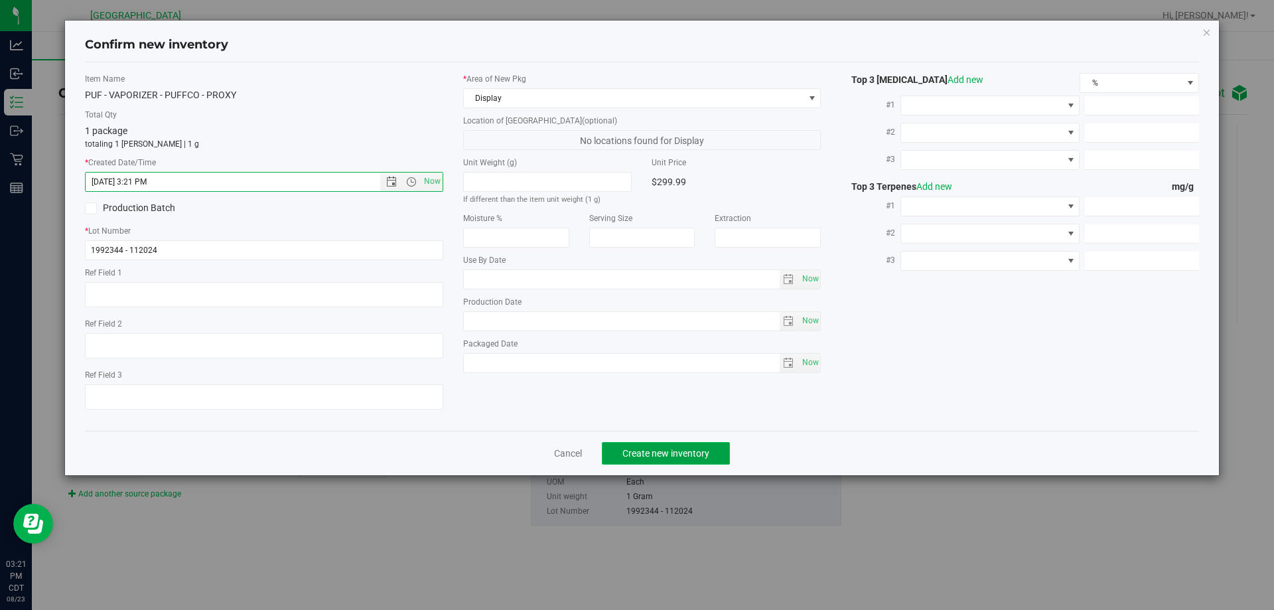
click at [723, 448] on button "Create new inventory" at bounding box center [666, 453] width 128 height 23
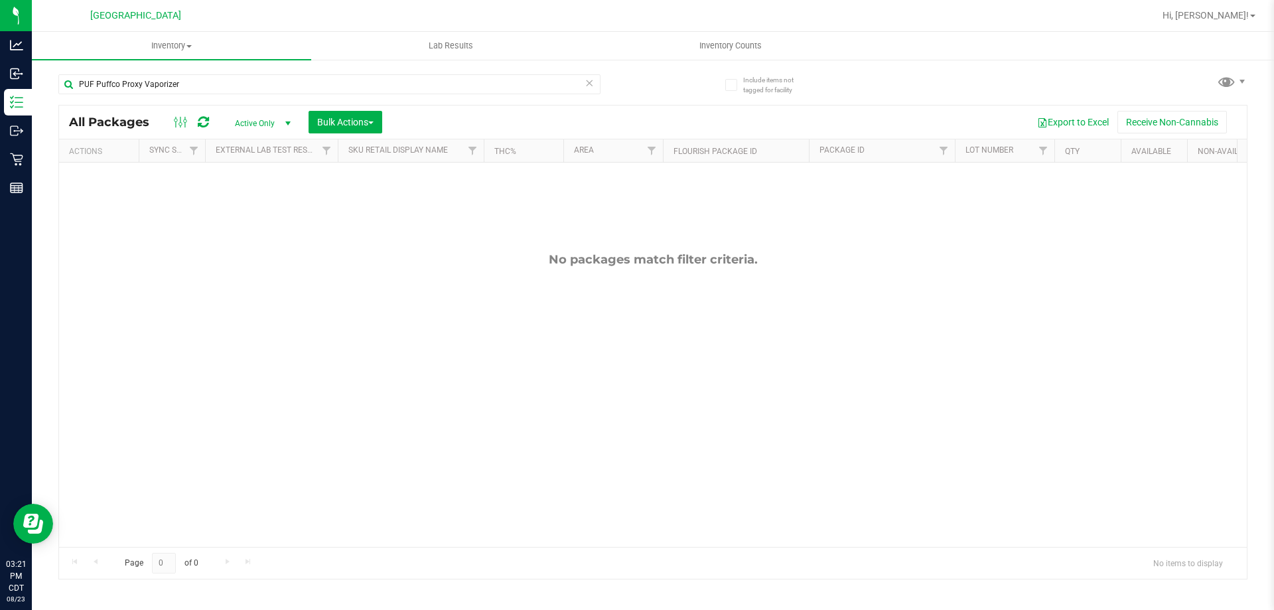
click at [265, 122] on span "Active Only" at bounding box center [260, 123] width 73 height 19
click at [249, 195] on li "All" at bounding box center [260, 204] width 72 height 20
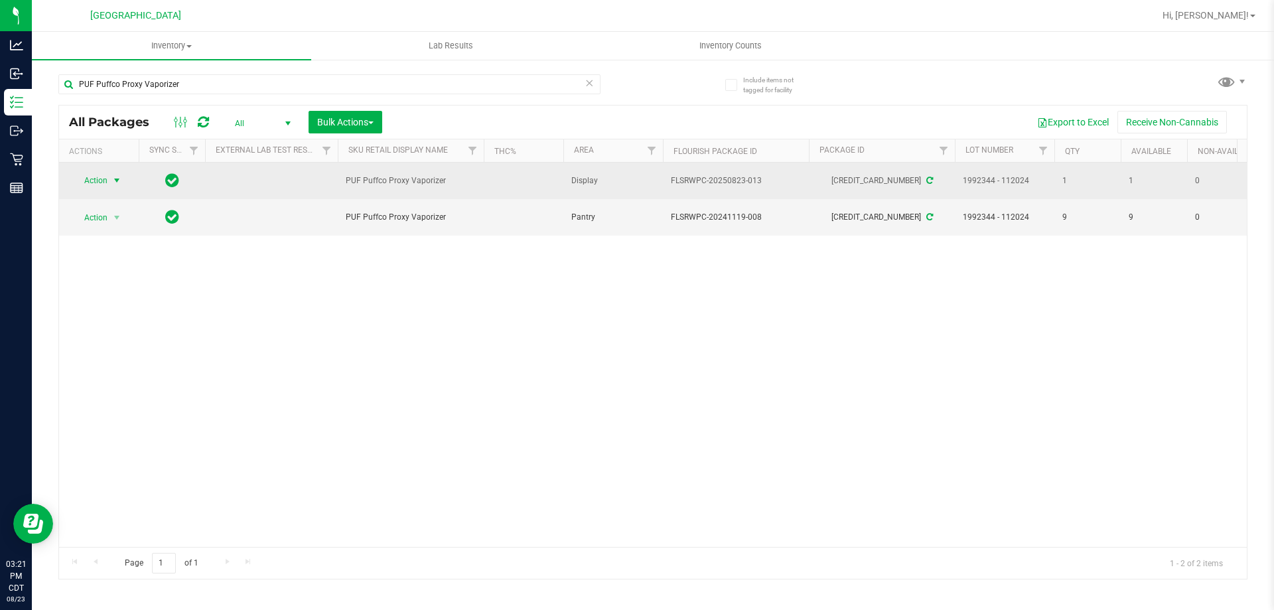
click at [111, 180] on span "select" at bounding box center [116, 180] width 11 height 11
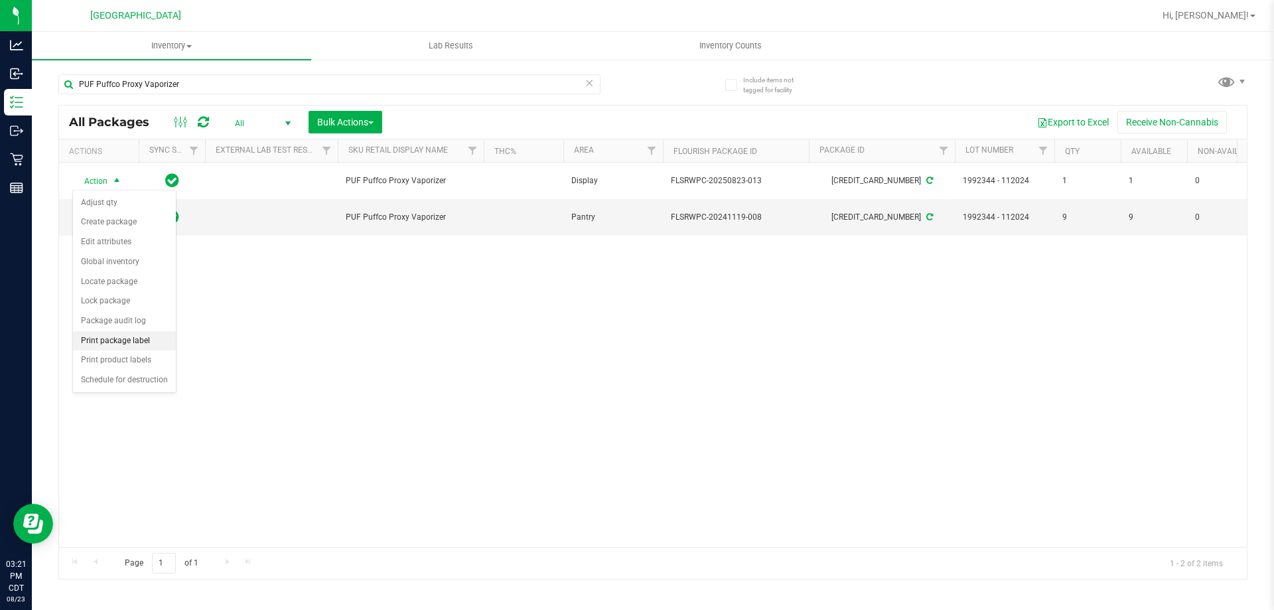
click at [127, 344] on li "Print package label" at bounding box center [124, 341] width 103 height 20
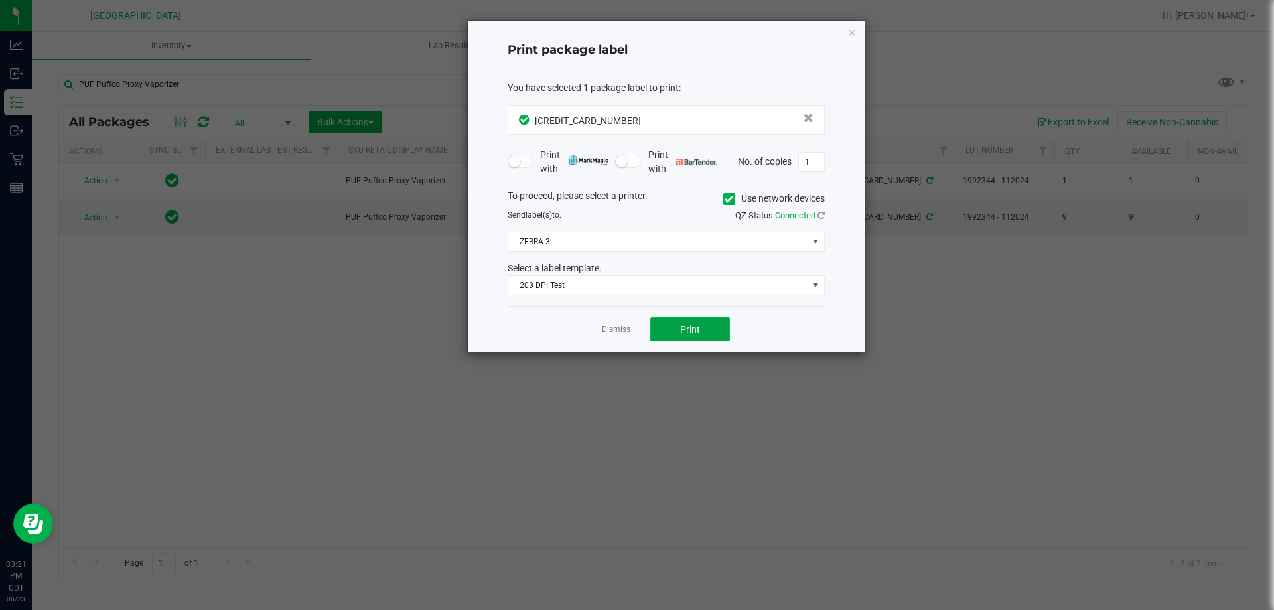
click at [678, 329] on button "Print" at bounding box center [690, 329] width 80 height 24
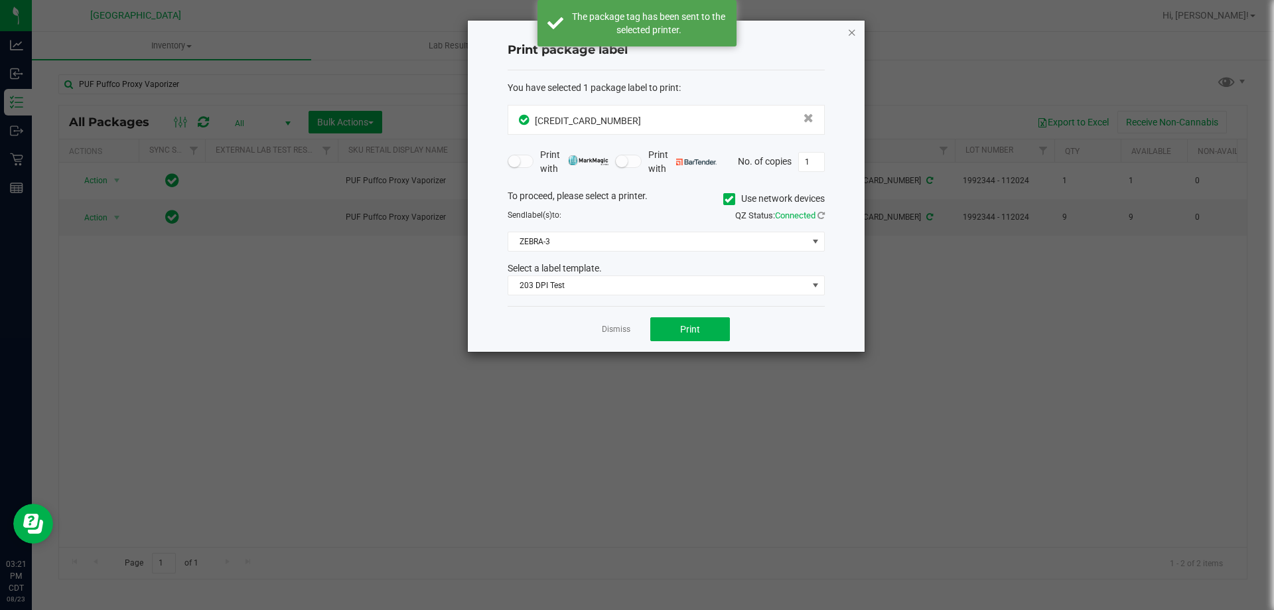
click at [853, 34] on icon "button" at bounding box center [851, 32] width 9 height 16
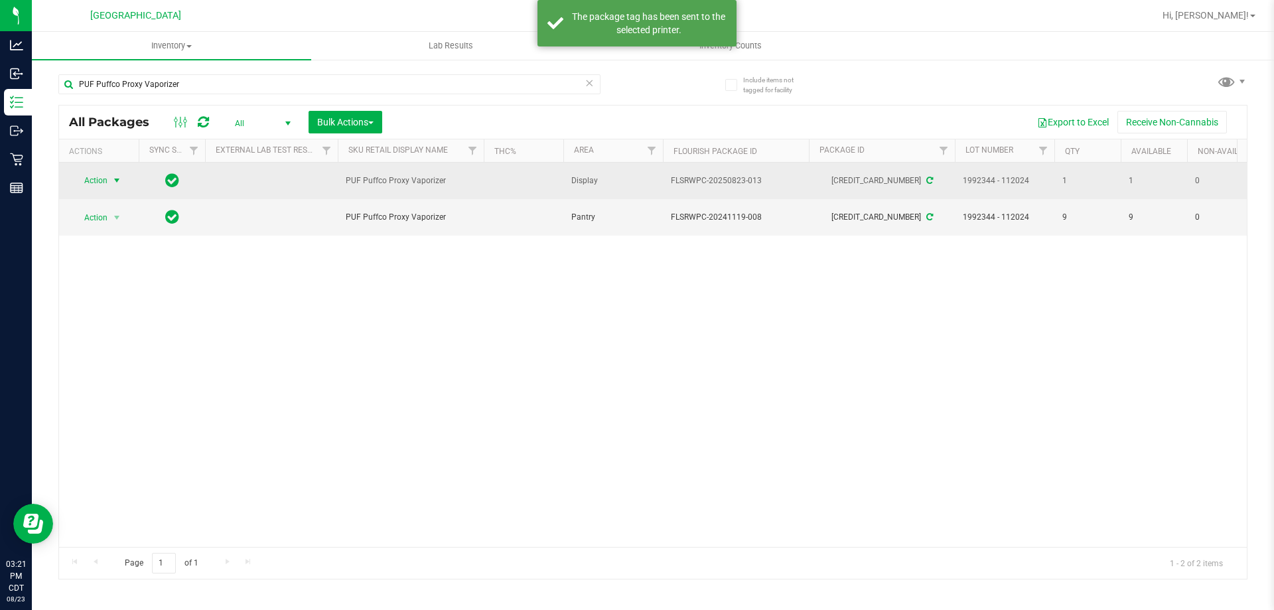
click at [93, 178] on span "Action" at bounding box center [90, 180] width 36 height 19
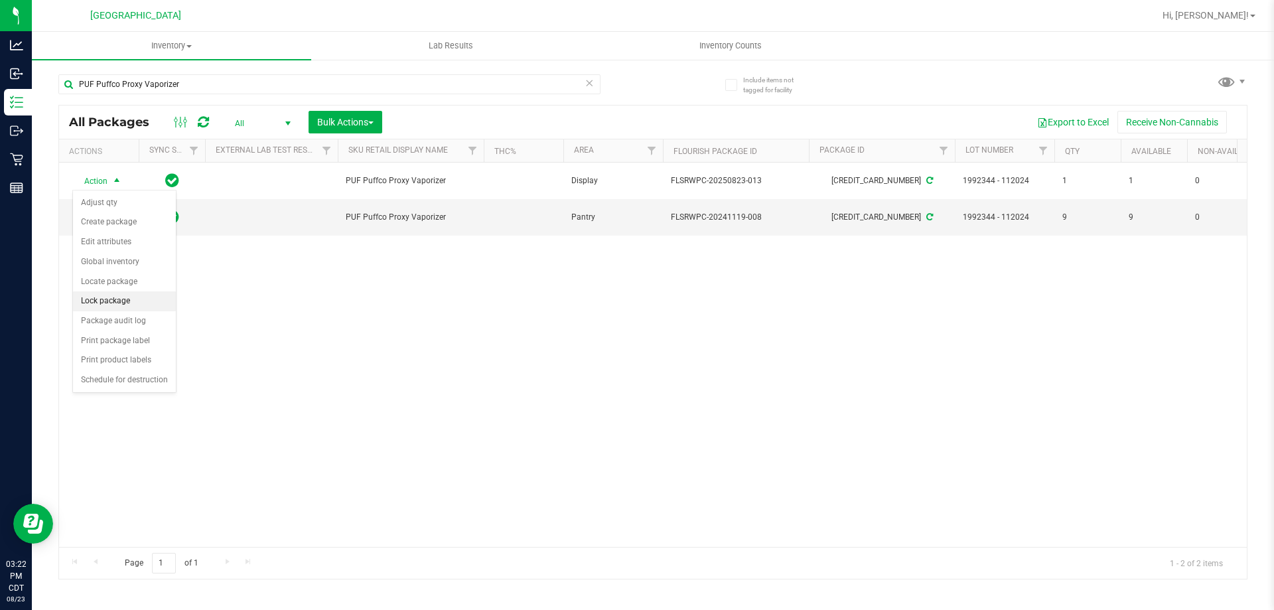
click at [129, 299] on li "Lock package" at bounding box center [124, 301] width 103 height 20
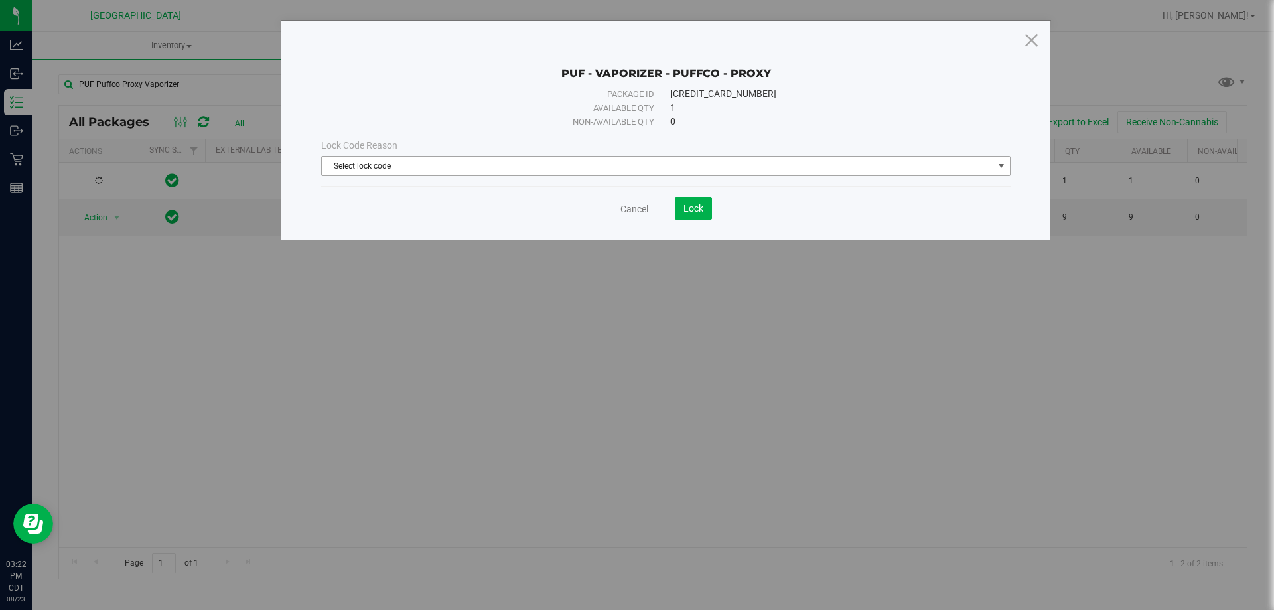
click at [469, 170] on span "Select lock code" at bounding box center [657, 166] width 671 height 19
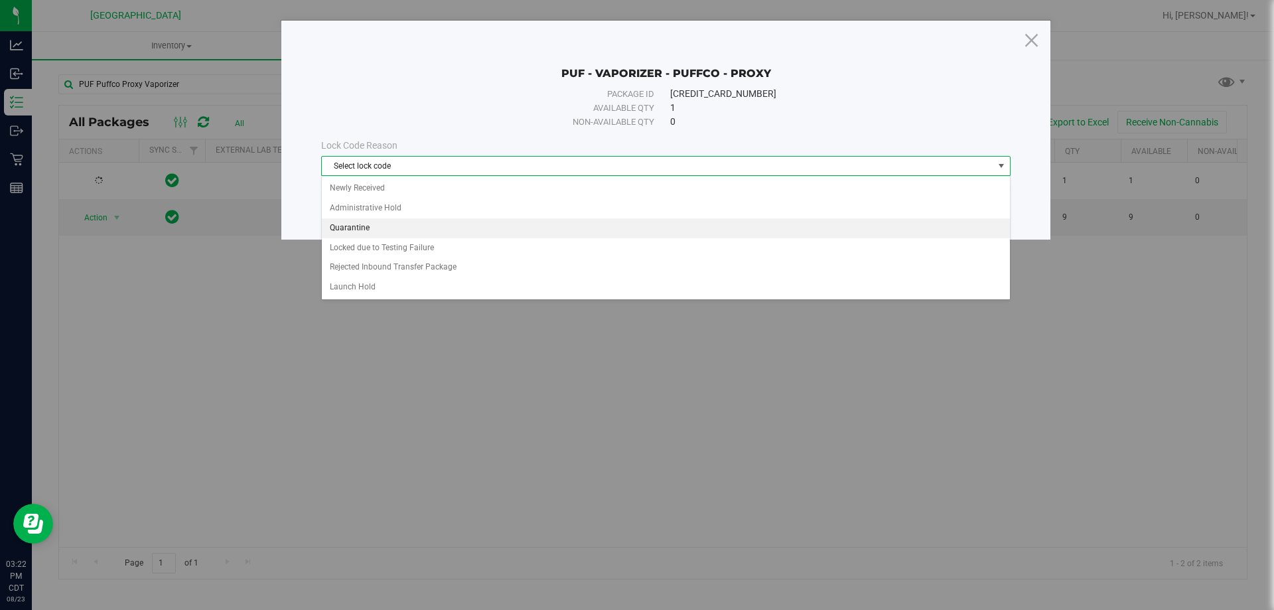
click at [353, 234] on li "Quarantine" at bounding box center [666, 228] width 688 height 20
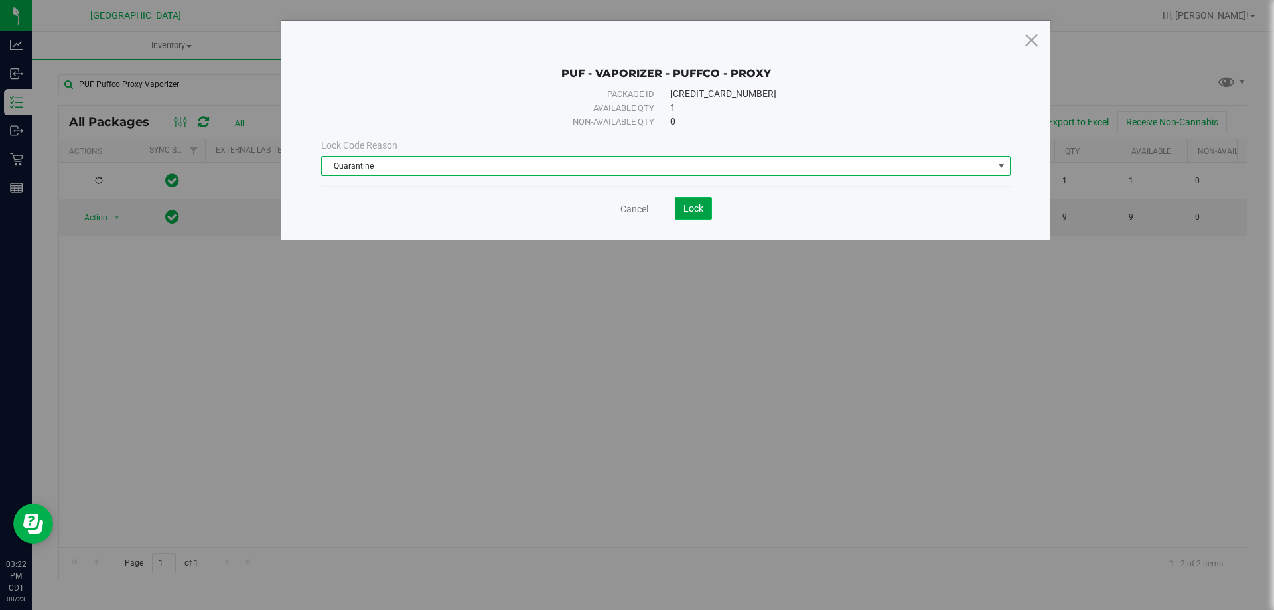
click at [698, 213] on span "Lock" at bounding box center [693, 208] width 20 height 11
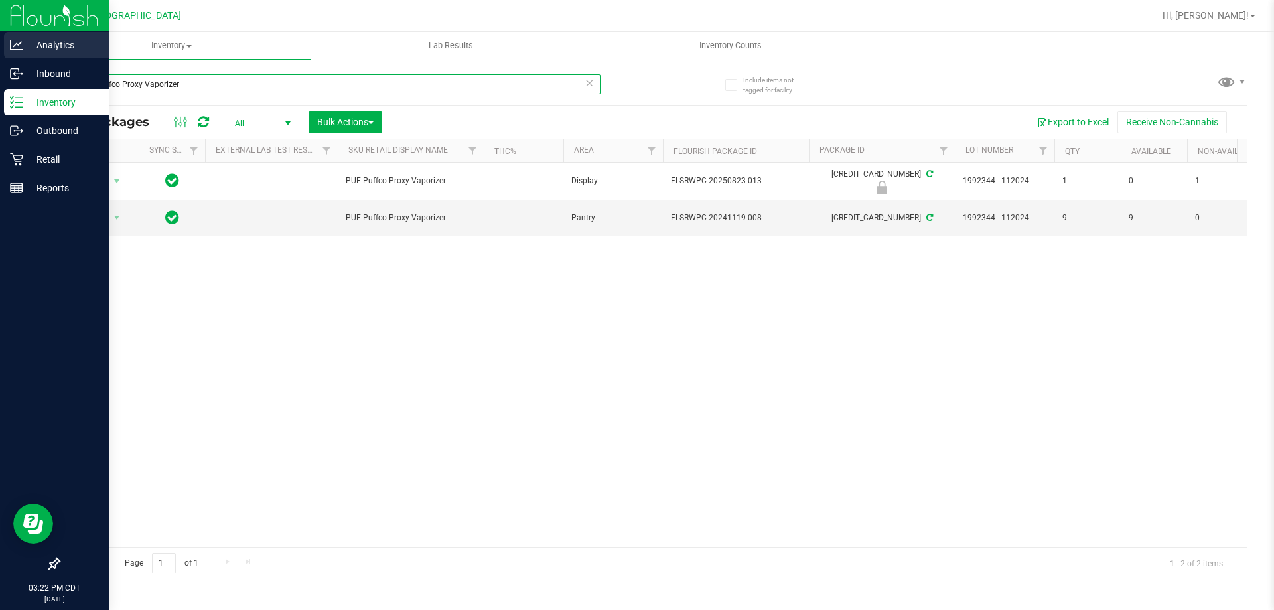
drag, startPoint x: 212, startPoint y: 78, endPoint x: 0, endPoint y: 60, distance: 212.4
click at [0, 60] on div "Analytics Inbound Inventory Outbound Retail Reports 03:22 PM CDT 08/23/2025 08/…" at bounding box center [637, 305] width 1274 height 610
type input "puffco"
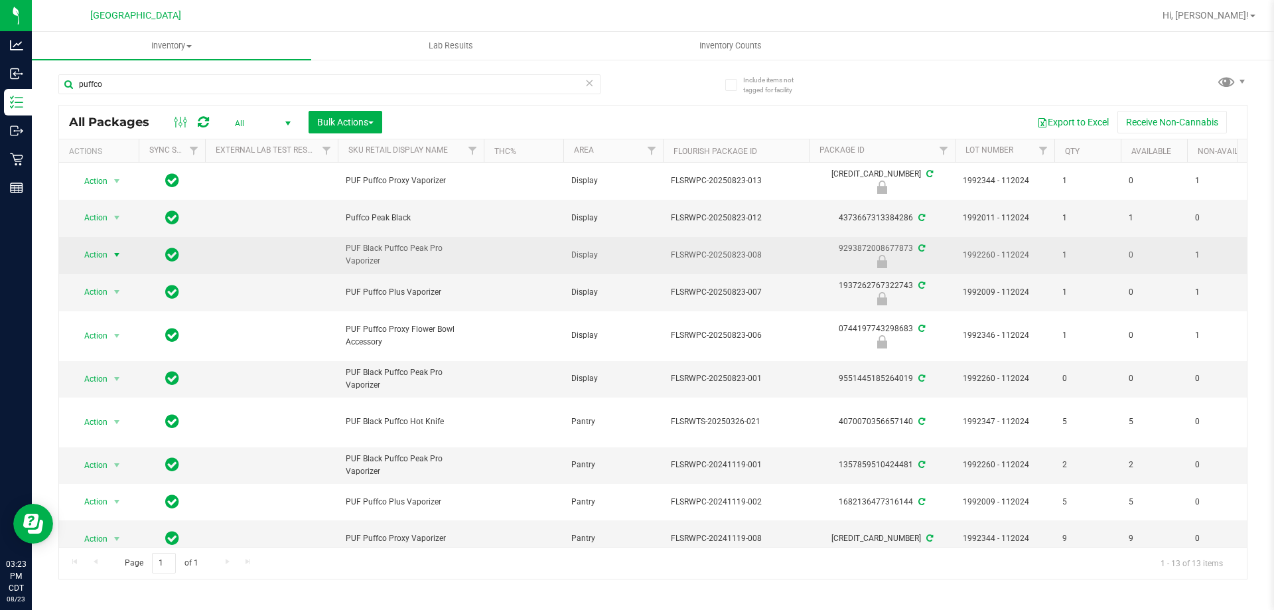
click at [113, 249] on span "select" at bounding box center [116, 254] width 11 height 11
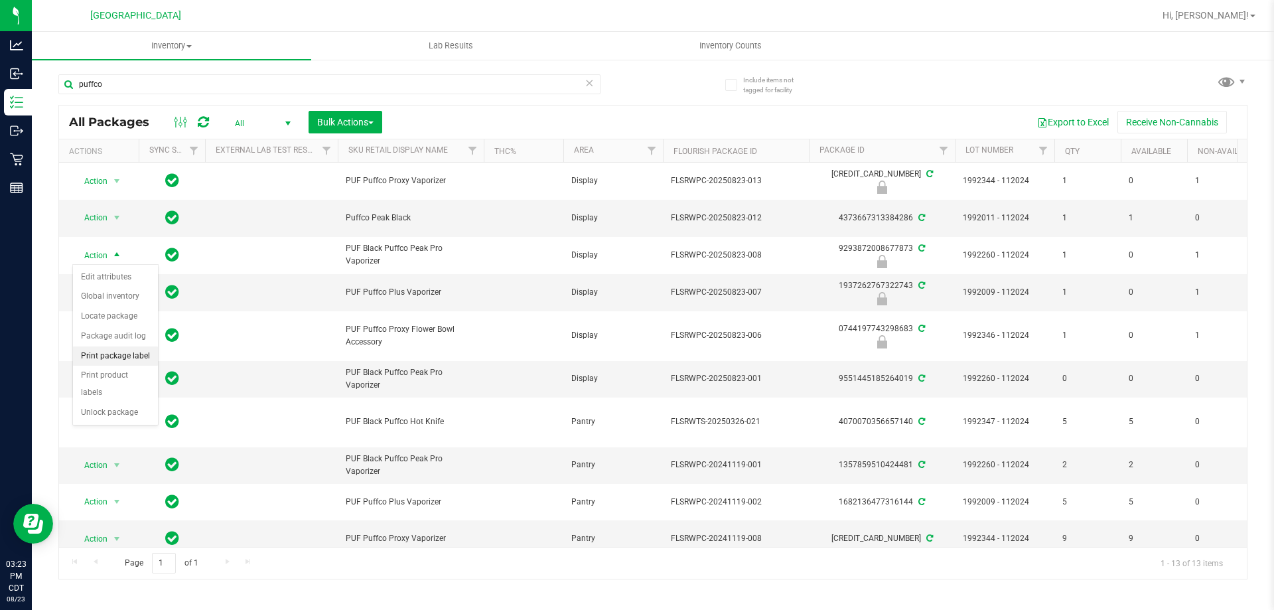
click at [133, 360] on li "Print package label" at bounding box center [115, 356] width 85 height 20
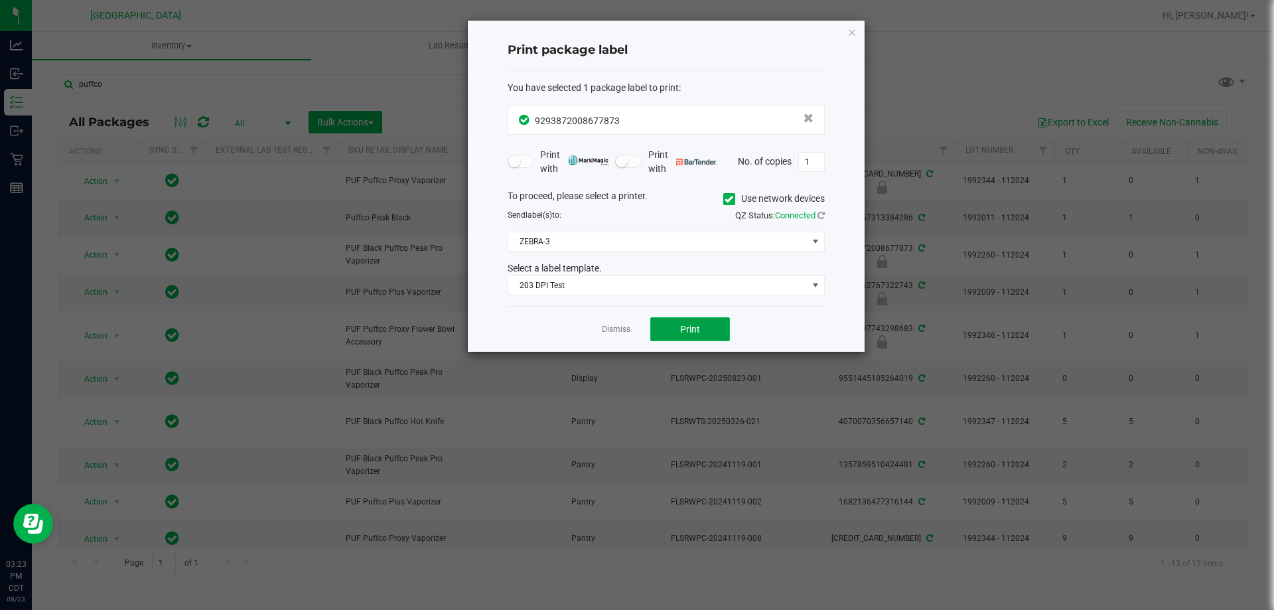
click at [712, 329] on button "Print" at bounding box center [690, 329] width 80 height 24
click at [847, 32] on icon "button" at bounding box center [851, 32] width 9 height 16
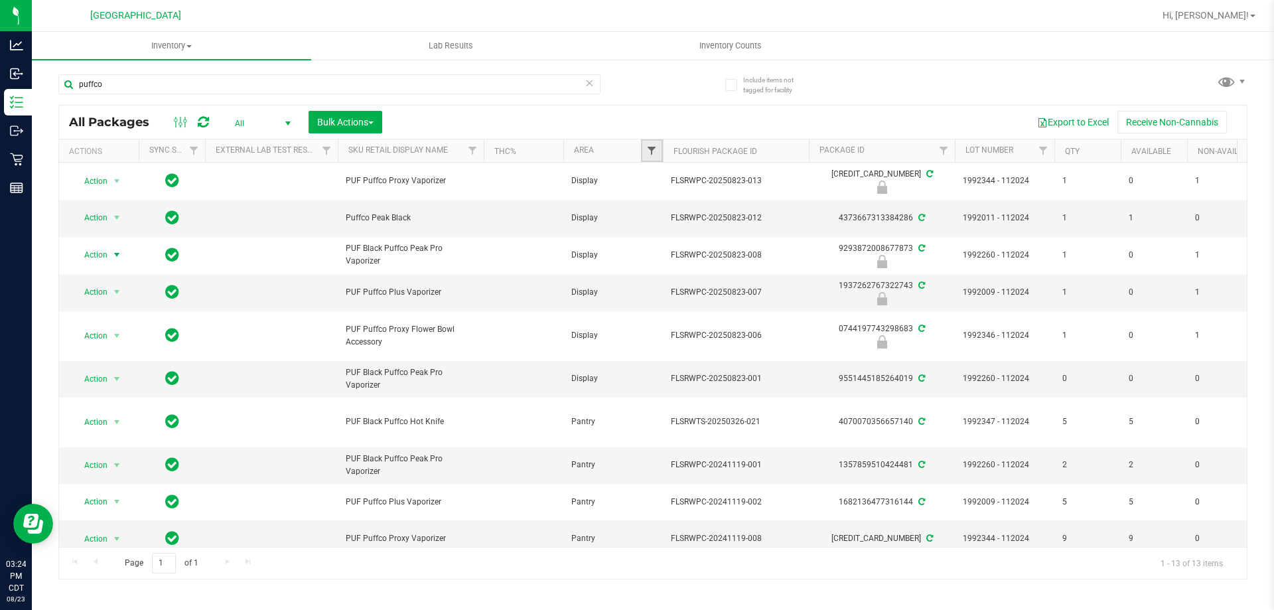
click at [648, 155] on span "Filter" at bounding box center [651, 150] width 11 height 11
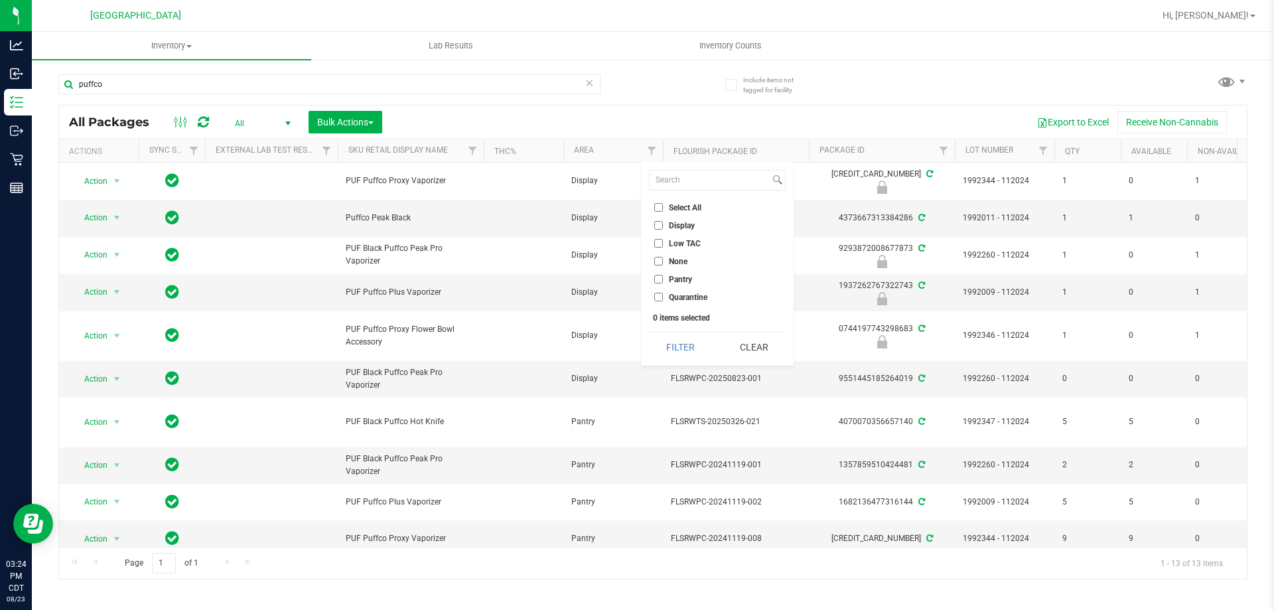
click at [658, 225] on input "Display" at bounding box center [658, 225] width 9 height 9
checkbox input "true"
click at [679, 350] on button "Filter" at bounding box center [681, 346] width 64 height 29
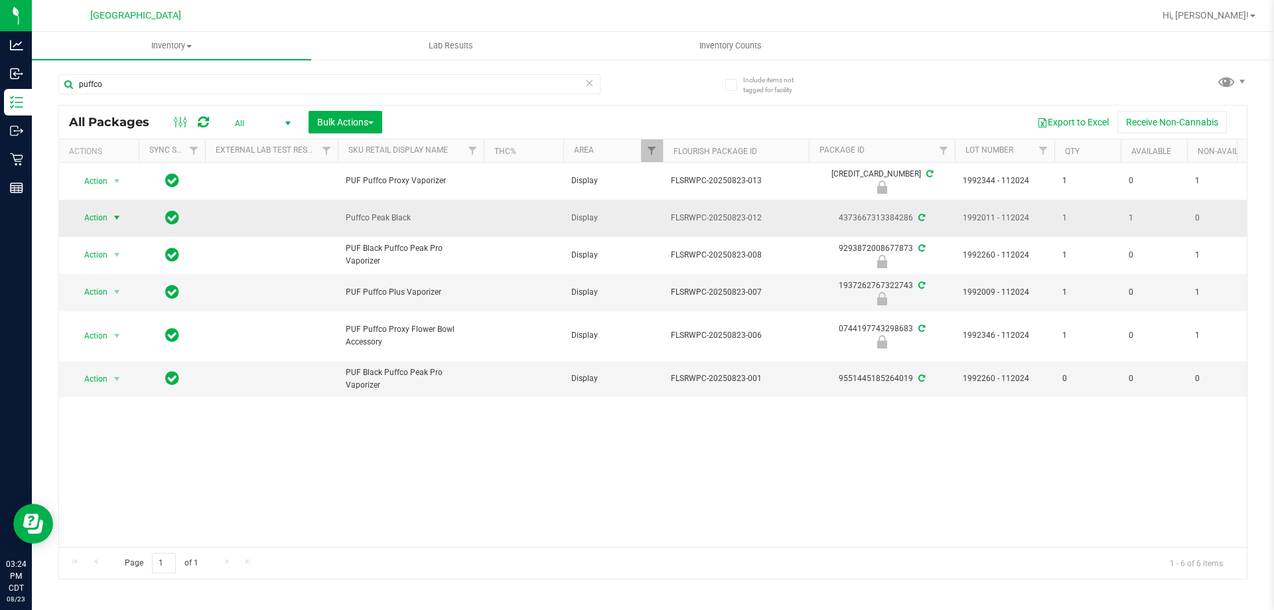
click at [114, 219] on span "select" at bounding box center [116, 217] width 11 height 11
click at [119, 331] on li "Lock package" at bounding box center [124, 338] width 103 height 20
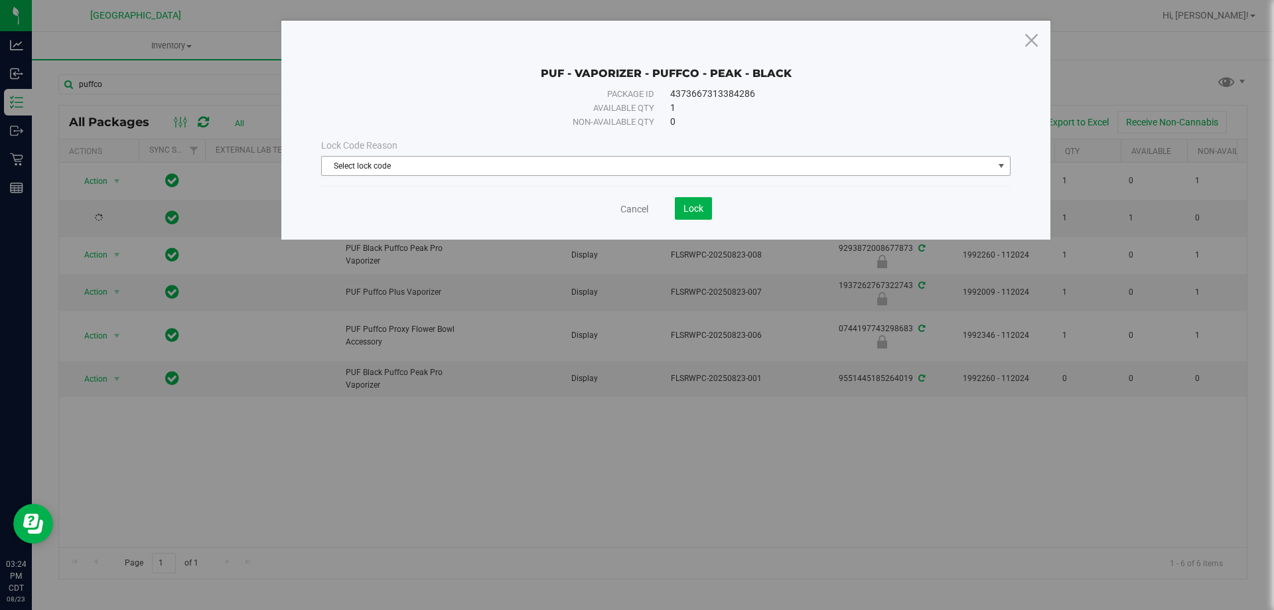
click at [462, 165] on span "Select lock code" at bounding box center [657, 166] width 671 height 19
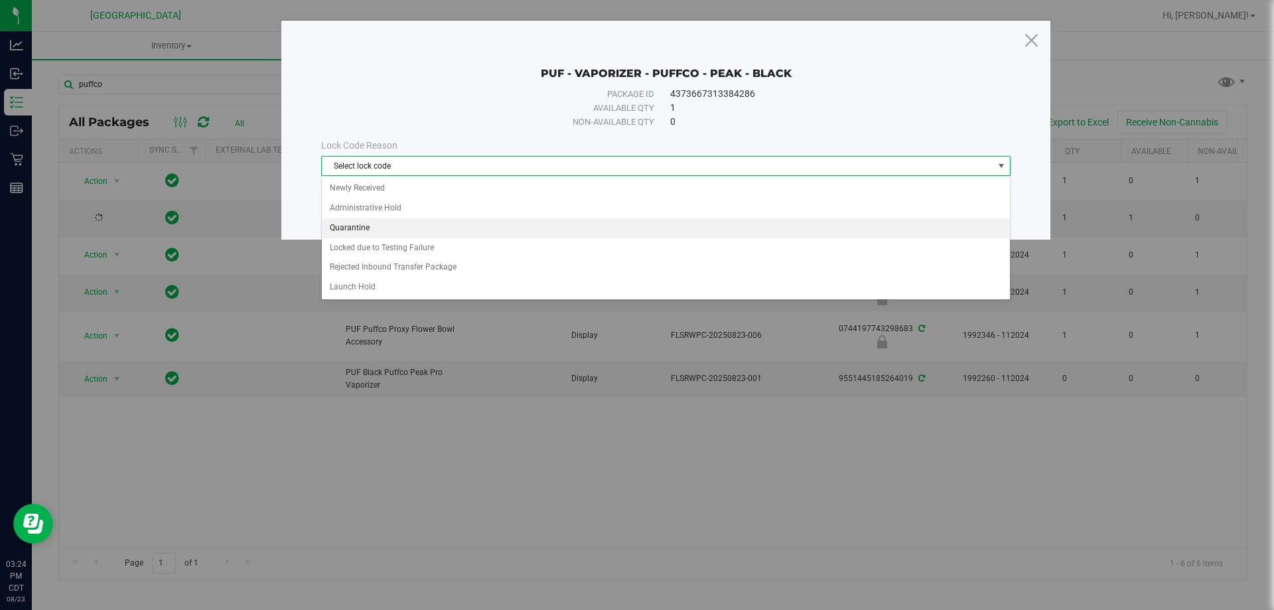
drag, startPoint x: 354, startPoint y: 227, endPoint x: 777, endPoint y: 216, distance: 423.4
click at [358, 227] on li "Quarantine" at bounding box center [666, 228] width 688 height 20
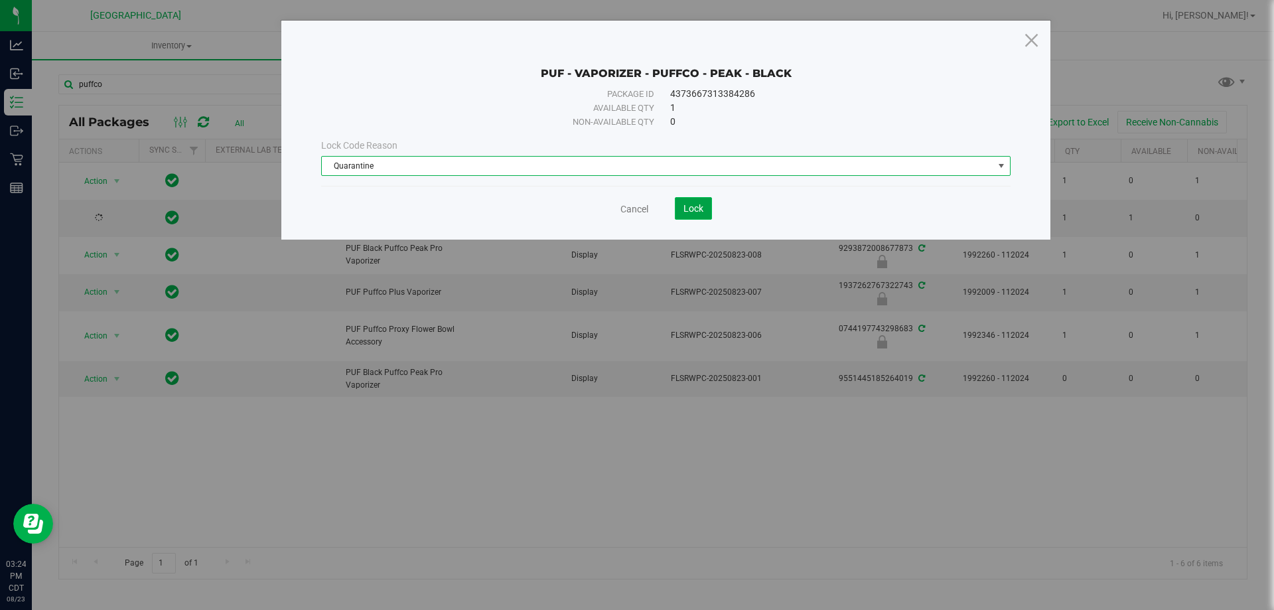
click at [703, 211] on span "Lock" at bounding box center [693, 208] width 20 height 11
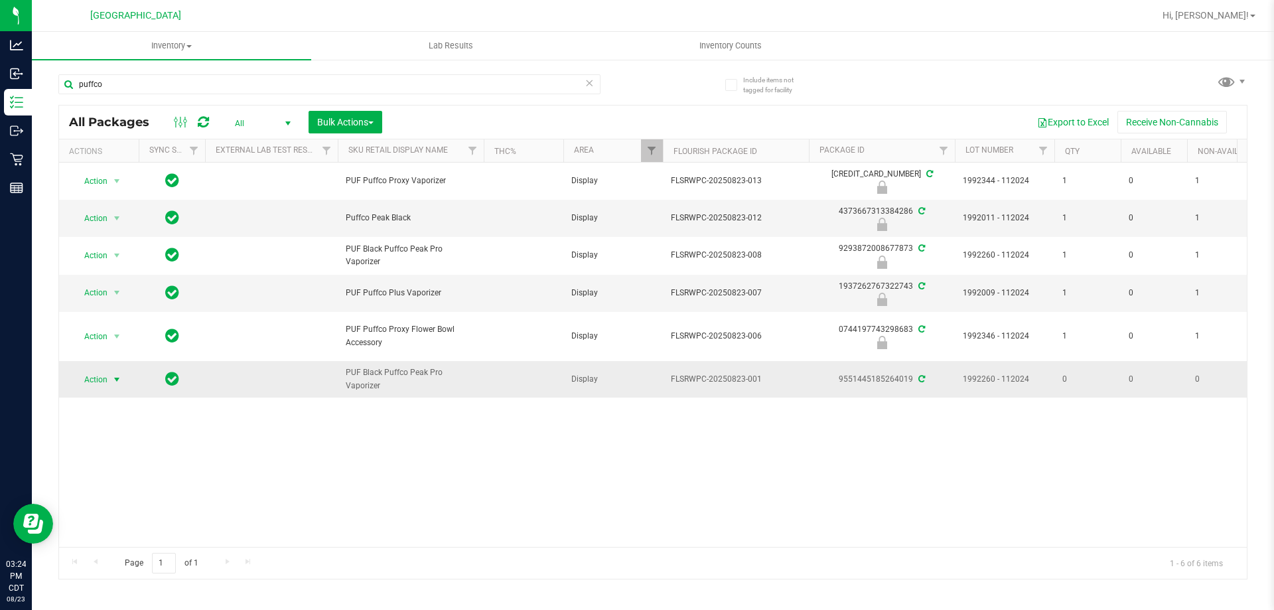
click at [102, 382] on span "Action" at bounding box center [90, 379] width 36 height 19
click at [366, 480] on div "Action Action Edit attributes Global inventory Locate package Package audit log…" at bounding box center [652, 355] width 1187 height 384
click at [115, 379] on span "select" at bounding box center [116, 379] width 11 height 11
click at [298, 429] on div "Action Action Edit attributes Global inventory Locate package Package audit log…" at bounding box center [652, 355] width 1187 height 384
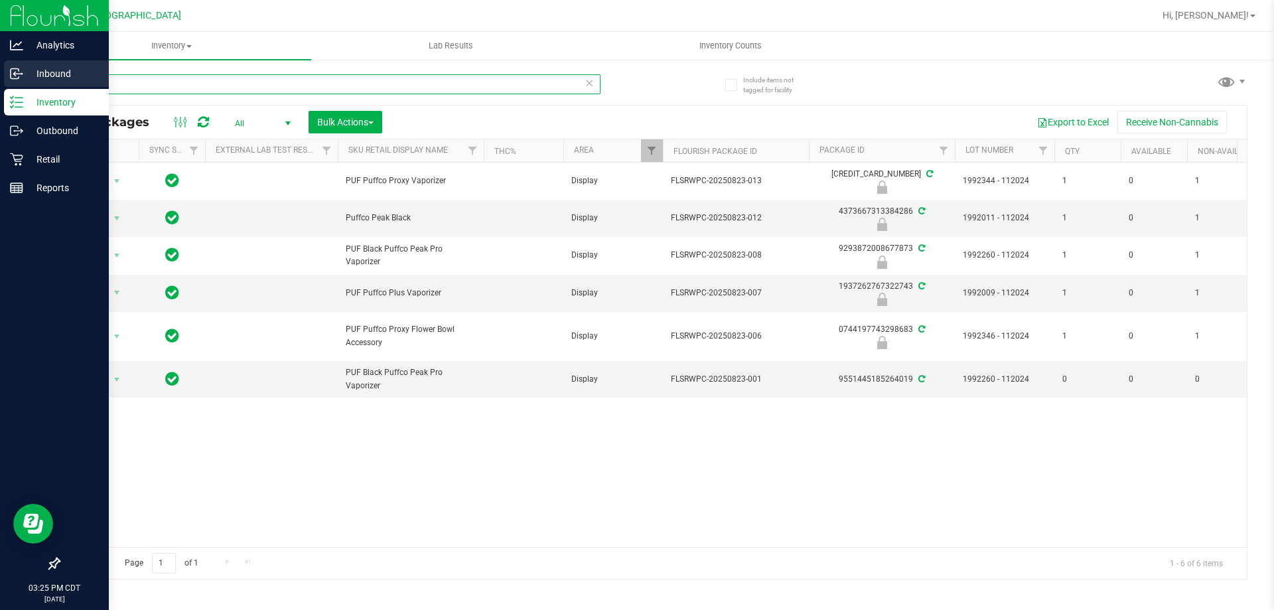
drag, startPoint x: 174, startPoint y: 81, endPoint x: 0, endPoint y: 64, distance: 174.6
click at [0, 64] on div "Analytics Inbound Inventory Outbound Retail Reports 03:25 PM CDT 08/23/2025 08/…" at bounding box center [637, 305] width 1274 height 610
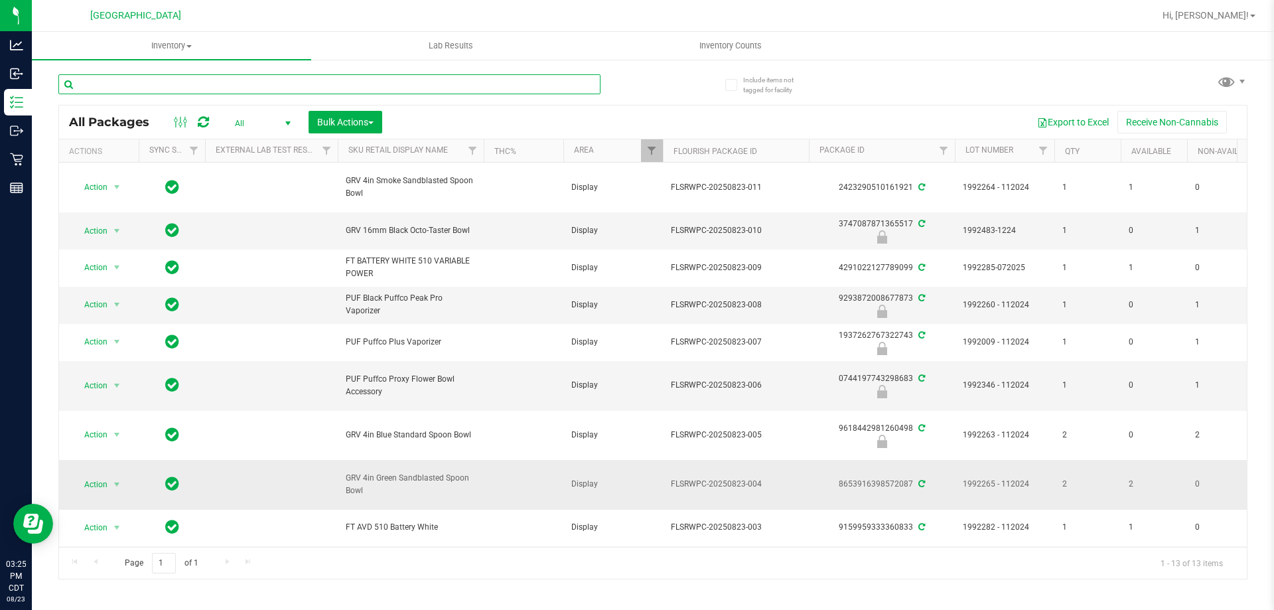
scroll to position [169, 0]
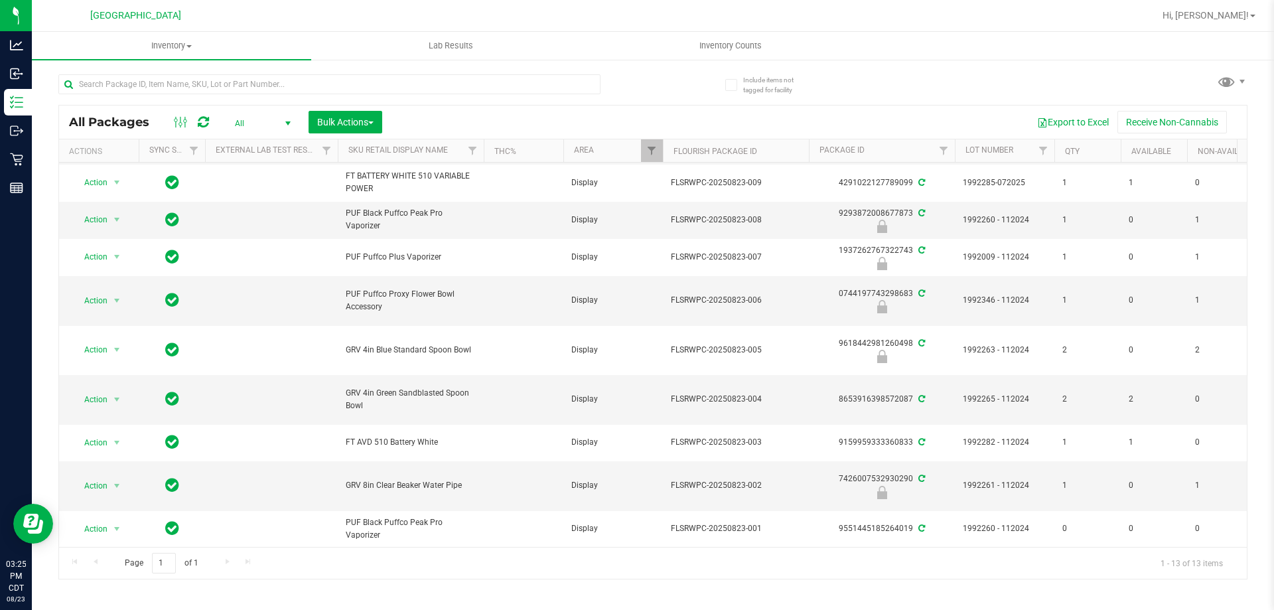
click at [275, 121] on span "All" at bounding box center [260, 123] width 73 height 19
click at [251, 149] on li "Active Only" at bounding box center [260, 145] width 72 height 20
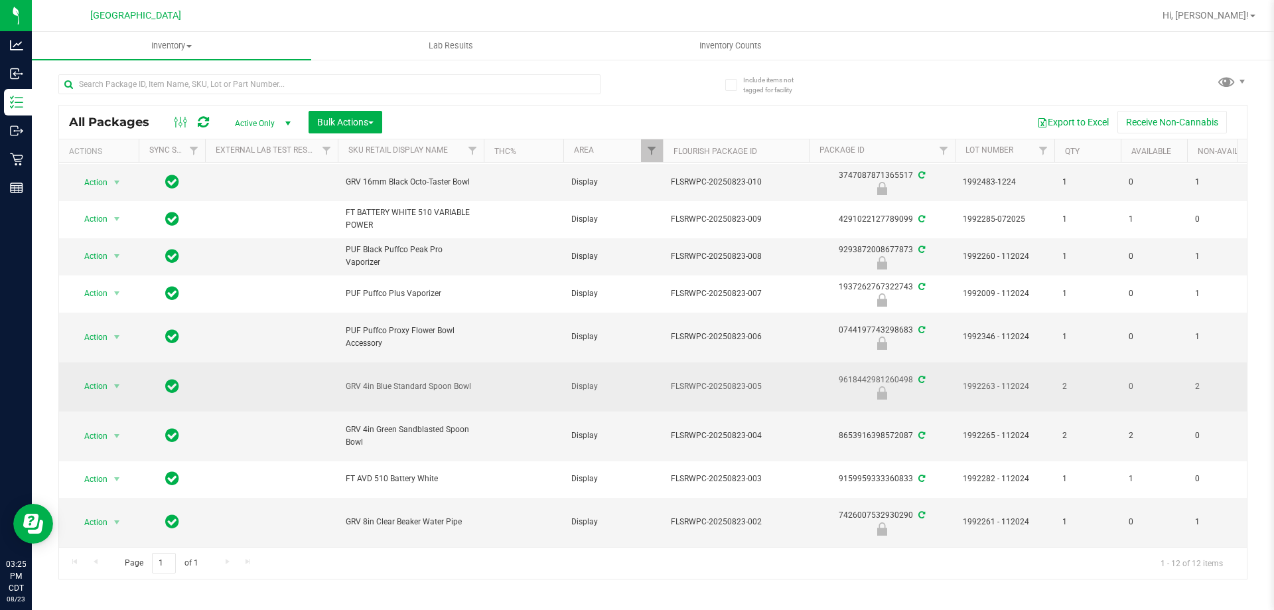
scroll to position [133, 0]
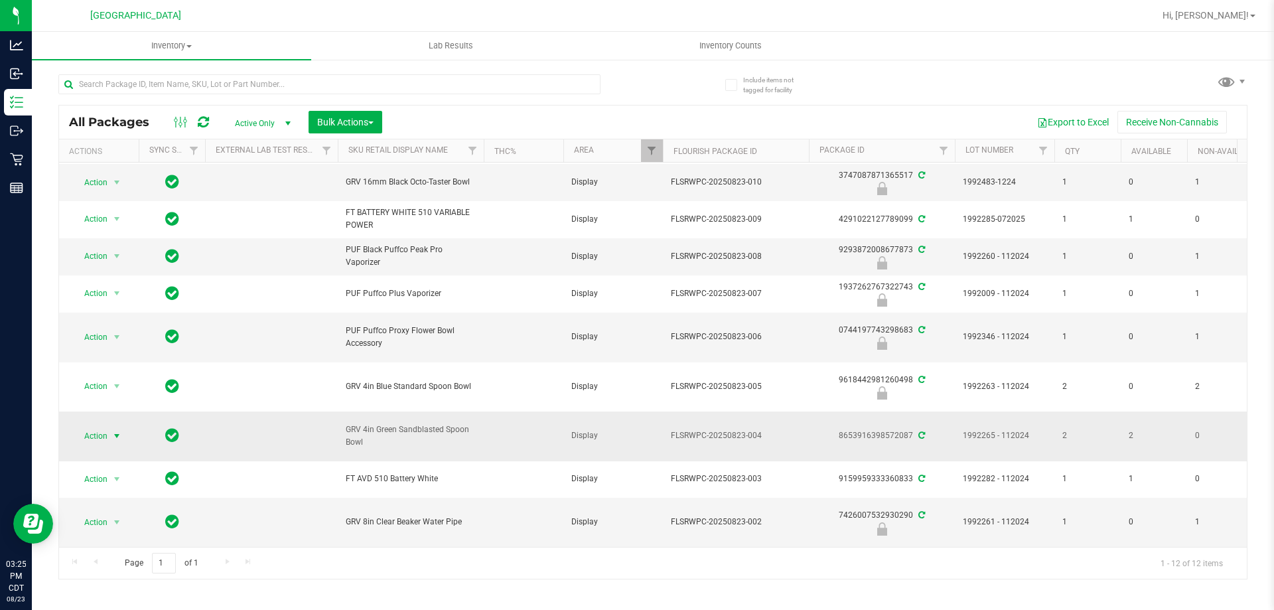
click at [105, 427] on span "Action" at bounding box center [90, 436] width 36 height 19
click at [90, 326] on li "Lock package" at bounding box center [124, 325] width 103 height 20
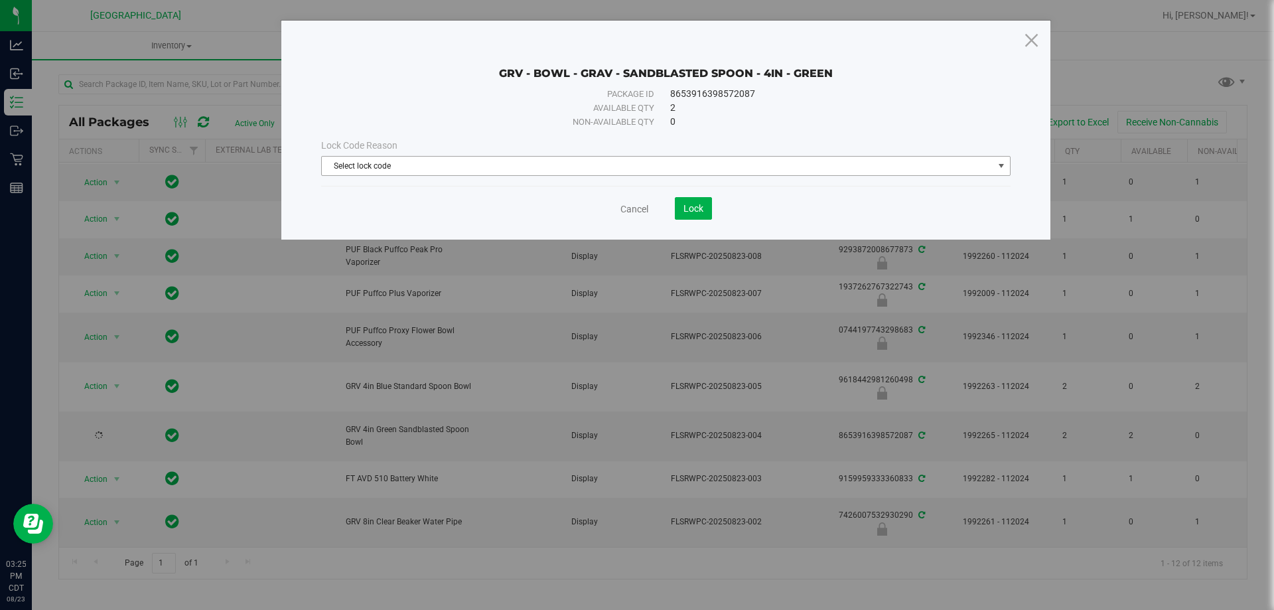
click at [378, 166] on span "Select lock code" at bounding box center [657, 166] width 671 height 19
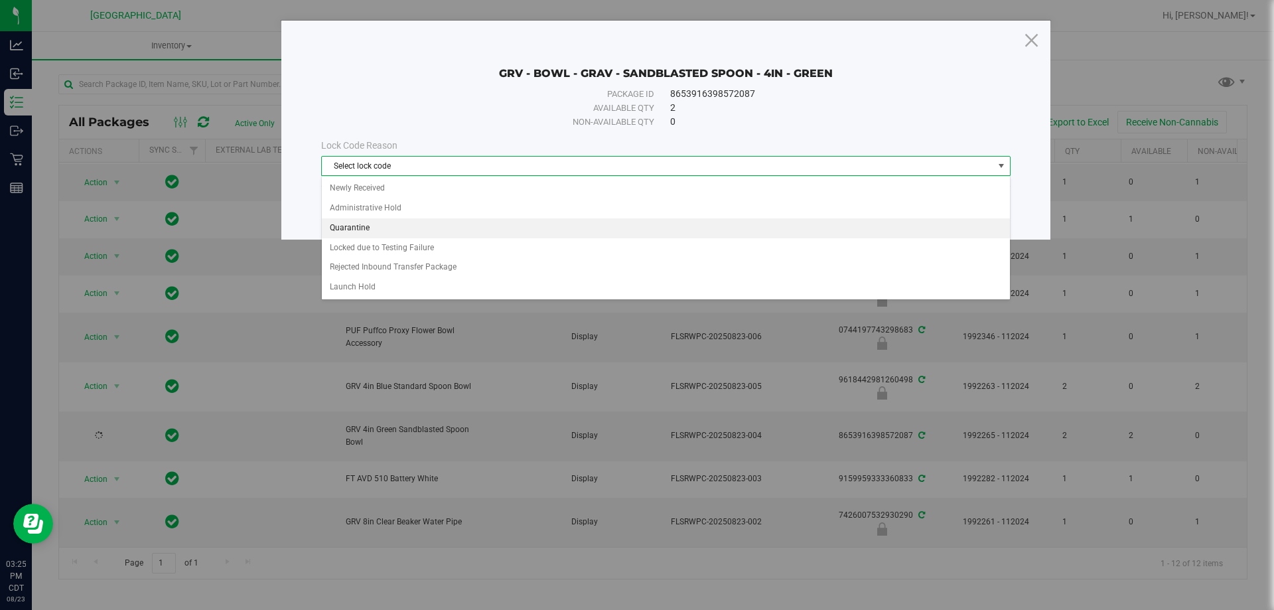
click at [360, 230] on li "Quarantine" at bounding box center [666, 228] width 688 height 20
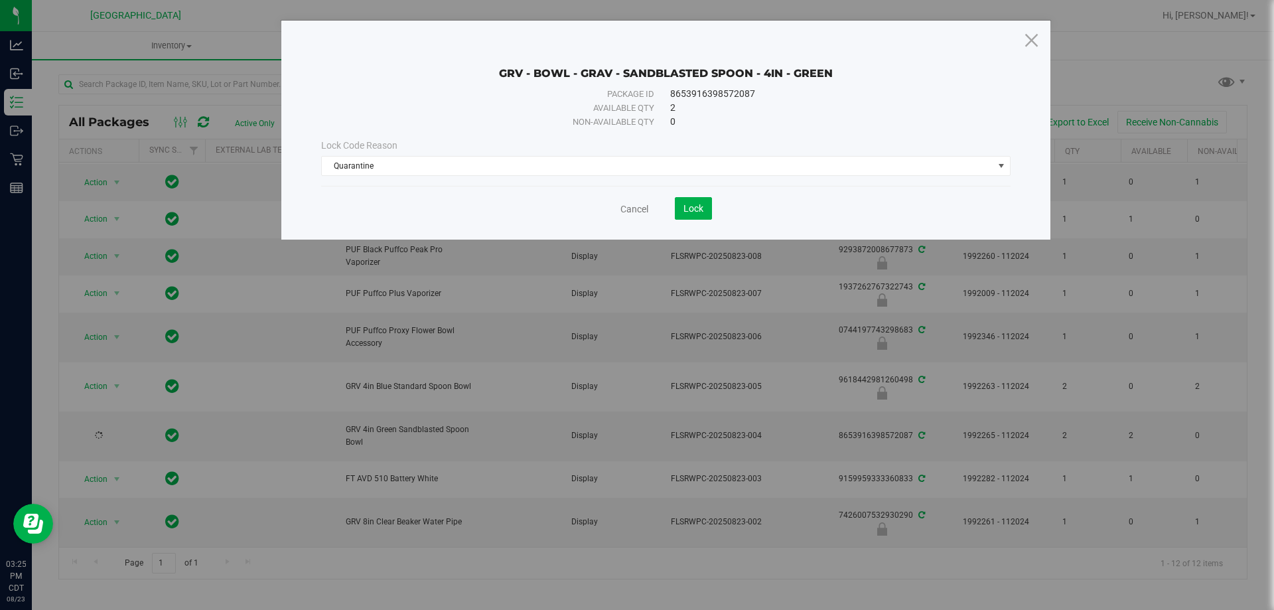
click at [668, 213] on save-button "Lock" at bounding box center [680, 208] width 64 height 23
click at [690, 204] on span "Lock" at bounding box center [693, 208] width 20 height 11
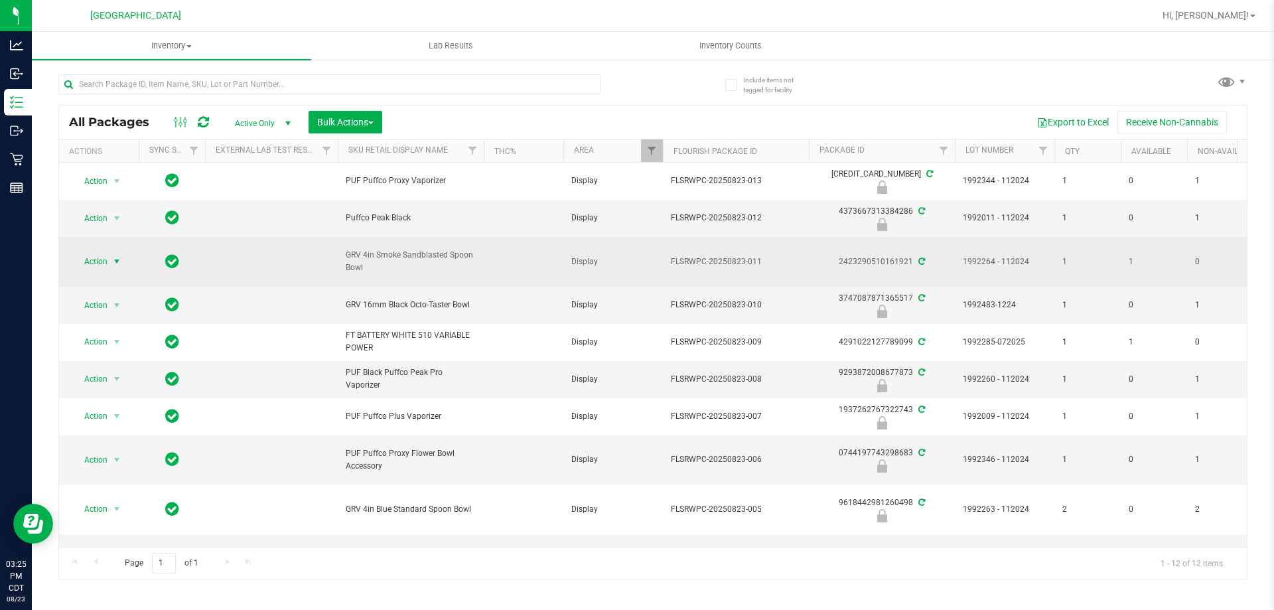
click at [88, 268] on span "Action" at bounding box center [90, 261] width 36 height 19
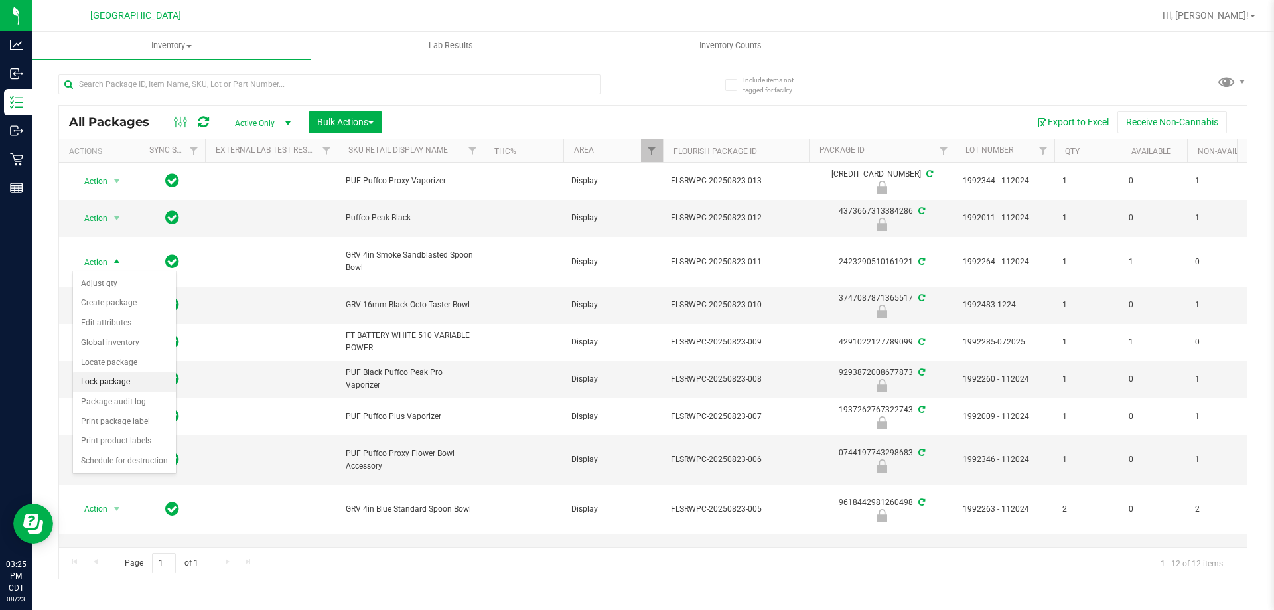
click at [113, 377] on li "Lock package" at bounding box center [124, 382] width 103 height 20
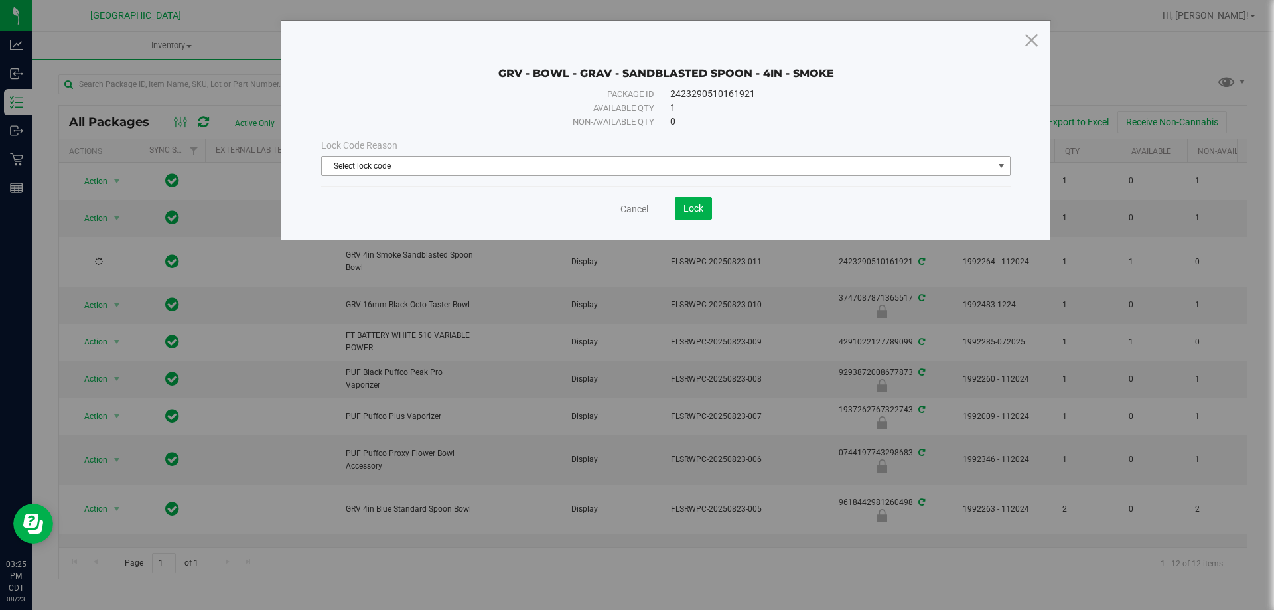
click at [439, 167] on span "Select lock code" at bounding box center [657, 166] width 671 height 19
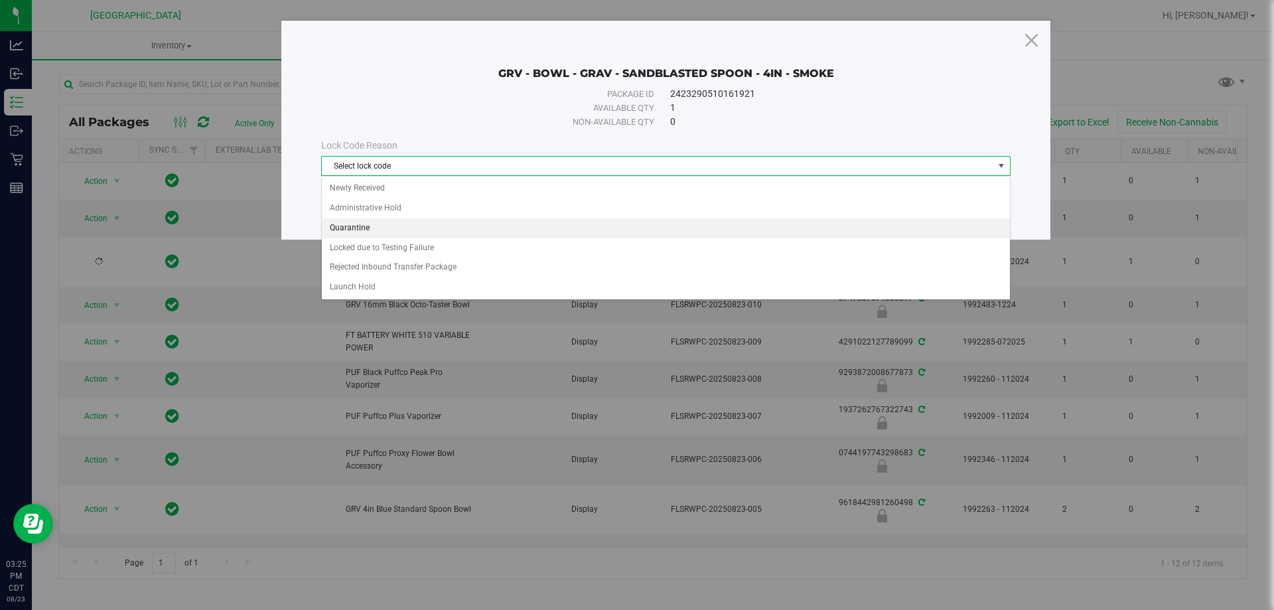
click at [389, 228] on li "Quarantine" at bounding box center [666, 228] width 688 height 20
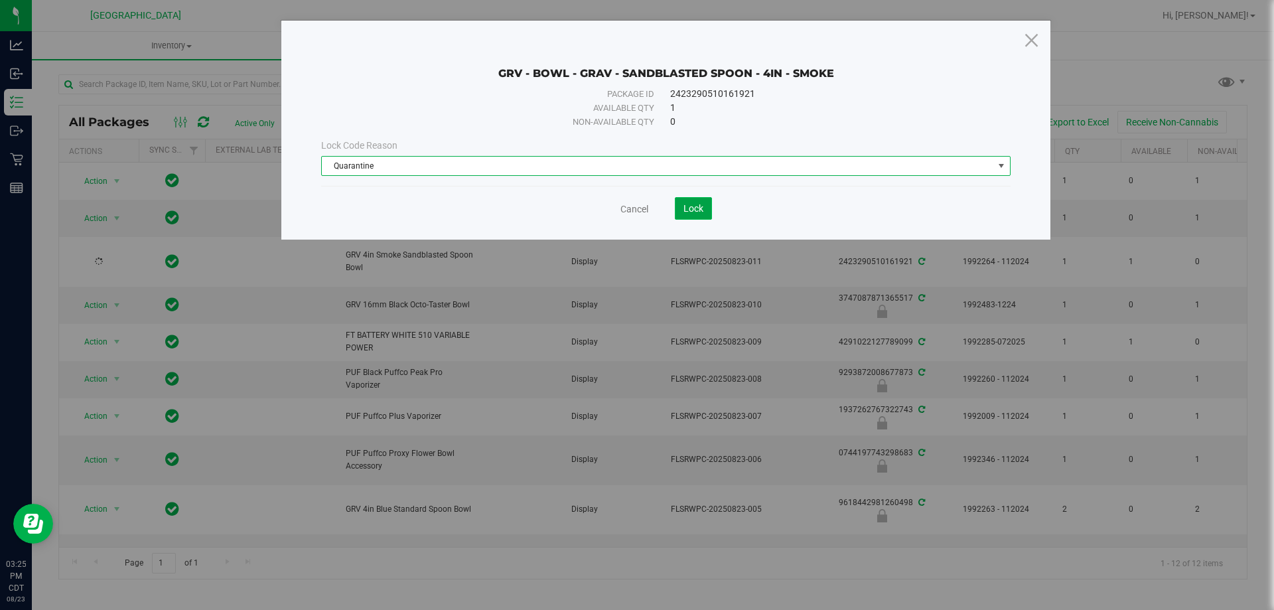
click at [695, 206] on span "Lock" at bounding box center [693, 208] width 20 height 11
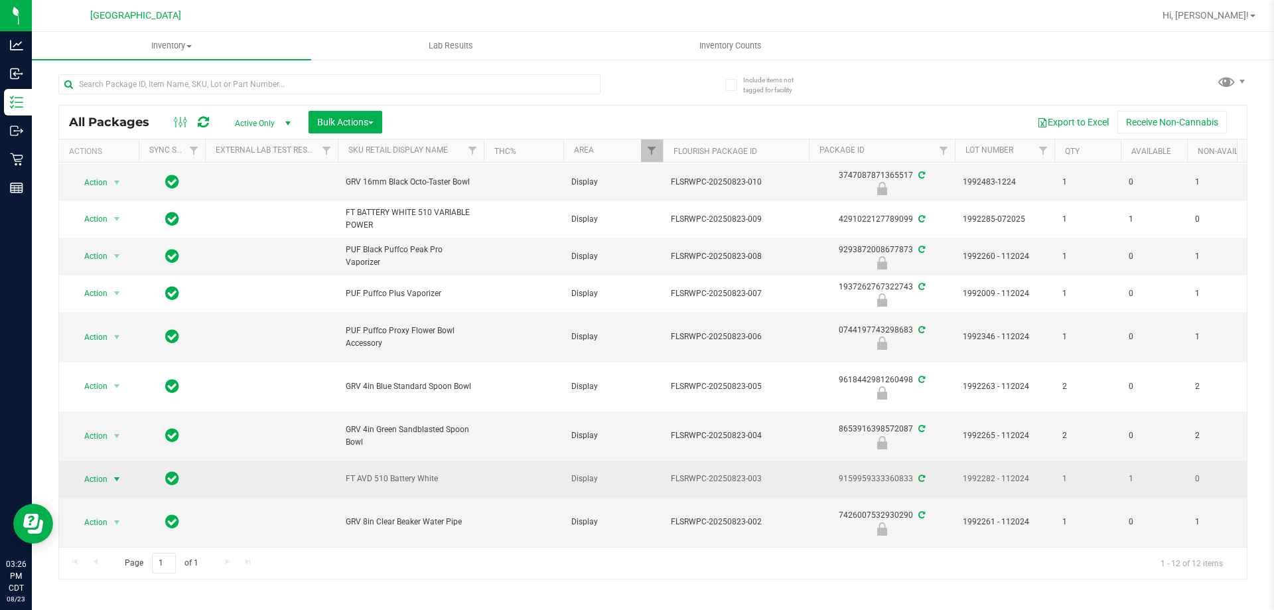
click at [105, 470] on span "Action" at bounding box center [90, 479] width 36 height 19
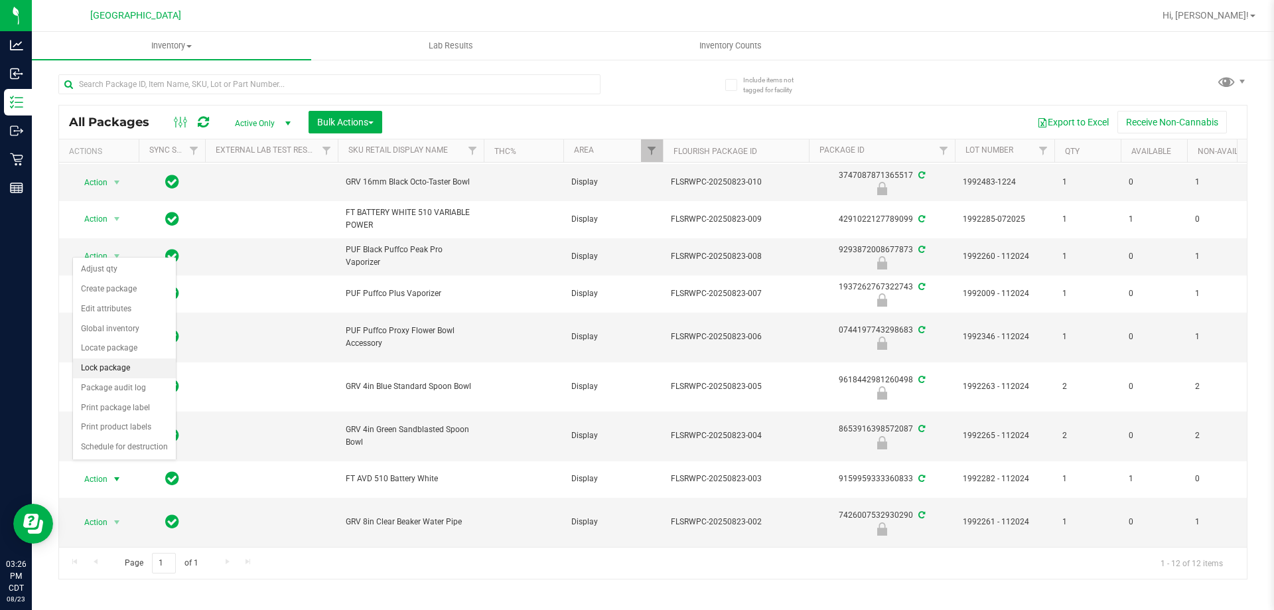
click at [106, 367] on li "Lock package" at bounding box center [124, 368] width 103 height 20
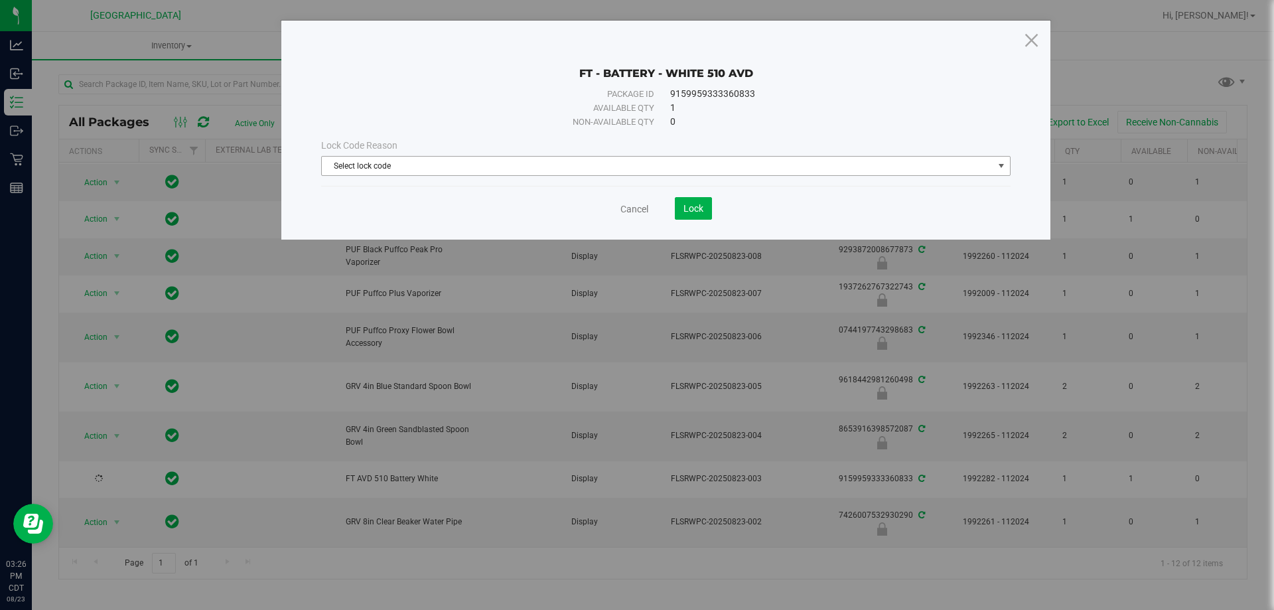
click at [450, 160] on span "Select lock code" at bounding box center [657, 166] width 671 height 19
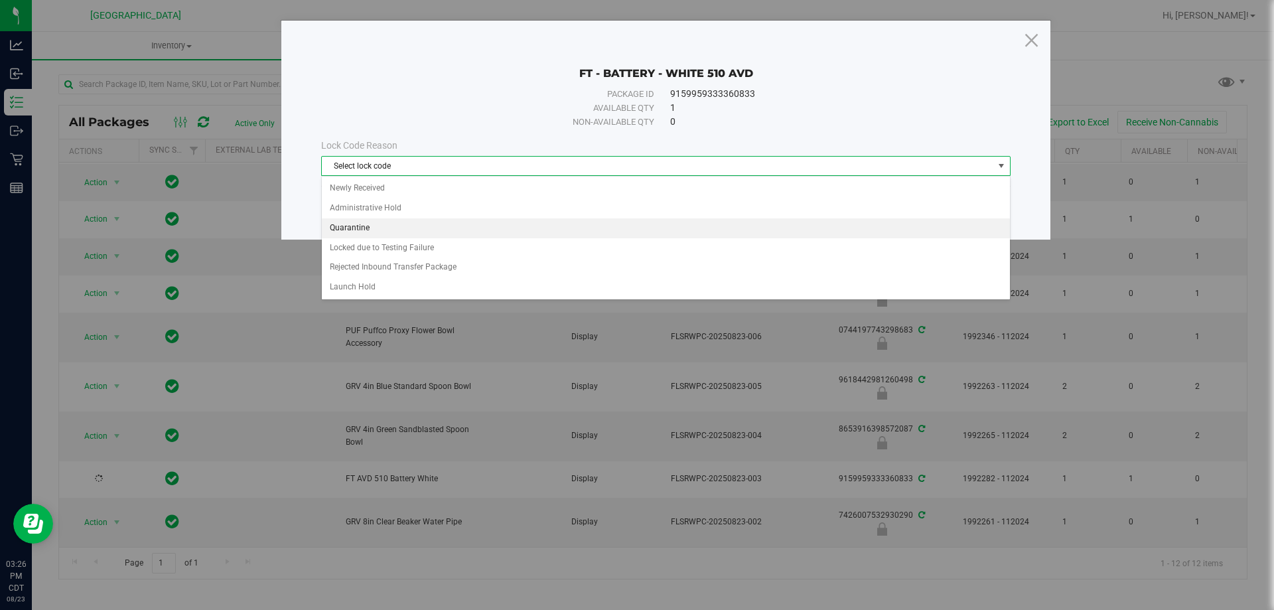
click at [358, 230] on li "Quarantine" at bounding box center [666, 228] width 688 height 20
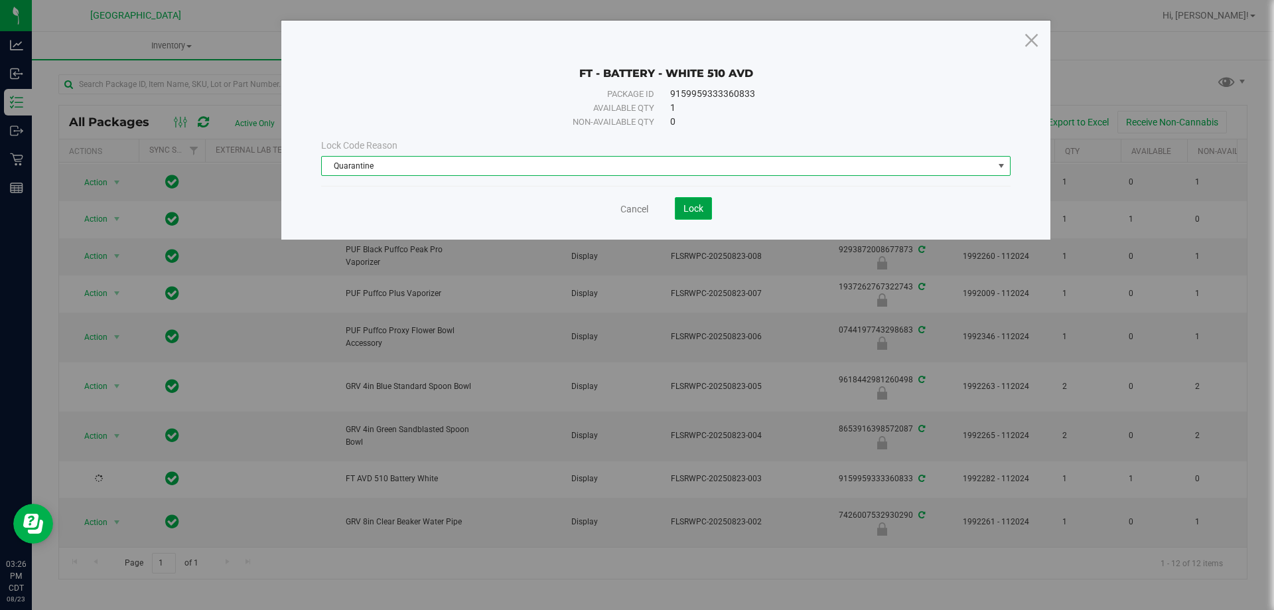
click at [702, 212] on span "Lock" at bounding box center [693, 208] width 20 height 11
